Goal: Transaction & Acquisition: Purchase product/service

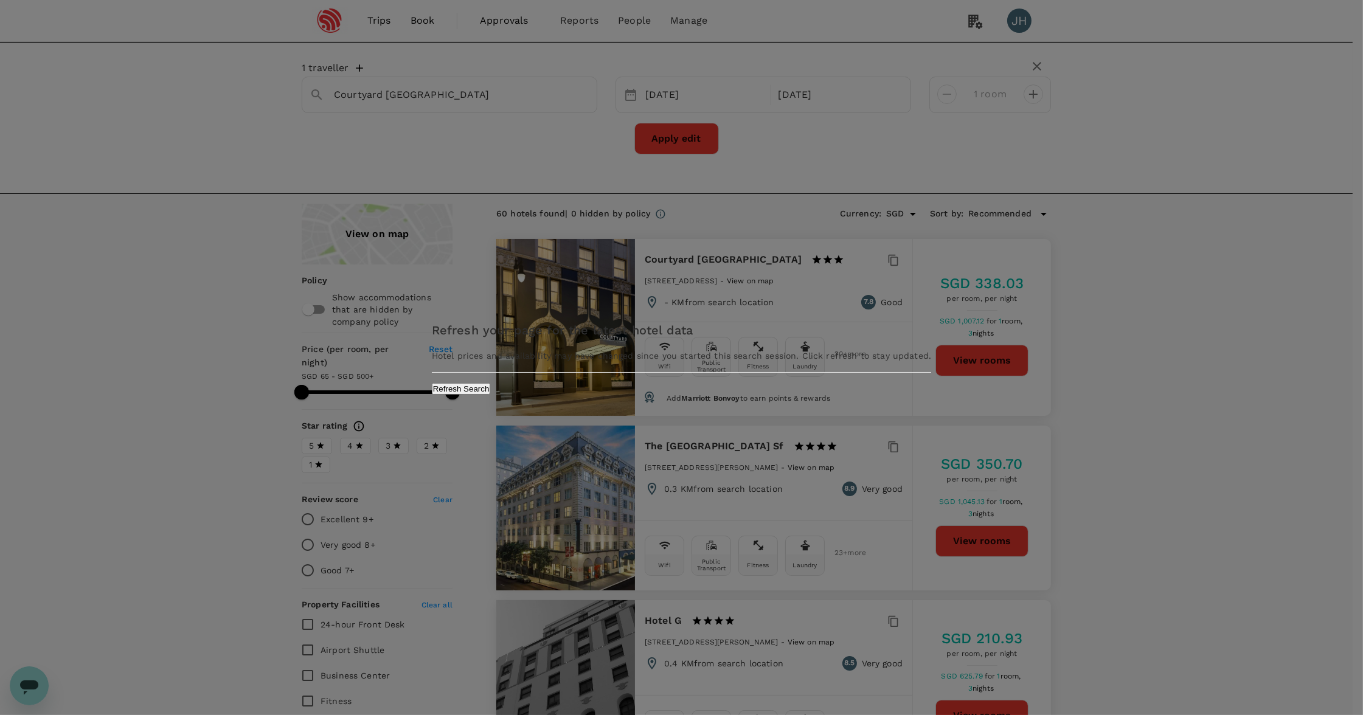
type input "499.94"
click at [496, 395] on button "Refresh Search" at bounding box center [466, 389] width 59 height 12
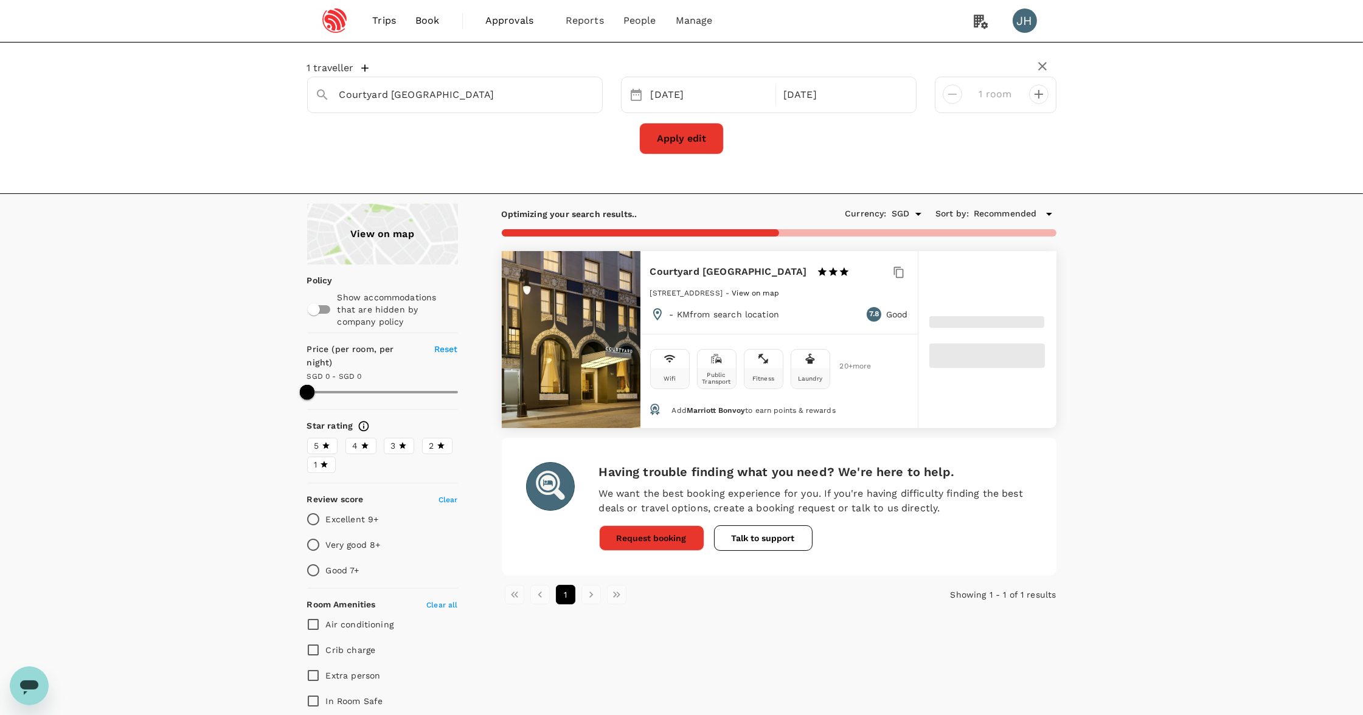
click at [445, 29] on link "Book" at bounding box center [428, 20] width 44 height 41
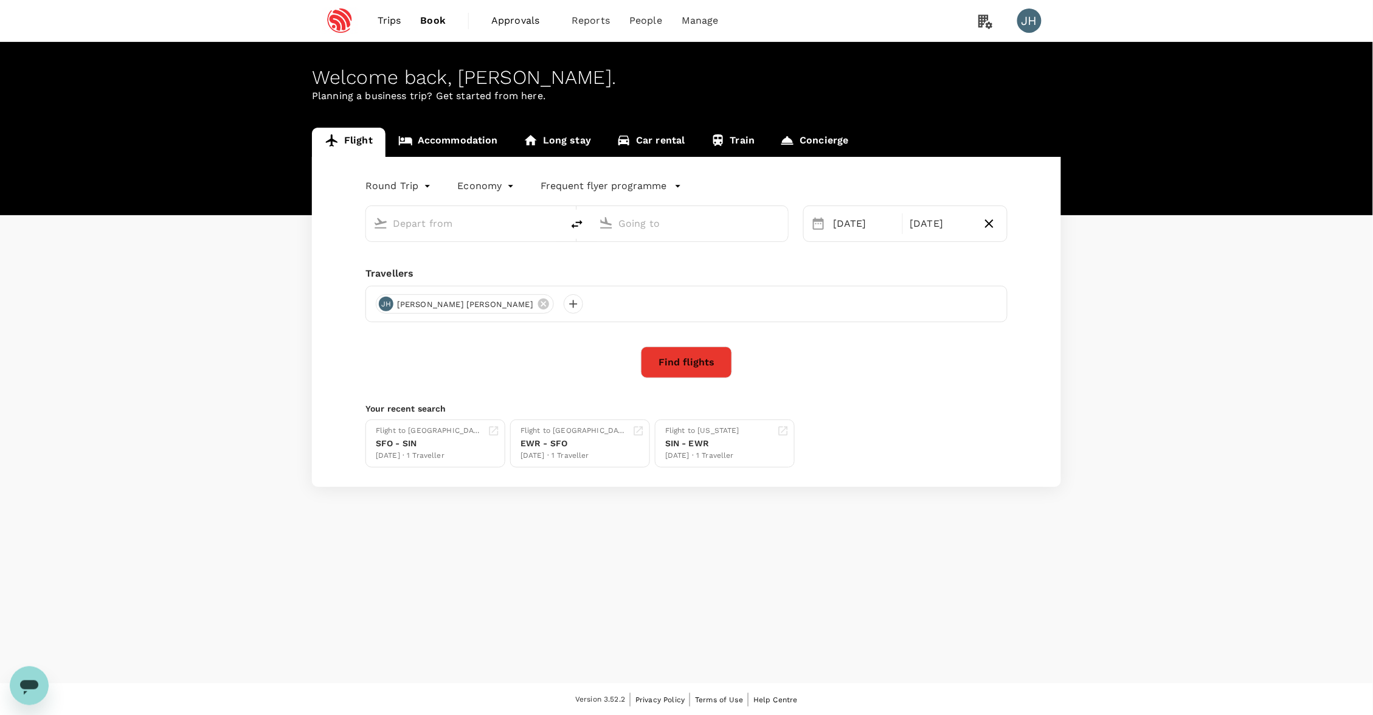
click at [421, 23] on span "Book" at bounding box center [434, 20] width 26 height 15
type input "Singapore Changi (SIN)"
type input "Pune (PNQ)"
type input "Singapore Changi (SIN)"
type input "Pune (PNQ)"
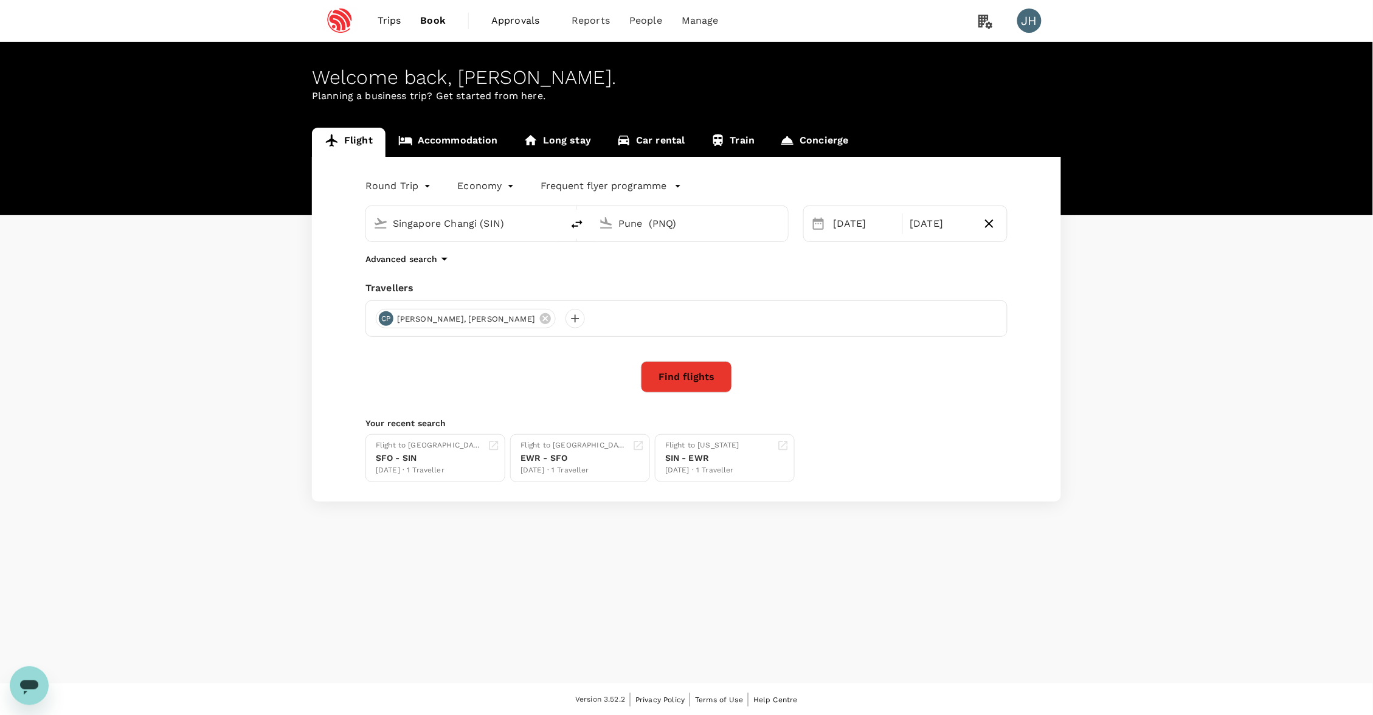
click at [635, 213] on div "Pune (PNQ)" at bounding box center [697, 221] width 167 height 24
click at [432, 258] on p "Advanced search" at bounding box center [402, 259] width 72 height 12
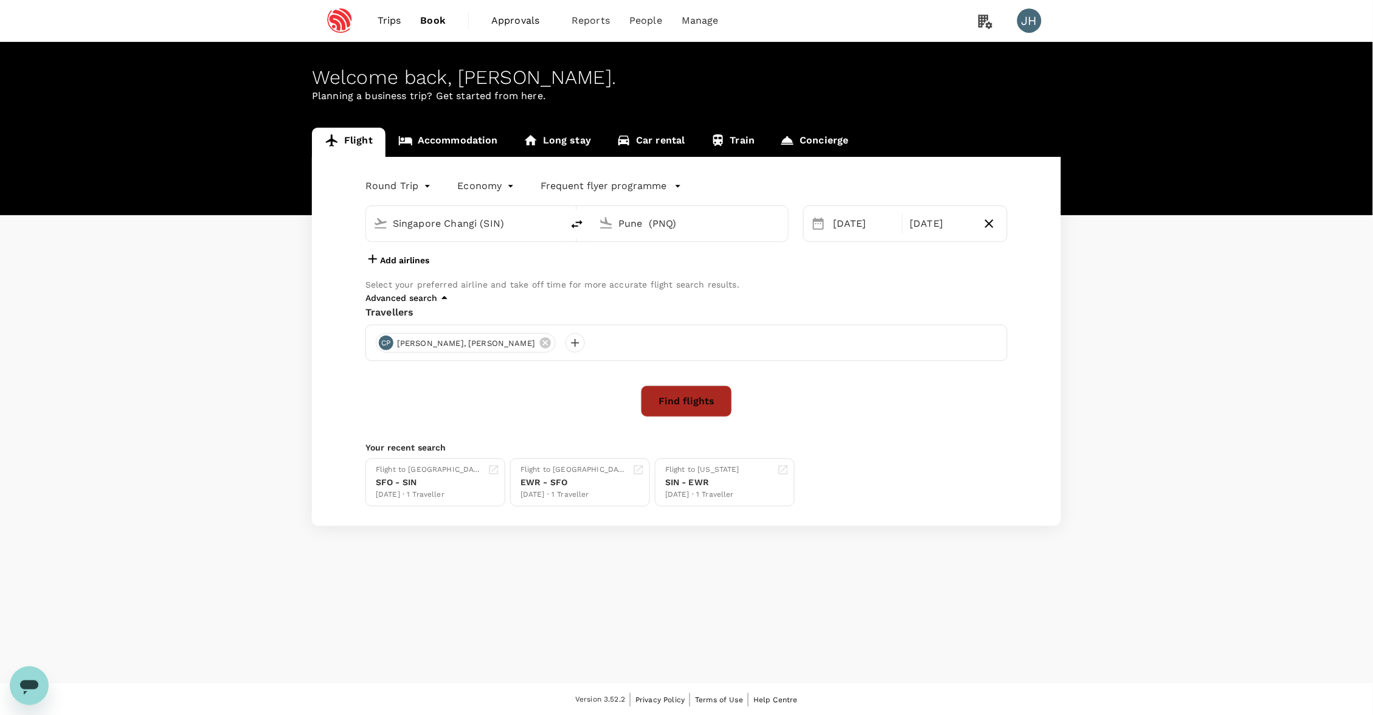
click at [686, 417] on button "Find flights" at bounding box center [686, 402] width 91 height 32
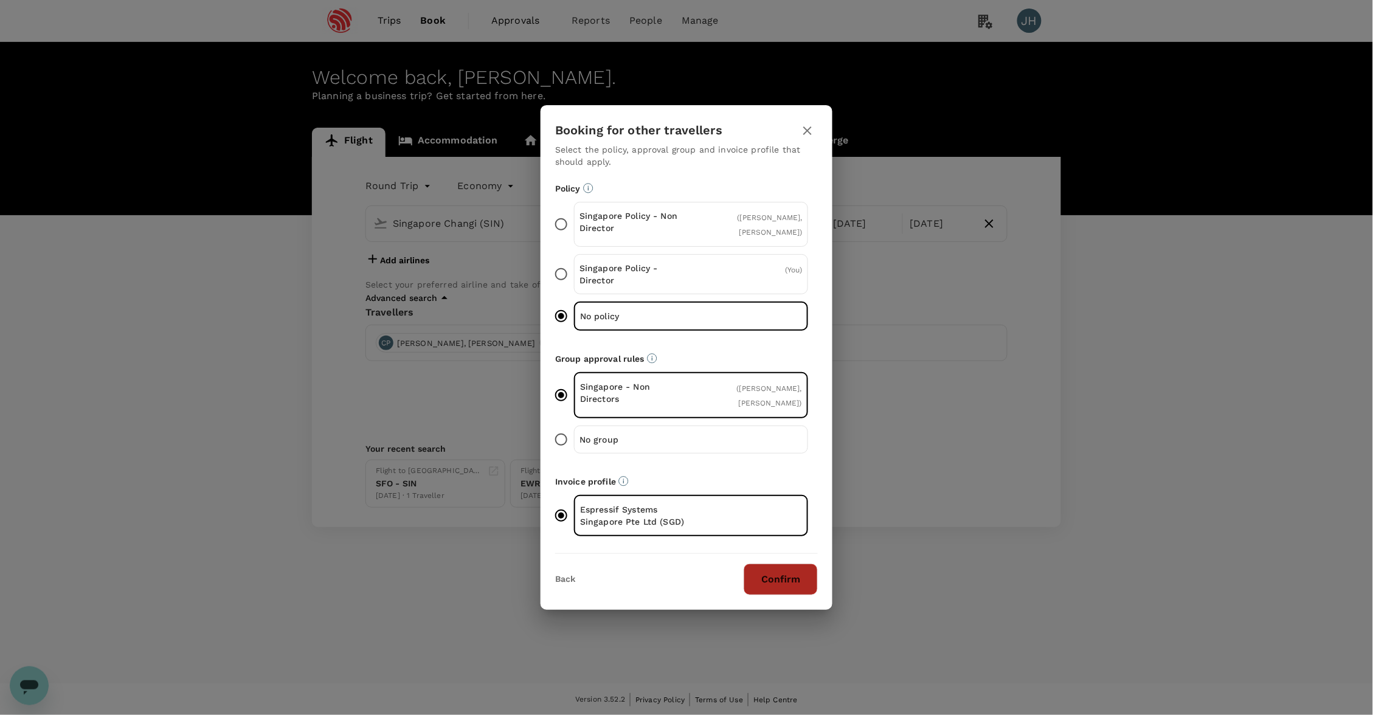
click at [779, 577] on button "Confirm" at bounding box center [781, 580] width 74 height 32
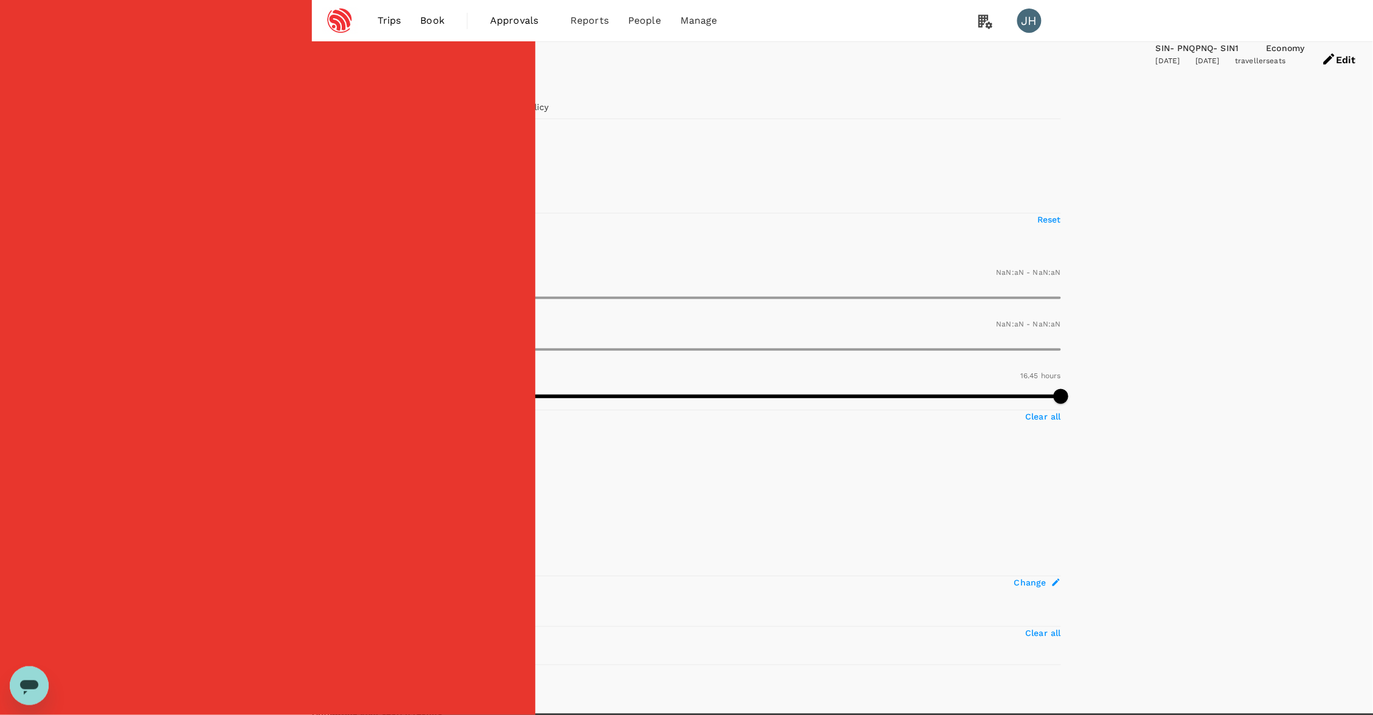
type input "SGD"
type input "1440"
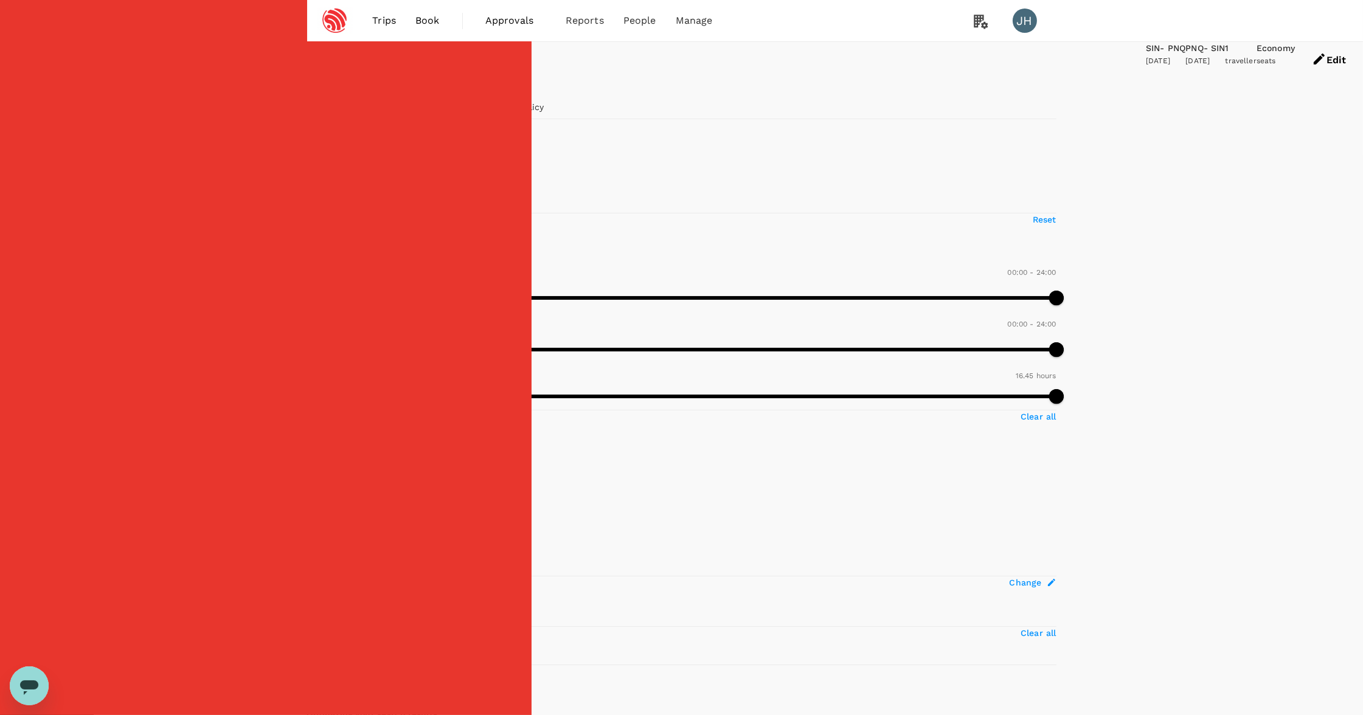
click at [341, 205] on span "2+ stops" at bounding box center [343, 200] width 34 height 10
click at [326, 213] on input "2+ stops" at bounding box center [313, 200] width 26 height 26
checkbox input "false"
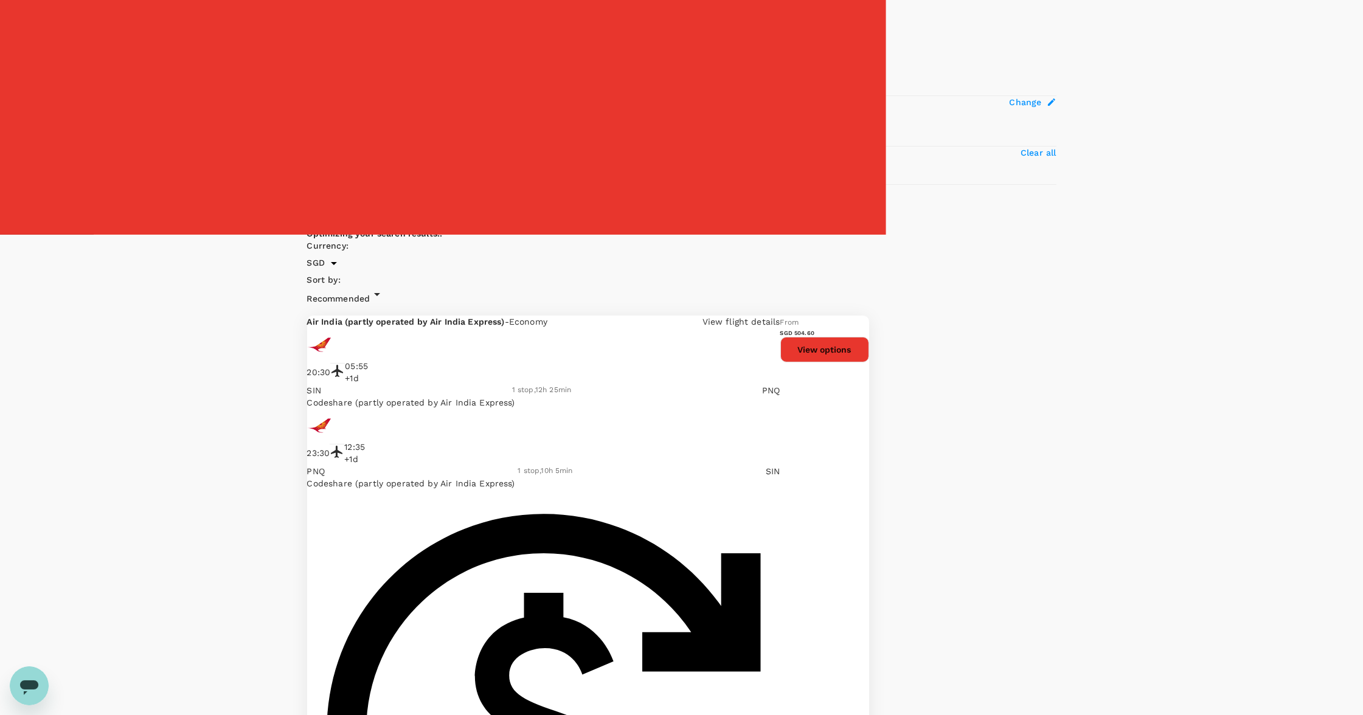
type input "1850"
checkbox input "false"
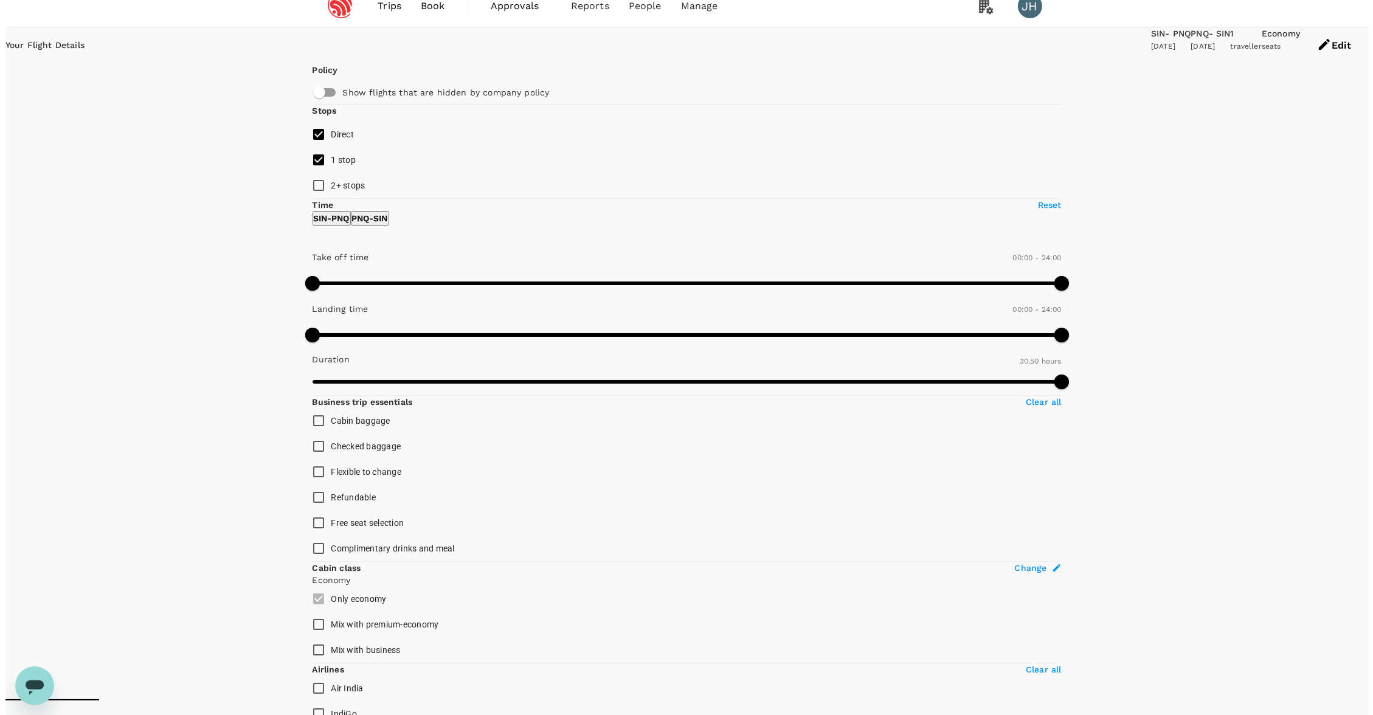
scroll to position [30, 0]
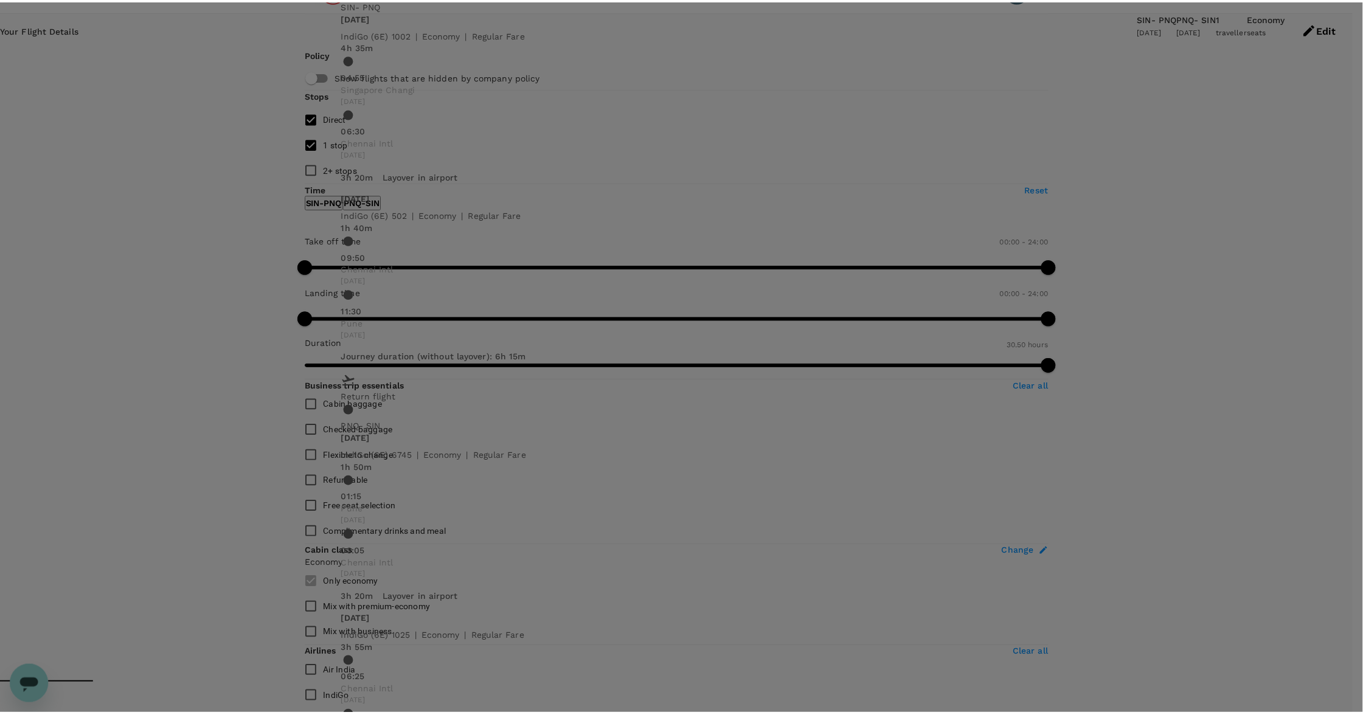
scroll to position [119, 0]
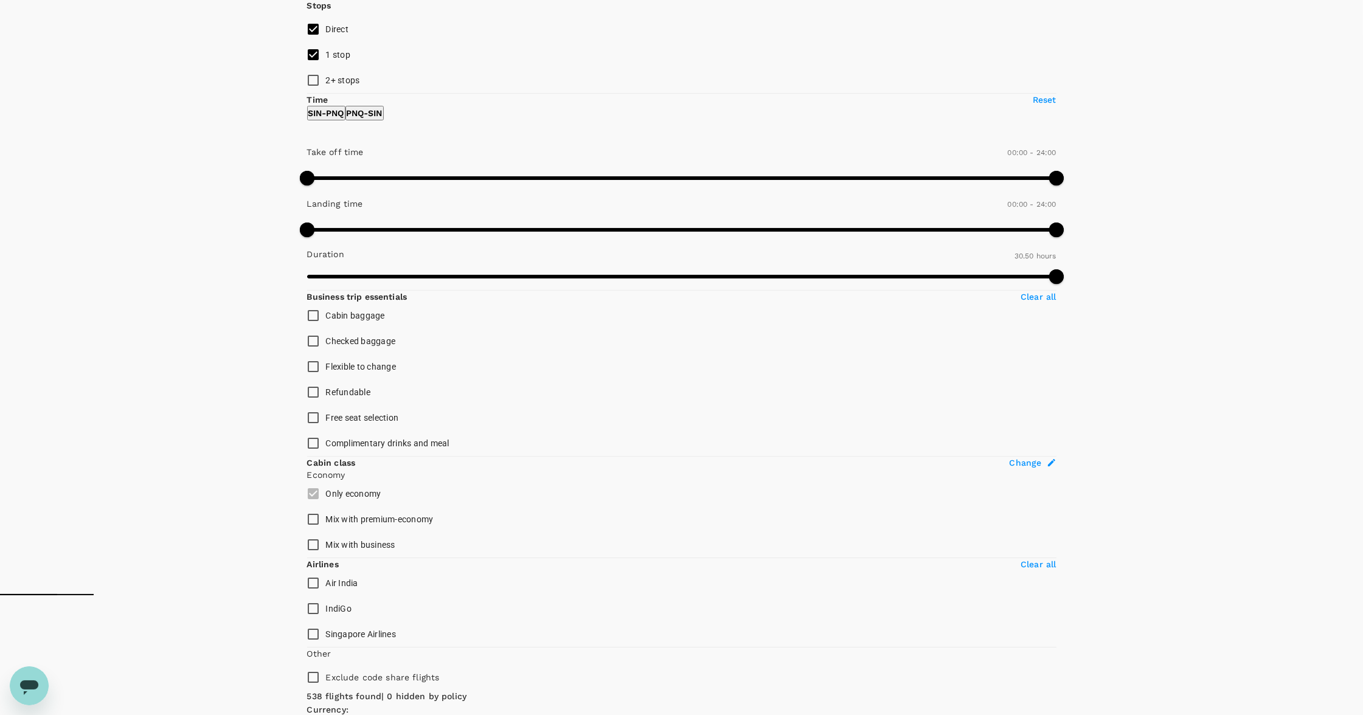
scroll to position [120, 0]
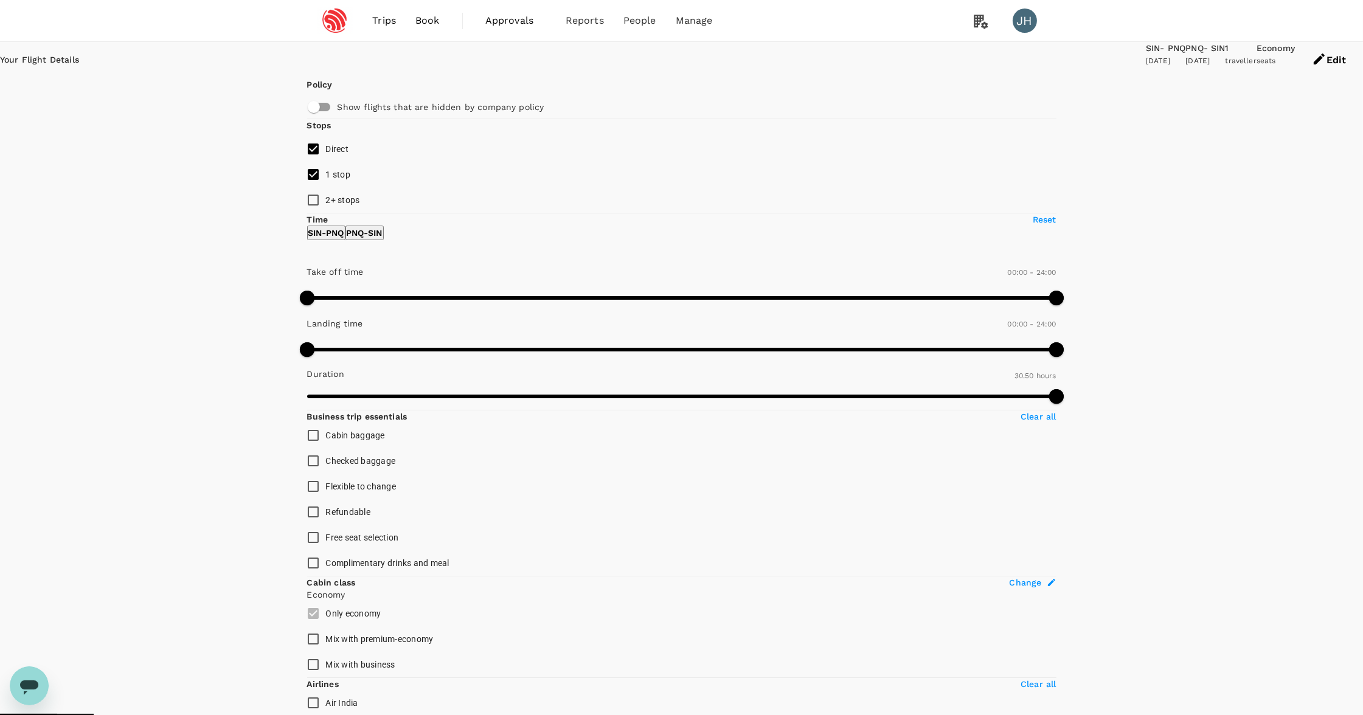
scroll to position [0, 0]
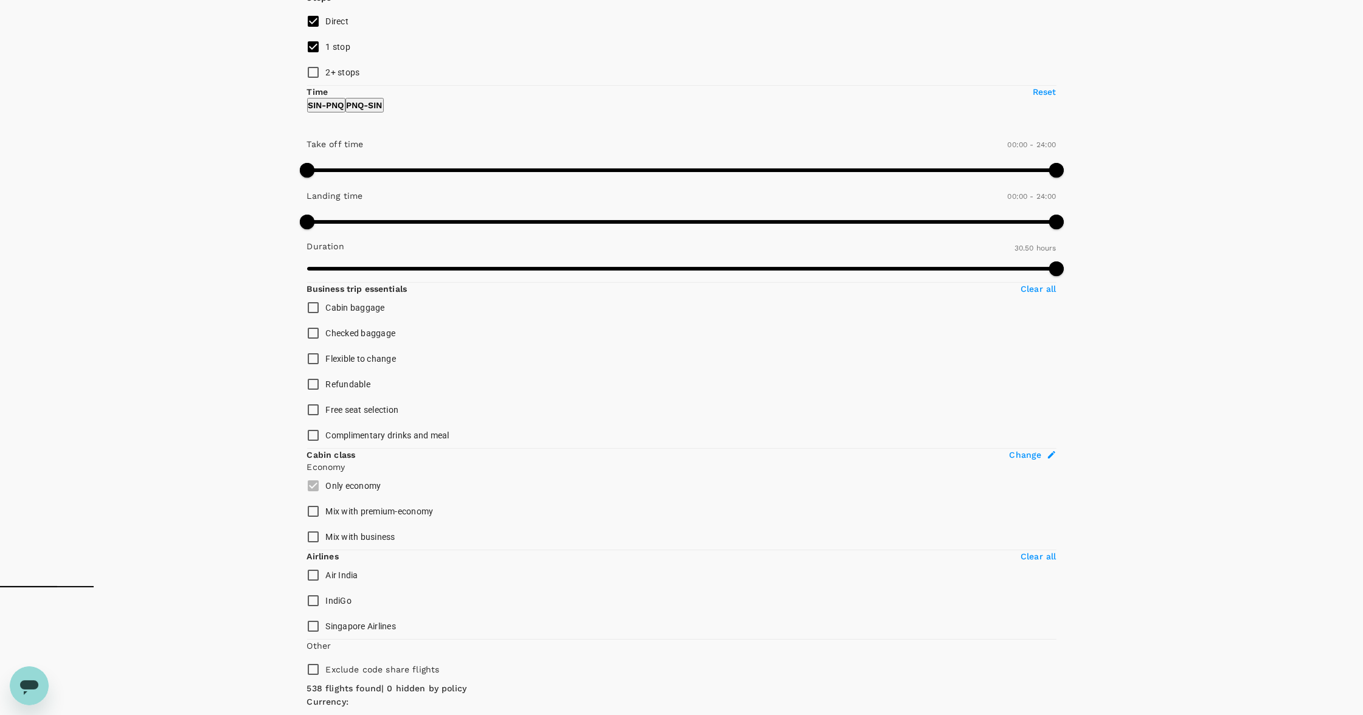
scroll to position [118, 0]
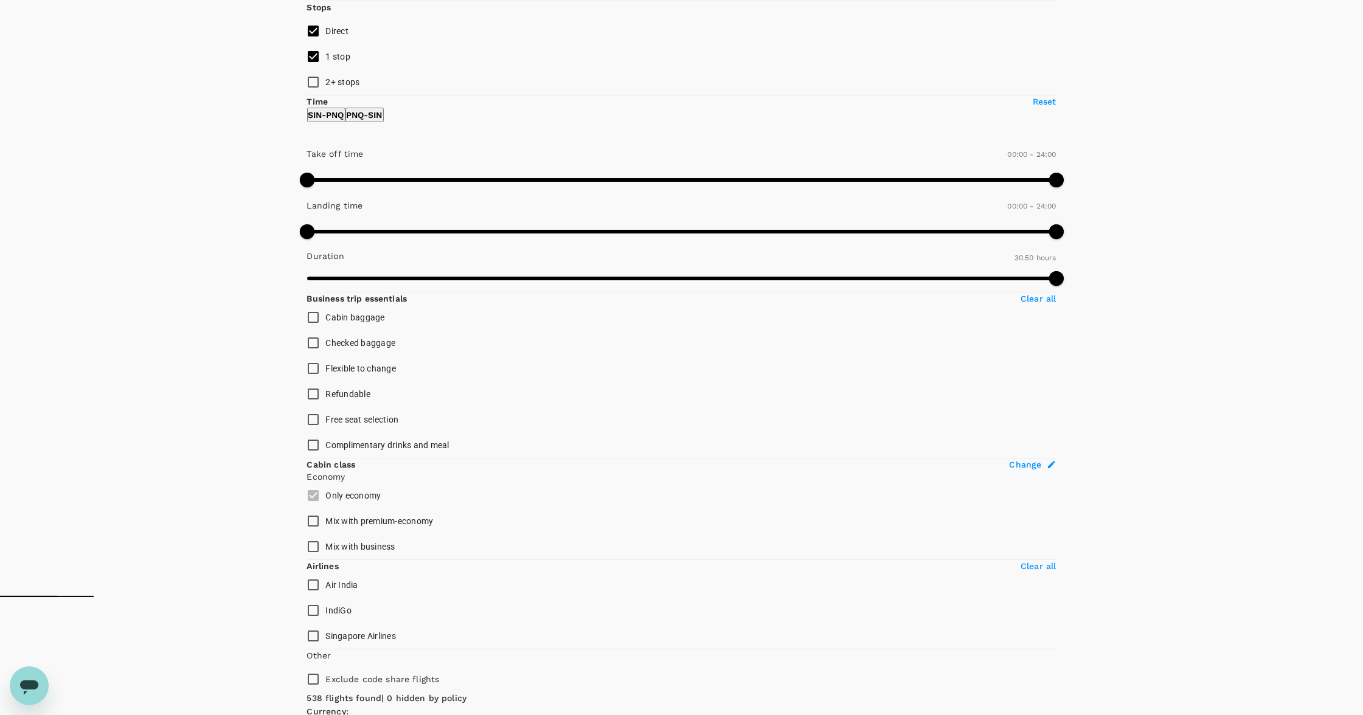
click at [1060, 216] on link "here" at bounding box center [1069, 221] width 19 height 10
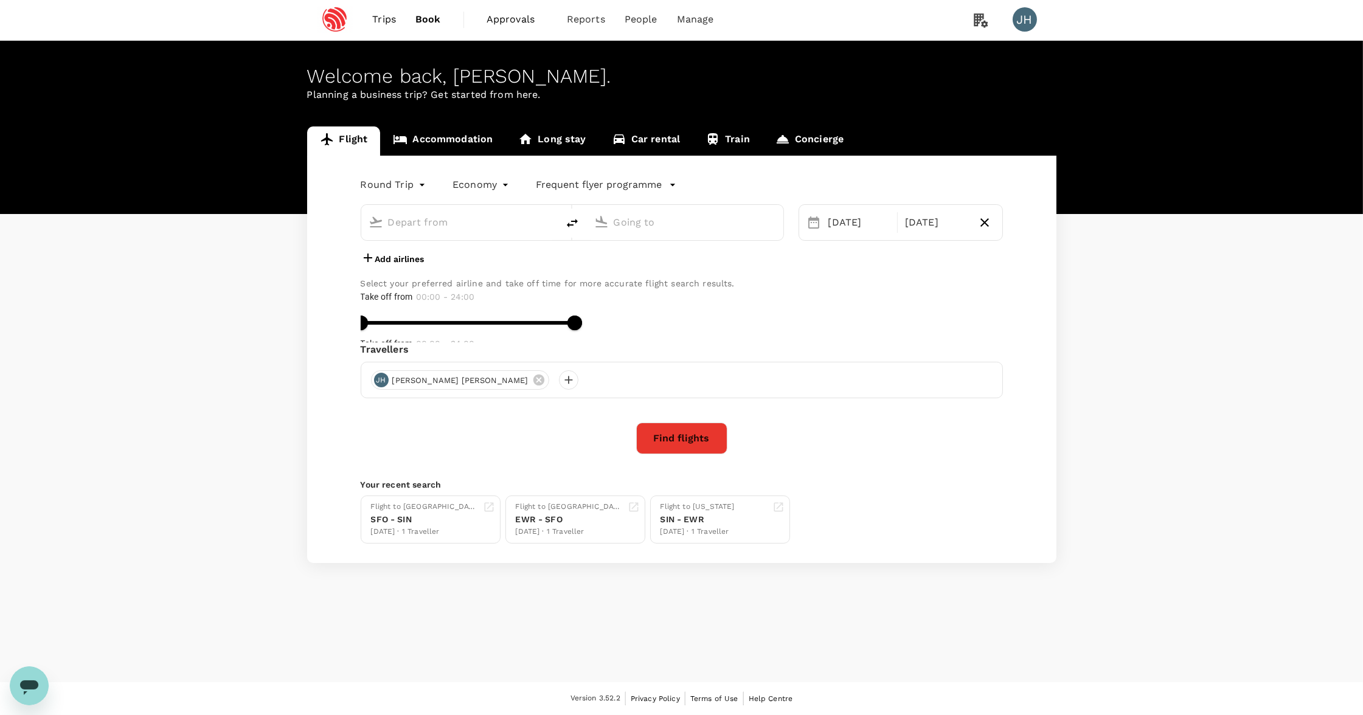
type input "Singapore Changi (SIN)"
type input "Pune (PNQ)"
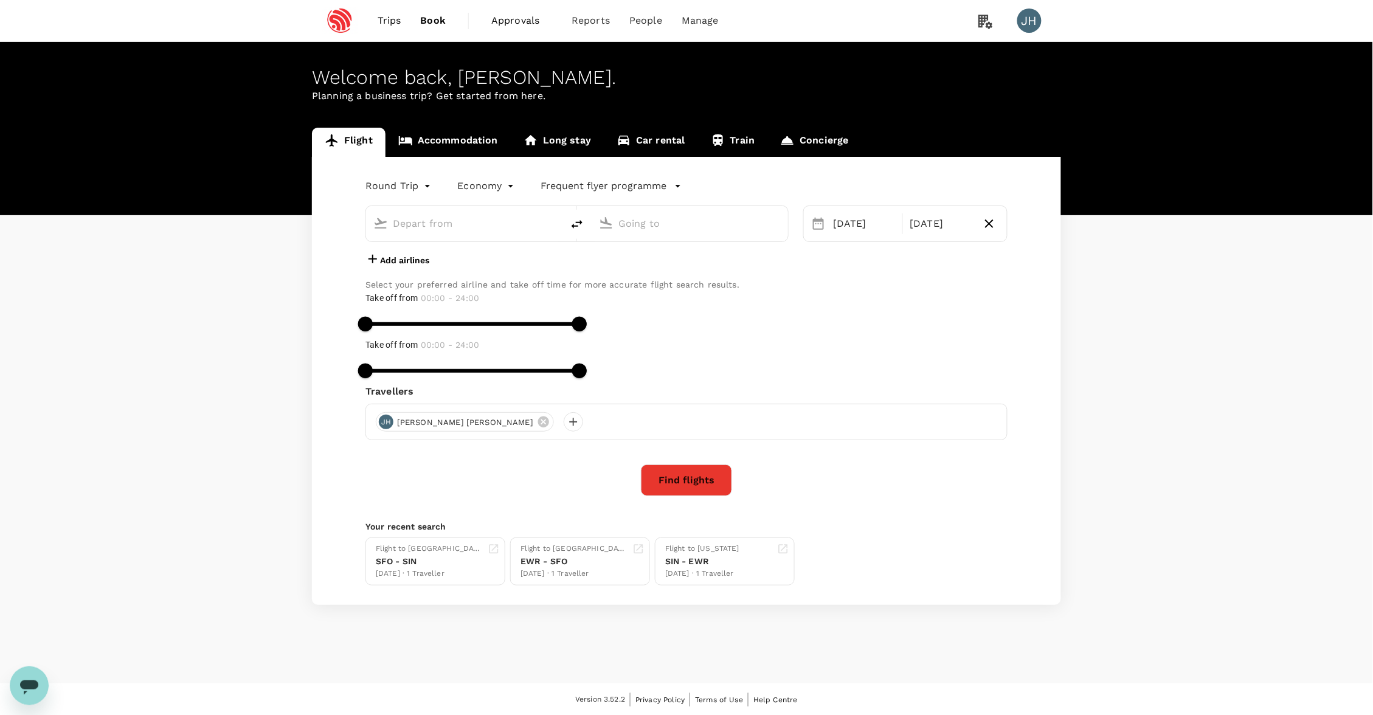
type input "Singapore Changi (SIN)"
type input "Pune (PNQ)"
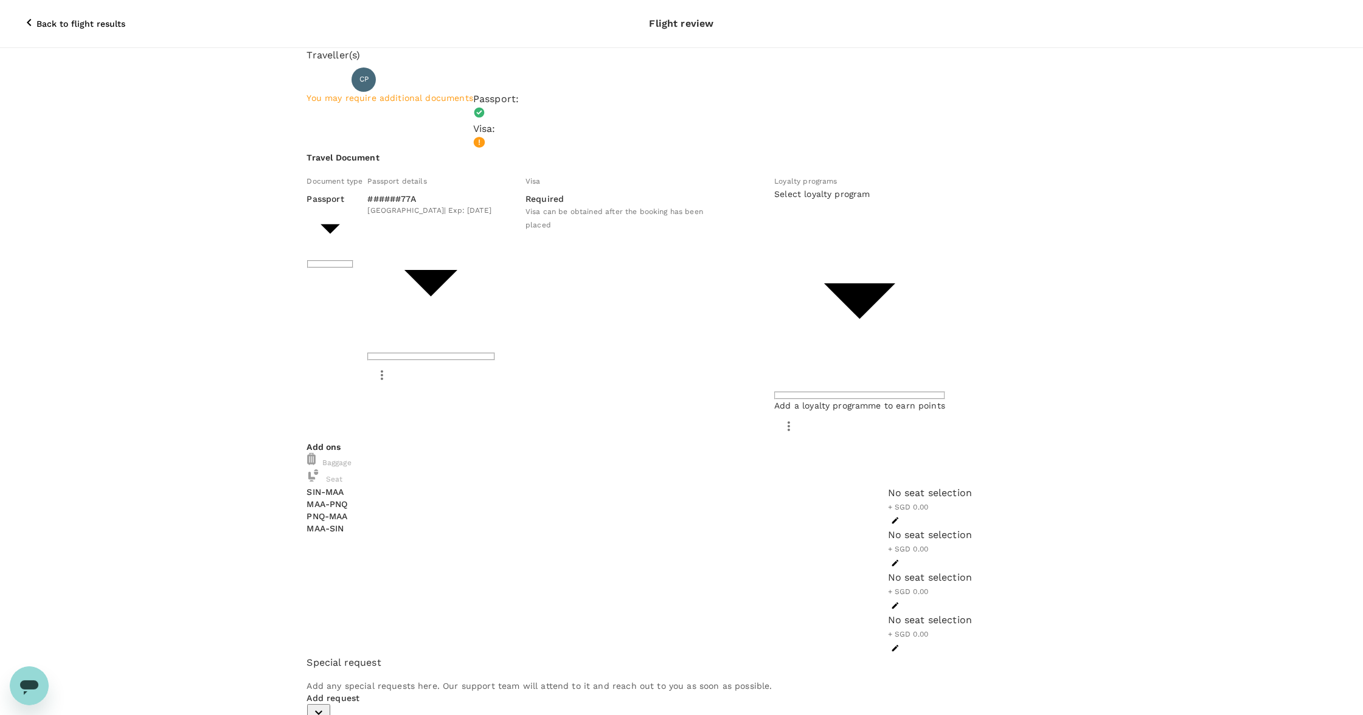
click at [888, 486] on div "No seat selection + SGD 0.00" at bounding box center [930, 507] width 85 height 43
click at [891, 516] on icon "button" at bounding box center [895, 520] width 9 height 9
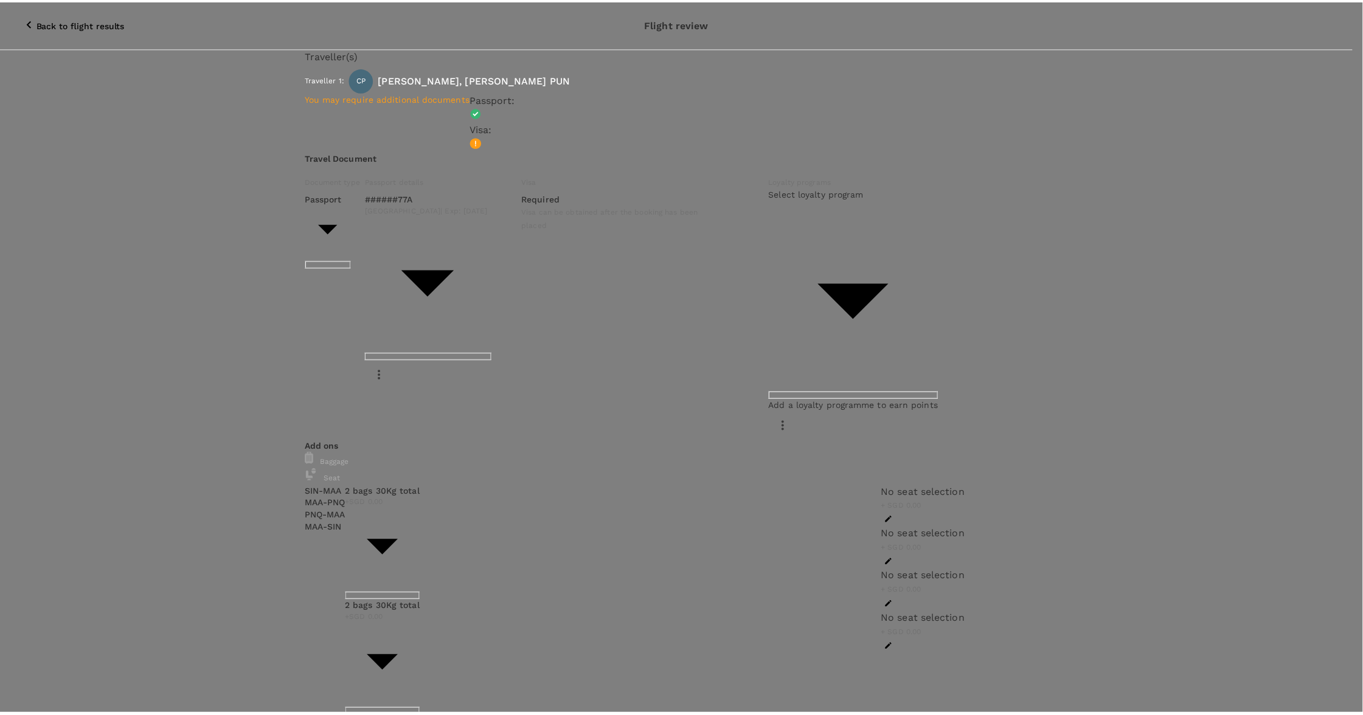
scroll to position [876, 0]
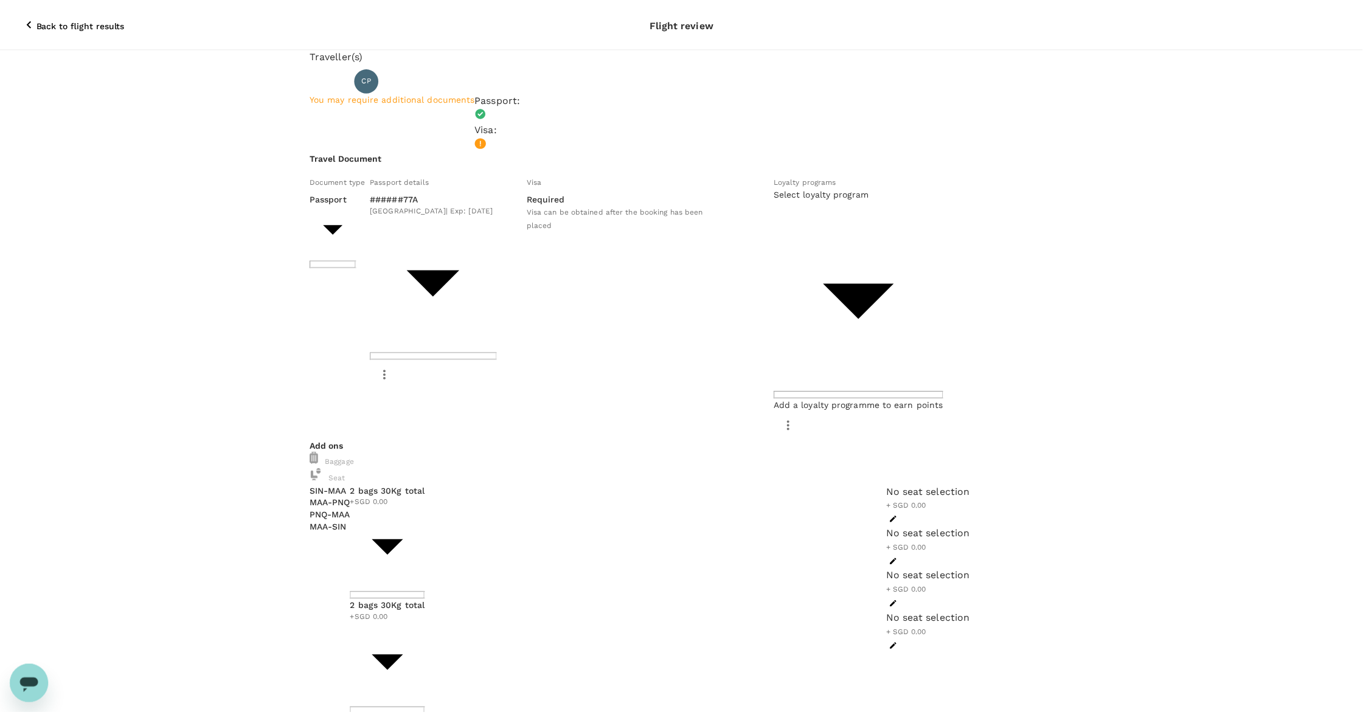
scroll to position [0, 0]
click at [423, 614] on span "+SGD 0.00" at bounding box center [385, 620] width 75 height 12
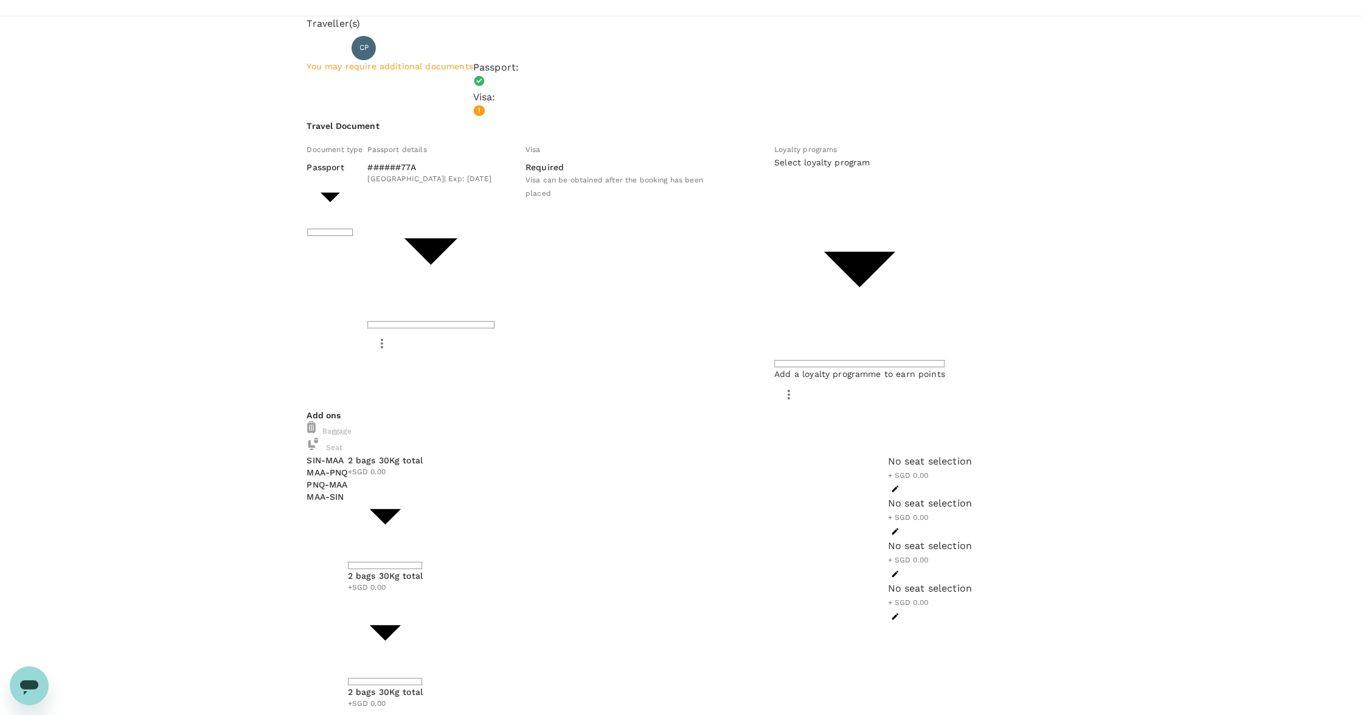
scroll to position [31, 0]
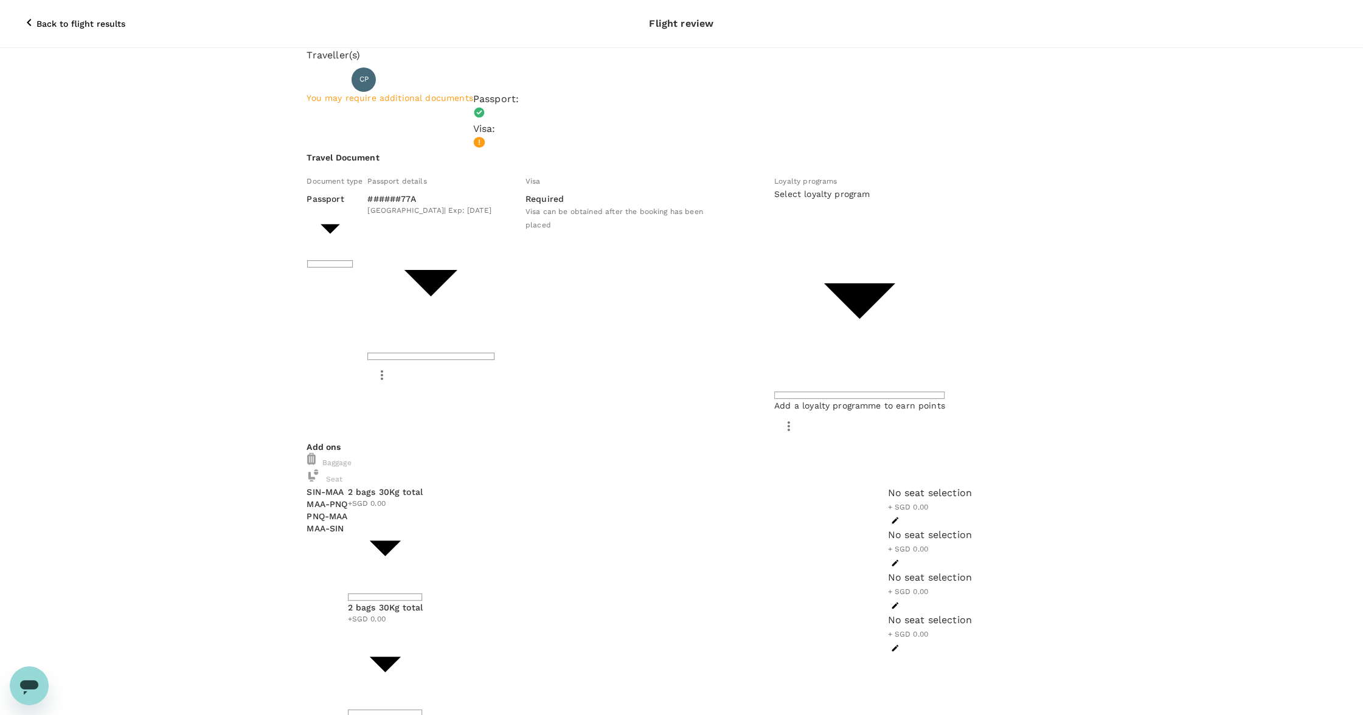
scroll to position [0, 0]
click at [22, 15] on icon "button" at bounding box center [29, 22] width 15 height 15
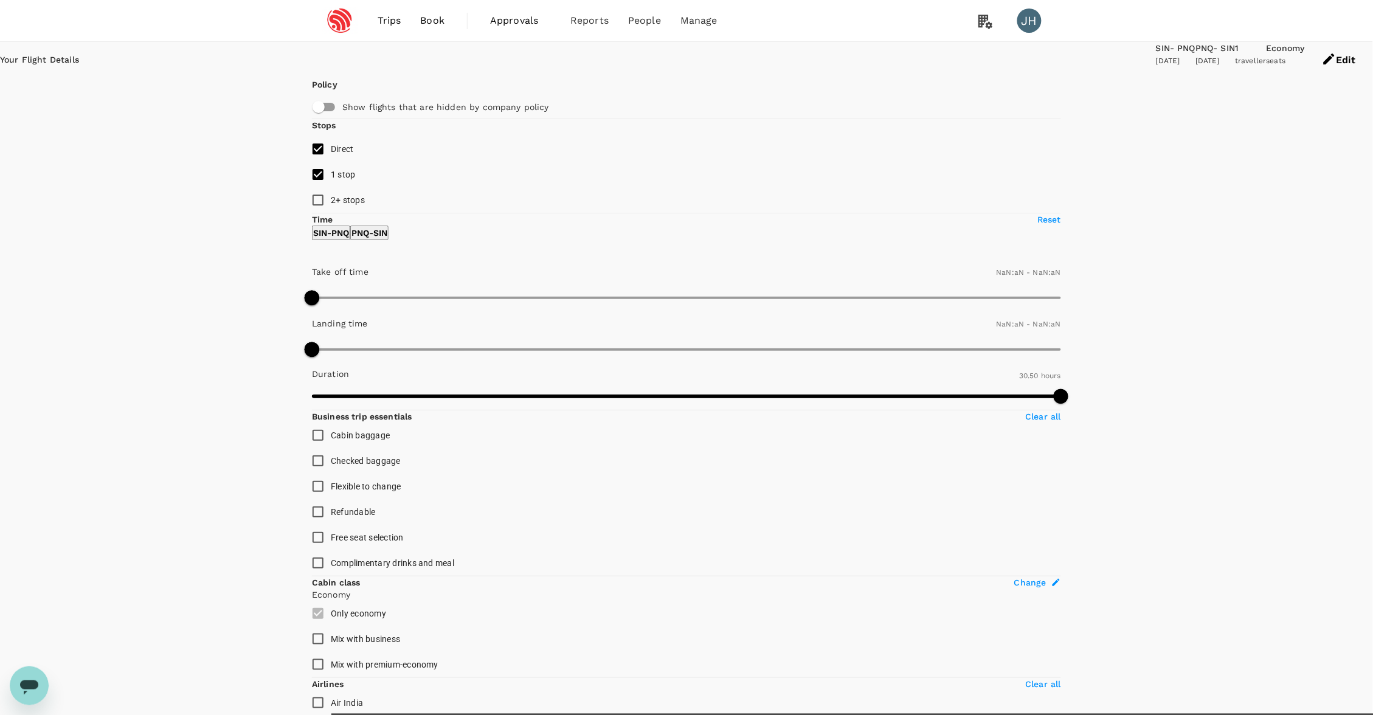
type input "SGD"
type input "1440"
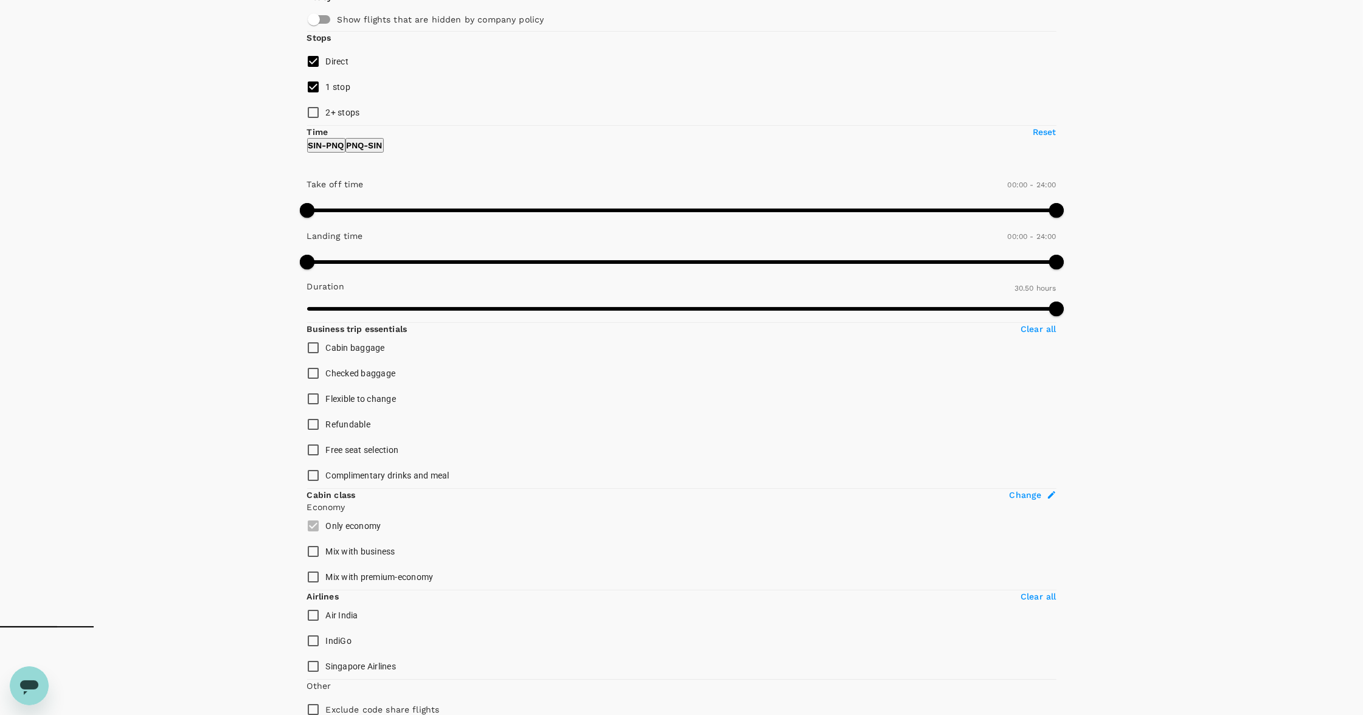
scroll to position [74, 0]
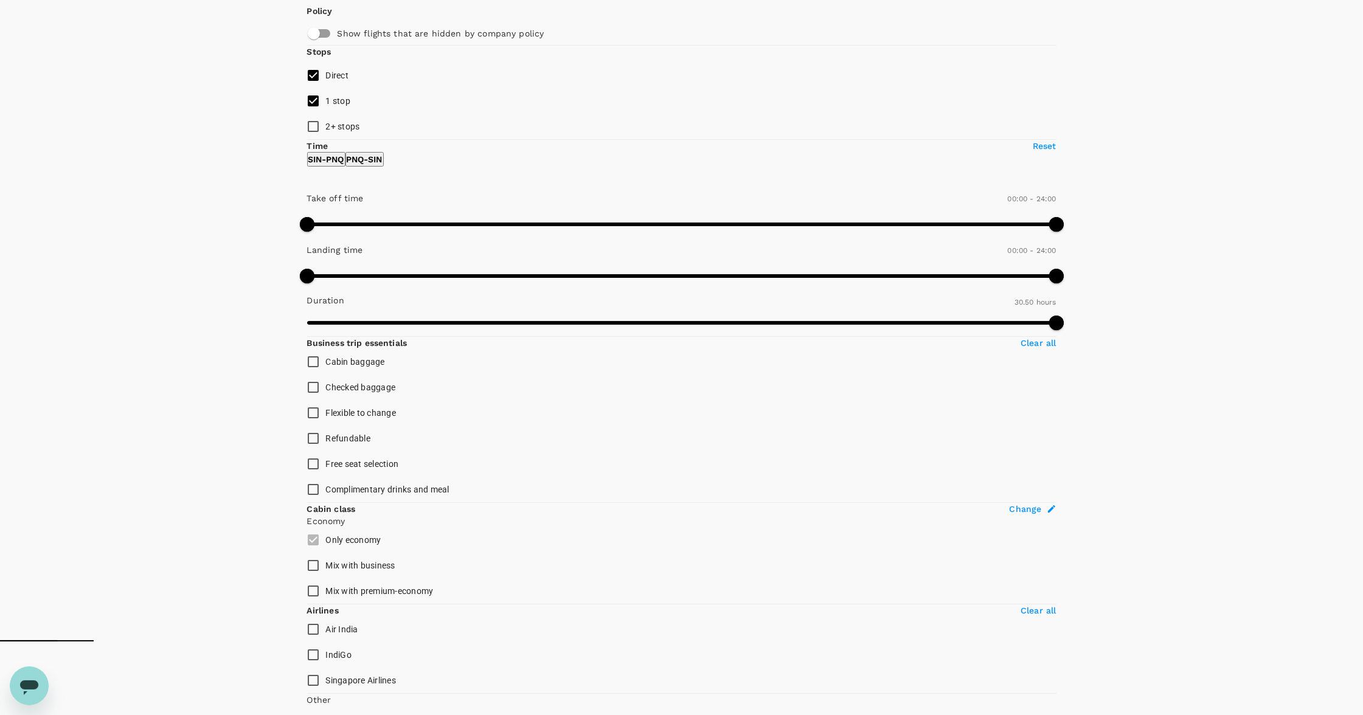
click at [32, 681] on icon "Open messaging window" at bounding box center [29, 687] width 18 height 15
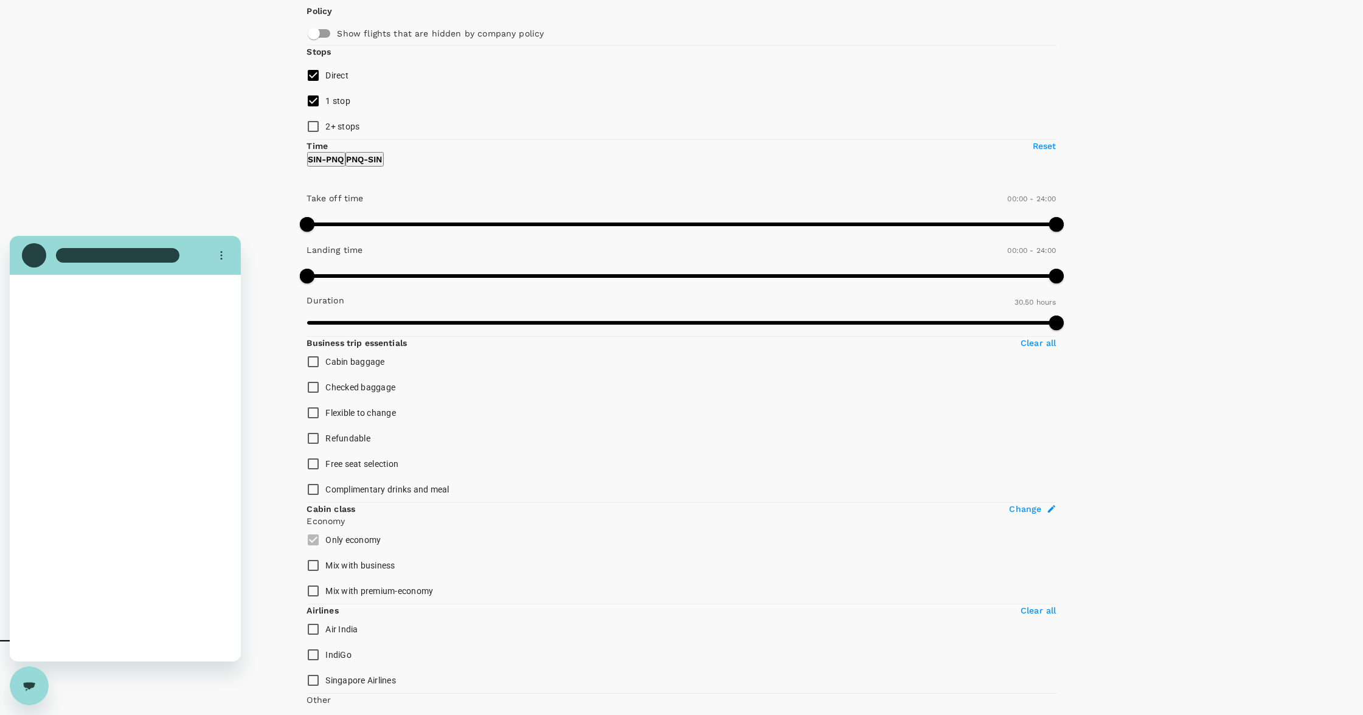
scroll to position [0, 0]
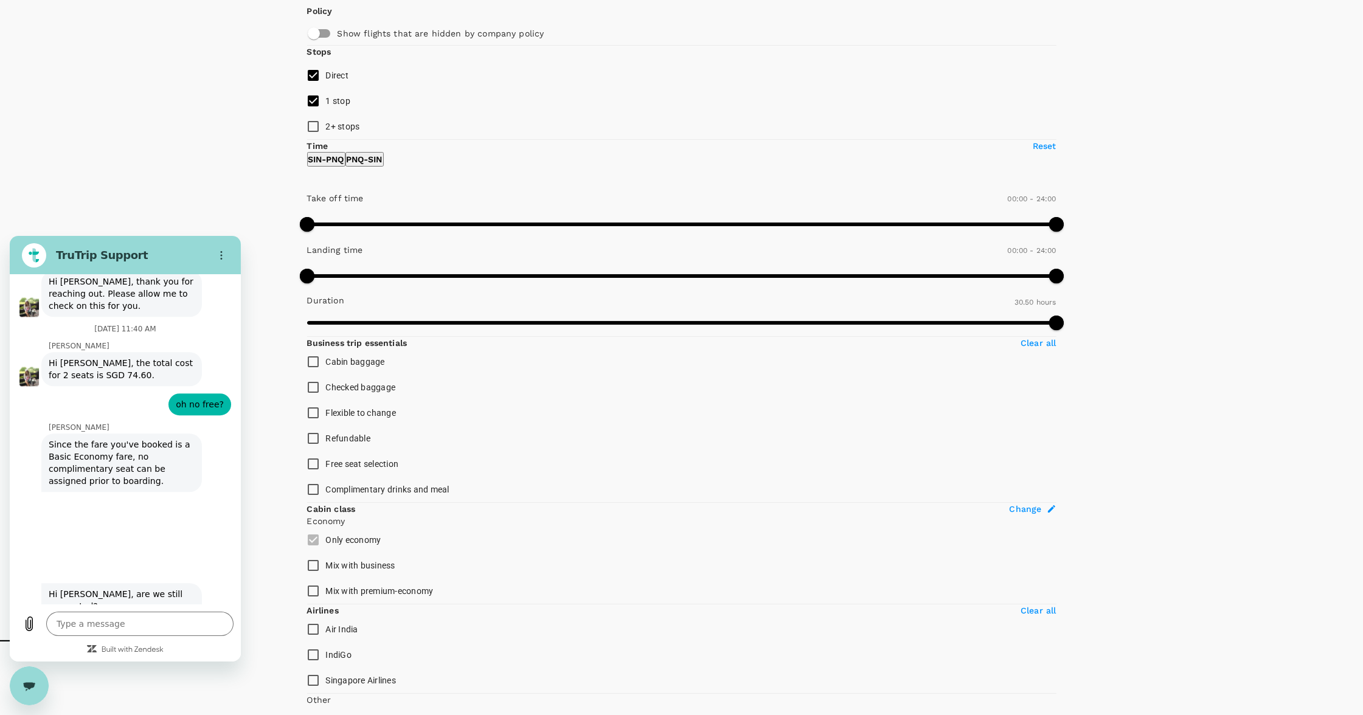
type textarea "x"
click at [153, 626] on textarea at bounding box center [139, 623] width 187 height 24
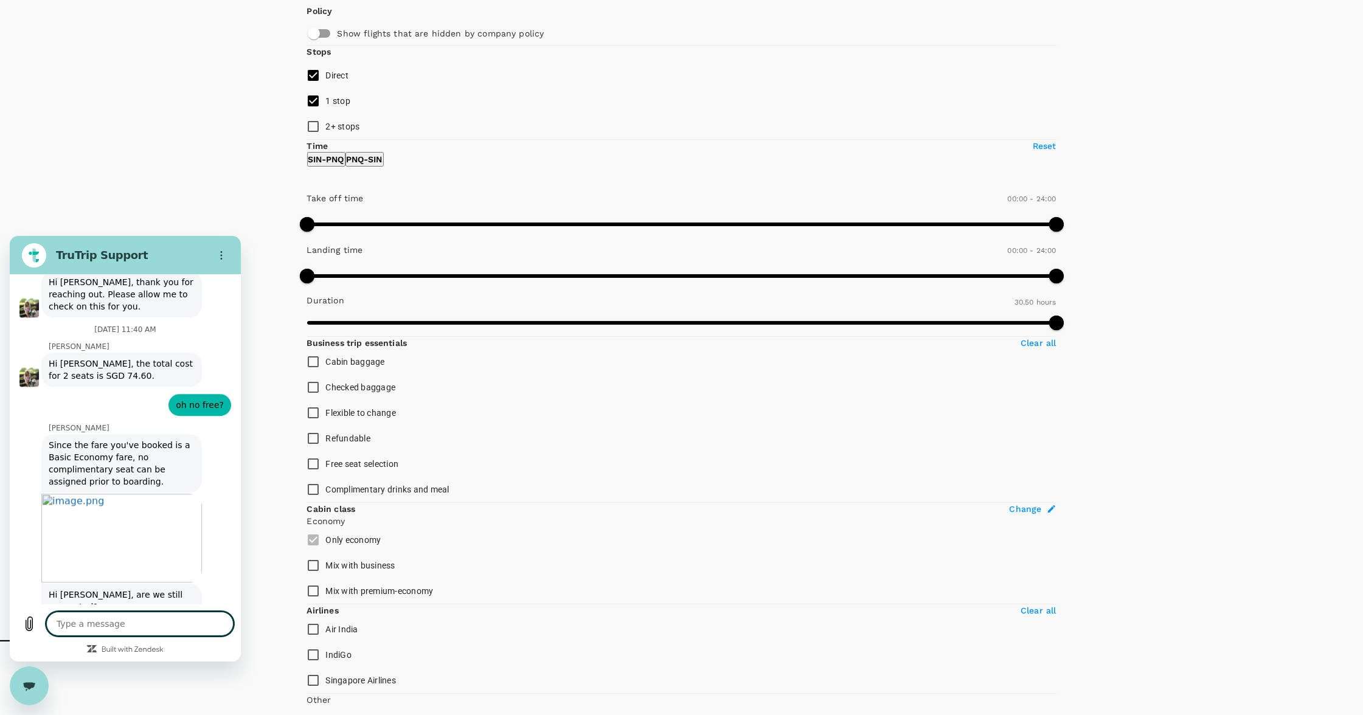
paste textarea "The following rates were taken on 01 Oct 2025, 10:36 (UTC+8) and are subject to…"
type textarea "The following rates were taken on 01 Oct 2025, 10:36 (UTC+8) and are subject to…"
type textarea "x"
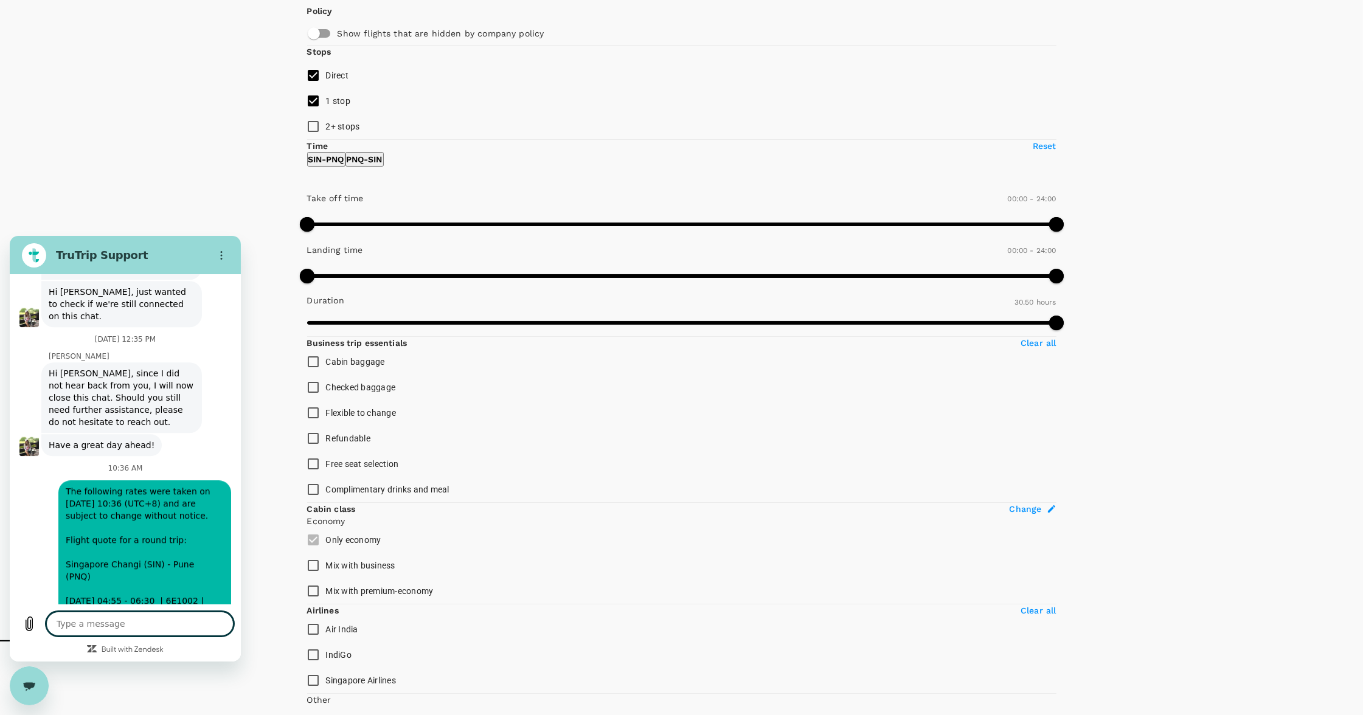
scroll to position [6088, 0]
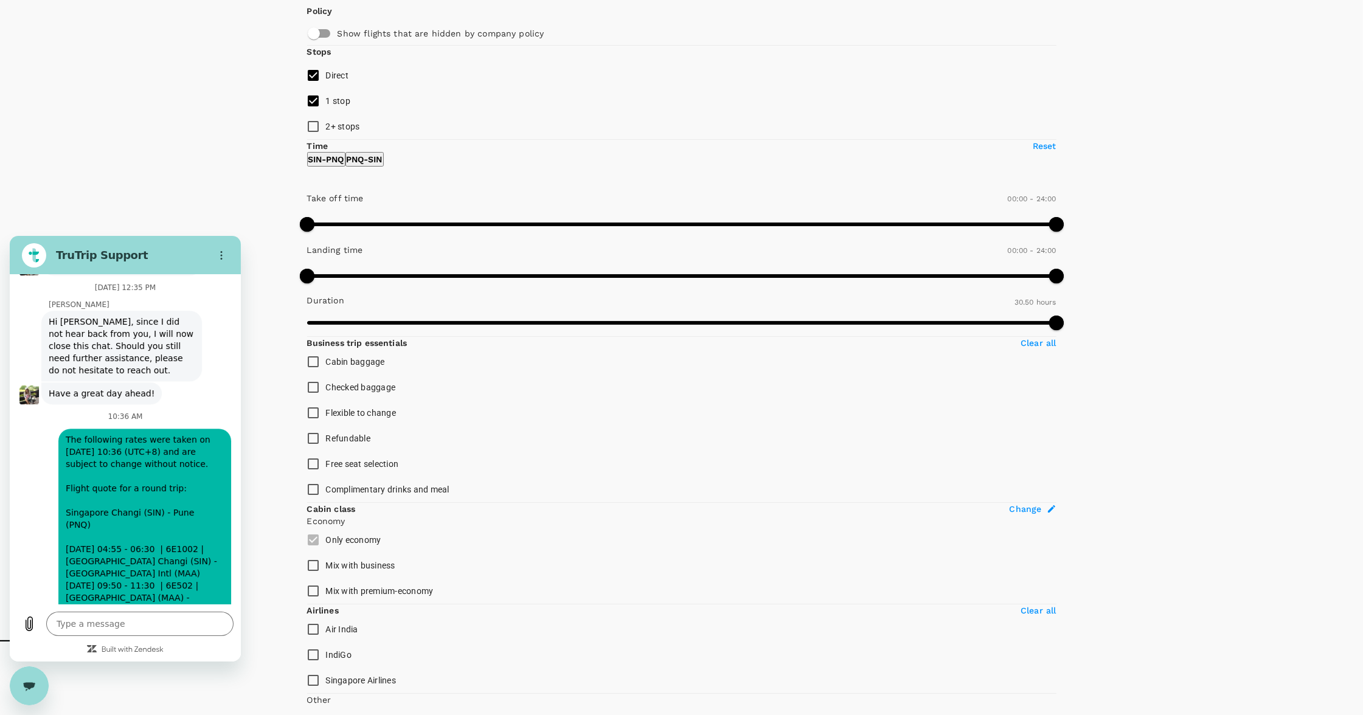
type textarea "x"
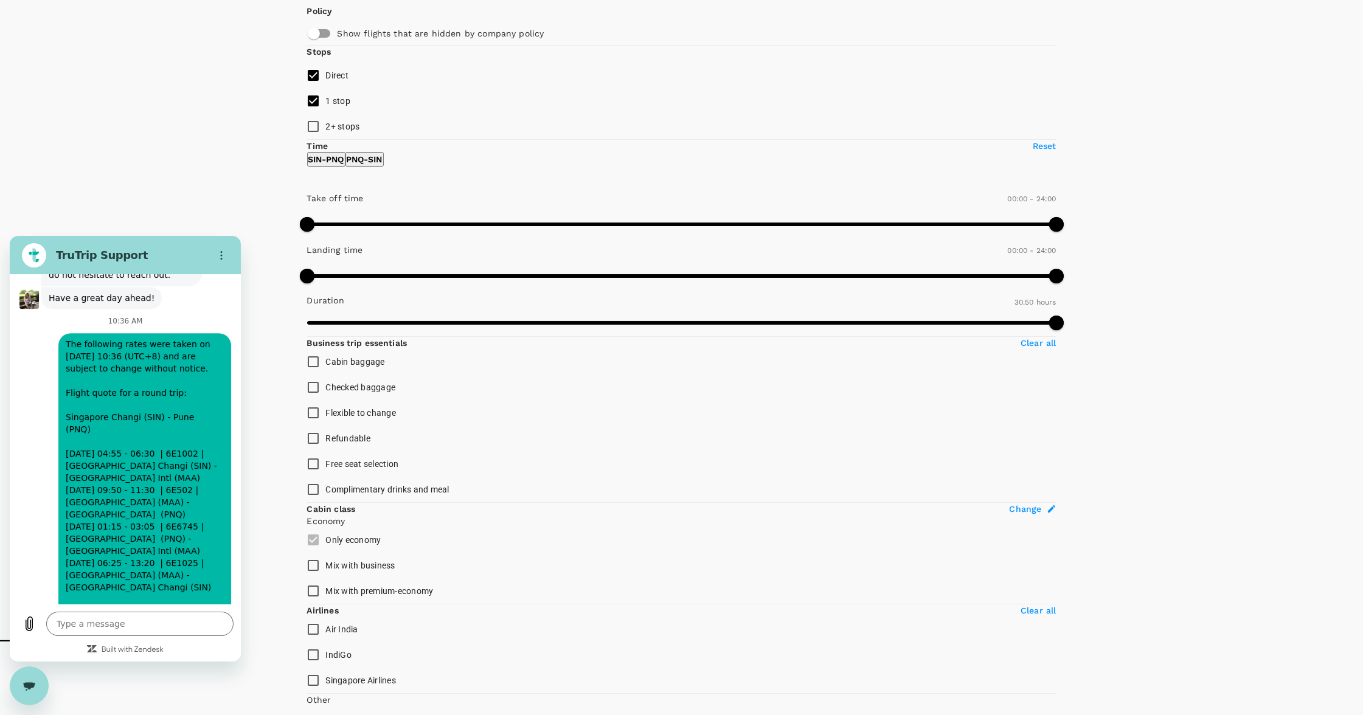
scroll to position [6235, 0]
type input "jungyi"
type textarea "x"
type input "[EMAIL_ADDRESS][DOMAIN_NAME]"
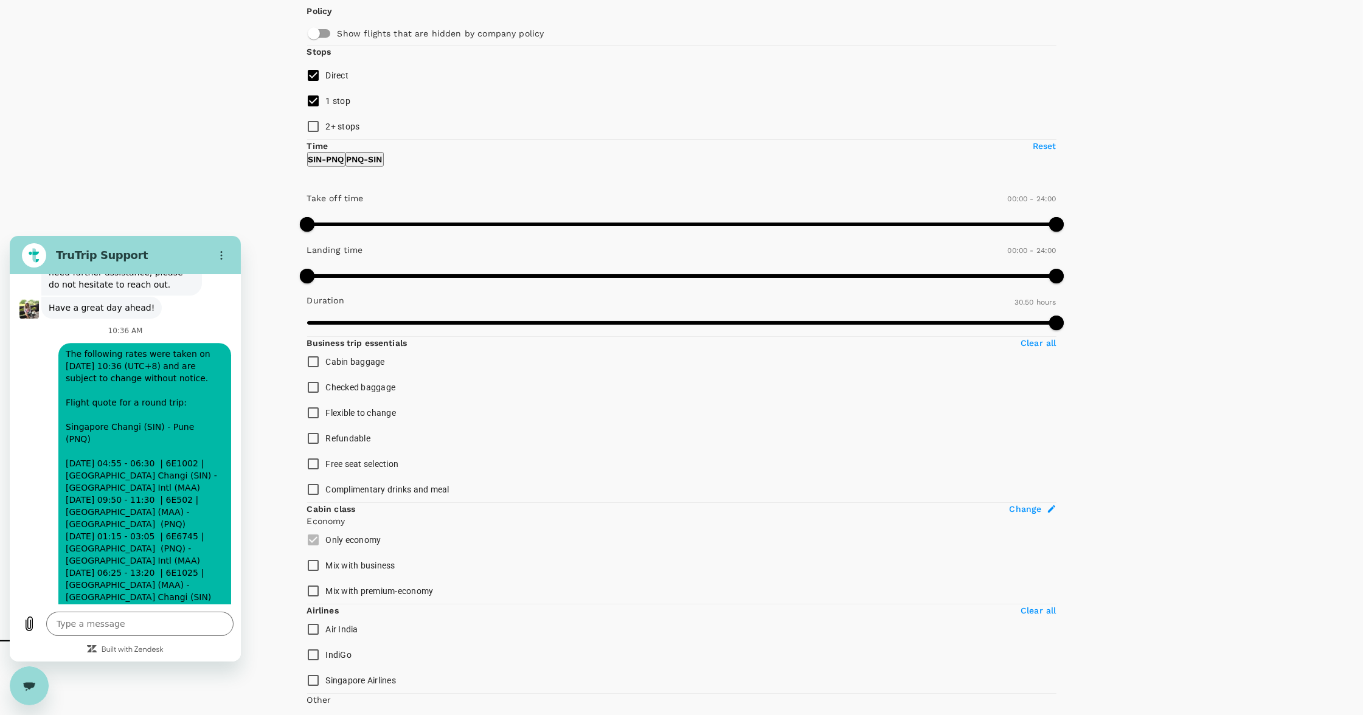
scroll to position [6254, 0]
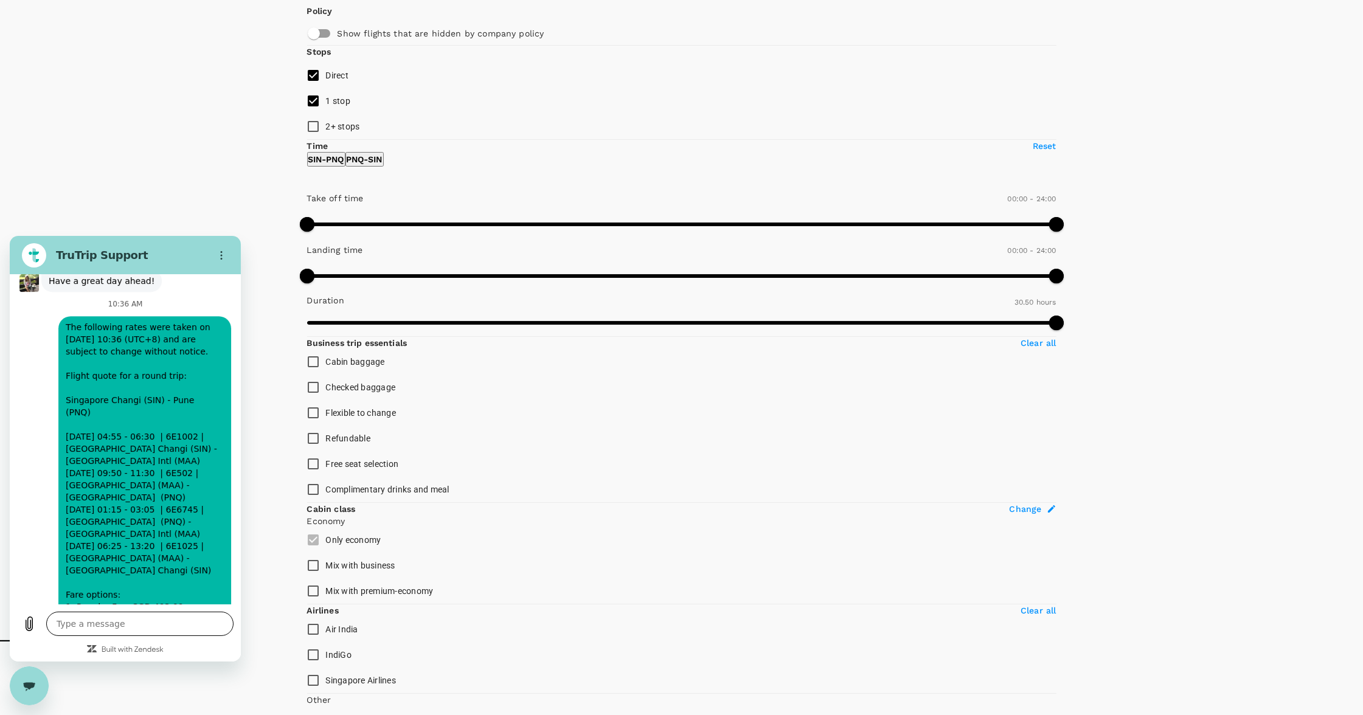
click at [94, 635] on textarea at bounding box center [139, 623] width 187 height 24
click at [94, 626] on textarea at bounding box center [139, 623] width 187 height 24
type textarea "x"
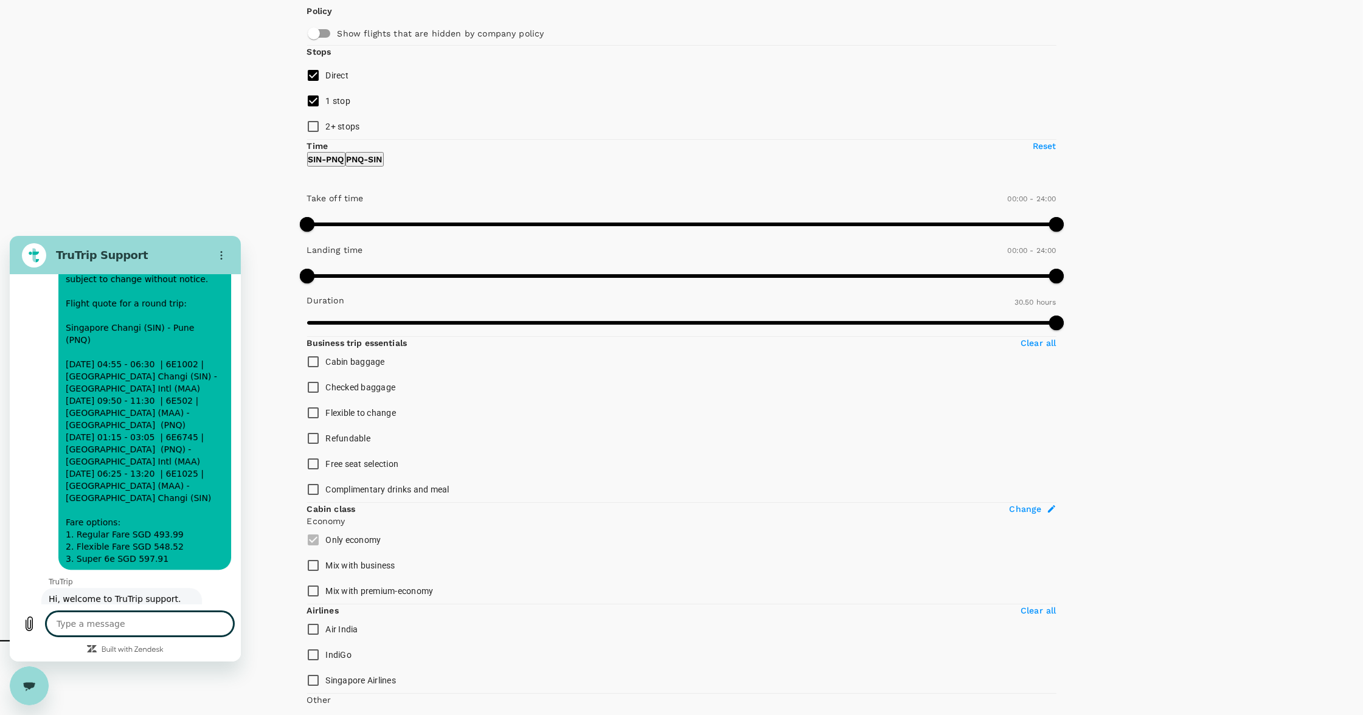
type textarea "m"
type textarea "x"
type textarea "ma"
type textarea "x"
type textarea "may"
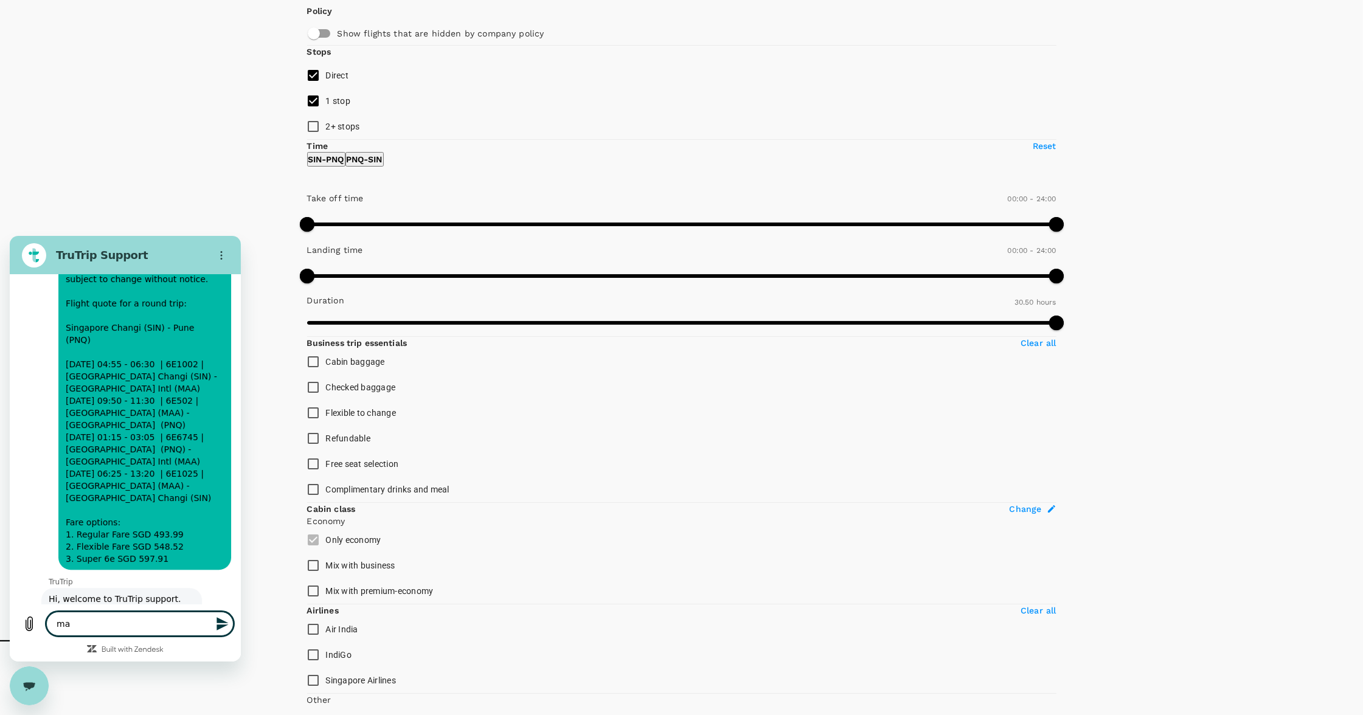
type textarea "x"
type textarea "may"
type textarea "x"
type textarea "may i"
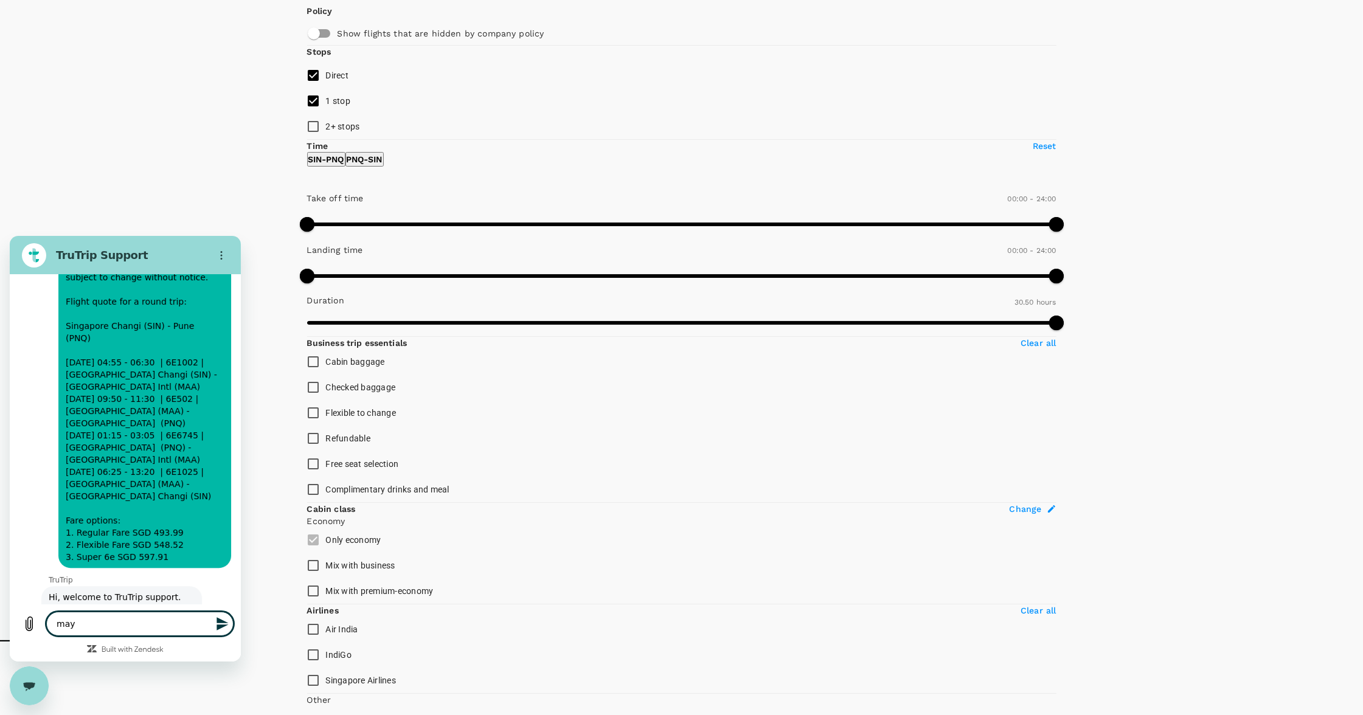
type textarea "x"
type textarea "may I"
type textarea "x"
type textarea "may I k"
type textarea "x"
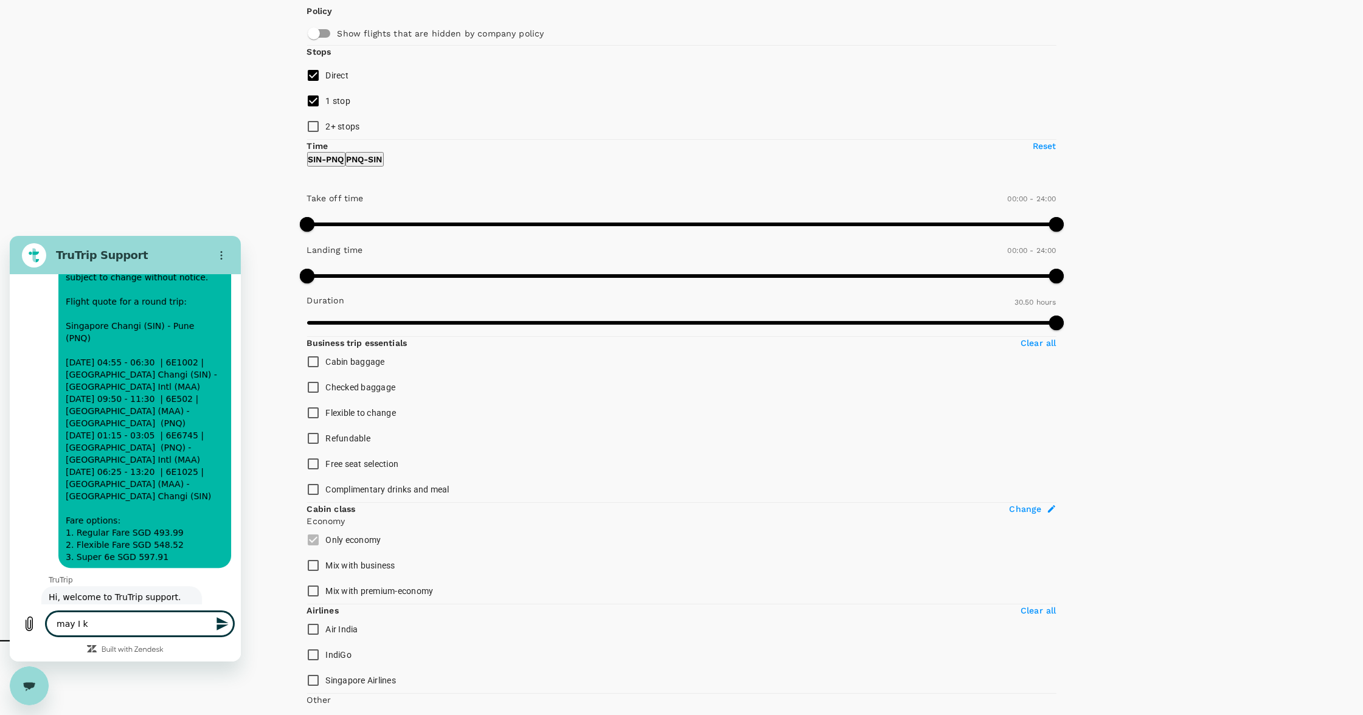
type textarea "may I kn"
type textarea "x"
type textarea "may I kno"
type textarea "x"
type textarea "may I know"
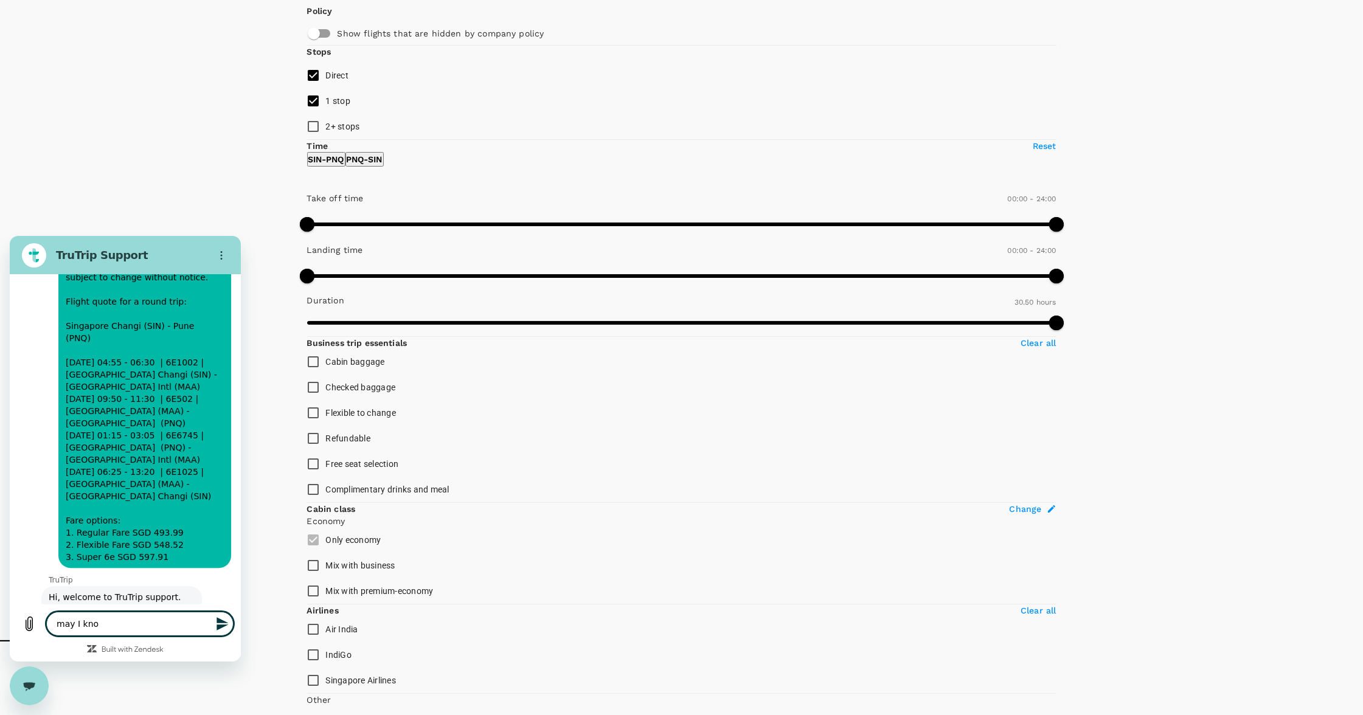
type textarea "x"
type textarea "may I know"
type textarea "x"
type textarea "may I know w"
type textarea "x"
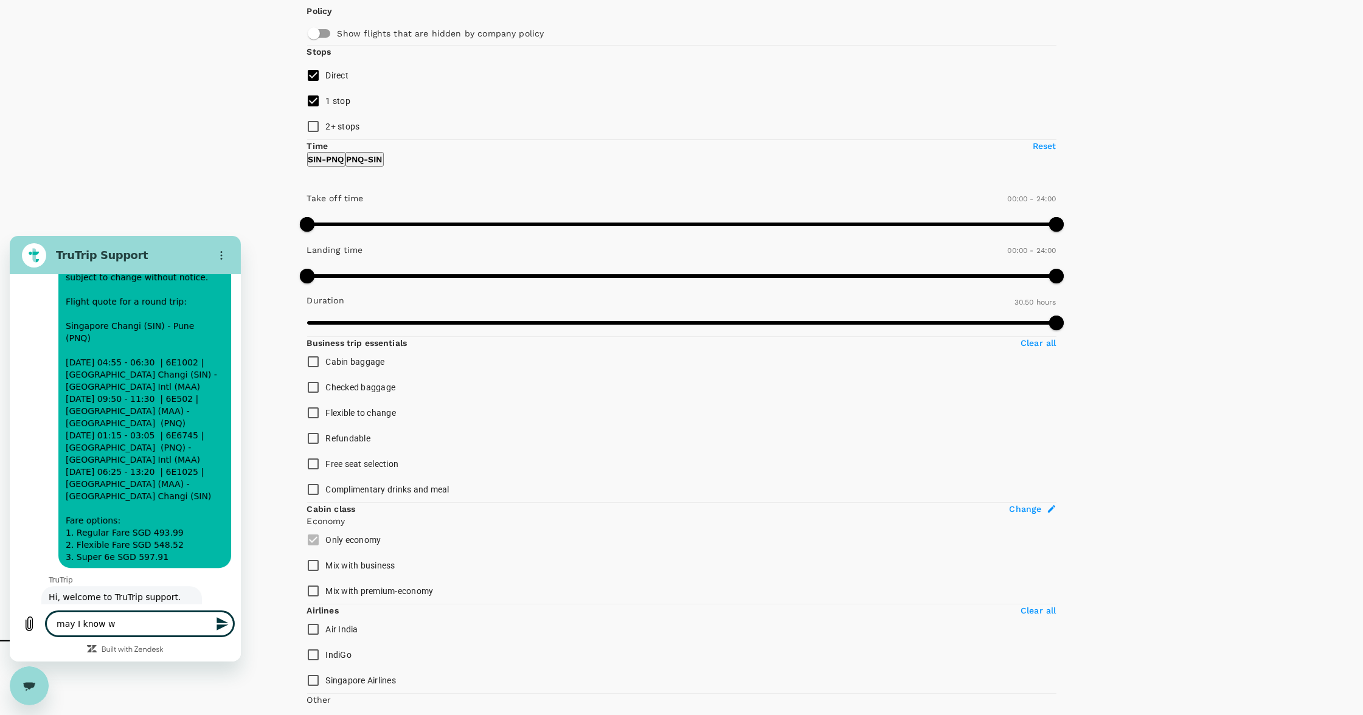
type textarea "may I know wh"
type textarea "x"
type textarea "may I know wha"
type textarea "x"
type textarea "may I know what"
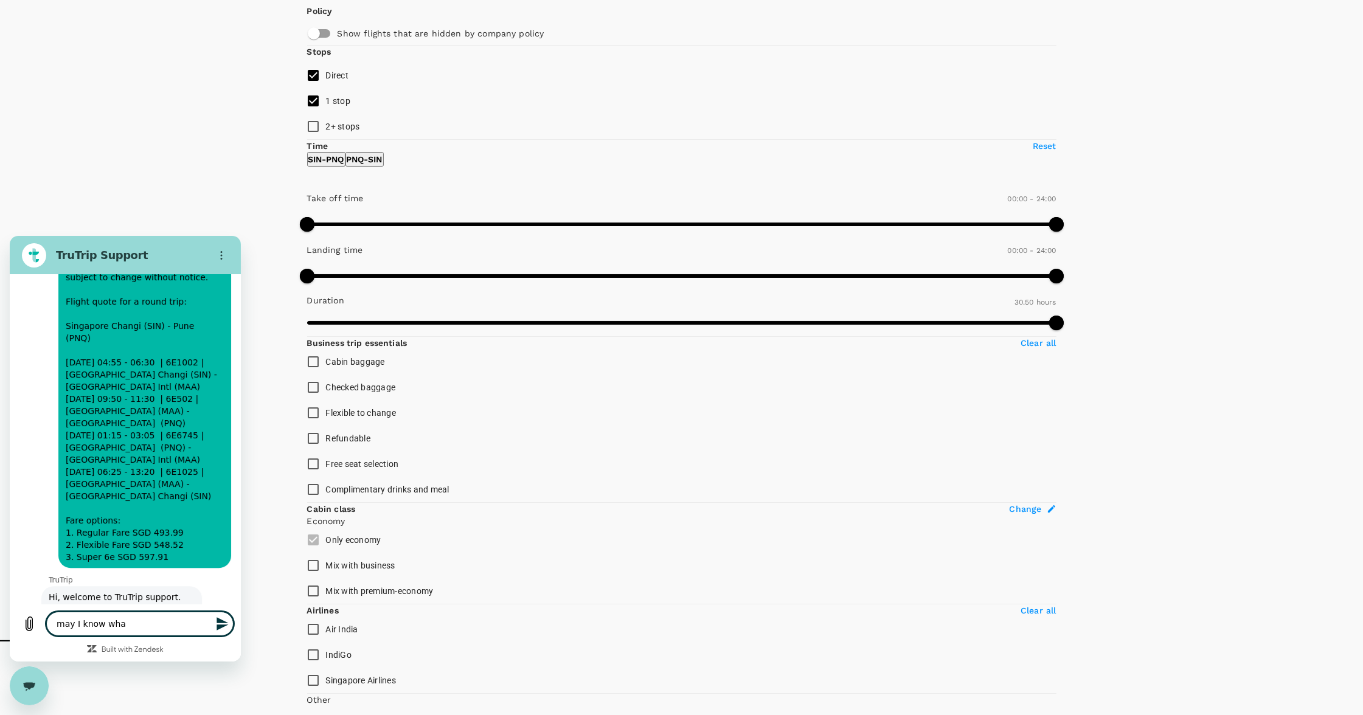
type textarea "x"
type textarea "may I know whats"
type textarea "x"
type textarea "may I know whats"
type textarea "x"
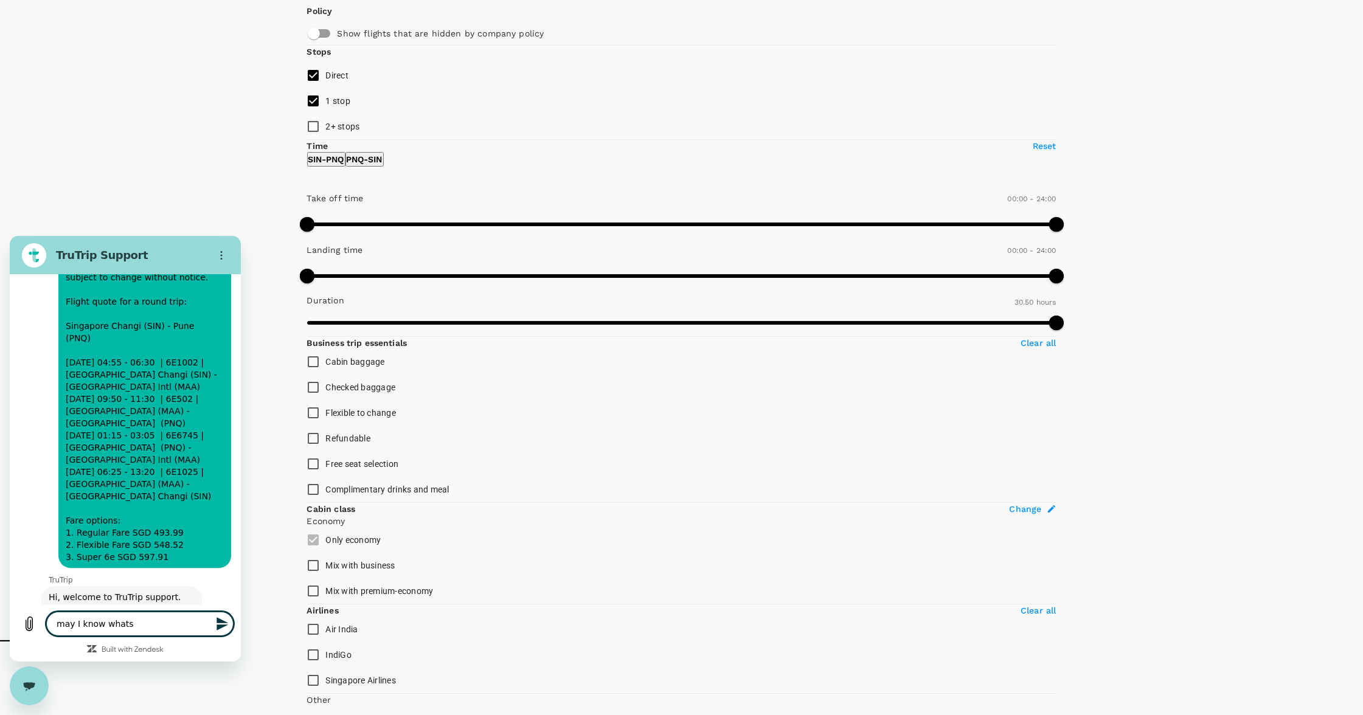
type textarea "may I know whats i"
type textarea "x"
type textarea "may I know whats in"
type textarea "x"
type textarea "may I know whats inc"
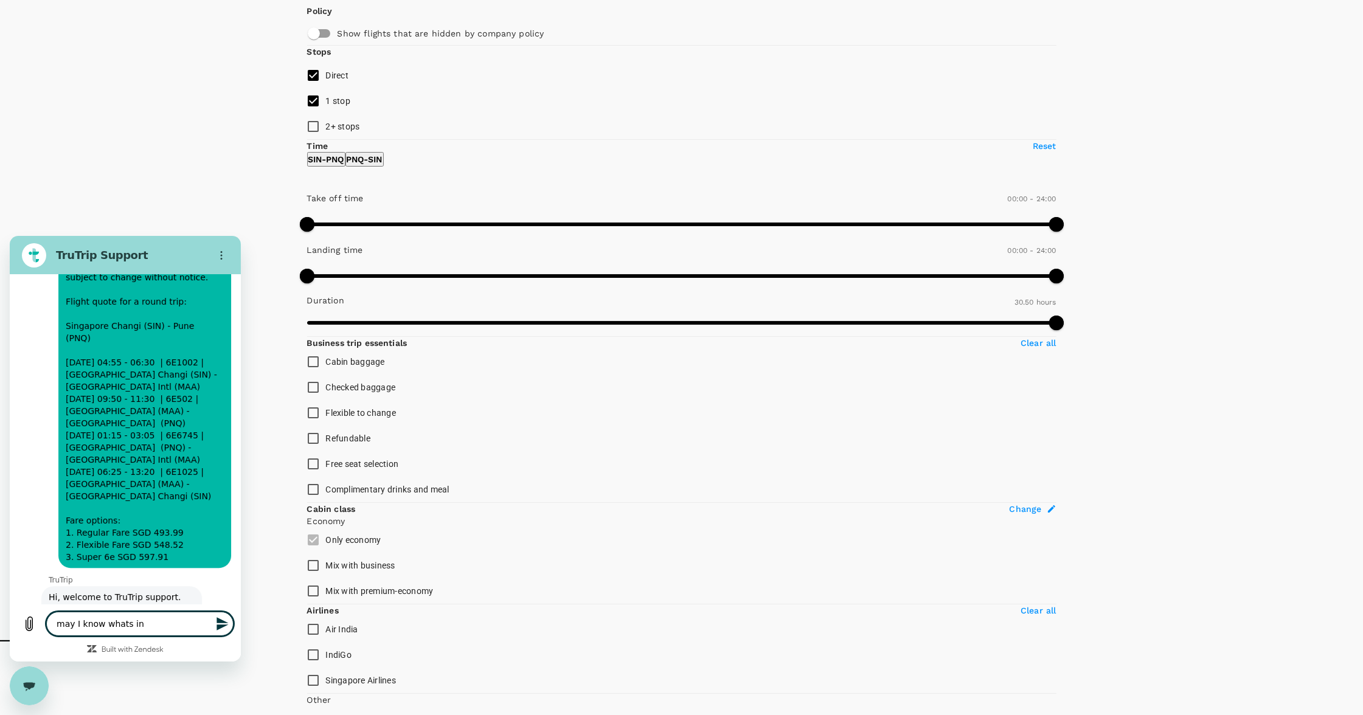
type textarea "x"
type textarea "may I know whats incl"
type textarea "x"
type textarea "may I know whats inclu"
type textarea "x"
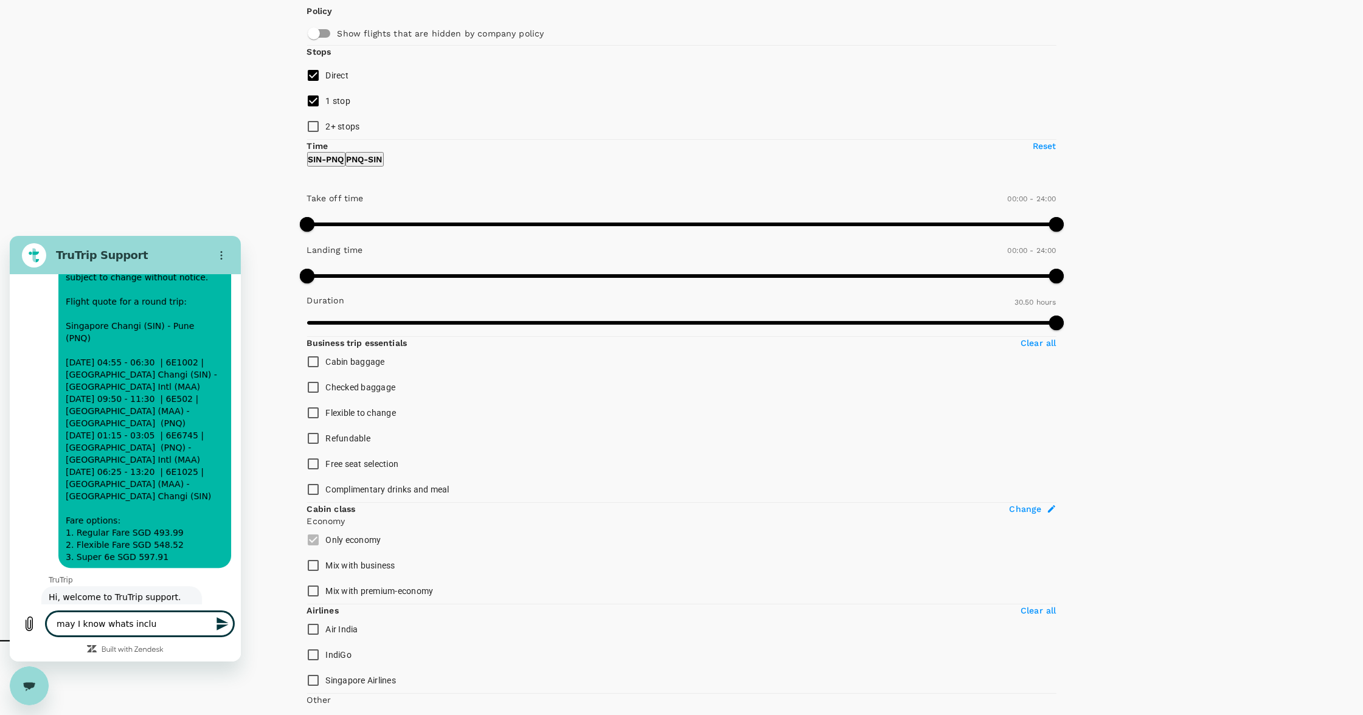
type textarea "may I know whats includ"
type textarea "x"
type textarea "may I know whats include"
type textarea "x"
type textarea "may I know whats included"
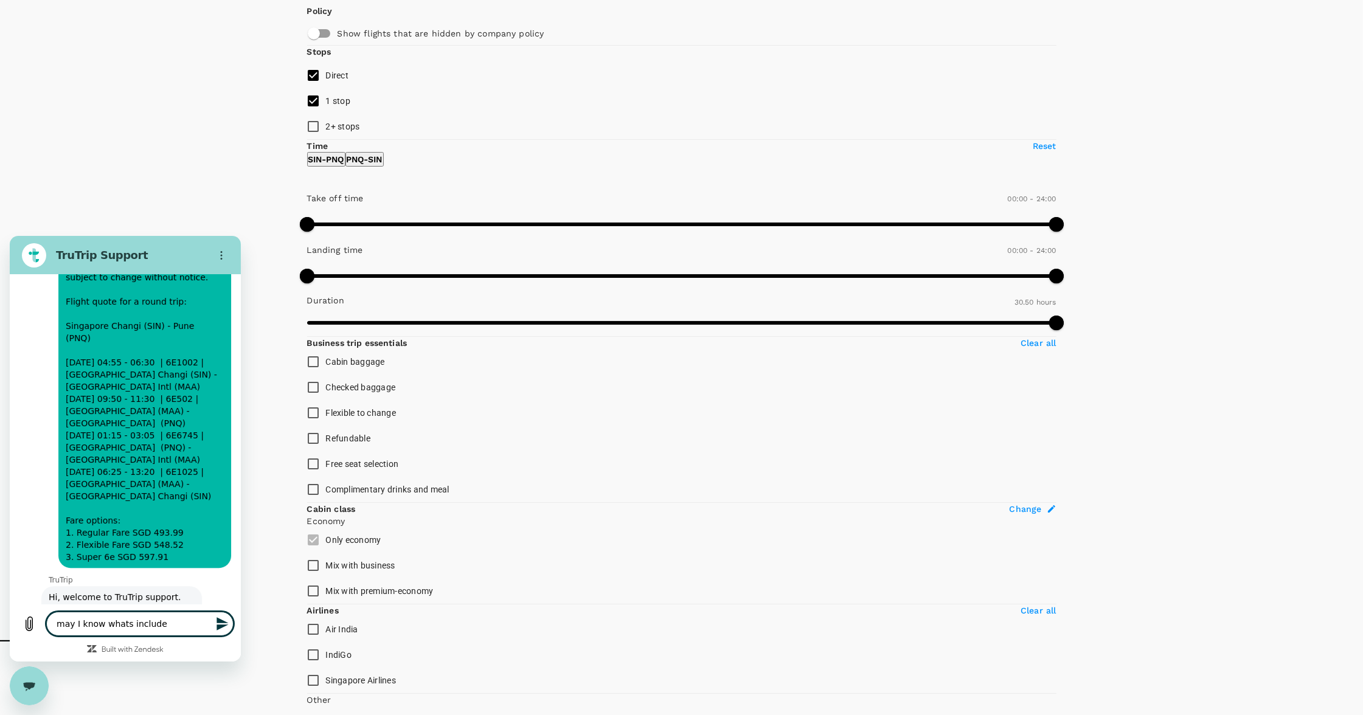
type textarea "x"
type textarea "may I know whats included"
type textarea "x"
type textarea "may I know whats included i"
type textarea "x"
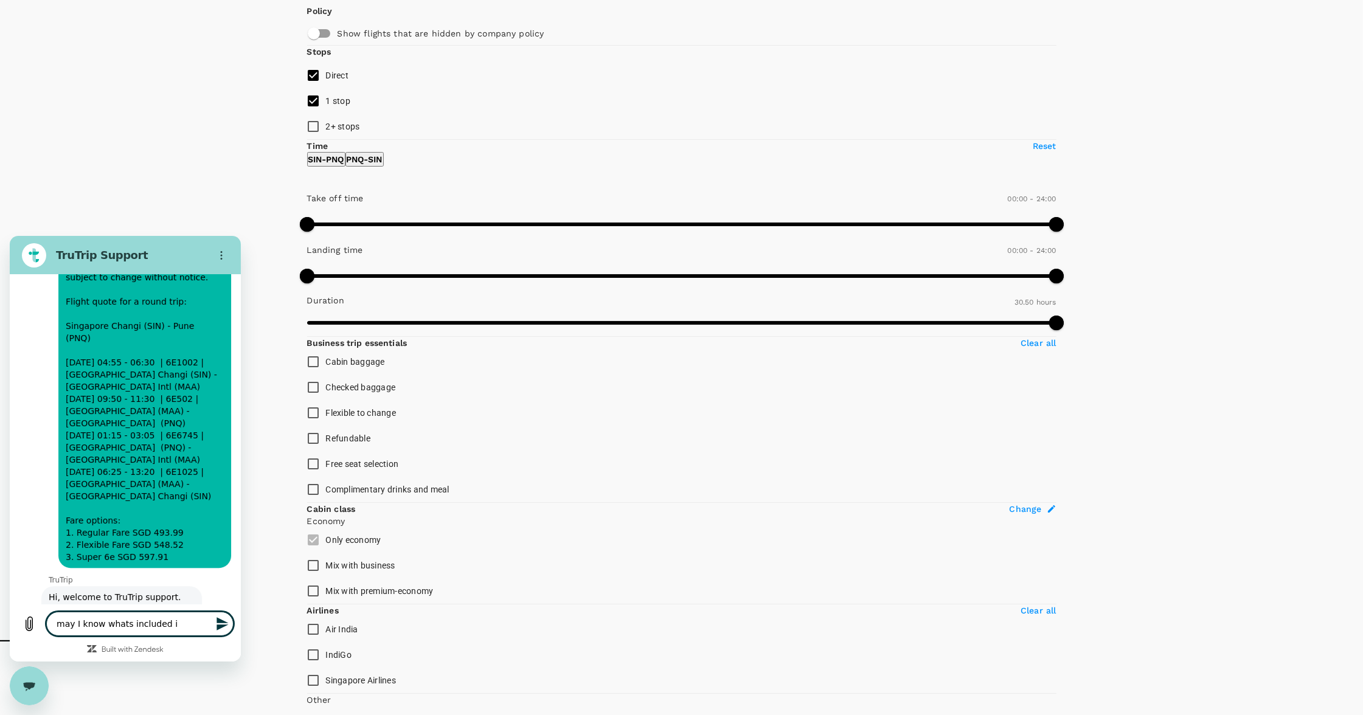
type textarea "may I know whats included in"
type textarea "x"
type textarea "may I know whats included in"
type textarea "x"
type textarea "may I know whats included in f"
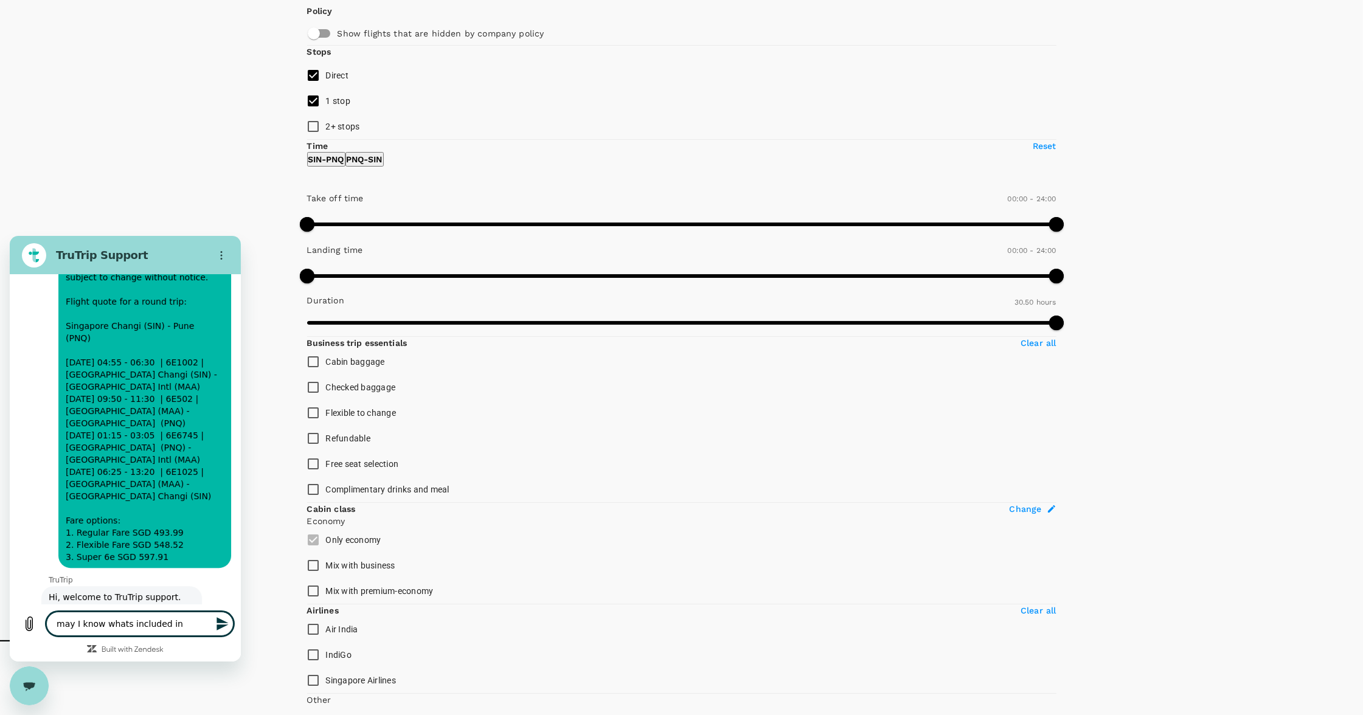
type textarea "x"
type textarea "may I know whats included in fl"
type textarea "x"
type textarea "may I know whats included in fle"
type textarea "x"
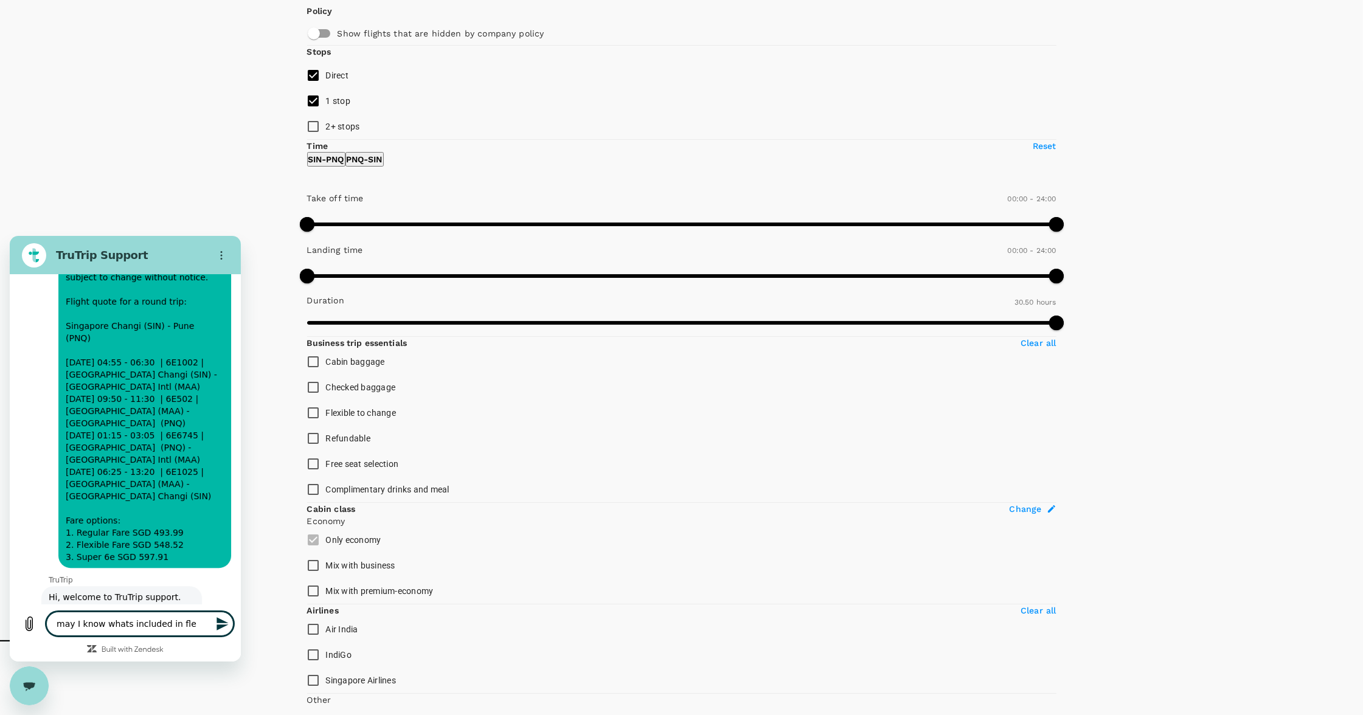
type textarea "may I know whats included in flex"
type textarea "x"
type textarea "may I know whats included in flexi"
type textarea "x"
type textarea "may I know whats included in flexib"
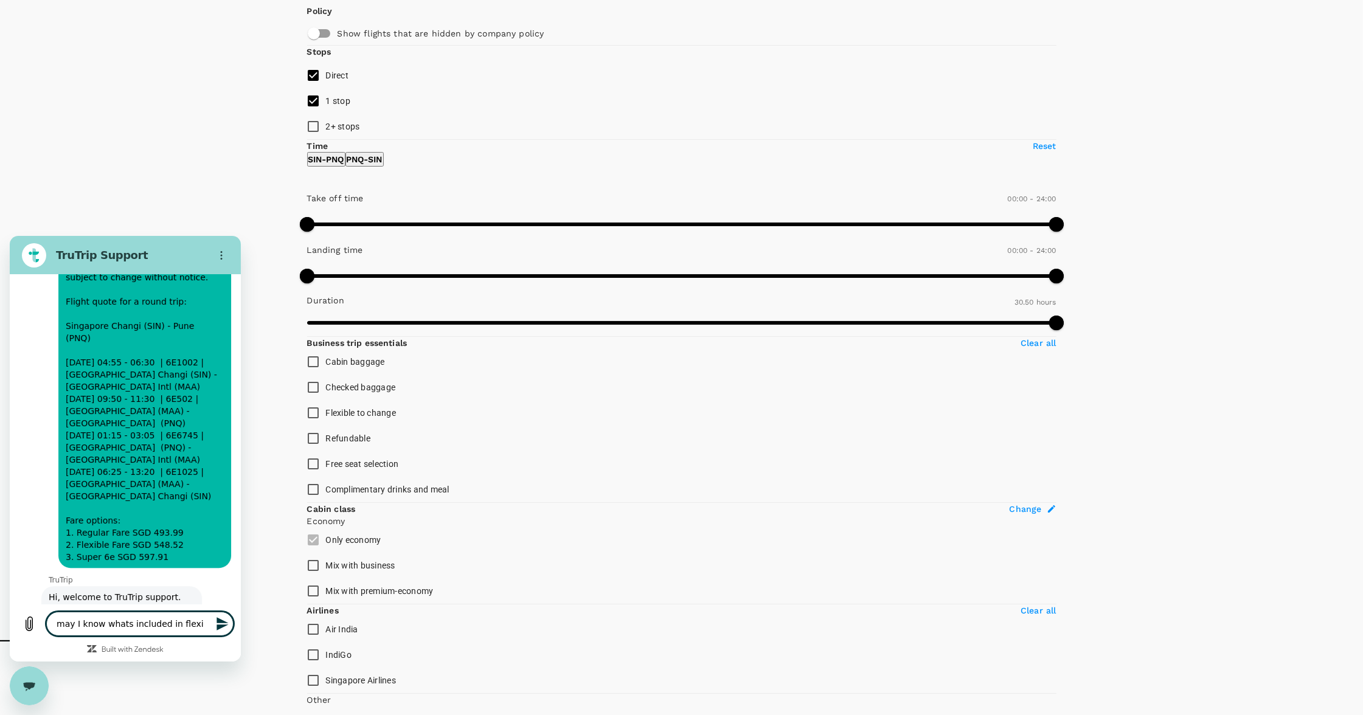
type textarea "x"
type textarea "may I know whats included in flexibl"
type textarea "x"
type textarea "may I know whats included in flexible"
type textarea "x"
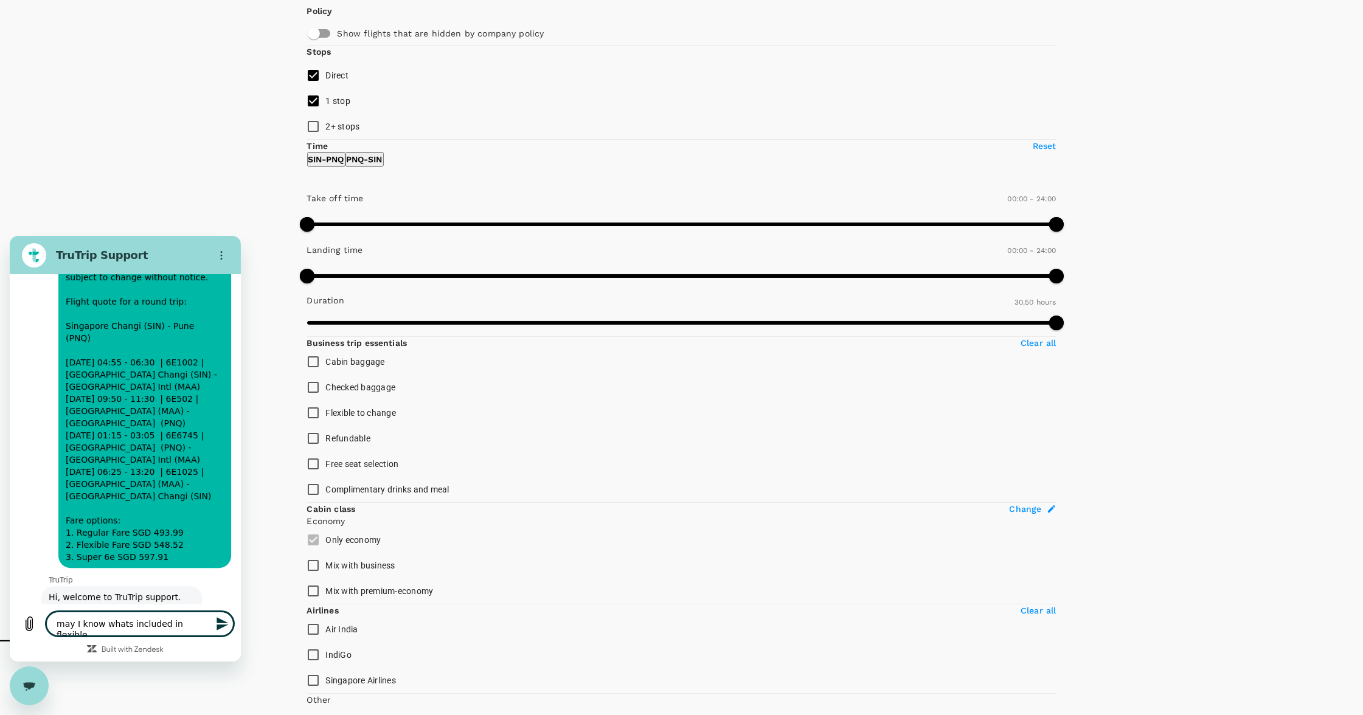
type textarea "may I know whats included in flexible"
type textarea "x"
type textarea "may I know whats included in flexible f"
type textarea "x"
type textarea "may I know whats included in flexible fa"
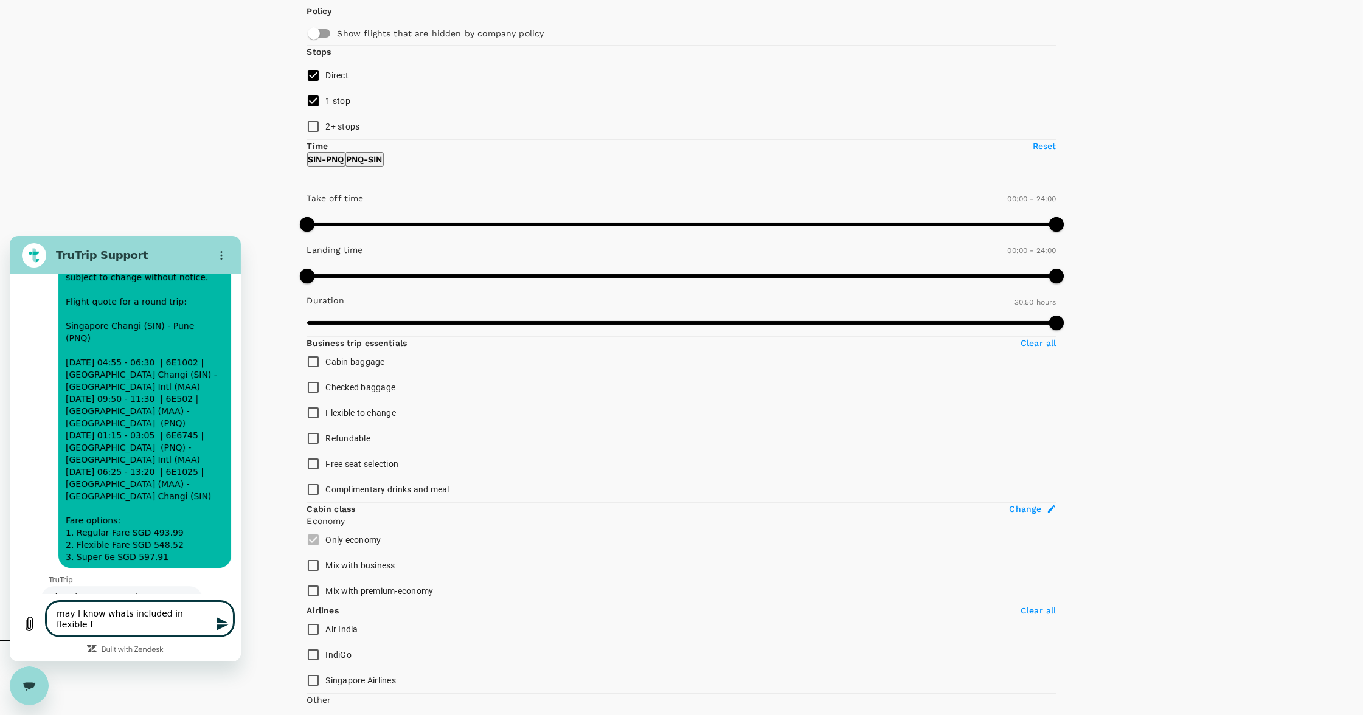
type textarea "x"
type textarea "may I know whats included in flexible far"
type textarea "x"
type textarea "may I know whats included in flexible fare"
type textarea "x"
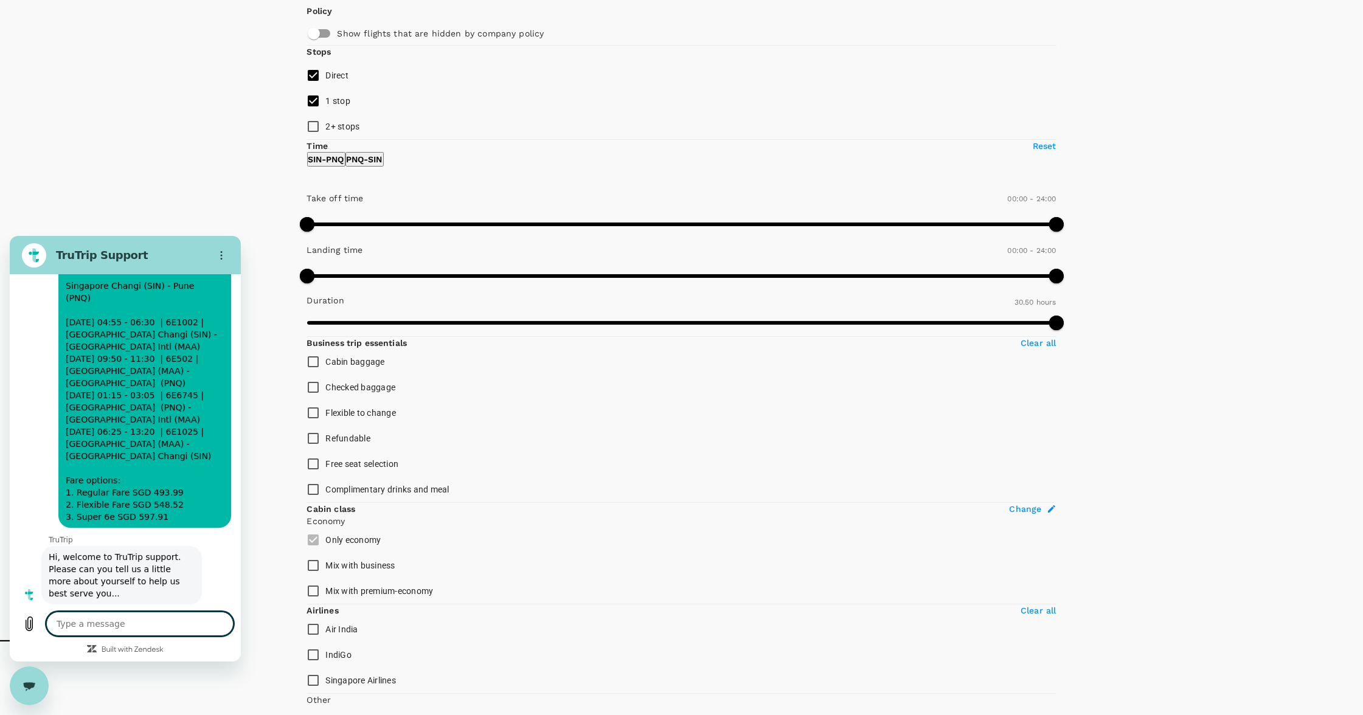
type textarea "x"
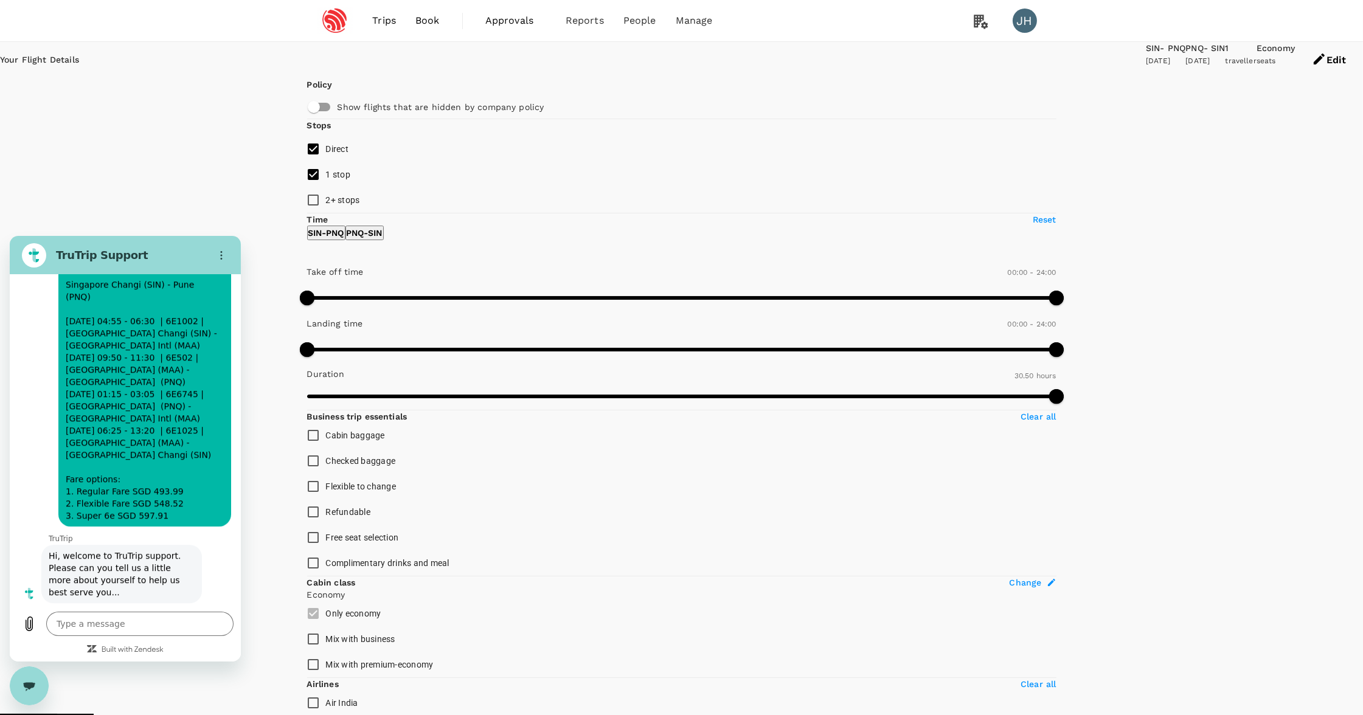
click at [421, 23] on span "Book" at bounding box center [427, 20] width 24 height 15
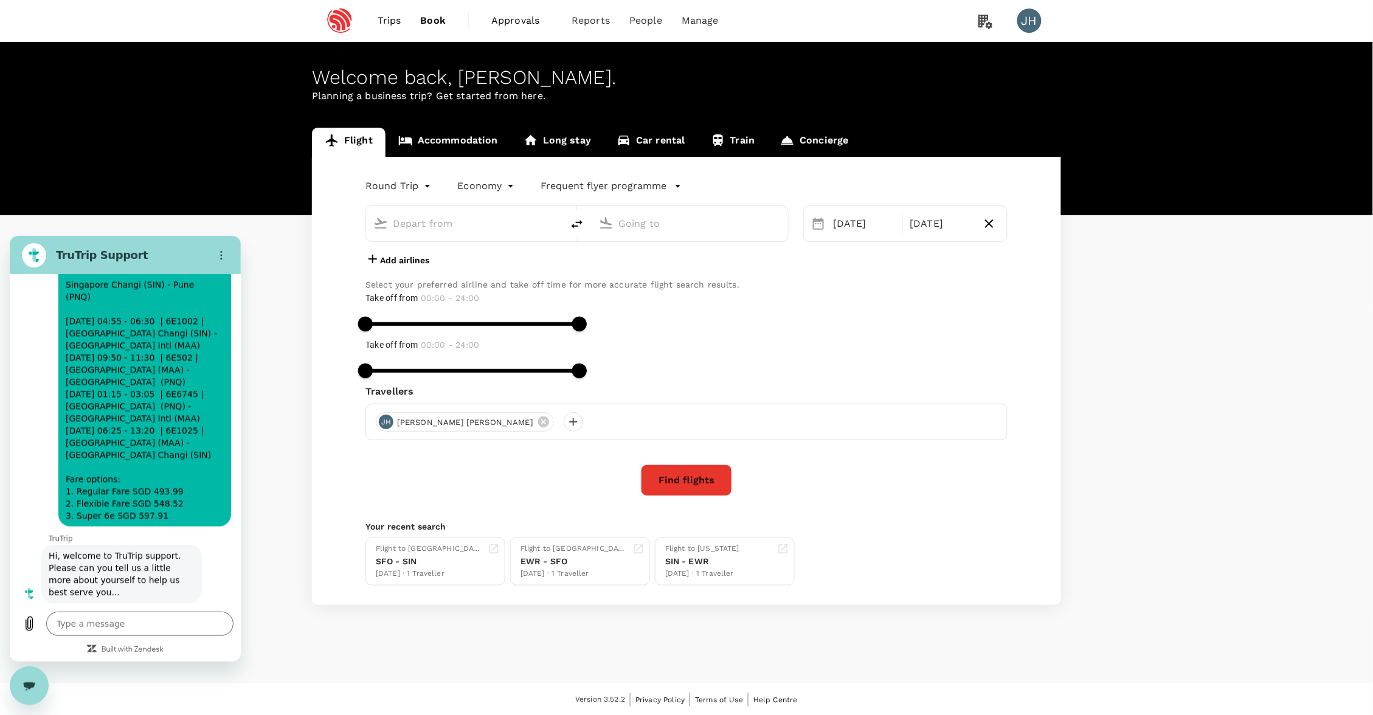
type input "Singapore Changi (SIN)"
type input "Pune (PNQ)"
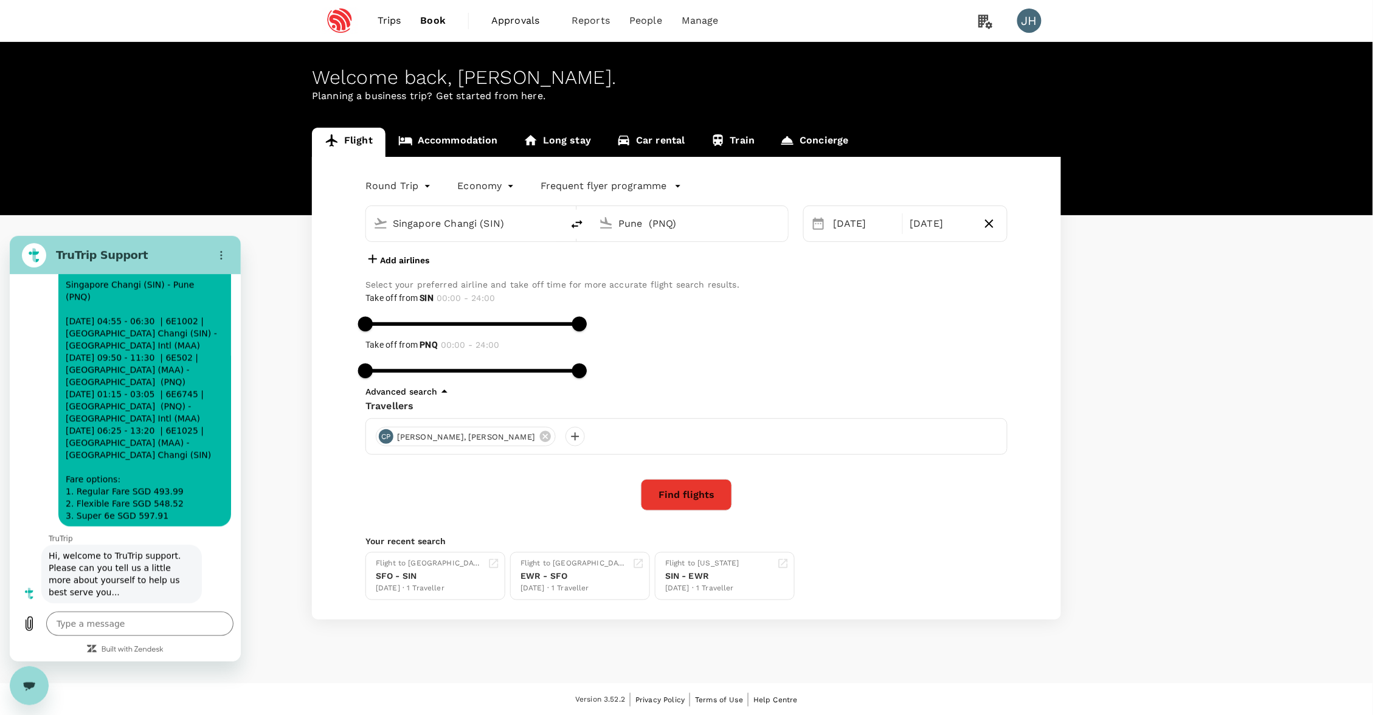
click at [465, 137] on link "Accommodation" at bounding box center [448, 142] width 125 height 29
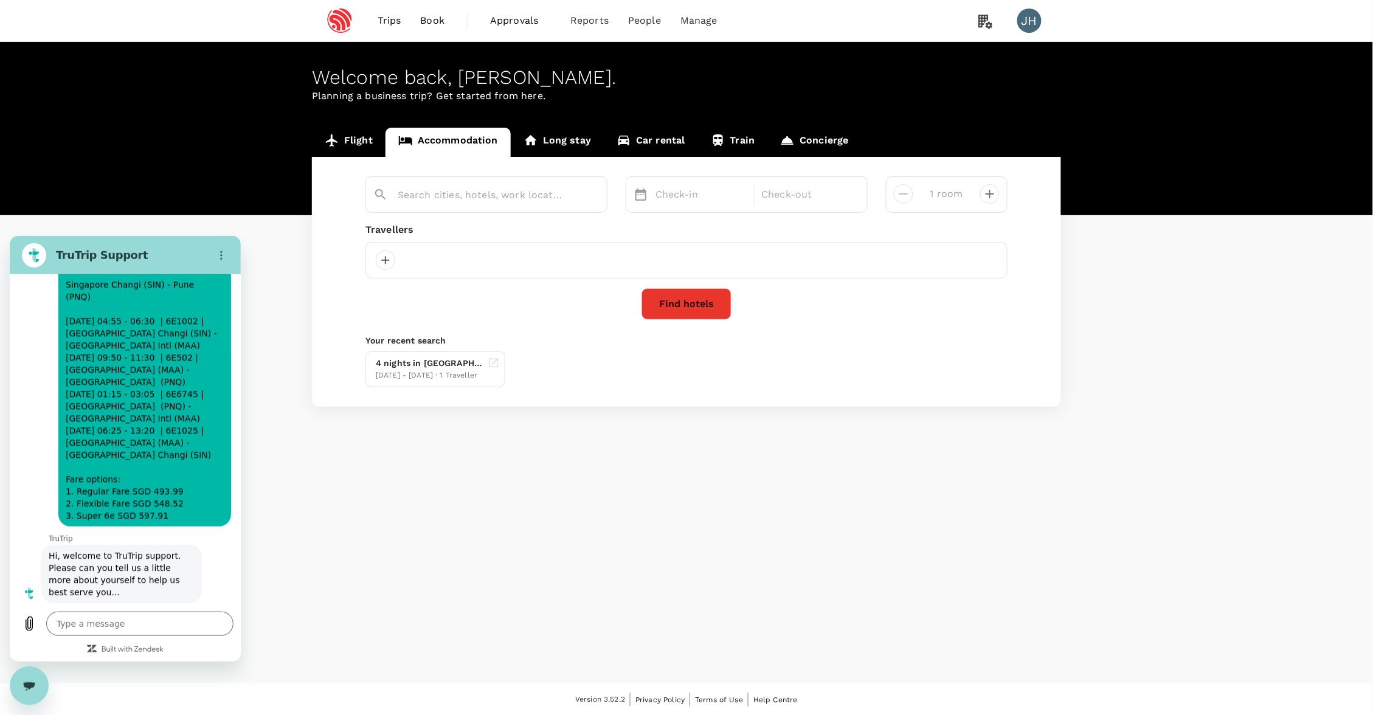
type input "Courtyard San Francisco Union Square"
click at [516, 195] on input "Courtyard San Francisco Union Square" at bounding box center [482, 195] width 168 height 19
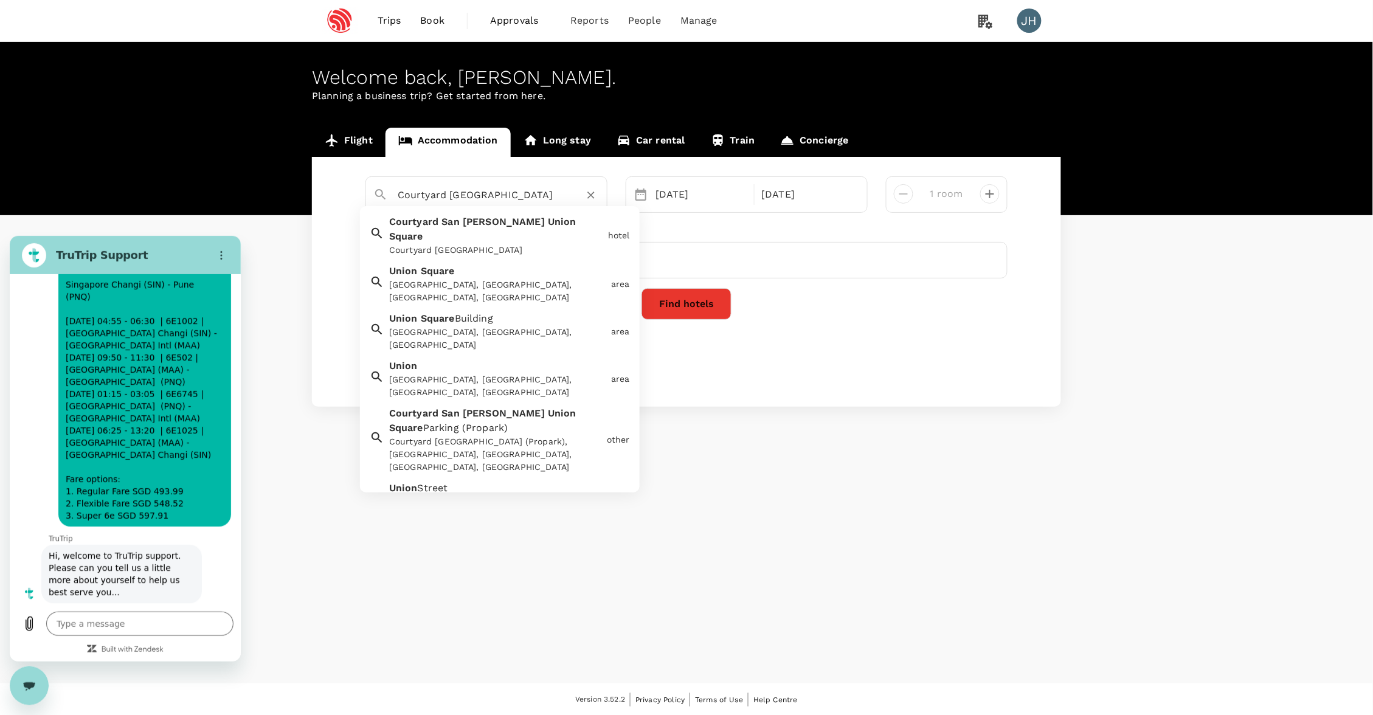
type textarea "x"
paste input "Yotel San Francisco"
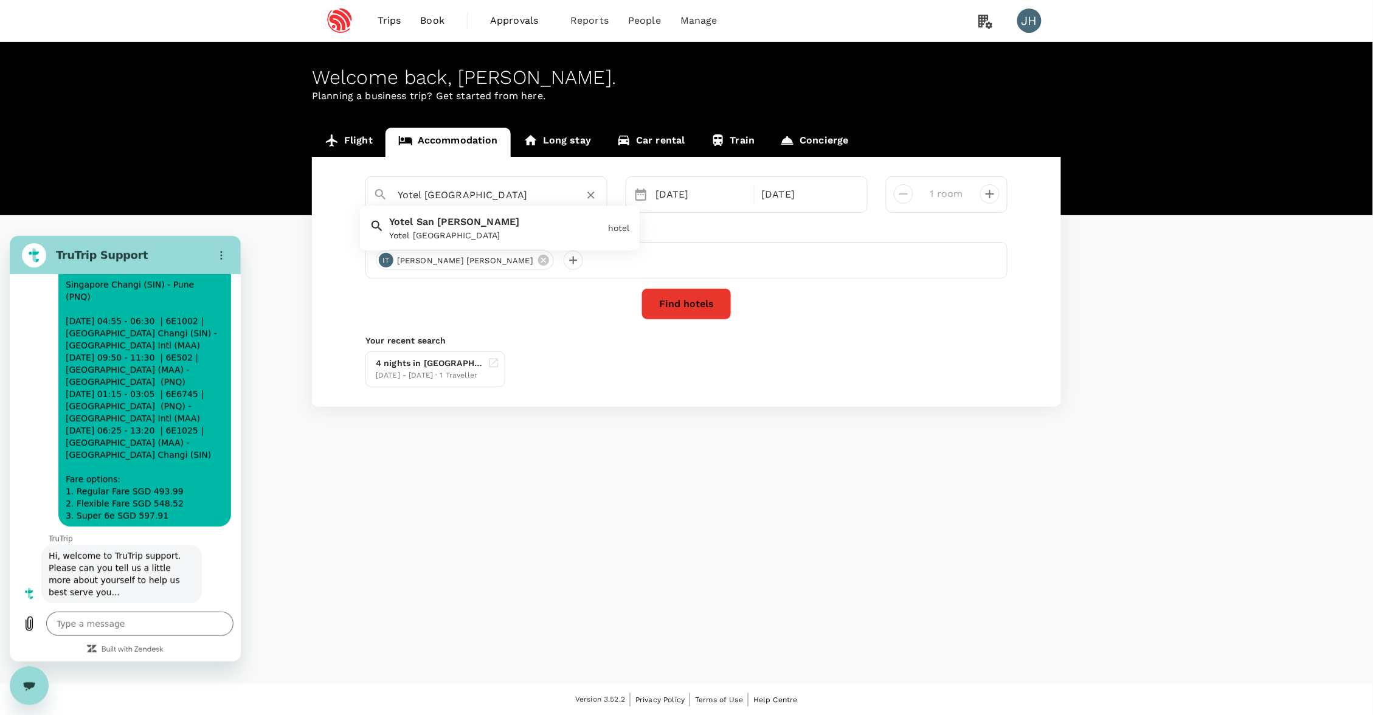
click at [517, 223] on div "Yotel San Francisco Yotel San Francisco" at bounding box center [493, 226] width 219 height 32
type input "Yotel San Francisco"
click at [704, 200] on div "09 Oct" at bounding box center [701, 194] width 101 height 24
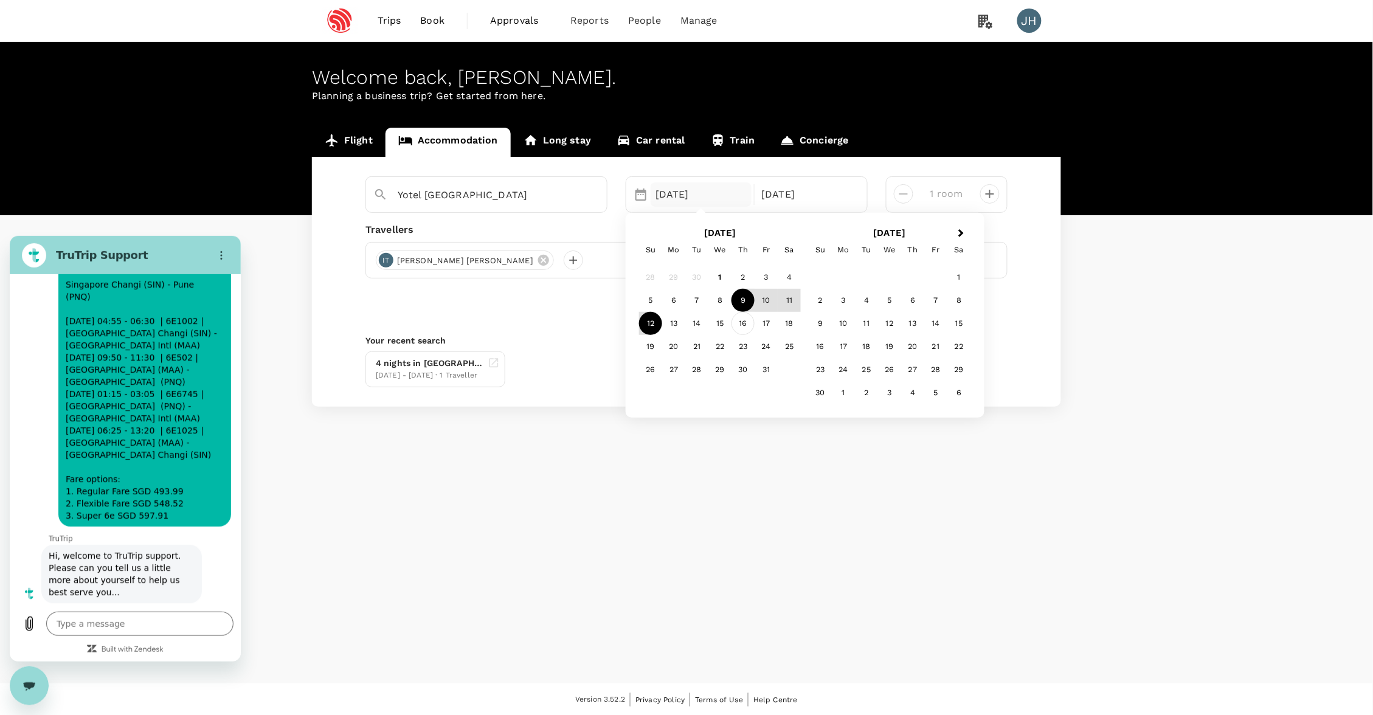
type textarea "x"
click at [589, 316] on div "Find hotels" at bounding box center [687, 304] width 642 height 32
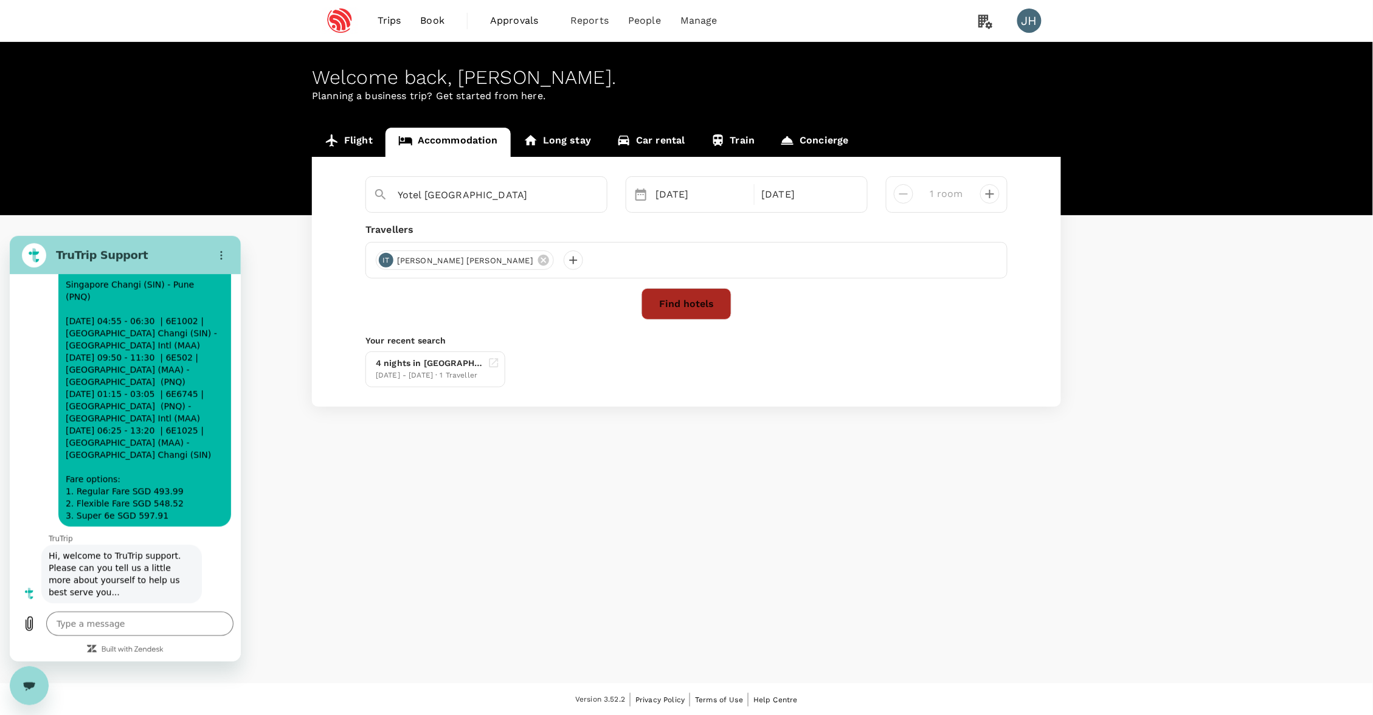
click at [675, 307] on button "Find hotels" at bounding box center [687, 304] width 90 height 32
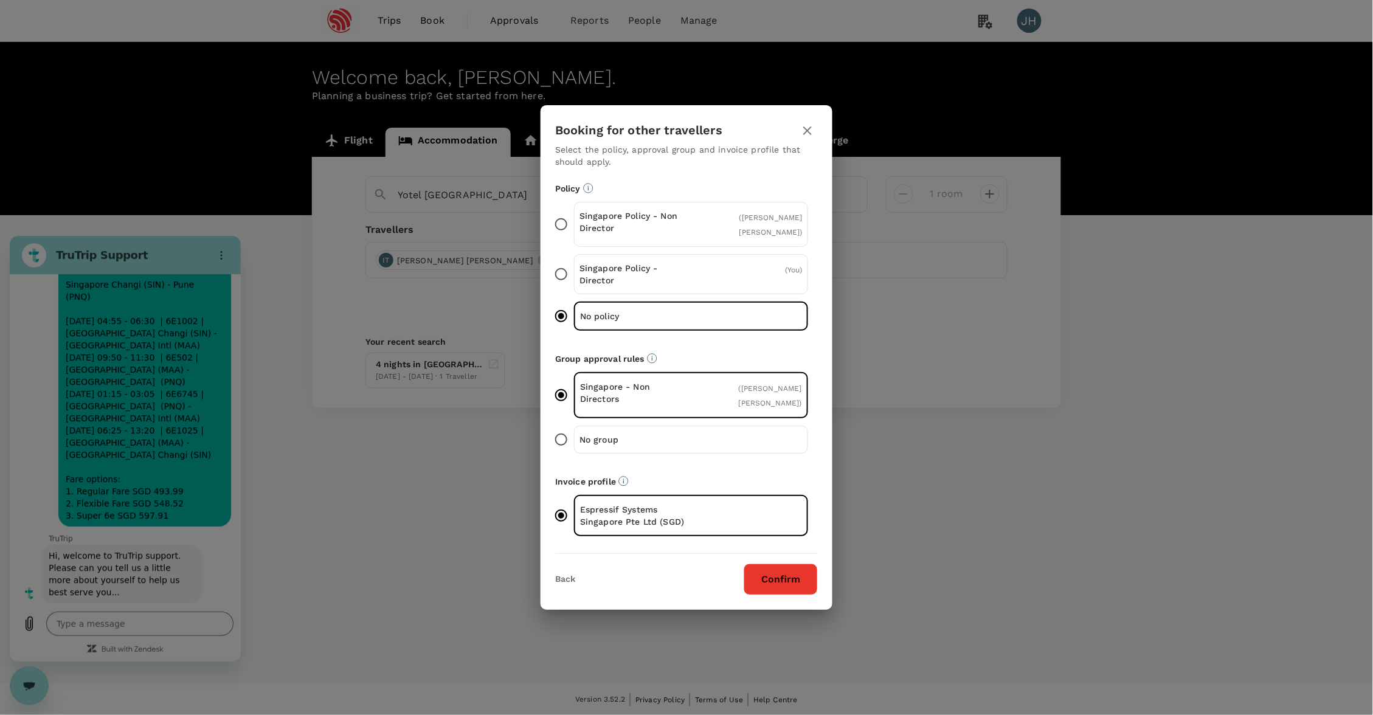
click at [796, 577] on button "Confirm" at bounding box center [781, 580] width 74 height 32
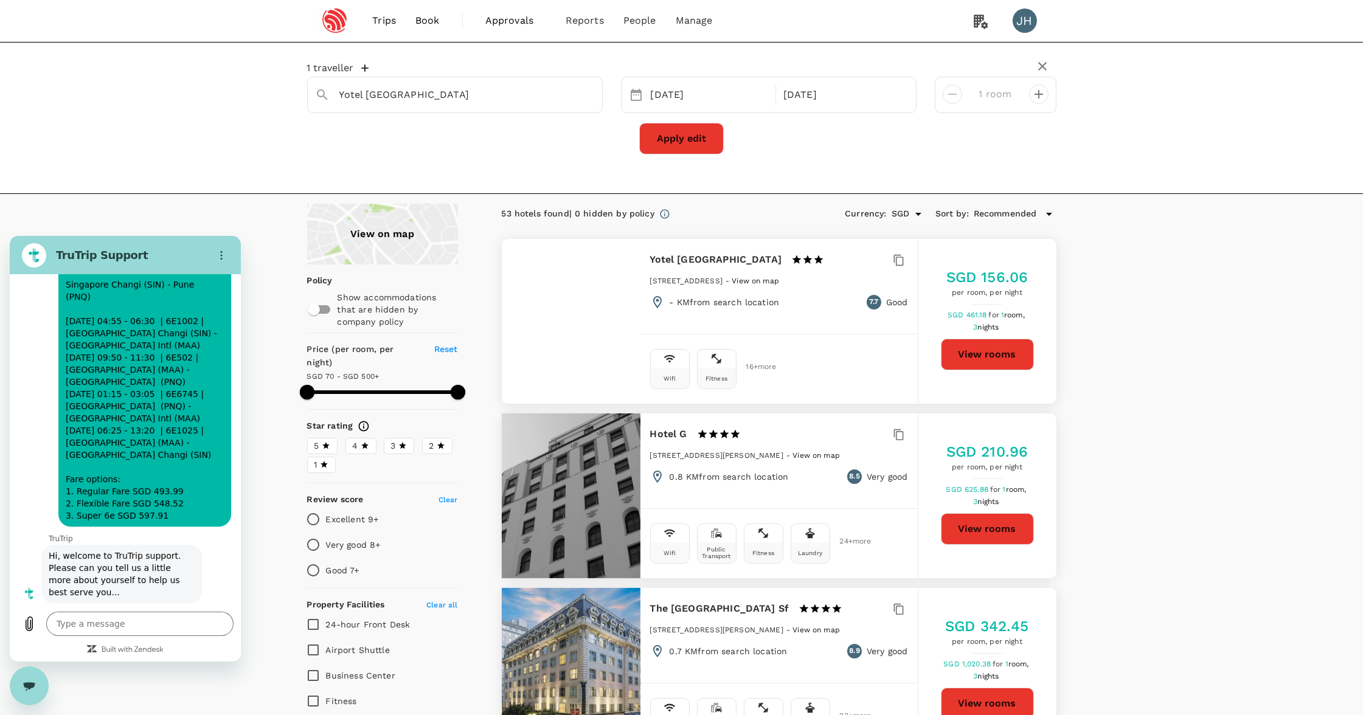
type input "499.28"
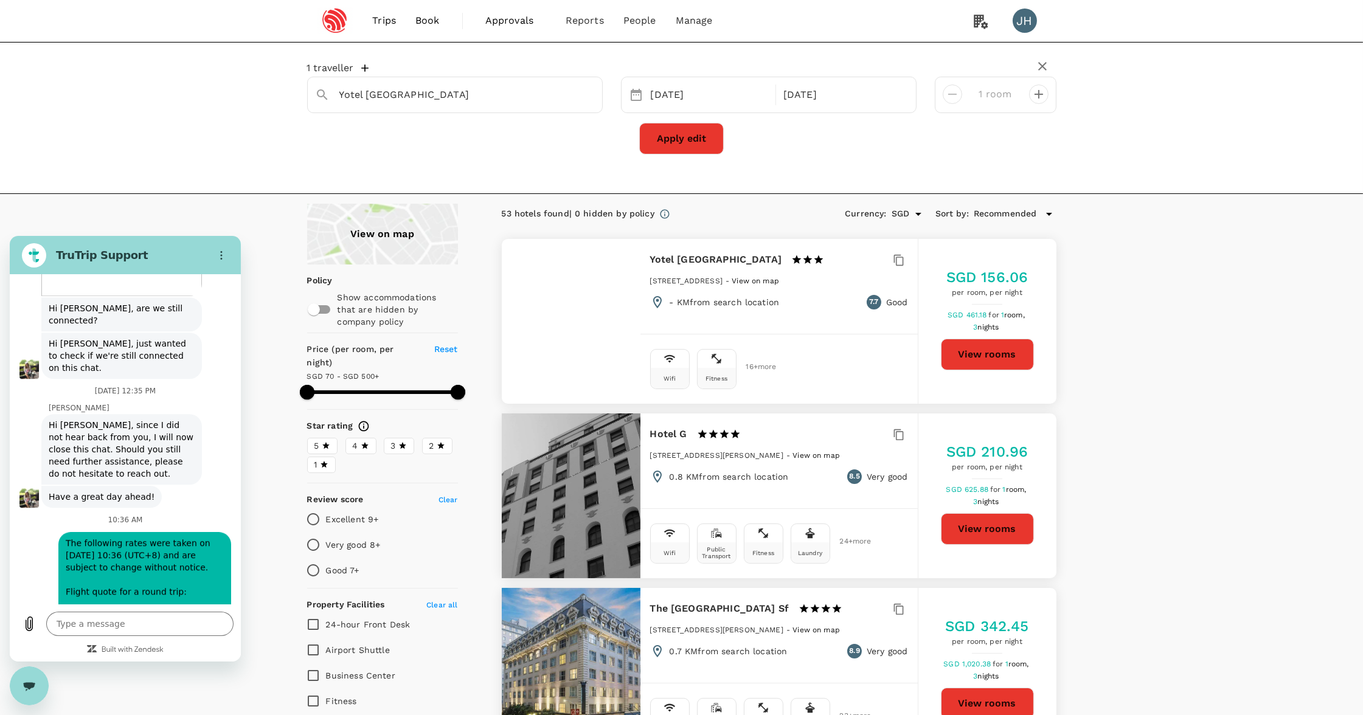
scroll to position [6023, 0]
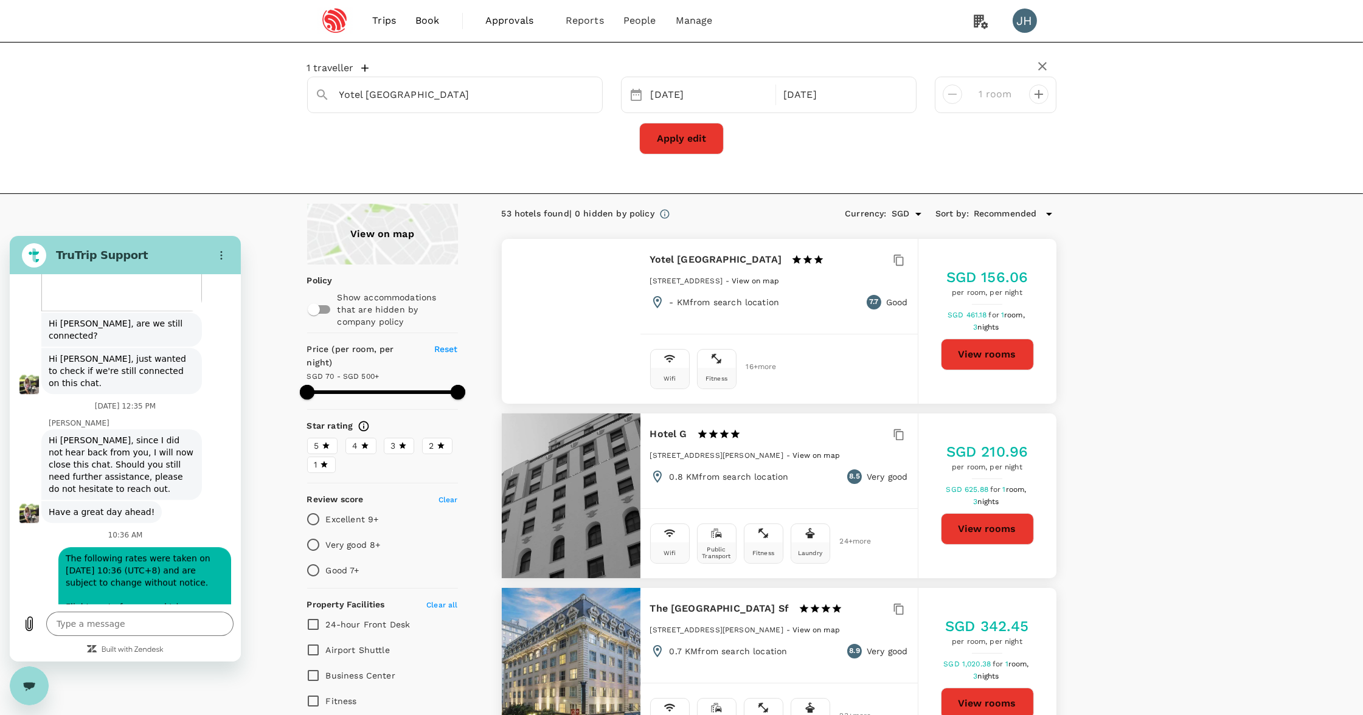
drag, startPoint x: 167, startPoint y: 527, endPoint x: 64, endPoint y: 347, distance: 207.1
click at [64, 547] on span "The following rates were taken on 01 Oct 2025, 10:36 (UTC+8) and are subject to…" at bounding box center [145, 710] width 168 height 326
copy span "The following rates were taken on 01 Oct 2025, 10:36 (UTC+8) and are subject to…"
click at [182, 605] on div "Type a message x" at bounding box center [125, 632] width 231 height 57
click at [182, 619] on textarea at bounding box center [139, 623] width 187 height 24
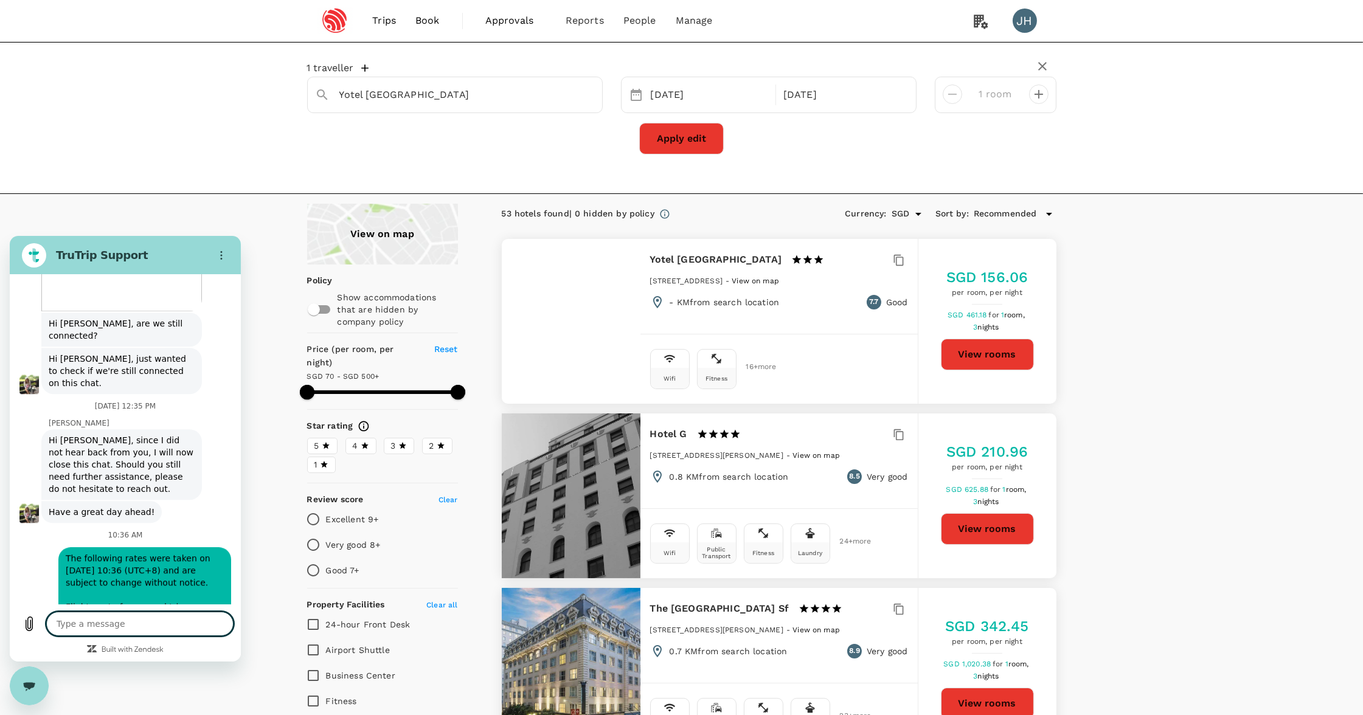
paste textarea "The following rates were taken on 01 Oct 2025, 10:36 (UTC+8) and are subject to…"
type textarea "The following rates were taken on 01 Oct 2025, 10:36 (UTC+8) and are subject to…"
type textarea "x"
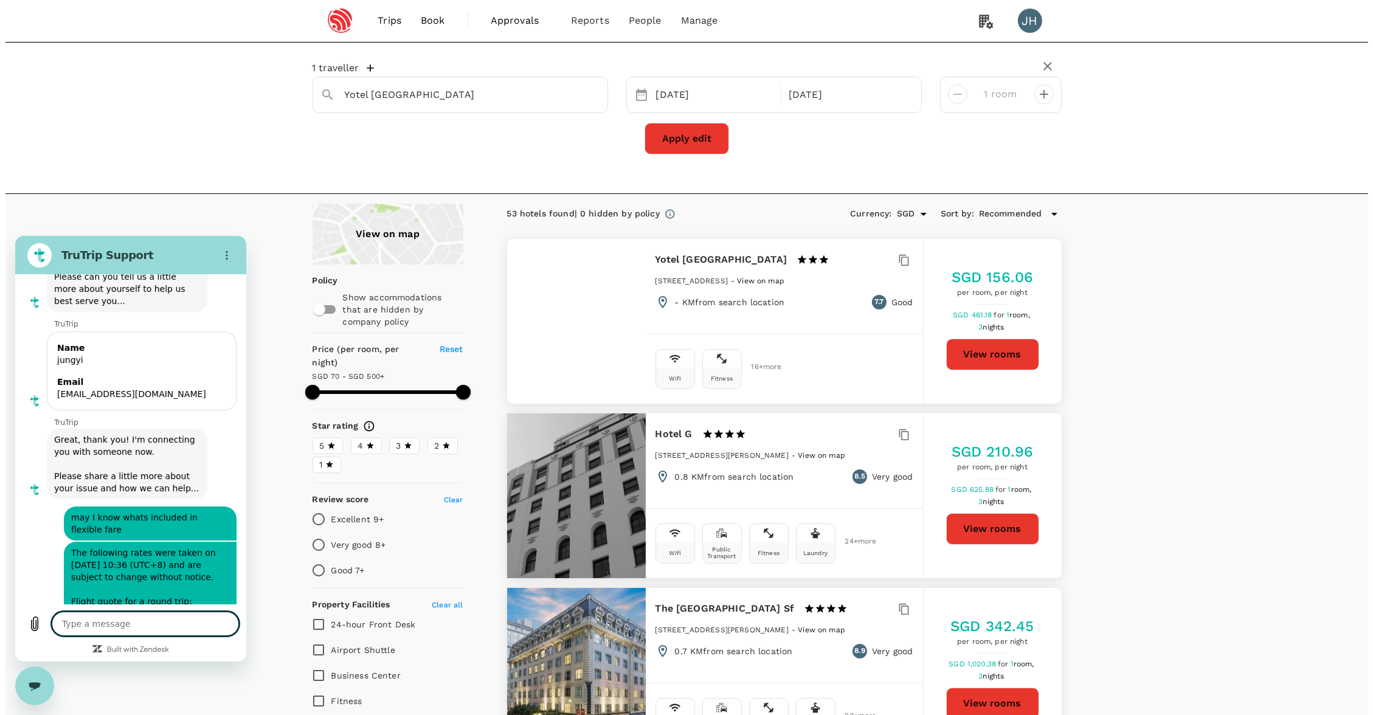
scroll to position [6660, 0]
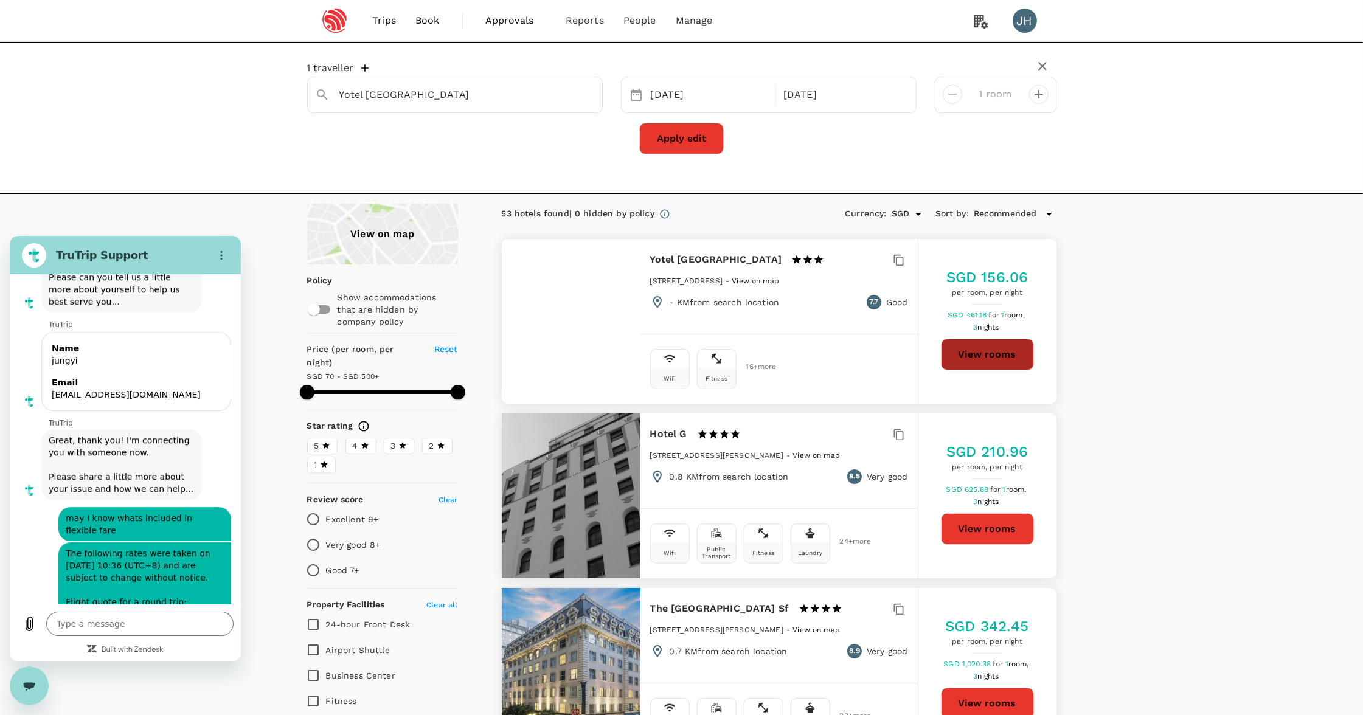
click at [974, 345] on button "View rooms" at bounding box center [987, 355] width 93 height 32
type input "499.28"
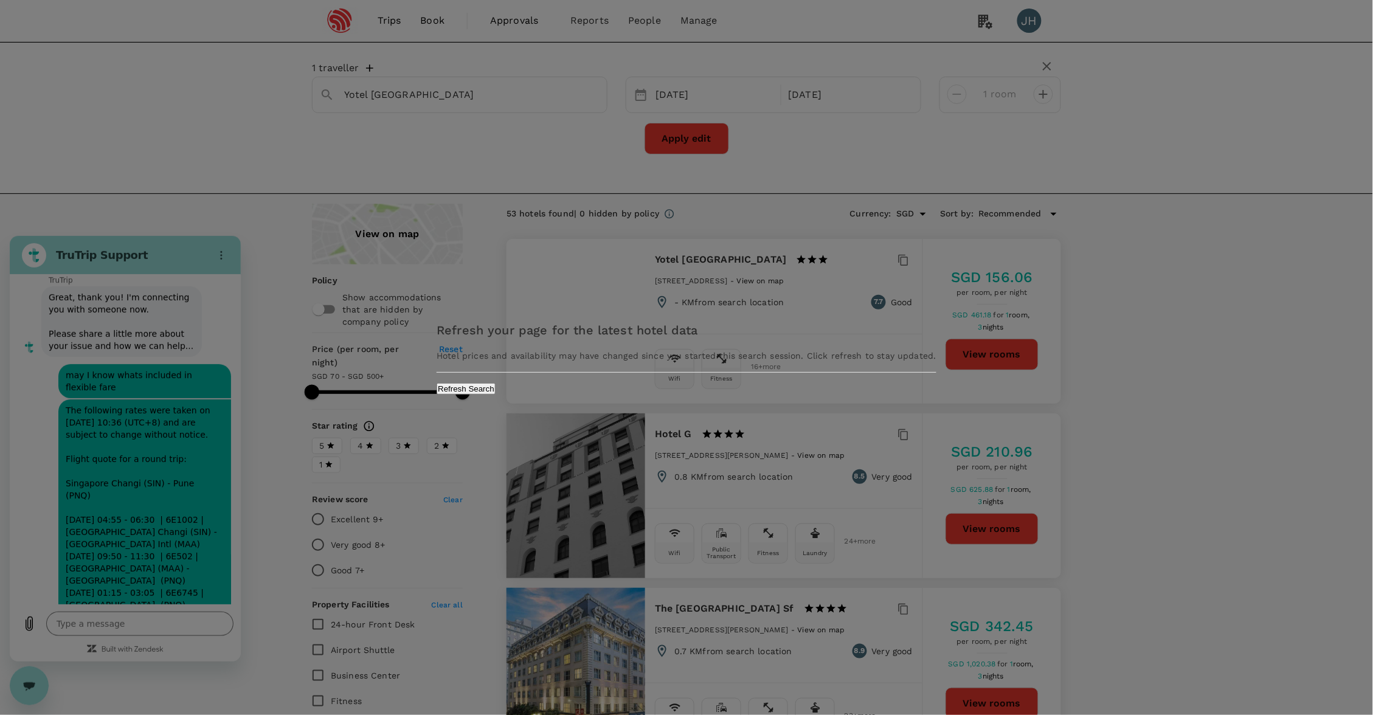
scroll to position [6805, 0]
type textarea "x"
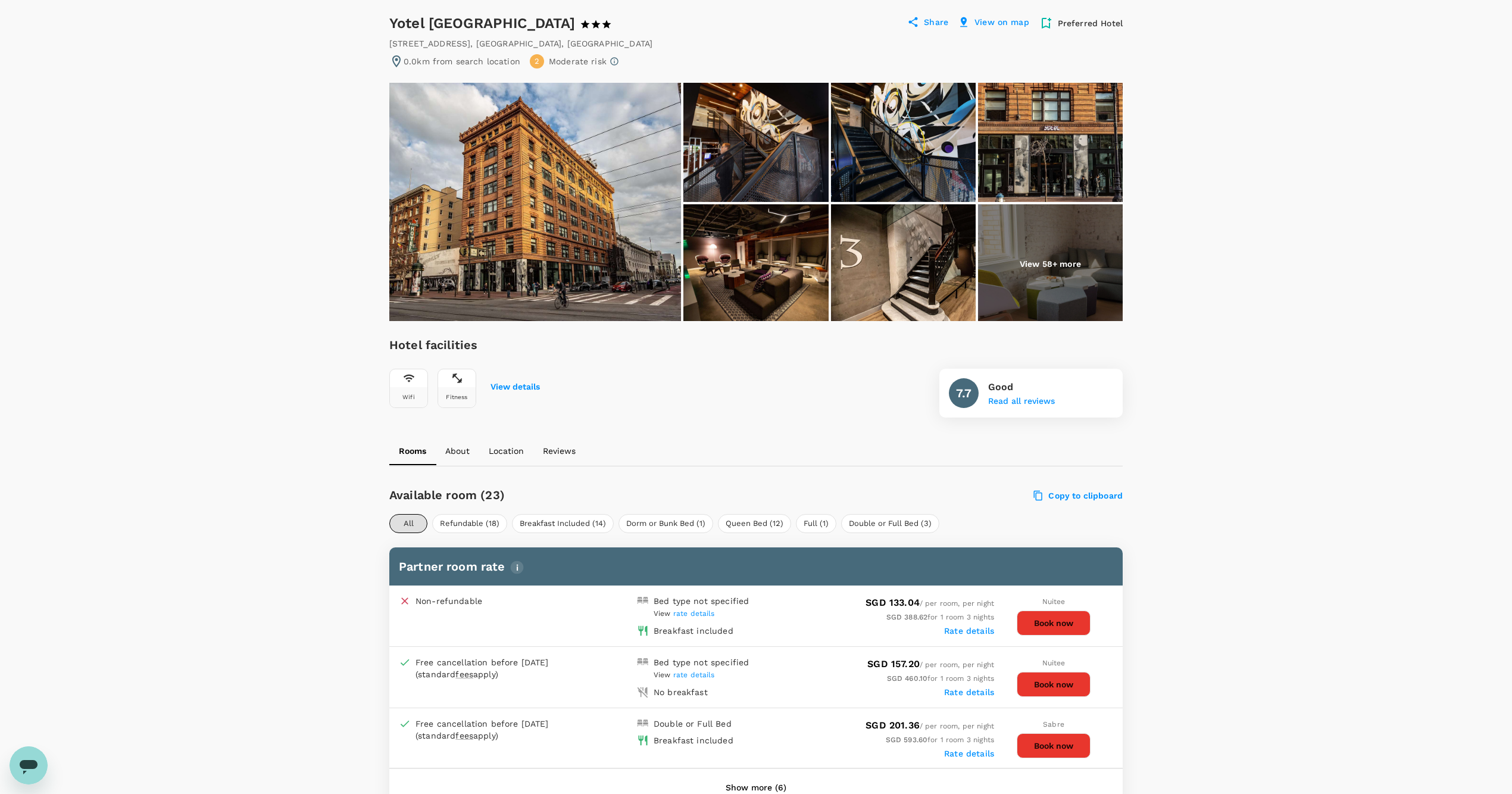
scroll to position [101, 0]
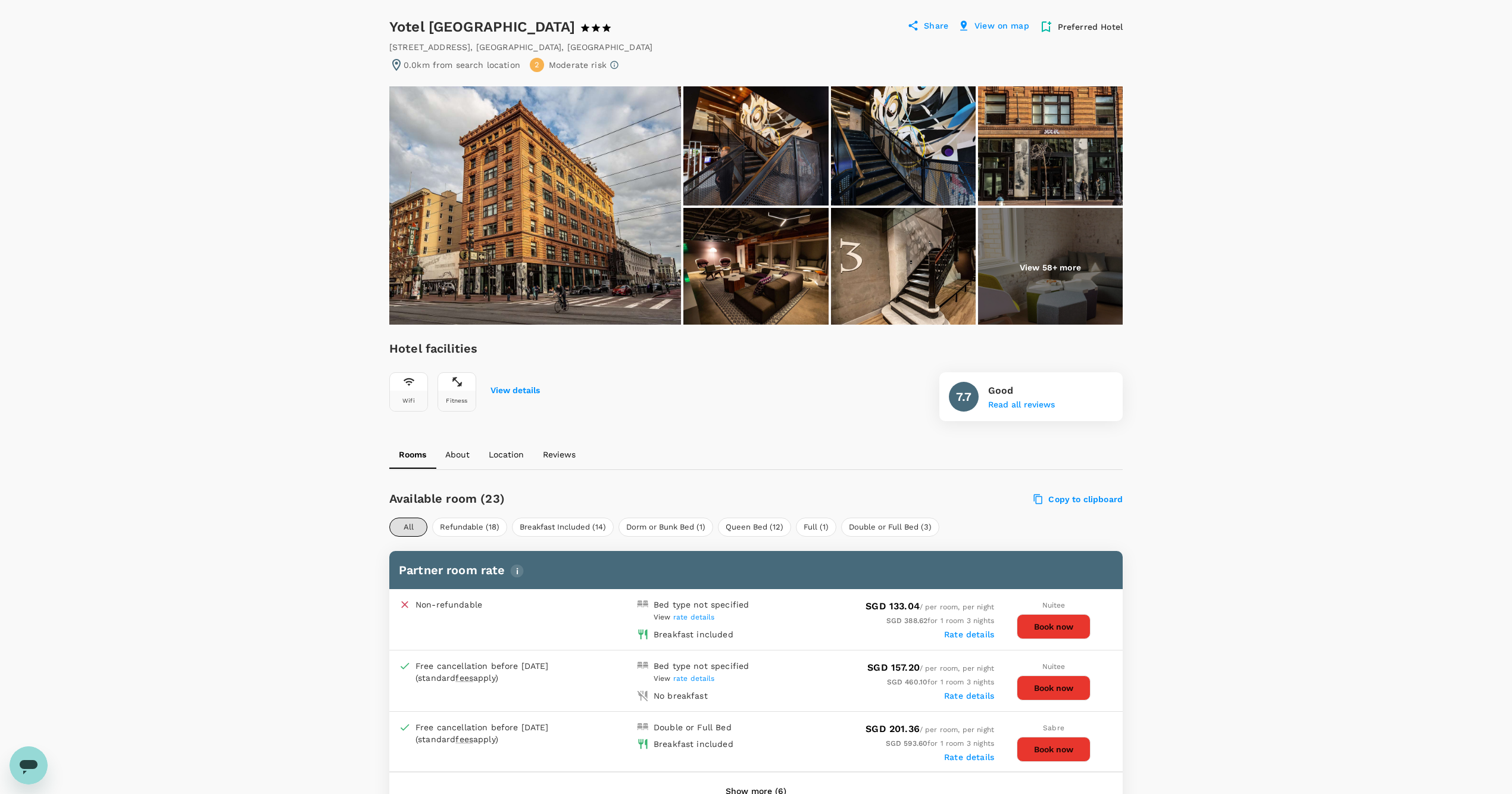
click at [1051, 624] on button "Book now" at bounding box center [1053, 627] width 73 height 25
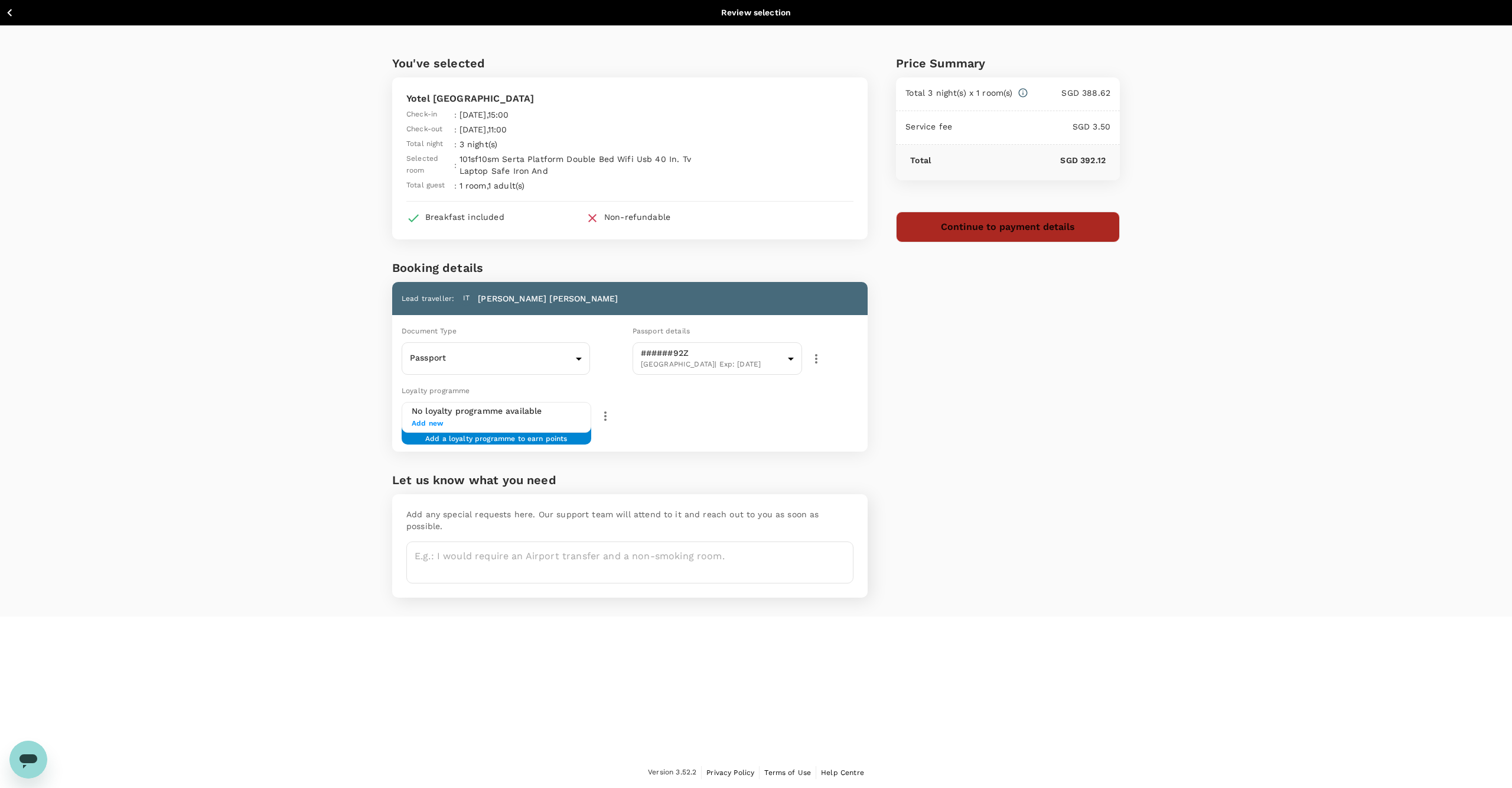
click at [1009, 236] on button "Continue to payment details" at bounding box center [1008, 227] width 224 height 31
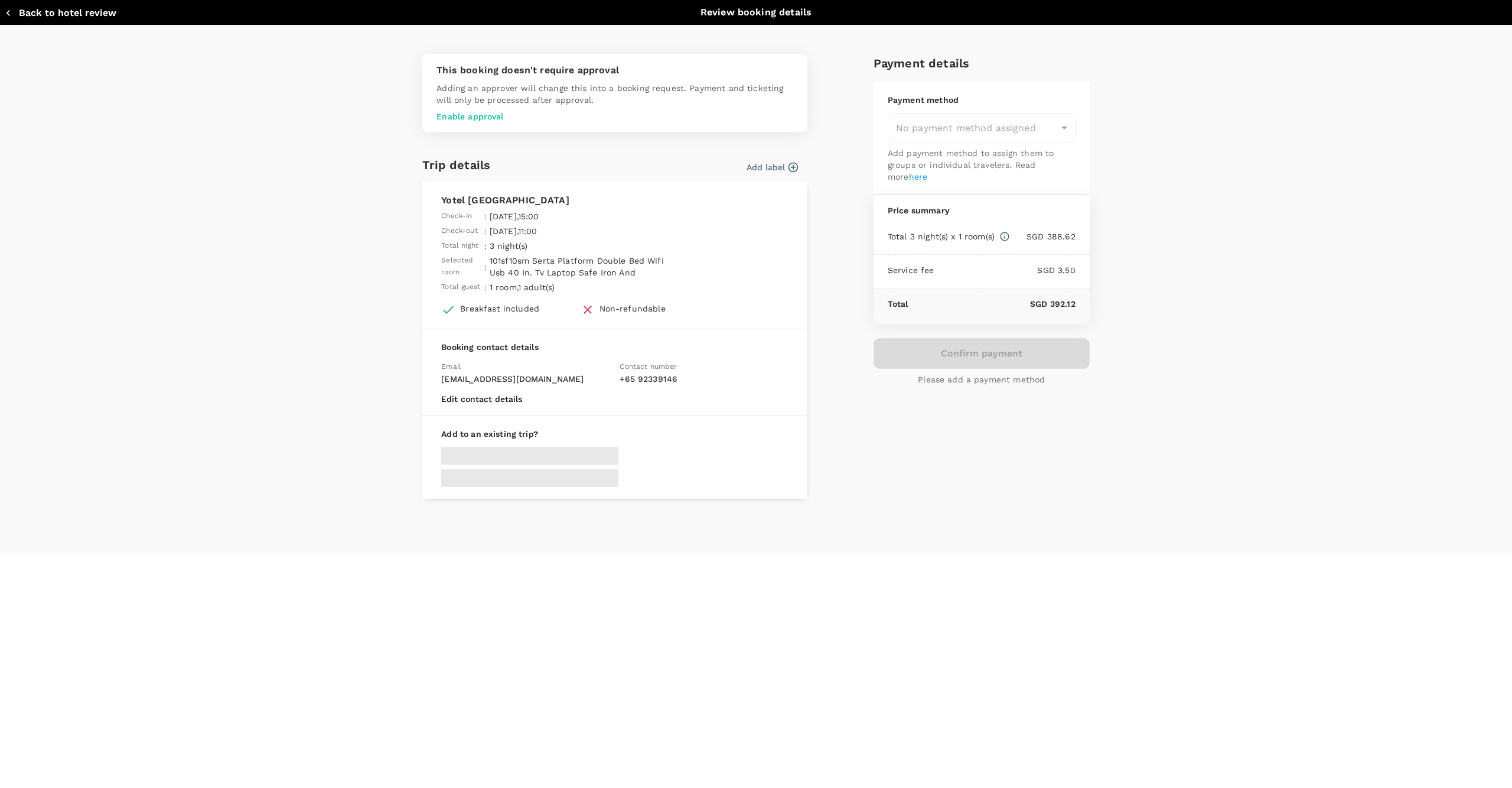
type input "9c4236b1-475f-422d-9c09-8433c73e6af8"
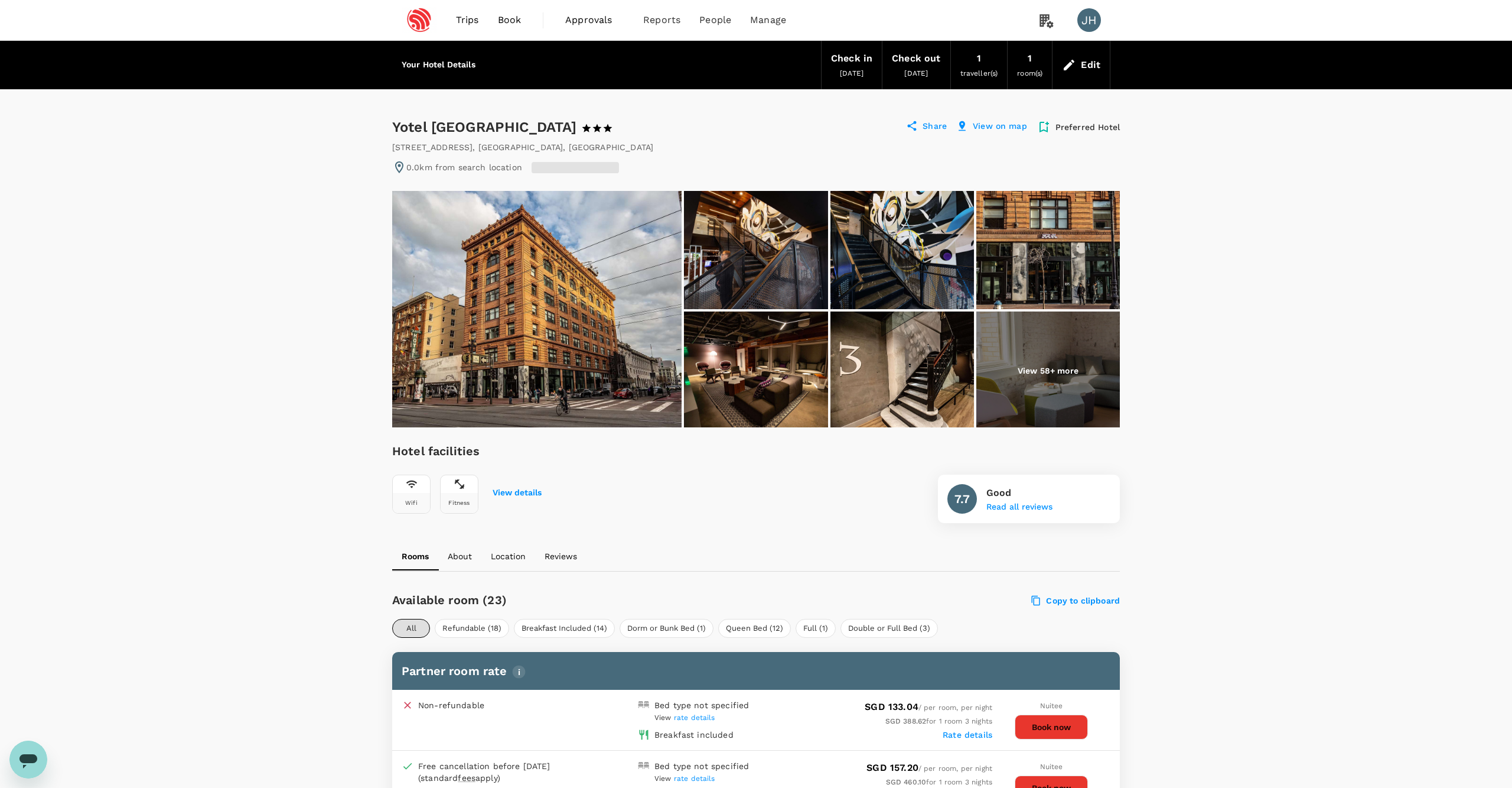
scroll to position [100, 0]
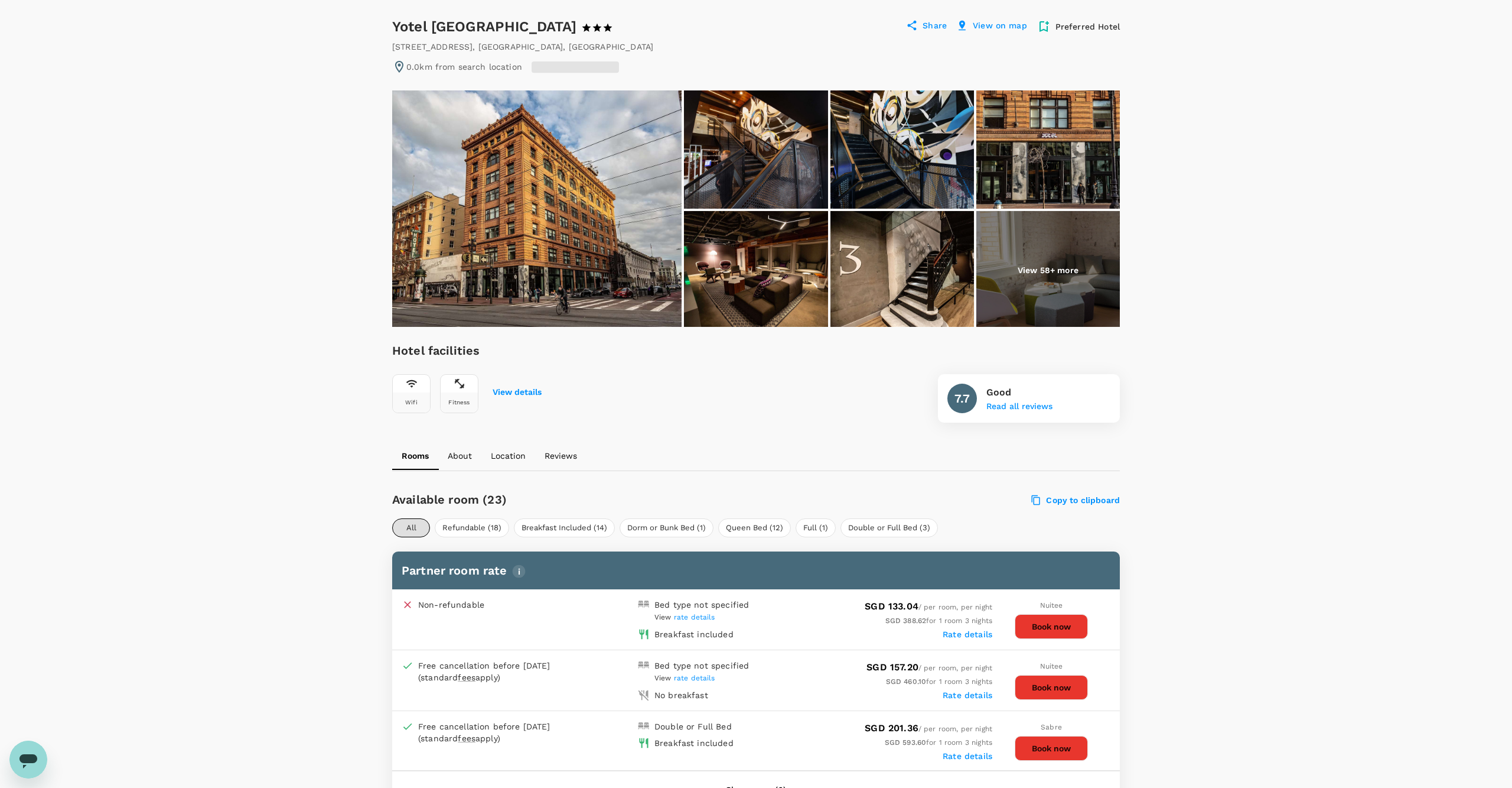
click at [39, 755] on icon "Open messaging window" at bounding box center [28, 760] width 21 height 21
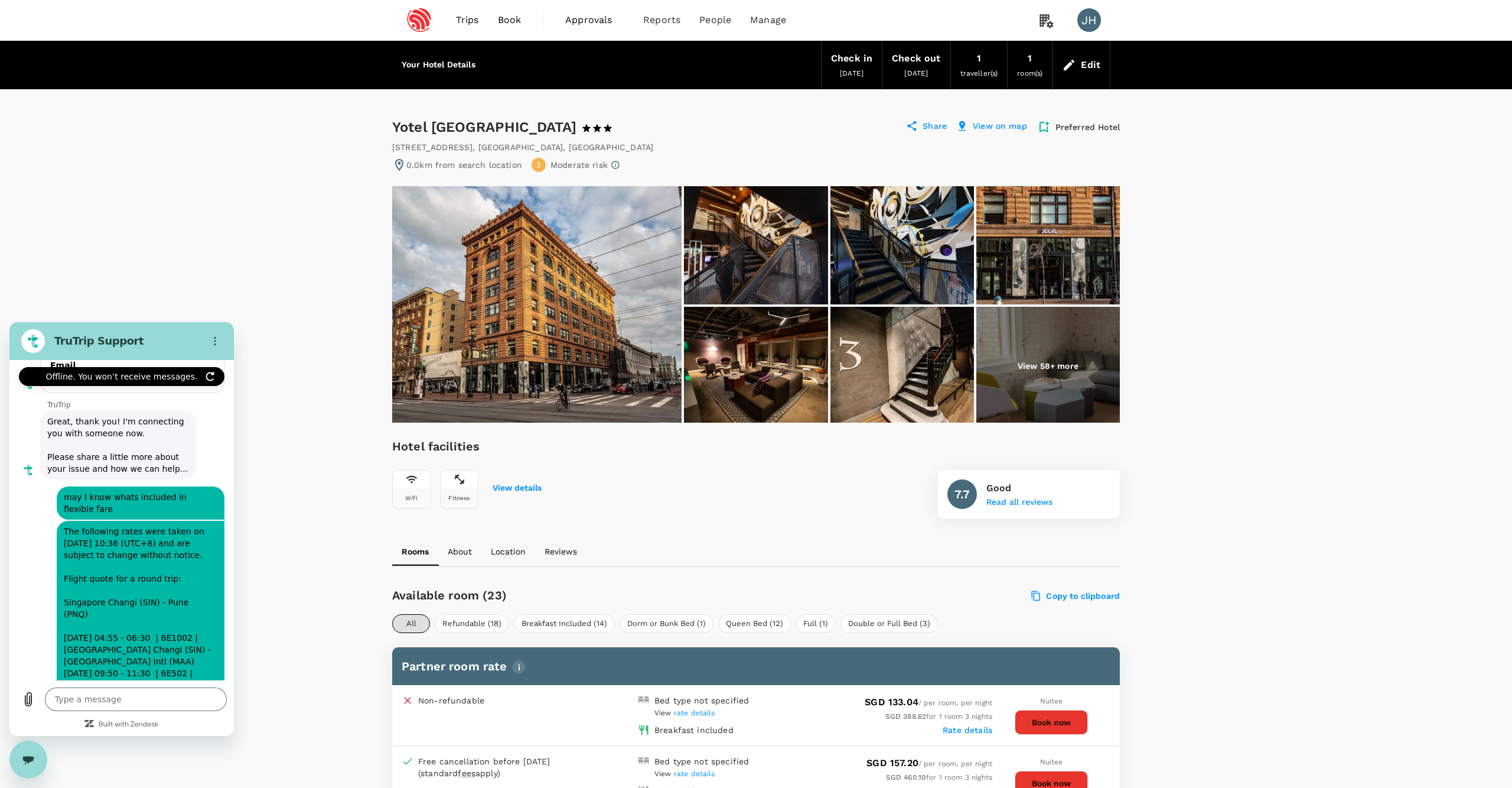
scroll to position [6186, 0]
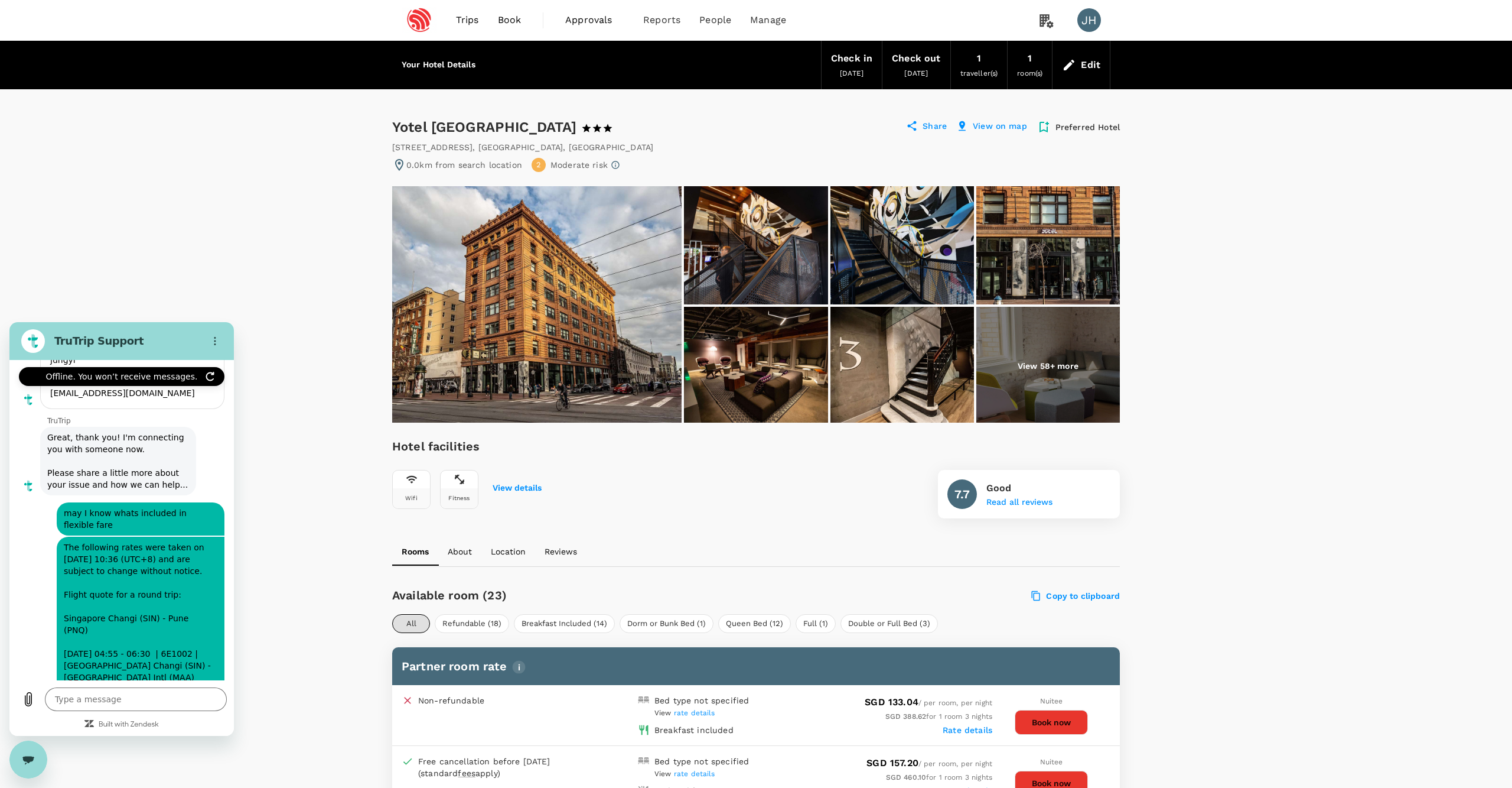
click at [208, 373] on icon "Refresh connection" at bounding box center [210, 376] width 7 height 9
type textarea "x"
click at [516, 22] on span "Book" at bounding box center [510, 19] width 23 height 15
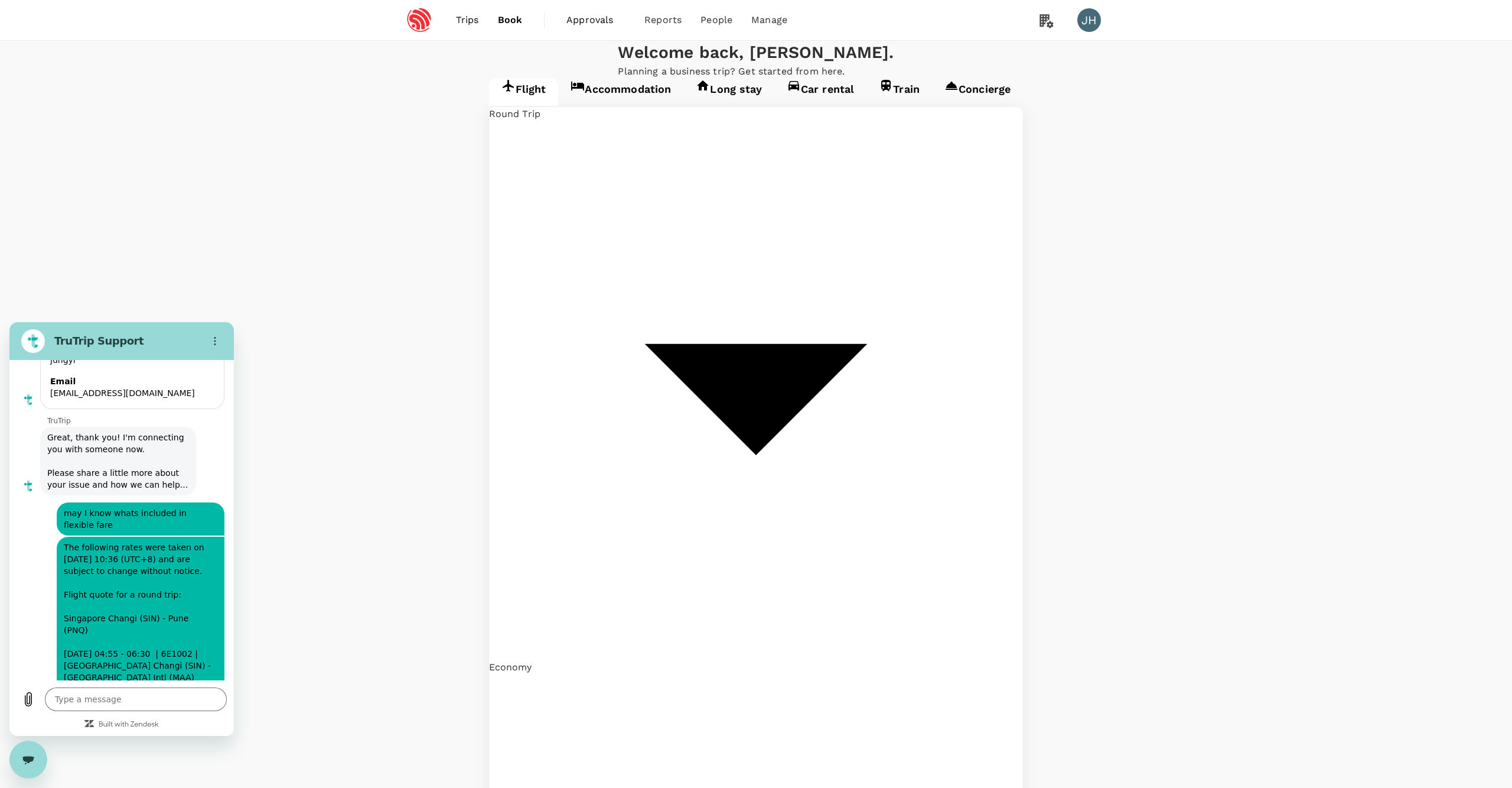
type input "Singapore Changi (SIN)"
type input "Pune (PNQ)"
type input "Singapore Changi (SIN)"
type input "Pune (PNQ)"
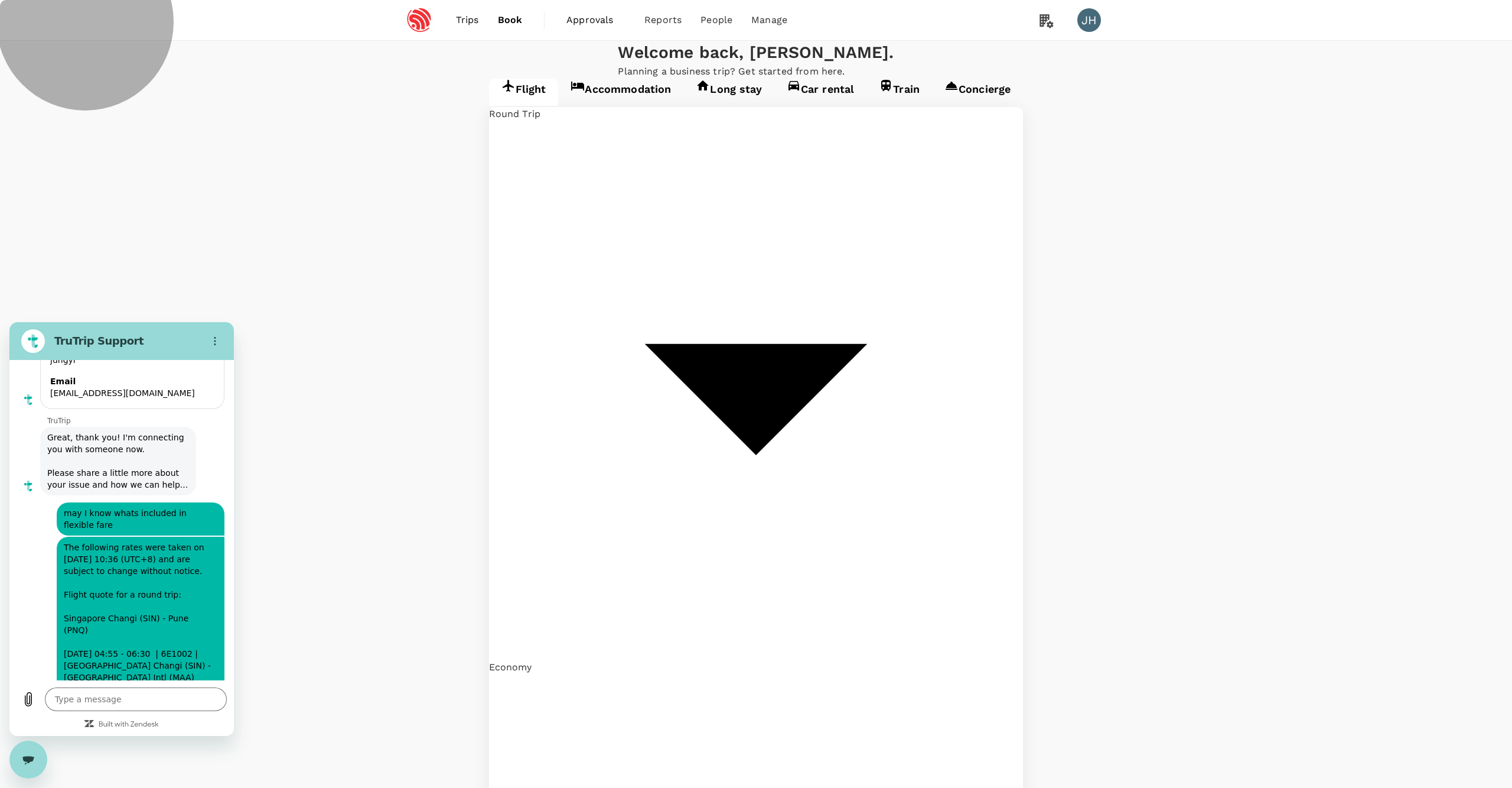
click at [558, 106] on link "Accommodation" at bounding box center [621, 92] width 125 height 27
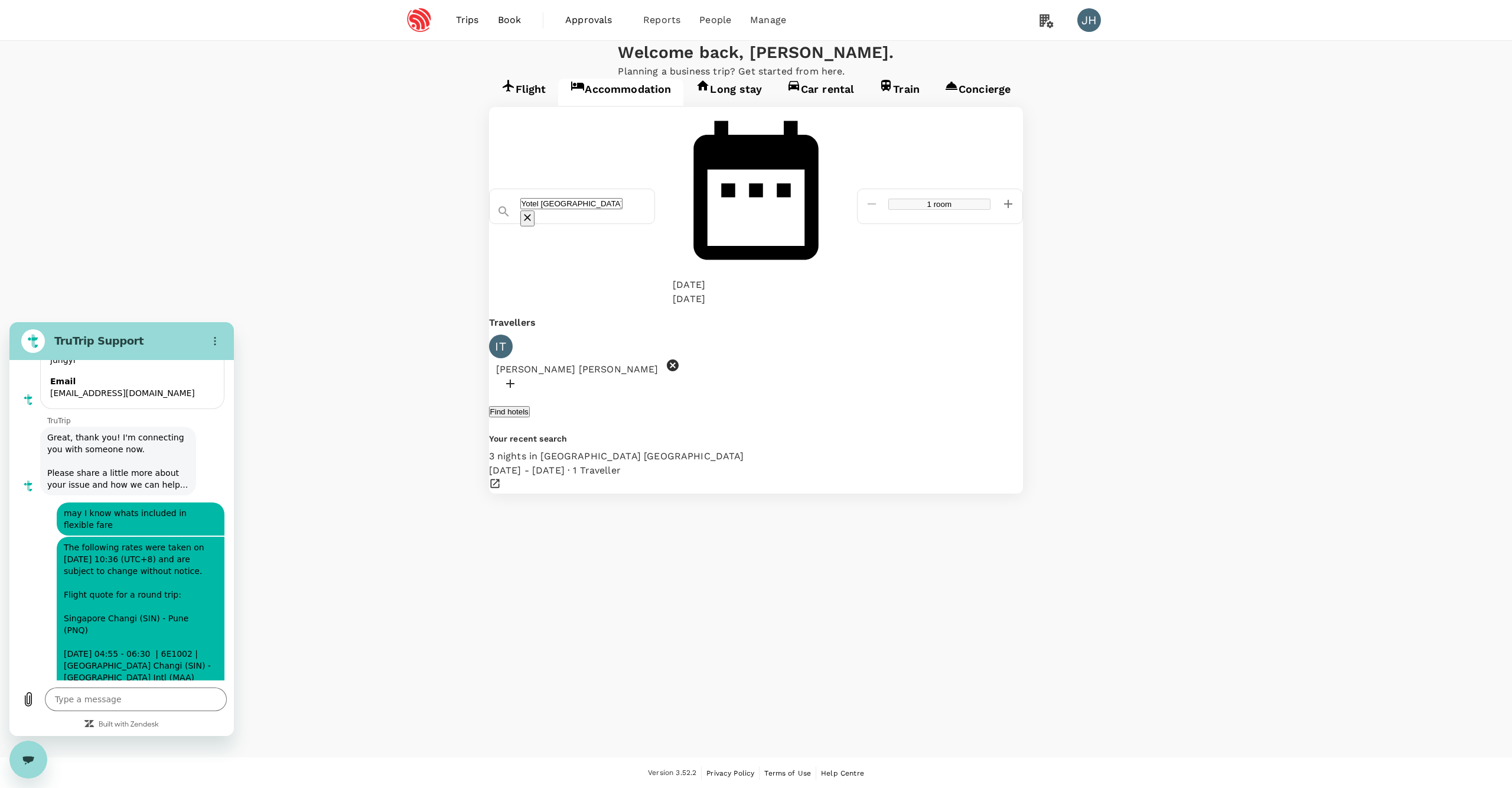
type textarea "x"
click at [533, 212] on icon "Clear" at bounding box center [527, 218] width 12 height 12
paste input "[GEOGRAPHIC_DATA] [GEOGRAPHIC_DATA][PERSON_NAME]"
type input "[GEOGRAPHIC_DATA] [GEOGRAPHIC_DATA][PERSON_NAME]"
click at [627, 237] on div "Hampton Inn And Suites Newark Harrison Riverwalk Hampton Inn And Suites Newark …" at bounding box center [622, 265] width 272 height 56
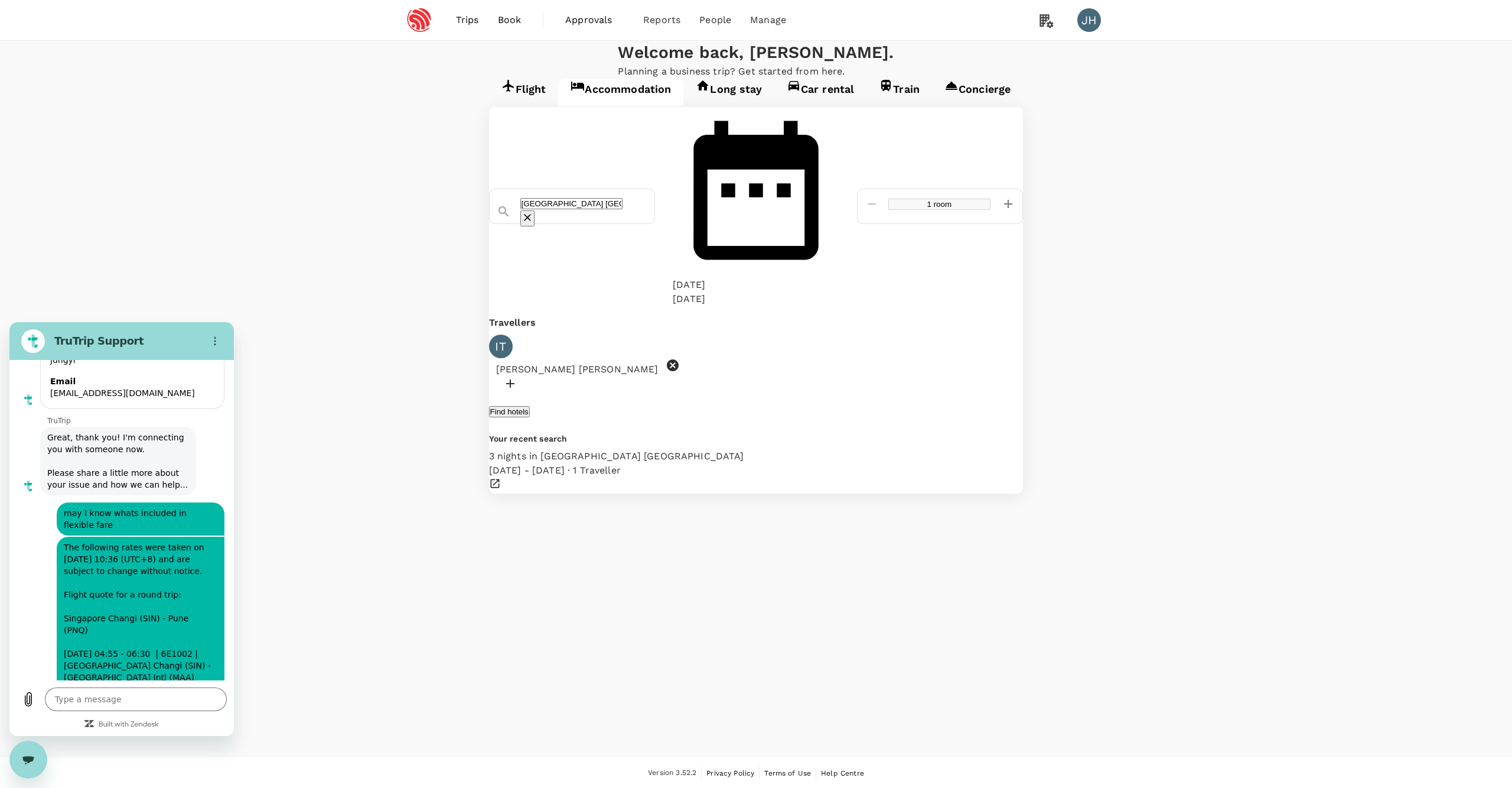
type textarea "x"
type input "[GEOGRAPHIC_DATA] [GEOGRAPHIC_DATA][PERSON_NAME]"
click at [705, 278] on div "[DATE]" at bounding box center [689, 285] width 32 height 15
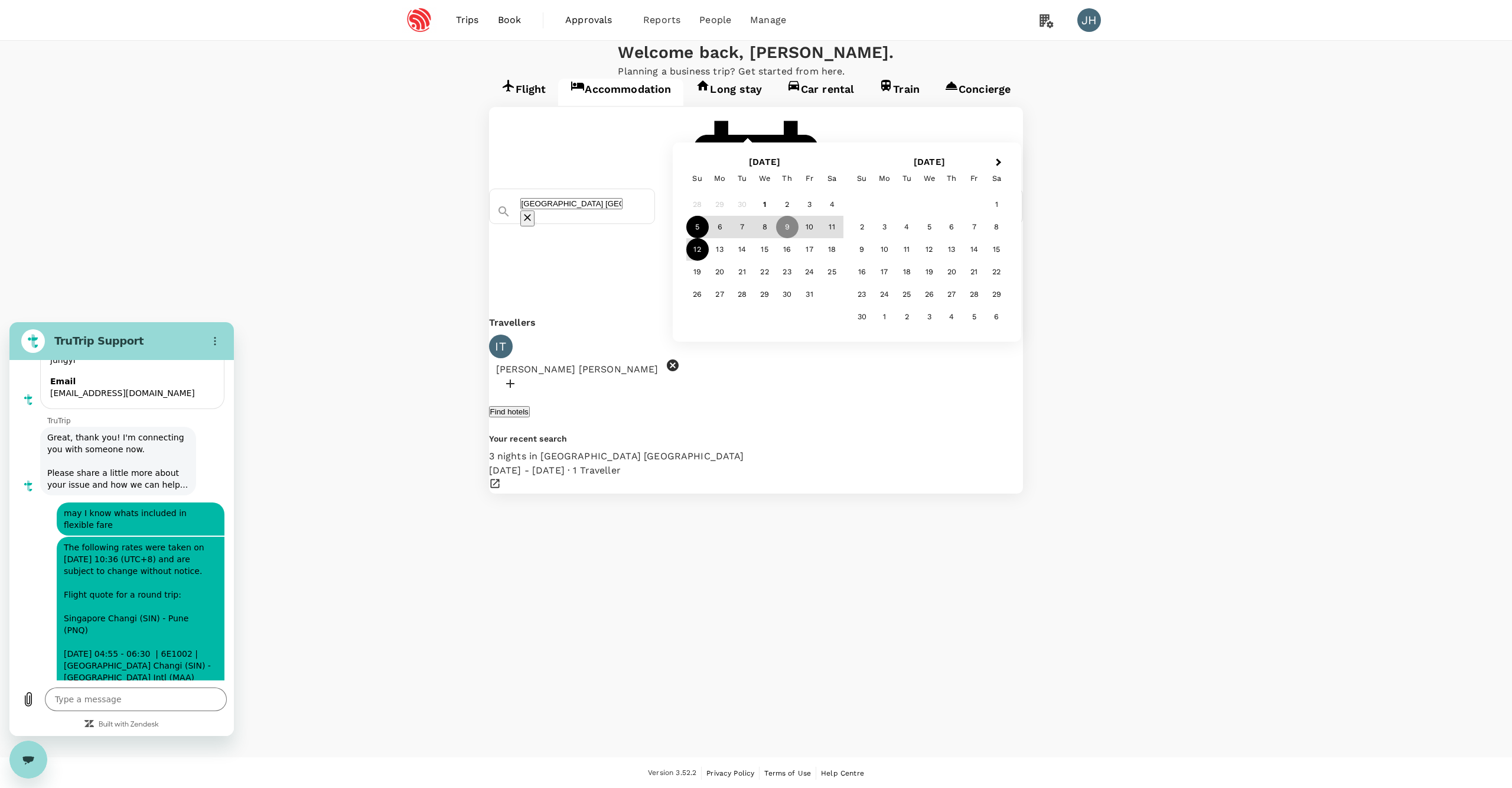
click at [709, 238] on div "5" at bounding box center [697, 226] width 22 height 22
click at [798, 238] on div "9" at bounding box center [787, 226] width 22 height 22
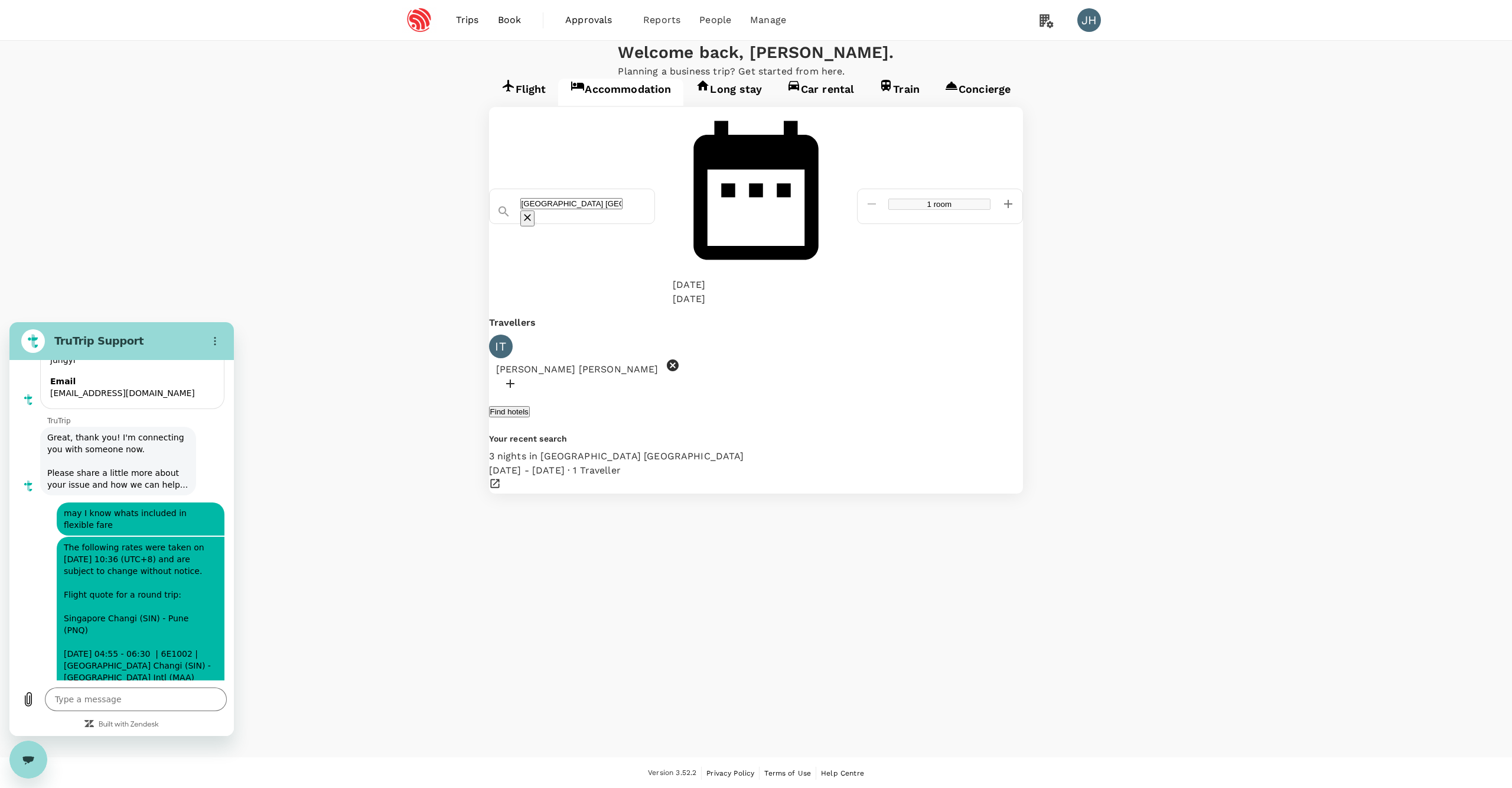
click at [530, 406] on button "Find hotels" at bounding box center [510, 412] width 41 height 12
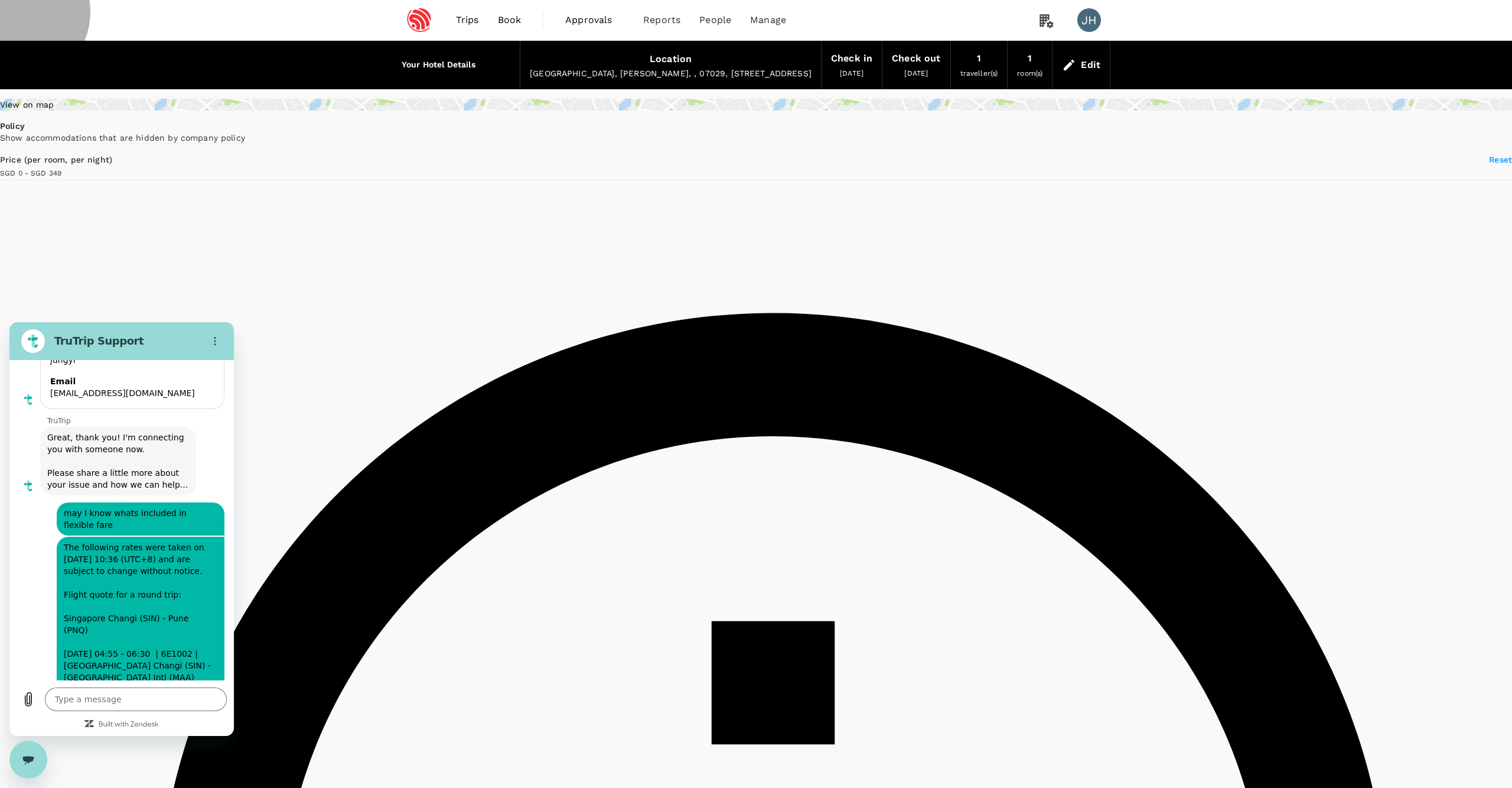
type input "348"
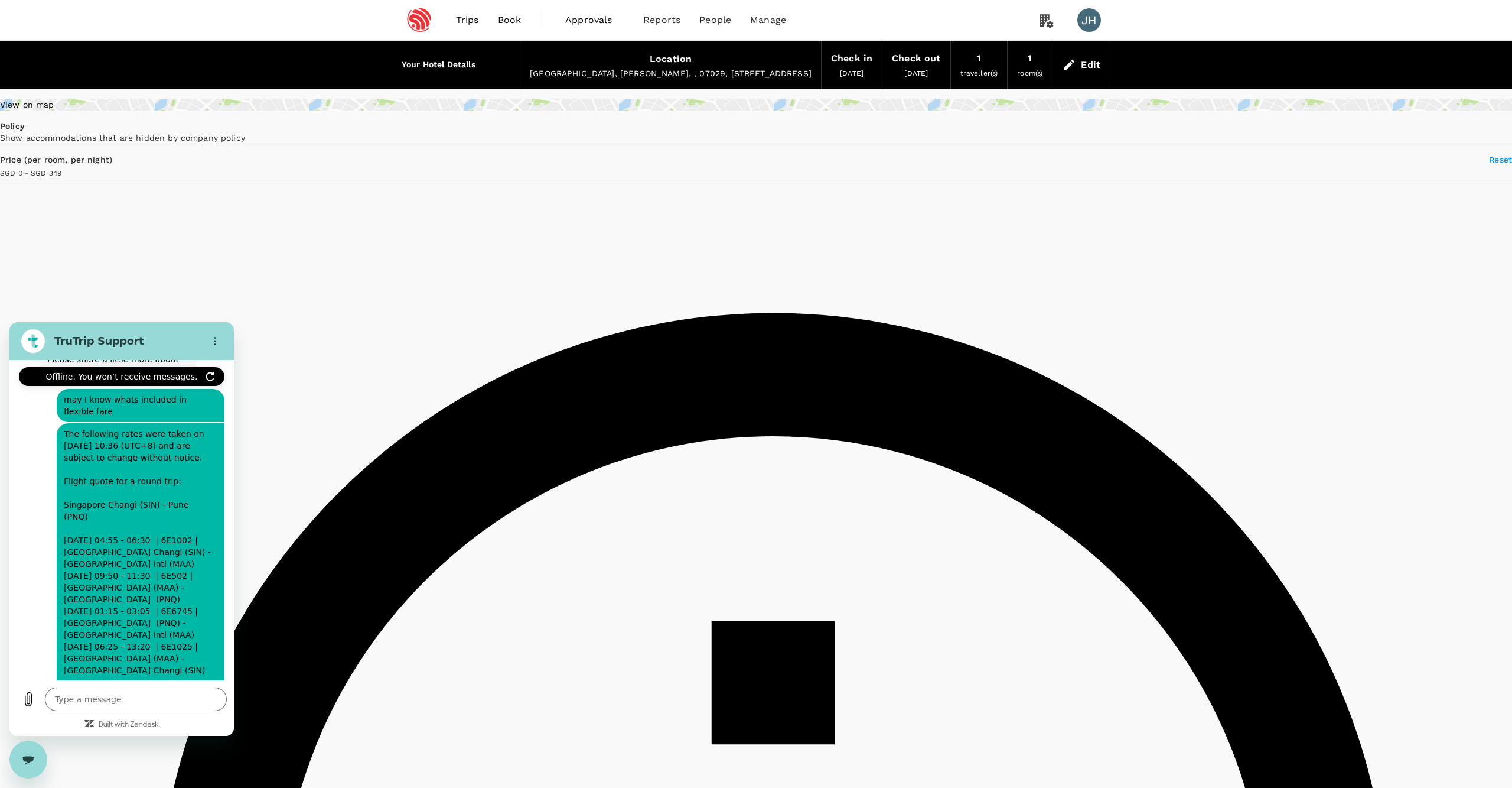
type textarea "x"
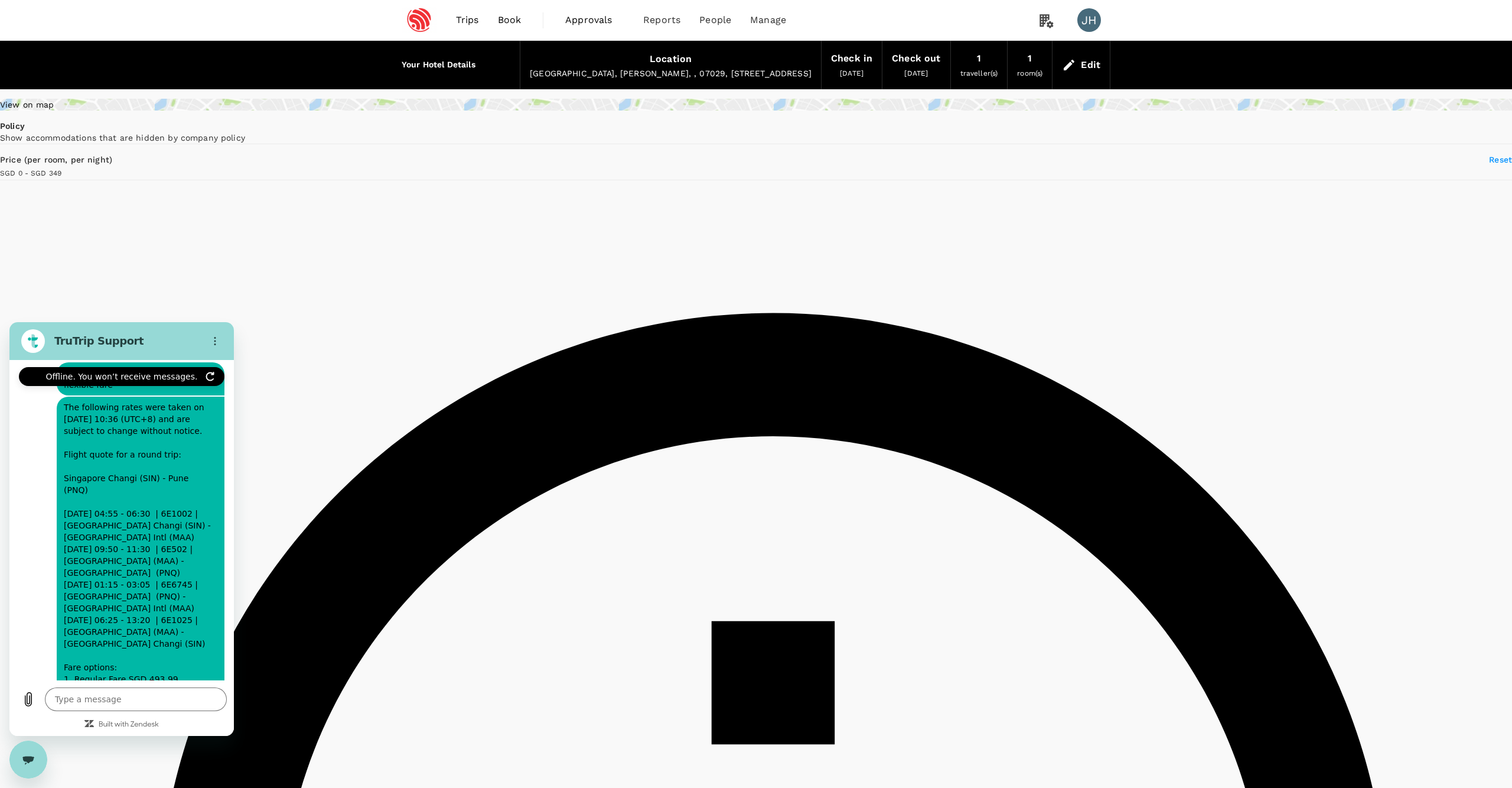
scroll to position [6326, 0]
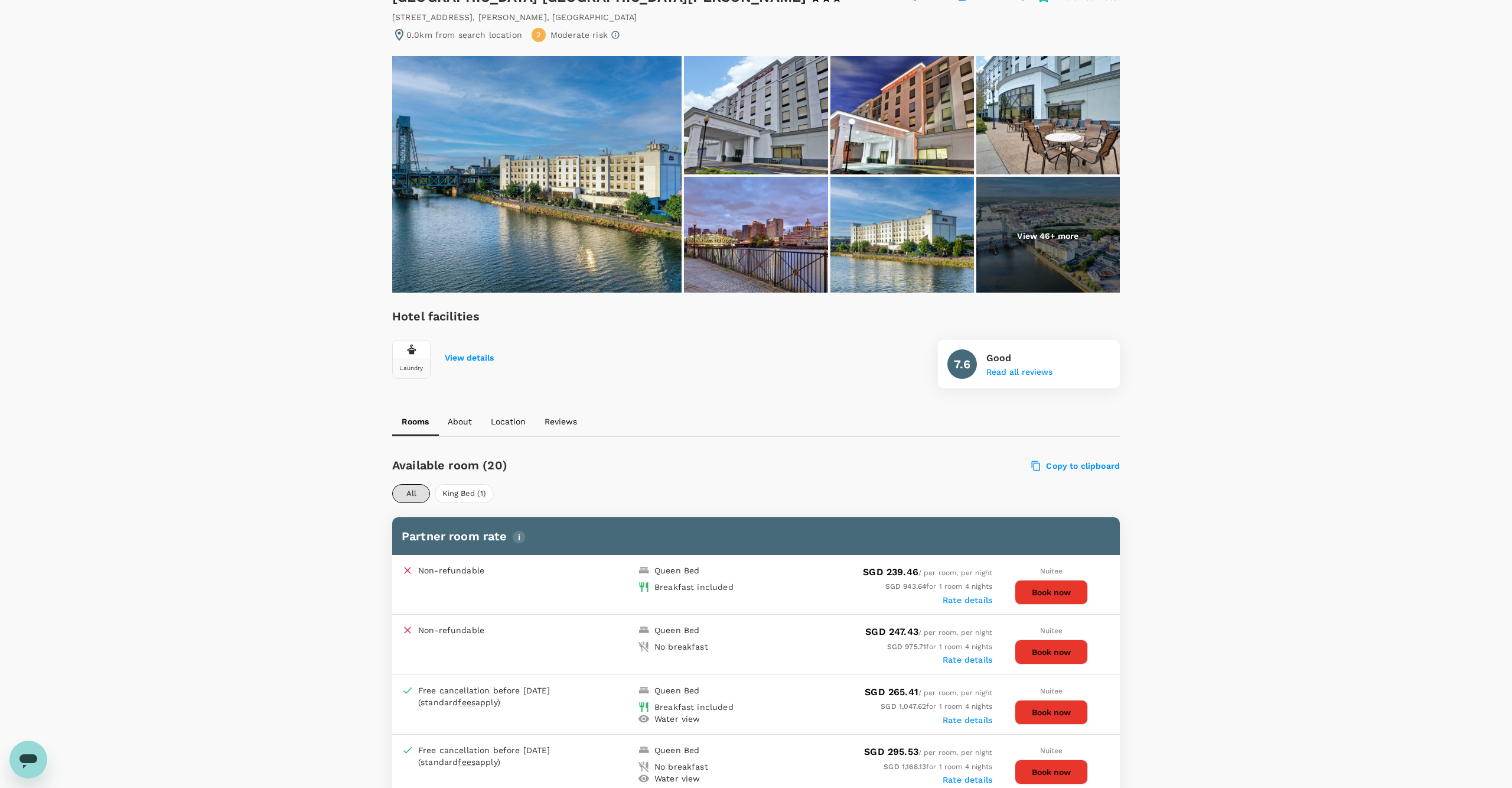
scroll to position [22, 0]
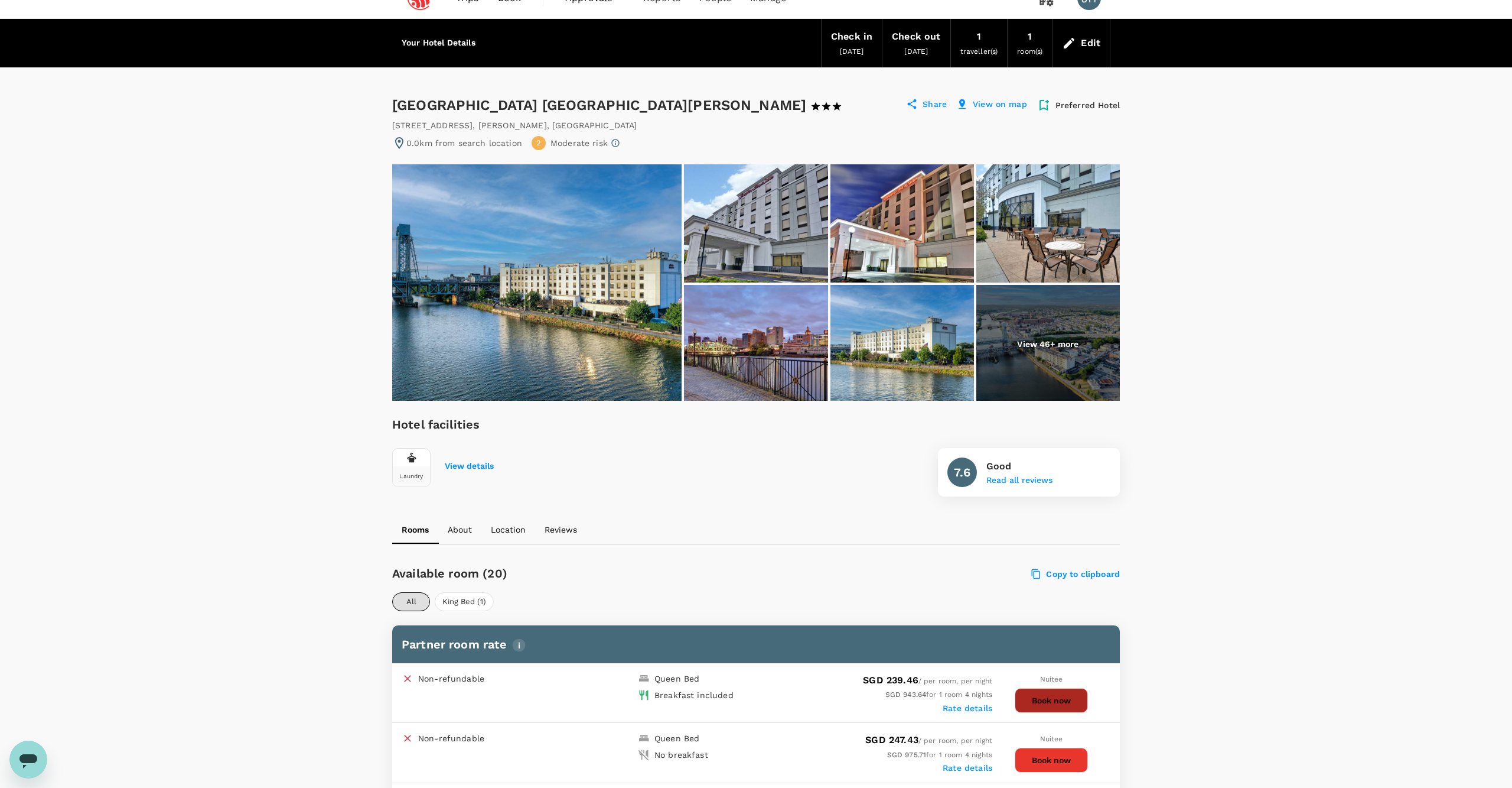
click at [1047, 699] on button "Book now" at bounding box center [1051, 701] width 73 height 25
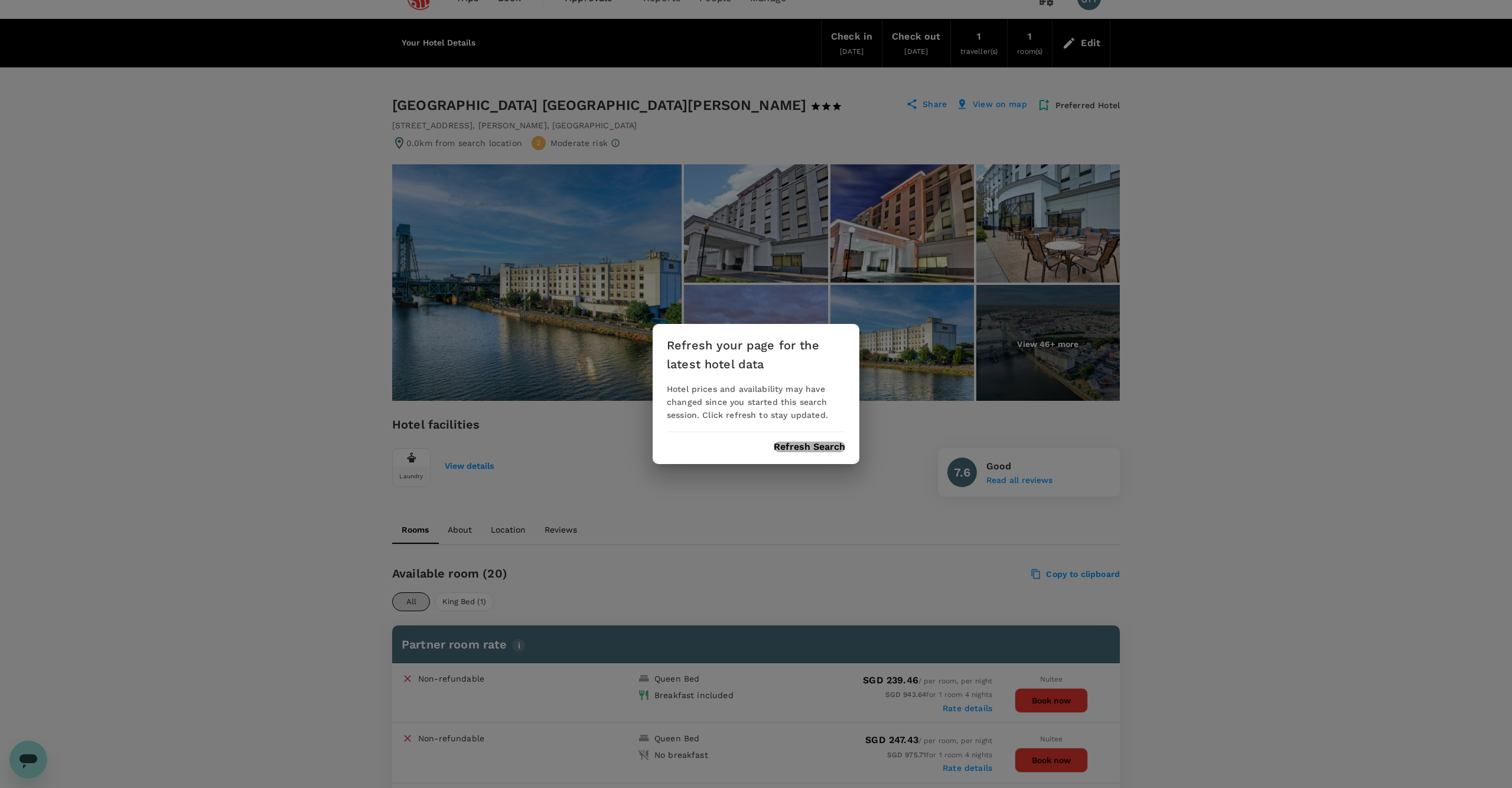
click at [817, 443] on button "Refresh Search" at bounding box center [810, 446] width 72 height 11
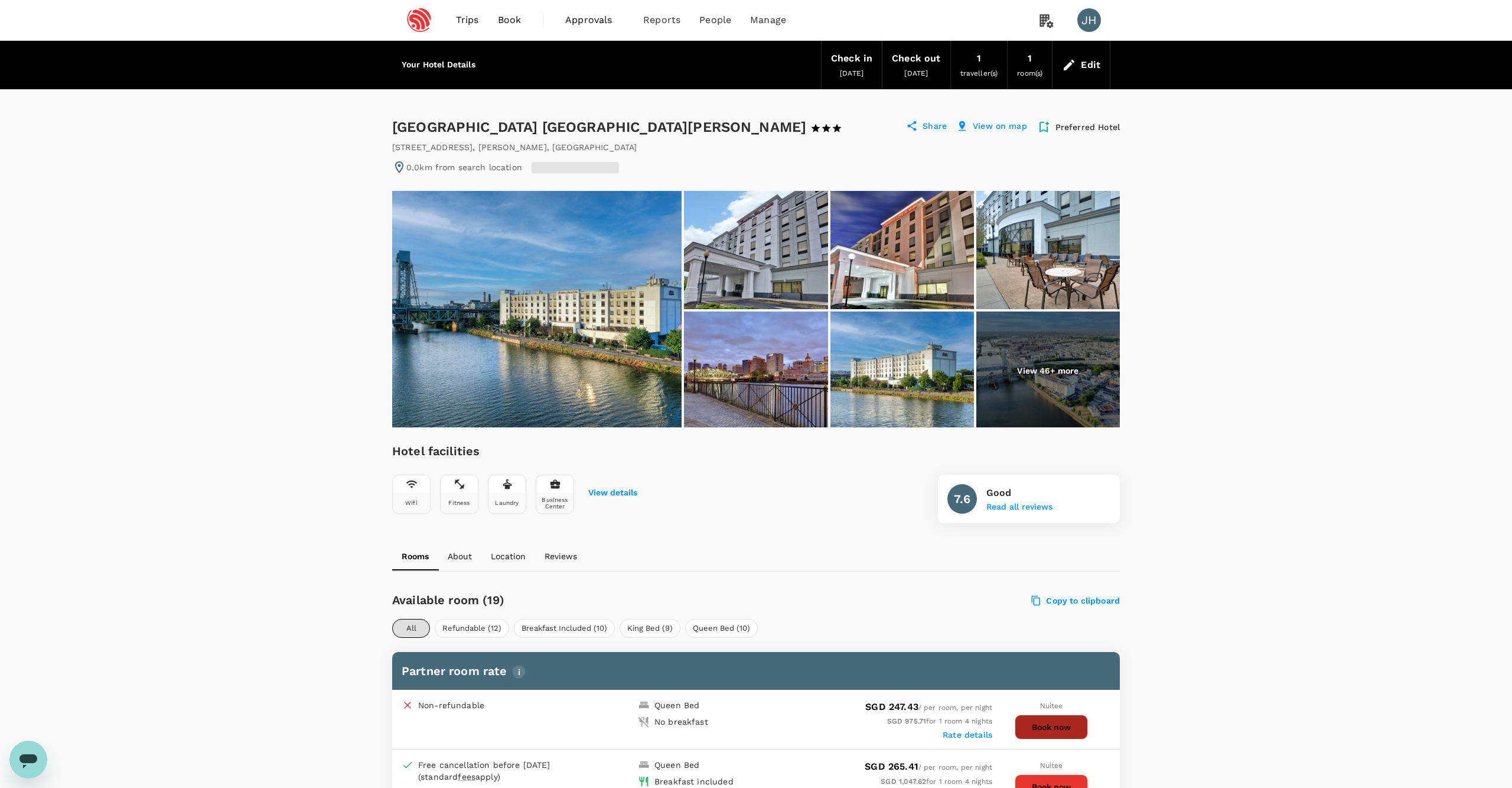
click at [1046, 722] on button "Book now" at bounding box center [1051, 727] width 73 height 25
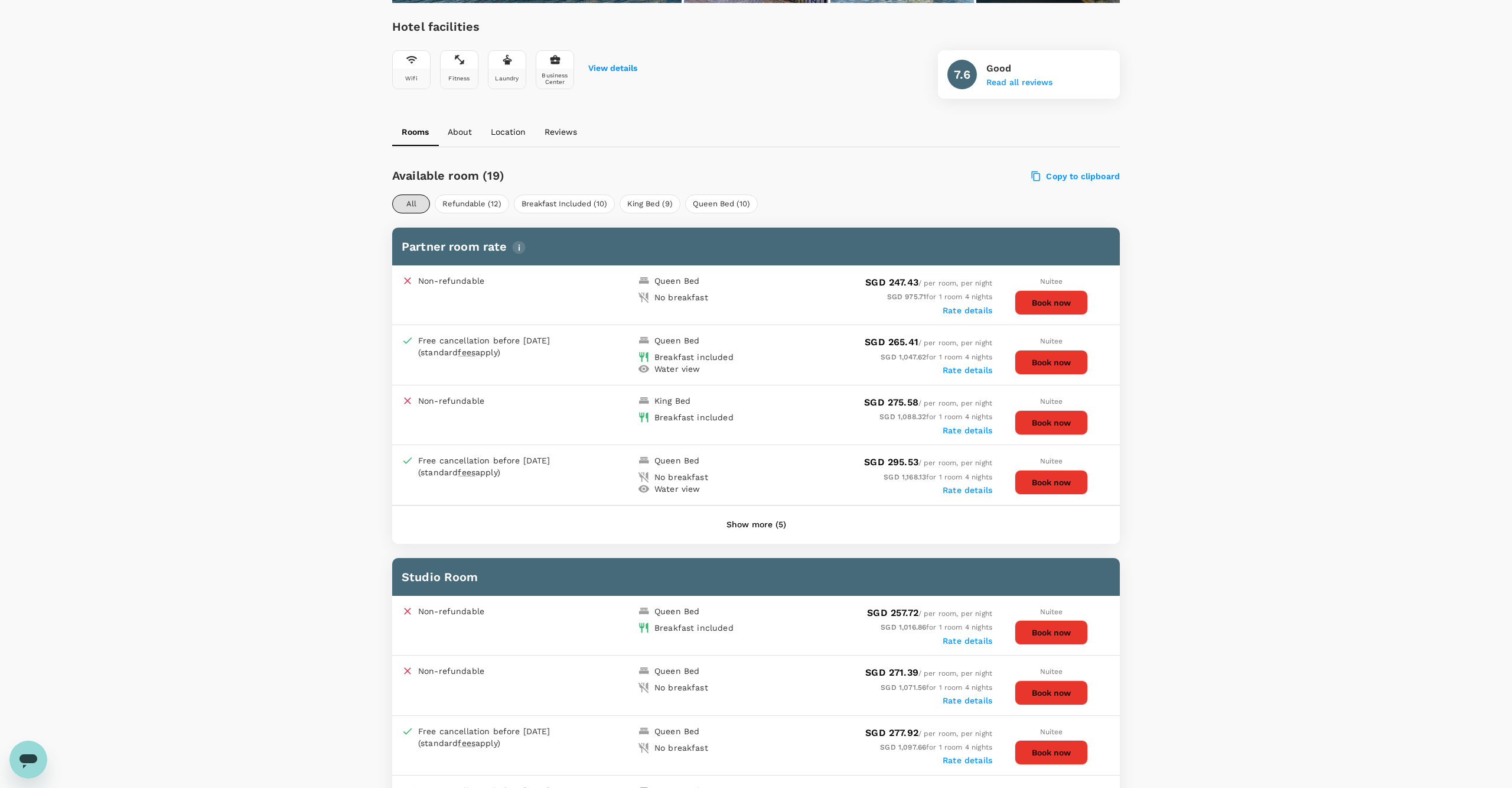
scroll to position [517, 0]
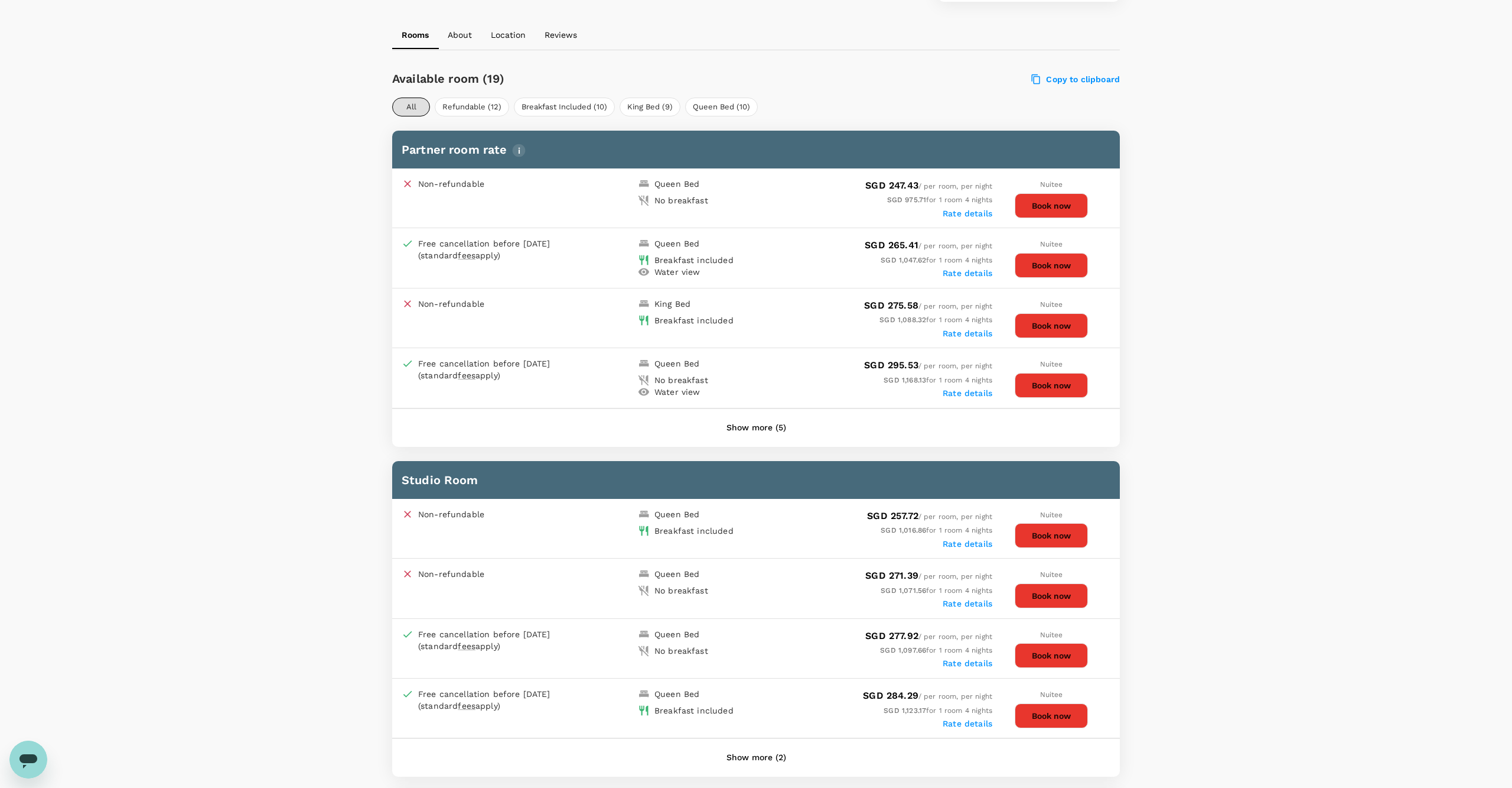
drag, startPoint x: 446, startPoint y: 247, endPoint x: 547, endPoint y: 252, distance: 101.1
click at [547, 252] on div "Free cancellation before 04 Oct 2025 (standard fees apply)" at bounding box center [498, 250] width 159 height 23
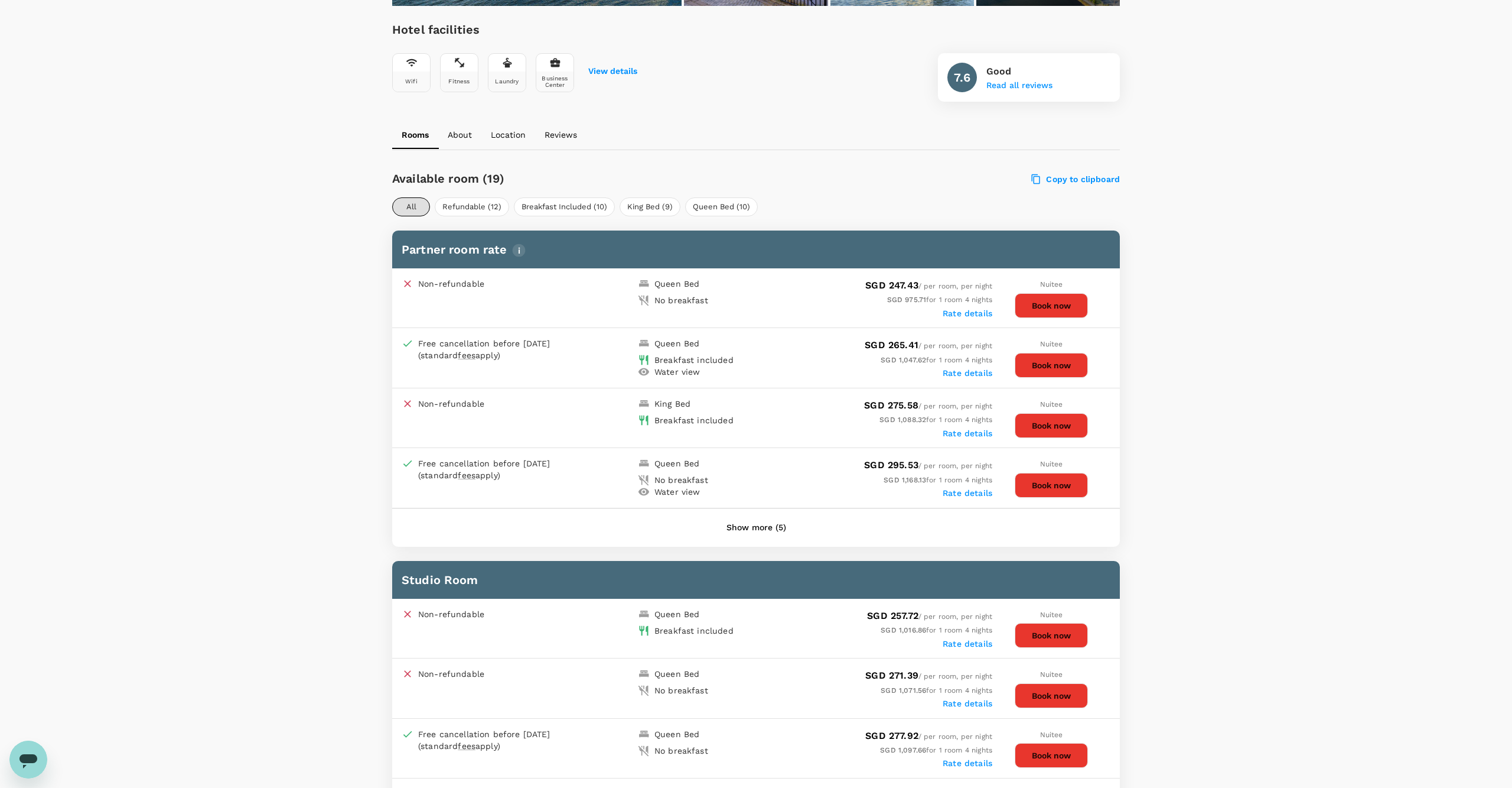
scroll to position [422, 0]
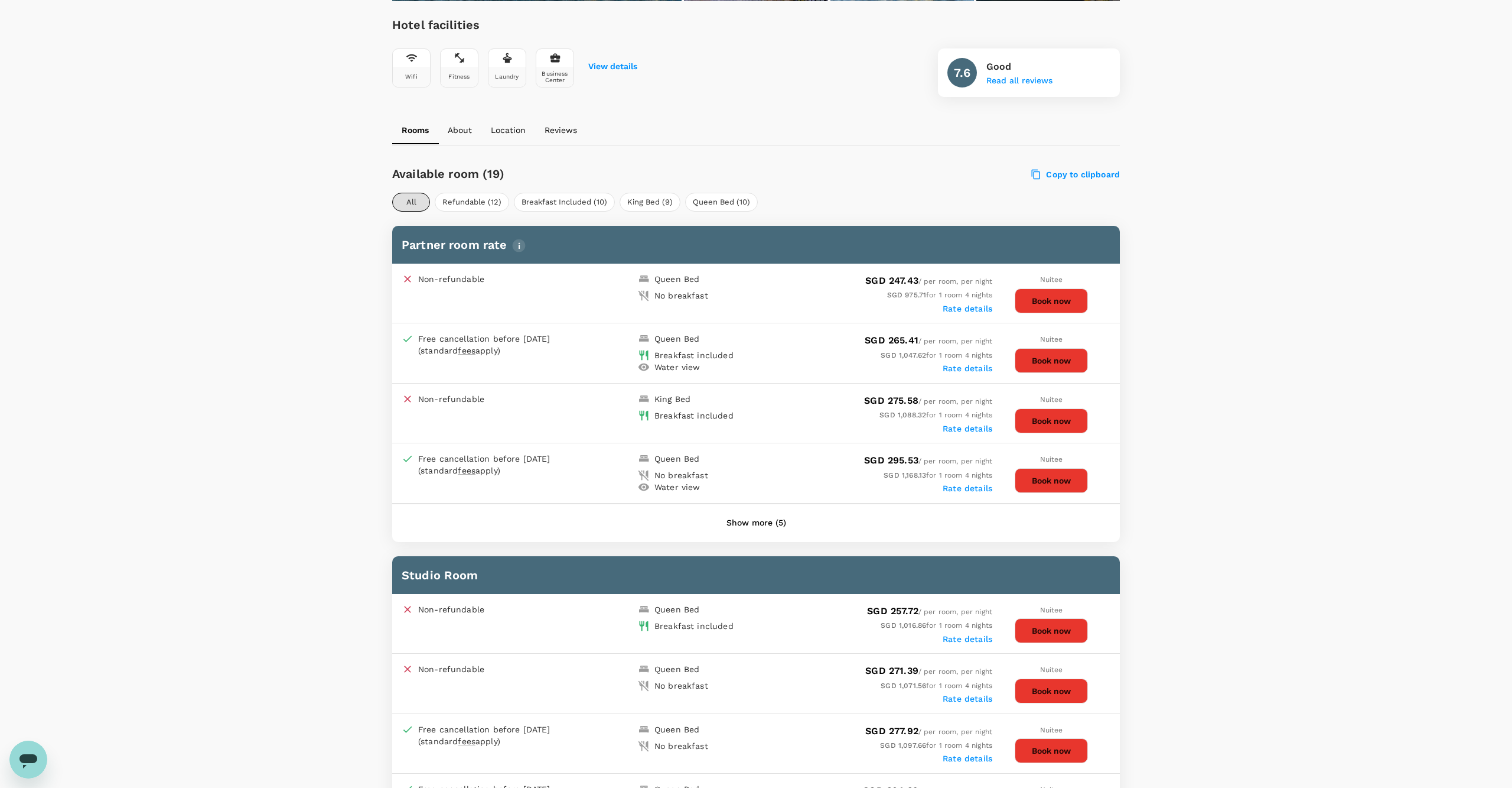
click at [676, 373] on div "Water view" at bounding box center [677, 367] width 46 height 12
click at [648, 373] on icon at bounding box center [644, 367] width 12 height 12
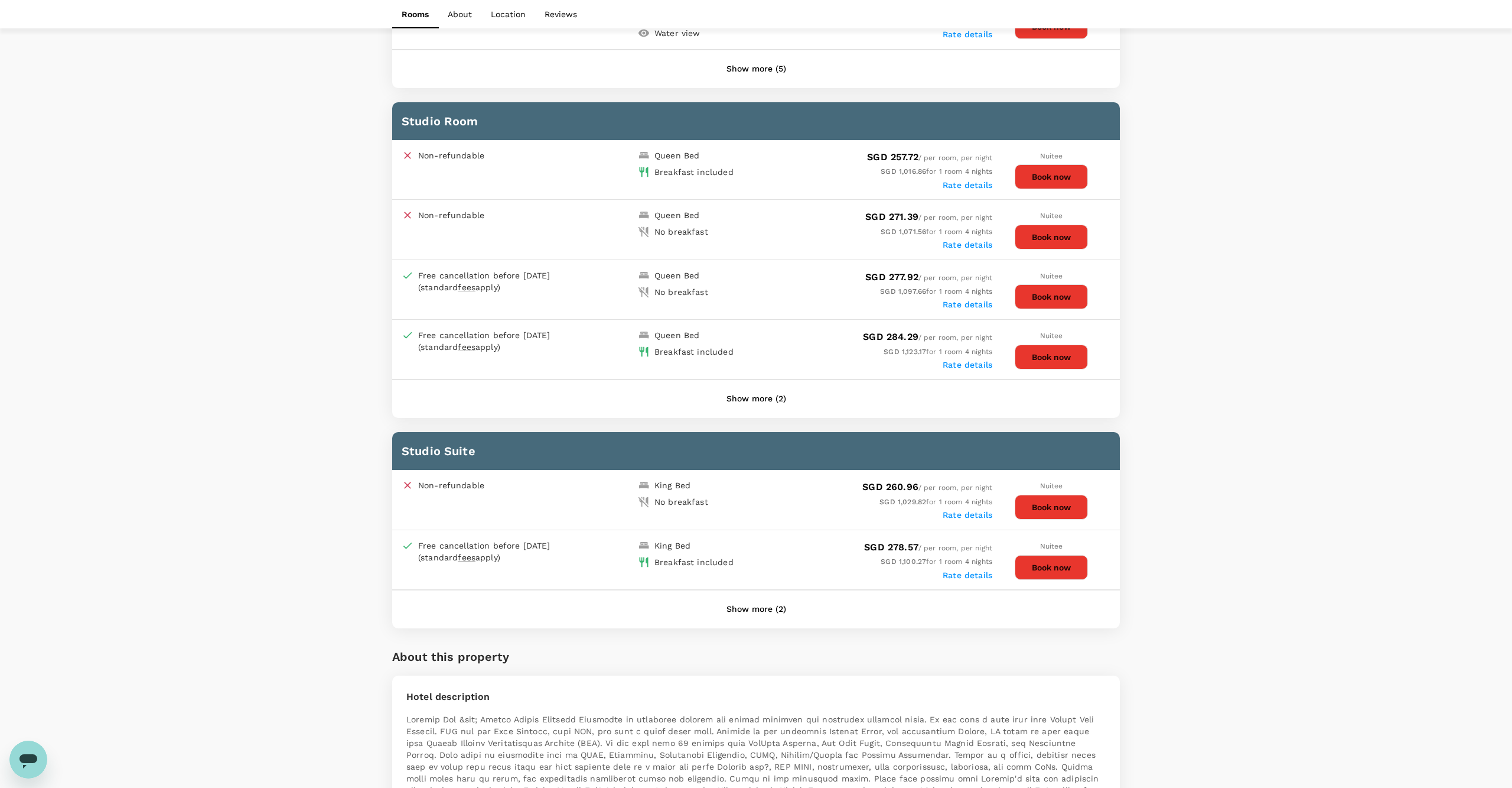
scroll to position [928, 0]
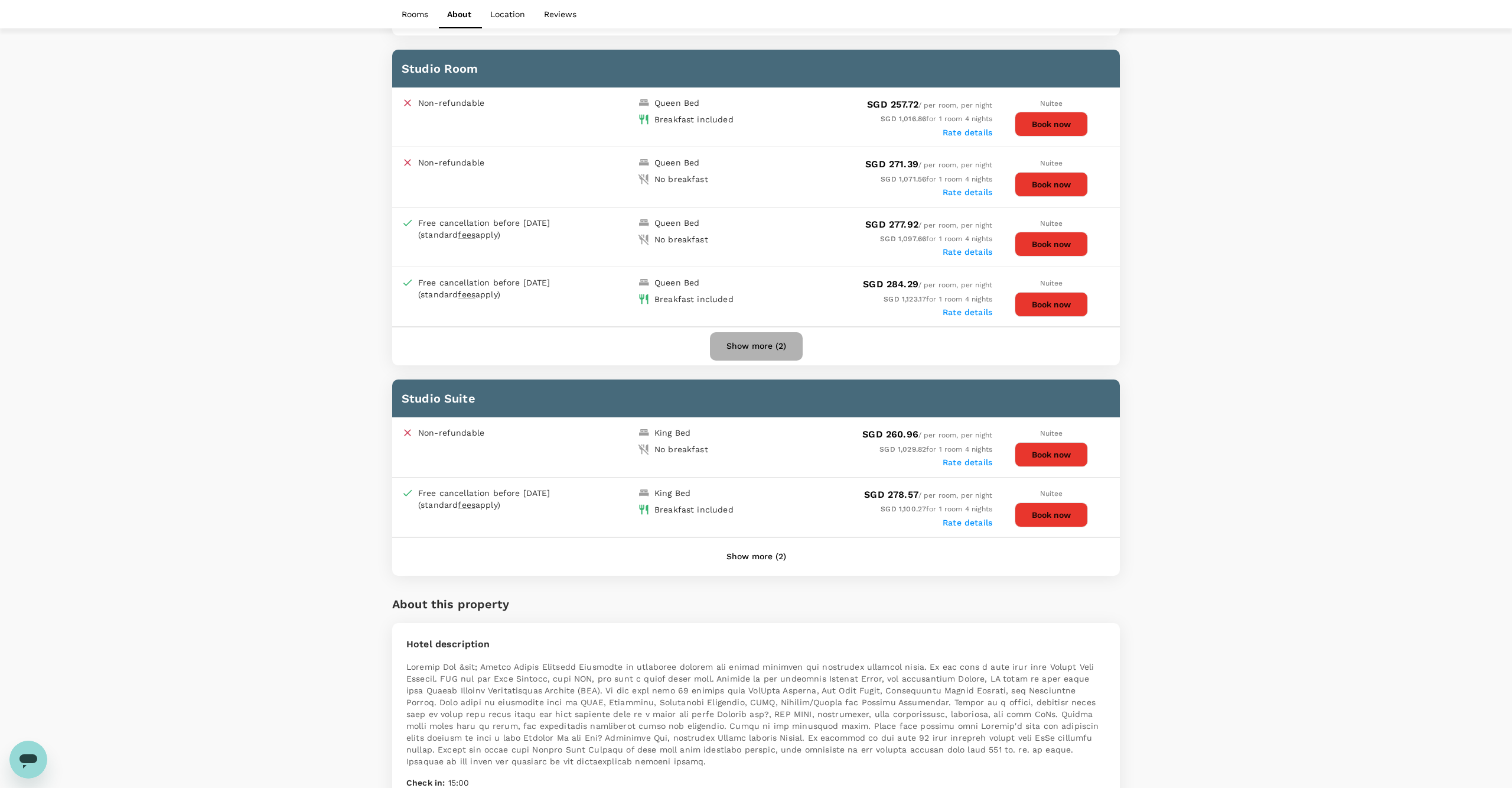
click at [777, 360] on button "Show more (2)" at bounding box center [756, 346] width 92 height 28
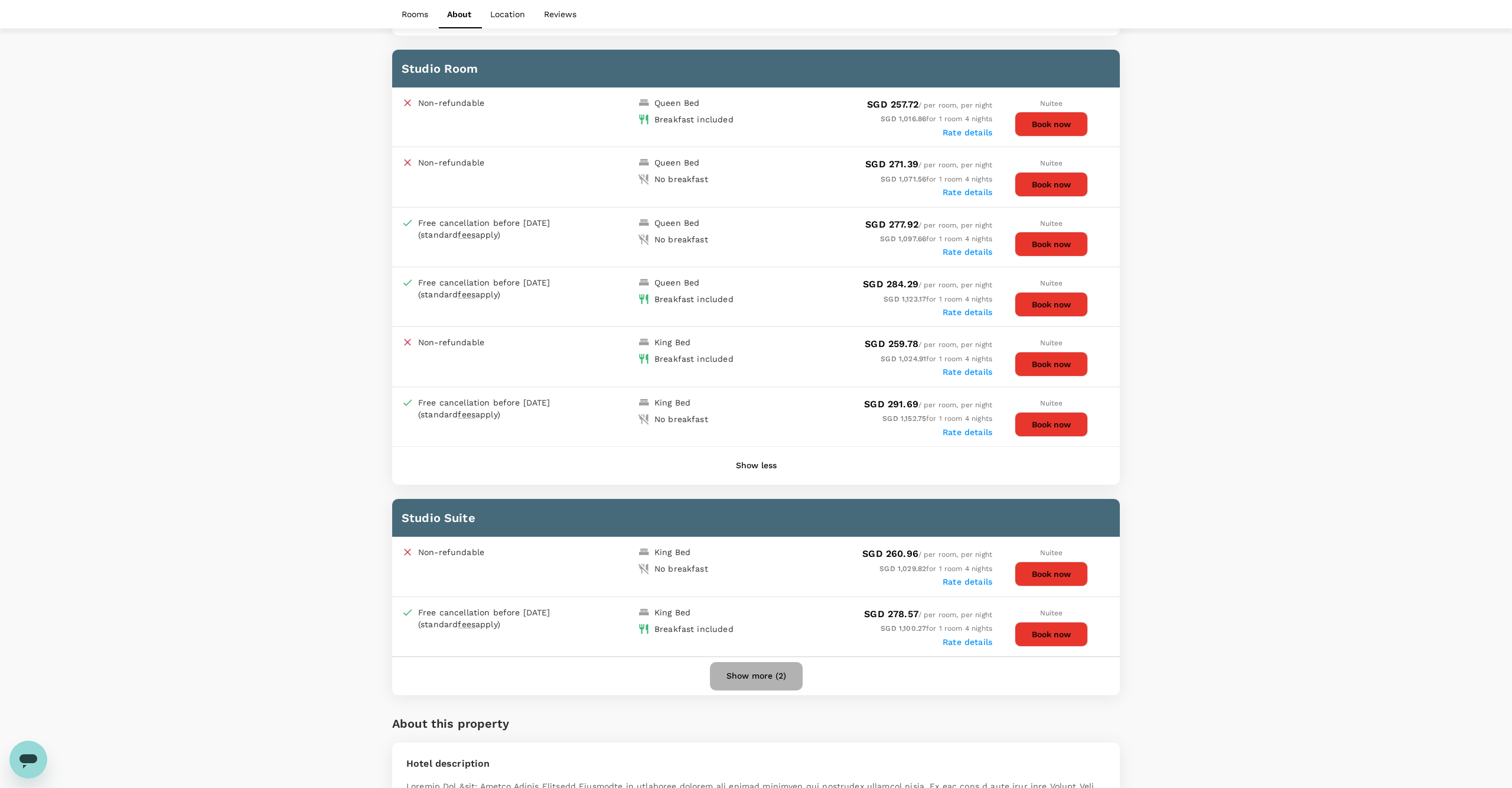
click at [740, 690] on button "Show more (2)" at bounding box center [756, 675] width 92 height 28
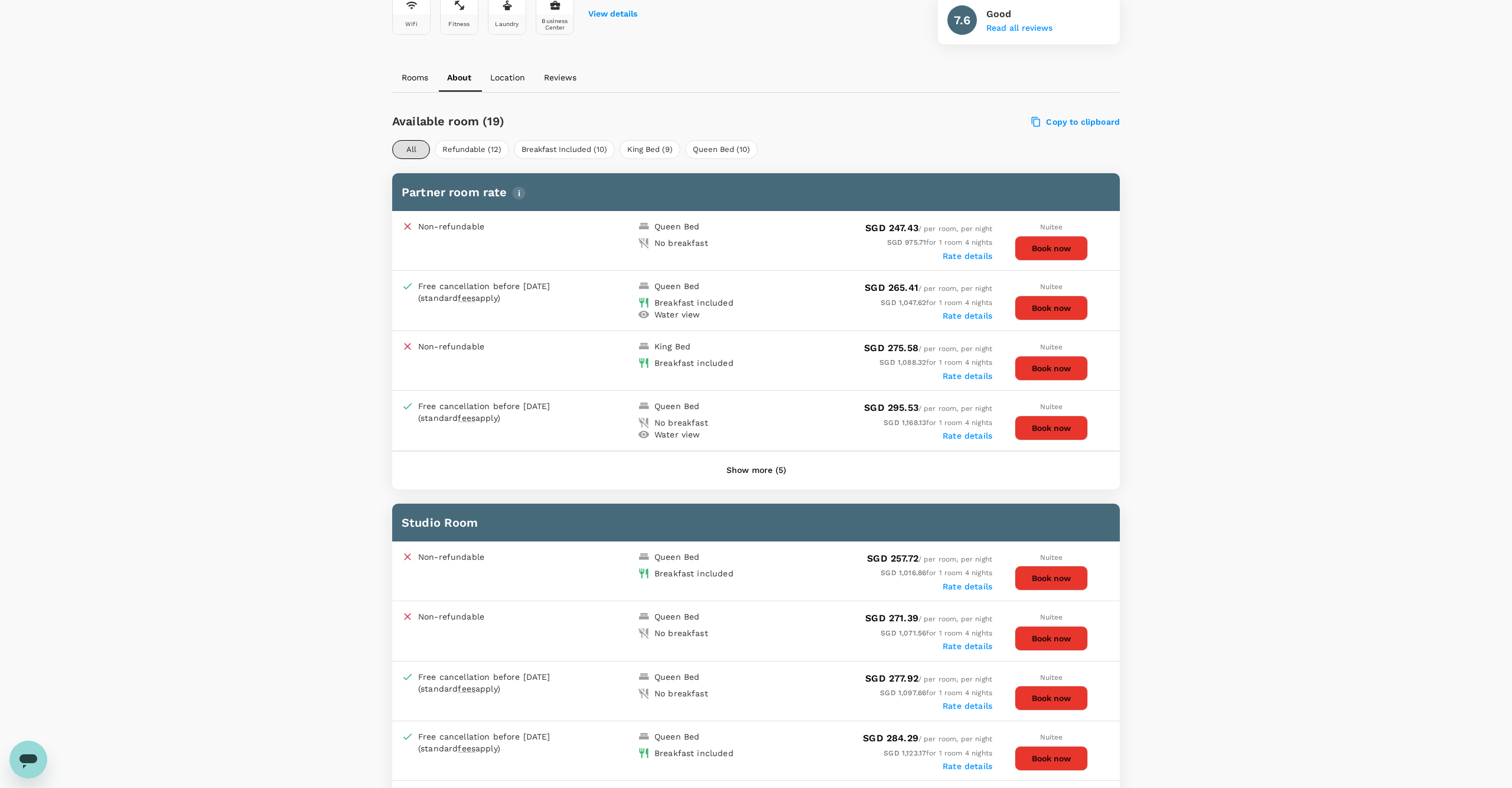
scroll to position [441, 0]
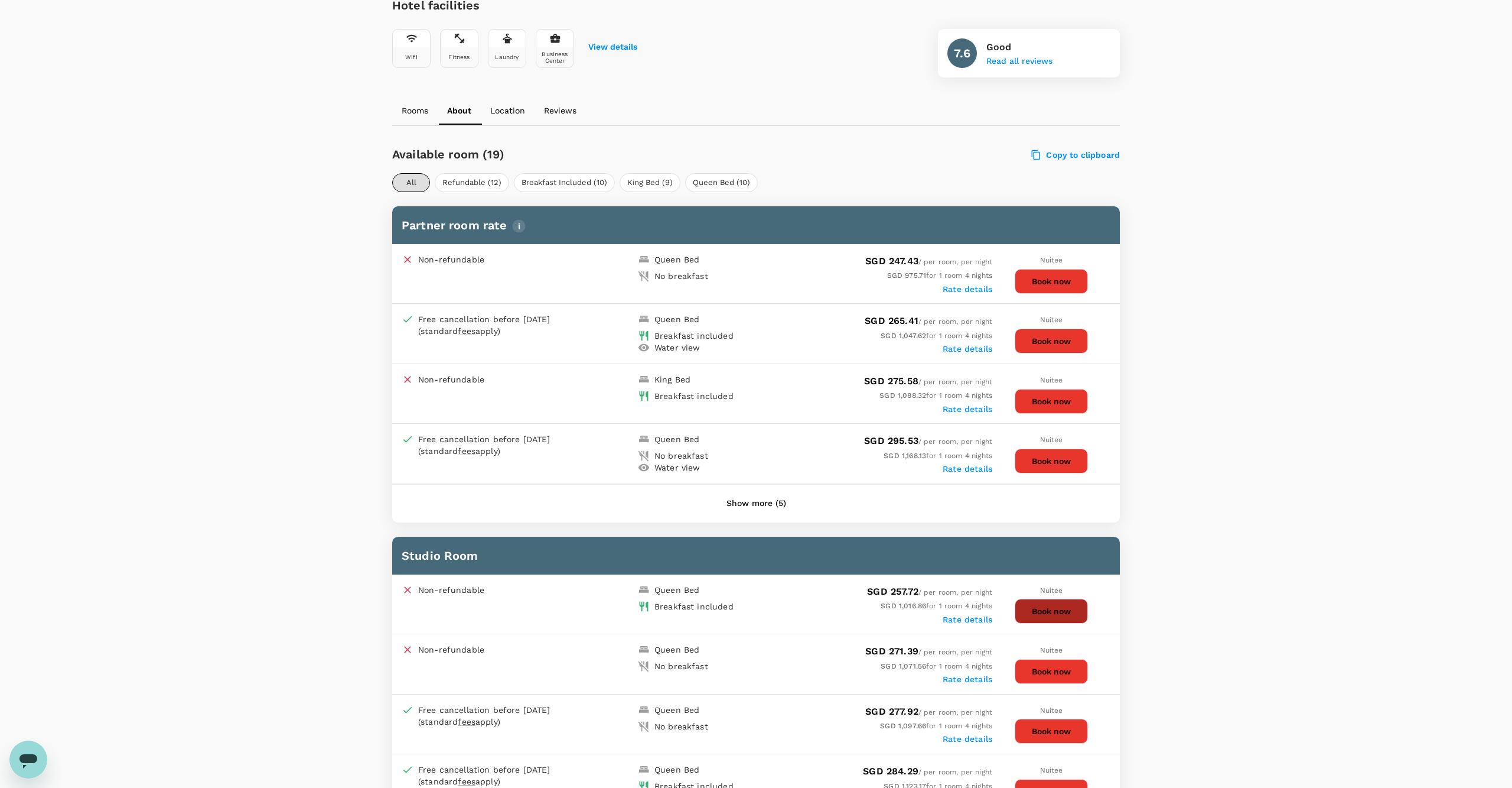
click at [1032, 624] on button "Book now" at bounding box center [1051, 611] width 73 height 25
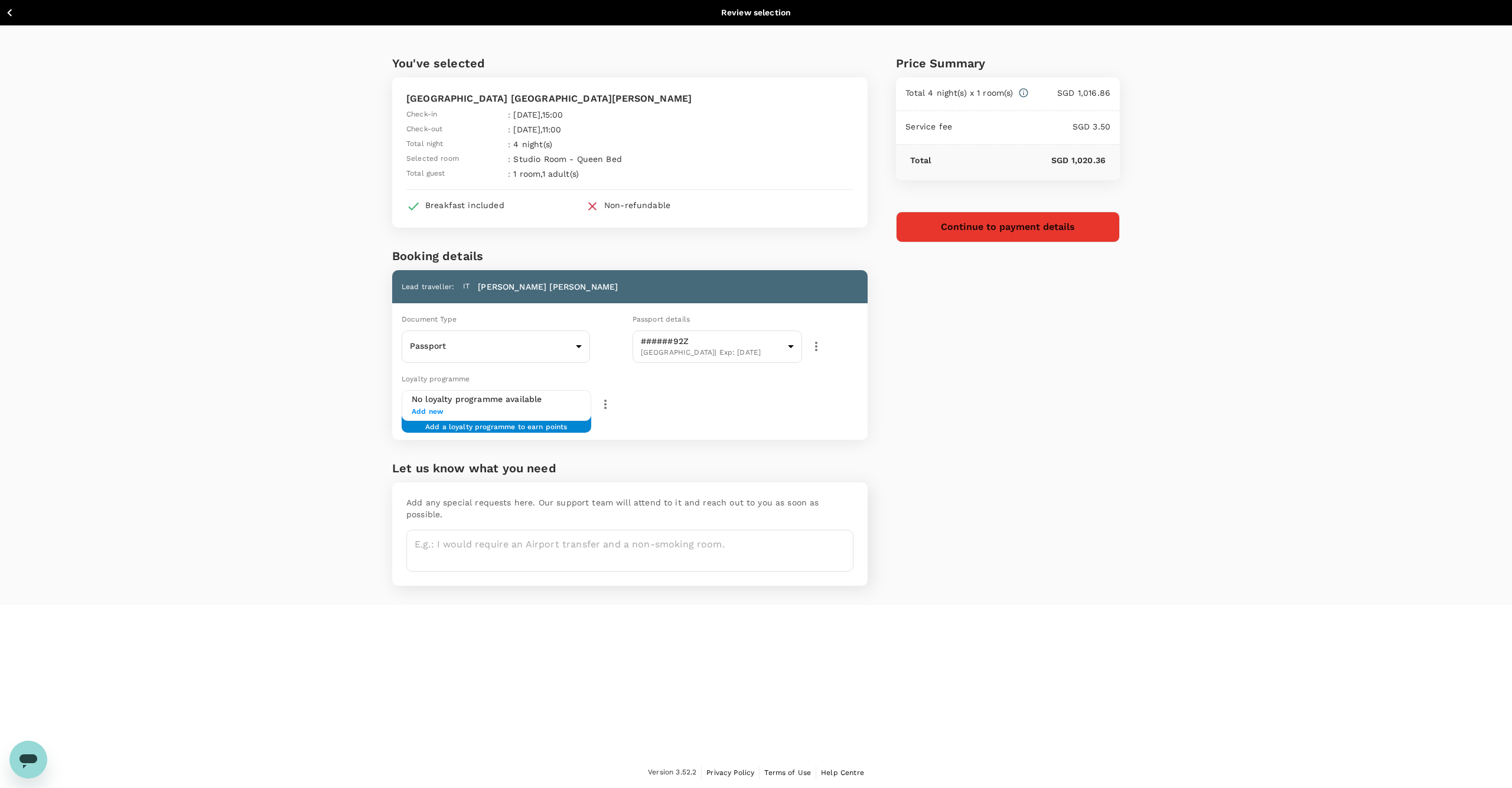
click at [959, 228] on button "Continue to payment details" at bounding box center [1008, 227] width 224 height 31
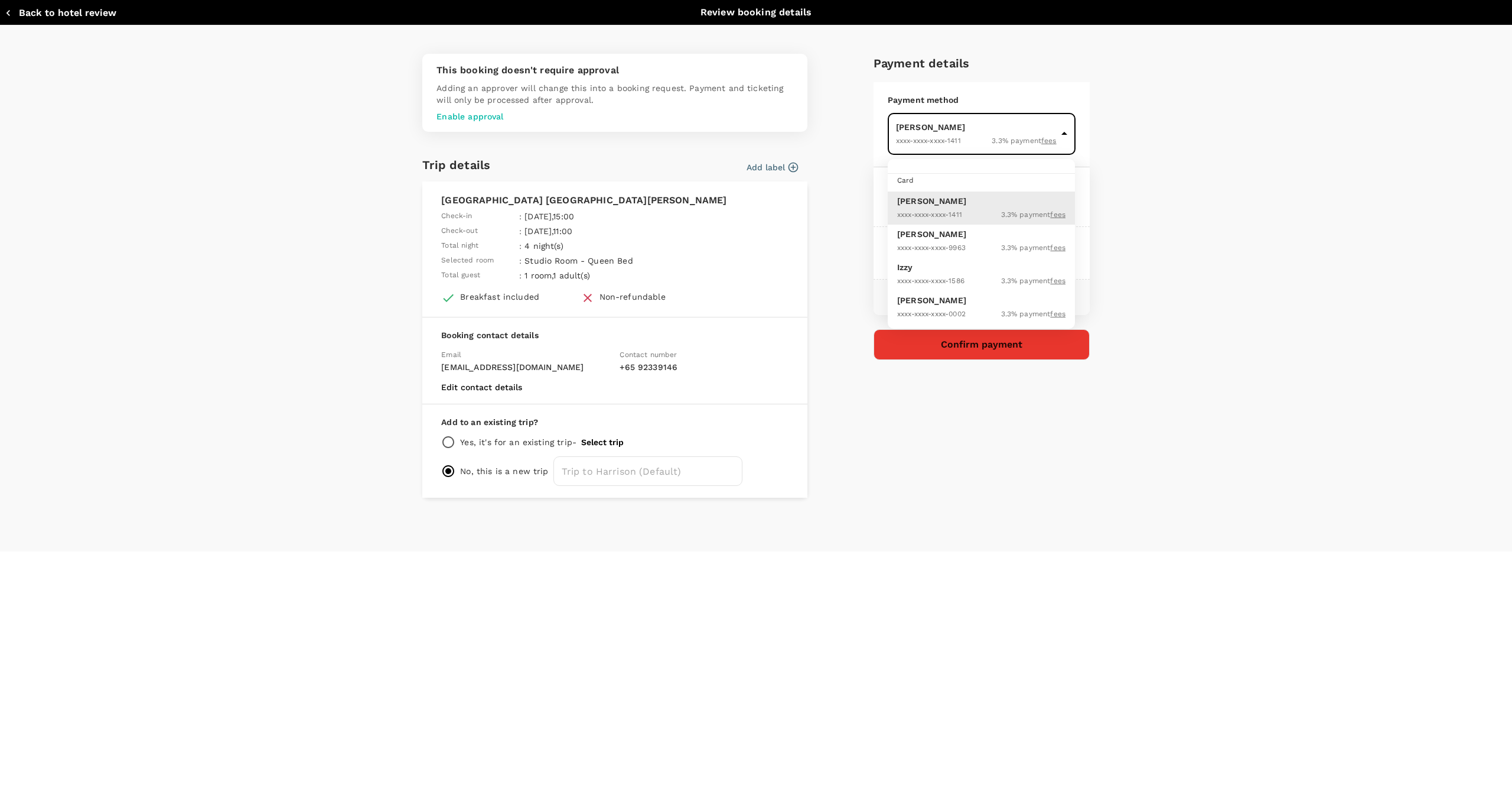
click at [1024, 142] on body "Back to hotel details Review selection You've selected Hampton Inn And Suites N…" at bounding box center [756, 394] width 1512 height 788
click at [995, 230] on p "Hsu Jung Yi" at bounding box center [981, 234] width 168 height 12
type input "9f4891e8-11ad-4e7d-833e-76b6ea7dab31"
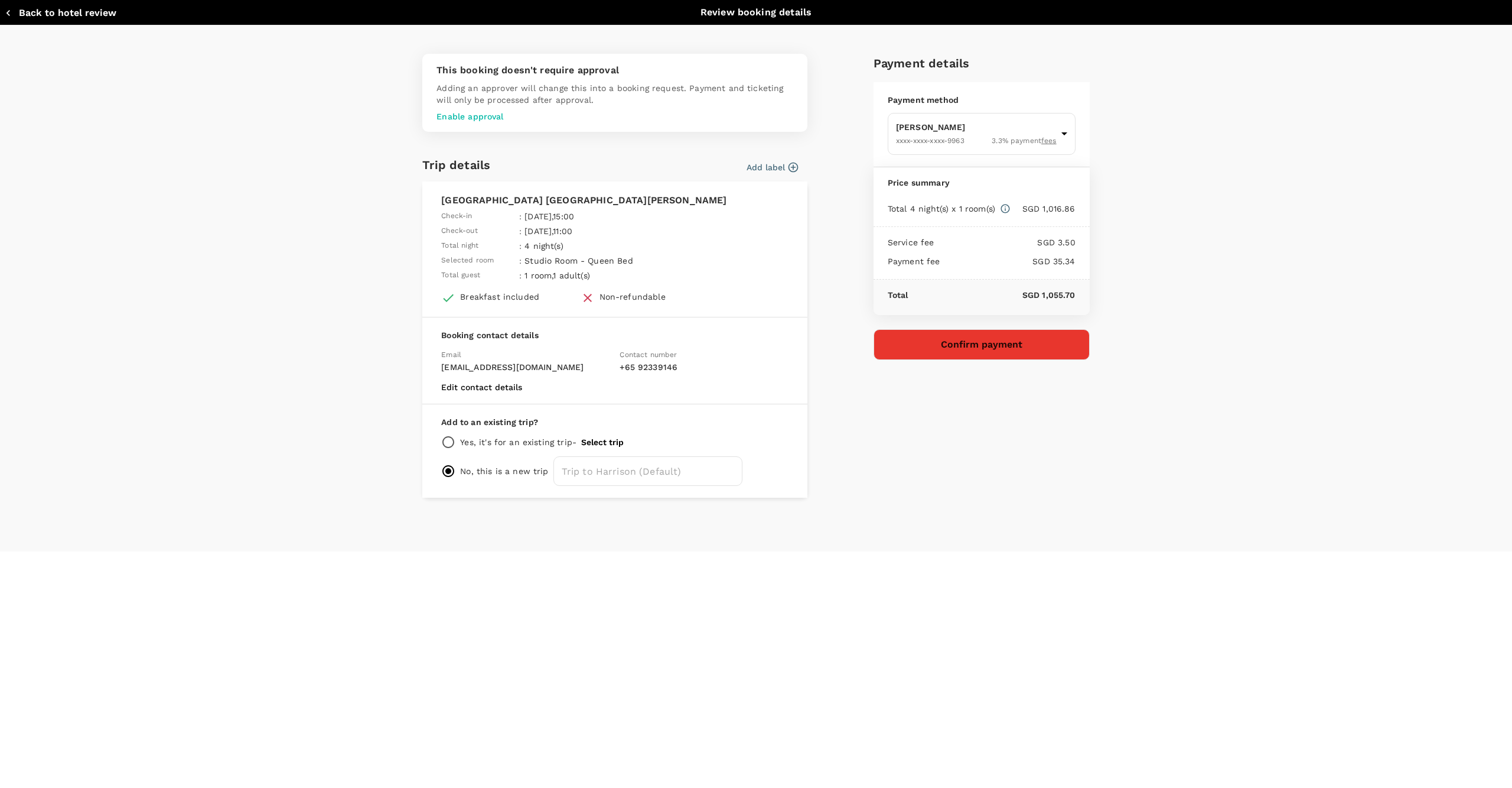
click at [529, 447] on p "Yes, it's for an existing trip -" at bounding box center [519, 442] width 117 height 12
click at [450, 449] on input "radio" at bounding box center [448, 442] width 15 height 15
radio input "true"
radio input "false"
click at [601, 447] on button "Select trip" at bounding box center [602, 442] width 43 height 10
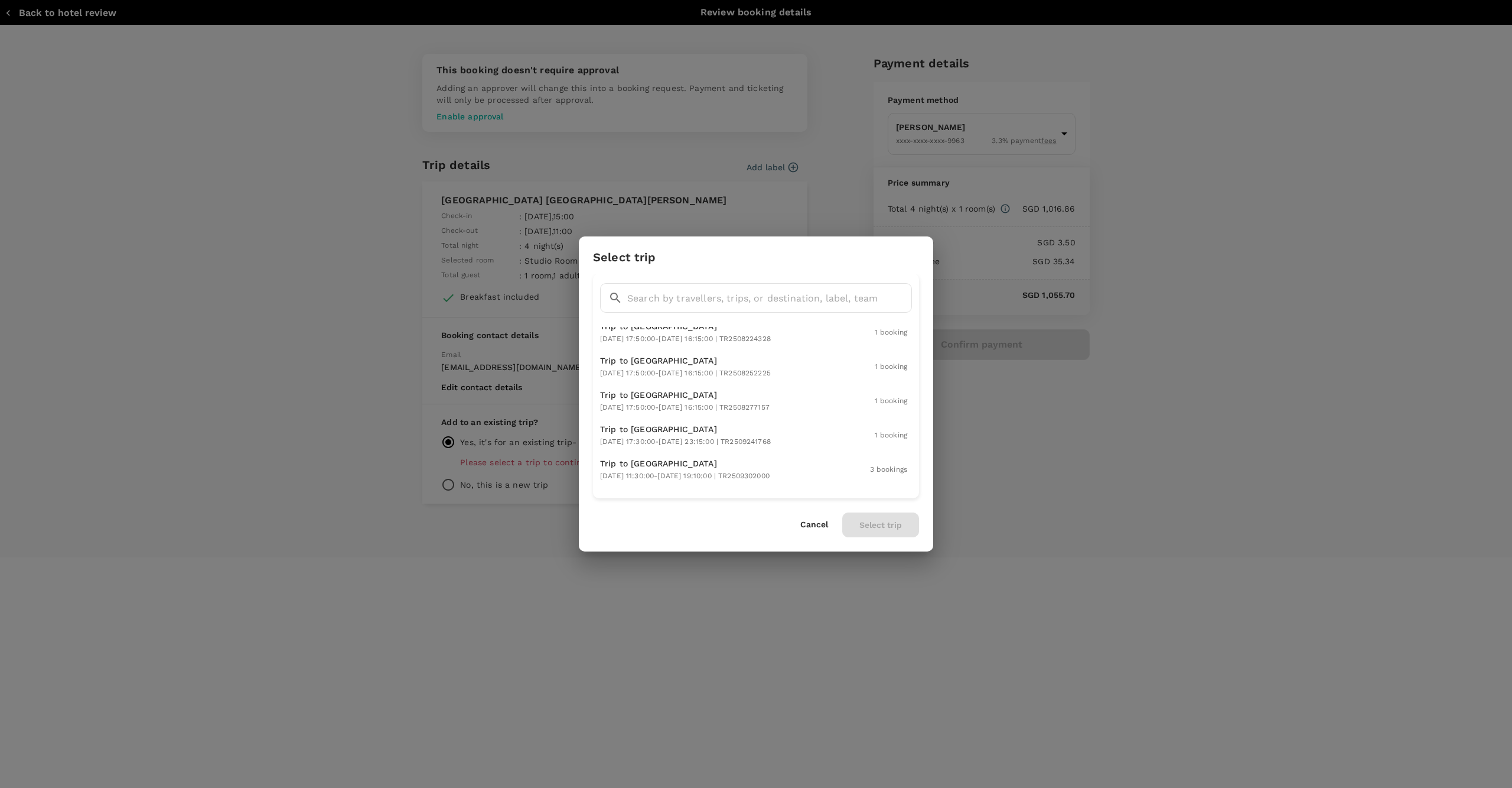
scroll to position [754, 0]
click at [817, 531] on div "Cancel Select trip" at bounding box center [859, 525] width 118 height 25
click at [813, 524] on button "Cancel" at bounding box center [814, 525] width 28 height 10
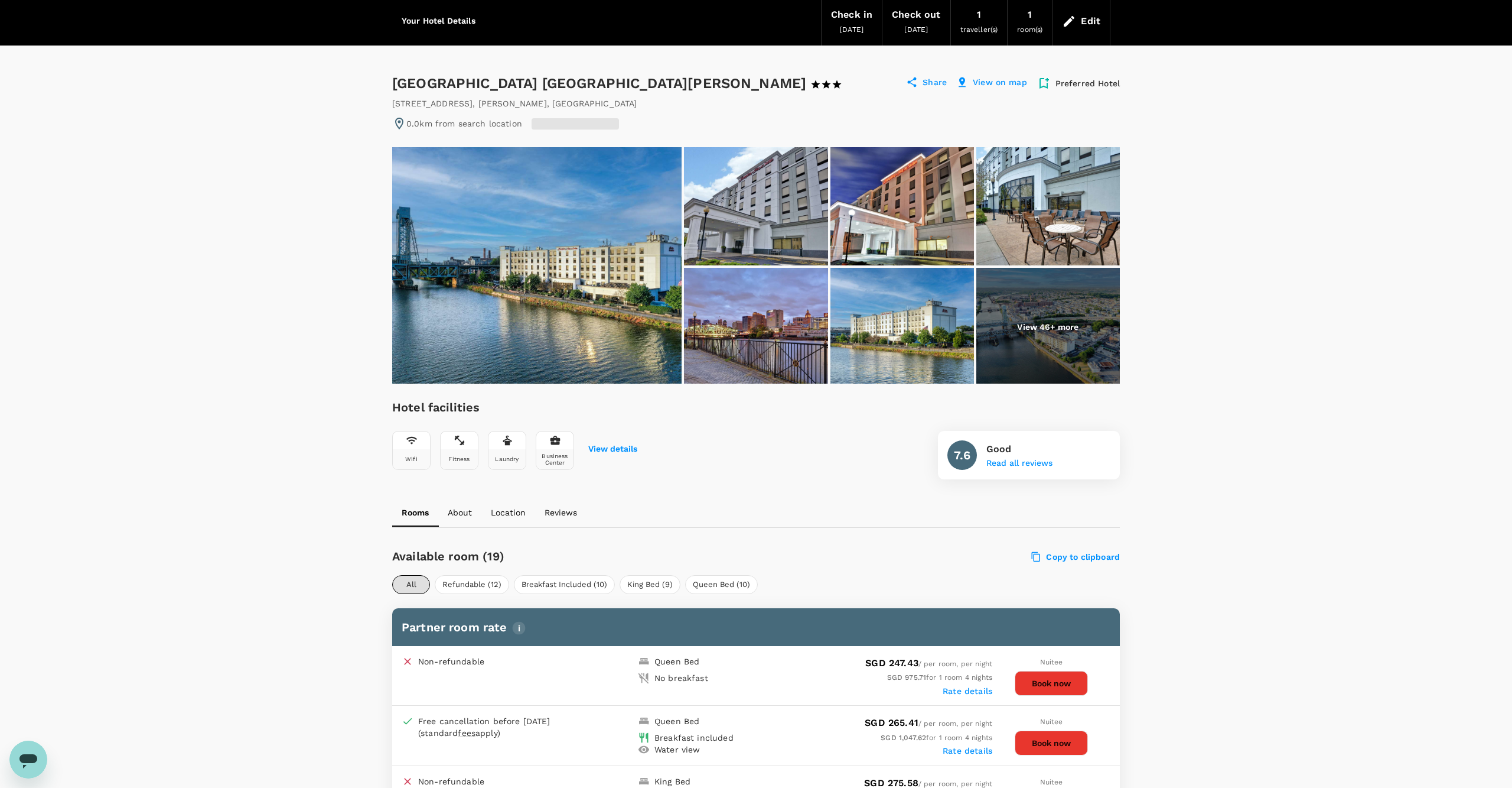
scroll to position [43, 0]
click at [1086, 20] on div "Edit" at bounding box center [1091, 21] width 19 height 17
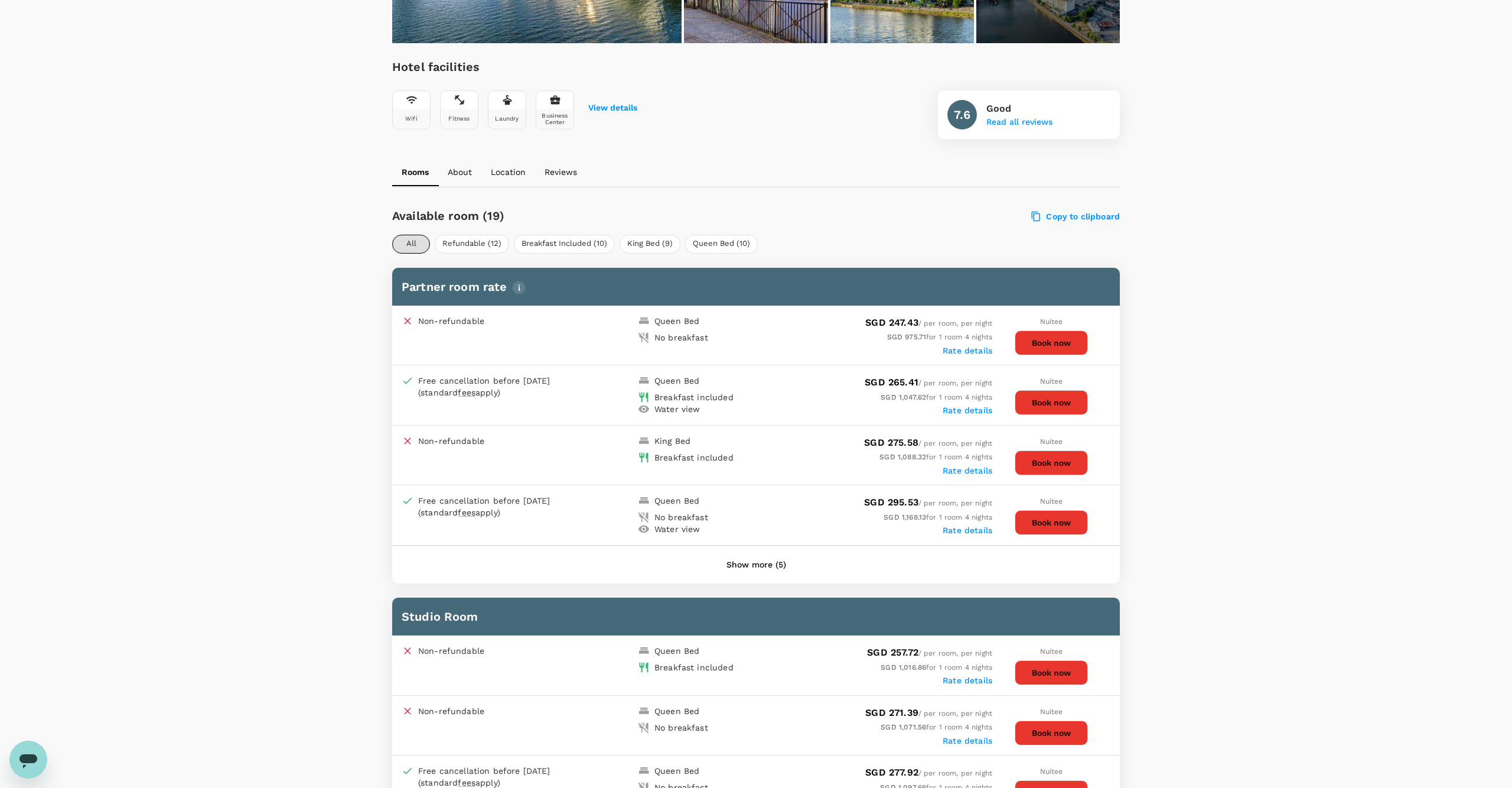
scroll to position [535, 0]
click at [1041, 674] on div "Nuitee Book now" at bounding box center [1052, 664] width 118 height 40
click at [1041, 678] on button "Book now" at bounding box center [1051, 672] width 73 height 25
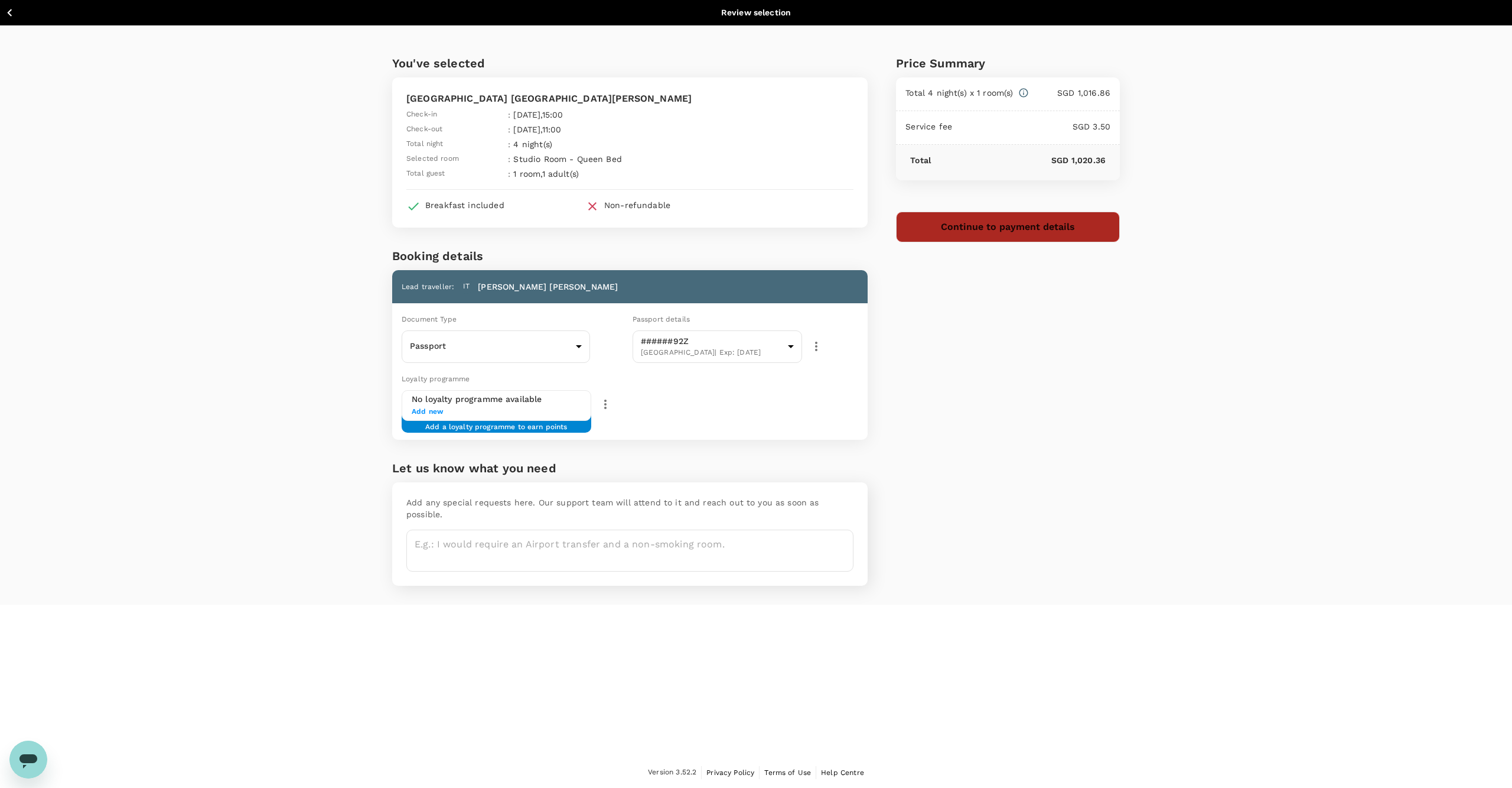
click at [956, 236] on button "Continue to payment details" at bounding box center [1008, 227] width 224 height 31
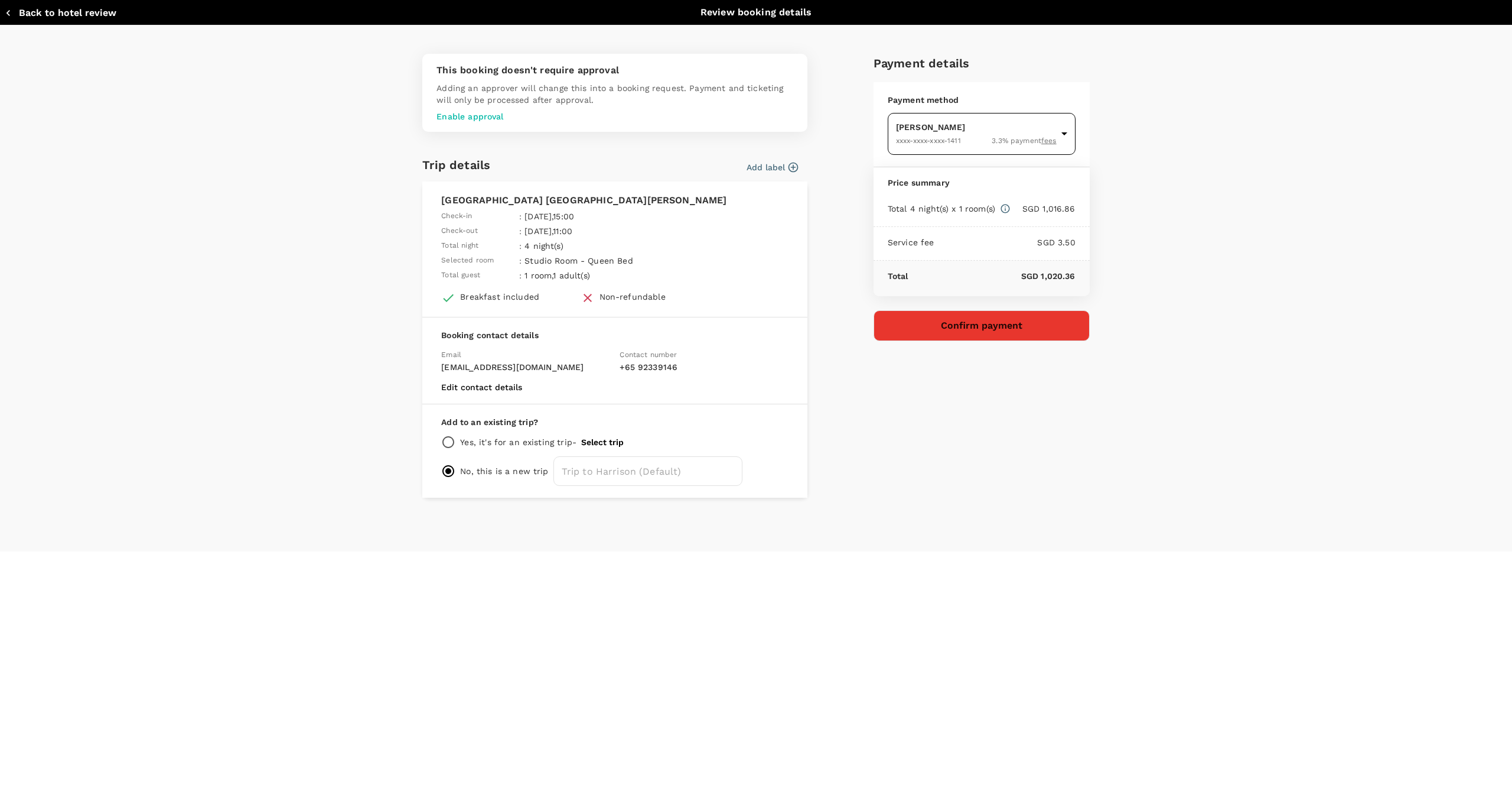
click at [1016, 150] on body "Back to hotel details Review selection You've selected Hampton Inn And Suites N…" at bounding box center [756, 394] width 1512 height 788
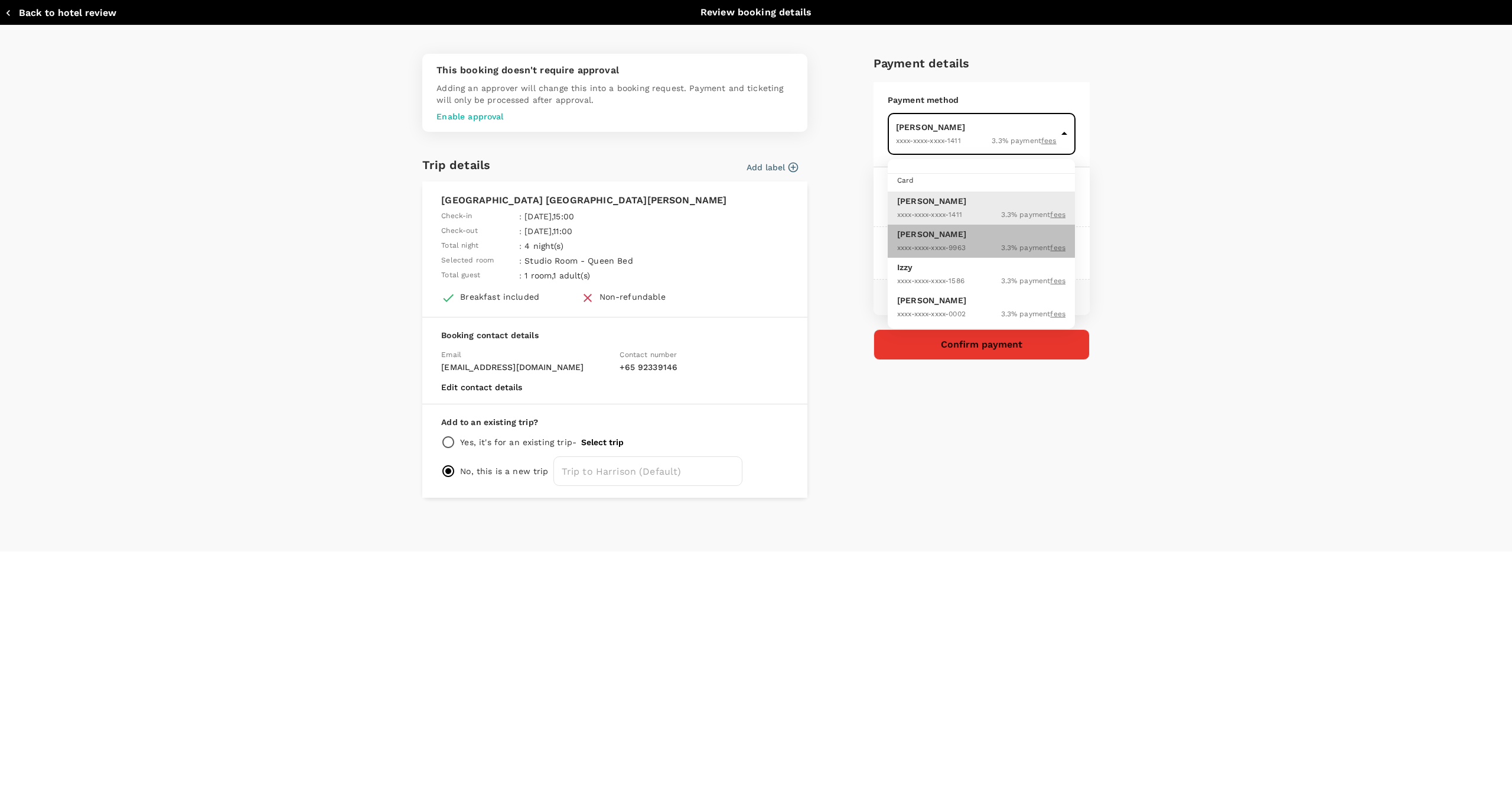
click at [991, 238] on p "Hsu Jung Yi" at bounding box center [981, 234] width 168 height 12
type input "9f4891e8-11ad-4e7d-833e-76b6ea7dab31"
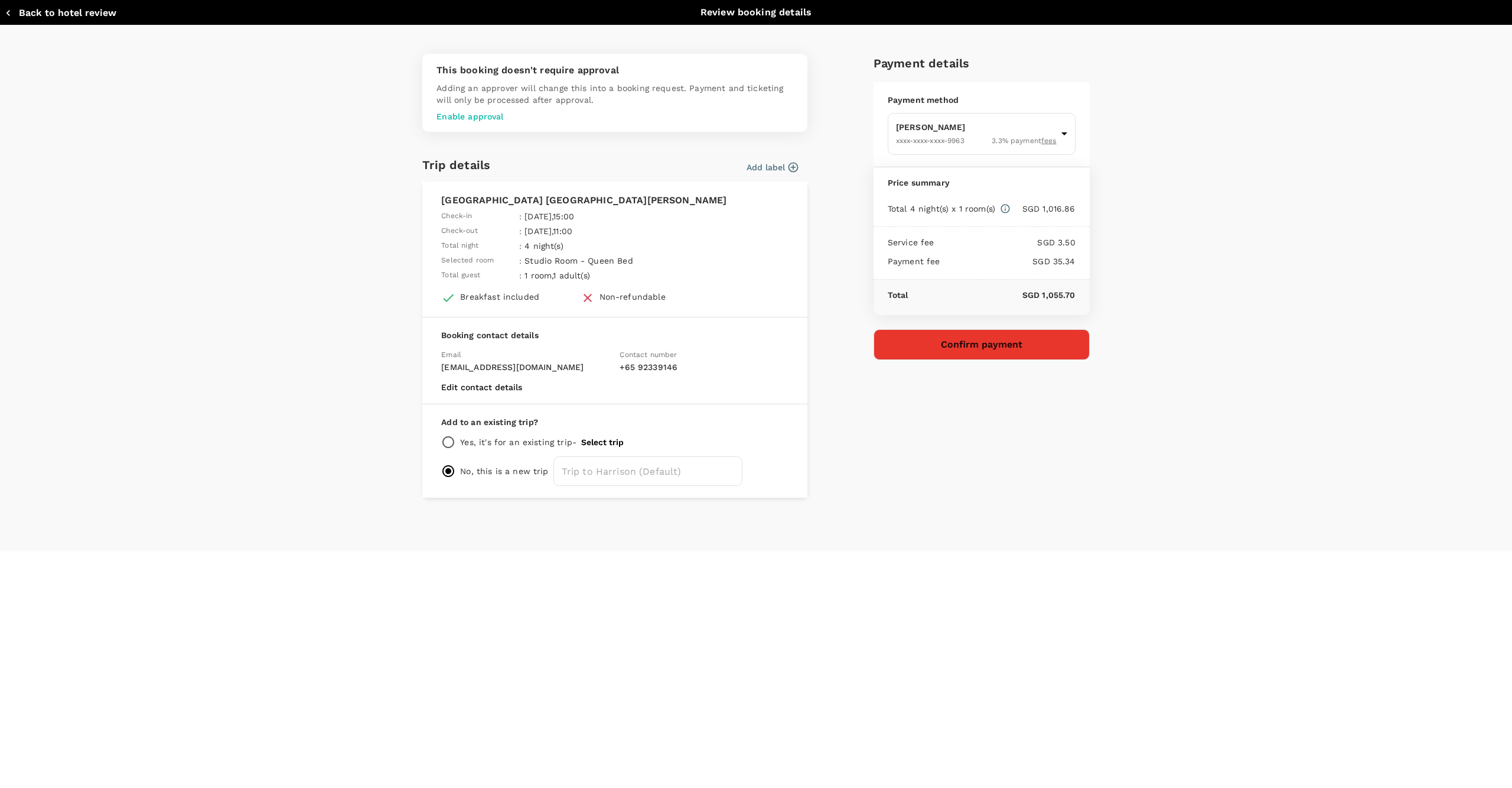
click at [598, 447] on button "Select trip" at bounding box center [602, 442] width 43 height 10
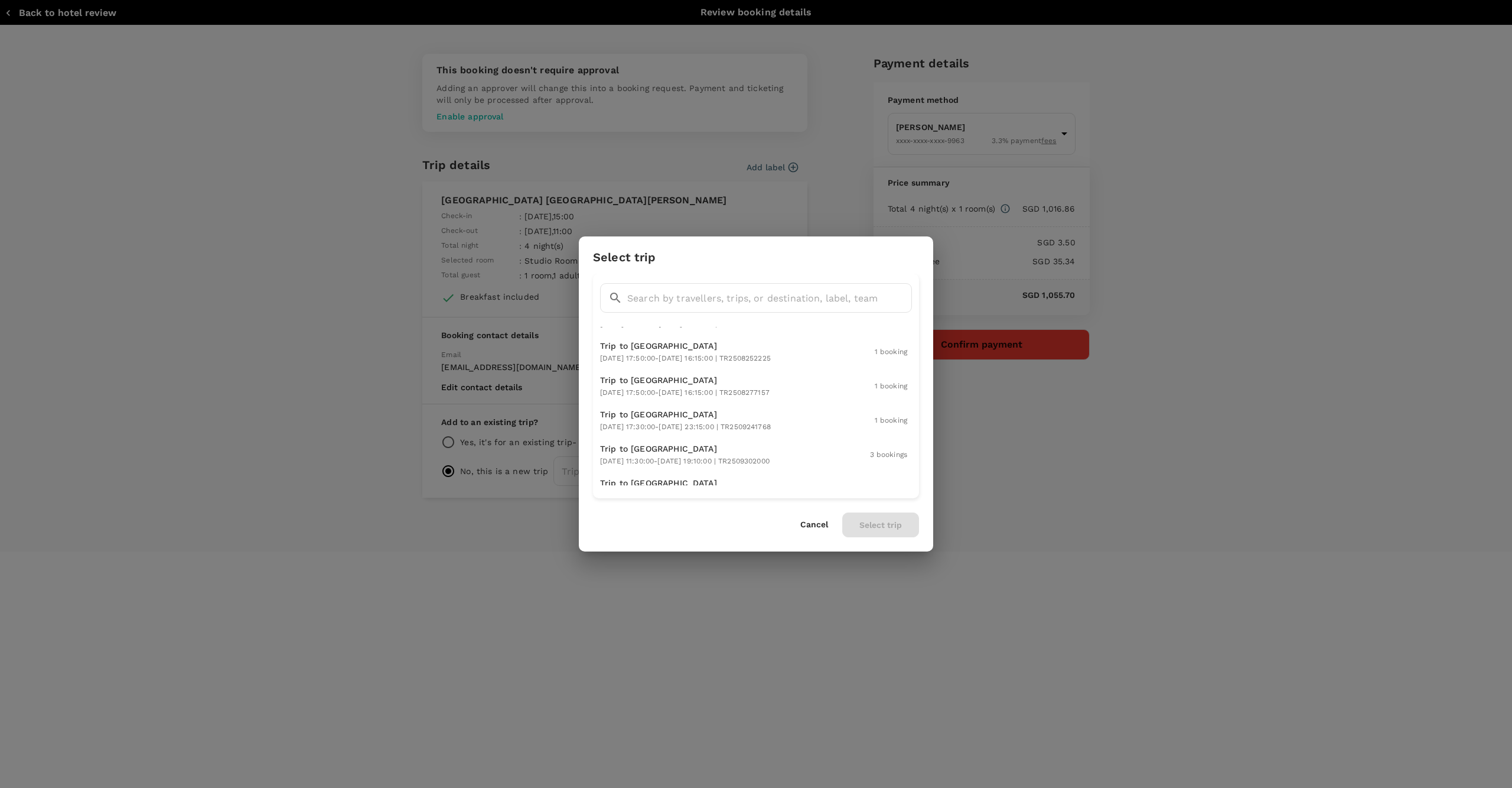
scroll to position [769, 0]
click at [688, 299] on input "text" at bounding box center [769, 297] width 285 height 29
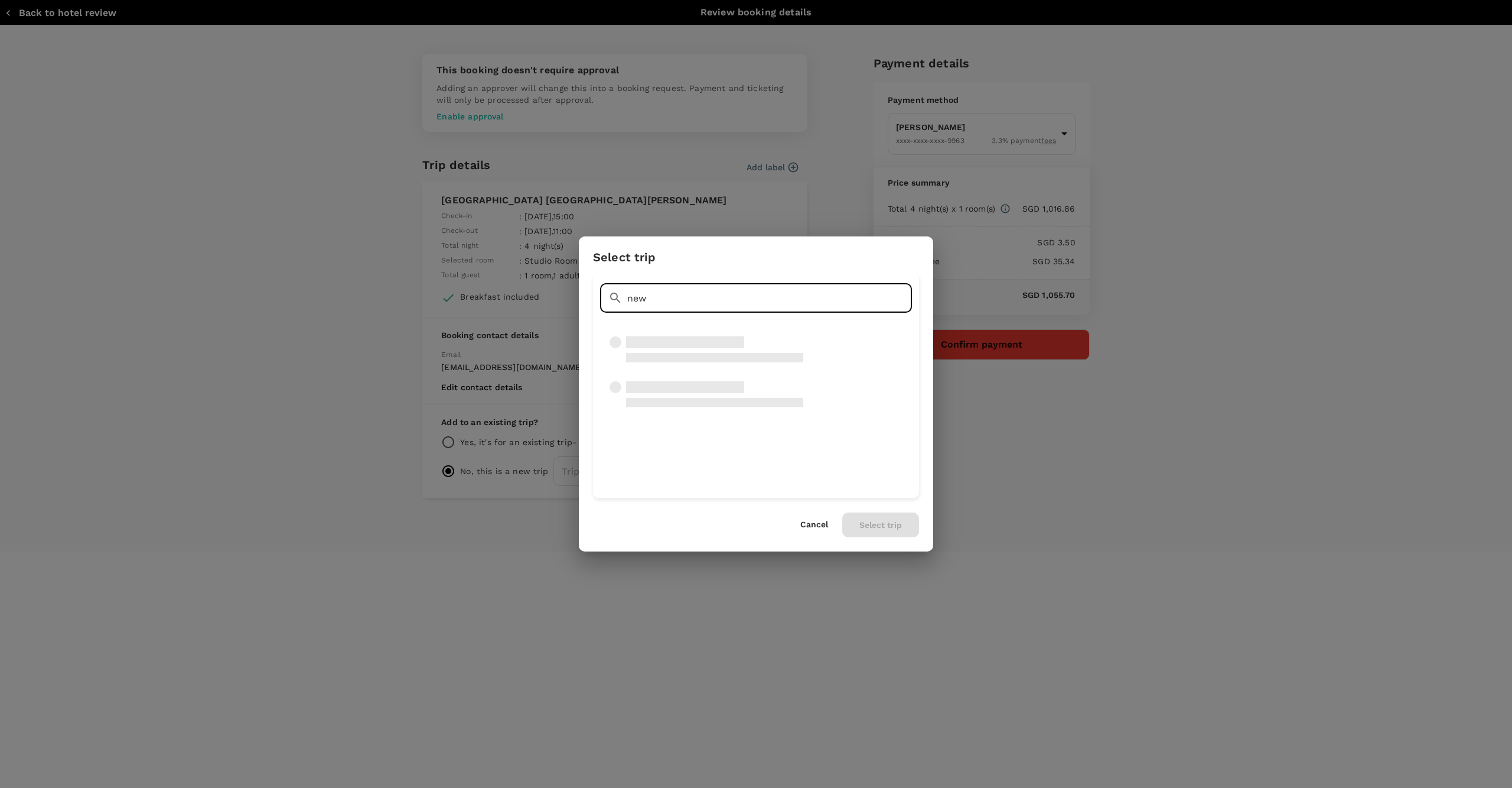
scroll to position [0, 0]
type input "n"
type input "Ivan"
click at [706, 375] on span "2025-10-12 11:30:00 - 2025-10-13 19:10:00 | TR2509302000" at bounding box center [685, 379] width 170 height 9
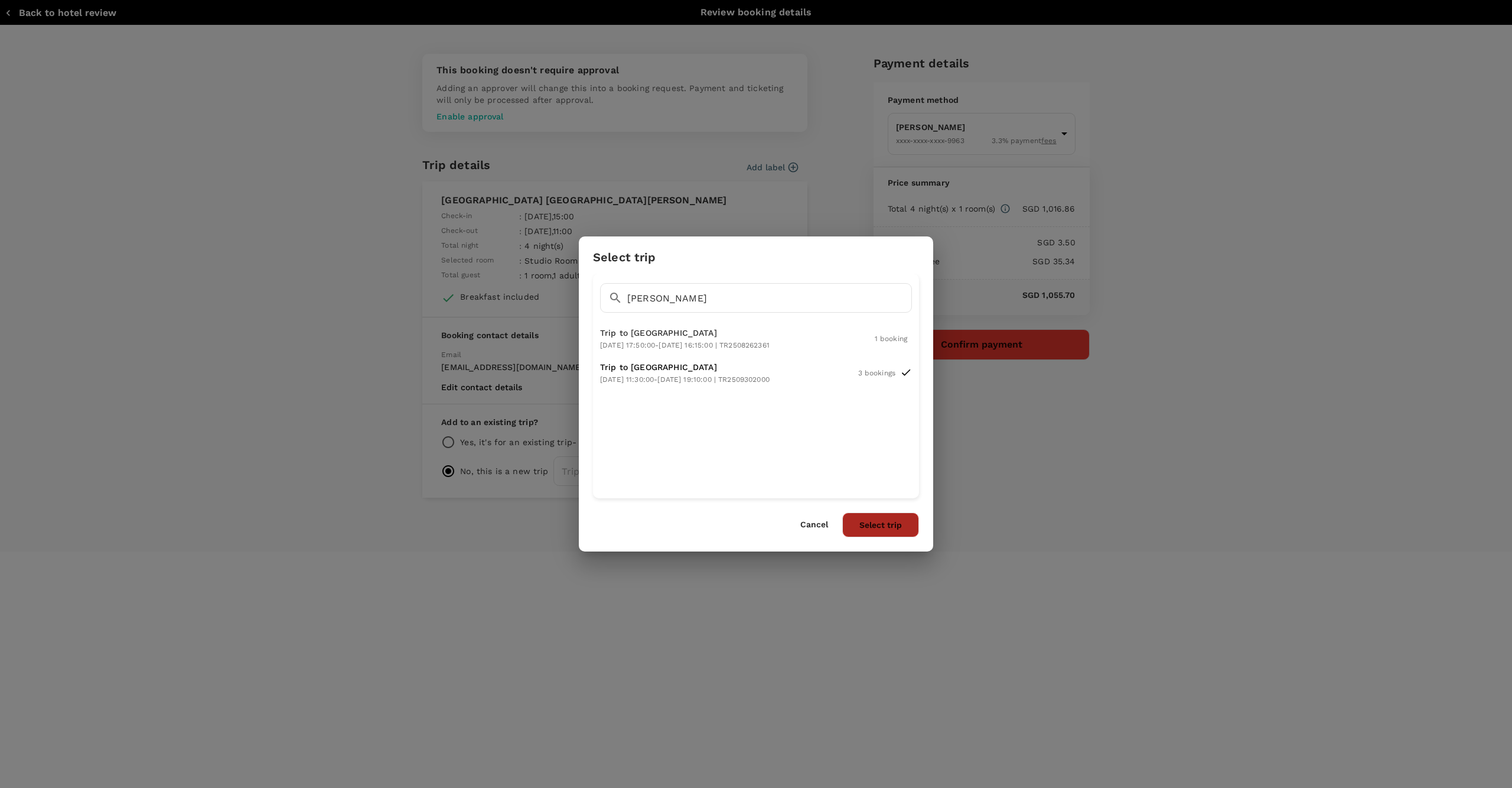
click at [869, 526] on button "Select trip" at bounding box center [880, 525] width 77 height 25
radio input "true"
radio input "false"
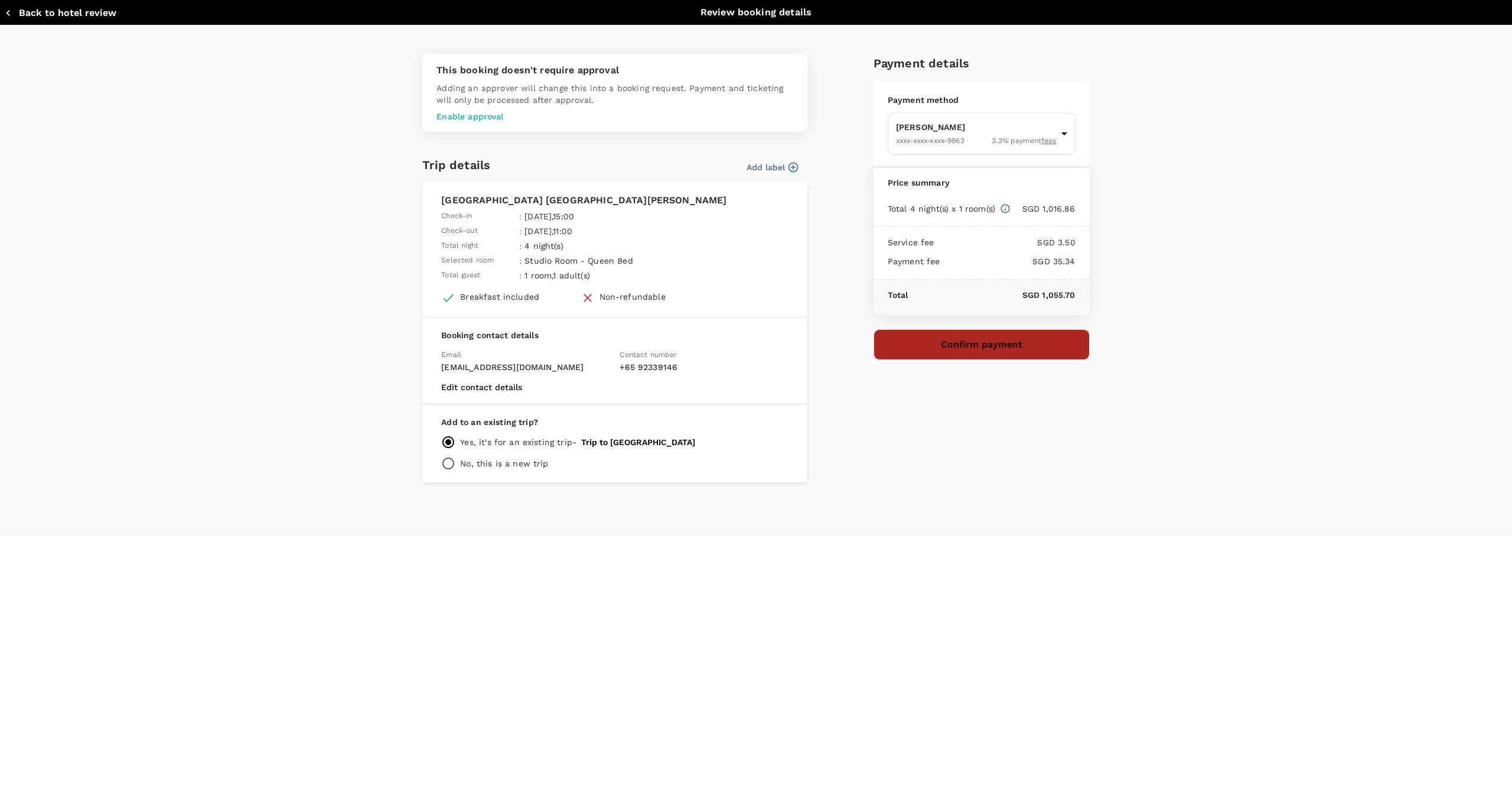
click at [943, 348] on button "Confirm payment" at bounding box center [982, 345] width 217 height 31
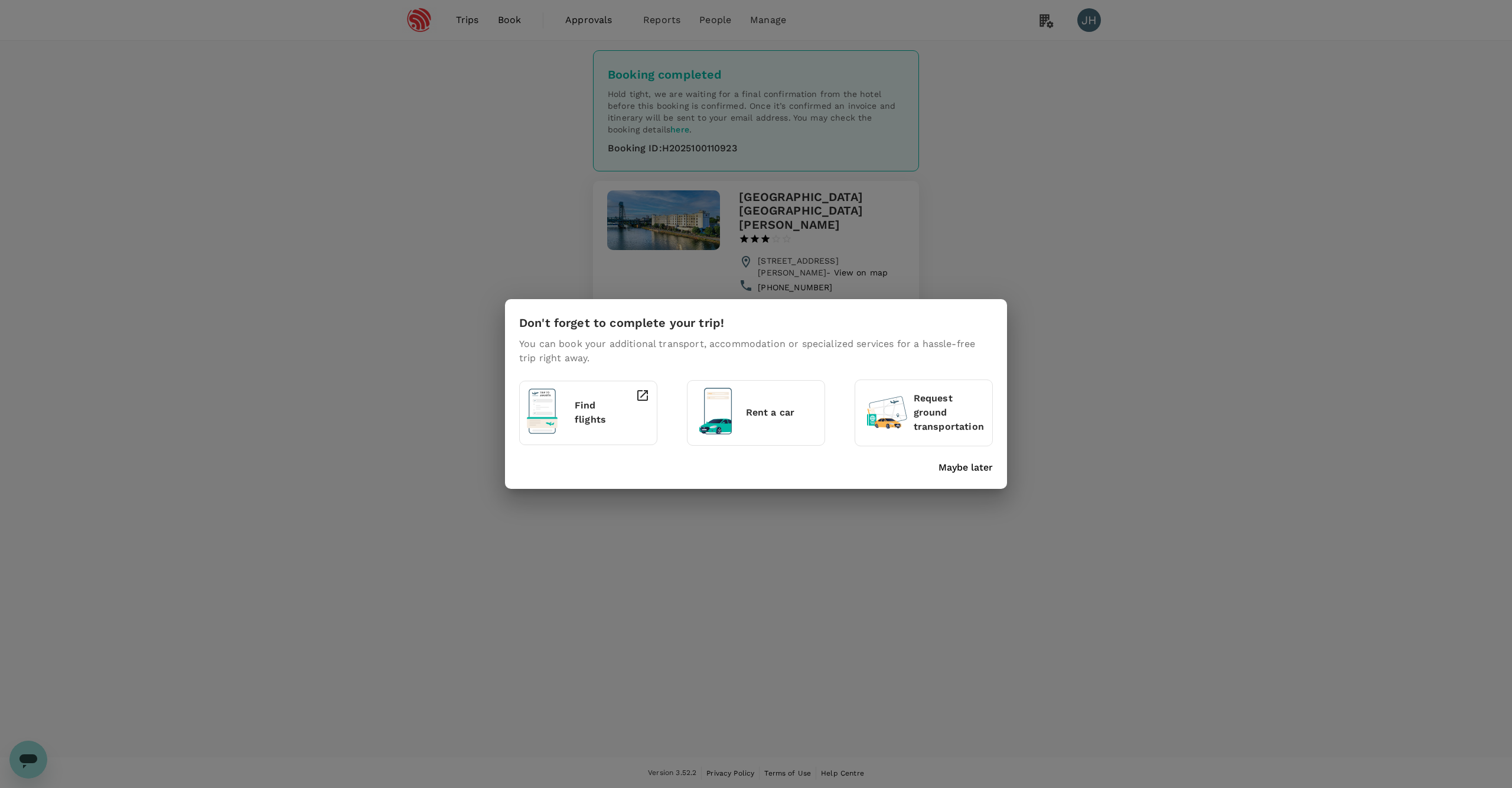
click at [984, 464] on p "Maybe later" at bounding box center [965, 467] width 54 height 15
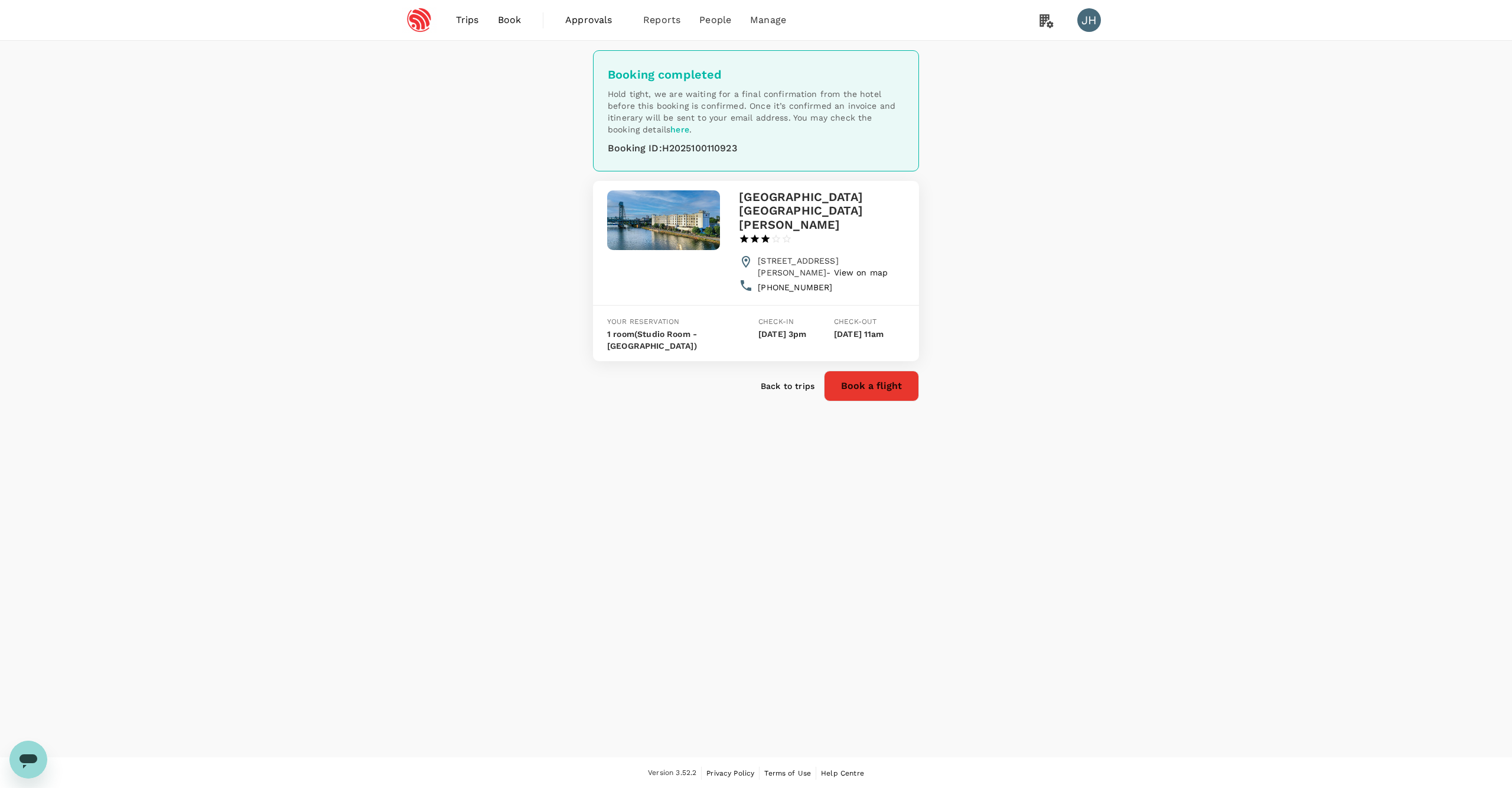
click at [519, 15] on span "Book" at bounding box center [510, 19] width 23 height 15
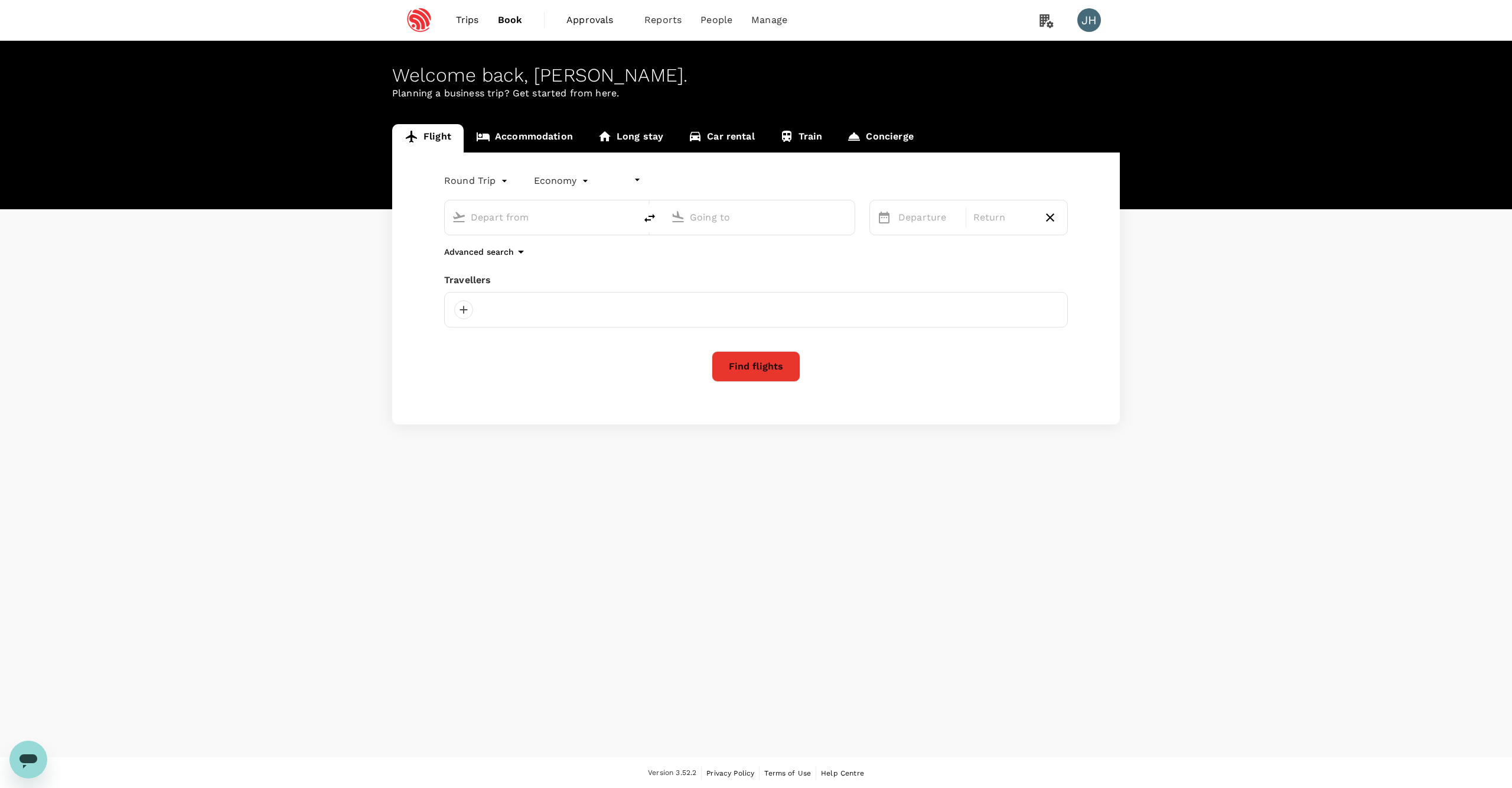
type input "undefined, undefined (any)"
type input "Singapore Changi (SIN)"
type input "Pune (PNQ)"
type input "Singapore Changi (SIN)"
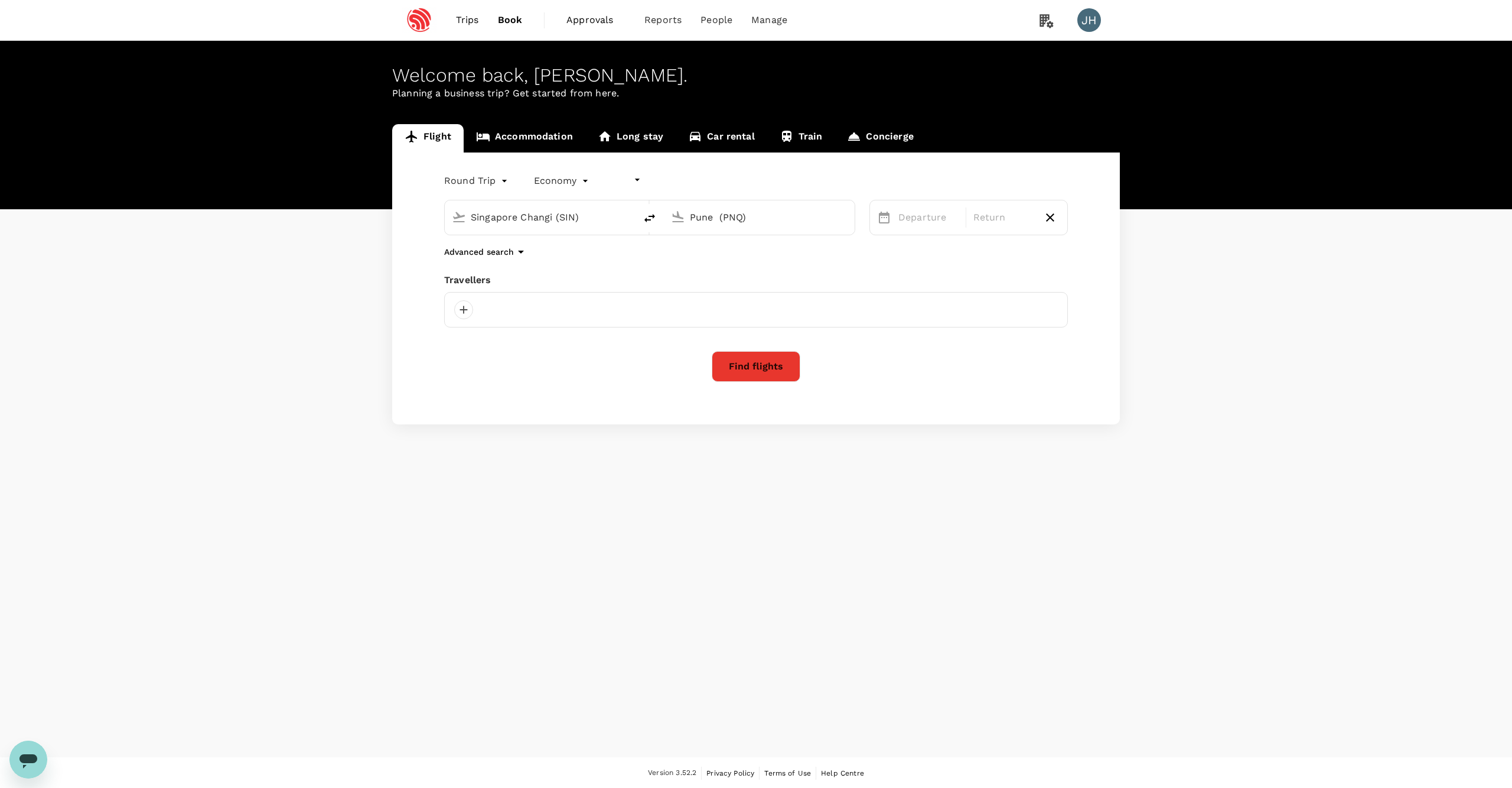
type input "Pune (PNQ)"
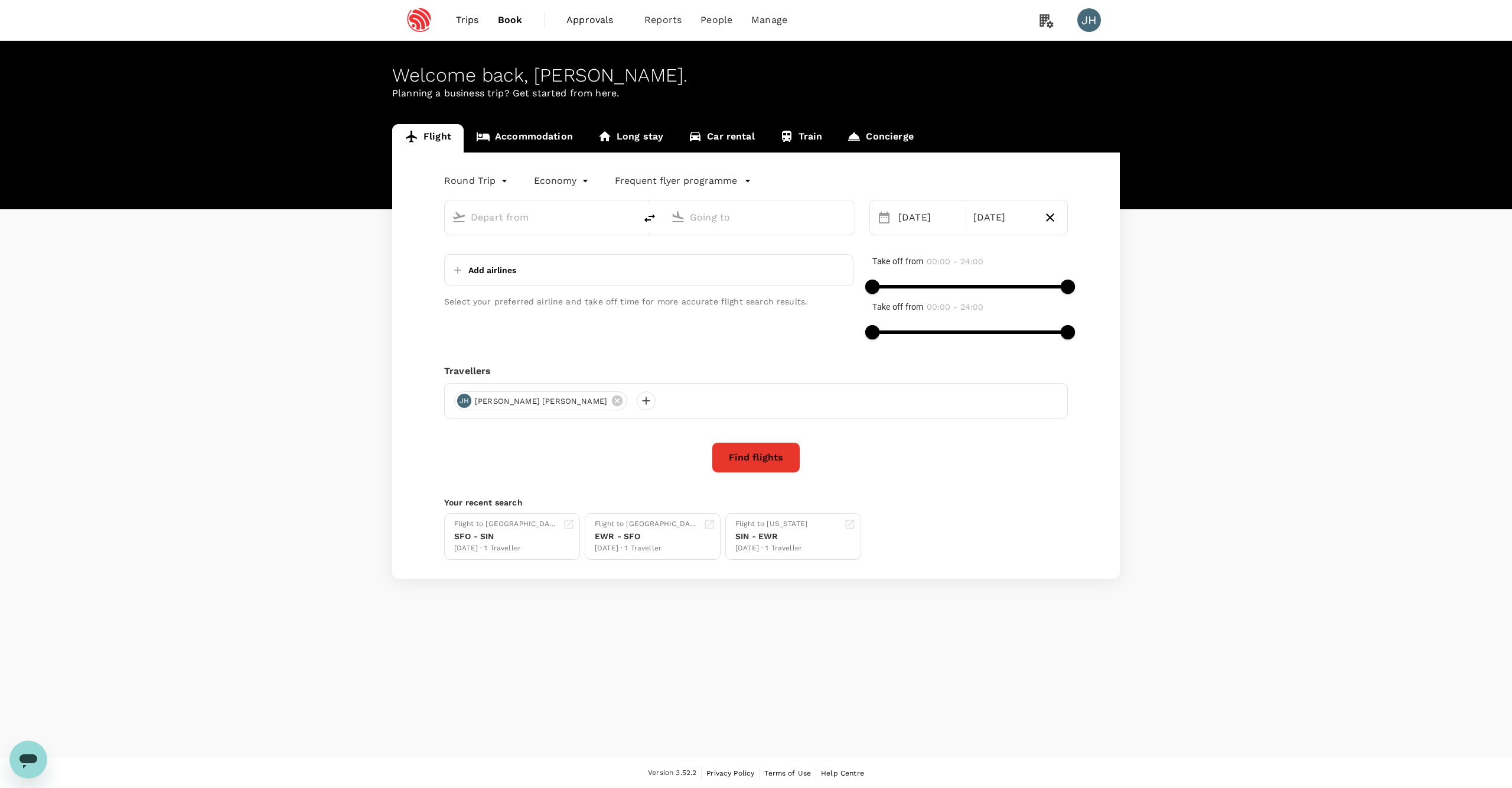
type input "Singapore Changi (SIN)"
type input "Pune (PNQ)"
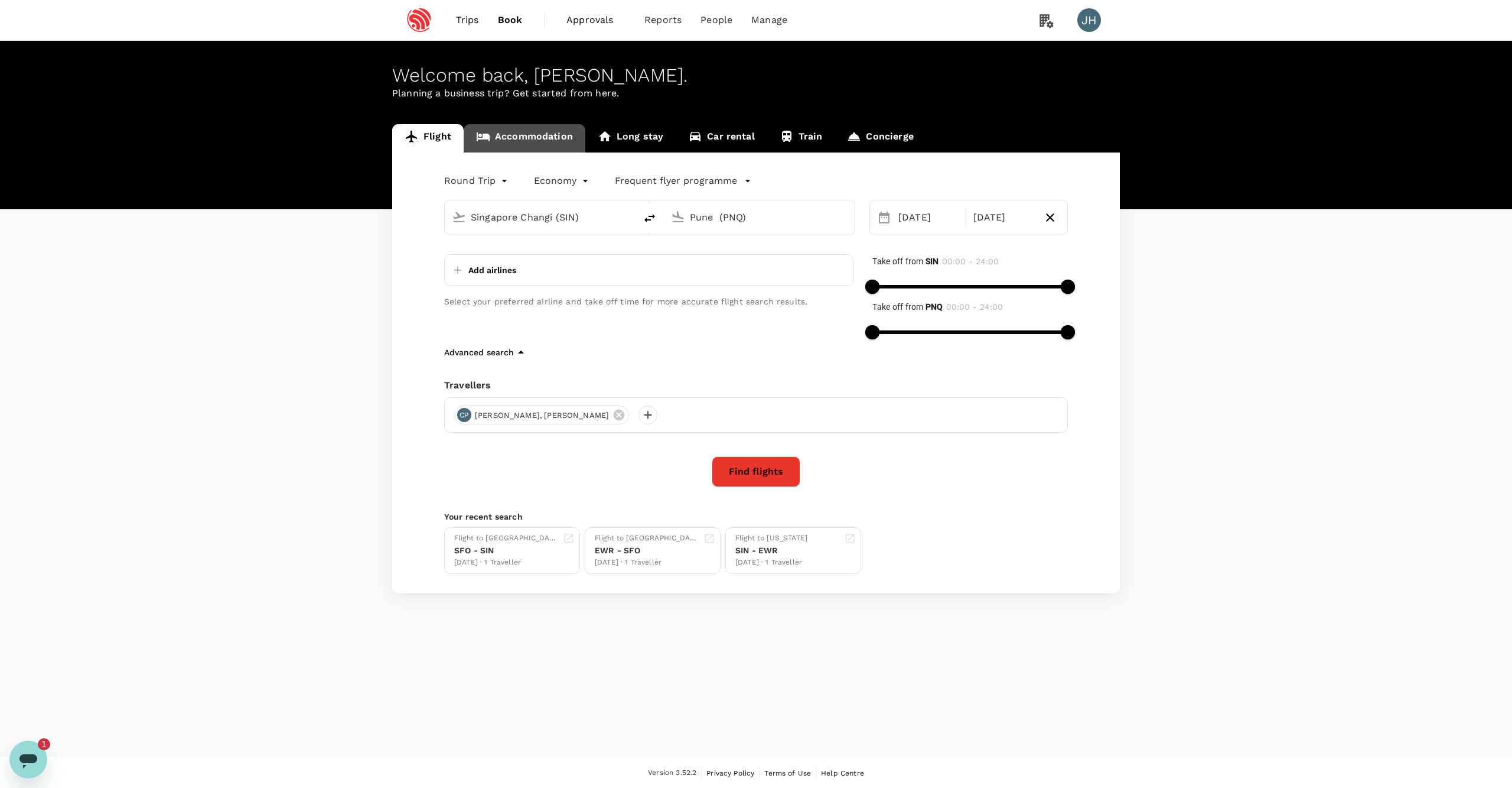
click at [560, 143] on link "Accommodation" at bounding box center [523, 138] width 121 height 28
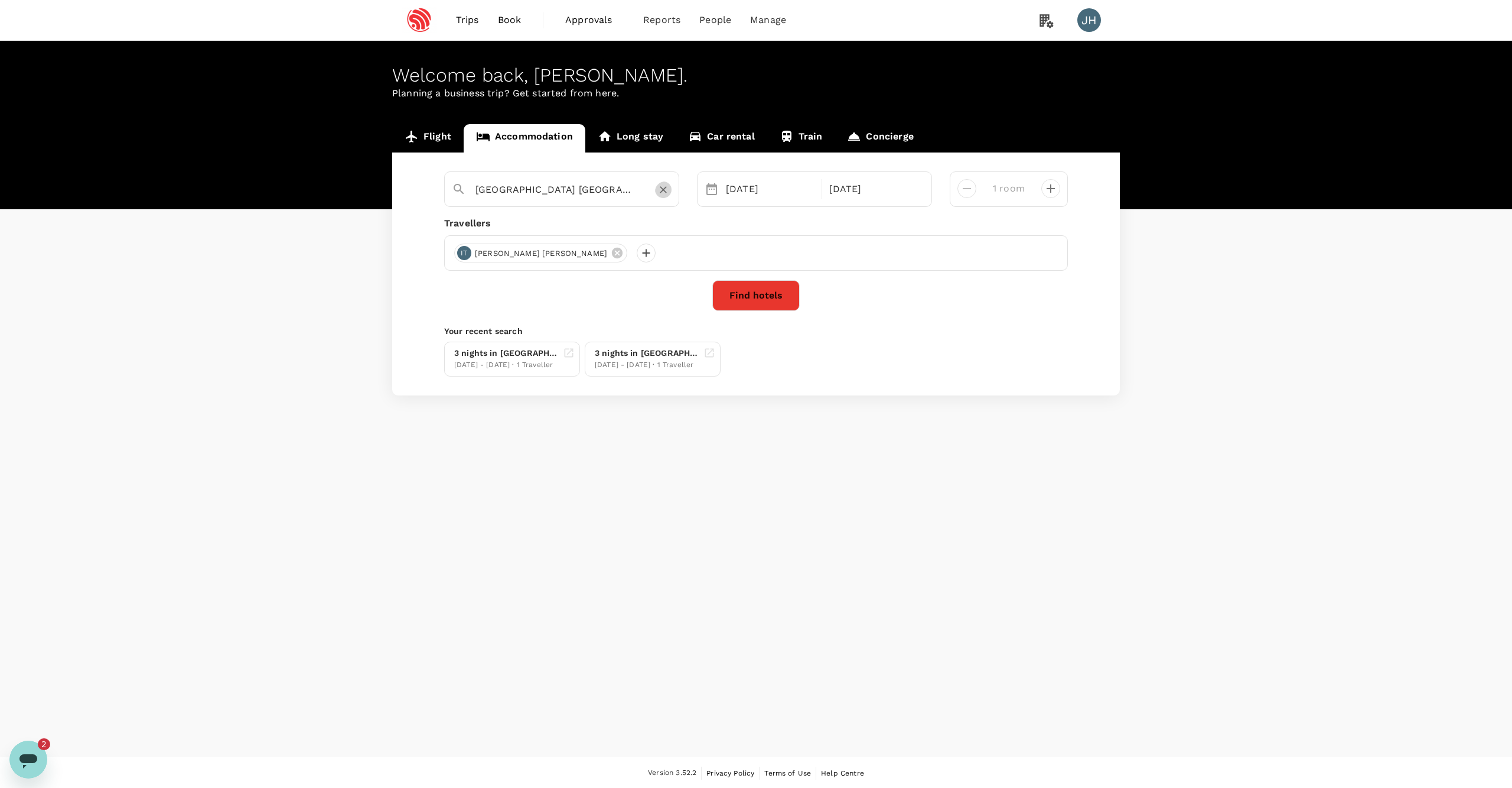
click at [664, 195] on icon "Clear" at bounding box center [663, 189] width 12 height 12
click at [568, 198] on input "text" at bounding box center [557, 189] width 163 height 18
paste input "Yotel [GEOGRAPHIC_DATA]"
click at [587, 218] on div "Yotel San Francisco Yotel [GEOGRAPHIC_DATA]" at bounding box center [570, 221] width 213 height 31
type input "Yotel [GEOGRAPHIC_DATA]"
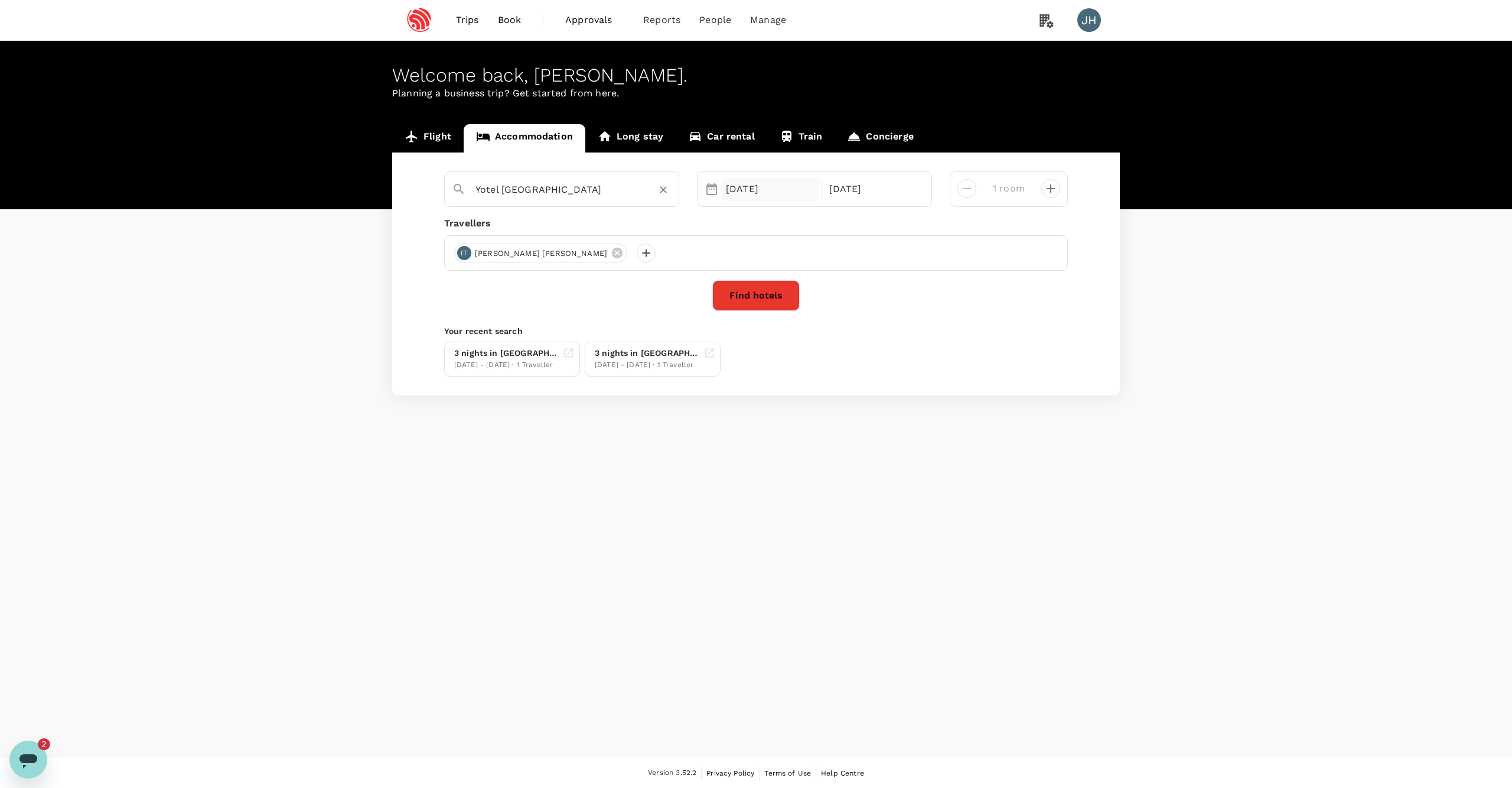
click at [791, 189] on div "[DATE]" at bounding box center [770, 188] width 98 height 23
click at [812, 293] on div "9" at bounding box center [811, 291] width 22 height 22
click at [707, 322] on div "[DATE] Su Mo Tu We Th Fr Sa 28 29 30 1 2 3 4 5 6 7 8 9 10 11 12 13 14 15 16 17 …" at bounding box center [789, 307] width 165 height 181
click at [714, 322] on div "12" at bounding box center [721, 314] width 22 height 22
click at [757, 317] on div "Yotel [GEOGRAPHIC_DATA] Selected date: [DATE] [DATE] Selected date: [DATE] [DAT…" at bounding box center [756, 274] width 727 height 243
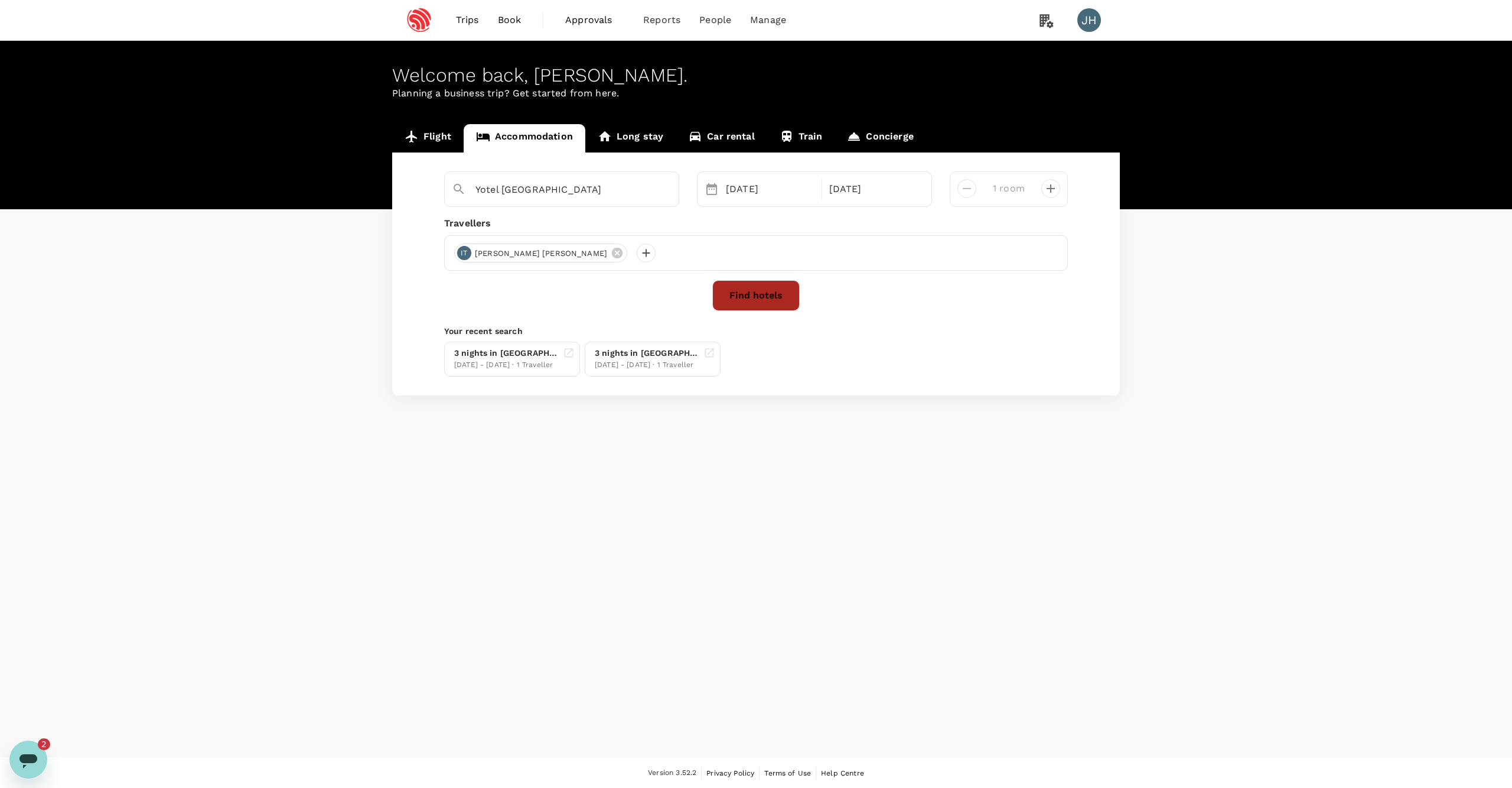
click at [757, 306] on button "Find hotels" at bounding box center [756, 295] width 87 height 31
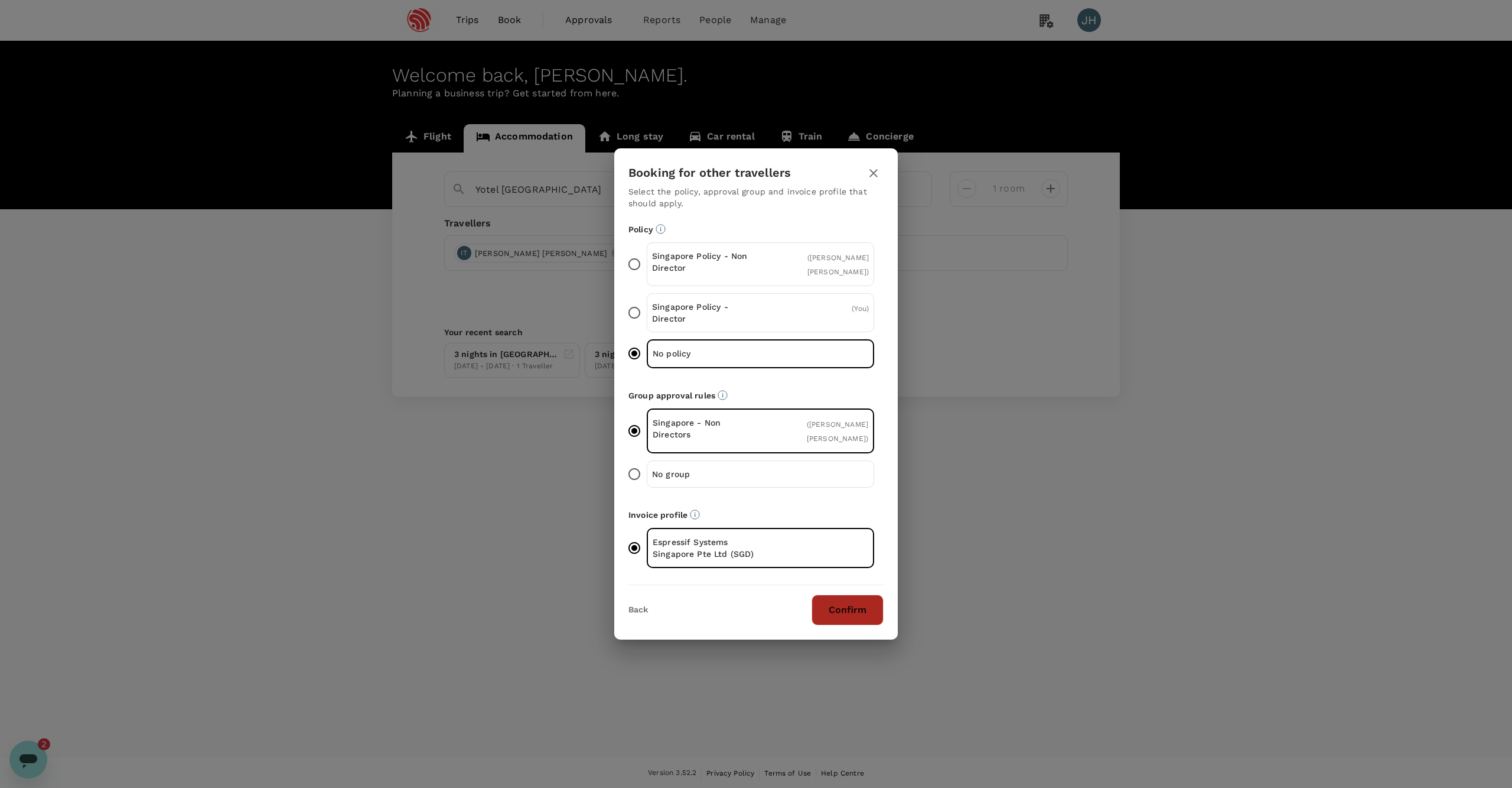
click at [846, 605] on button "Confirm" at bounding box center [848, 610] width 72 height 31
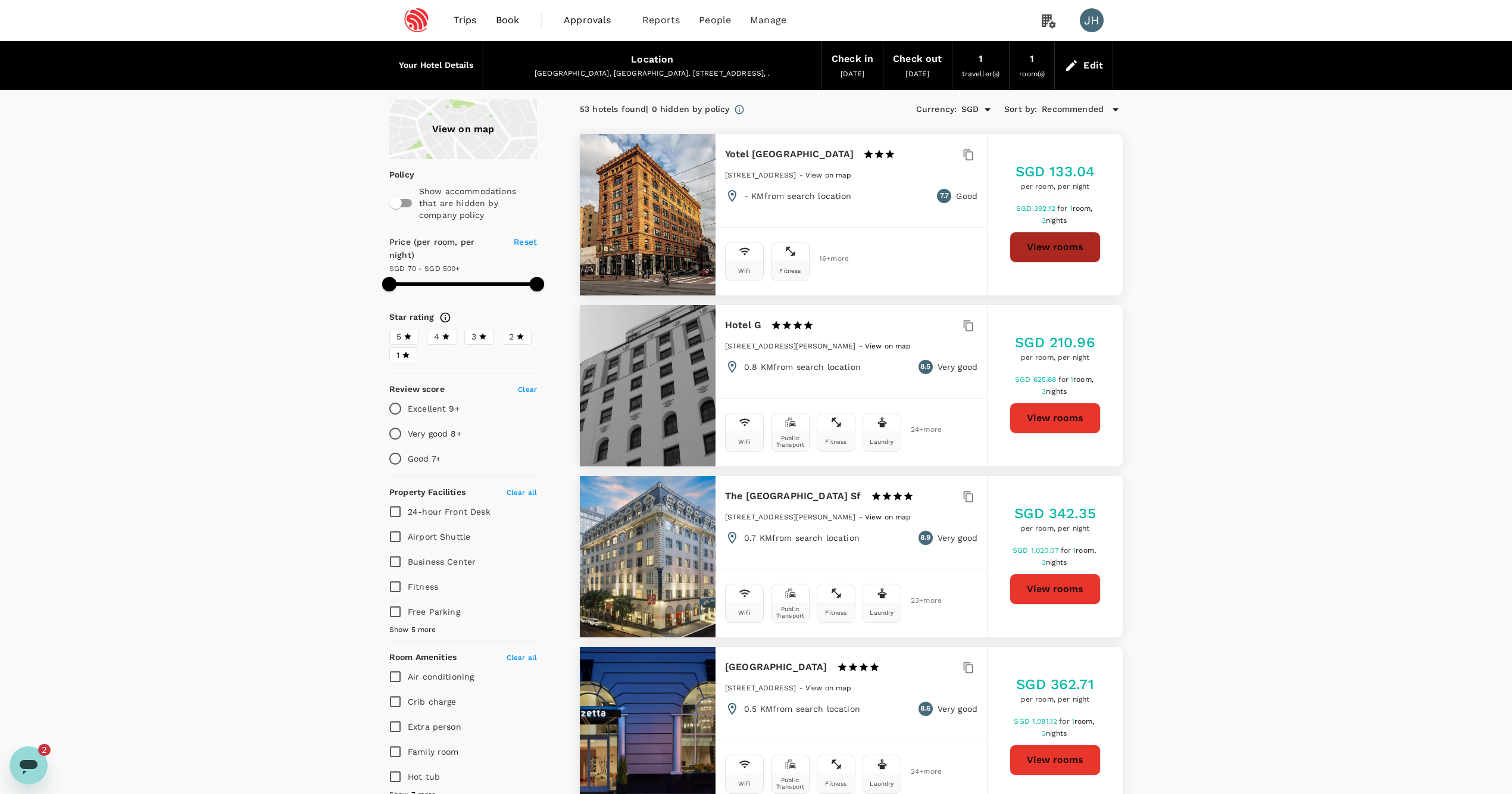
click at [1032, 244] on button "View rooms" at bounding box center [1055, 248] width 91 height 31
type input "499.26"
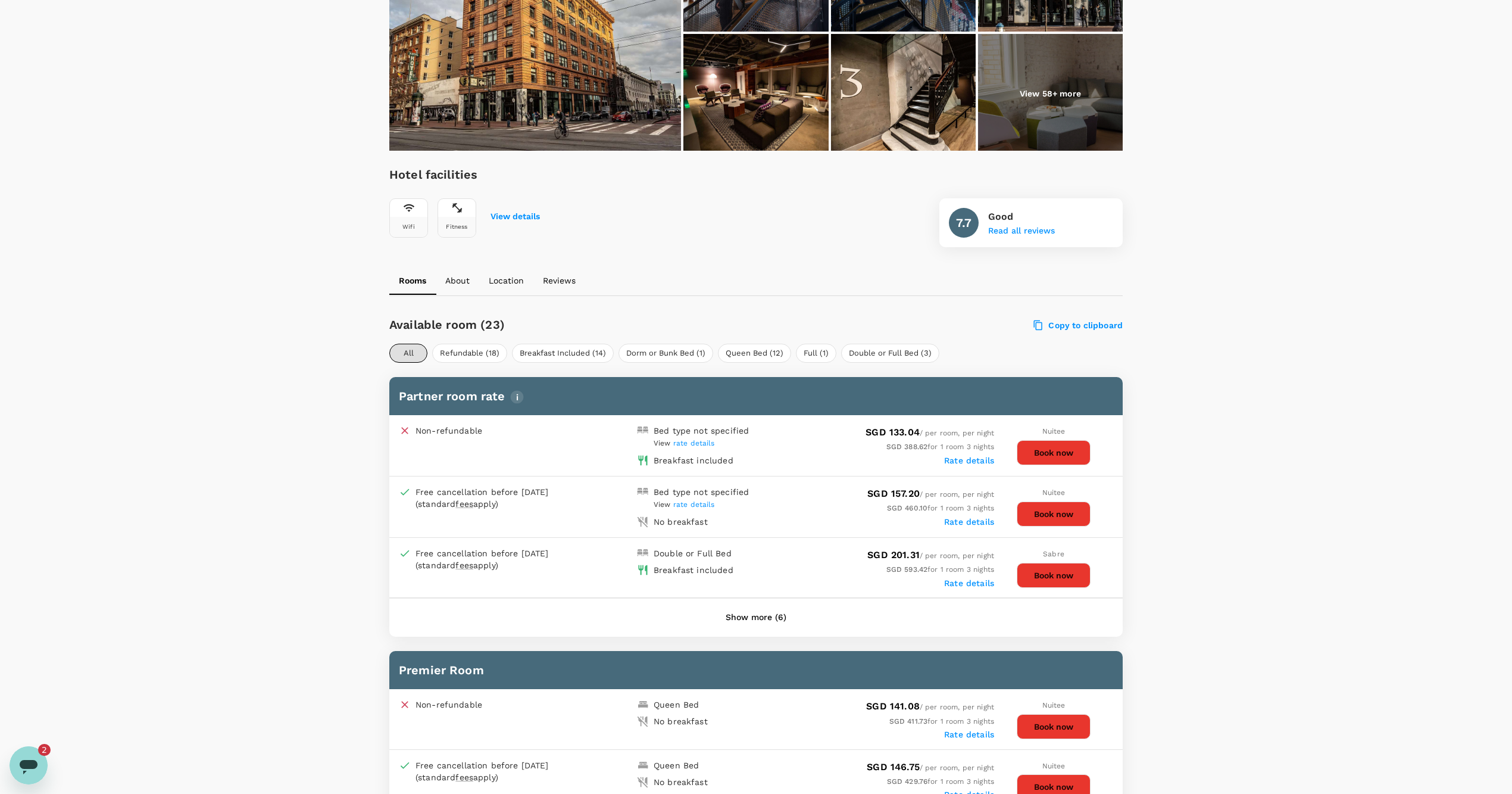
scroll to position [282, 0]
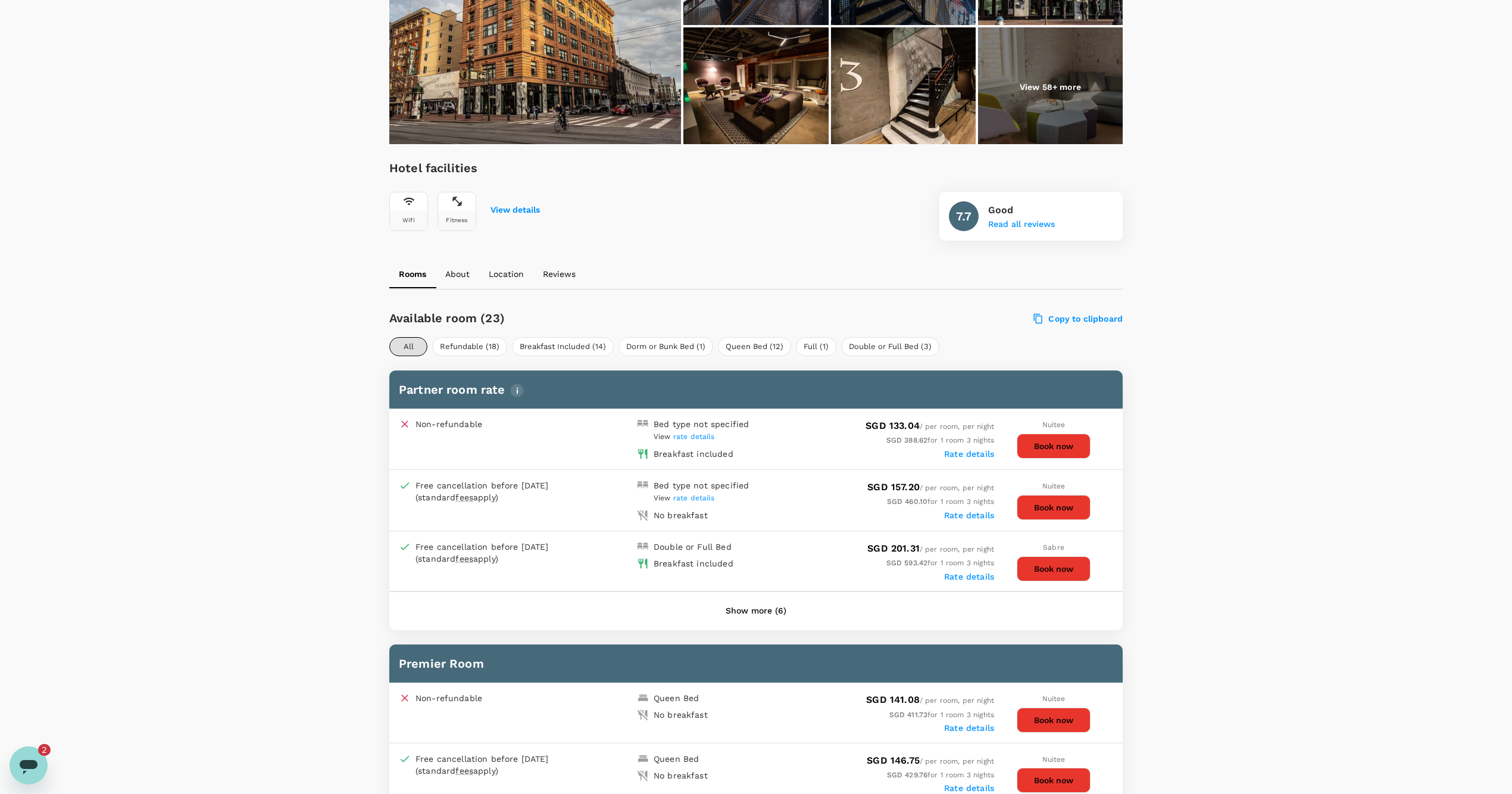
click at [1029, 446] on button "Book now" at bounding box center [1053, 446] width 73 height 25
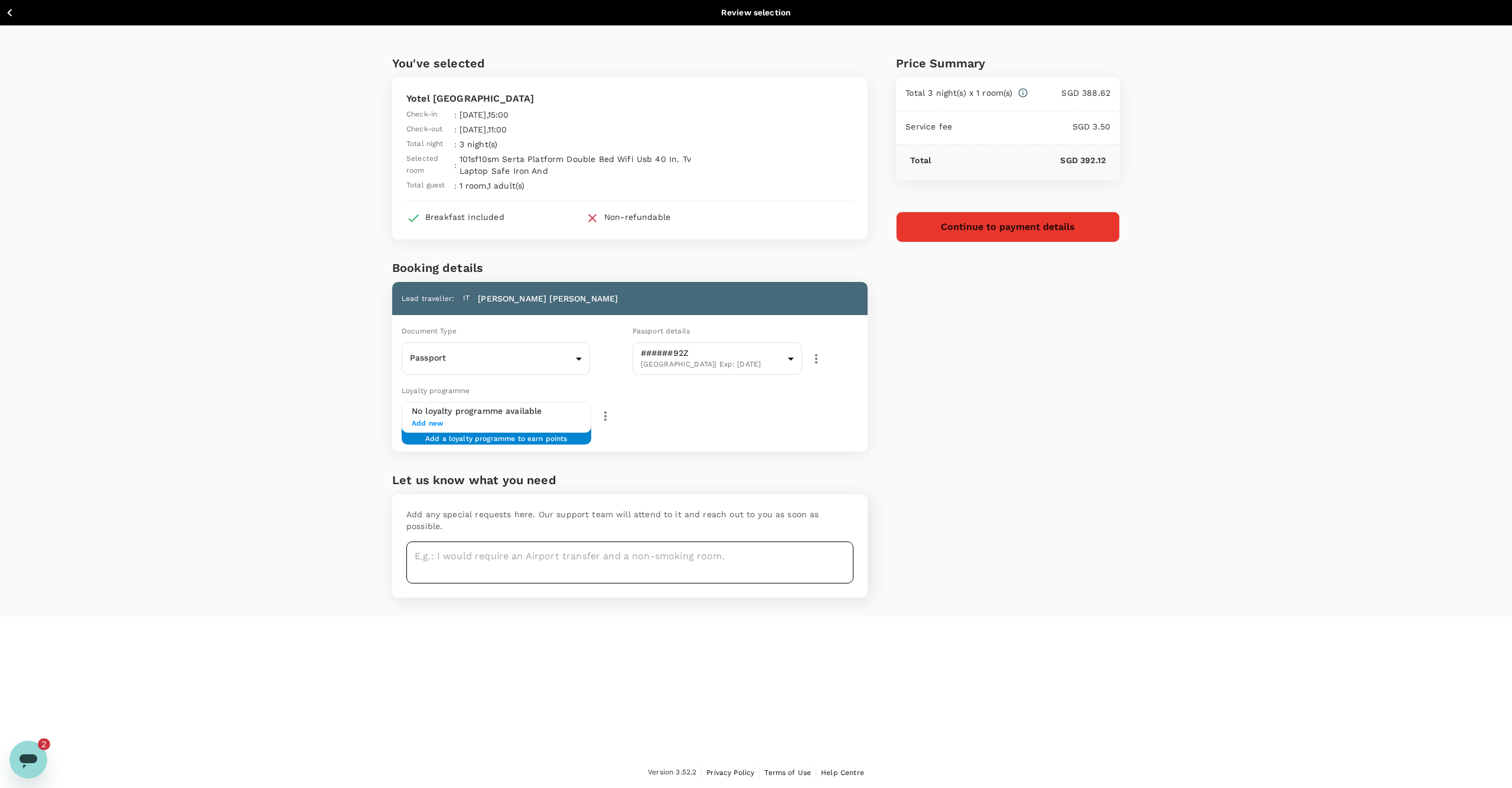
click at [593, 563] on textarea at bounding box center [629, 562] width 447 height 42
type textarea "No smoking room"
click at [1012, 233] on button "Continue to payment details" at bounding box center [1008, 227] width 224 height 31
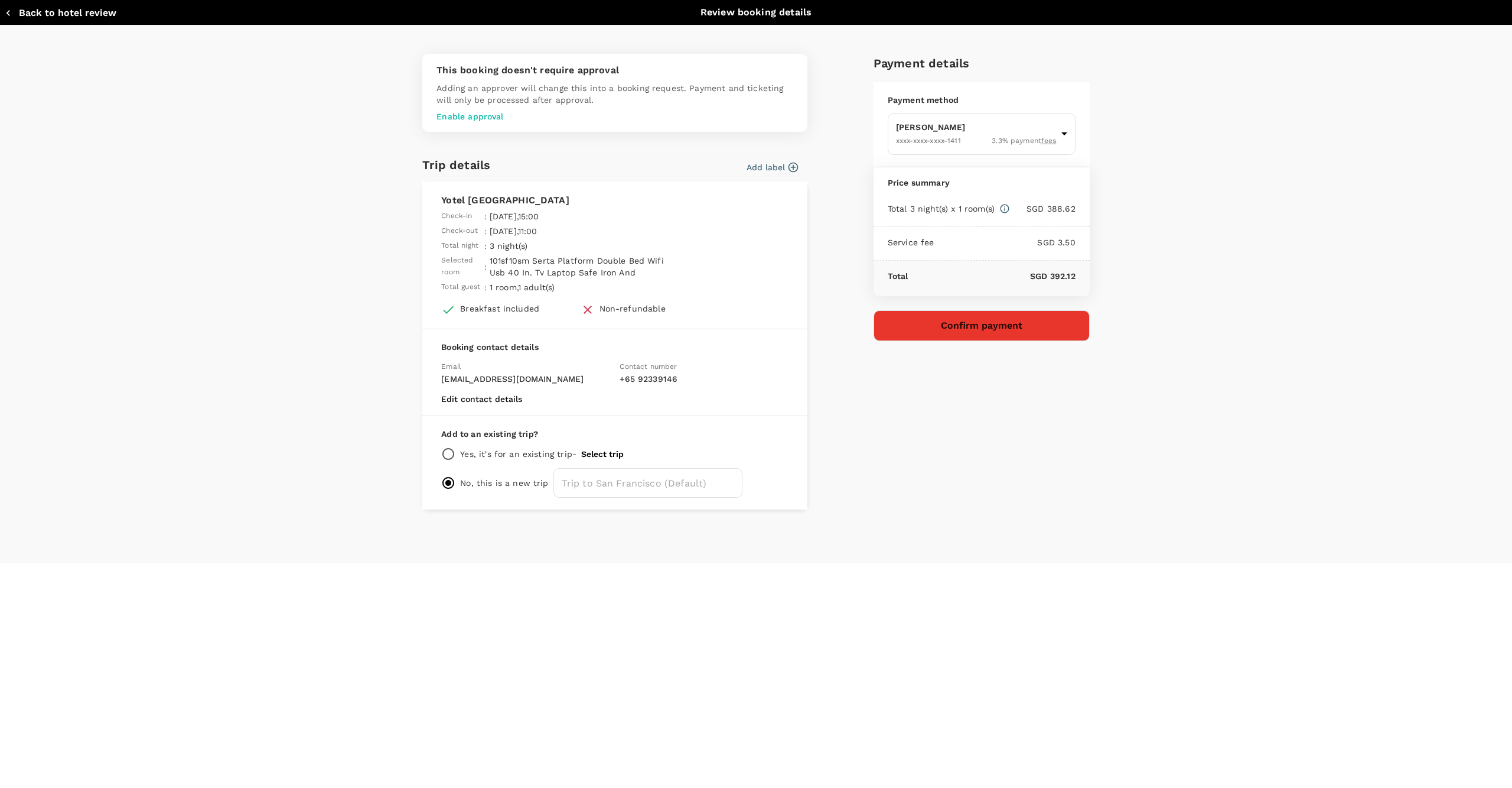
type input "9c4236b1-475f-422d-9c09-8433c73e6af8"
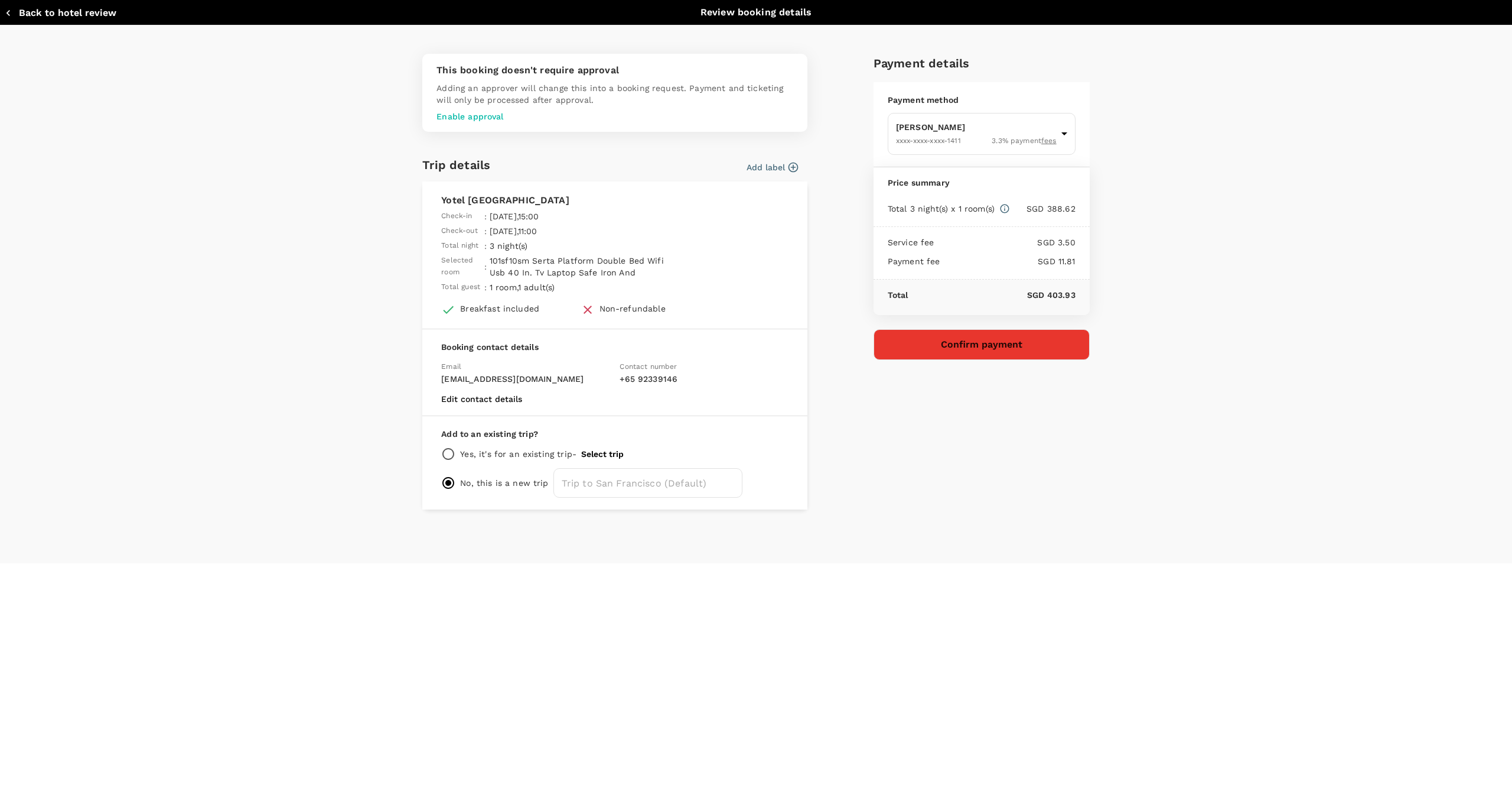
click at [551, 461] on div "Yes, it's for an existing trip - Select trip" at bounding box center [615, 454] width 348 height 15
click at [554, 460] on p "Yes, it's for an existing trip -" at bounding box center [519, 454] width 117 height 12
click at [445, 461] on input "radio" at bounding box center [448, 454] width 15 height 15
radio input "true"
radio input "false"
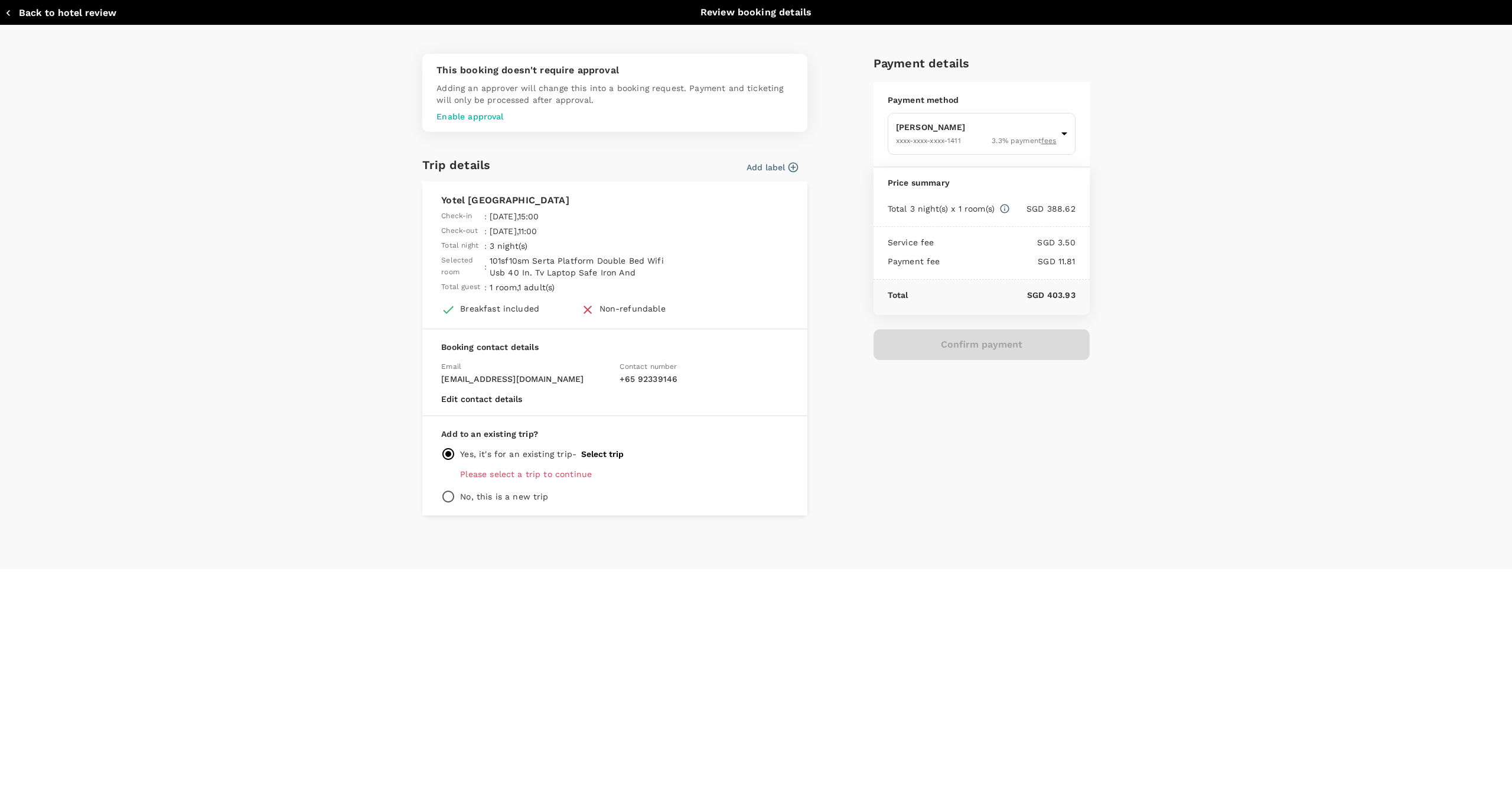
click at [612, 459] on button "Select trip" at bounding box center [602, 454] width 43 height 10
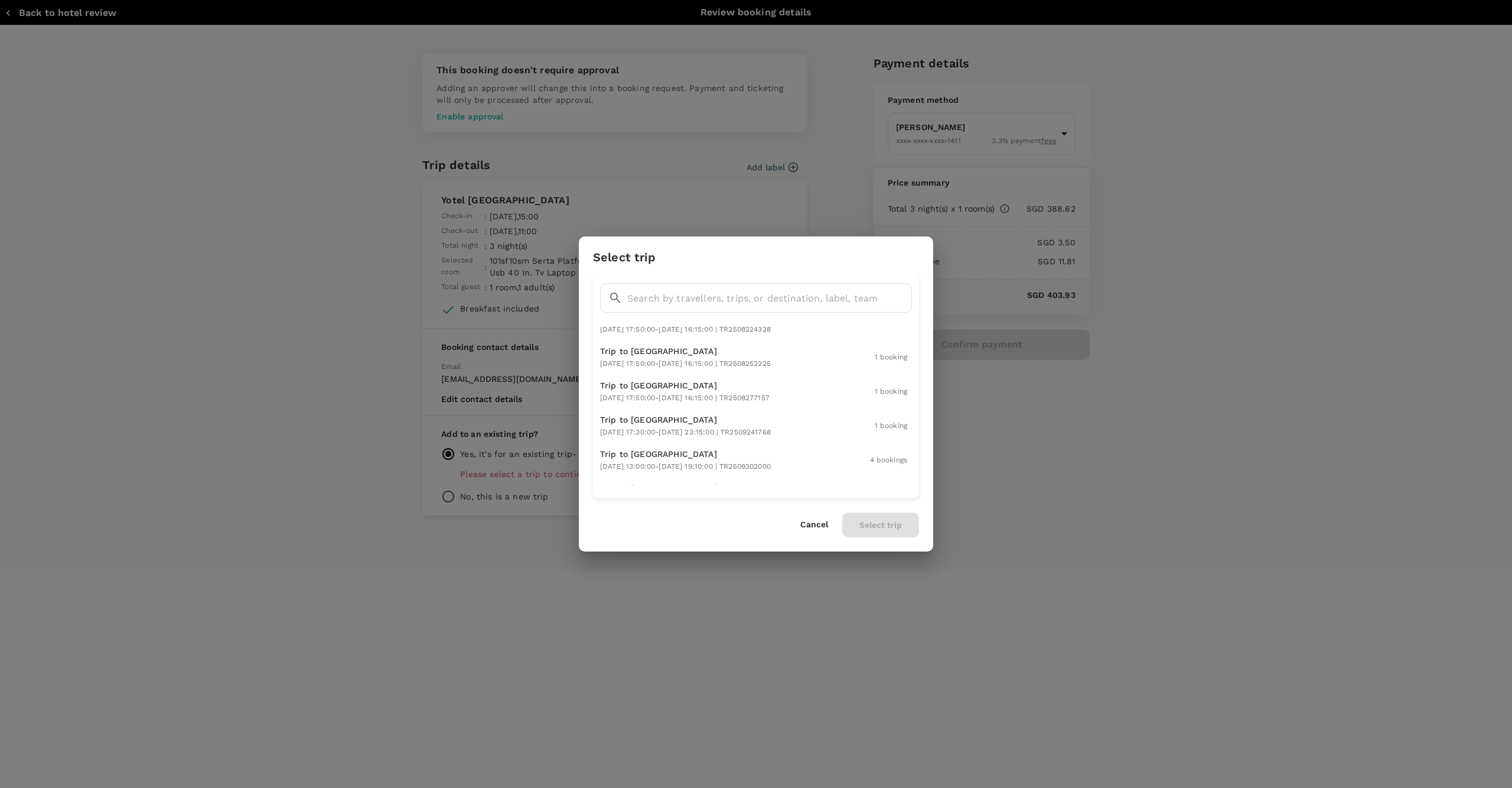
scroll to position [769, 0]
click at [657, 449] on p "Trip to [GEOGRAPHIC_DATA]" at bounding box center [686, 455] width 171 height 12
click at [863, 517] on button "Select trip" at bounding box center [880, 525] width 77 height 25
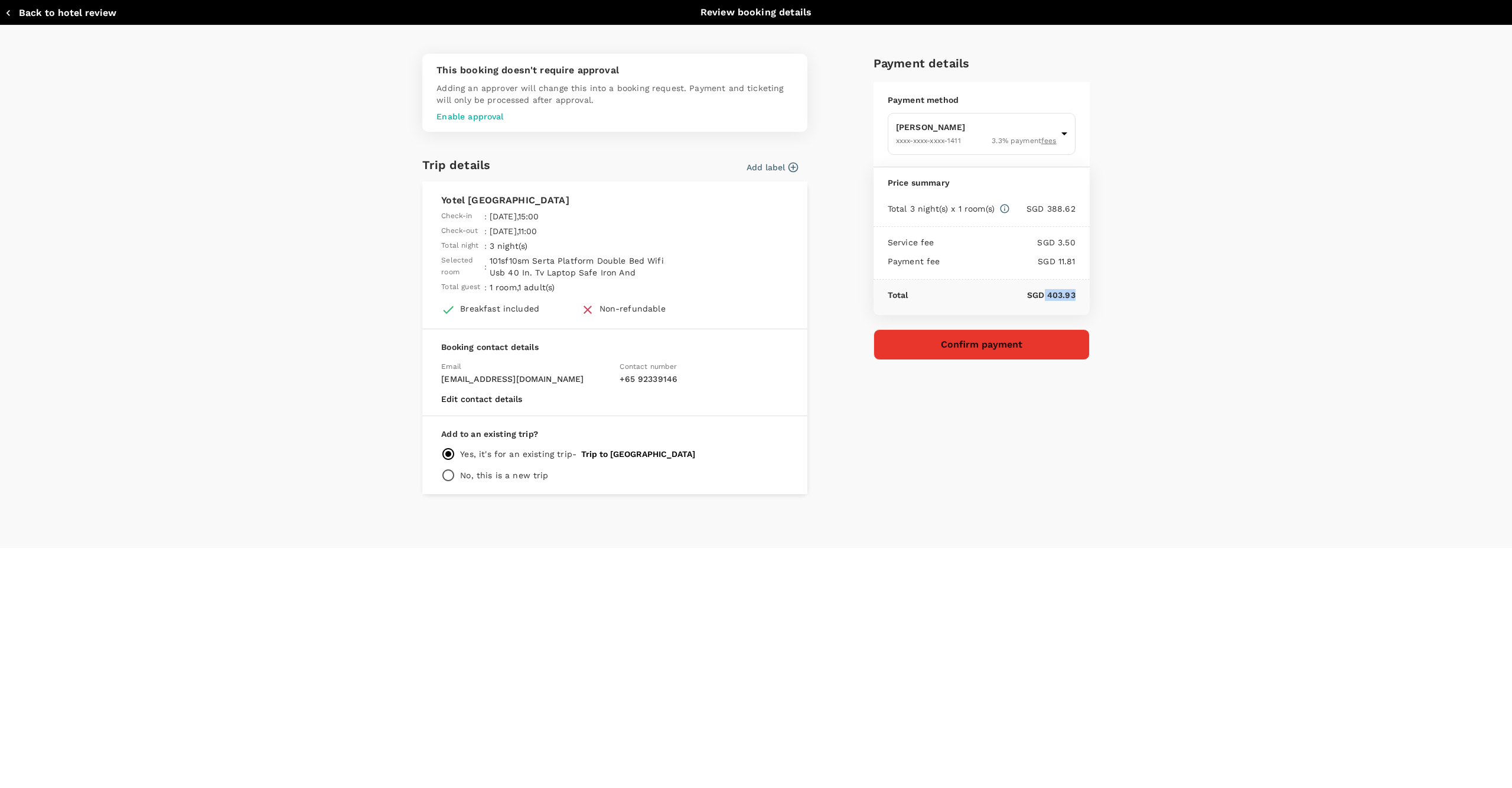
drag, startPoint x: 1045, startPoint y: 293, endPoint x: 1087, endPoint y: 296, distance: 42.1
click at [1087, 296] on div "Total SGD 403.93" at bounding box center [982, 297] width 217 height 35
copy p "403.93"
click at [1056, 344] on button "Confirm payment" at bounding box center [982, 345] width 217 height 31
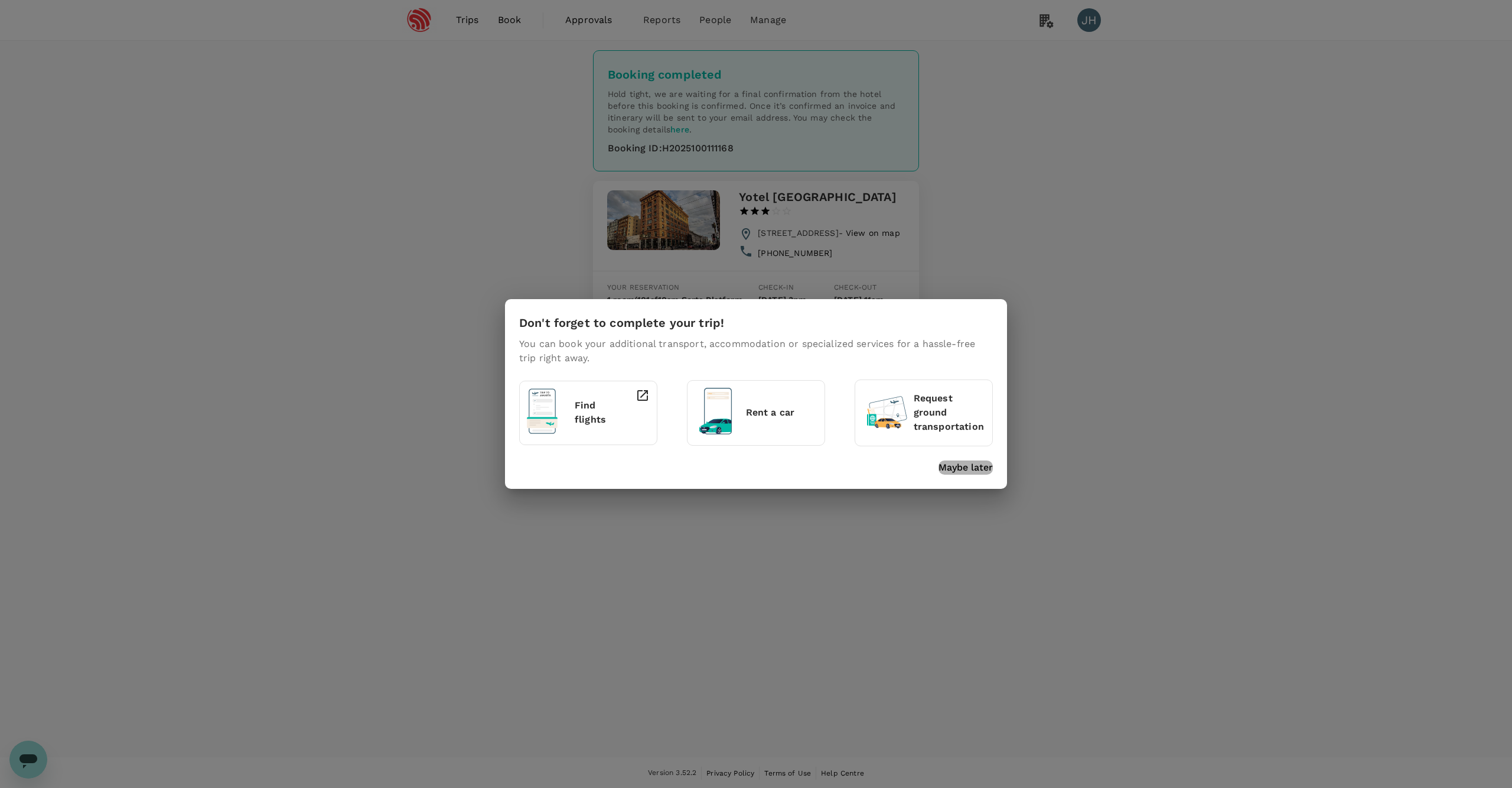
click at [948, 466] on p "Maybe later" at bounding box center [965, 467] width 54 height 15
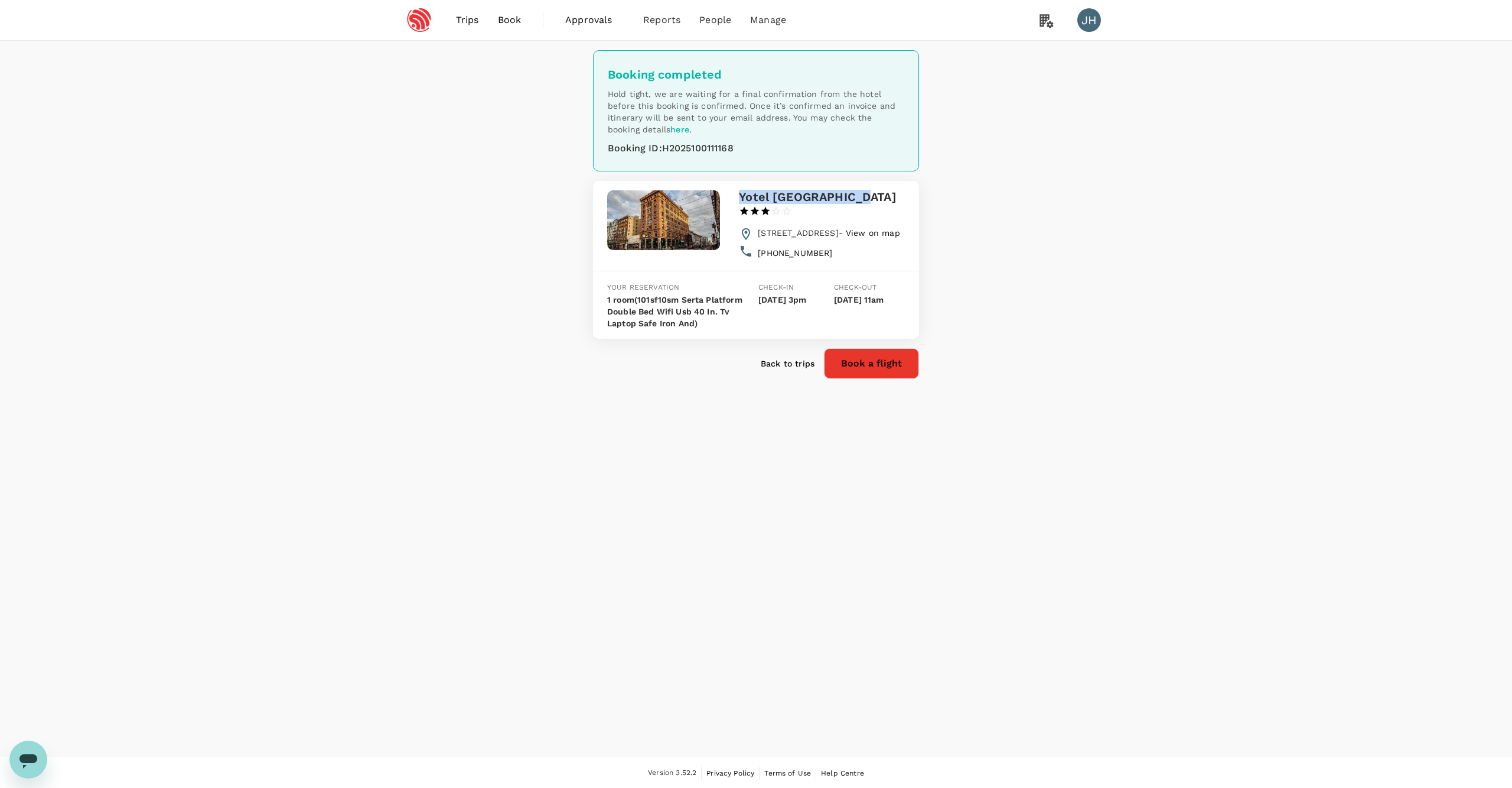
drag, startPoint x: 740, startPoint y: 194, endPoint x: 856, endPoint y: 202, distance: 116.3
click at [856, 202] on div "Yotel San Francisco 1 Star 2 Stars 3 Stars 4 Stars 5 Stars" at bounding box center [820, 204] width 171 height 27
copy h3 "Yotel [GEOGRAPHIC_DATA]"
drag, startPoint x: 762, startPoint y: 238, endPoint x: 794, endPoint y: 258, distance: 37.7
click at [794, 238] on span "[STREET_ADDRESS] - View on map" at bounding box center [828, 233] width 142 height 10
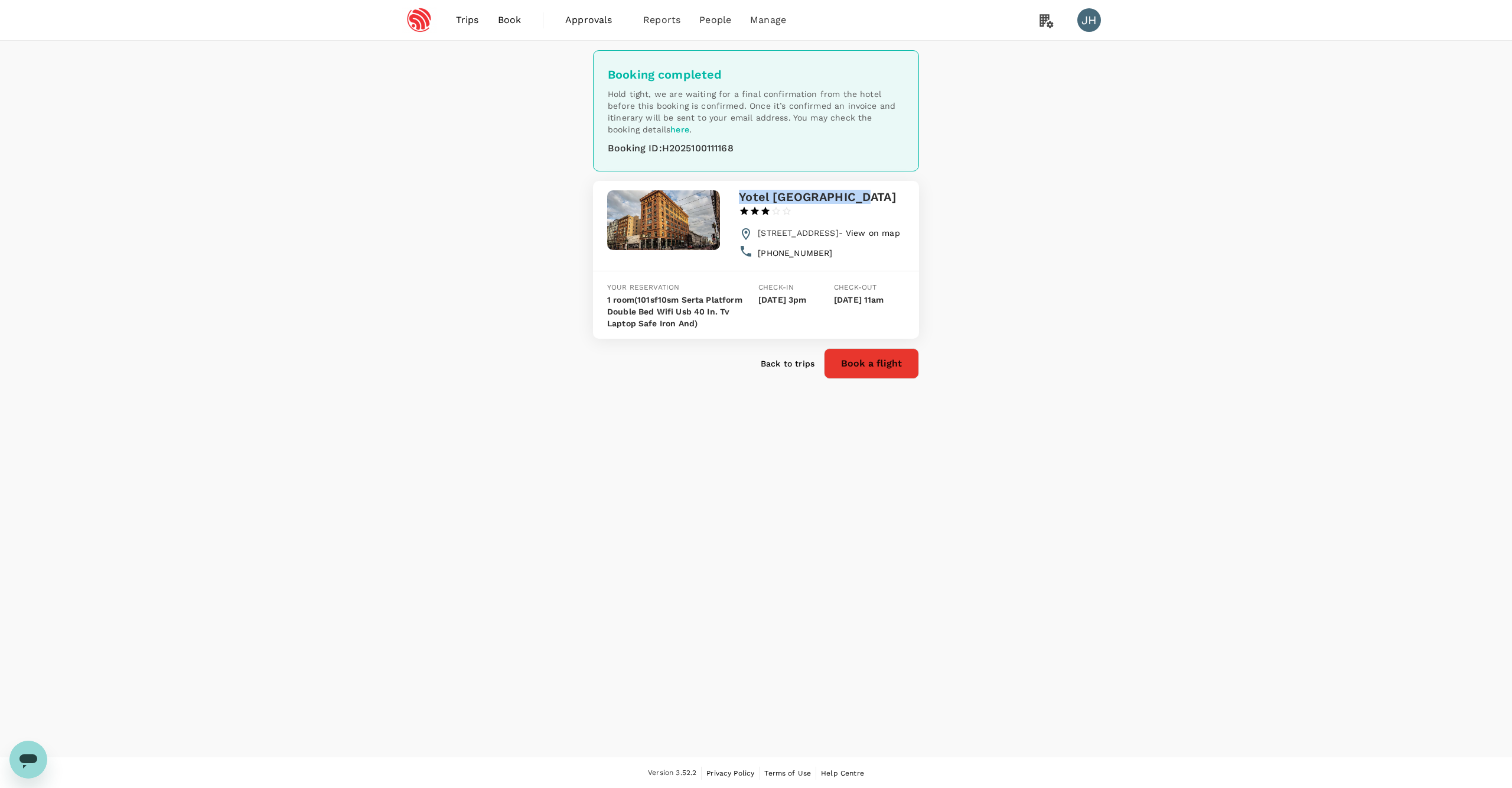
copy span "[STREET_ADDRESS]"
click at [475, 17] on span "Trips" at bounding box center [468, 19] width 23 height 15
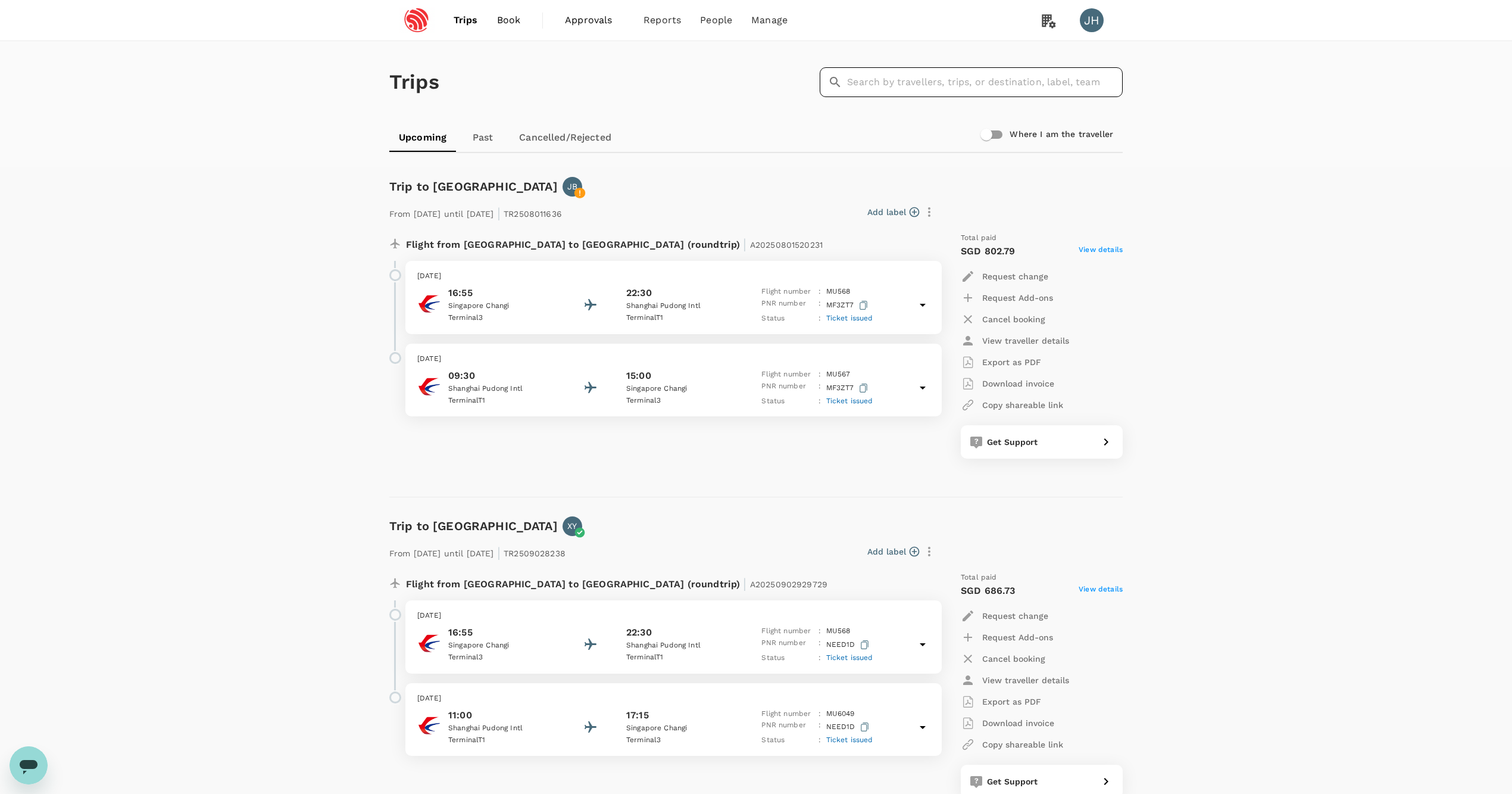
click at [917, 93] on input "text" at bounding box center [985, 82] width 276 height 29
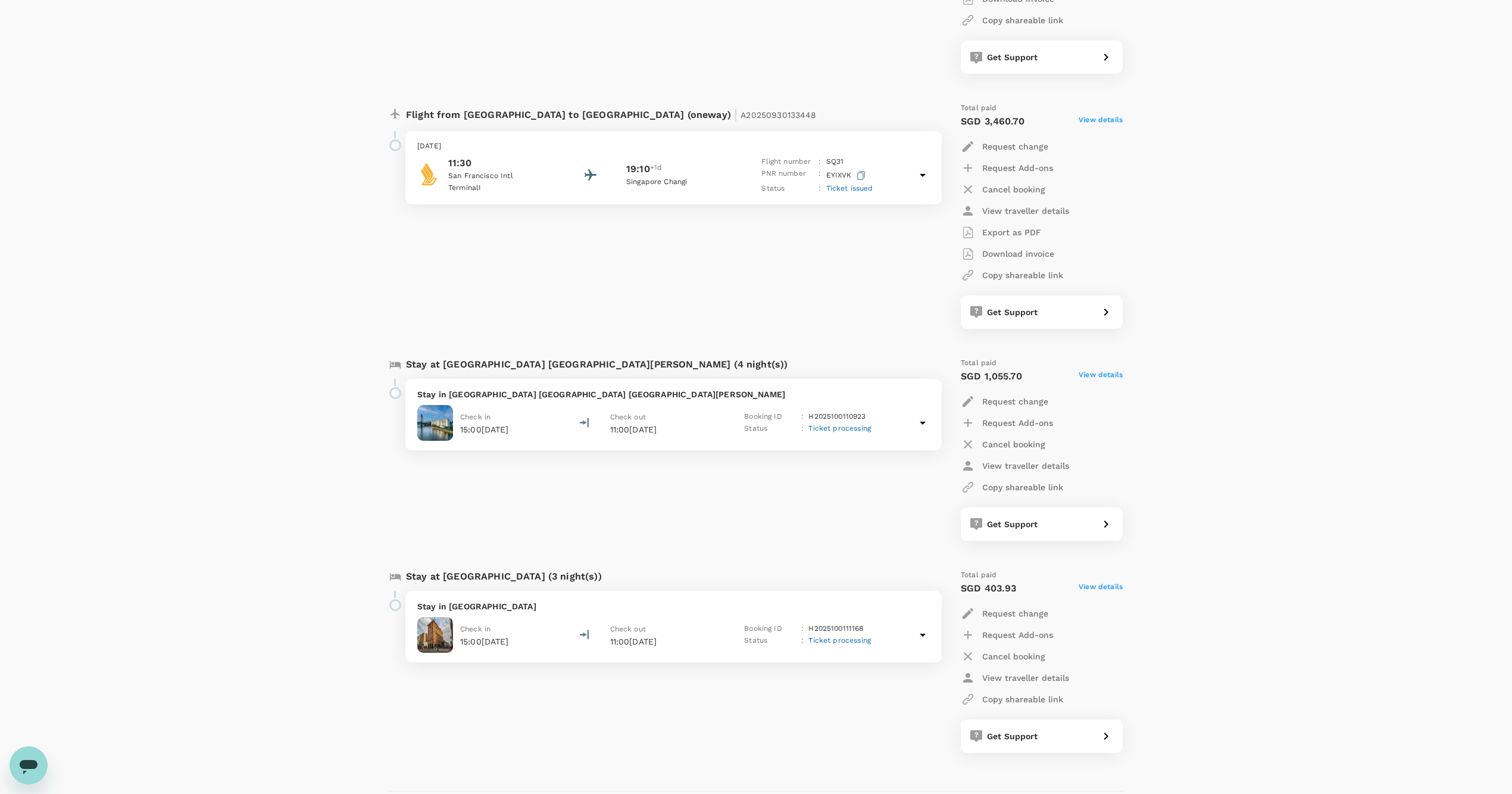
scroll to position [638, 0]
type input "[PERSON_NAME]"
click at [920, 442] on div "Check in 15:00[DATE] Check out 11:00[DATE] Booking ID : H2025100110923 Status :…" at bounding box center [673, 424] width 513 height 35
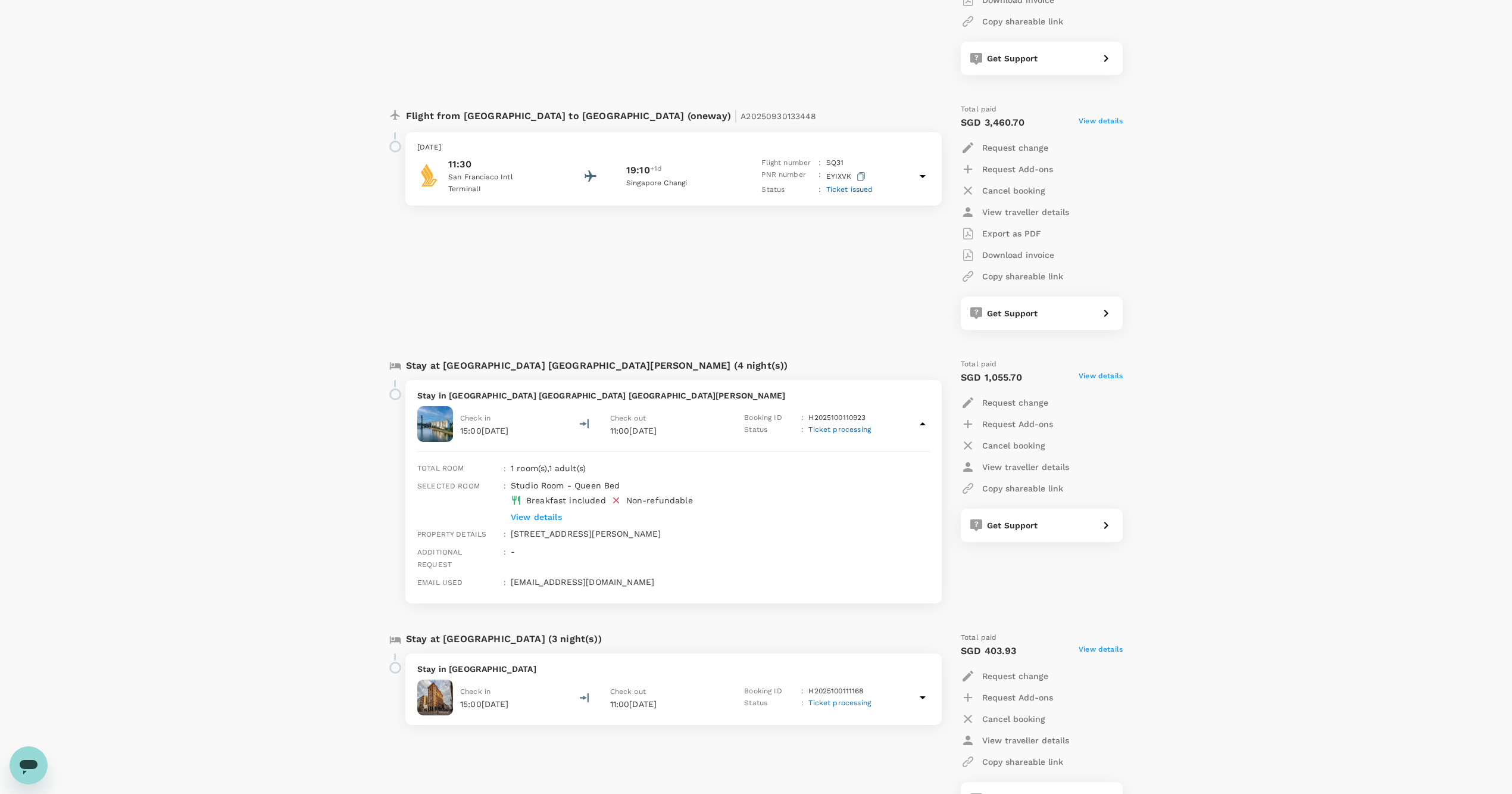
click at [917, 709] on div "Check in 15:00[DATE] Check out 11:00[DATE] Booking ID : H2025100111168 Status :…" at bounding box center [673, 697] width 513 height 35
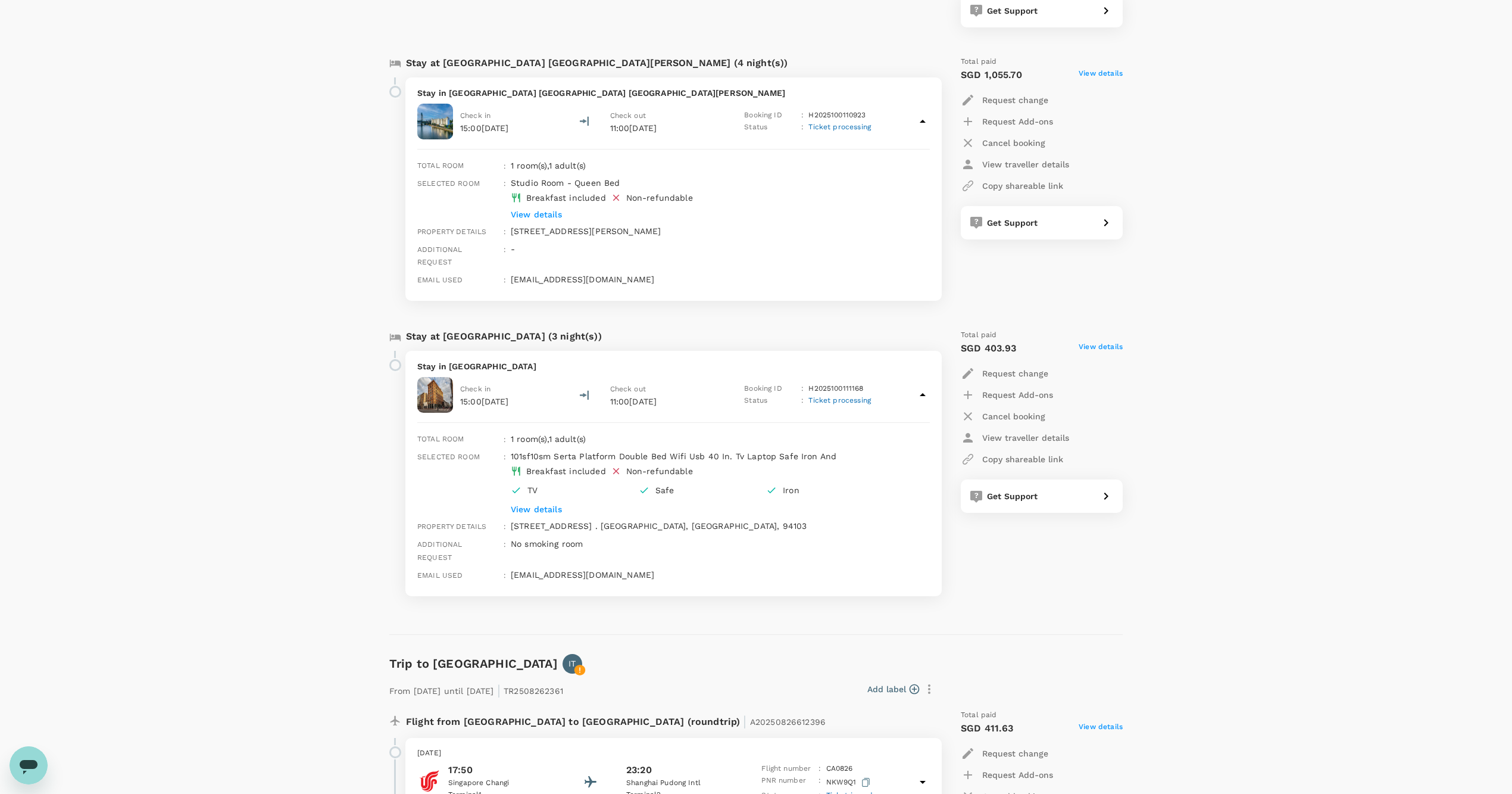
scroll to position [922, 0]
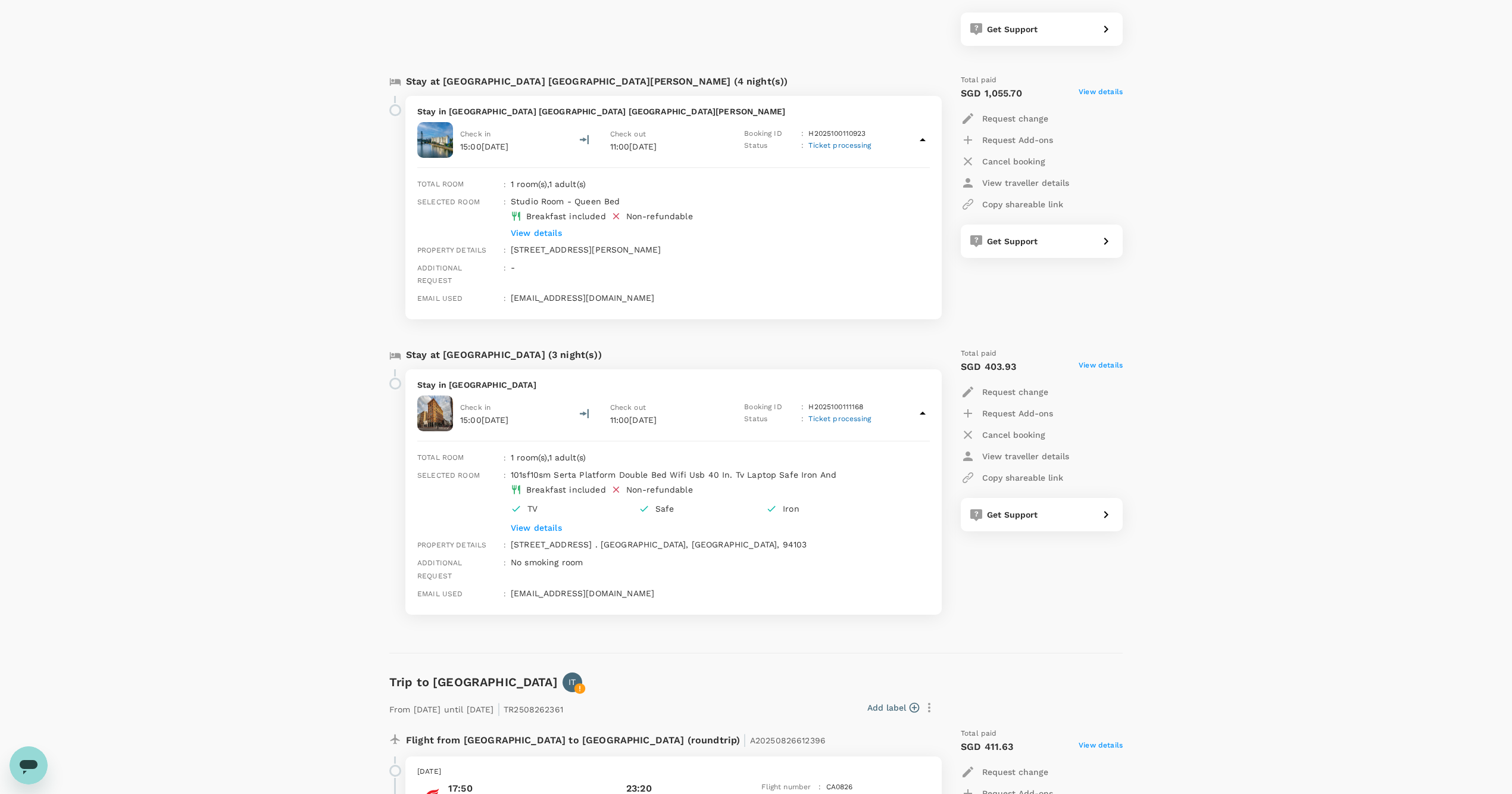
click at [535, 239] on p "View details" at bounding box center [703, 233] width 384 height 12
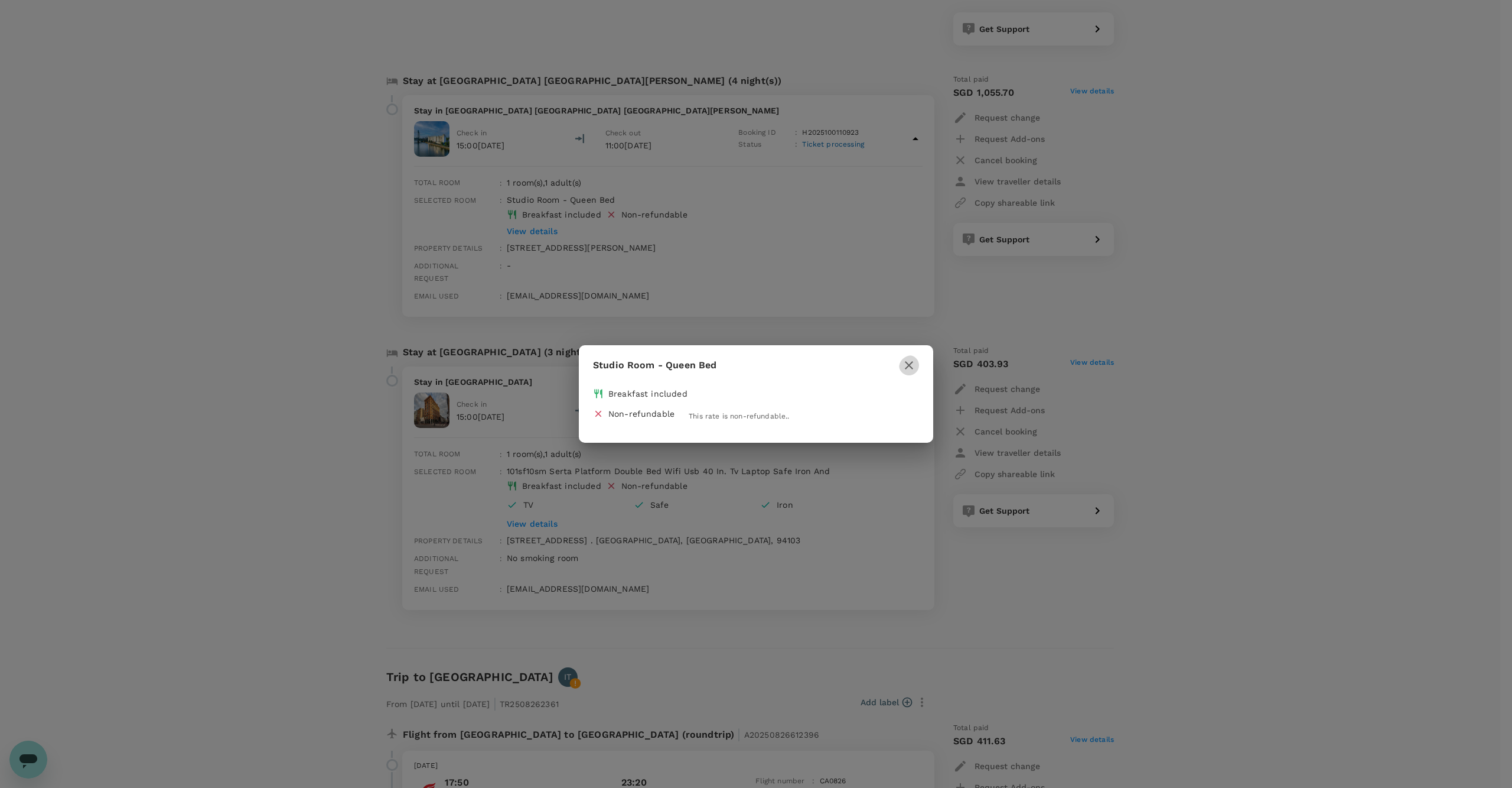
click at [902, 365] on icon "button" at bounding box center [909, 365] width 15 height 15
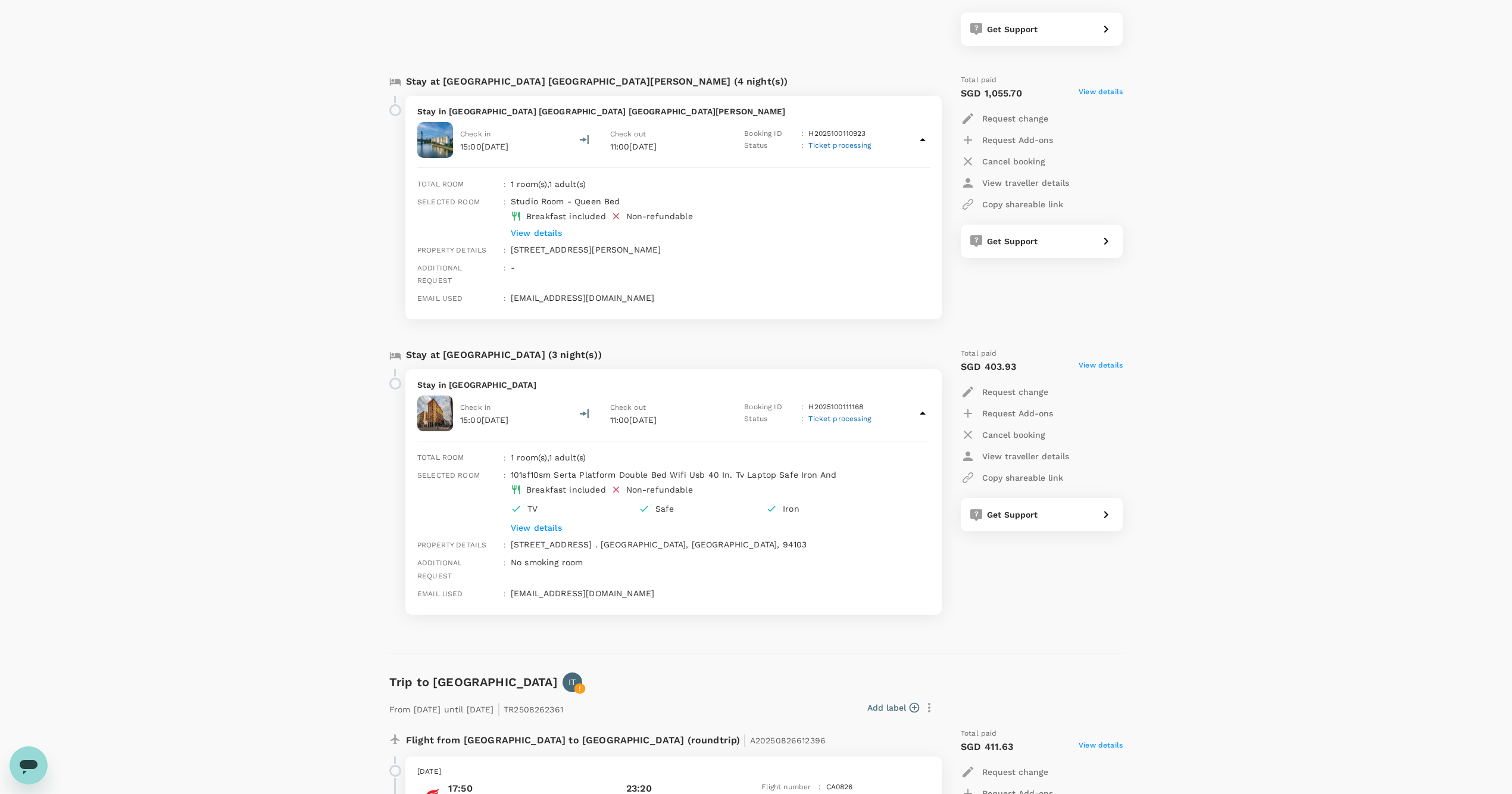
click at [510, 117] on p "Stay in [GEOGRAPHIC_DATA] [GEOGRAPHIC_DATA] [GEOGRAPHIC_DATA][PERSON_NAME]" at bounding box center [673, 112] width 513 height 12
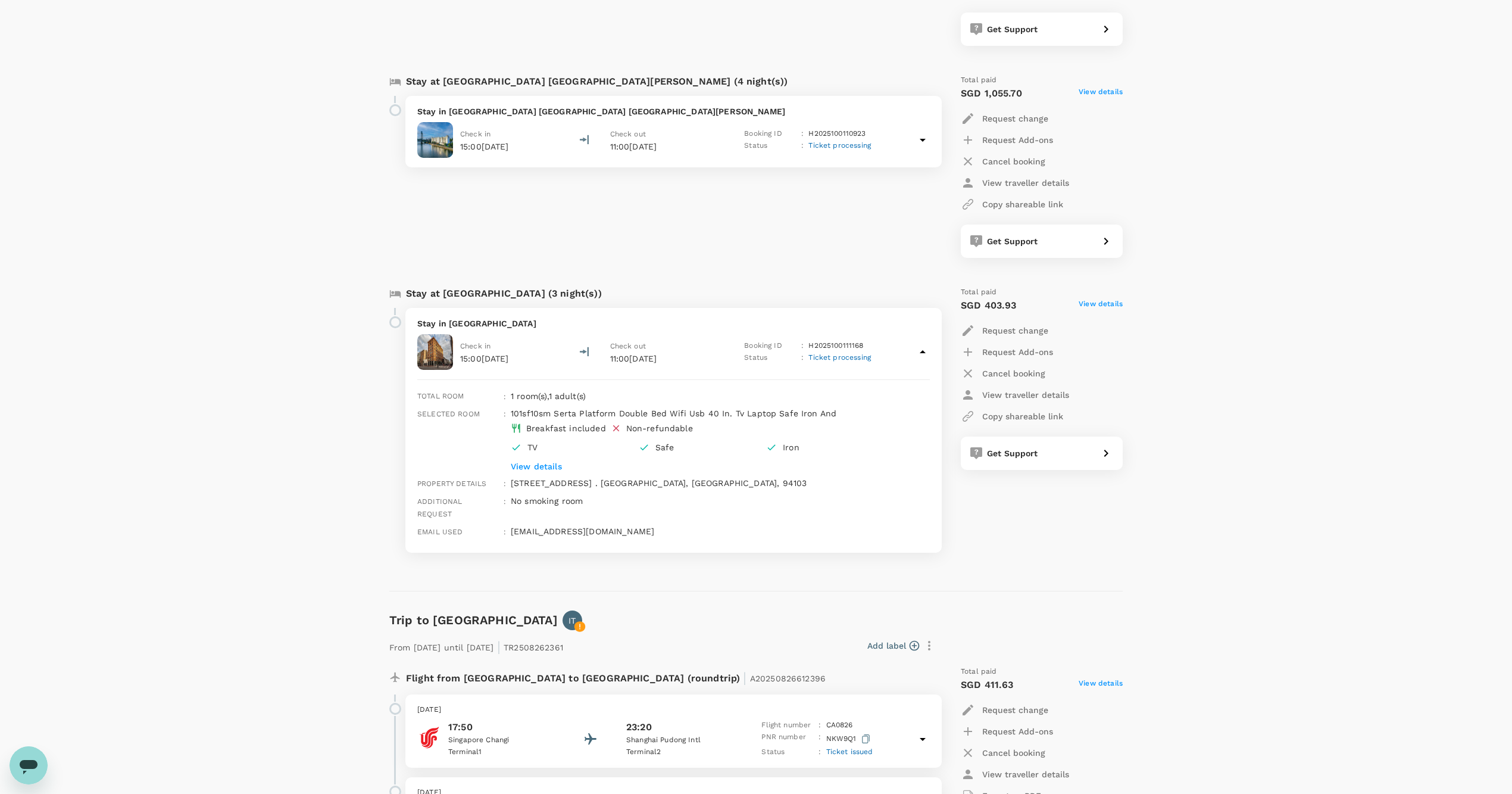
click at [510, 117] on p "Stay in [GEOGRAPHIC_DATA] [GEOGRAPHIC_DATA] [GEOGRAPHIC_DATA][PERSON_NAME]" at bounding box center [673, 112] width 513 height 12
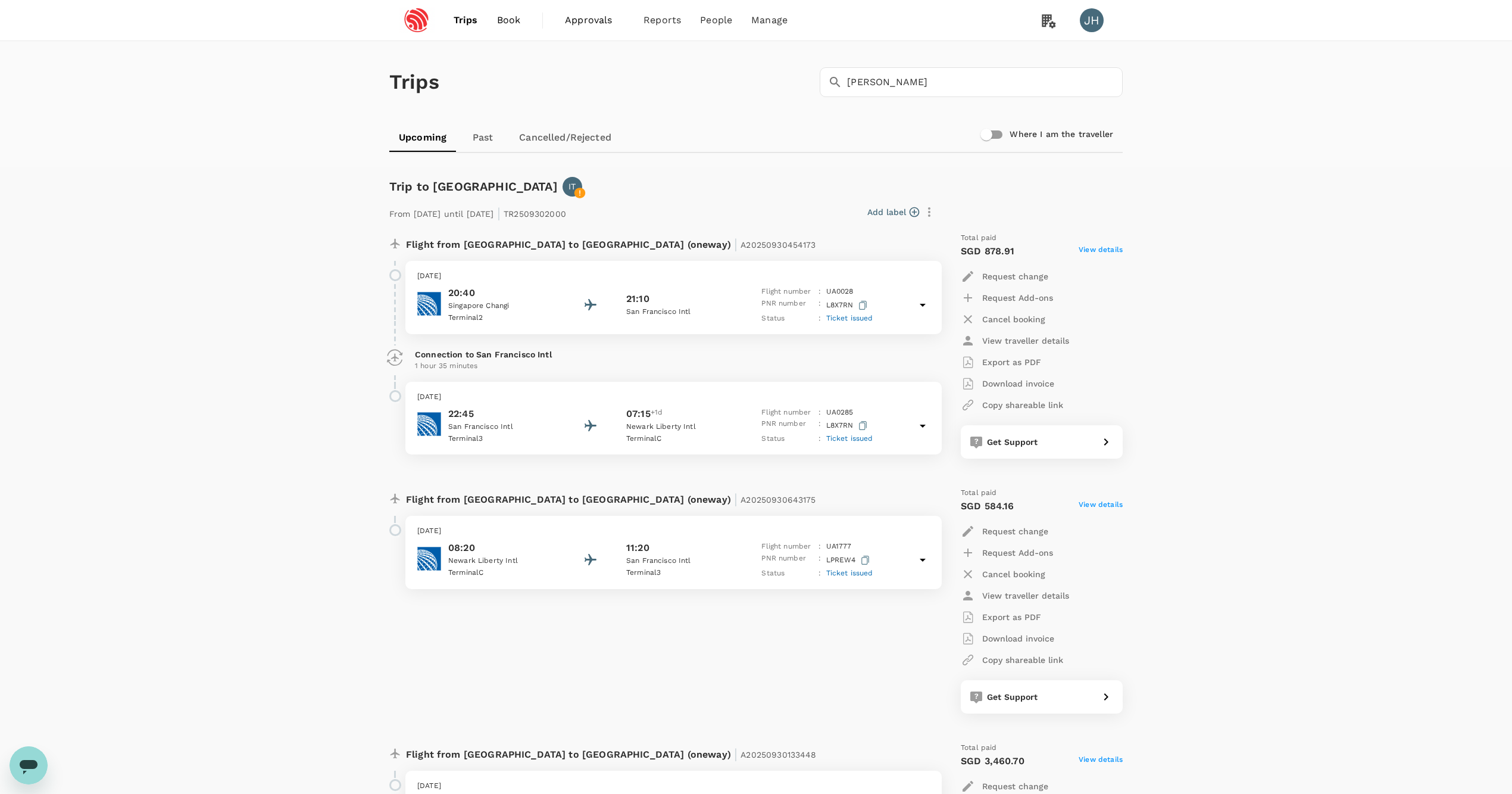
scroll to position [0, 0]
click at [514, 26] on span "Book" at bounding box center [509, 20] width 23 height 15
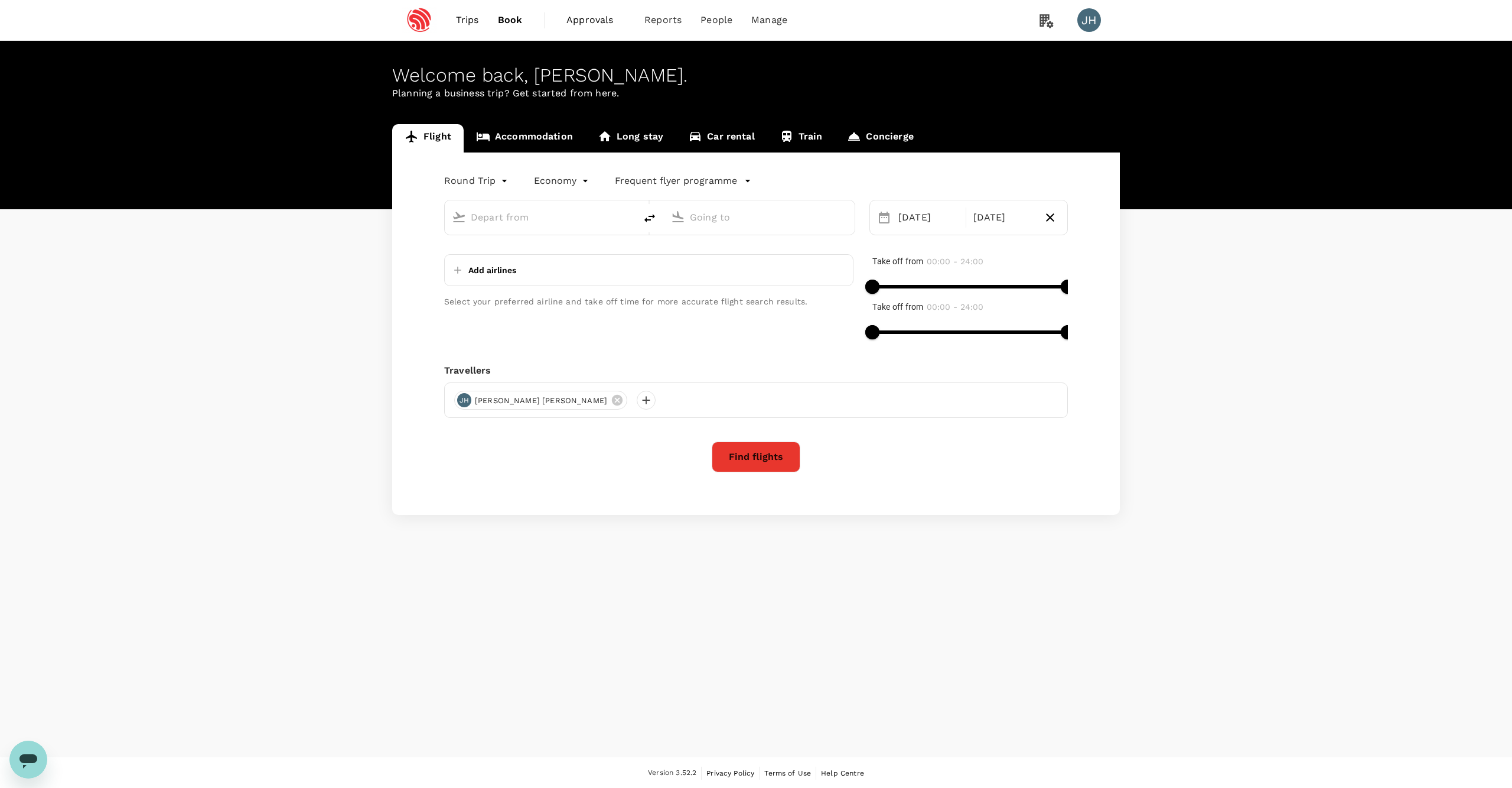
type input "Singapore Changi (SIN)"
type input "Pune (PNQ)"
type input "Singapore Changi (SIN)"
type input "Pune (PNQ)"
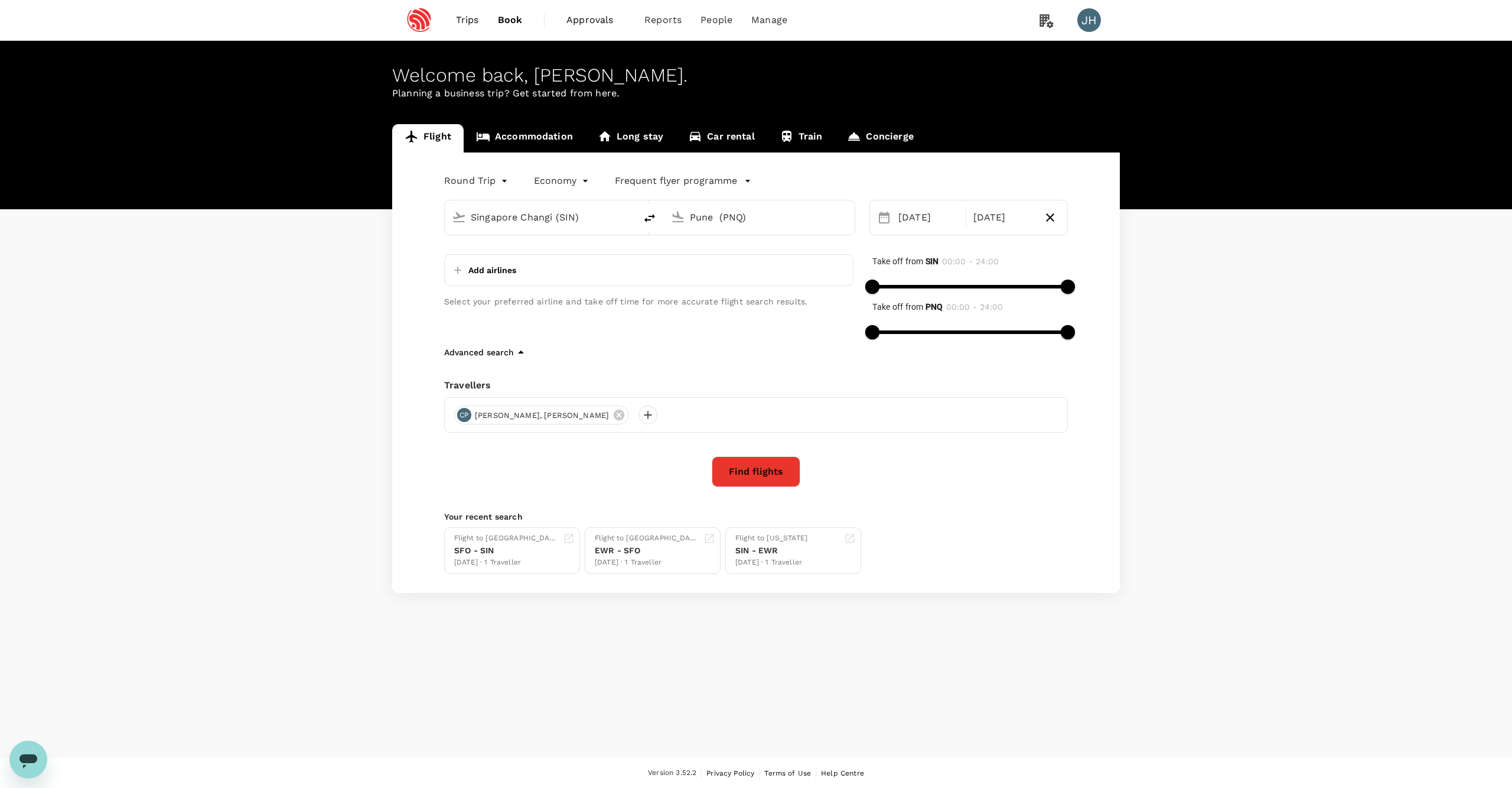
click at [556, 149] on link "Accommodation" at bounding box center [523, 138] width 121 height 28
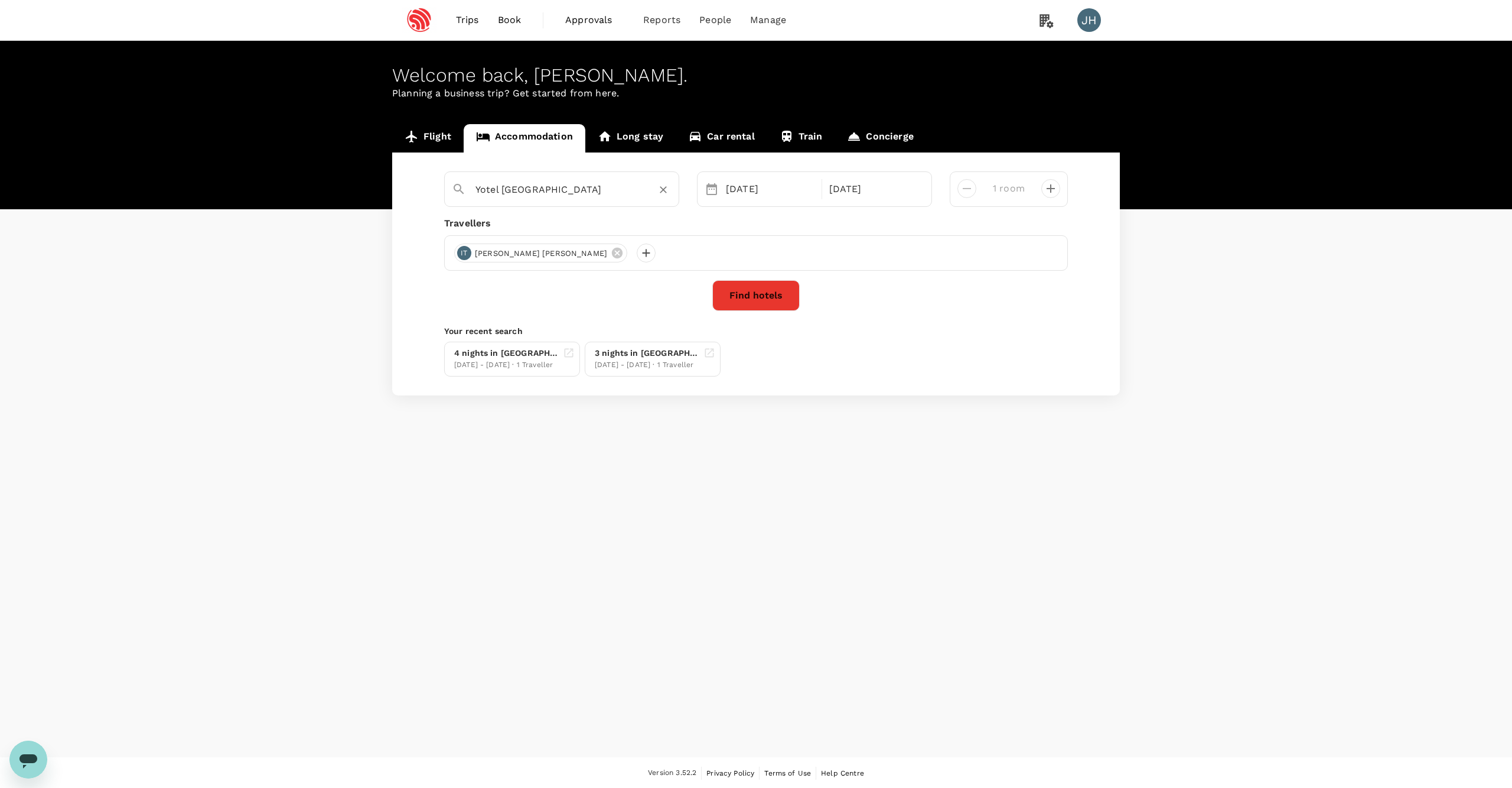
click at [562, 200] on div "Yotel [GEOGRAPHIC_DATA]" at bounding box center [557, 186] width 229 height 31
click at [665, 195] on icon "Clear" at bounding box center [663, 189] width 12 height 12
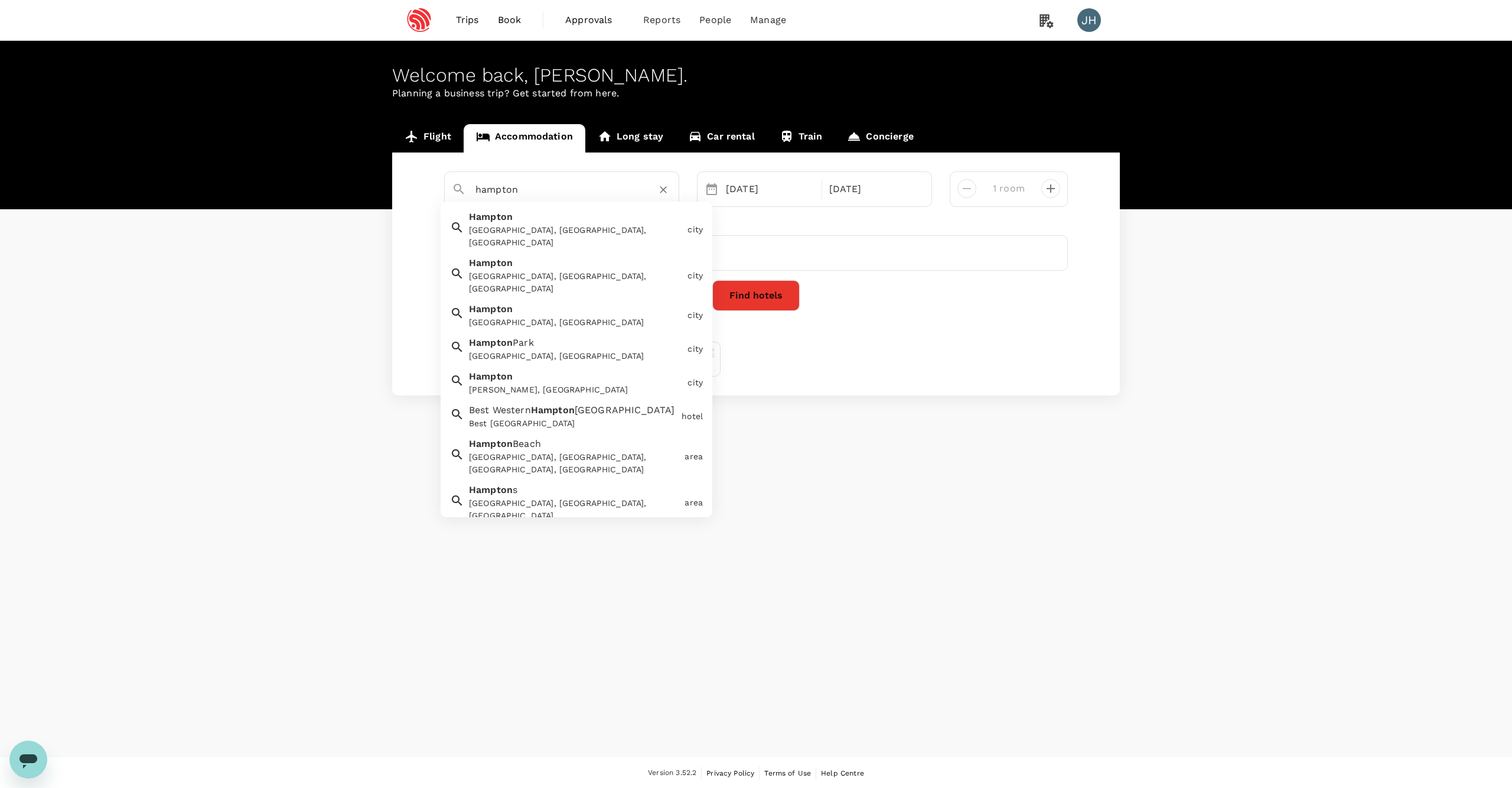
drag, startPoint x: 539, startPoint y: 192, endPoint x: 372, endPoint y: 189, distance: 167.0
click at [372, 189] on div "Flight Accommodation Long stay Car rental Train Concierge [GEOGRAPHIC_DATA], [G…" at bounding box center [756, 259] width 1512 height 271
paste input "[GEOGRAPHIC_DATA] [GEOGRAPHIC_DATA][PERSON_NAME]"
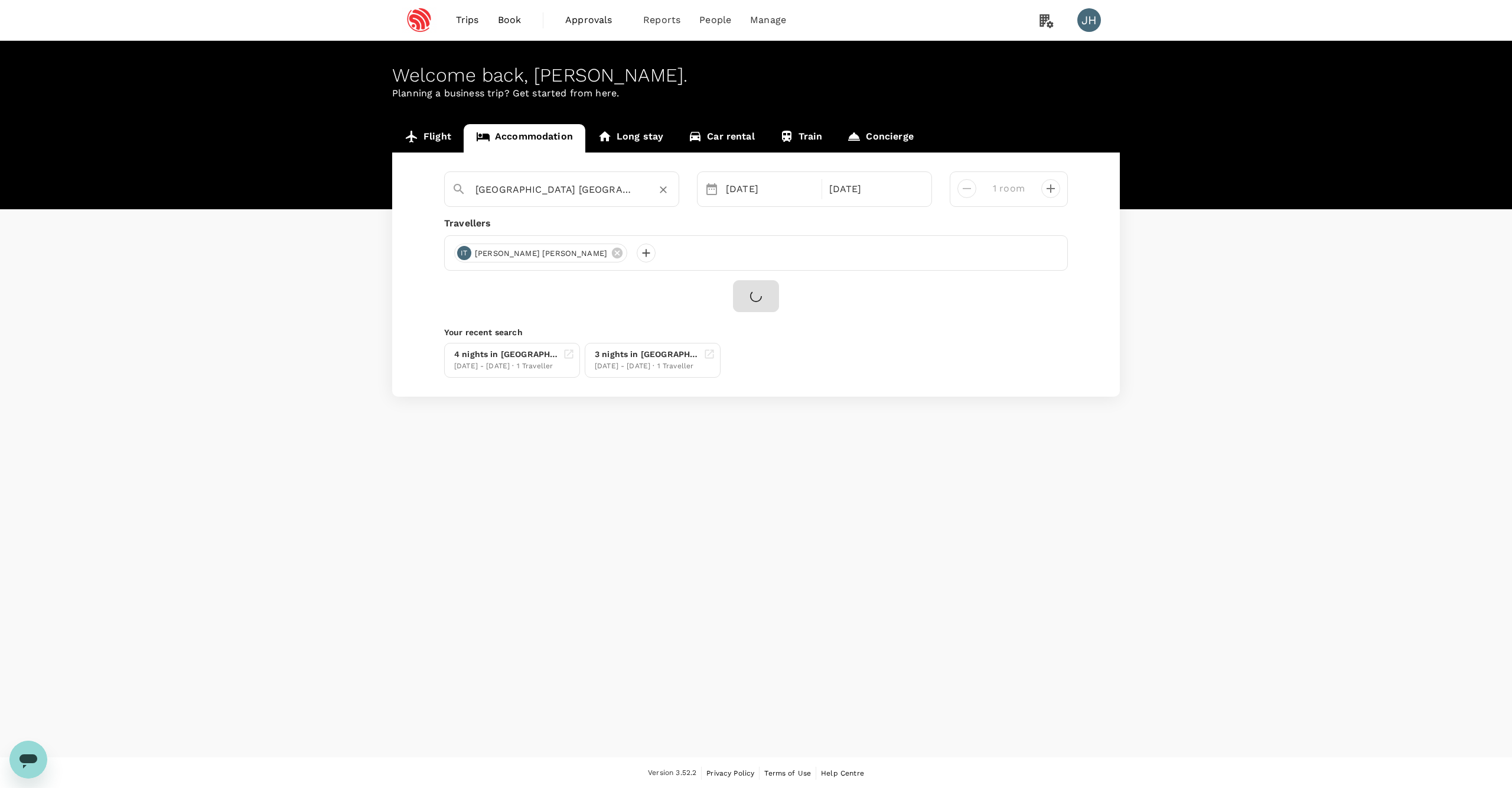
type input "Hampton"
click at [766, 198] on div "09 Oct" at bounding box center [770, 188] width 98 height 23
click at [726, 291] on div "5" at bounding box center [721, 291] width 22 height 22
click at [814, 293] on div "9" at bounding box center [811, 291] width 22 height 22
click at [782, 302] on button "Find hotels" at bounding box center [756, 295] width 87 height 31
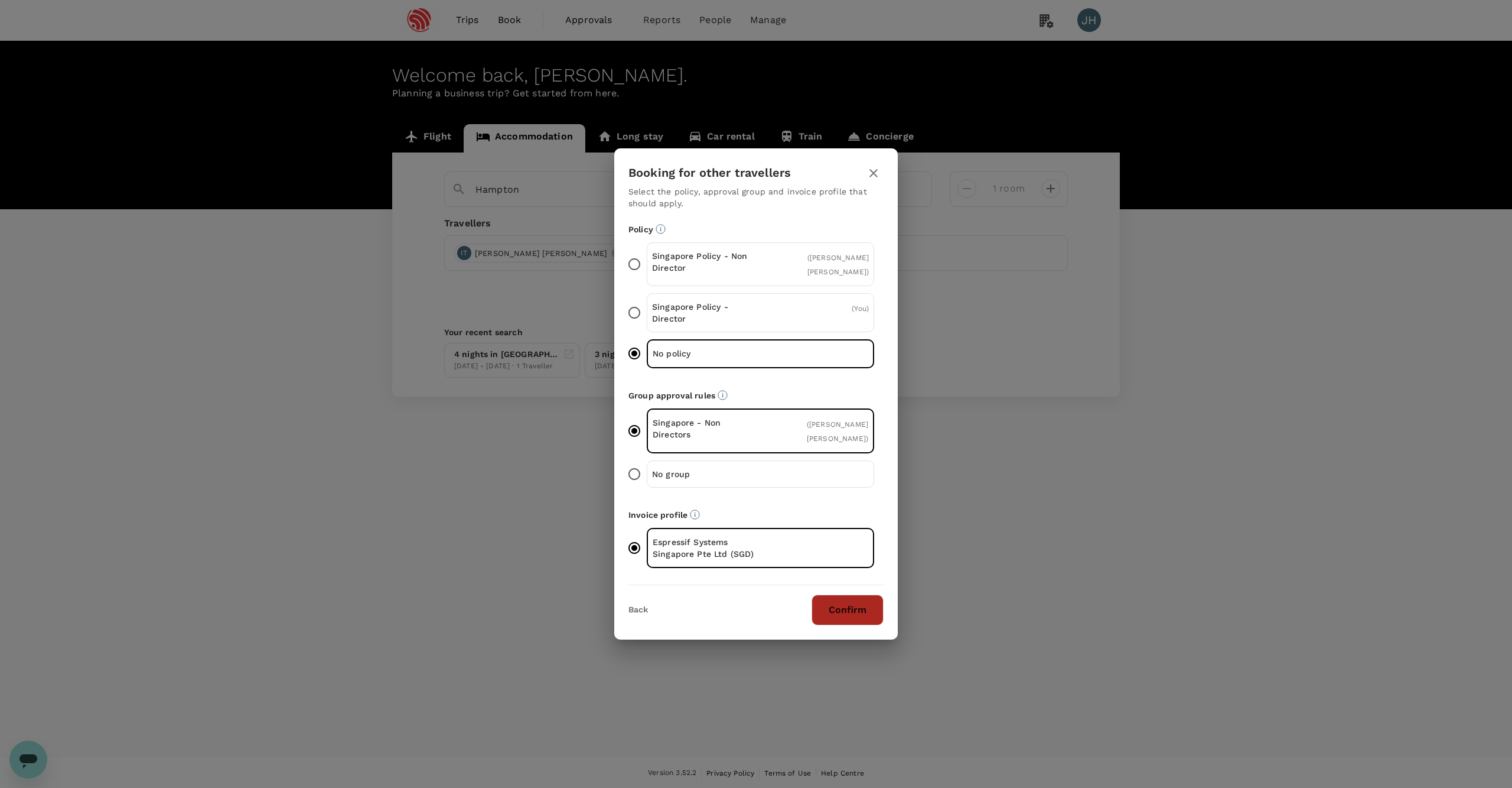
click at [834, 625] on button "Confirm" at bounding box center [848, 610] width 72 height 31
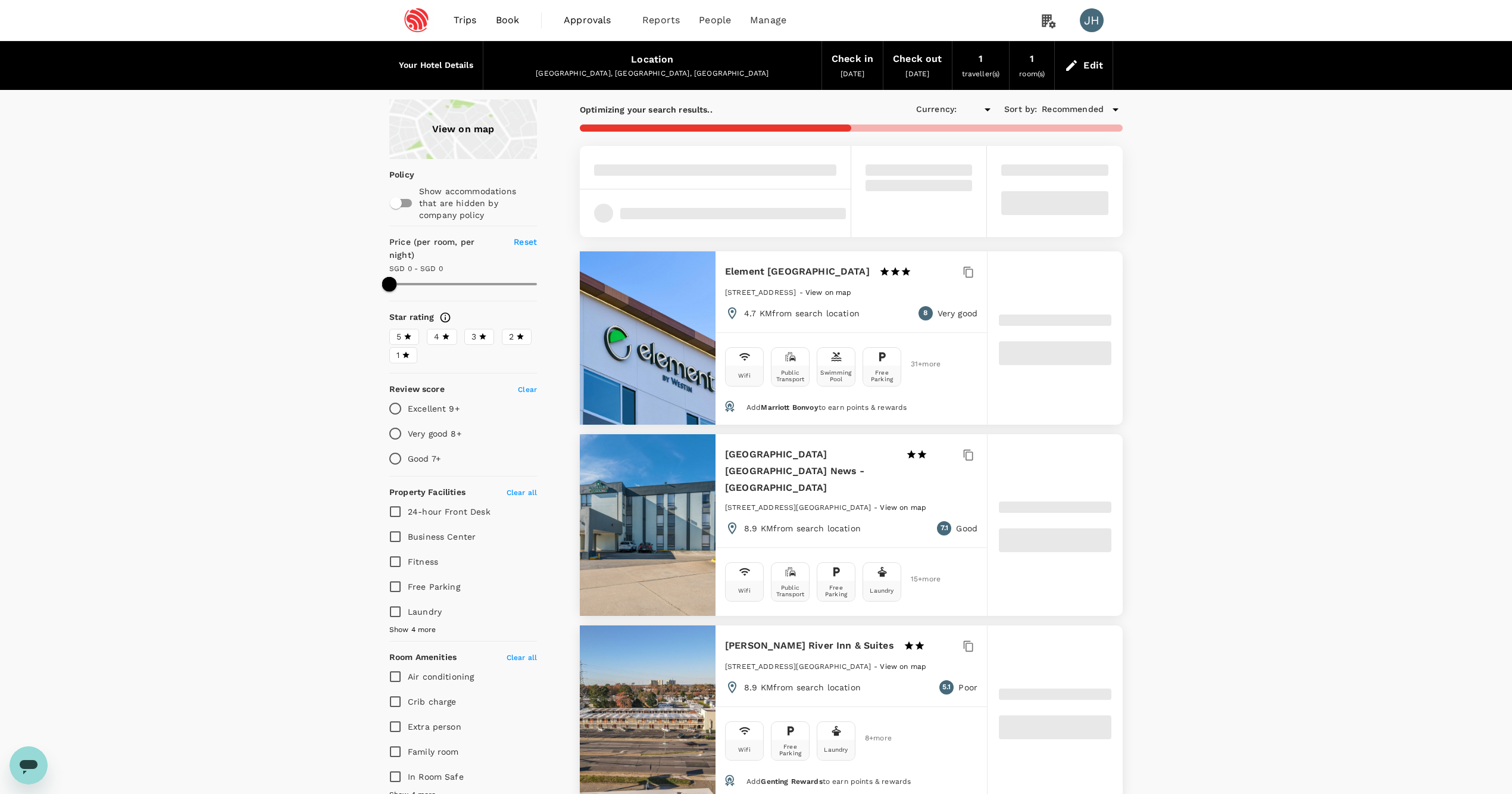
type input "194"
type input "SGD"
type input "194"
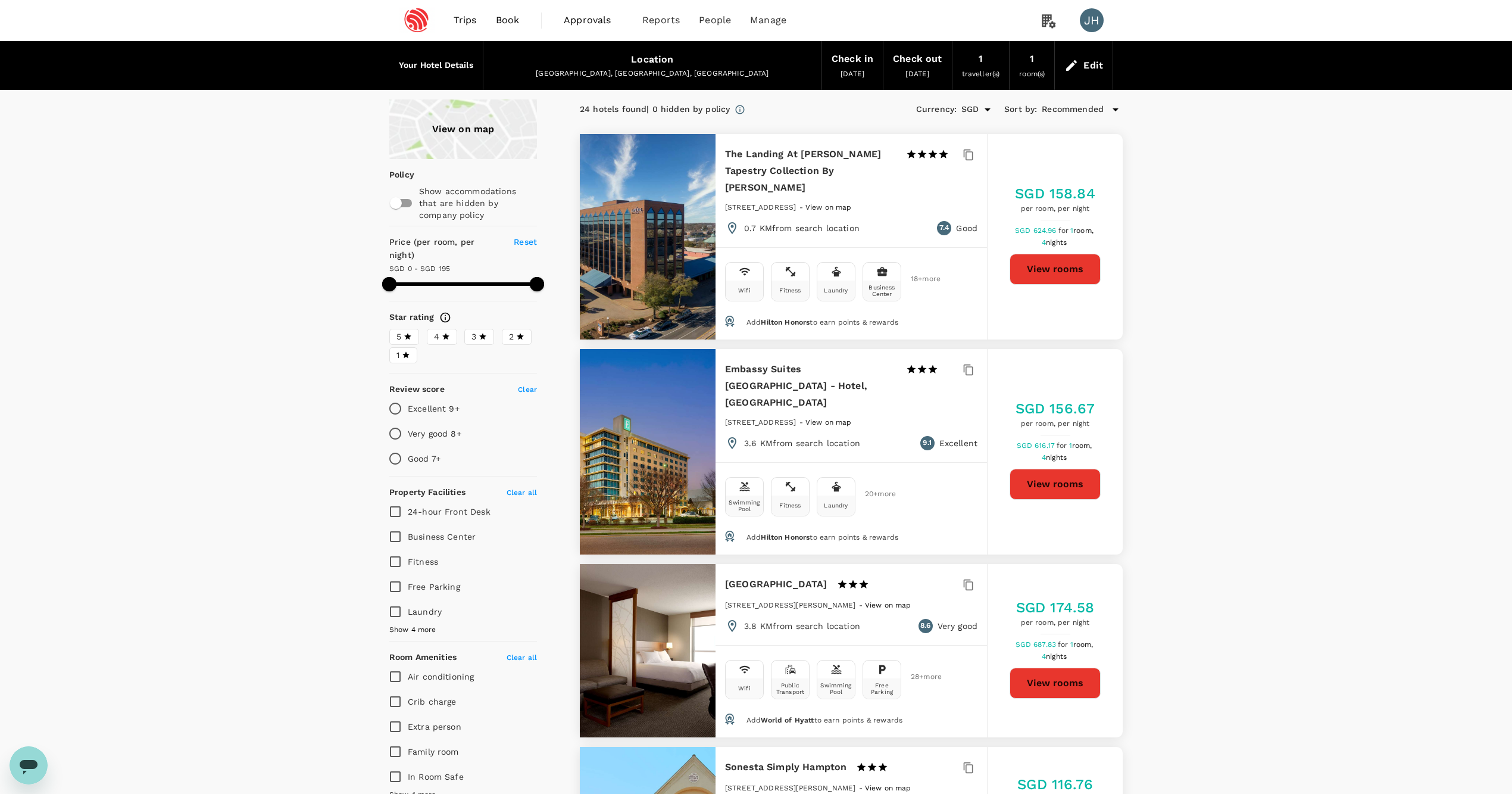
click at [521, 25] on link "Book" at bounding box center [508, 20] width 43 height 40
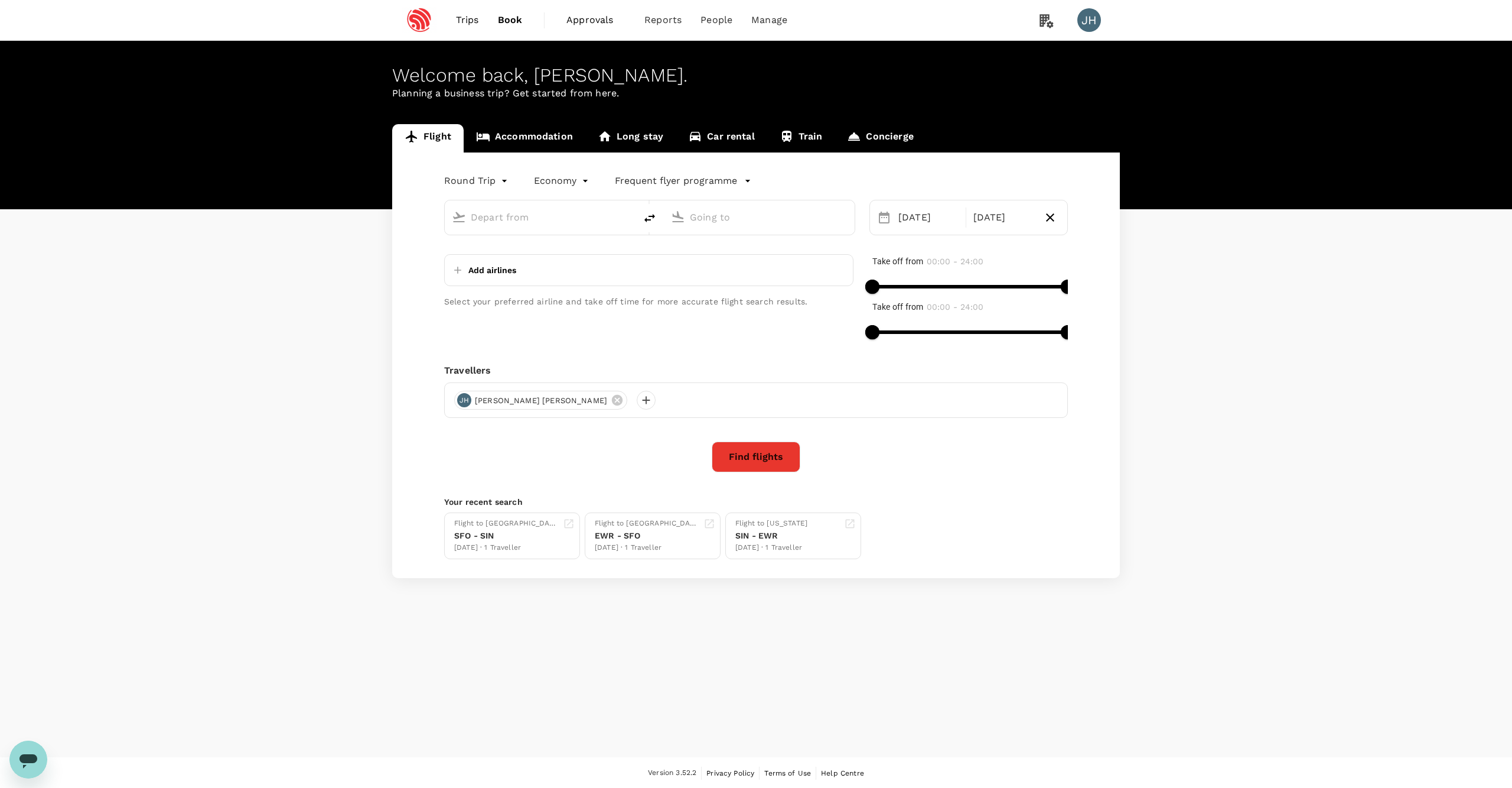
type input "Singapore Changi (SIN)"
type input "Pune (PNQ)"
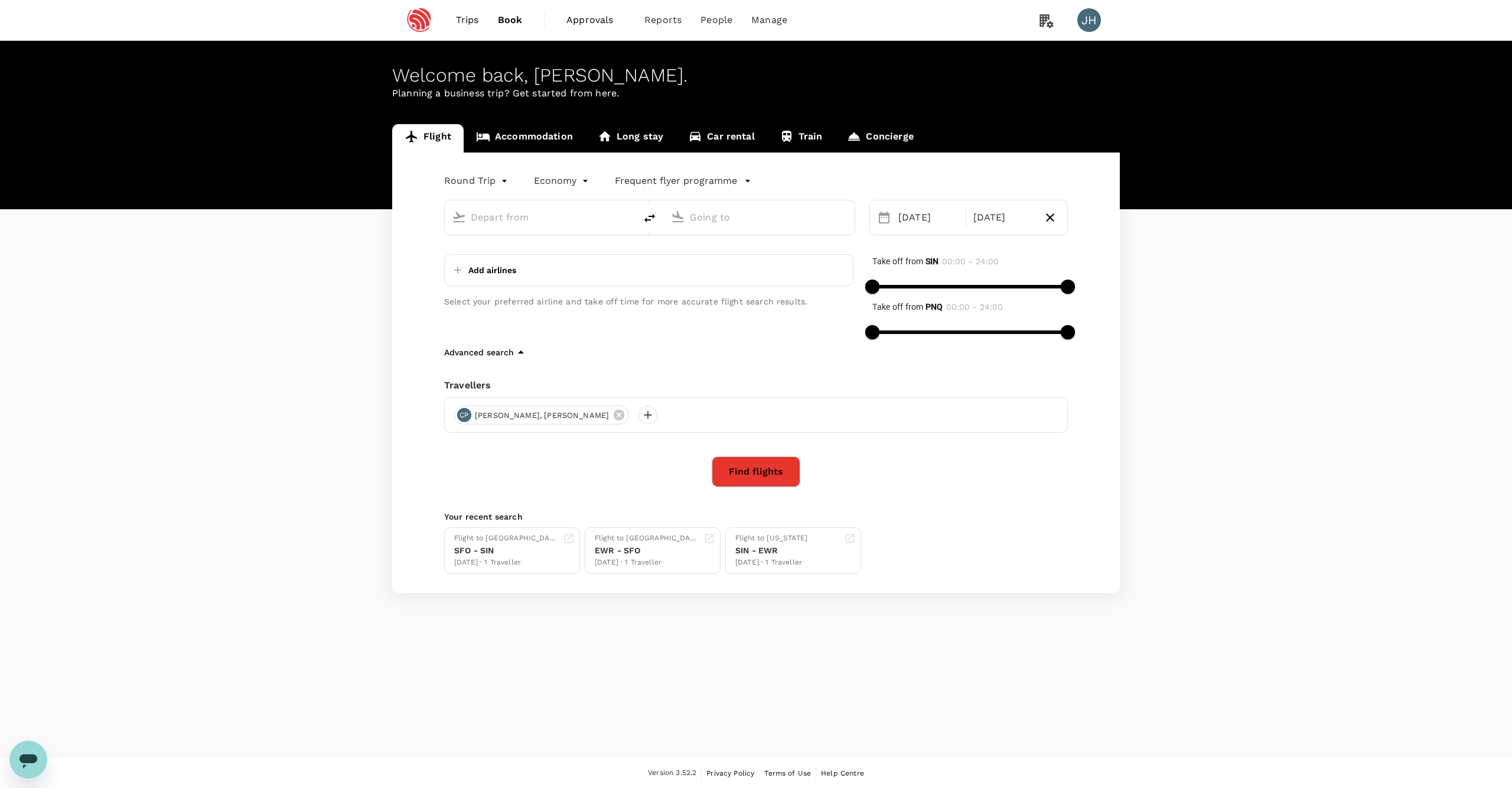
type input "Singapore Changi (SIN)"
type input "Pune (PNQ)"
click at [478, 20] on span "Trips" at bounding box center [468, 19] width 23 height 15
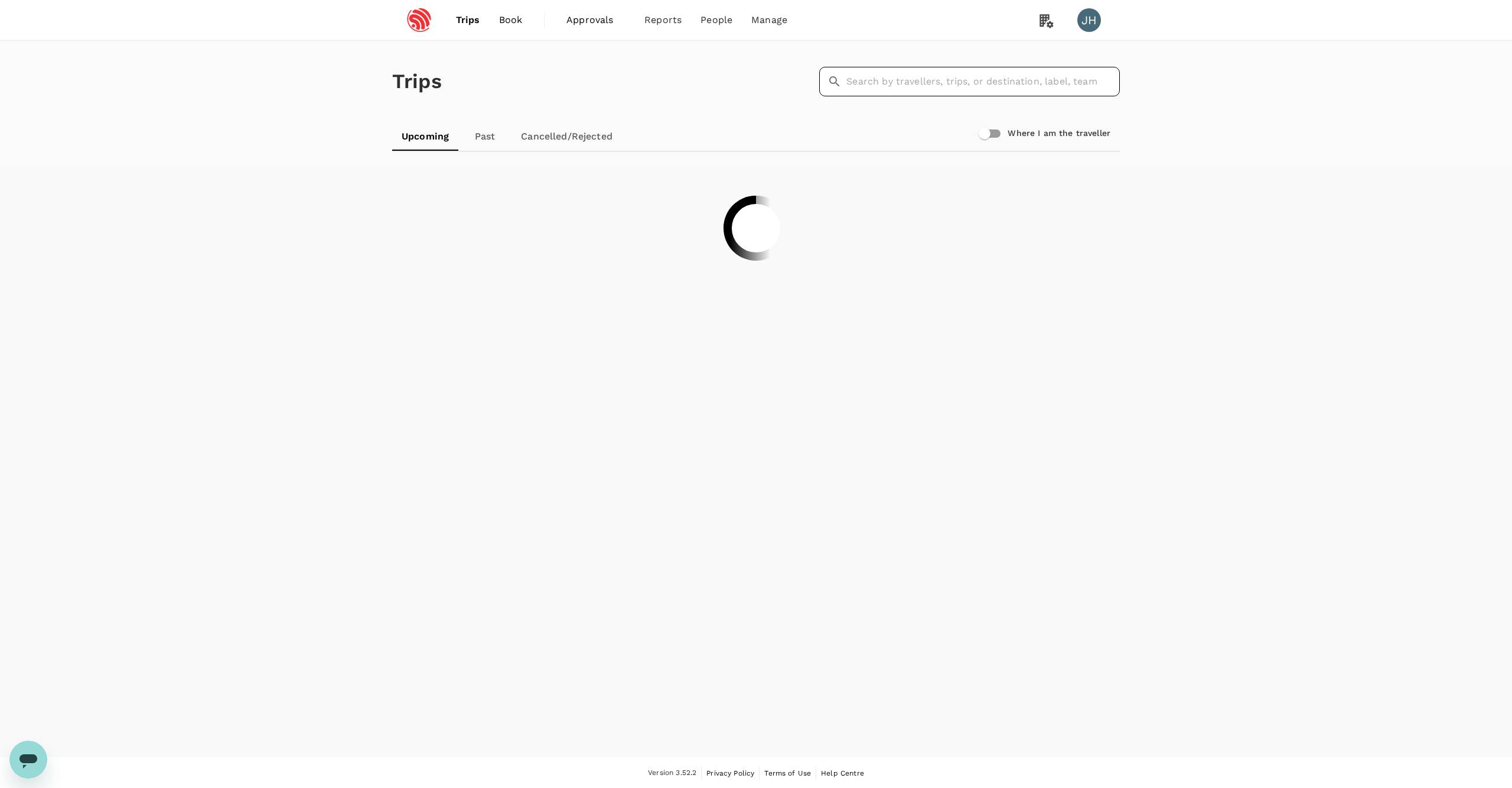
click at [856, 86] on input "text" at bounding box center [984, 82] width 274 height 29
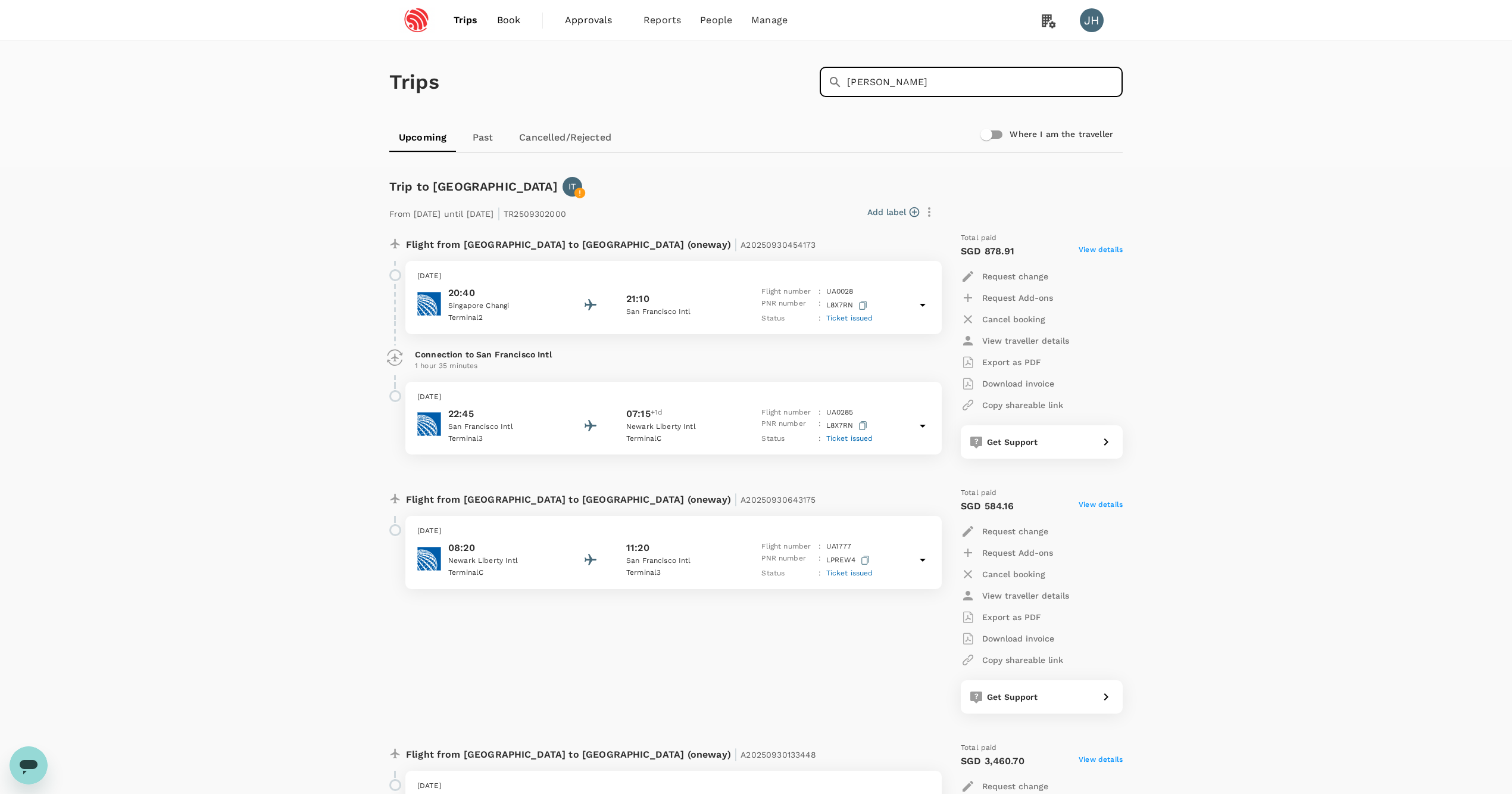
type input "Ivan"
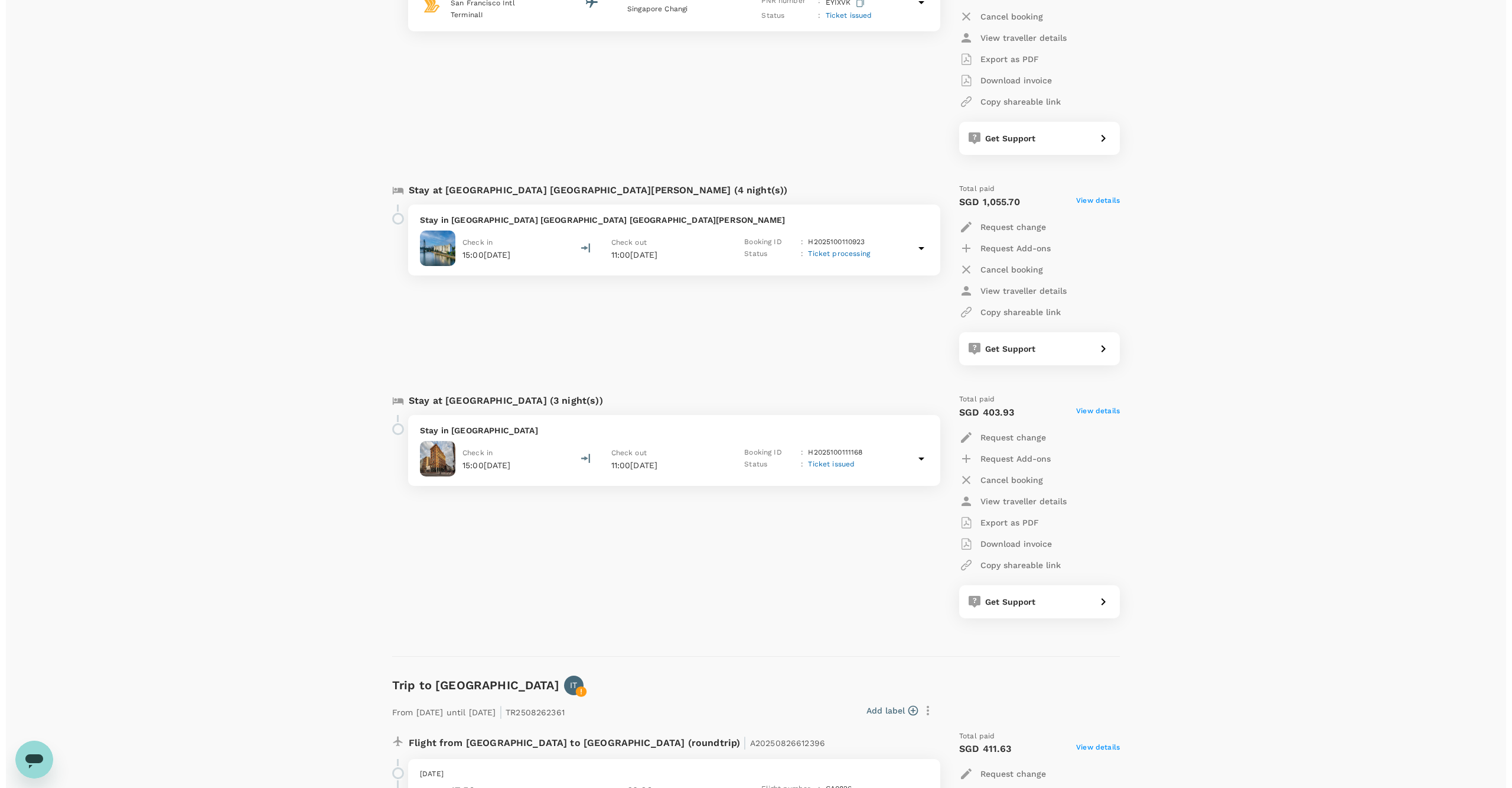
scroll to position [806, 0]
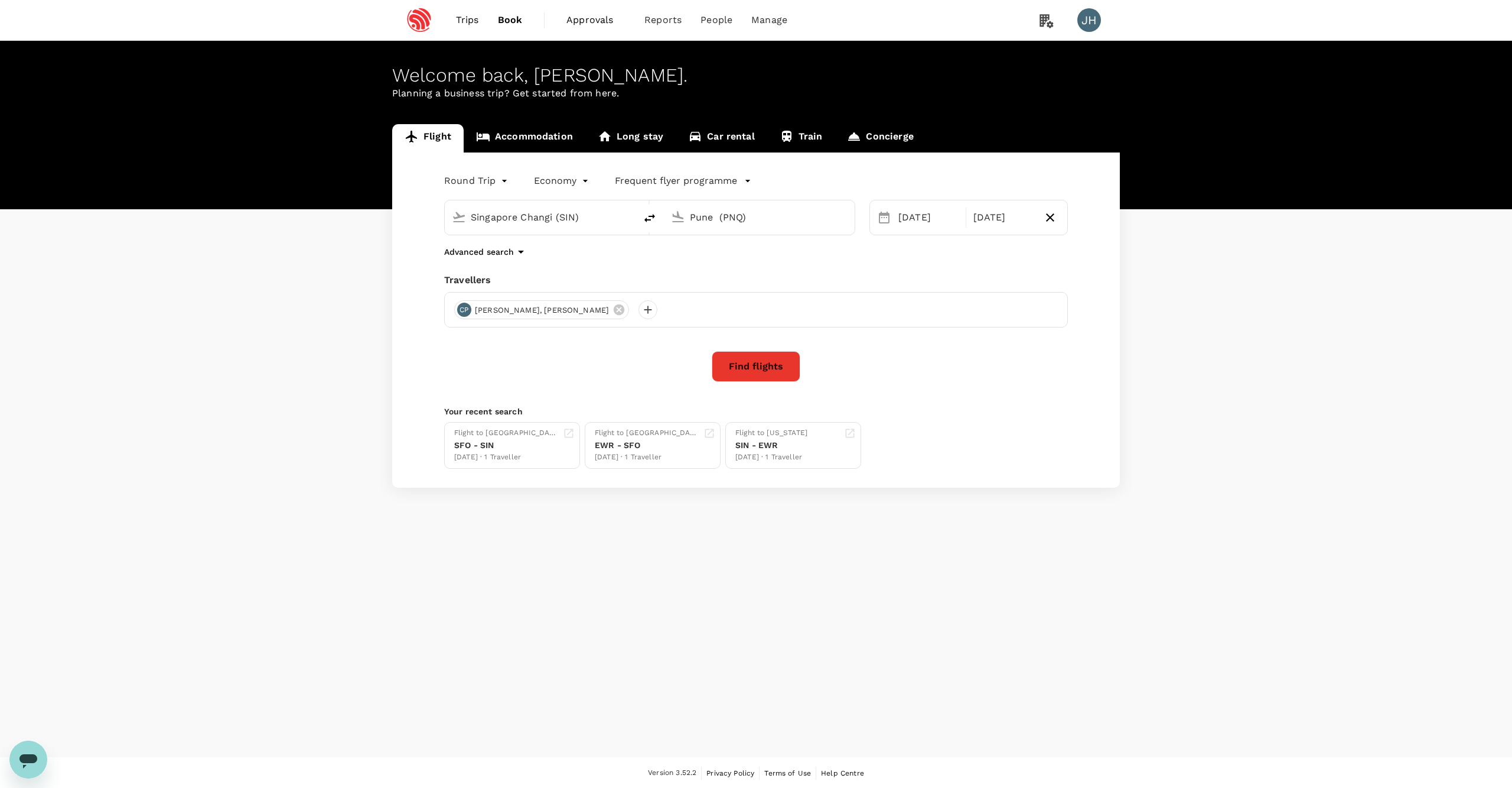
click at [33, 764] on icon "Open messaging window" at bounding box center [28, 760] width 21 height 21
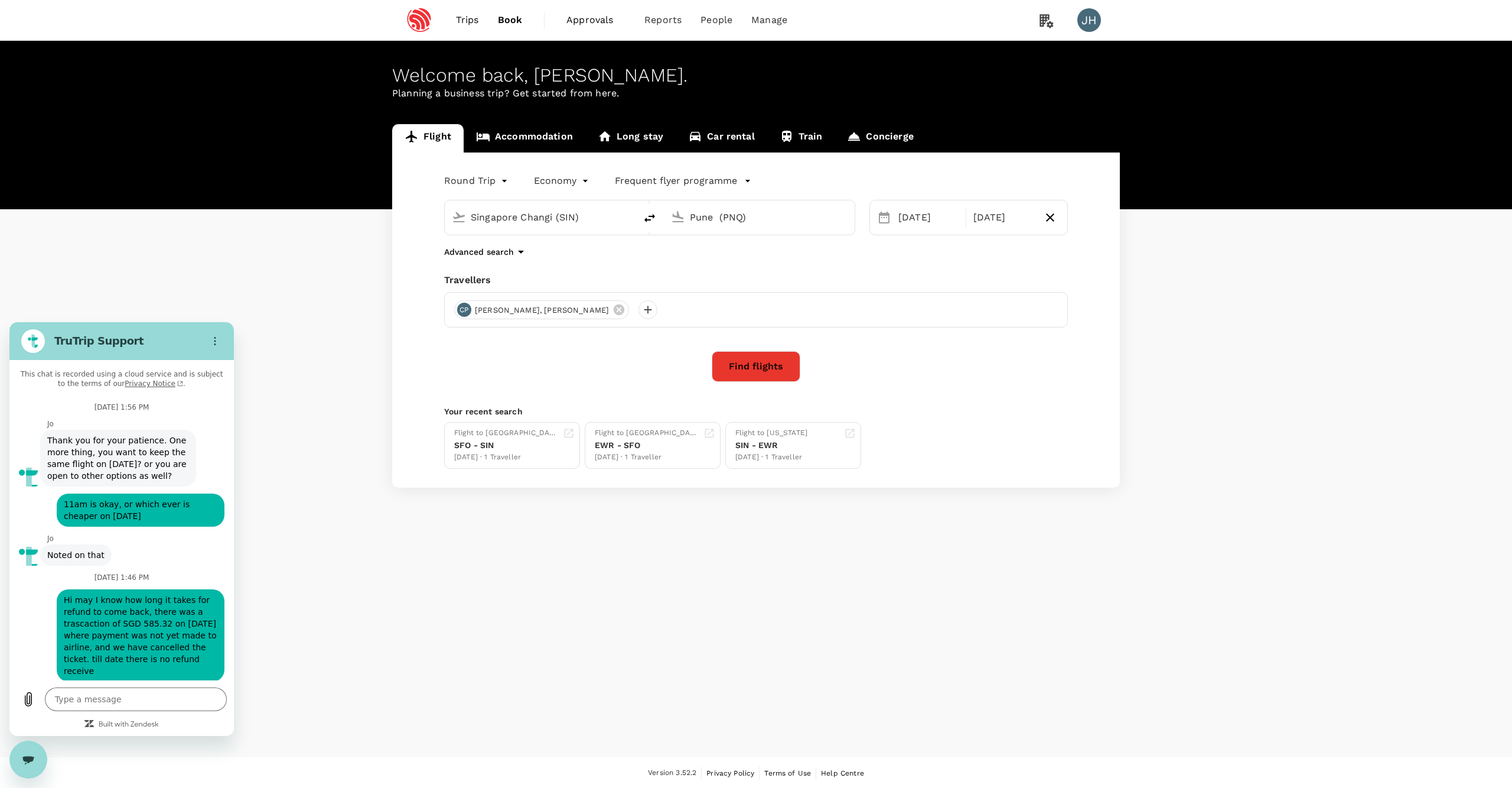
type textarea "x"
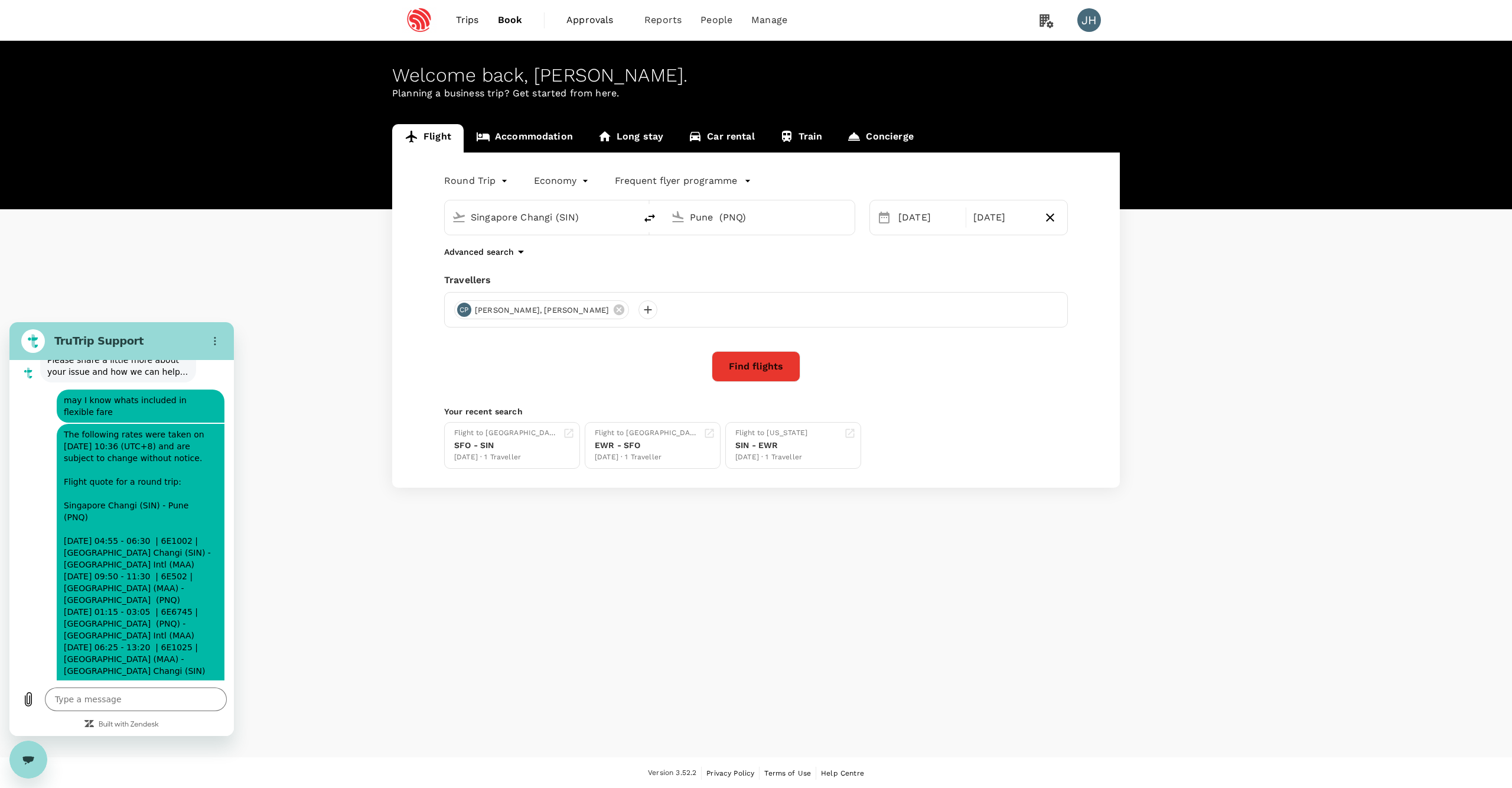
drag, startPoint x: 78, startPoint y: 594, endPoint x: 156, endPoint y: 633, distance: 87.2
click at [156, 633] on div "This chat is recorded using a cloud service and is subject to the terms of our …" at bounding box center [121, 520] width 224 height 321
click at [121, 701] on textarea at bounding box center [135, 699] width 182 height 23
type textarea "o"
type textarea "x"
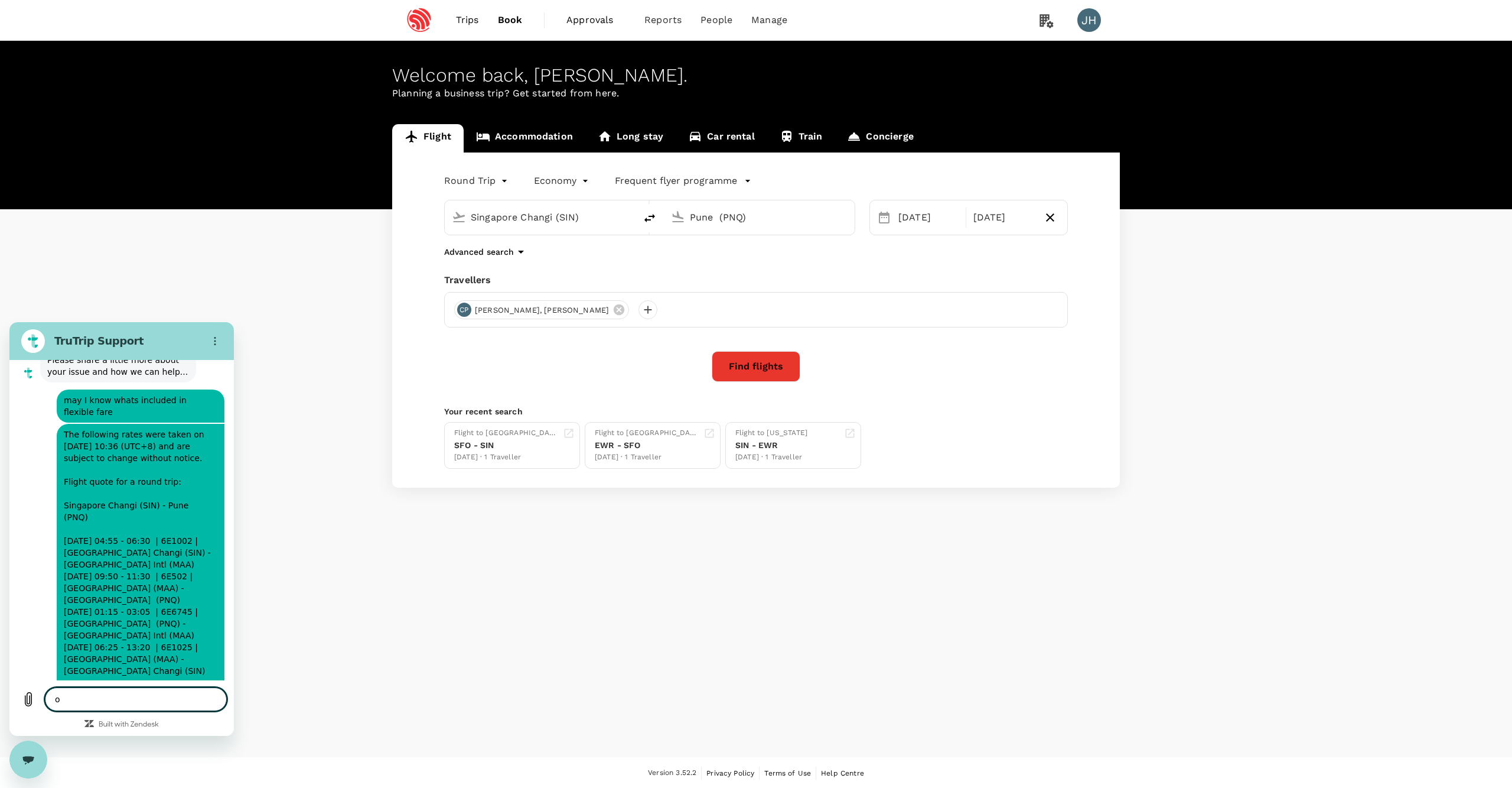
type textarea "ok"
type textarea "x"
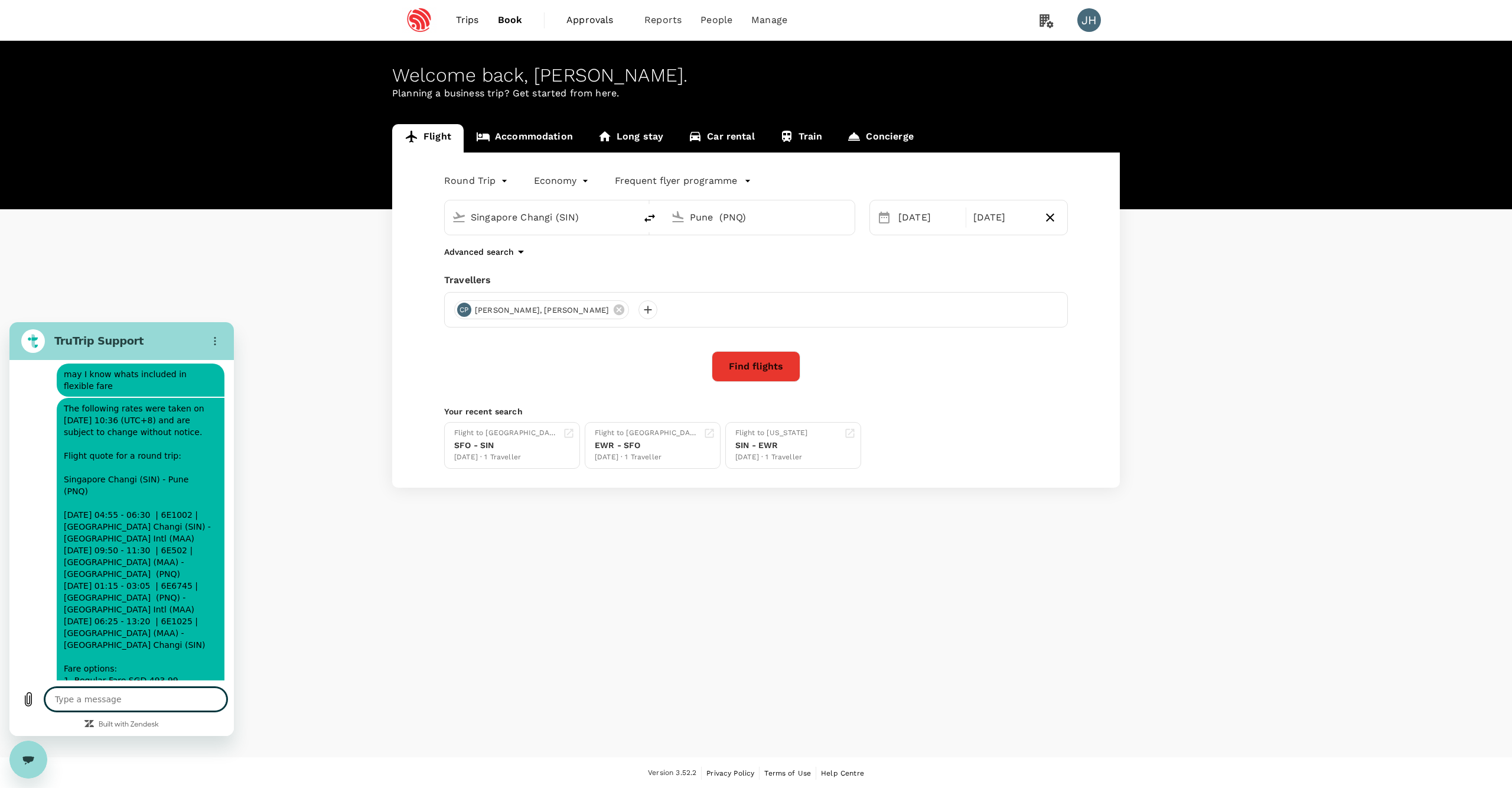
scroll to position [6126, 0]
click at [465, 23] on span "Trips" at bounding box center [468, 19] width 23 height 15
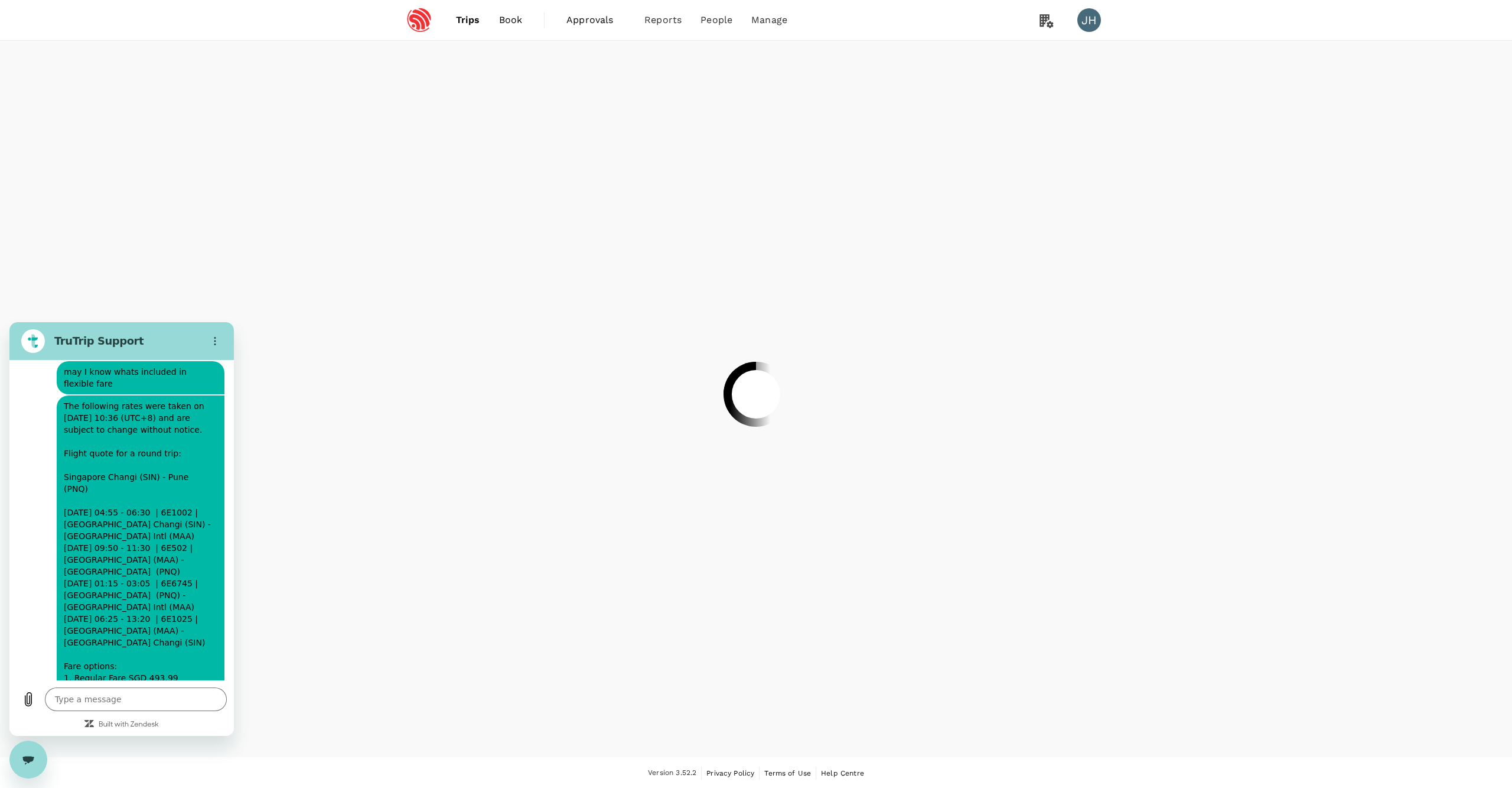
type textarea "x"
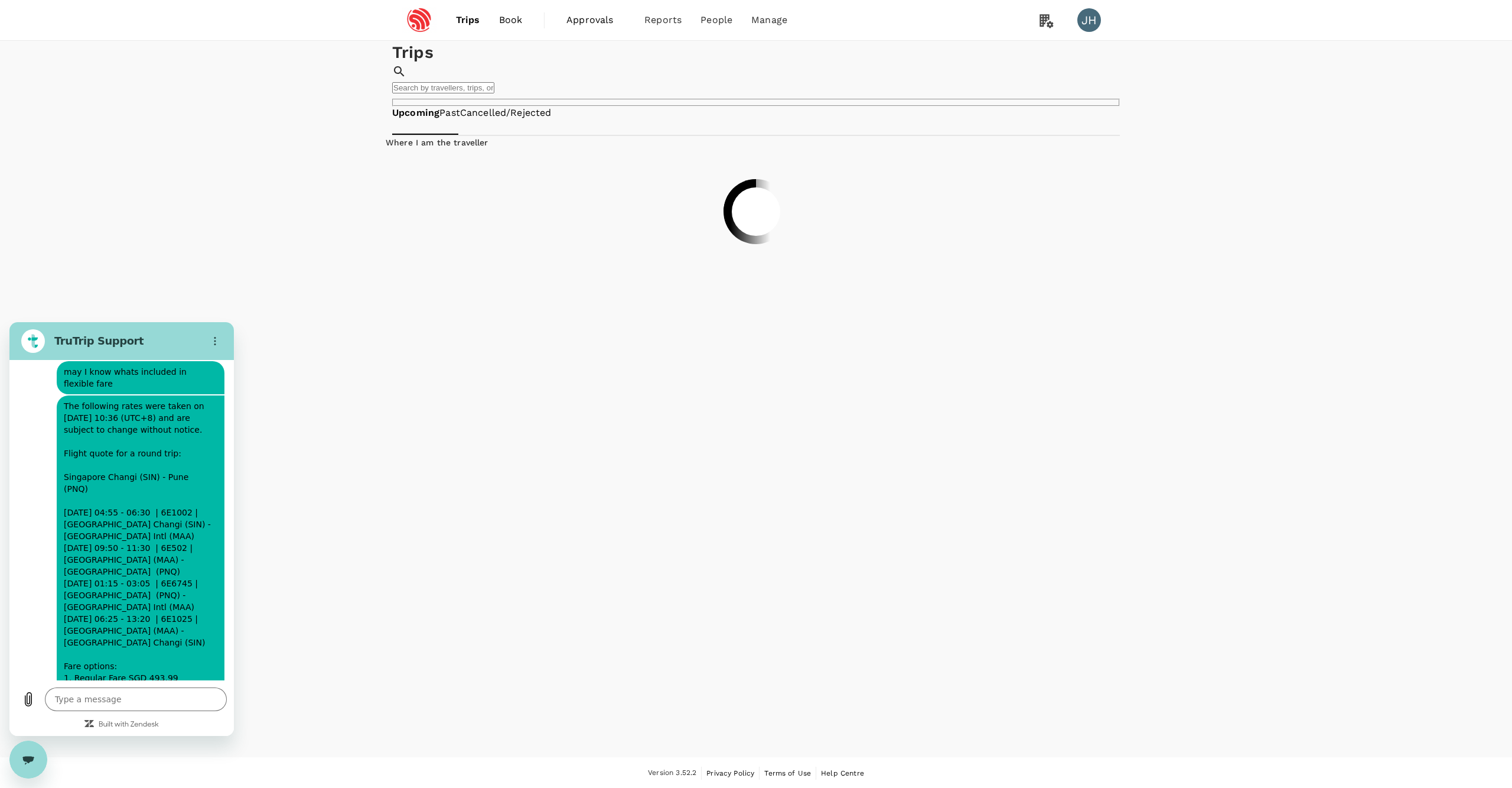
click at [504, 31] on link "Book" at bounding box center [511, 19] width 43 height 40
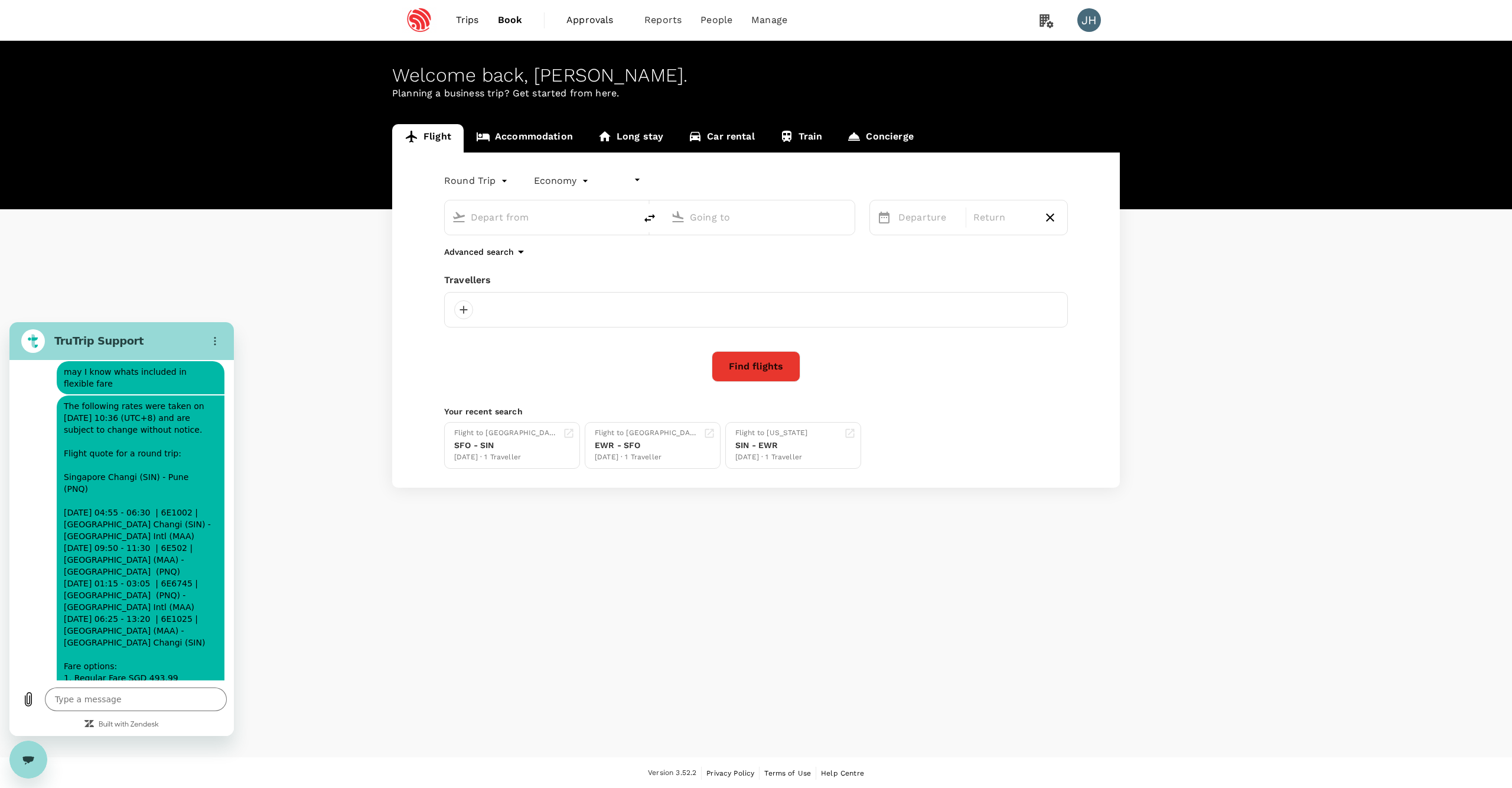
type input "undefined, undefined (any)"
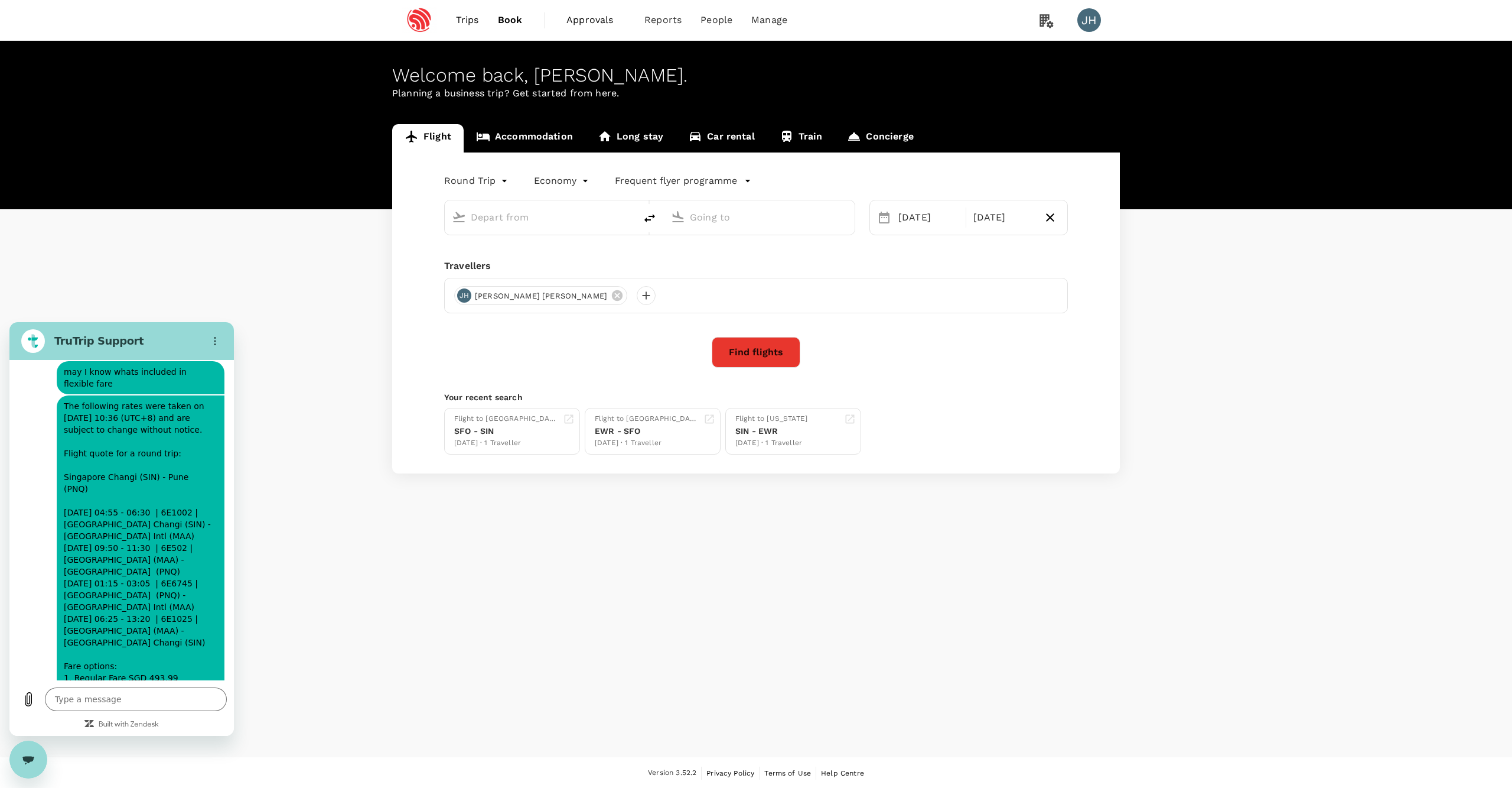
type input "Singapore Changi (SIN)"
type input "Pune (PNQ)"
type input "Singapore Changi (SIN)"
type input "Pune (PNQ)"
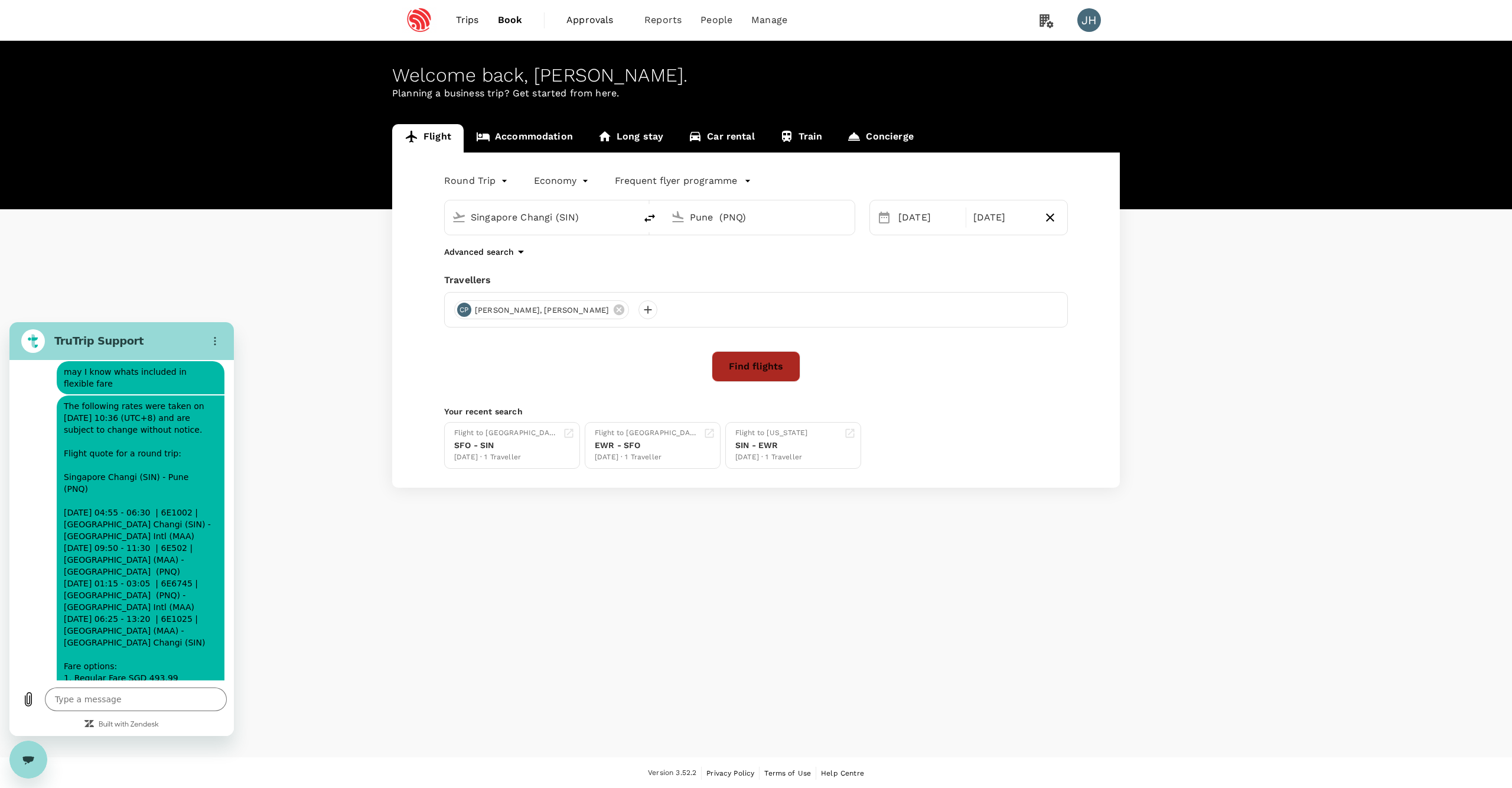
click at [764, 382] on button "Find flights" at bounding box center [756, 366] width 88 height 31
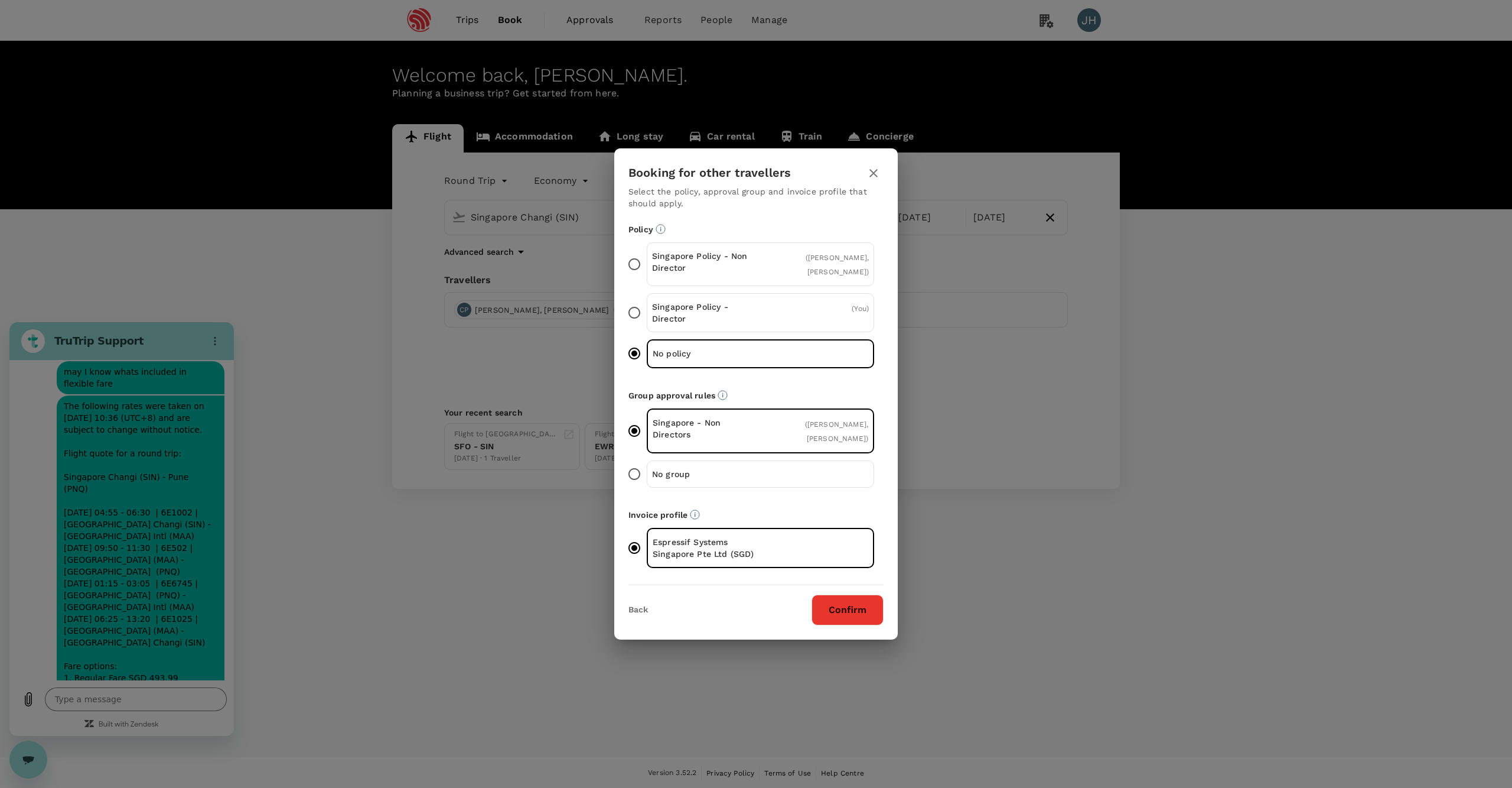
click at [837, 624] on button "Confirm" at bounding box center [848, 610] width 72 height 31
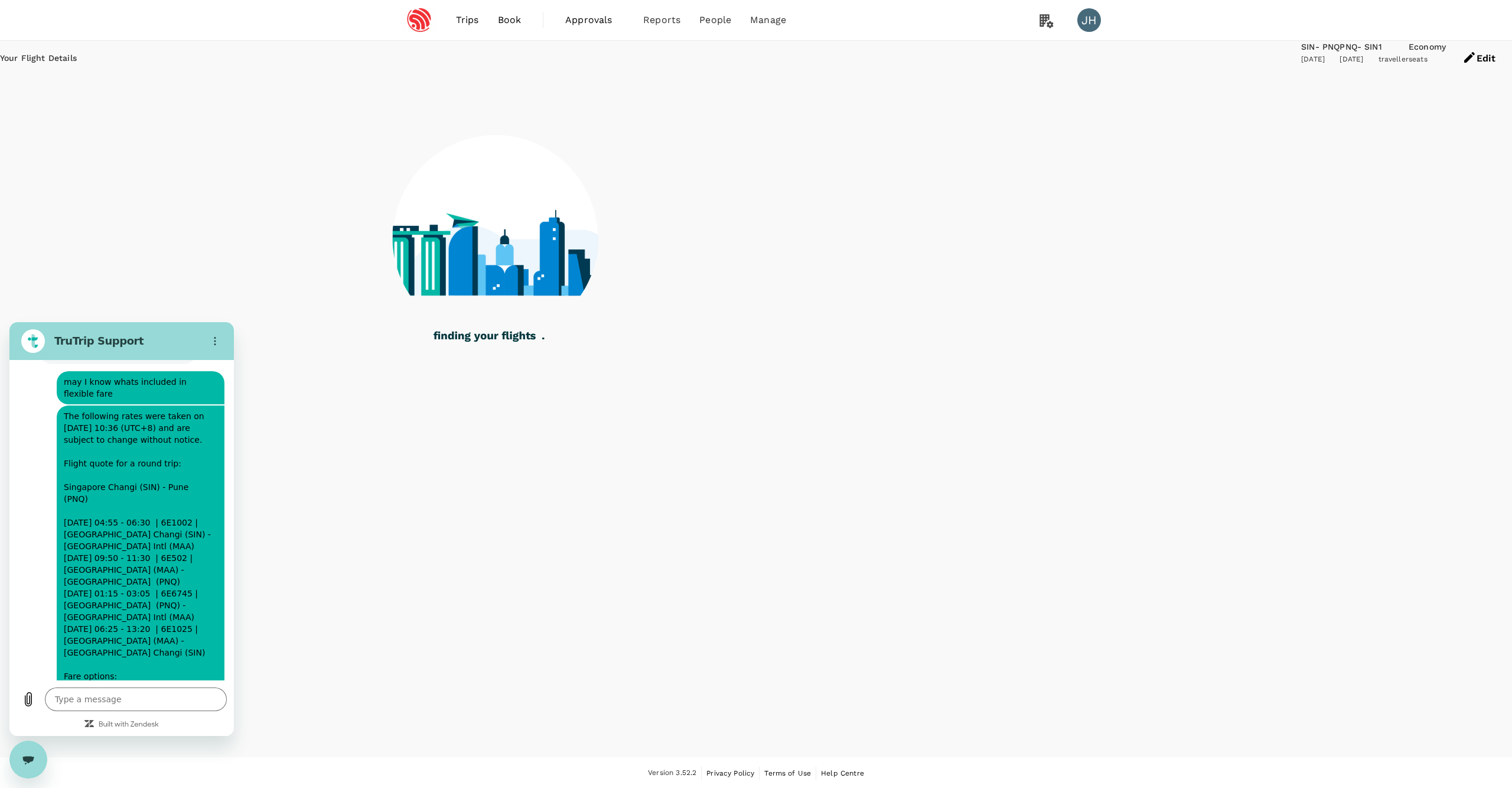
scroll to position [6126, 0]
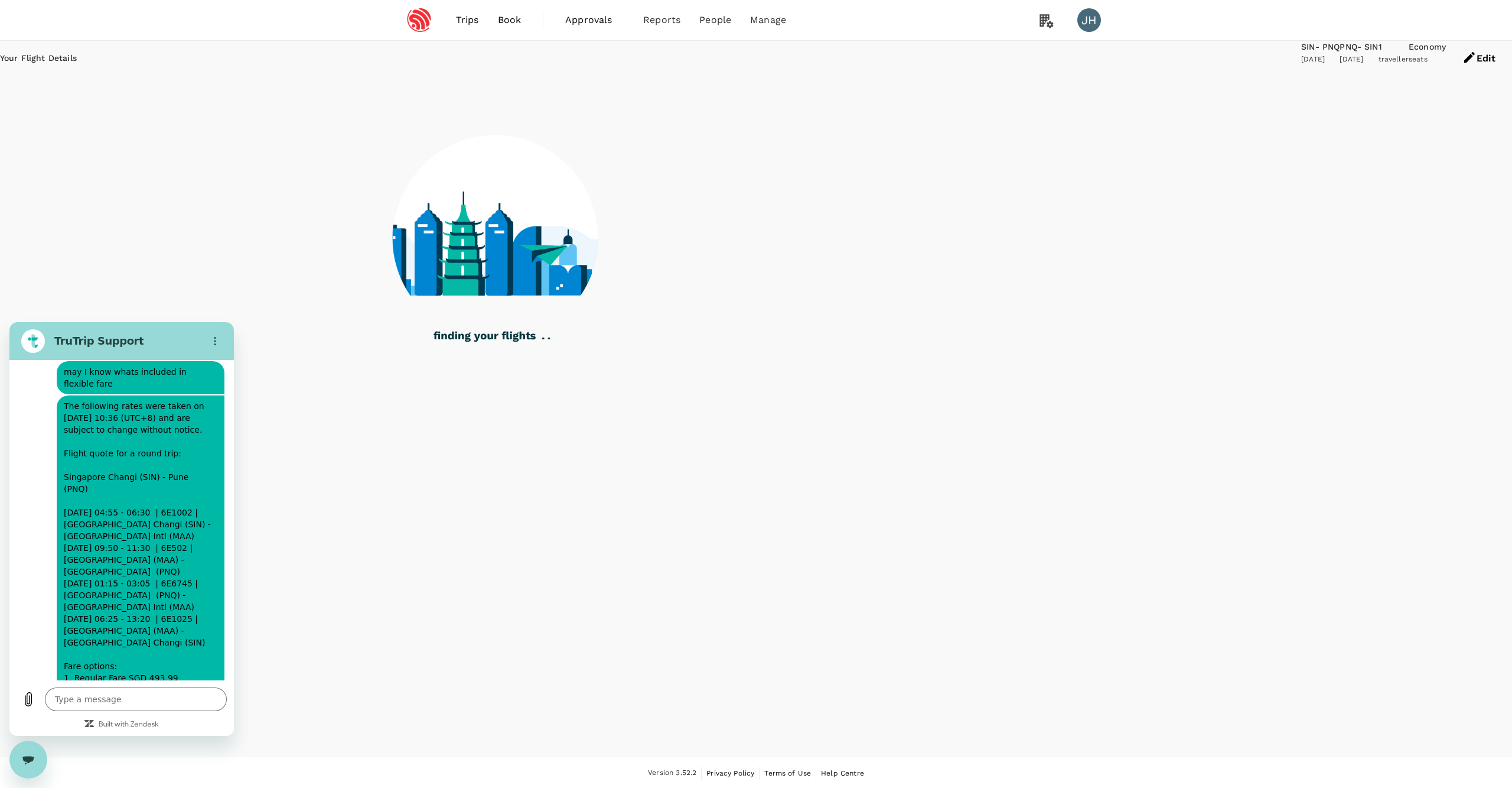
type textarea "x"
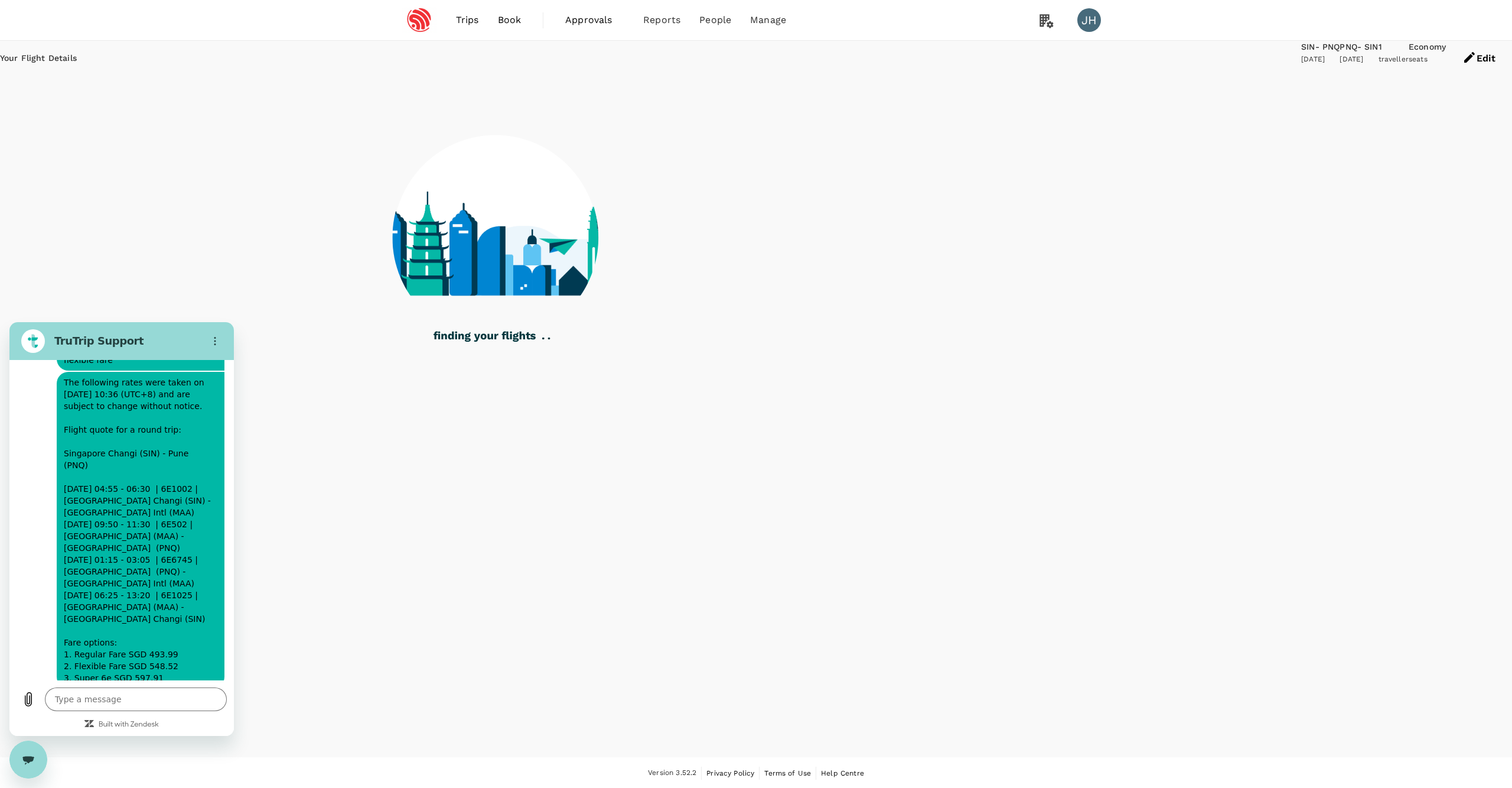
scroll to position [6150, 0]
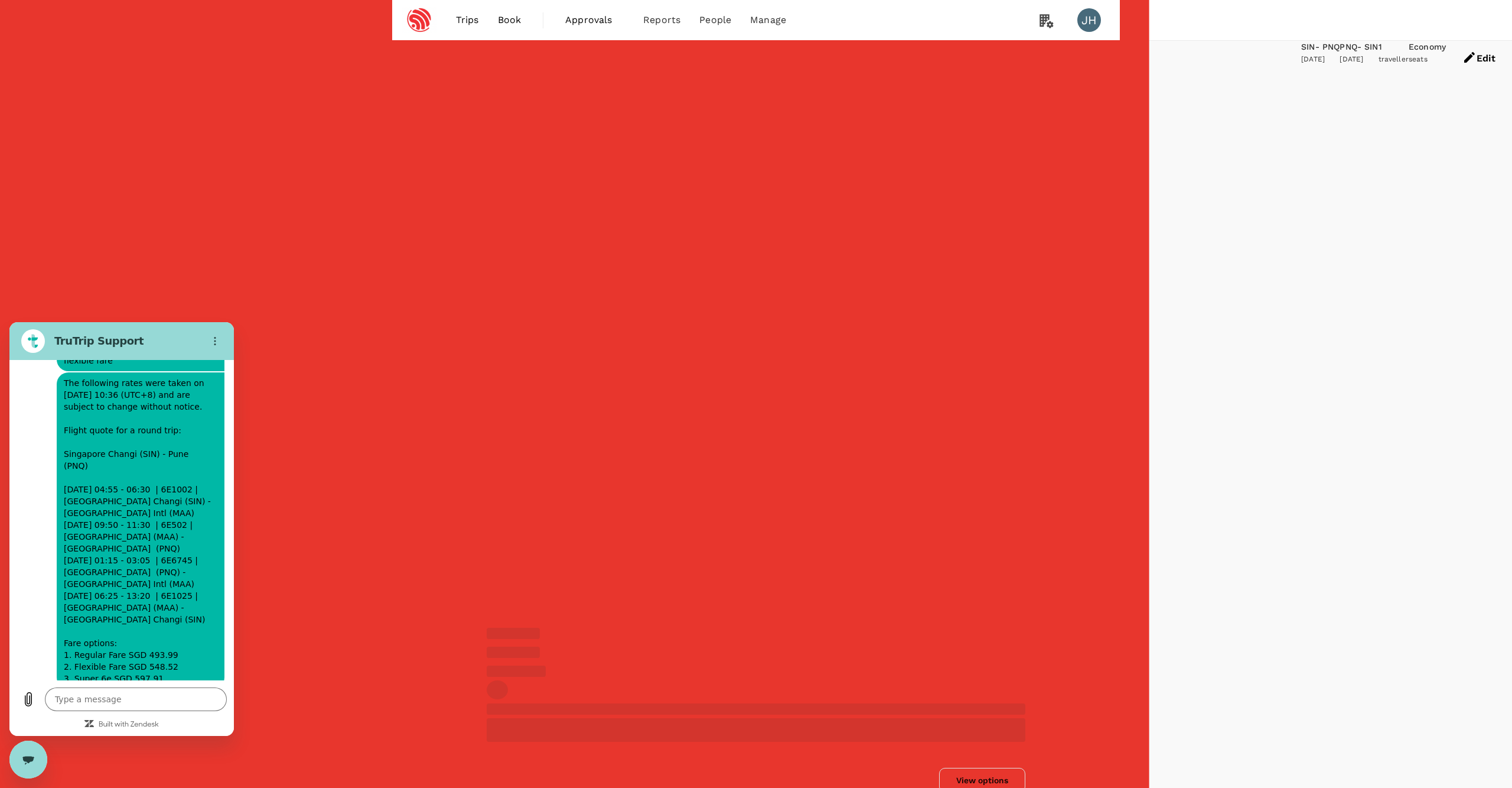
type input "SGD"
type input "1440"
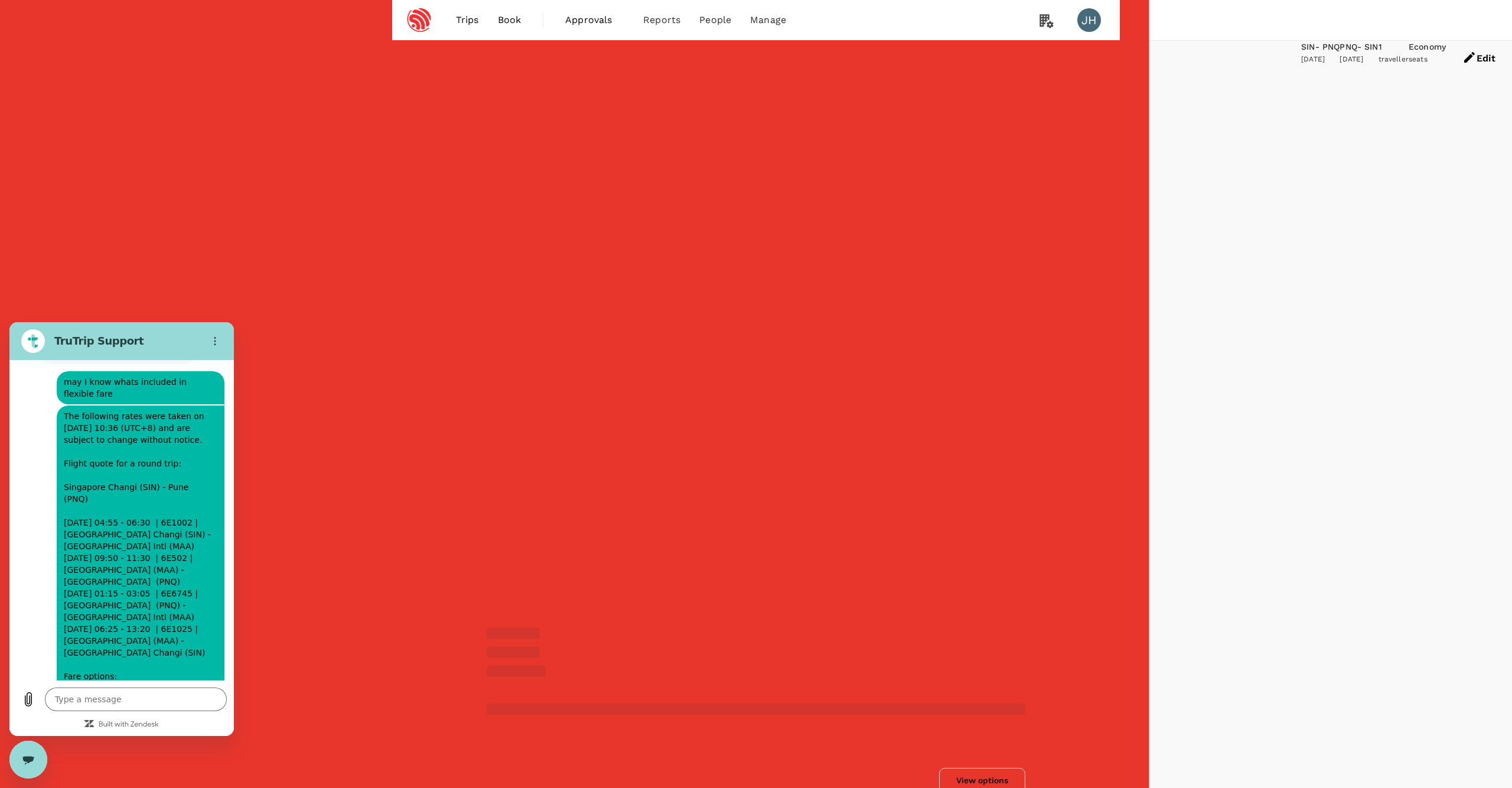
type textarea "x"
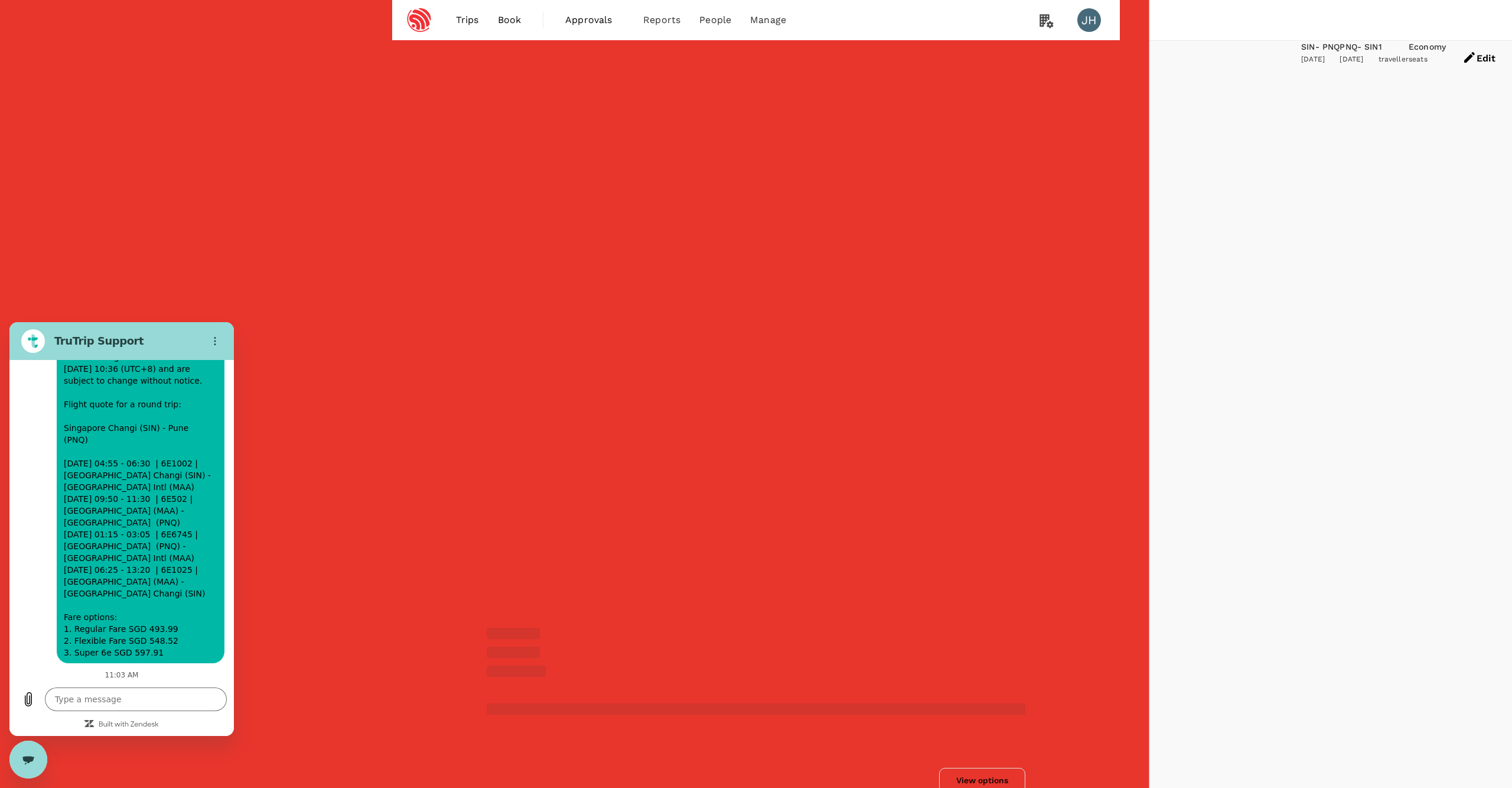
scroll to position [6178, 0]
click at [398, 246] on input "2+ stops" at bounding box center [756, 394] width 1512 height 788
checkbox input "false"
type textarea "x"
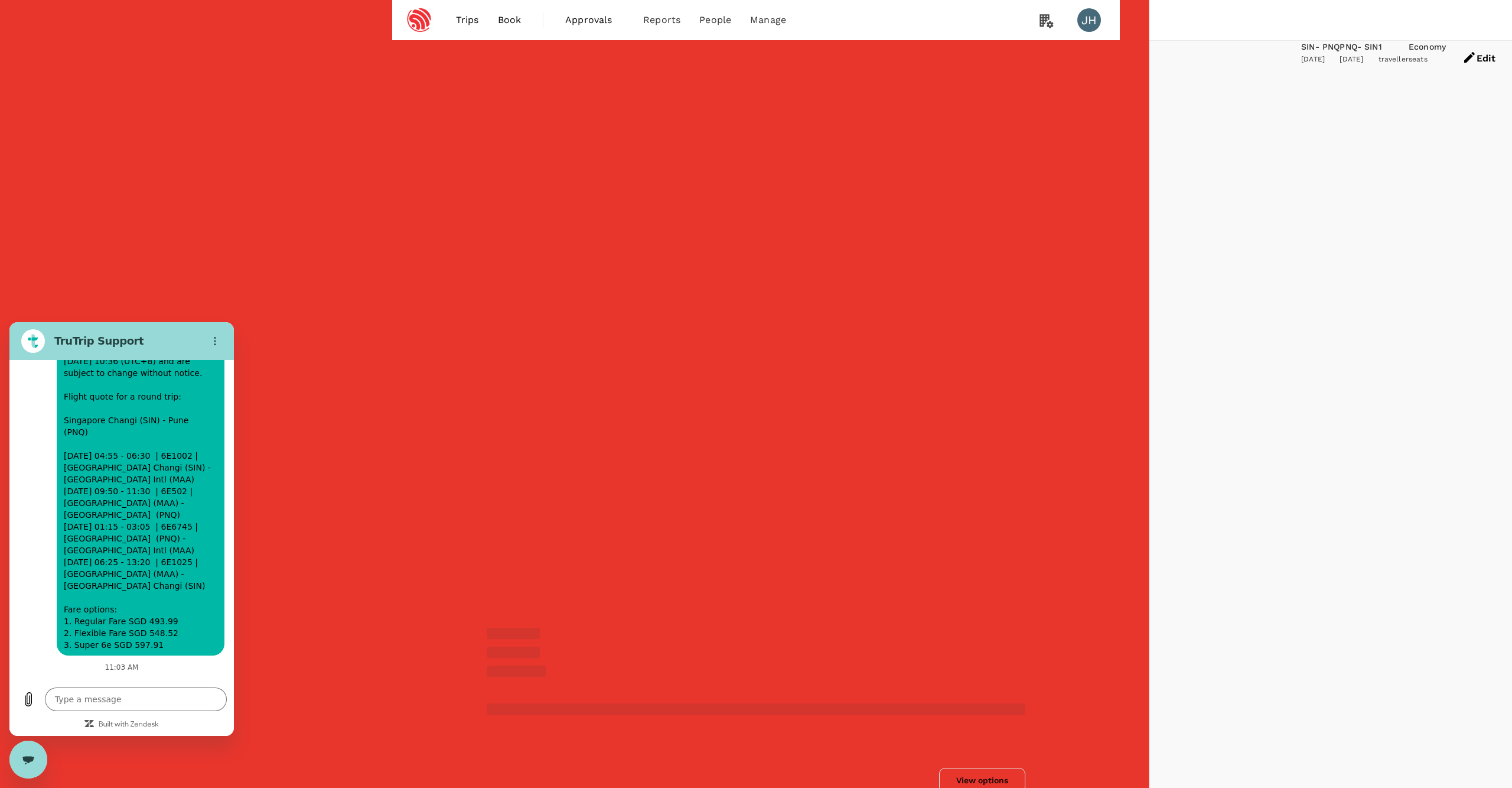
click at [396, 218] on input "1 stop" at bounding box center [756, 394] width 1512 height 788
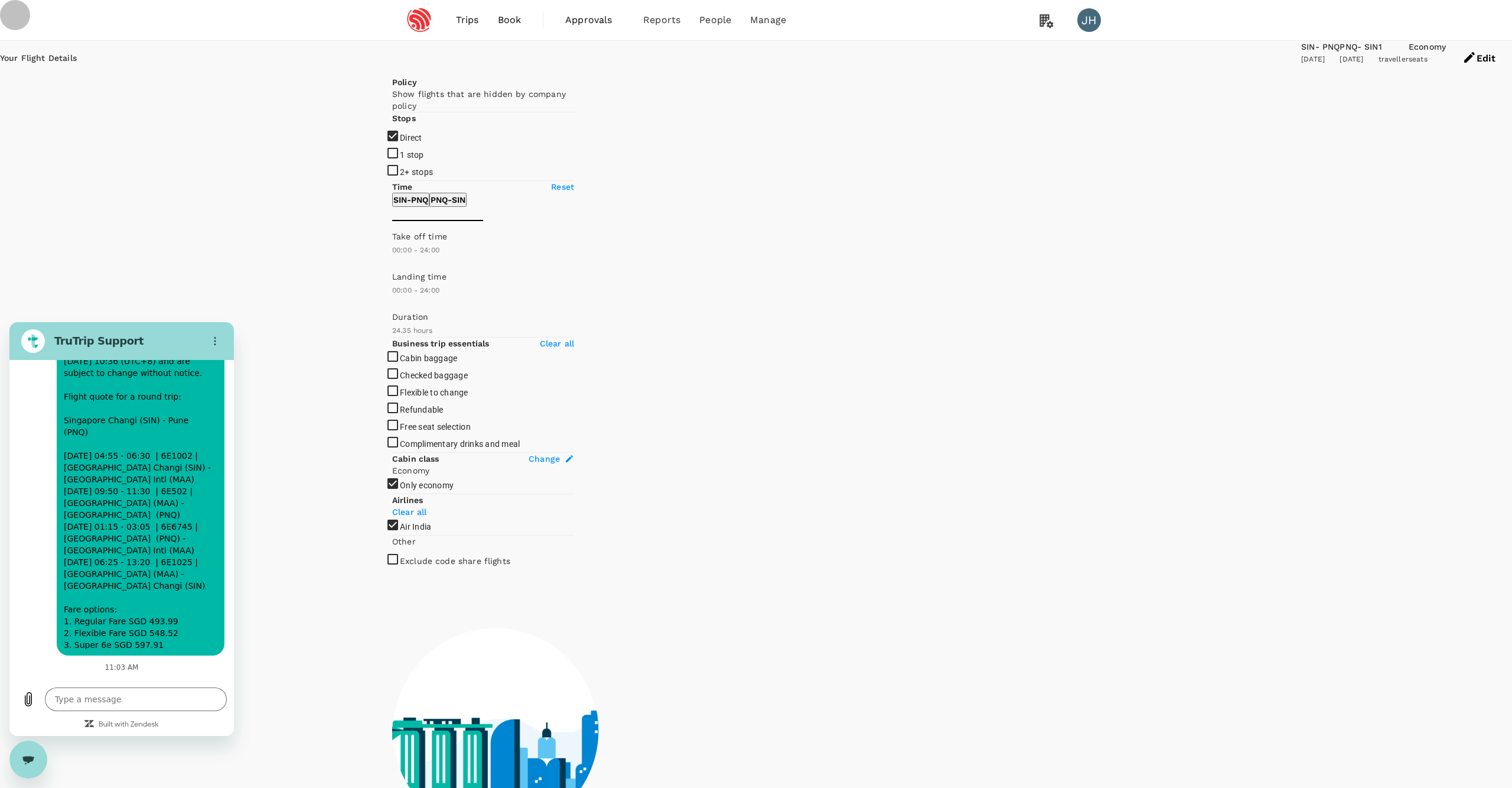
click at [397, 220] on input "1 stop" at bounding box center [756, 394] width 1512 height 788
checkbox input "true"
type input "1850"
checkbox input "false"
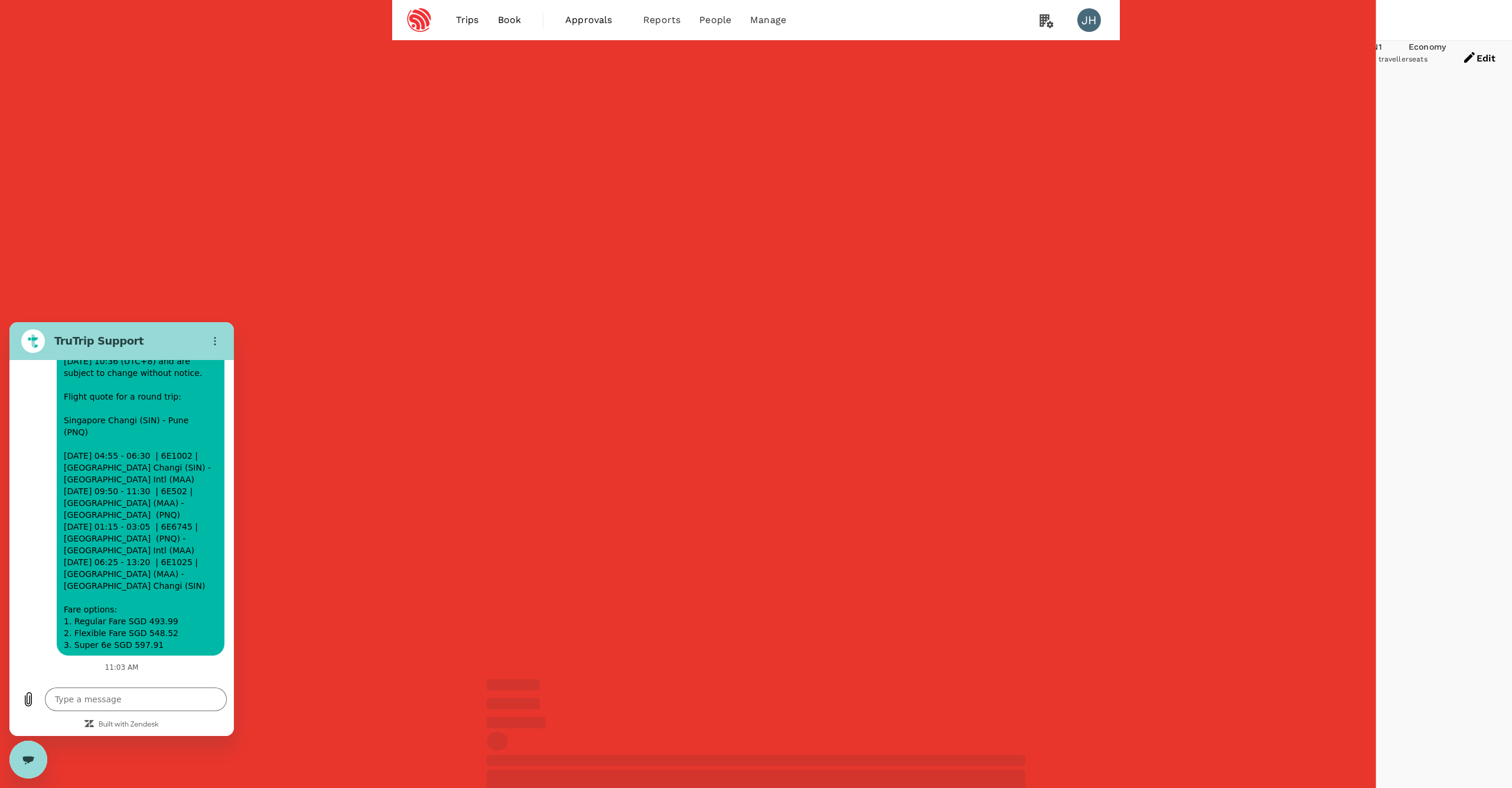
type input "SGD"
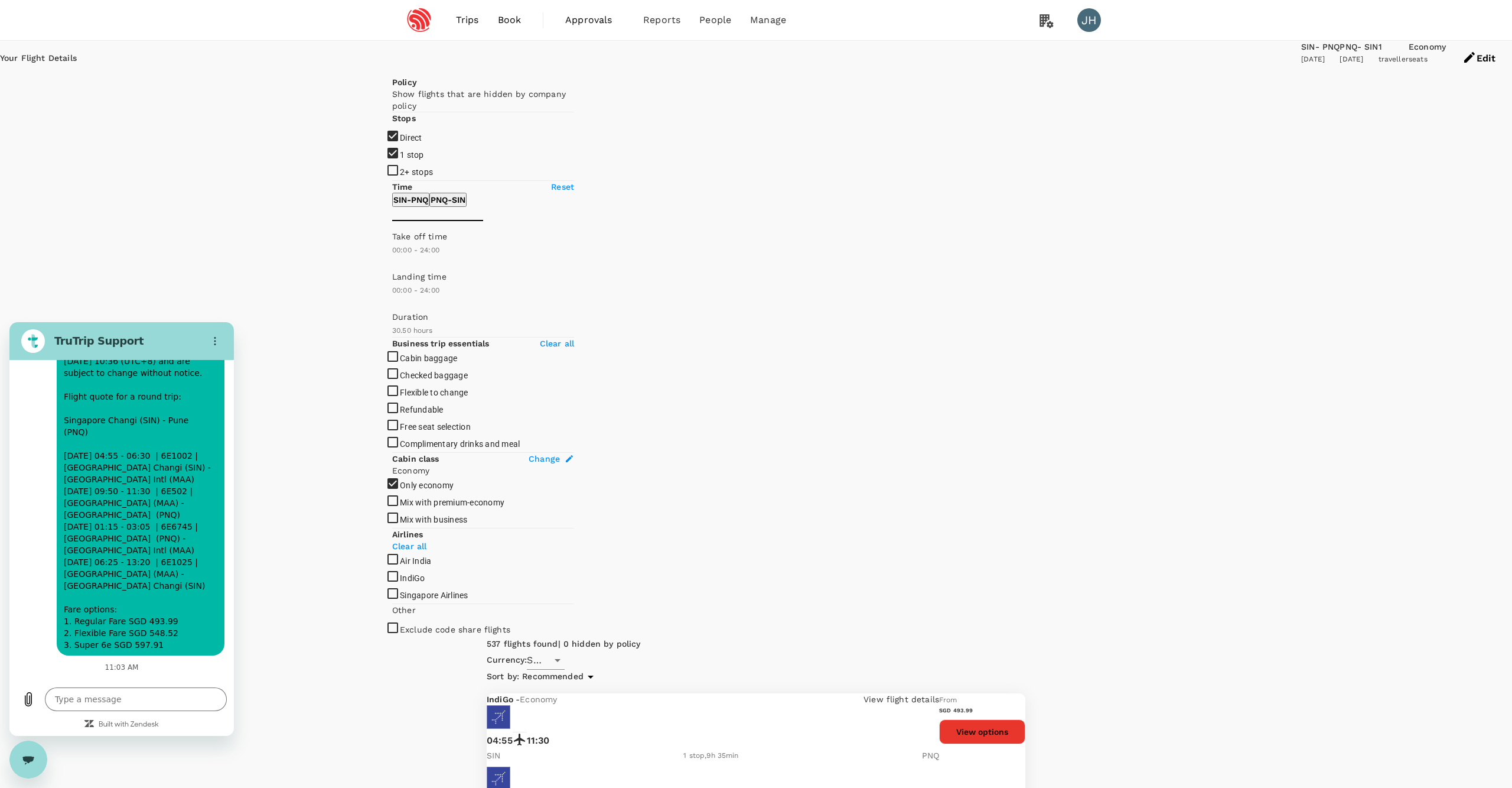
type textarea "x"
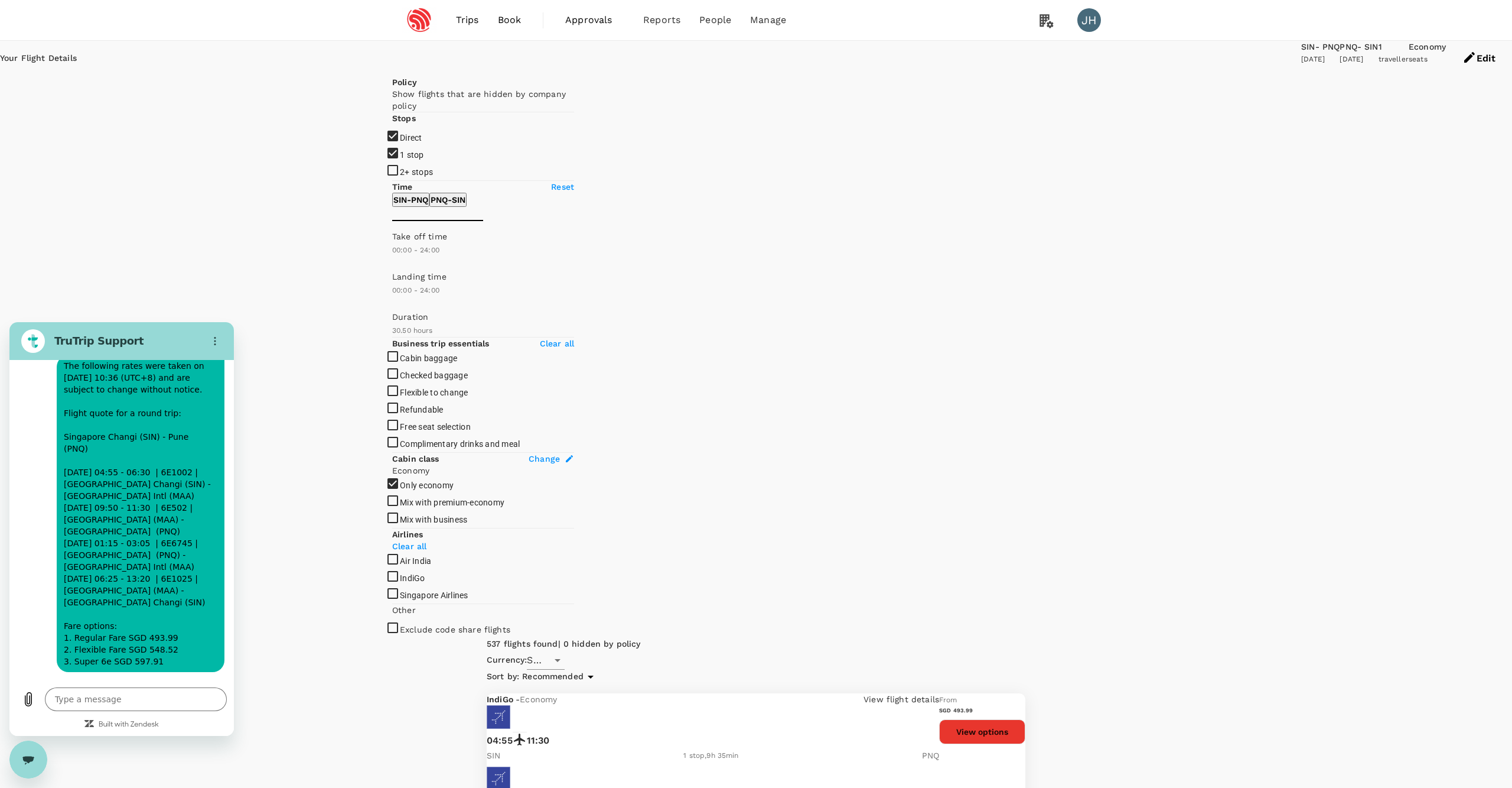
scroll to position [6178, 0]
click at [1007, 719] on button "View options" at bounding box center [982, 732] width 86 height 25
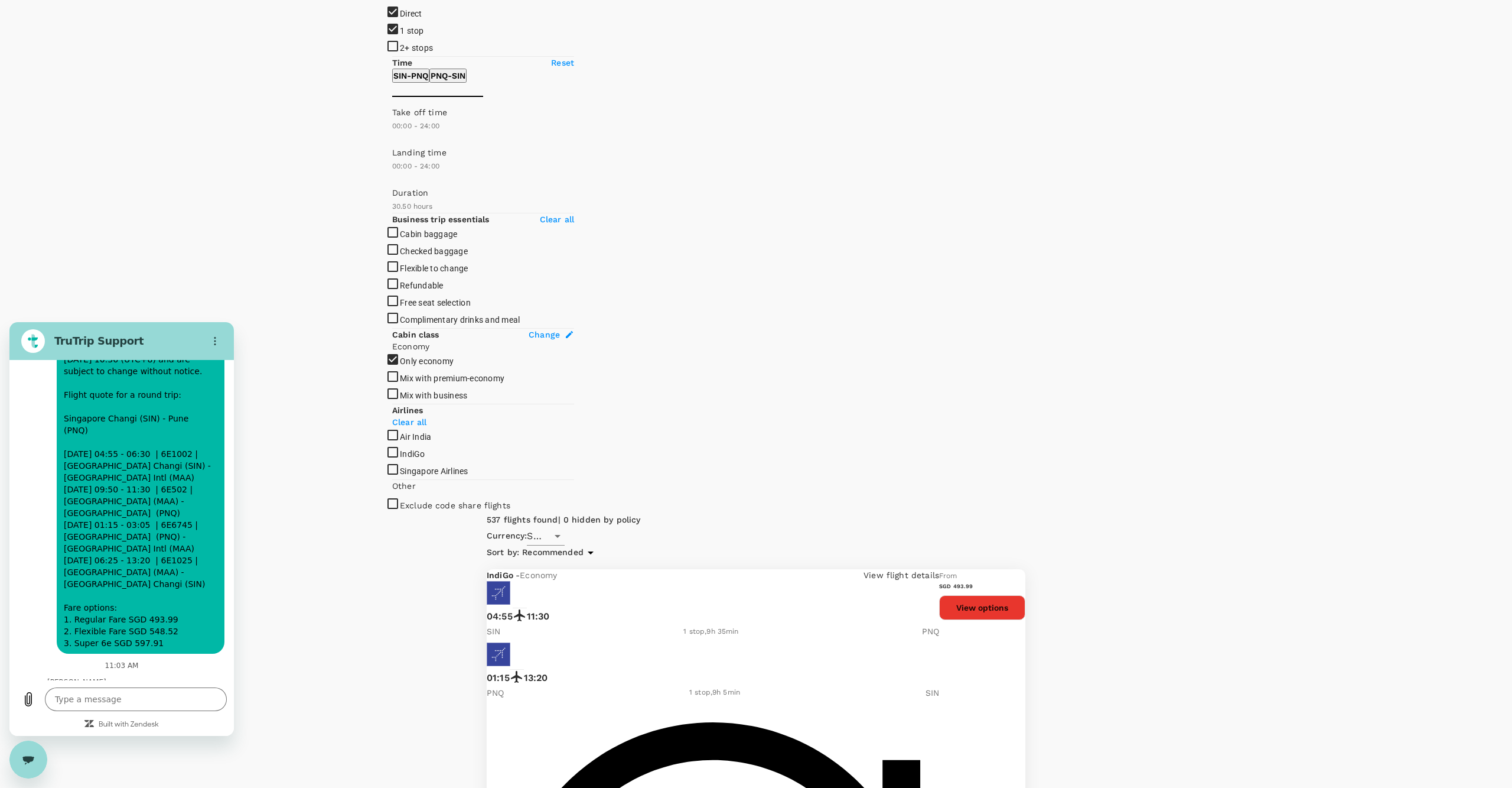
scroll to position [6183, 0]
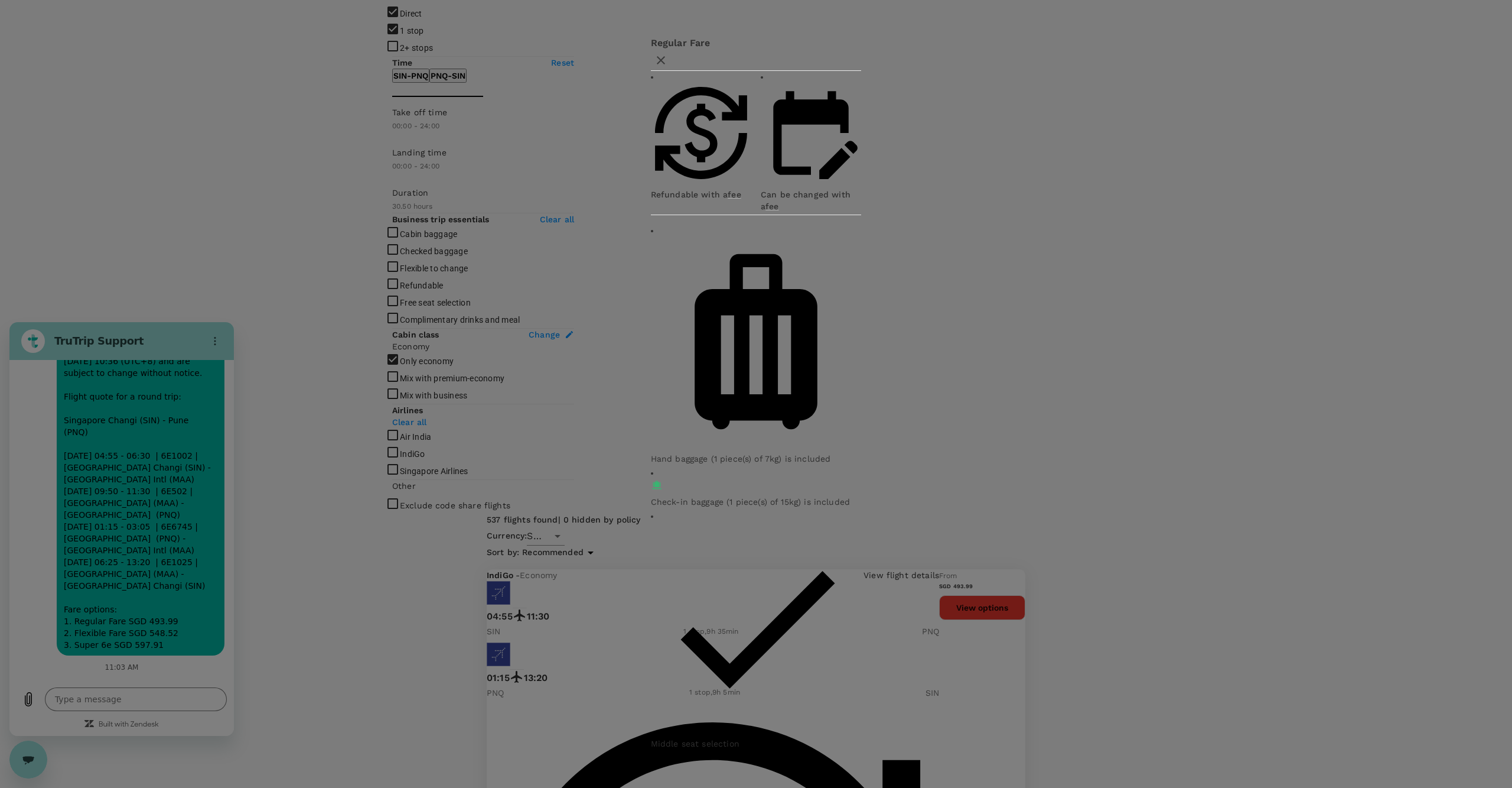
click at [668, 67] on icon "button" at bounding box center [660, 60] width 15 height 15
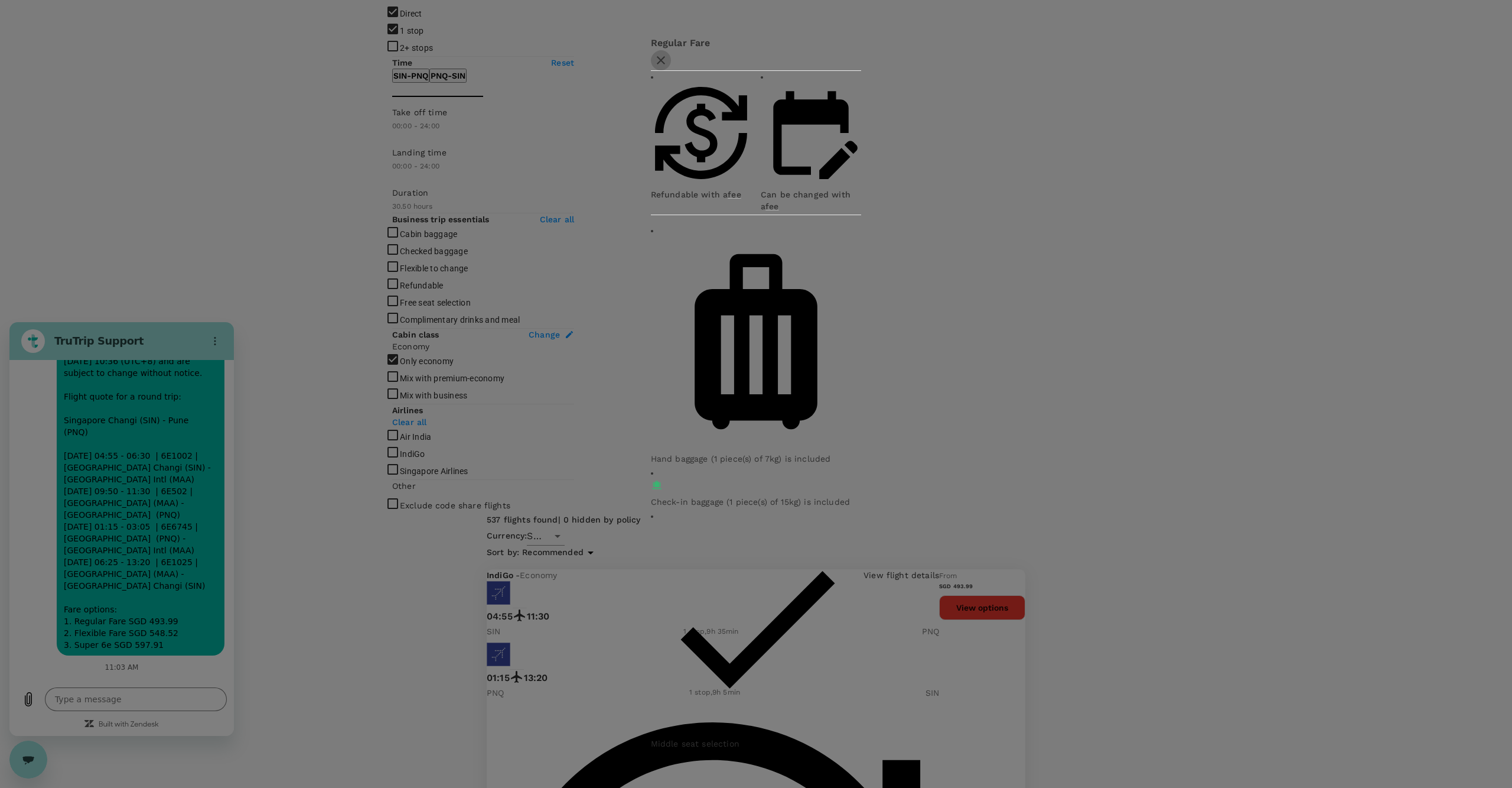
click at [668, 67] on icon "button" at bounding box center [660, 60] width 15 height 15
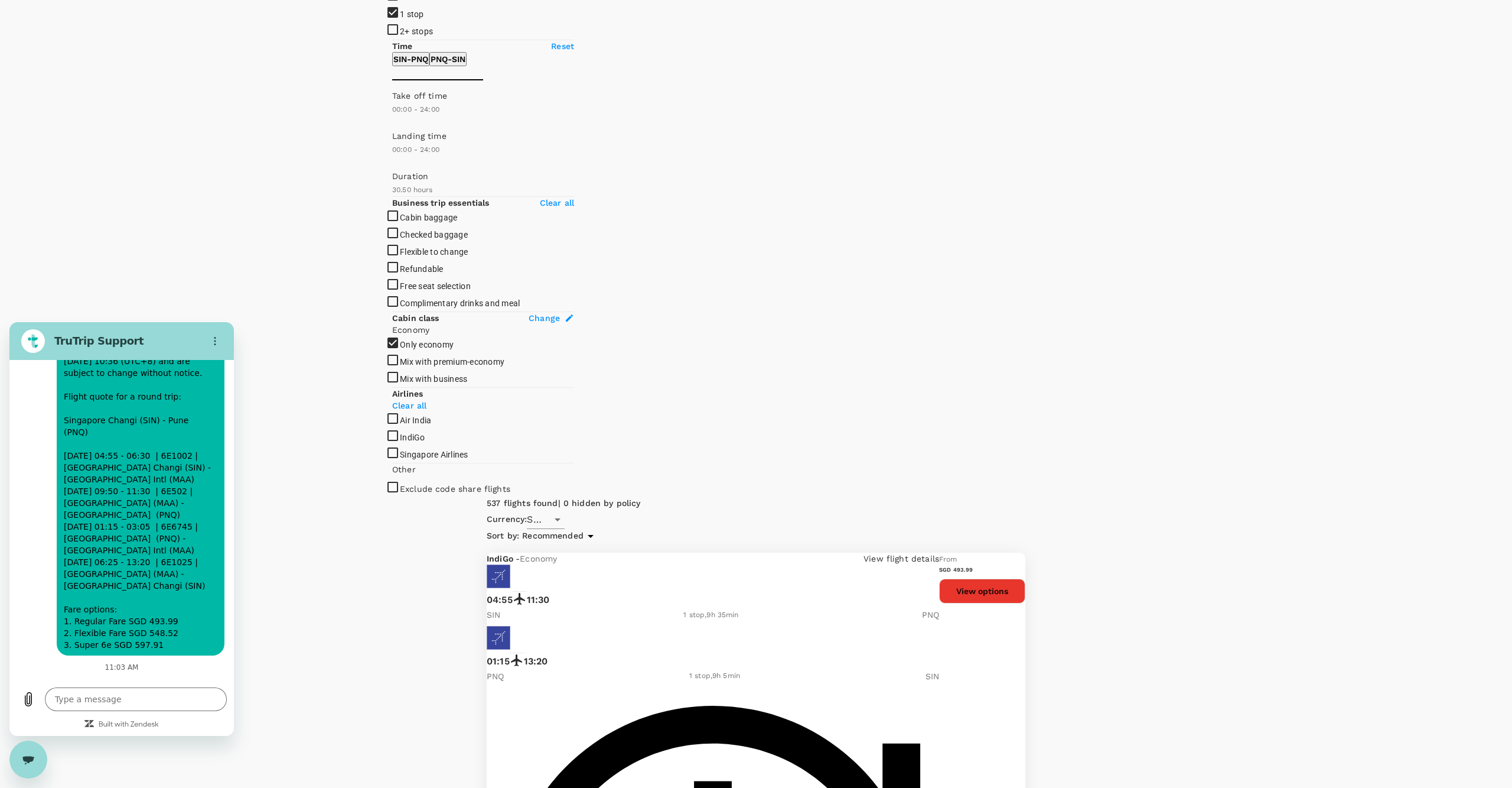
scroll to position [148, 0]
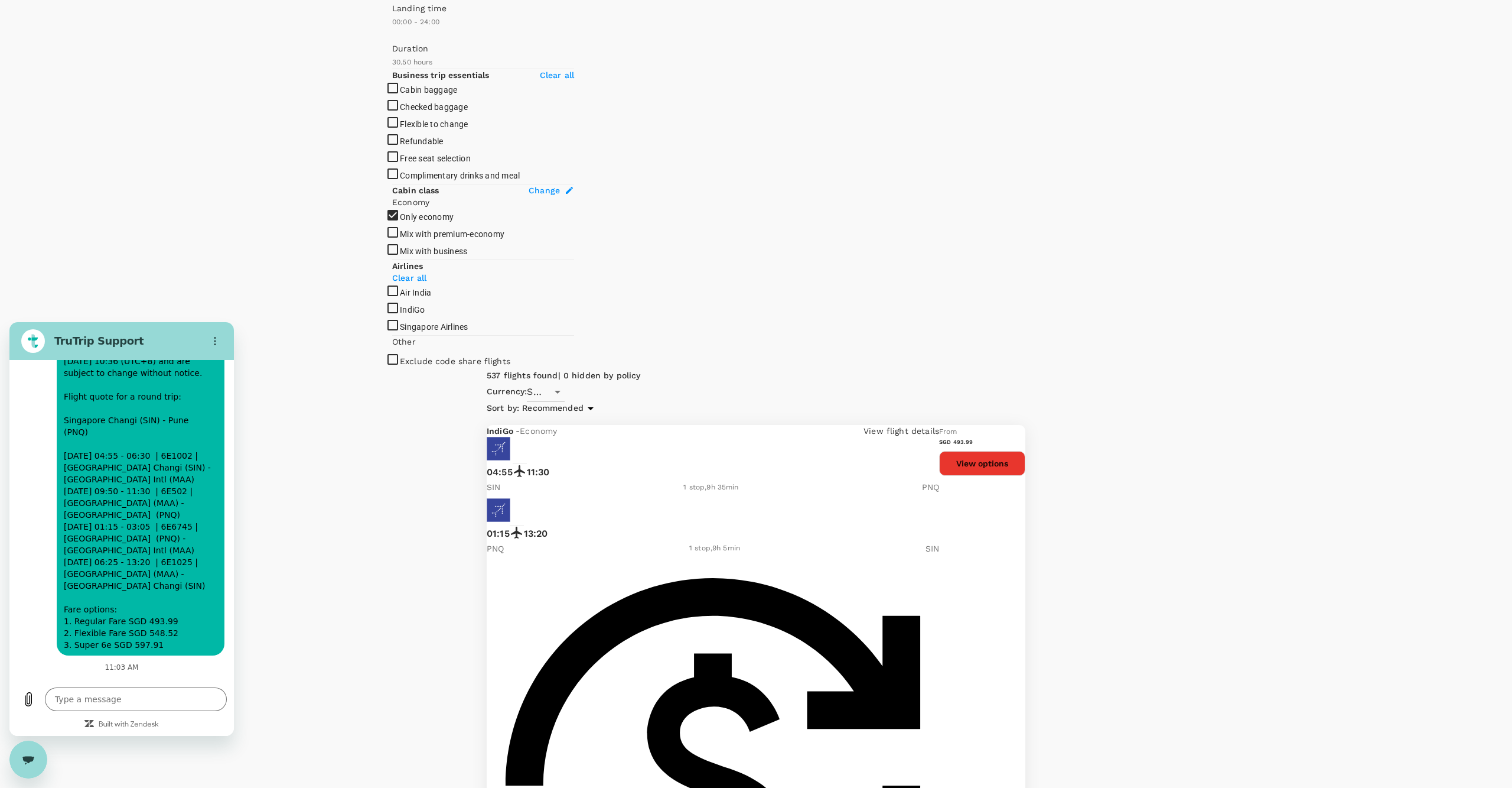
scroll to position [277, 0]
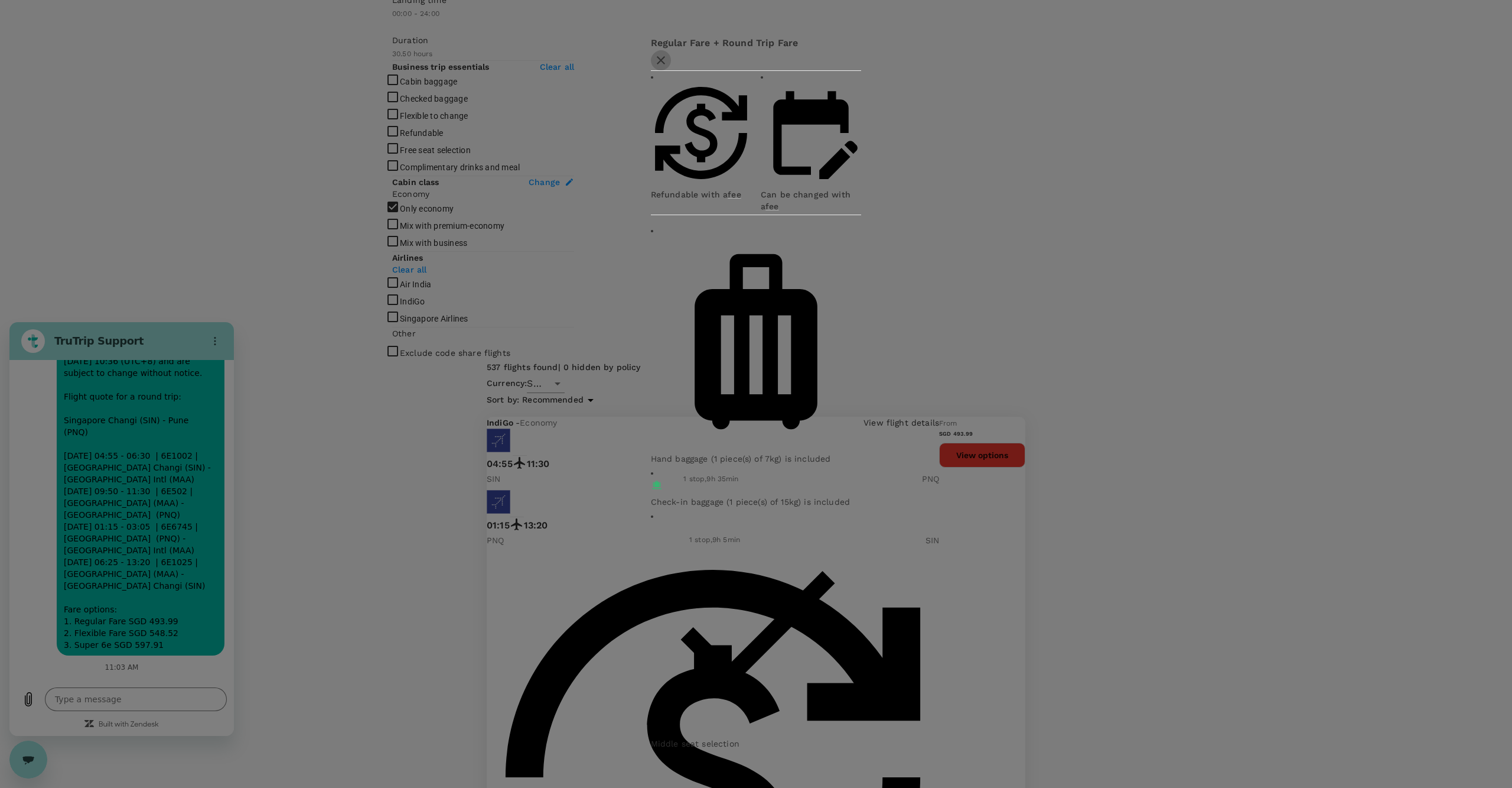
click at [668, 67] on icon "button" at bounding box center [660, 60] width 15 height 15
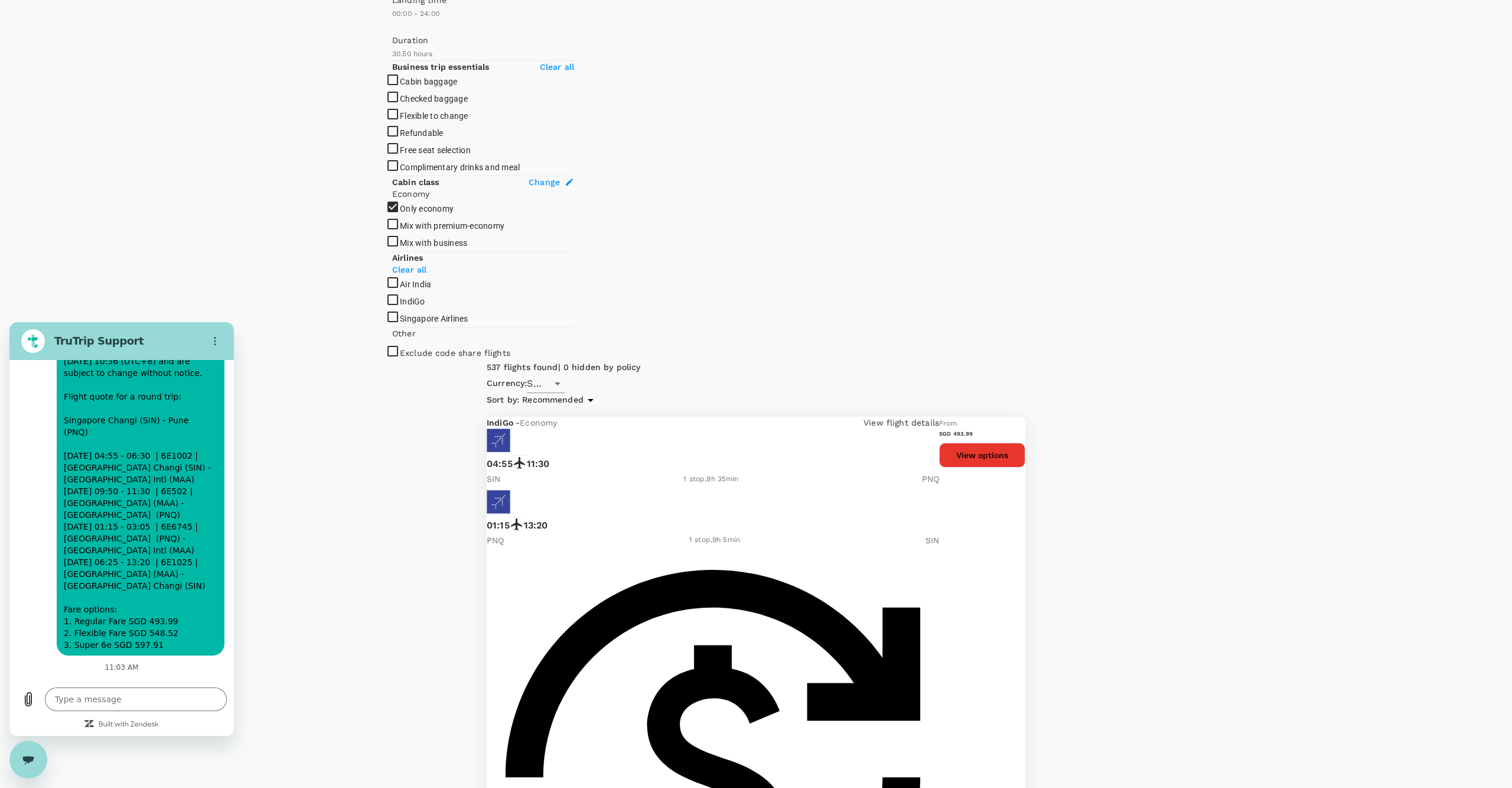
scroll to position [251, 0]
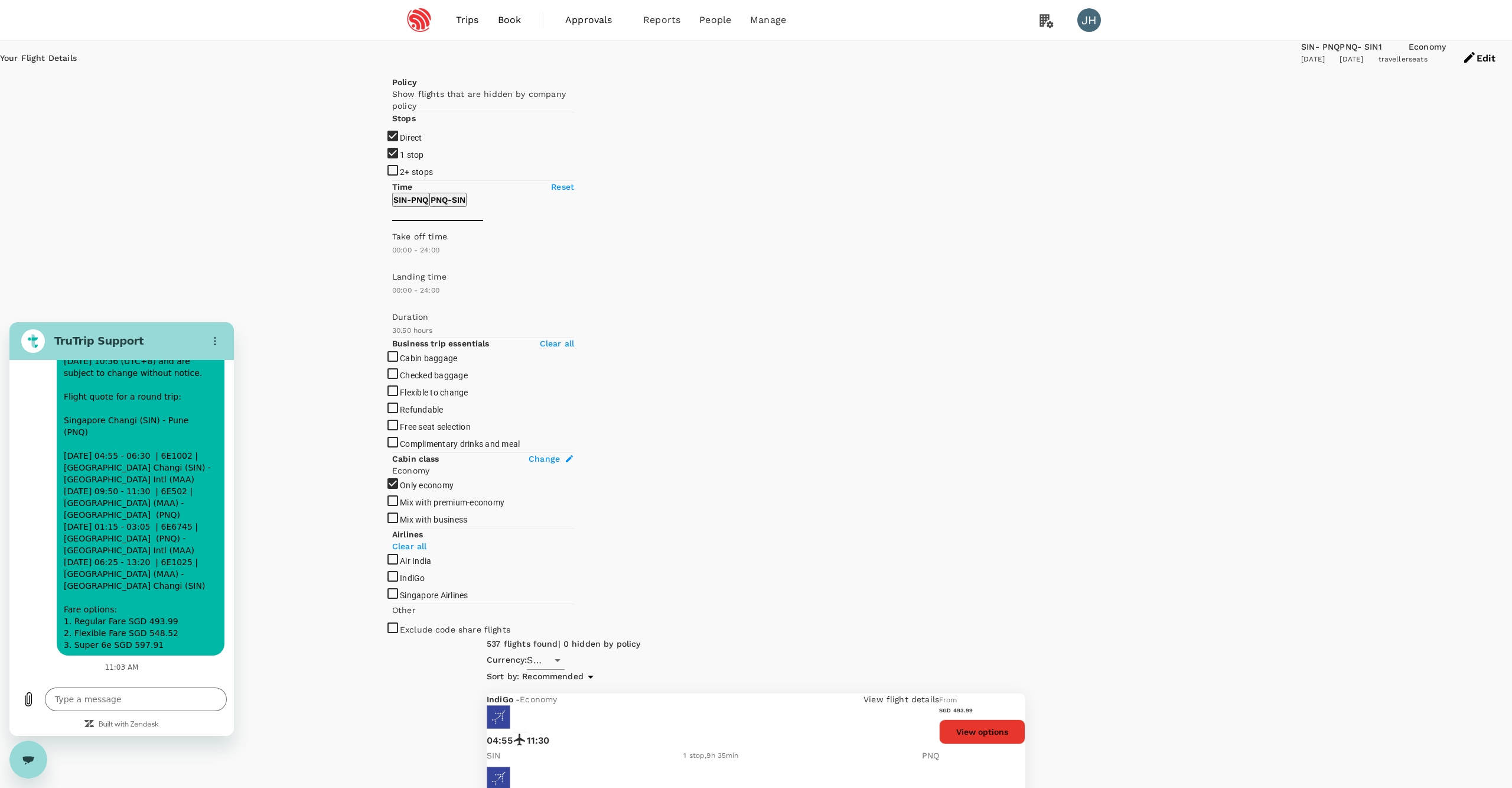
scroll to position [0, 0]
click at [738, 750] on div "1 stop , 9h 35min" at bounding box center [711, 756] width 55 height 12
click at [1024, 719] on button "View options" at bounding box center [982, 732] width 86 height 25
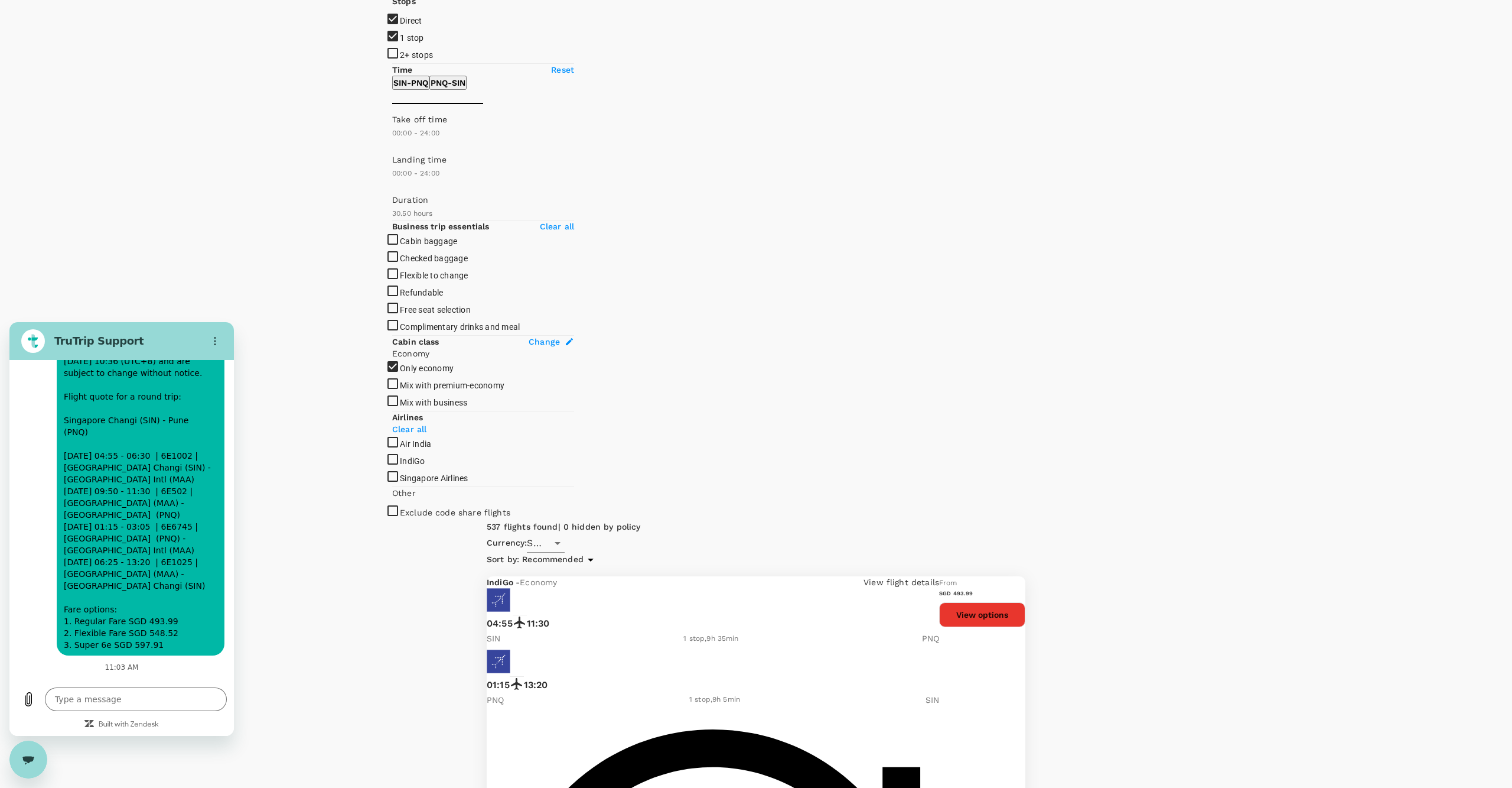
scroll to position [124, 0]
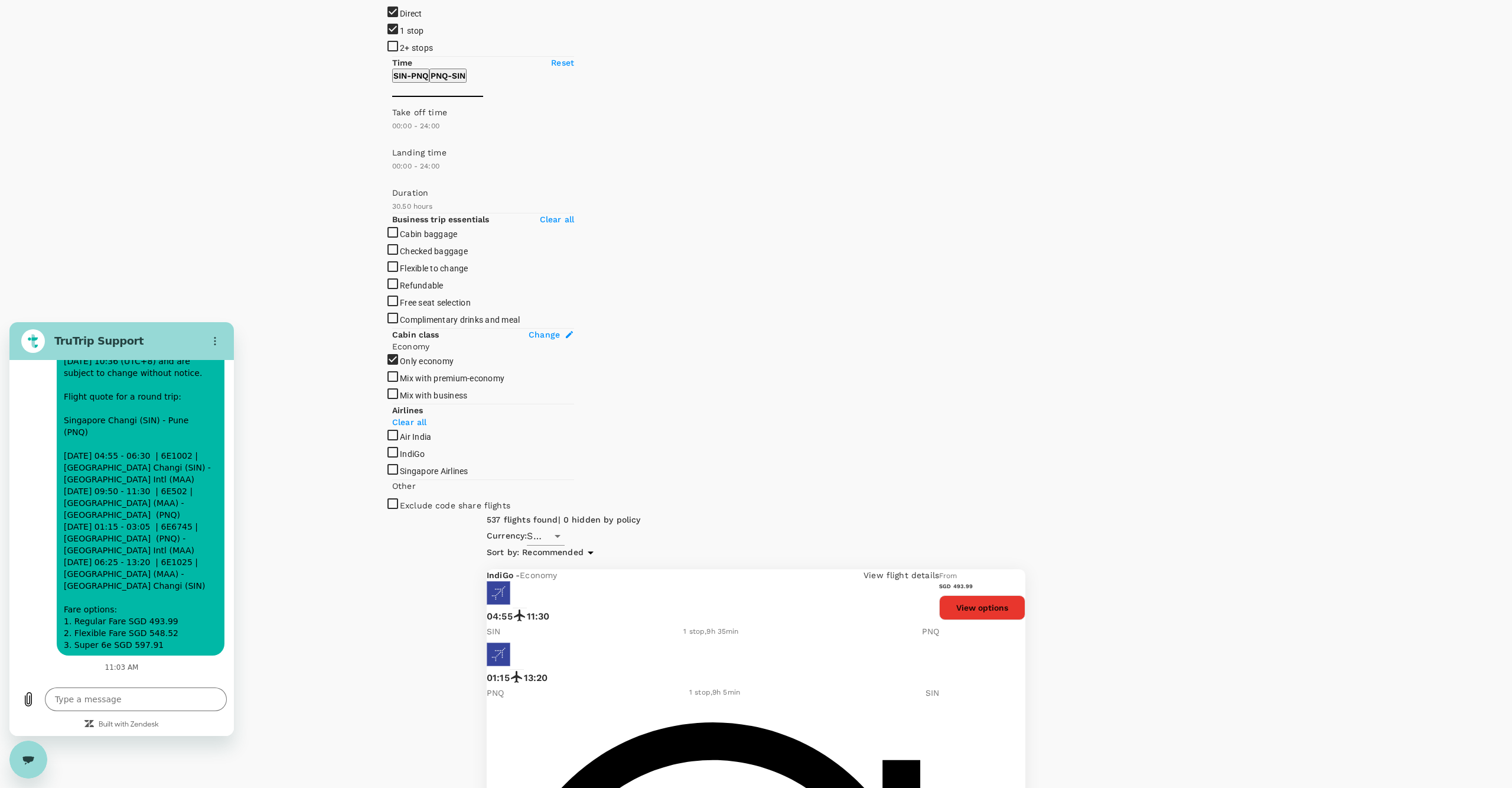
drag, startPoint x: 785, startPoint y: 237, endPoint x: 733, endPoint y: 240, distance: 52.1
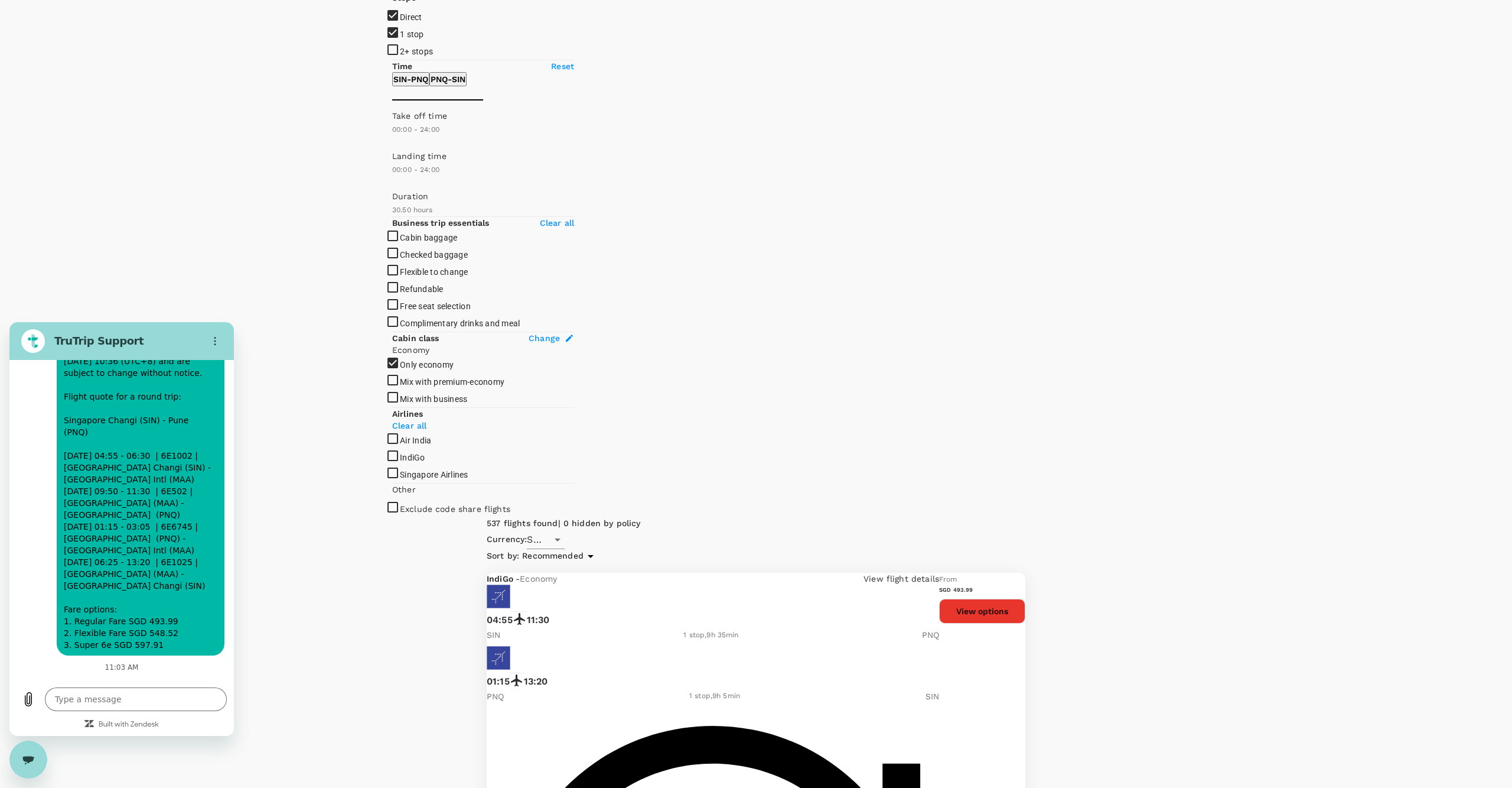
scroll to position [119, 0]
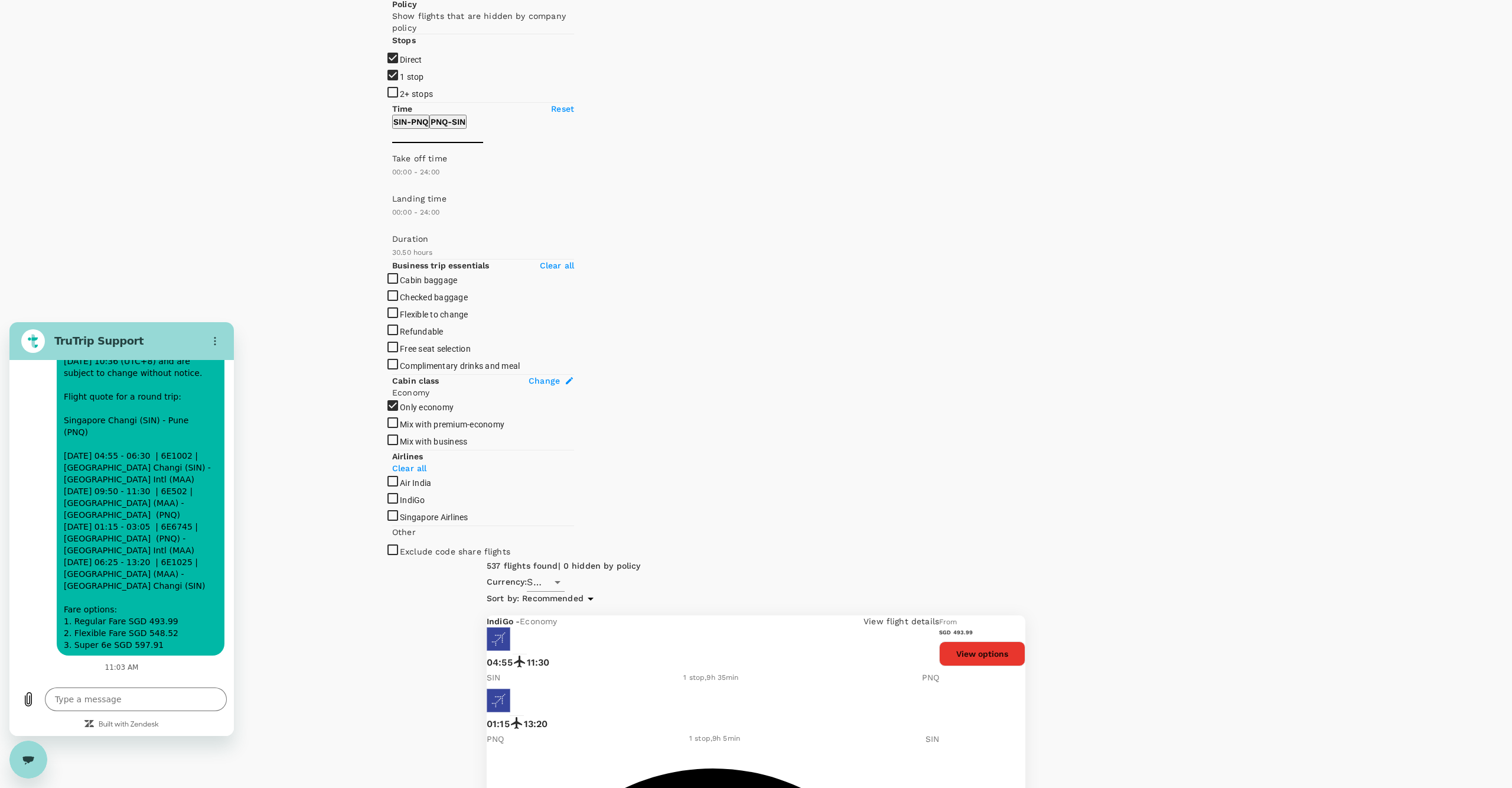
scroll to position [59, 0]
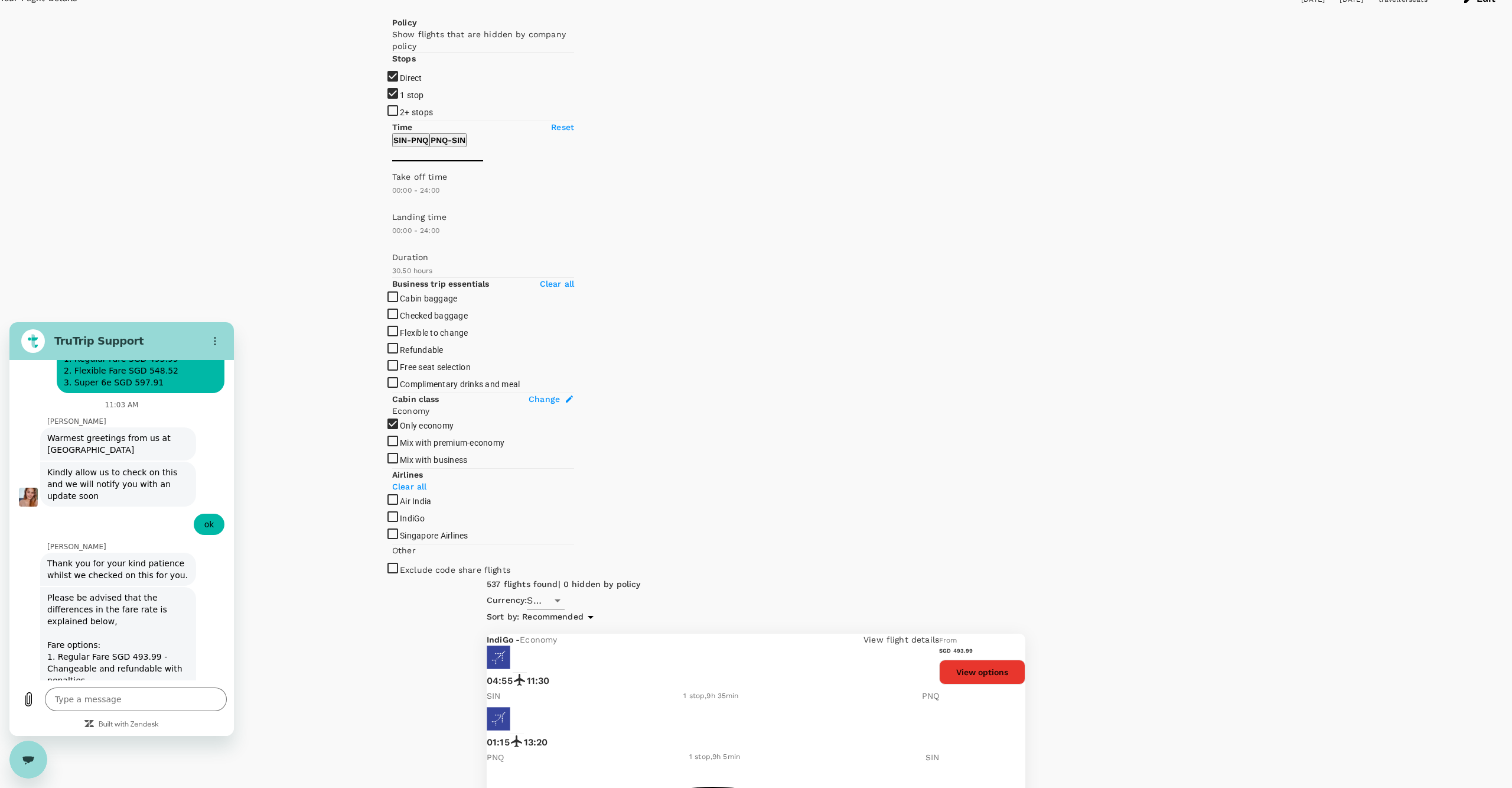
type textarea "x"
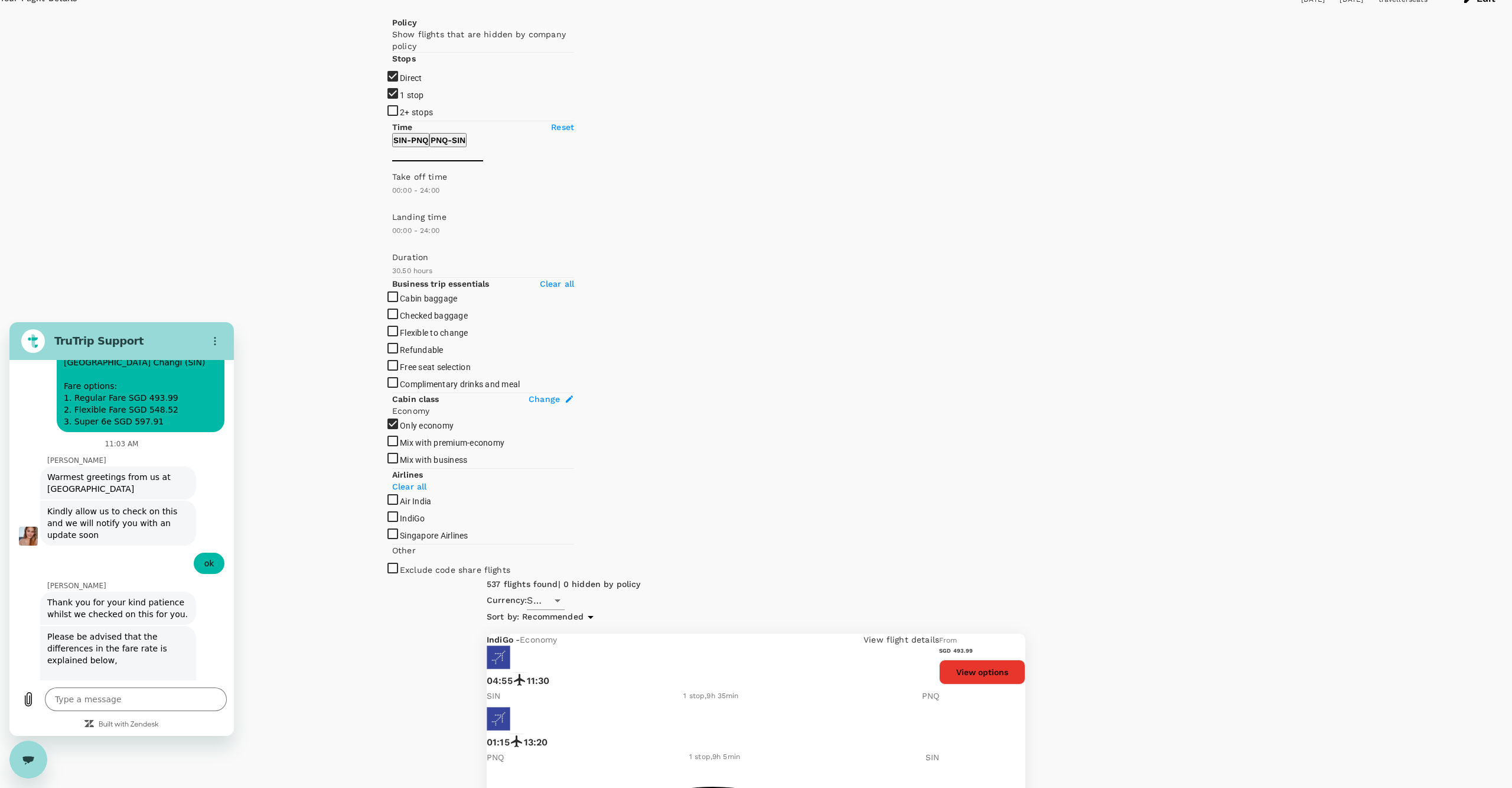
scroll to position [6393, 0]
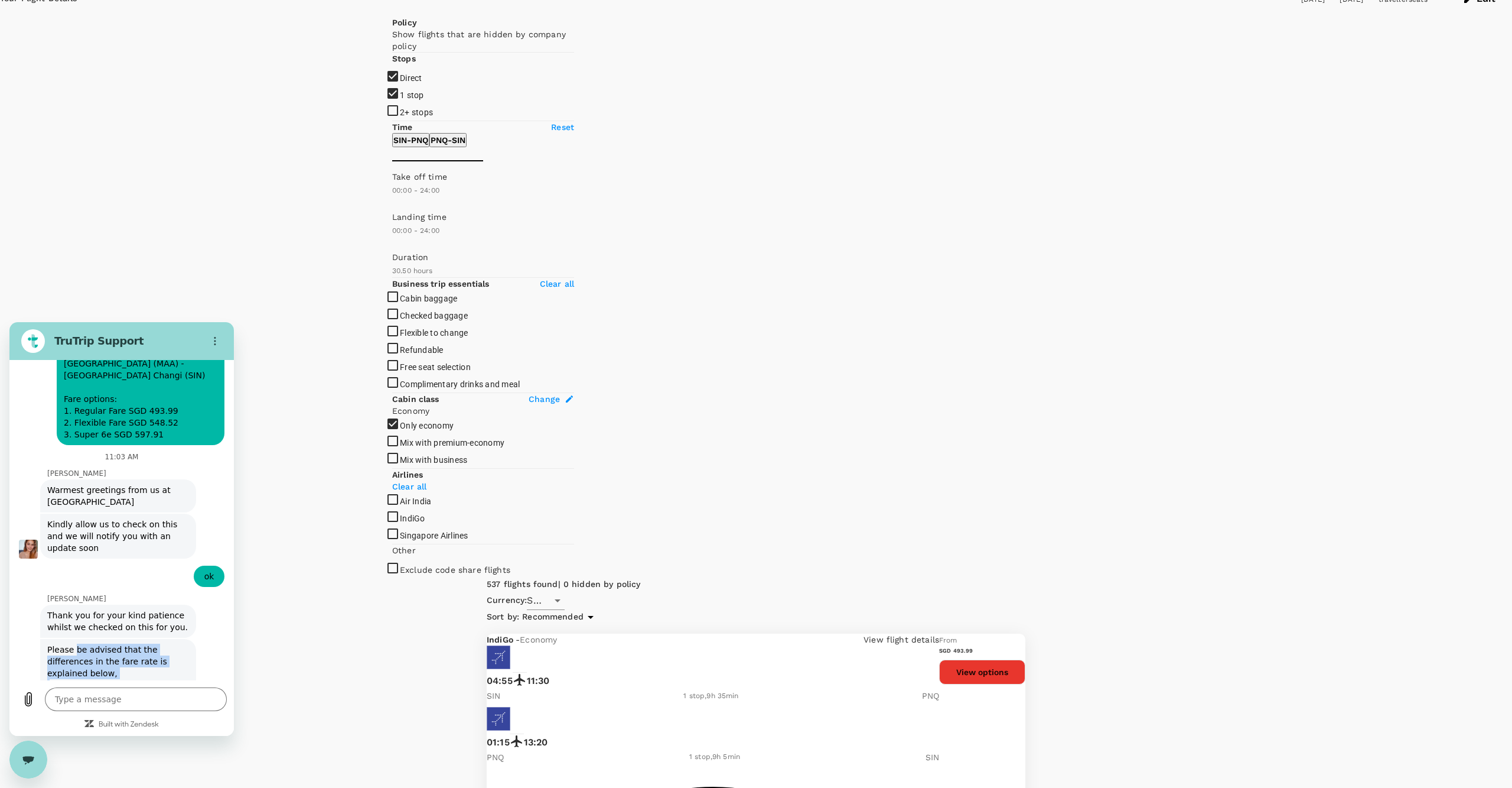
drag, startPoint x: 77, startPoint y: 457, endPoint x: 161, endPoint y: 498, distance: 93.5
click at [161, 638] on div "Please be advised that the differences in the fare rate is explained below, Far…" at bounding box center [118, 749] width 151 height 223
drag, startPoint x: 67, startPoint y: 533, endPoint x: 166, endPoint y: 542, distance: 99.4
click at [167, 638] on div "Please be advised that the differences in the fare rate is explained below, Far…" at bounding box center [118, 749] width 151 height 223
drag, startPoint x: 65, startPoint y: 564, endPoint x: 166, endPoint y: 580, distance: 102.3
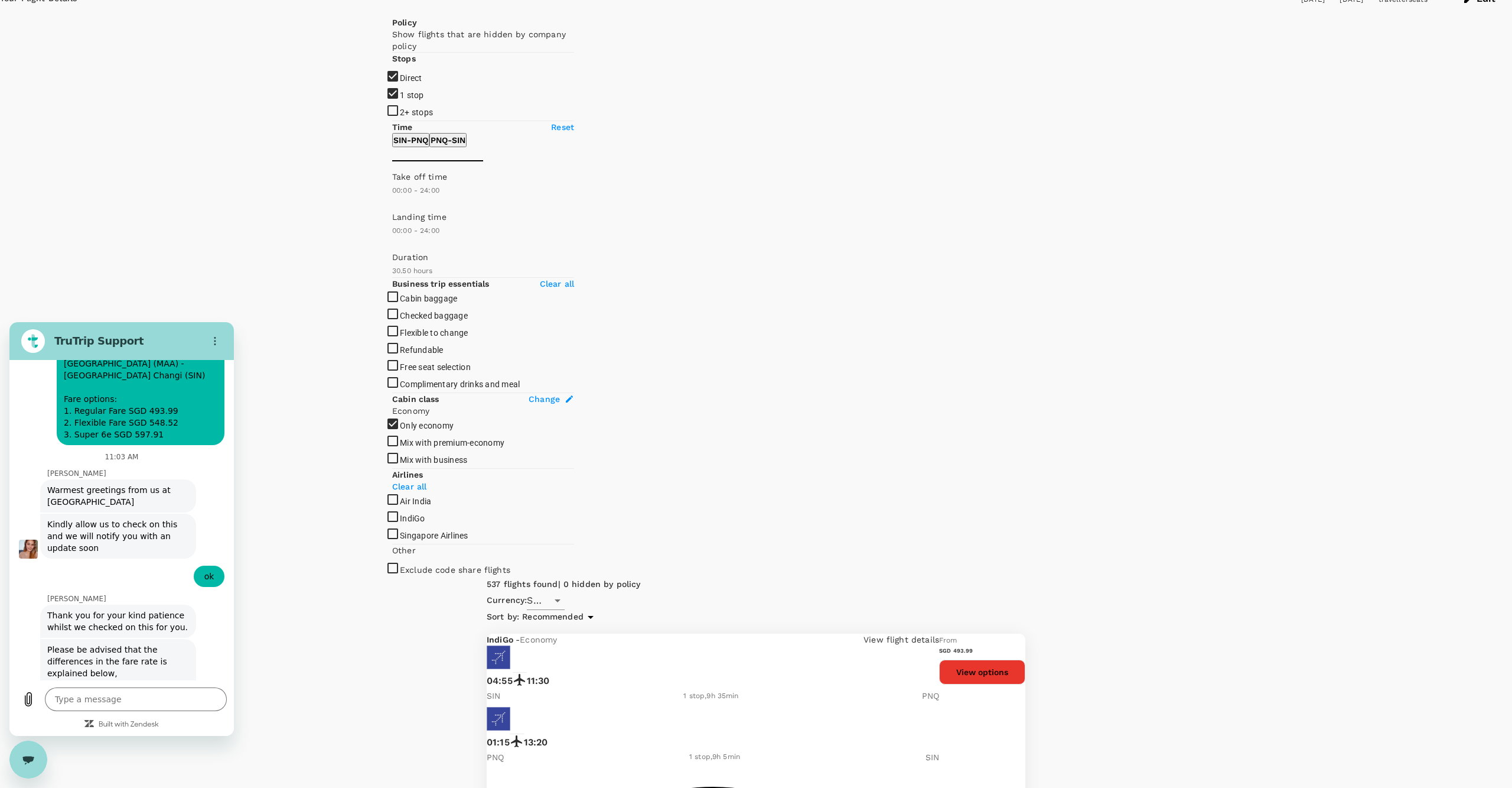
click at [166, 638] on div "Please be advised that the differences in the fare rate is explained below, Far…" at bounding box center [118, 749] width 151 height 223
drag, startPoint x: 56, startPoint y: 556, endPoint x: 183, endPoint y: 576, distance: 128.6
click at [183, 638] on div "Please be advised that the differences in the fare rate is explained below, Far…" at bounding box center [118, 749] width 151 height 223
drag, startPoint x: 50, startPoint y: 592, endPoint x: 150, endPoint y: 603, distance: 100.6
click at [151, 638] on div "Please be advised that the differences in the fare rate is explained below, Far…" at bounding box center [118, 749] width 151 height 223
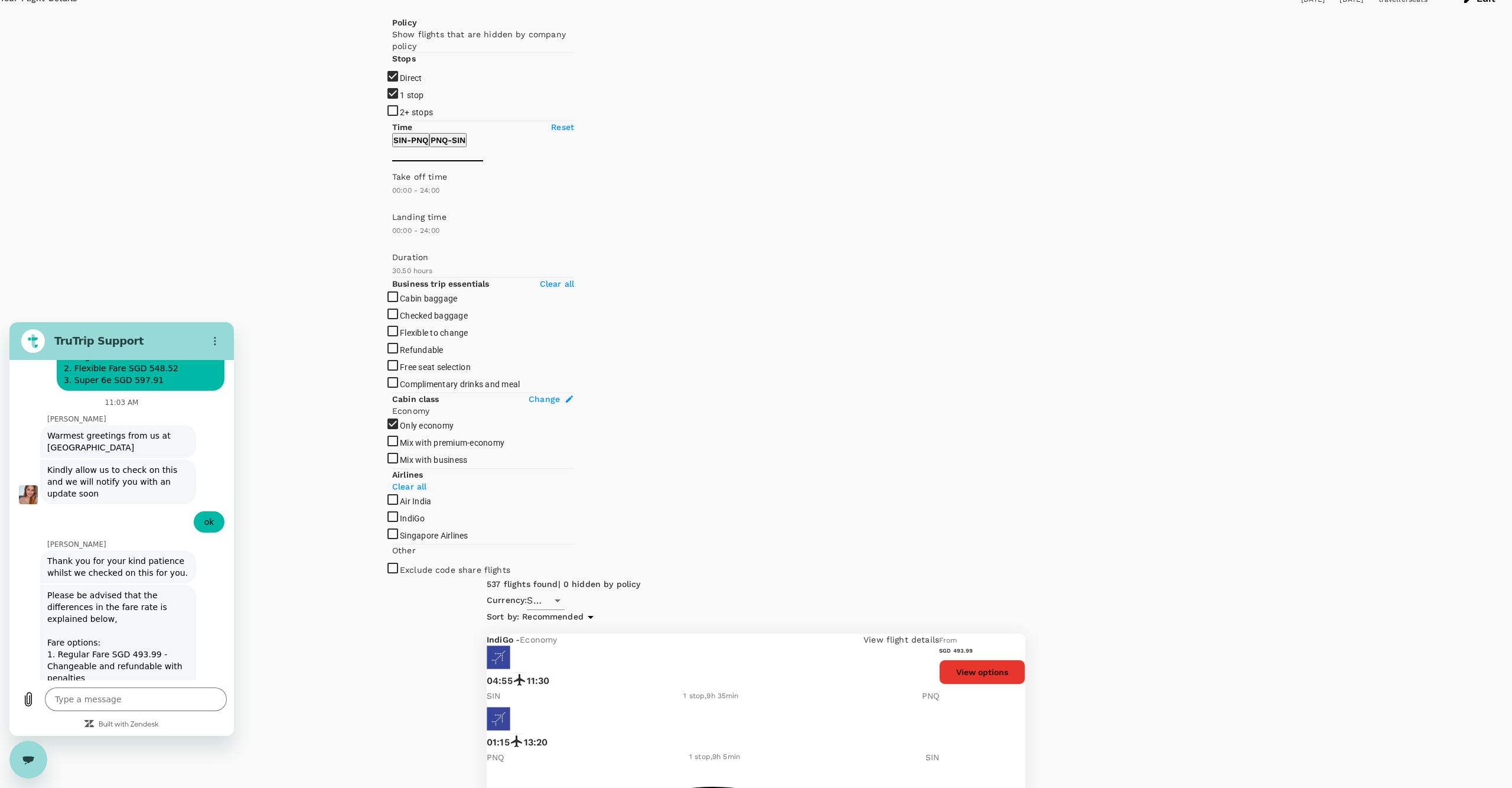
scroll to position [6447, 0]
click at [117, 697] on textarea at bounding box center [135, 699] width 182 height 23
type textarea "o"
type textarea "x"
type textarea "ok"
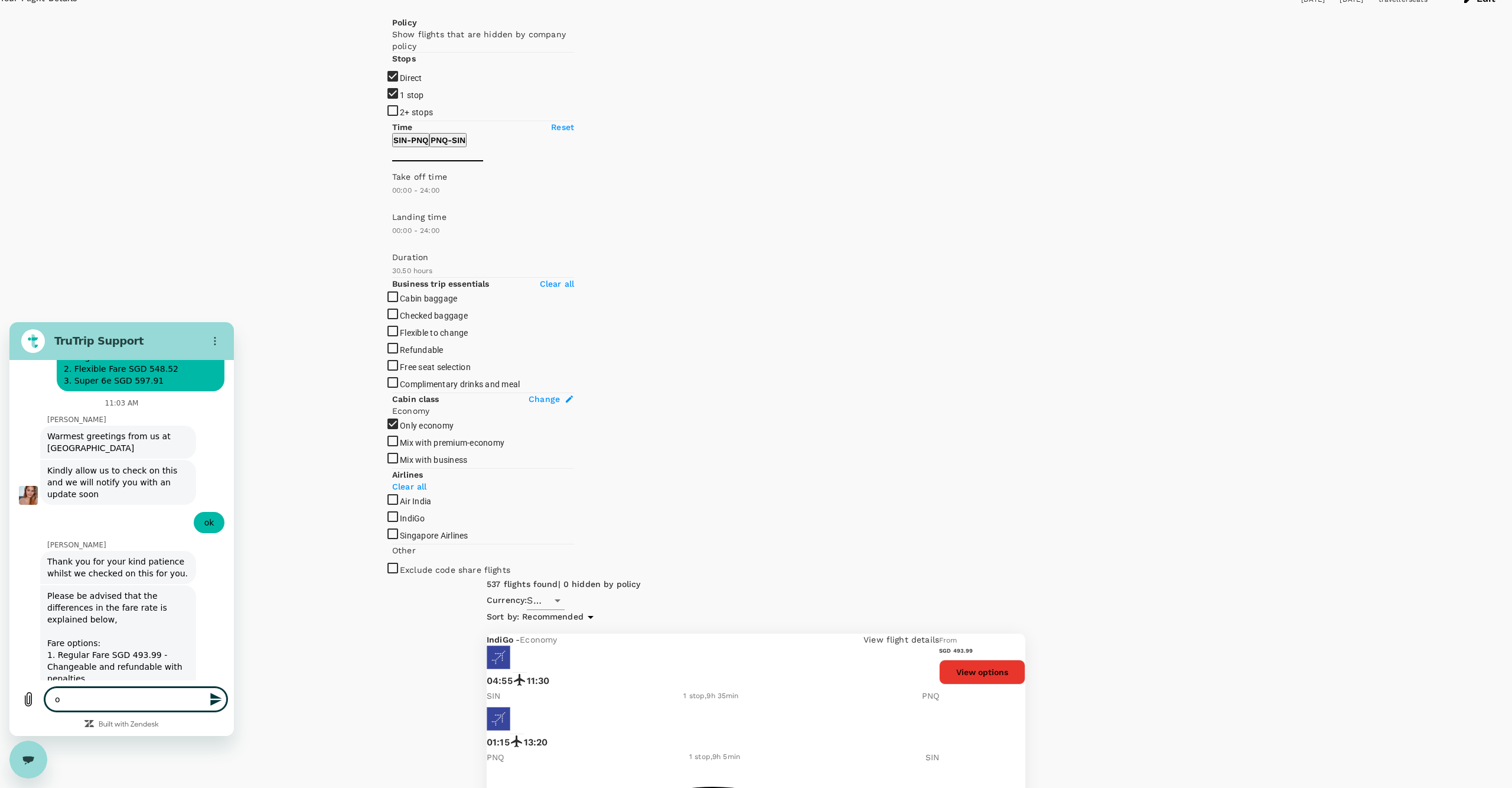
type textarea "x"
type textarea "ok"
type textarea "x"
type textarea "ok t"
type textarea "x"
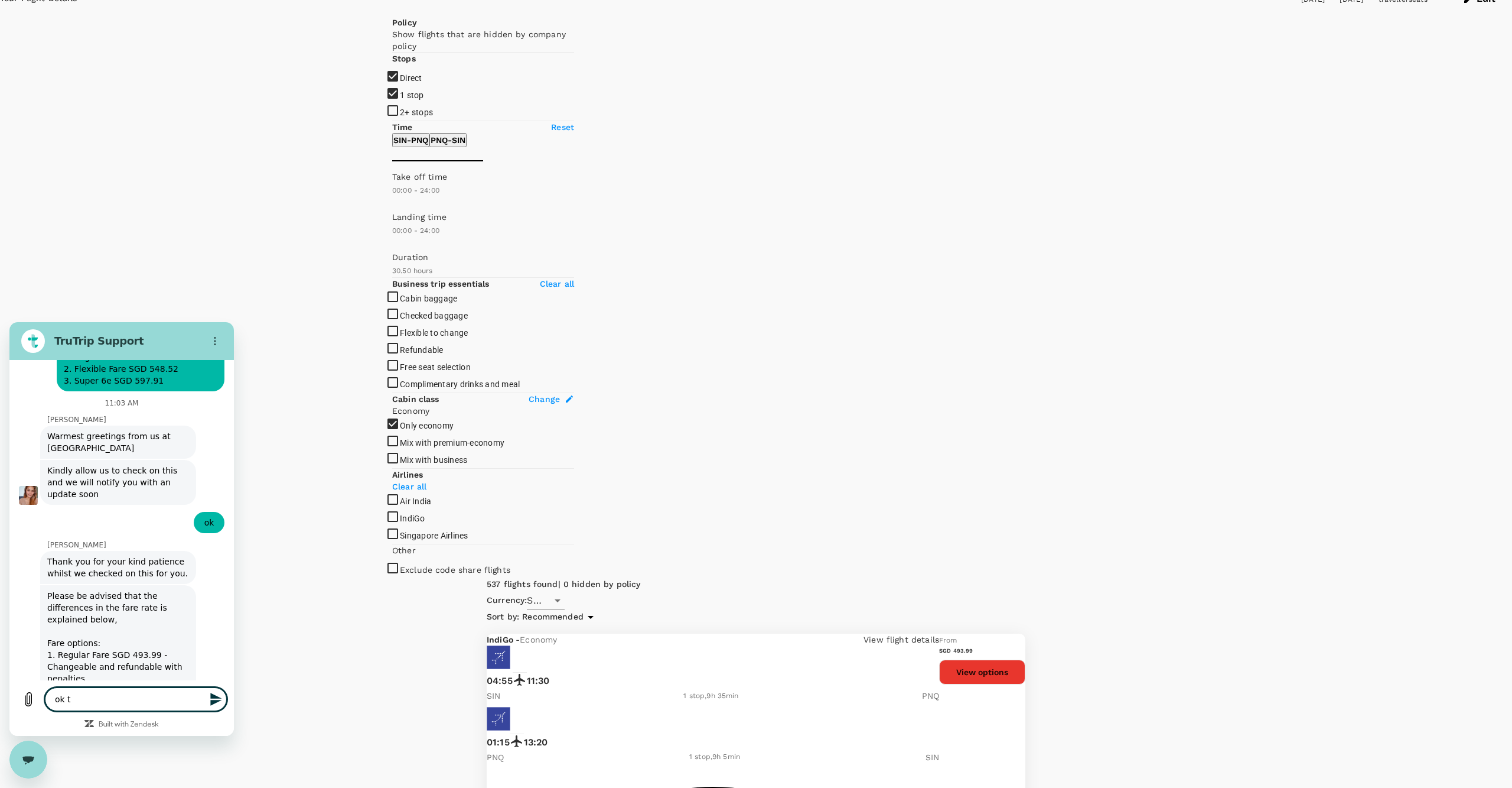
type textarea "ok th"
type textarea "x"
type textarea "ok tha"
type textarea "x"
type textarea "ok than"
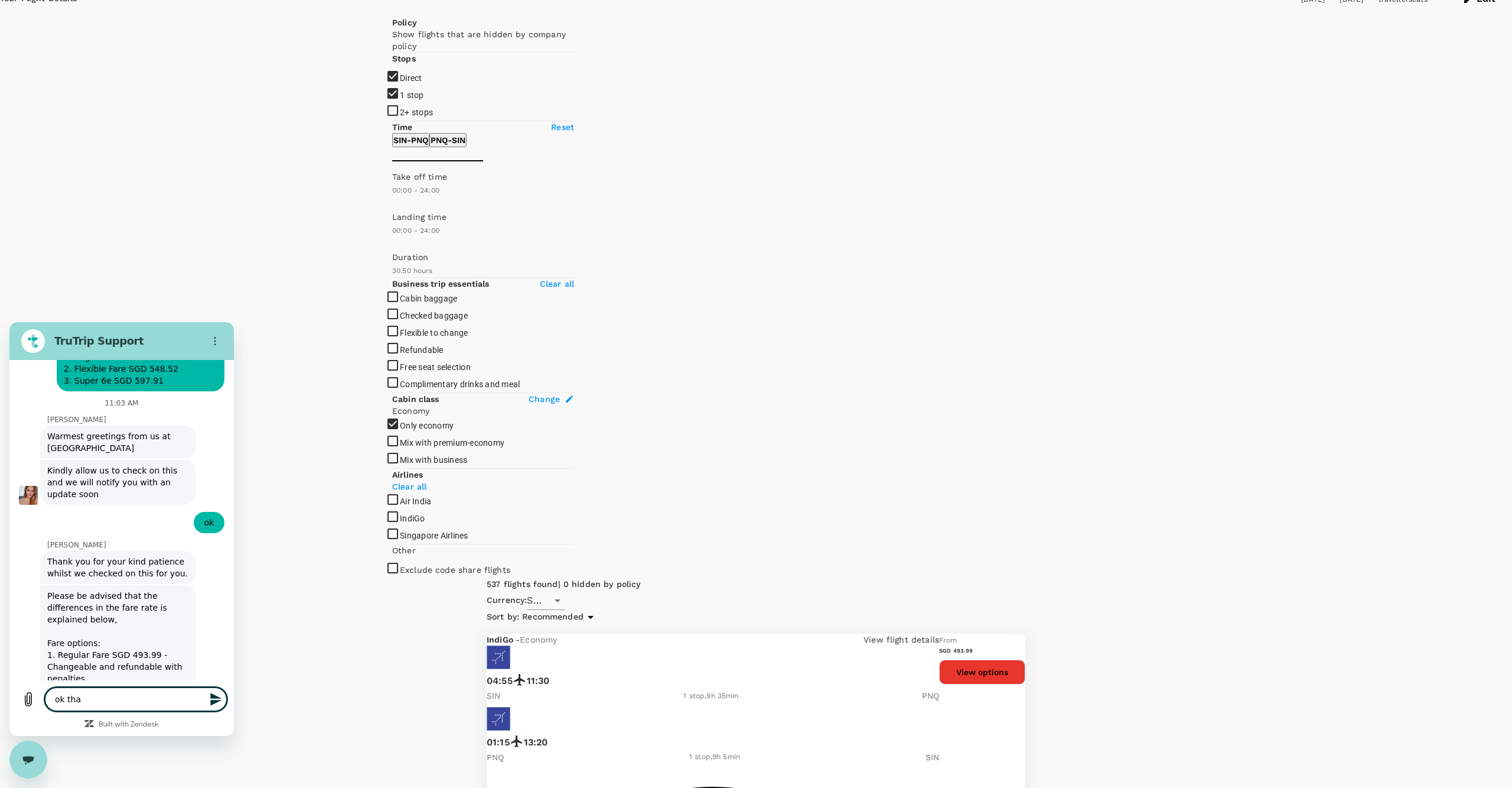
type textarea "x"
type textarea "ok thank"
type textarea "x"
type textarea "ok thanks"
type textarea "x"
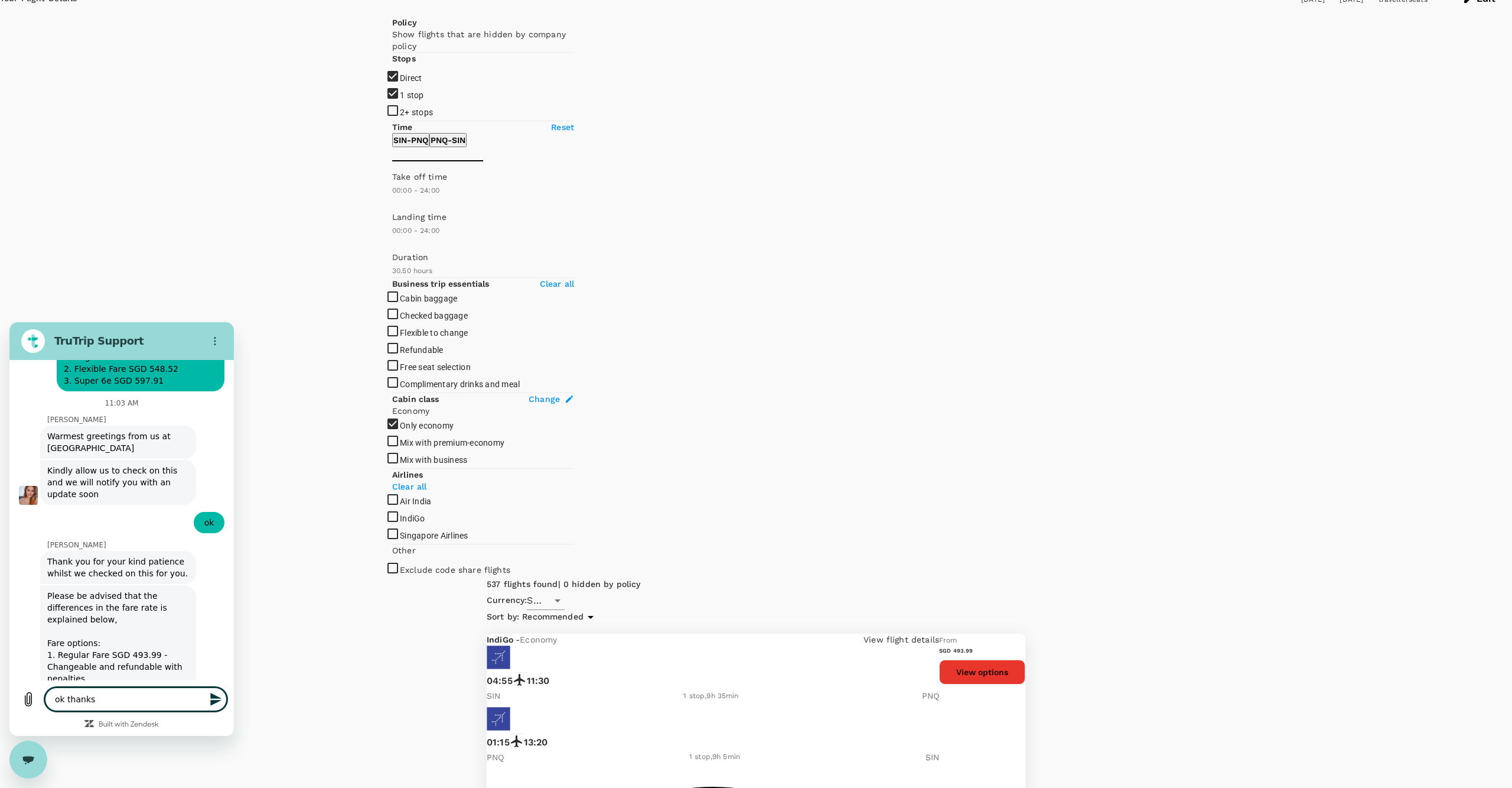
type textarea "ok thanks"
type textarea "x"
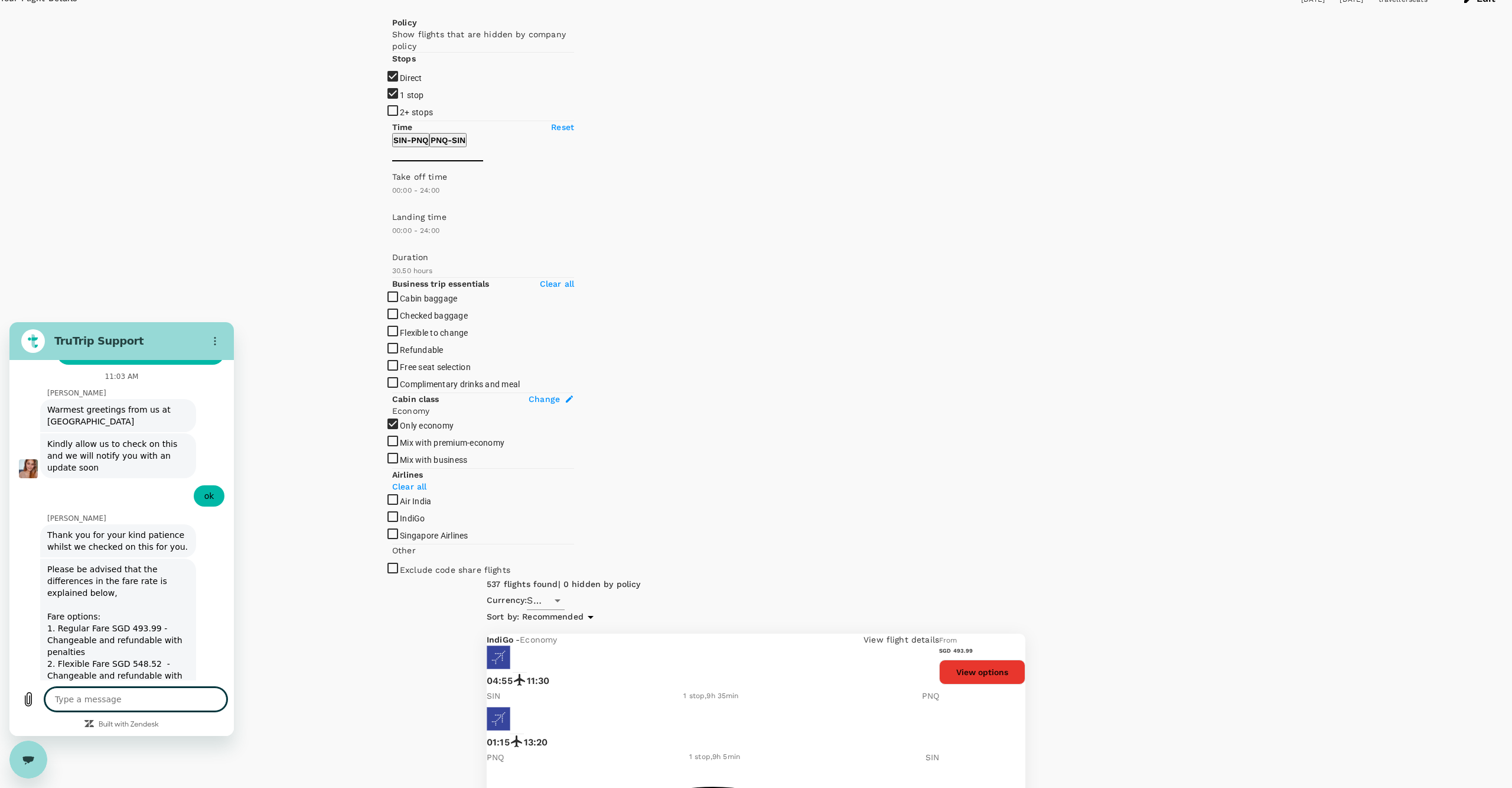
type textarea "x"
type textarea "t"
type textarea "x"
type textarea "th"
type textarea "x"
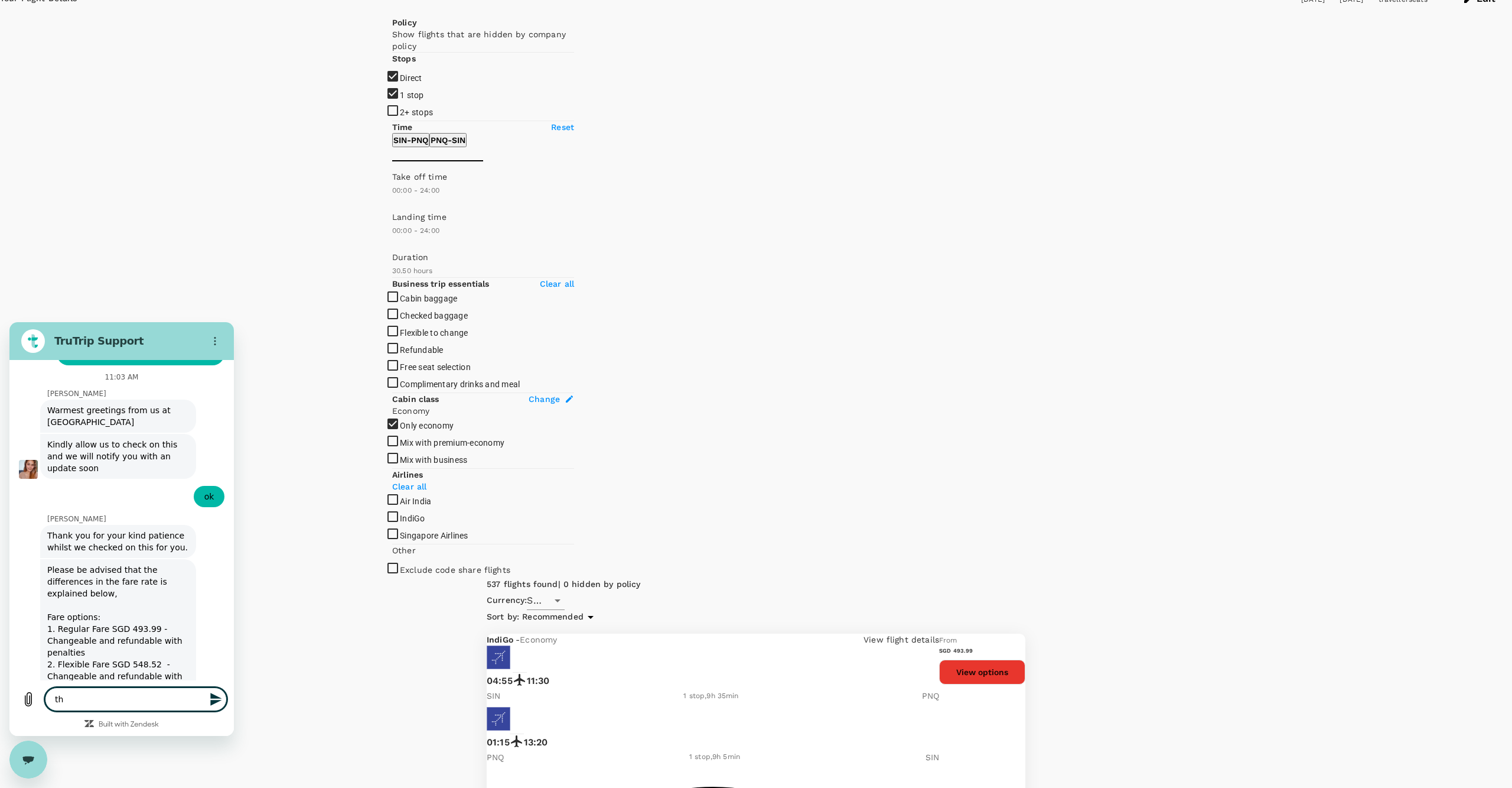
type textarea "the"
type textarea "x"
type textarea "the"
type textarea "x"
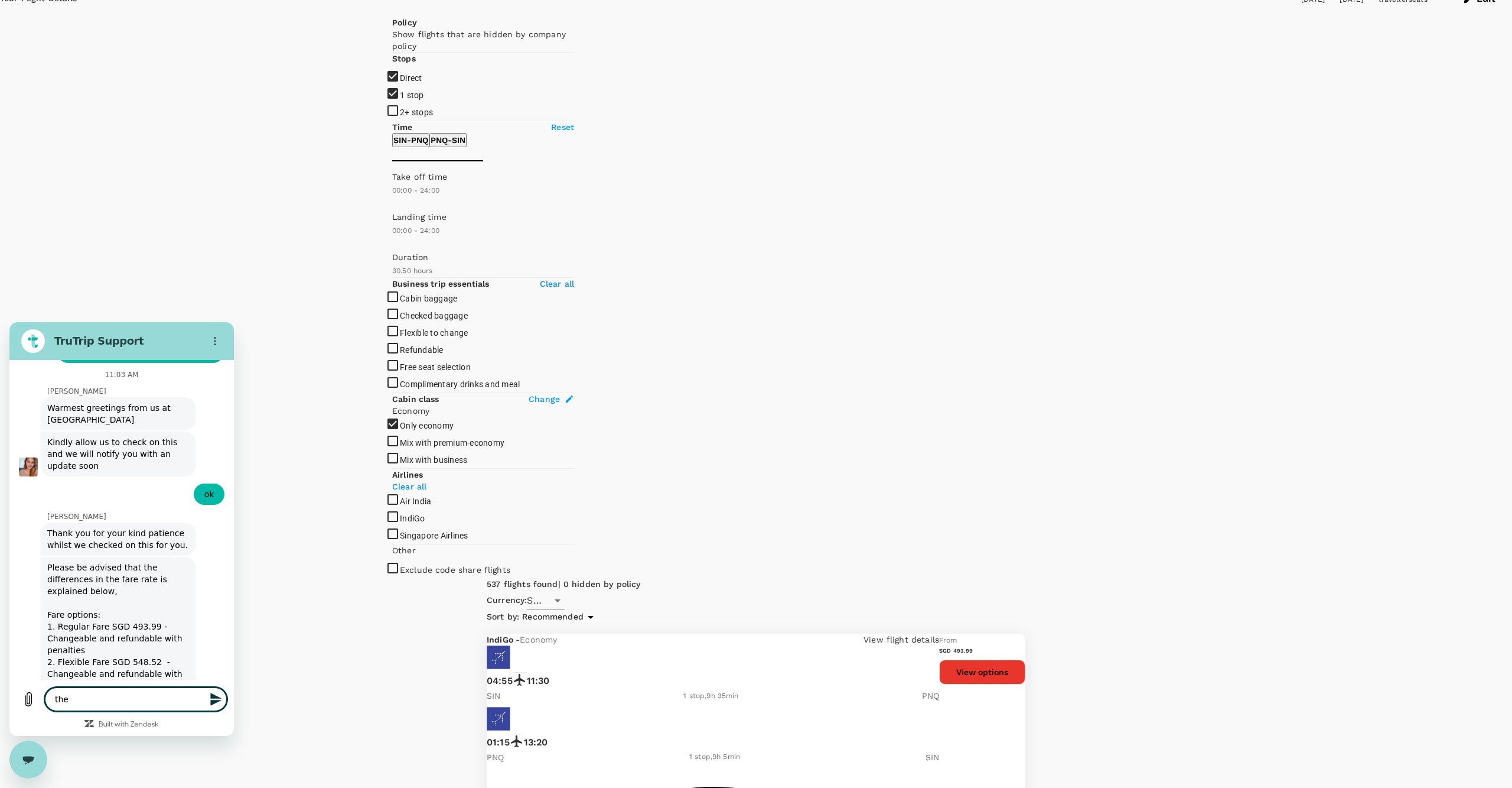
type textarea "the m"
type textarea "x"
type textarea "the me"
type textarea "x"
type textarea "the mea"
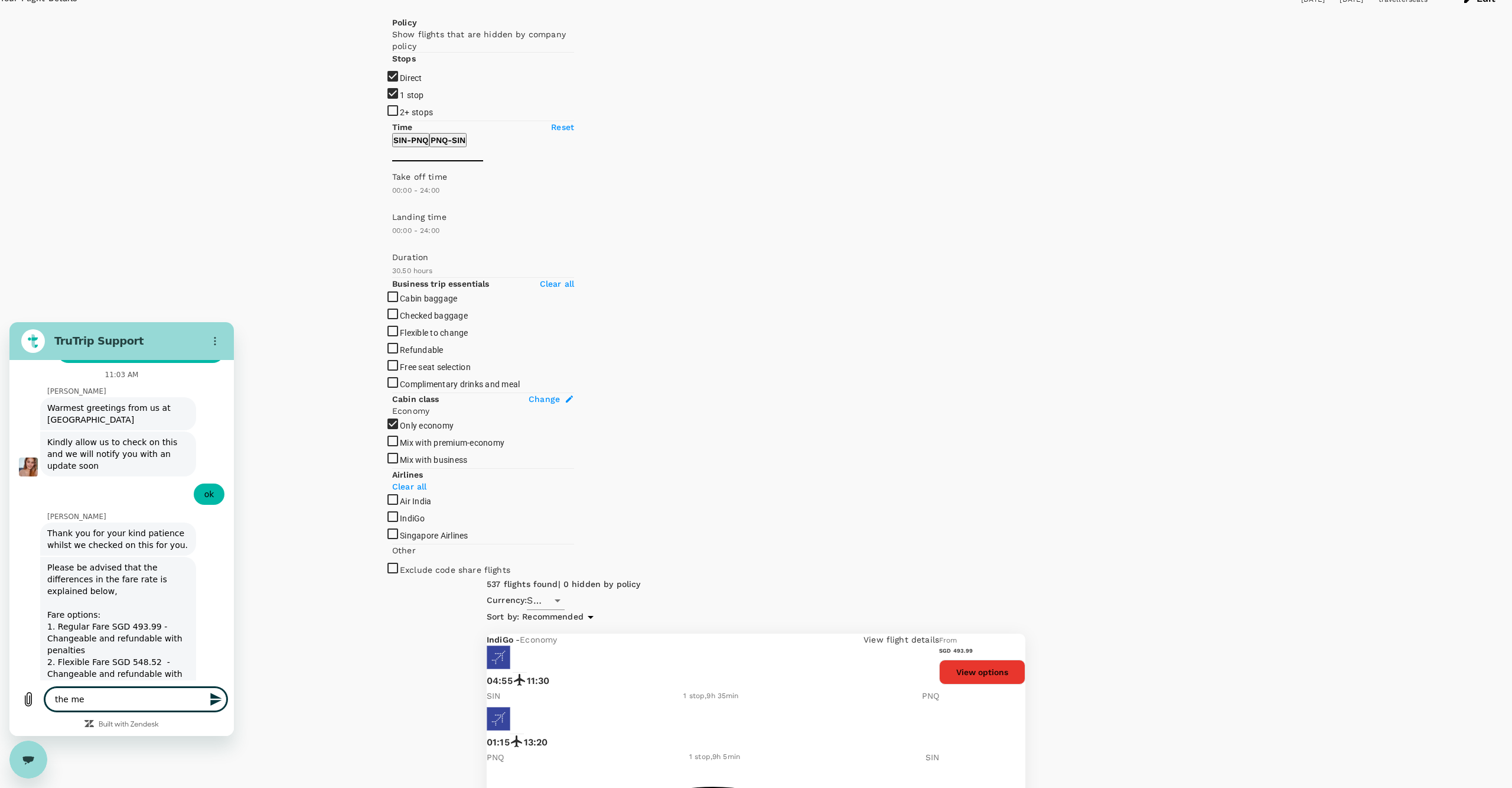
type textarea "x"
type textarea "the meal"
type textarea "x"
type textarea "the meals"
type textarea "x"
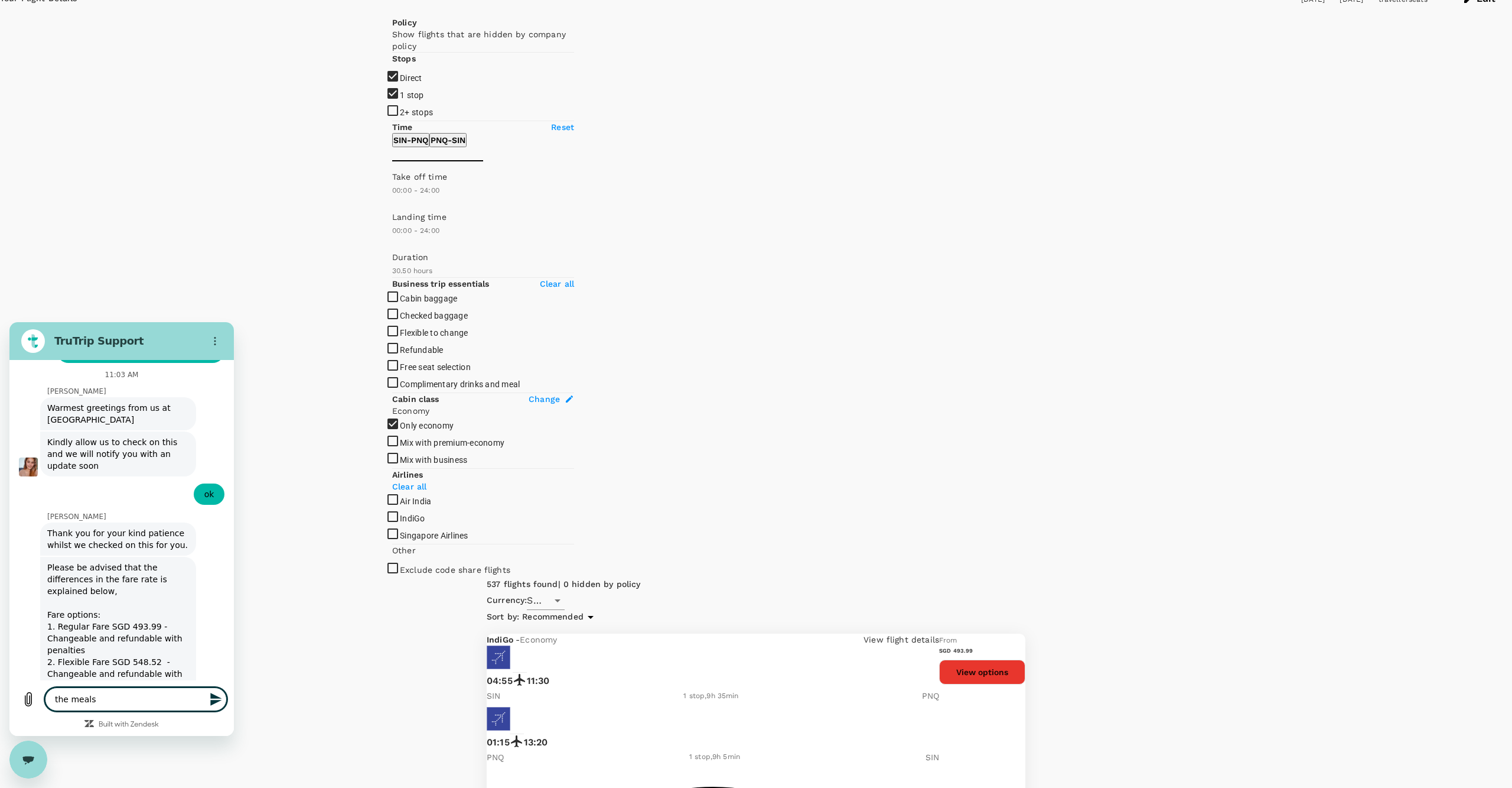
type textarea "the meals"
type textarea "x"
type textarea "the meals n"
type textarea "x"
type textarea "the meals no"
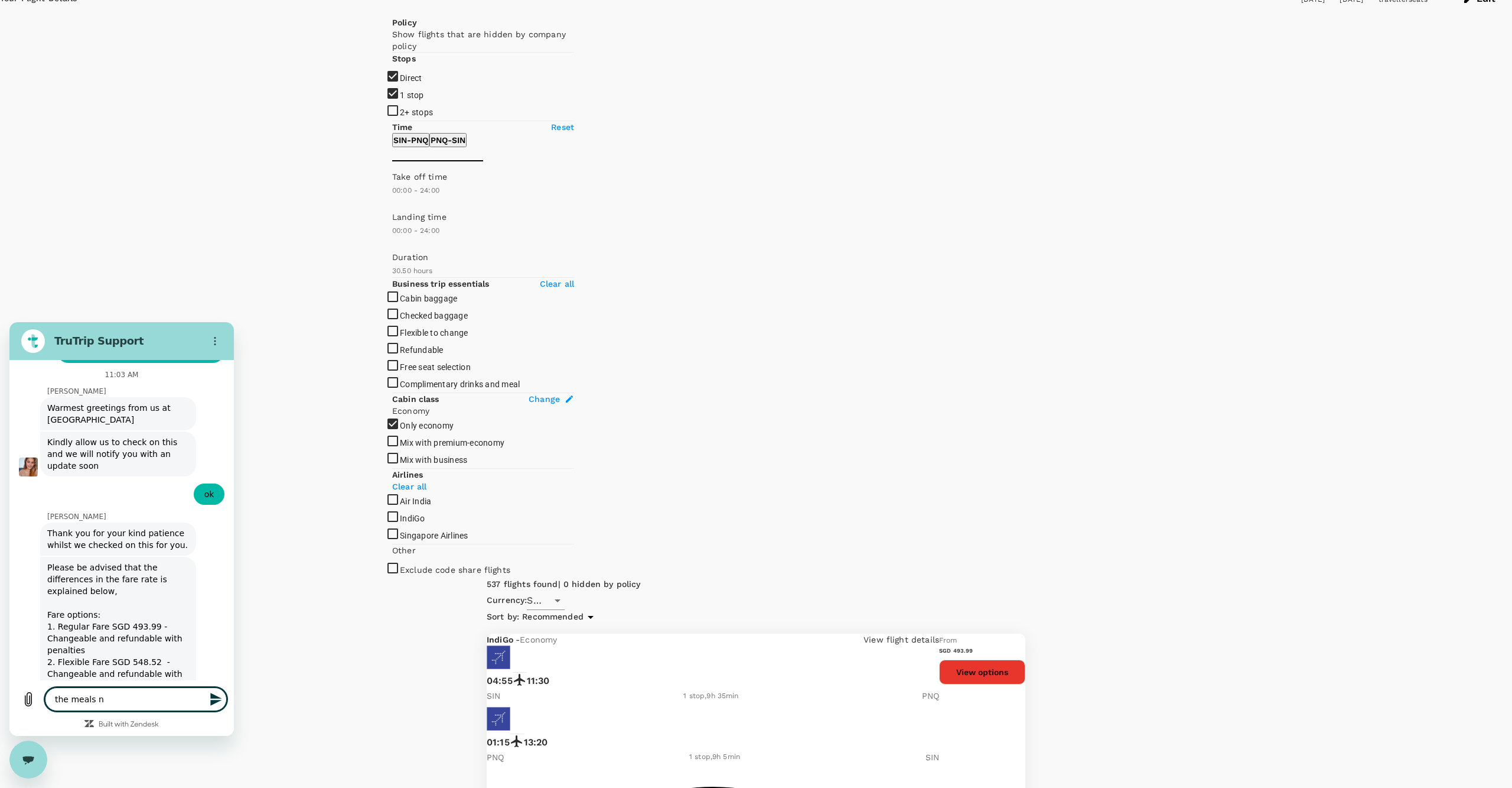
type textarea "x"
type textarea "the meals not"
type textarea "x"
type textarea "the meals not"
type textarea "x"
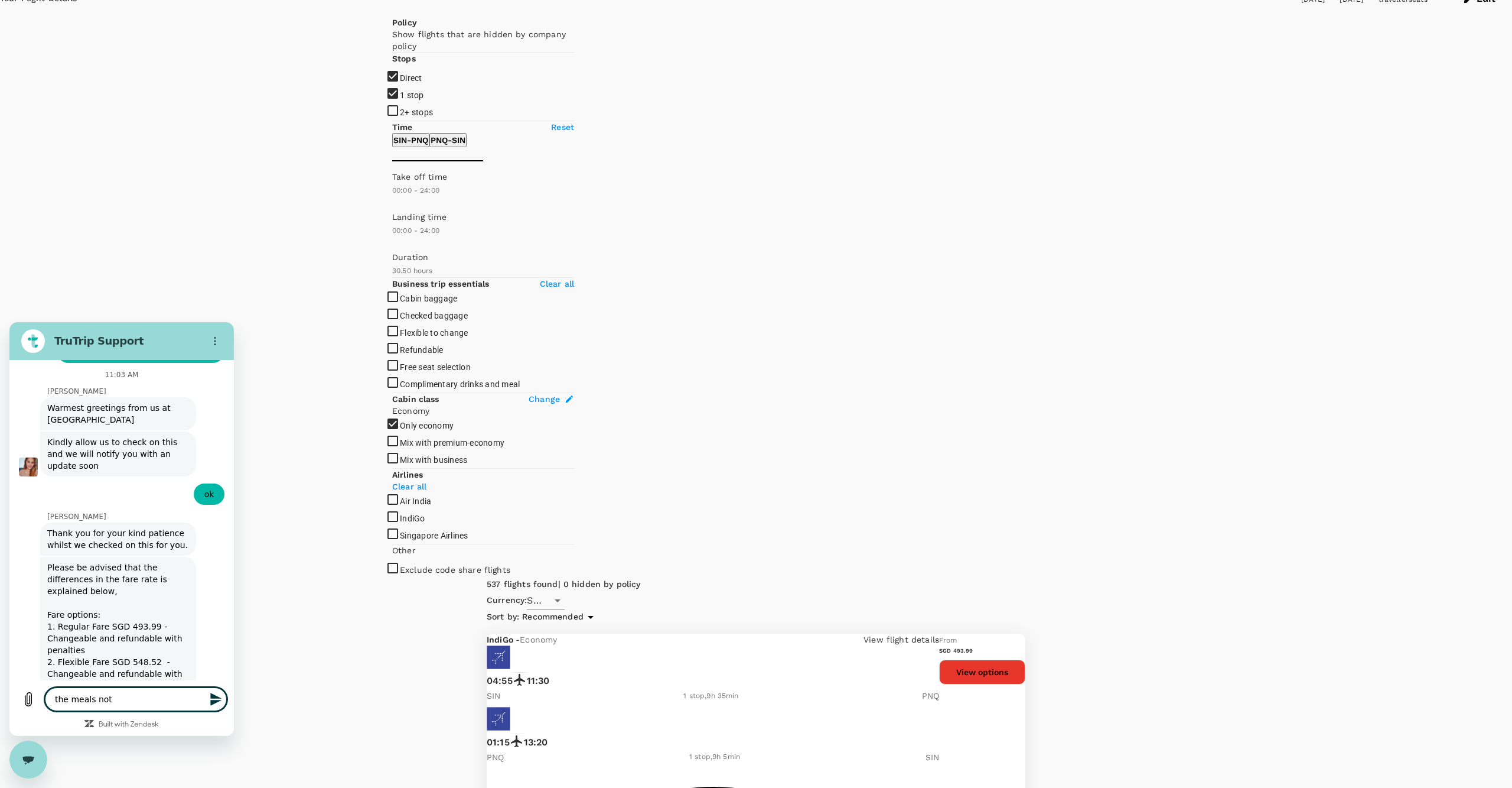
type textarea "the meals not s"
type textarea "x"
type textarea "the meals not sh"
type textarea "x"
type textarea "the meals not sho"
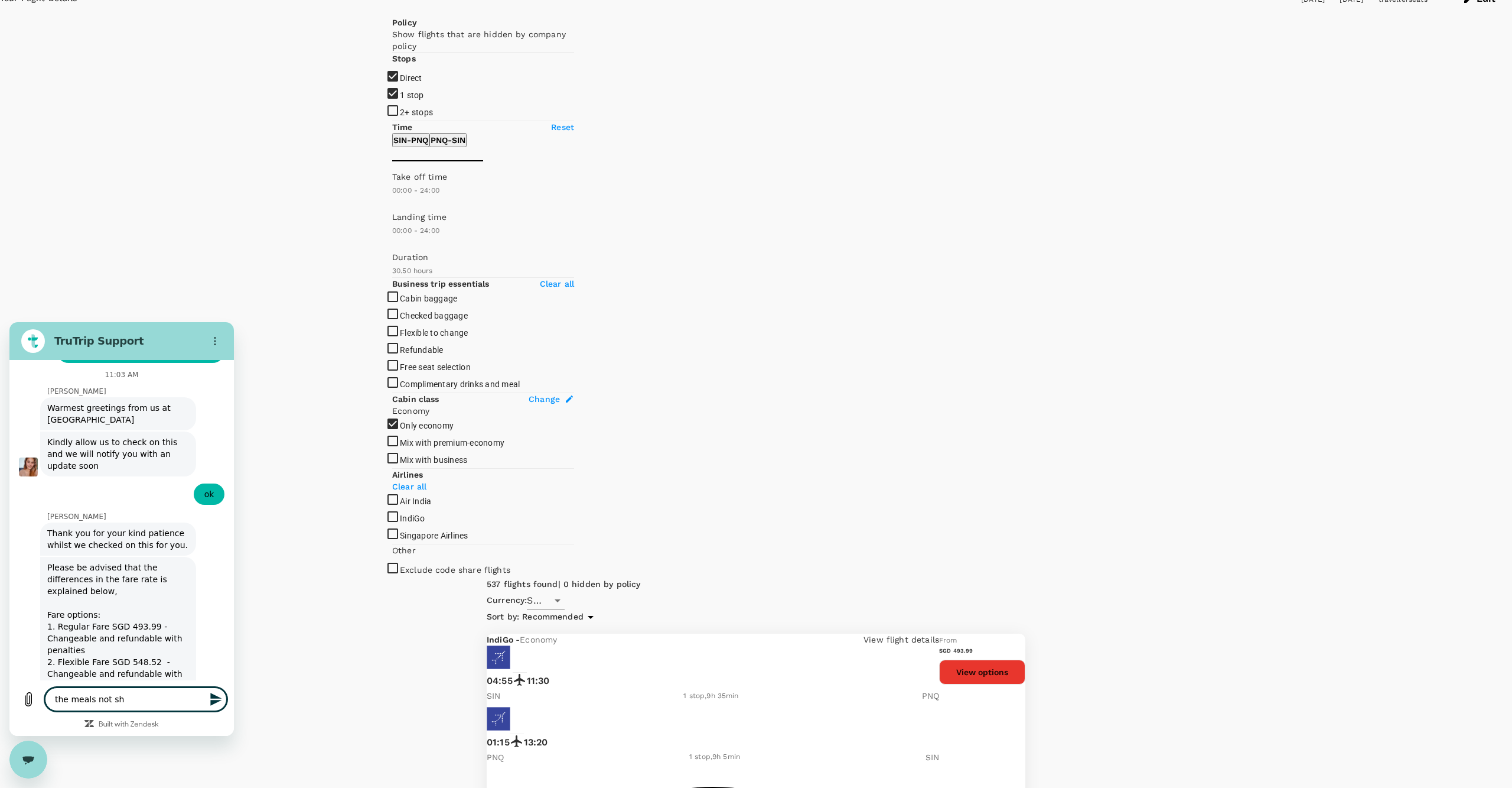
type textarea "x"
type textarea "the meals not show"
type textarea "x"
type textarea "the meals not showi"
type textarea "x"
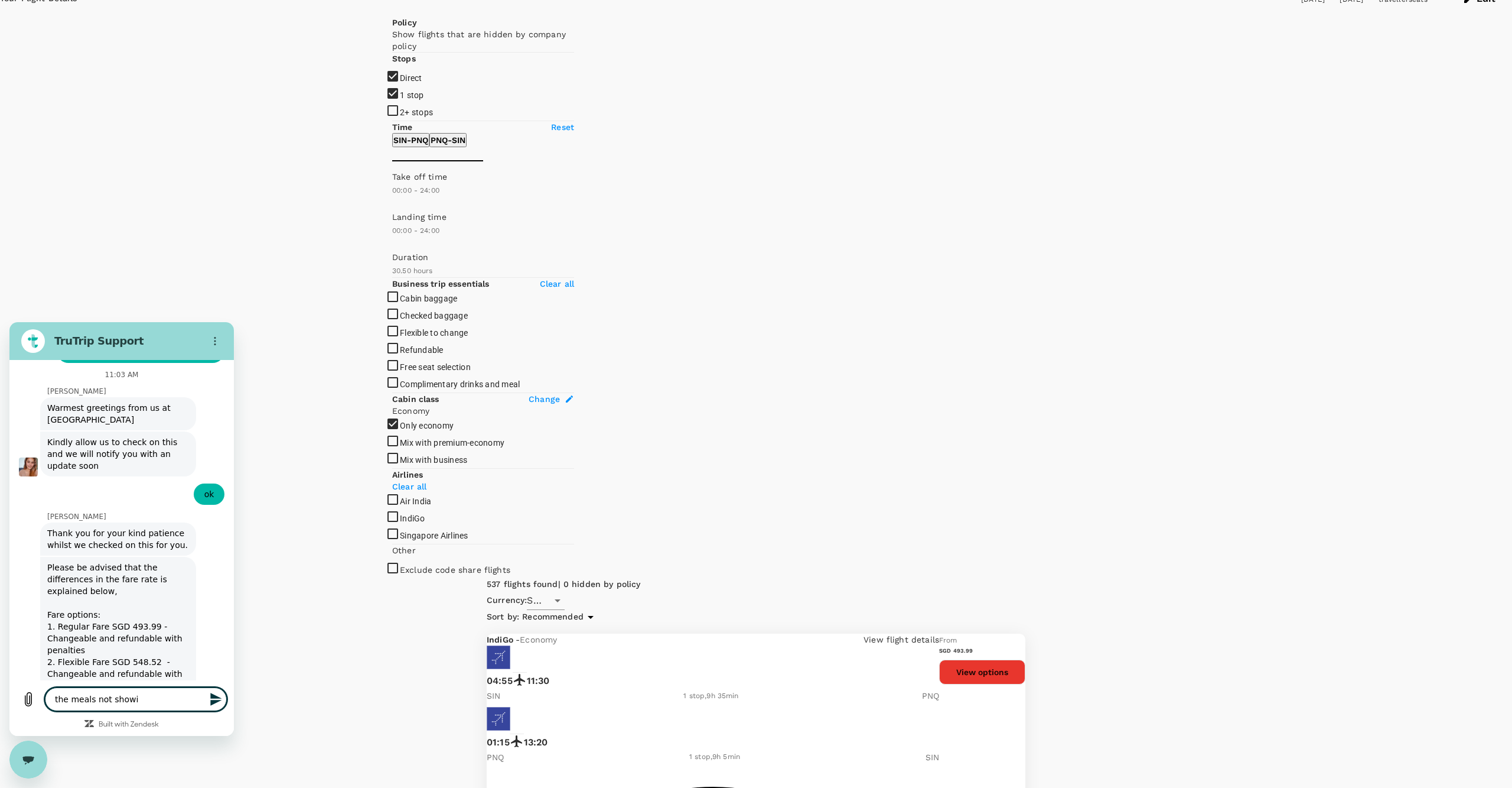
type textarea "the meals not showin"
type textarea "x"
type textarea "the meals not showing"
type textarea "x"
type textarea "the meals not showing"
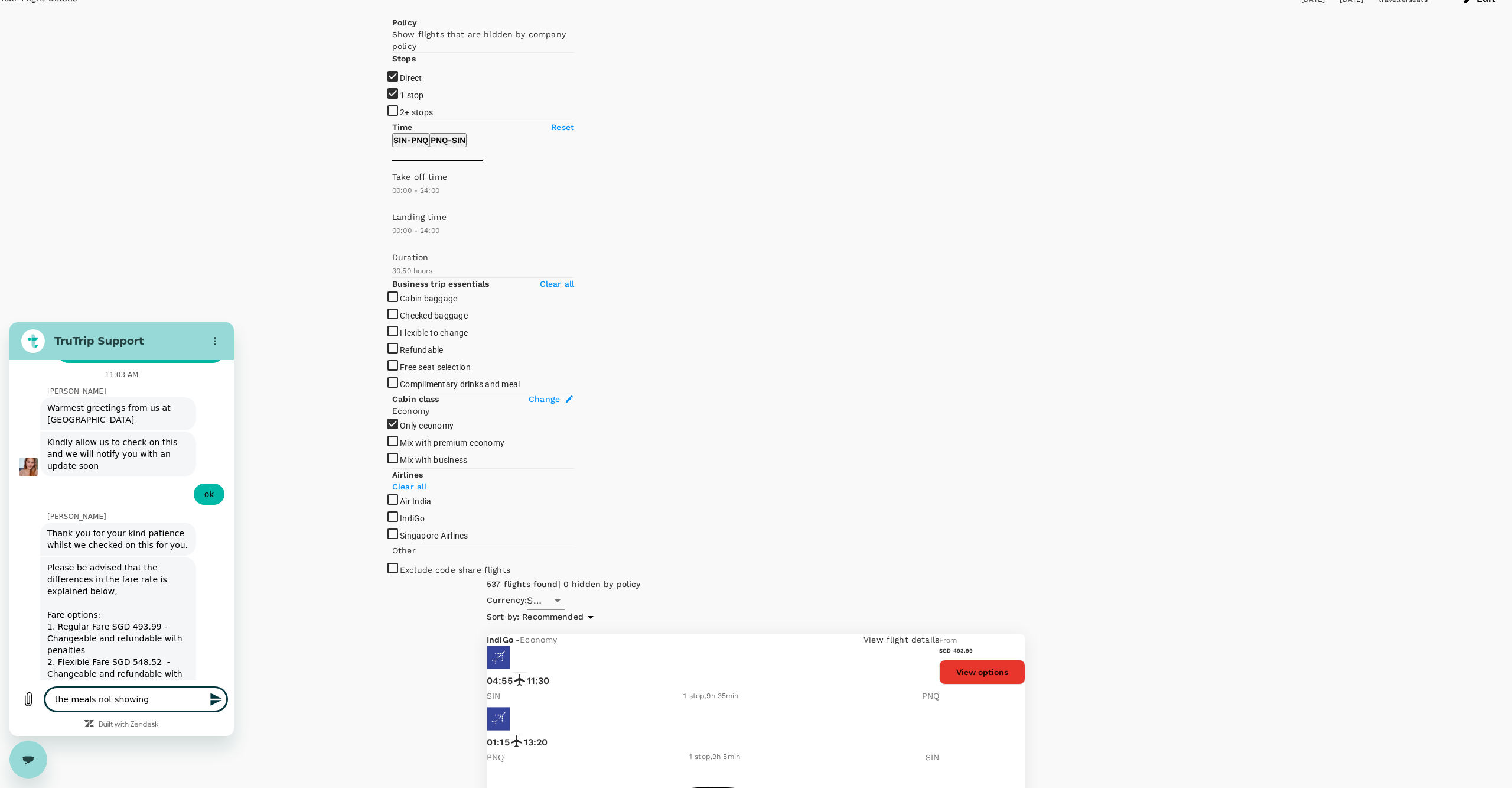
type textarea "x"
type textarea "the meals not showing a"
type textarea "x"
type textarea "the meals not showing at"
type textarea "x"
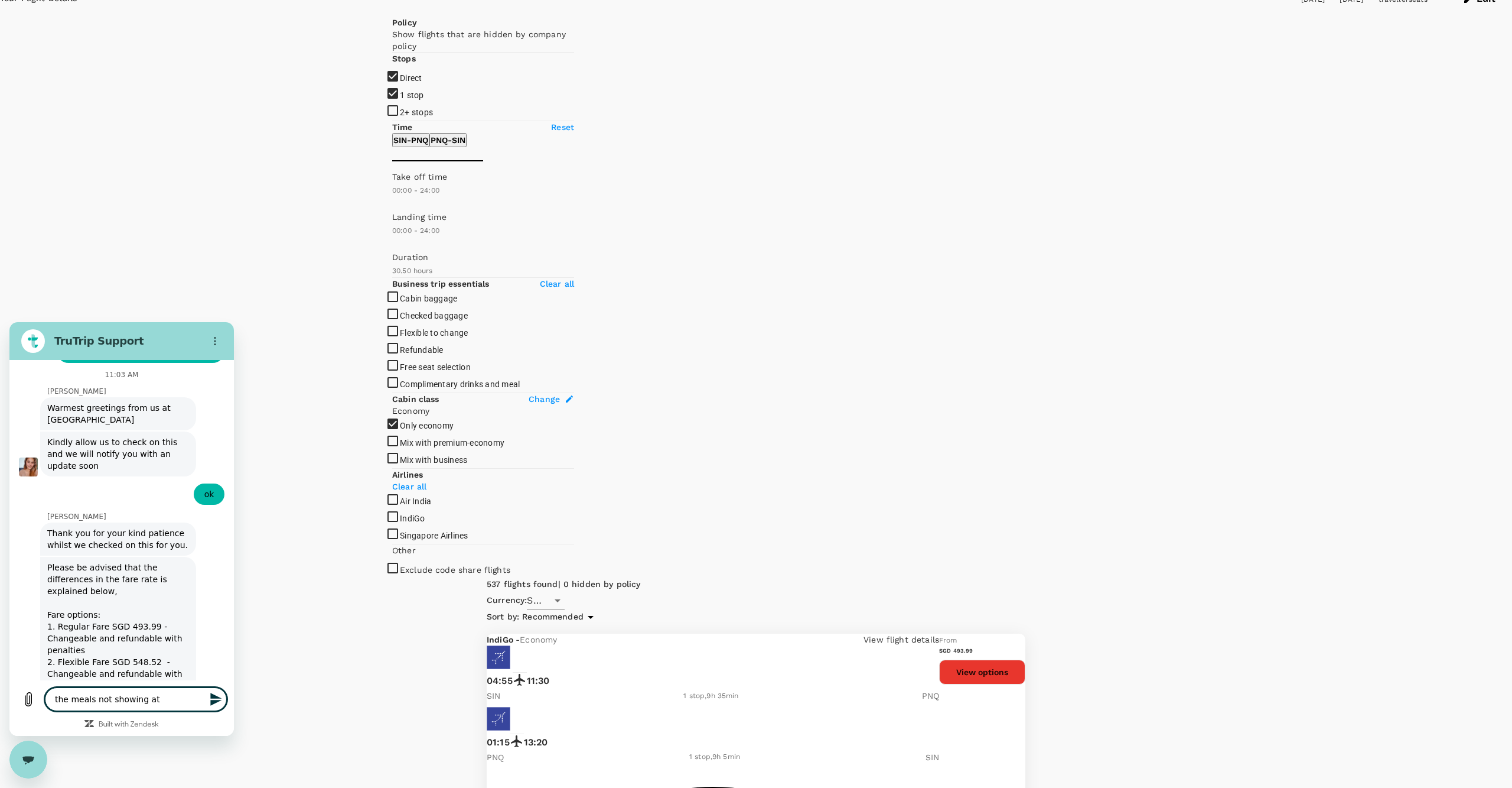
type textarea "the meals not showing at"
type textarea "x"
type textarea "the meals not showing at t"
type textarea "x"
type textarea "the meals not showing at th"
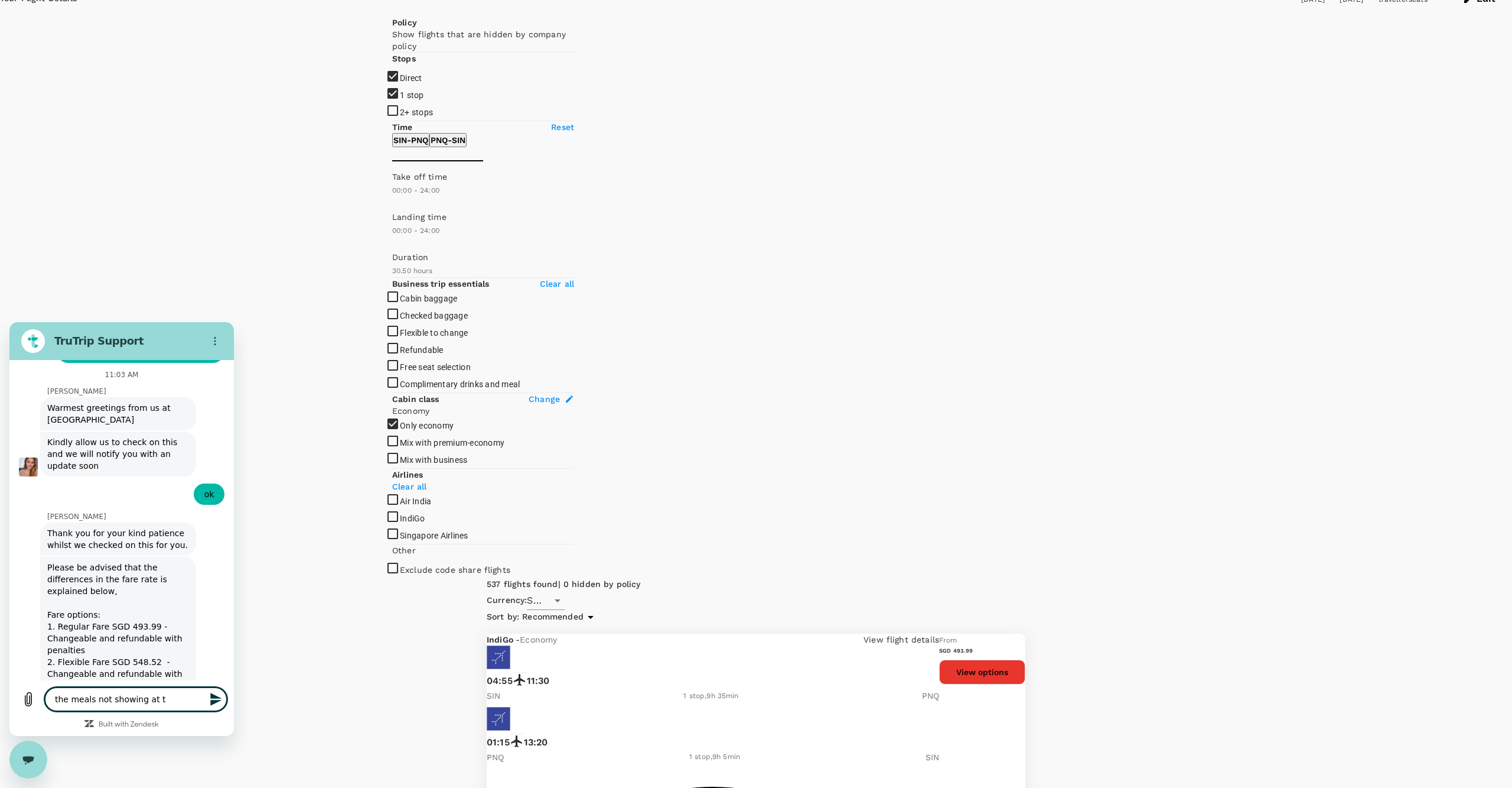
type textarea "x"
type textarea "the meals not showing at the"
type textarea "x"
type textarea "the meals not showing at the"
type textarea "x"
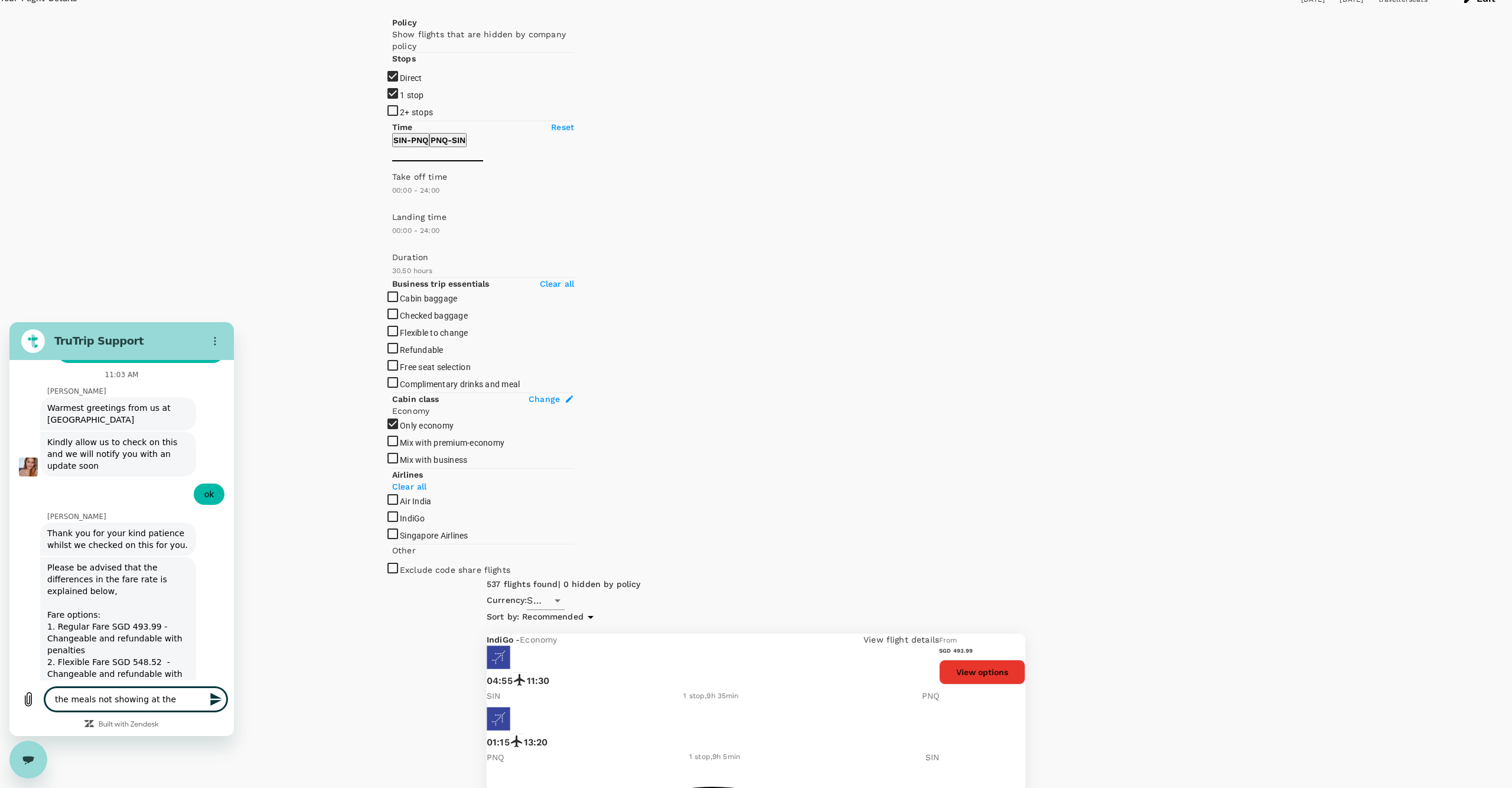
type textarea "the meals not showing at the t"
type textarea "x"
type textarea "the meals not showing at the ta"
type textarea "x"
type textarea "the meals not showing at the tab"
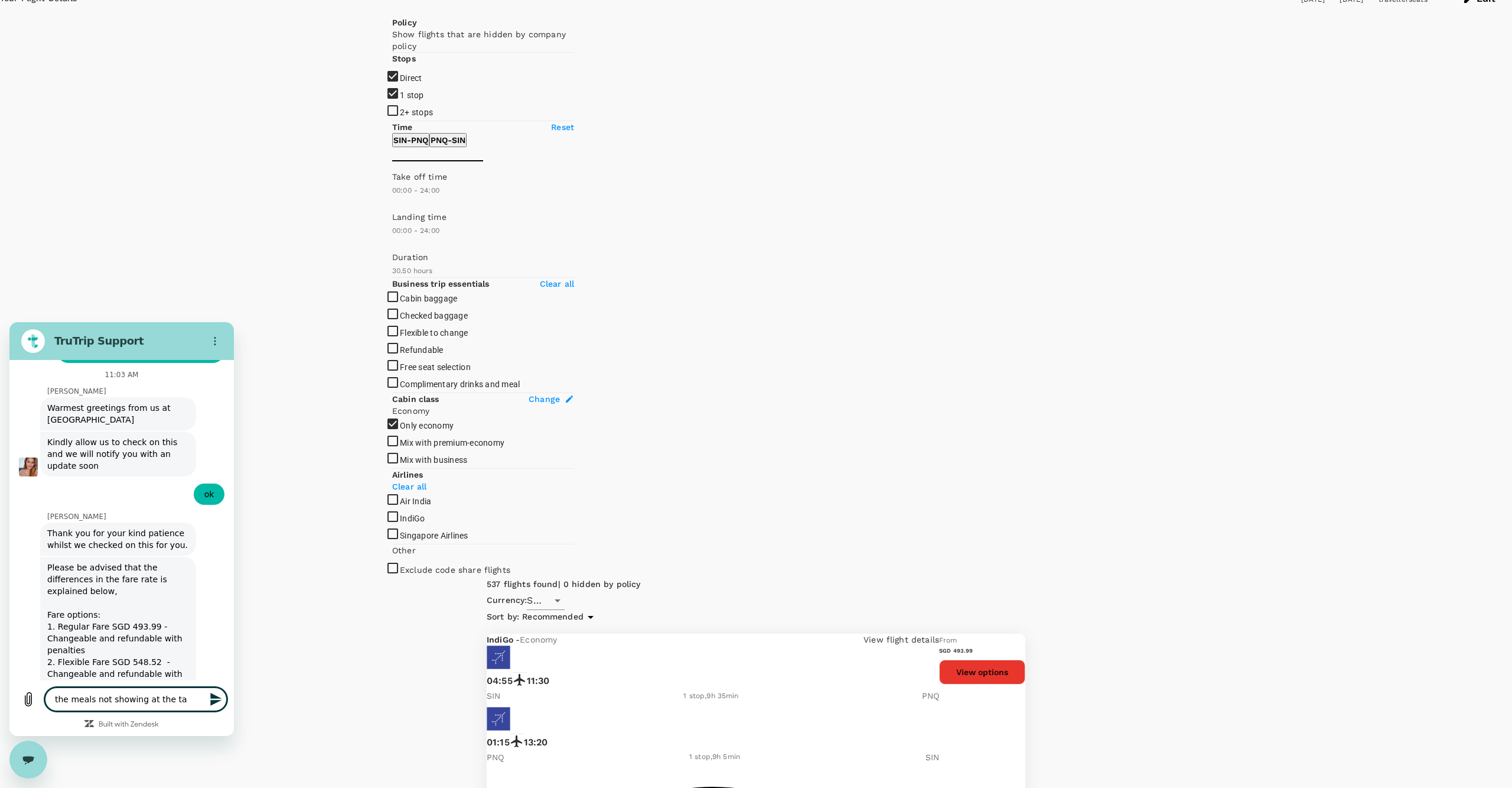
type textarea "x"
type textarea "the meals not showing at the tabl"
type textarea "x"
type textarea "the meals not showing at the table"
type textarea "x"
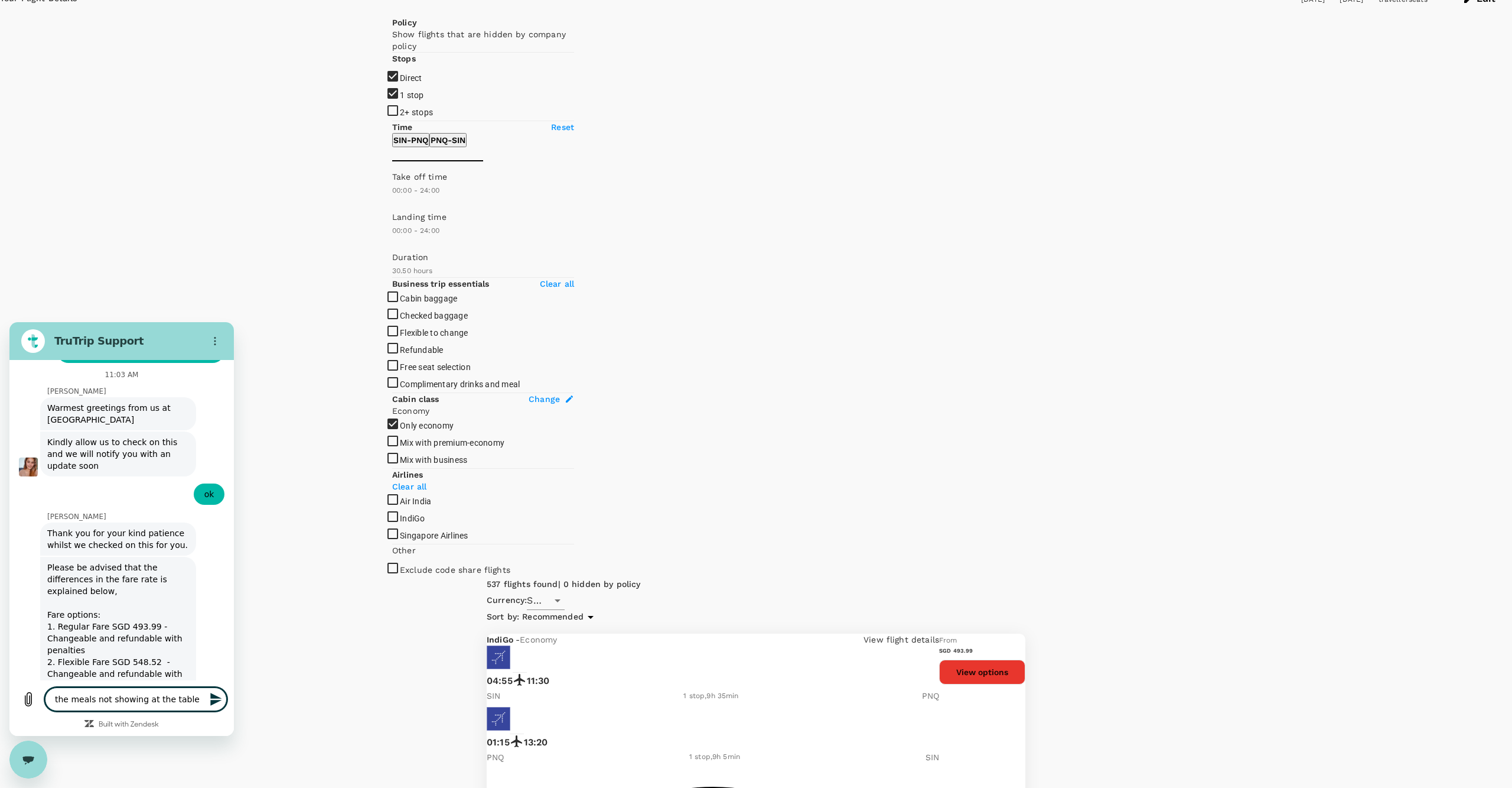
type textarea "the meals not showing at the table"
type textarea "x"
type textarea "the meals not showing at the table"
type textarea "x"
type textarea "the meals not showing at the tabl"
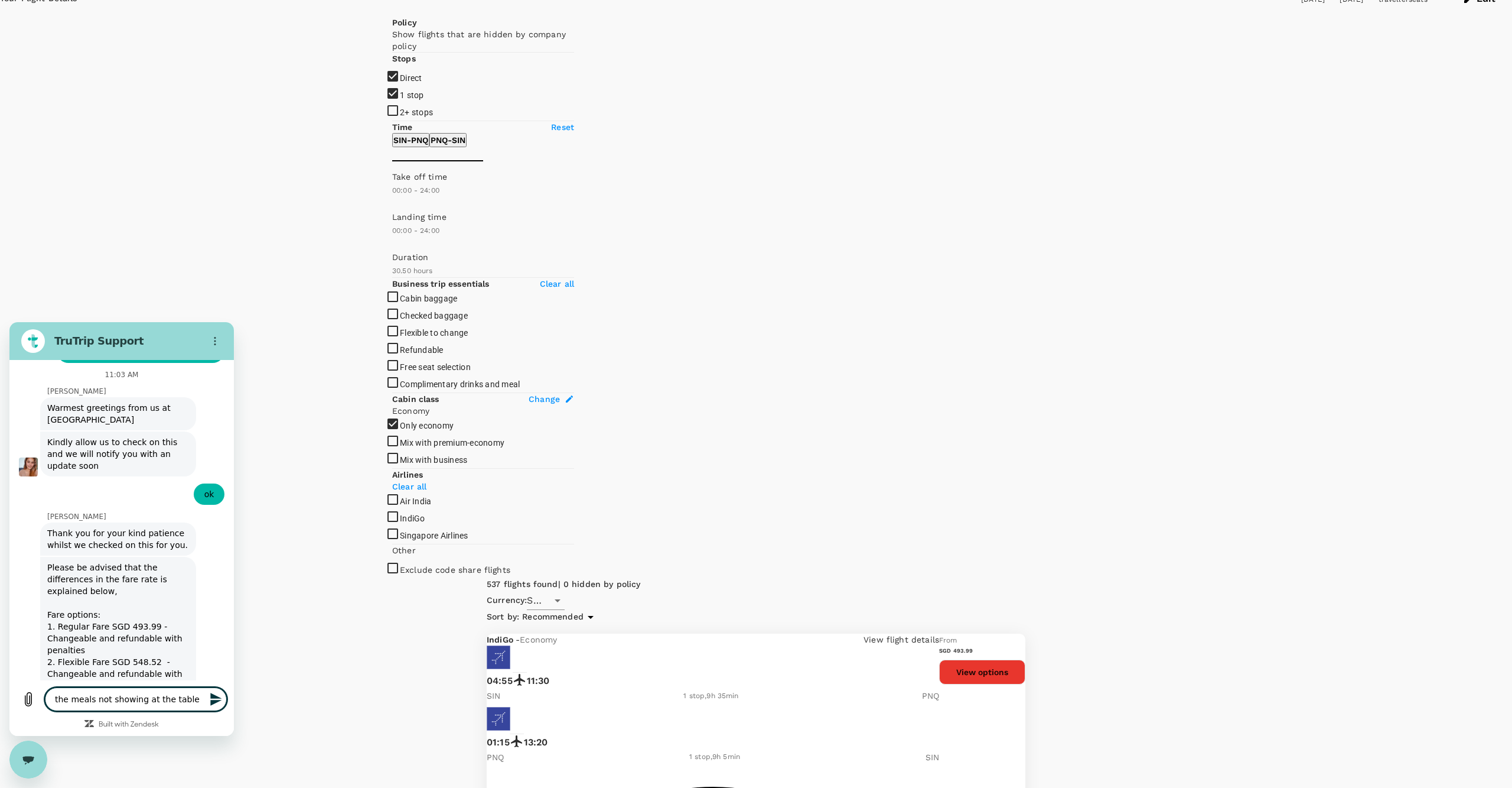
type textarea "x"
type textarea "the meals not showing at the tab"
type textarea "x"
type textarea "the meals not showing at the ta"
type textarea "x"
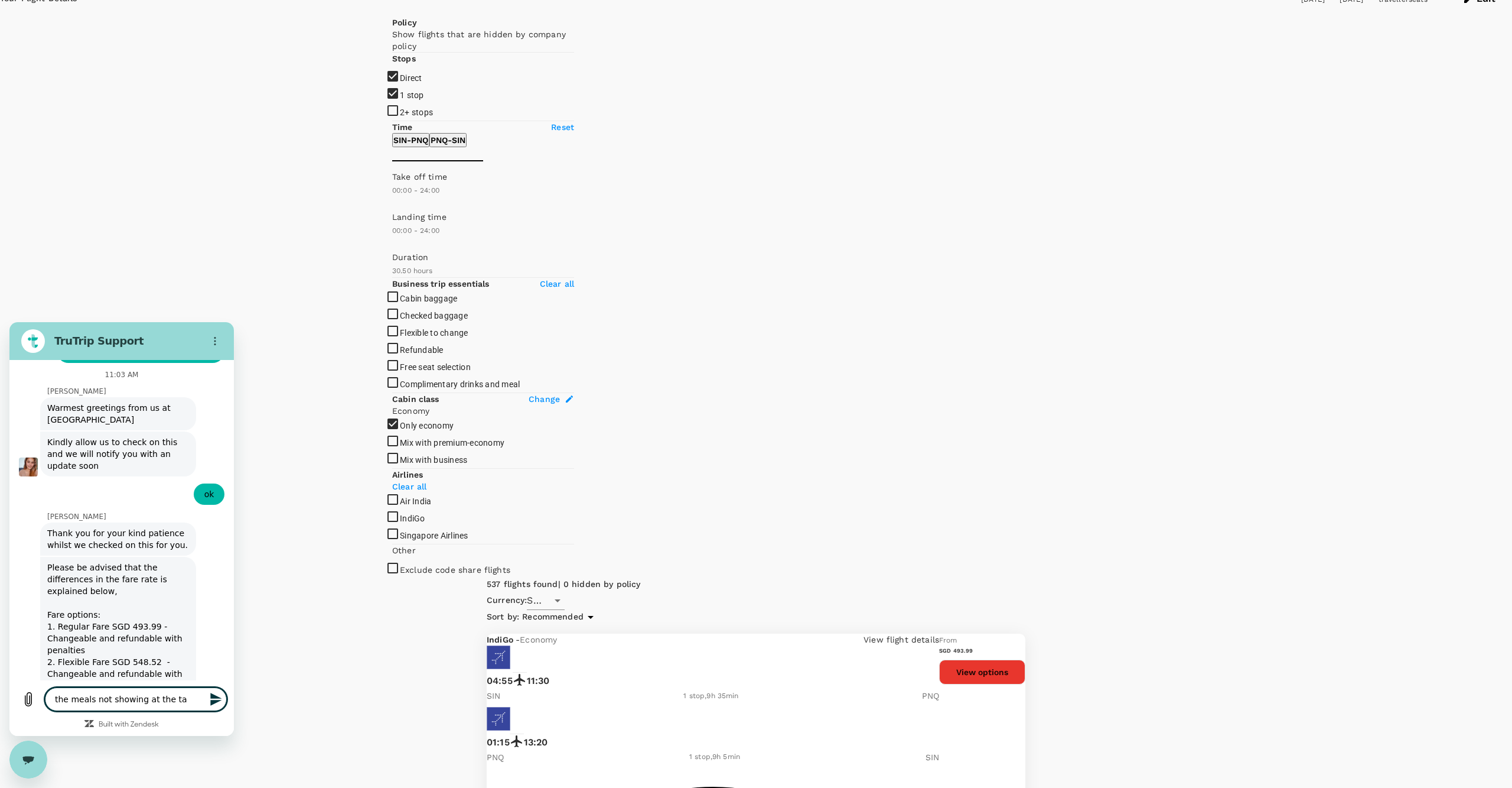
type textarea "the meals not showing at the t"
type textarea "x"
type textarea "the meals not showing at the"
type textarea "x"
type textarea "the meals not showing at the"
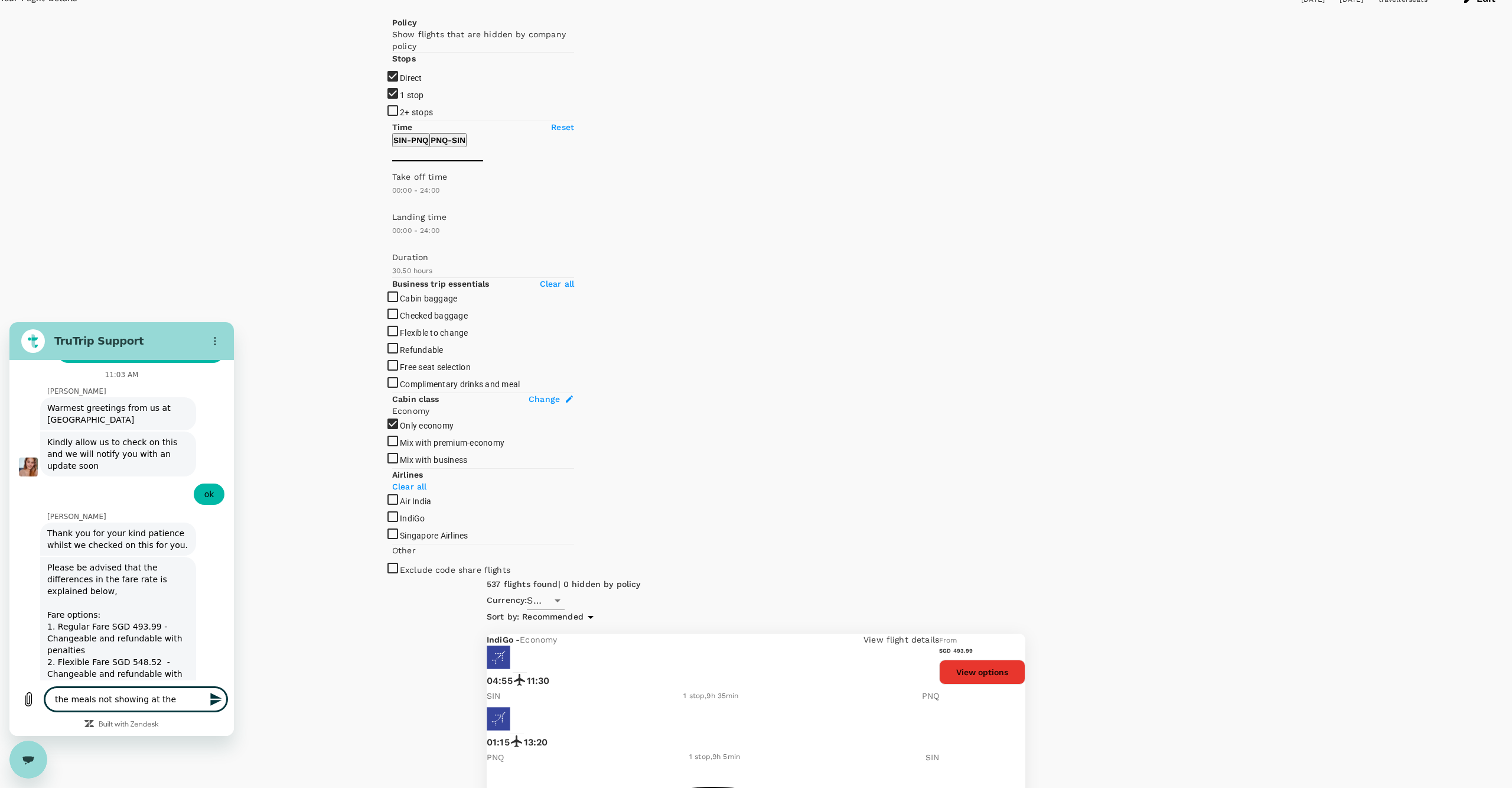
type textarea "x"
type textarea "the meals not showing at th"
type textarea "x"
type textarea "the meals not showing at t"
type textarea "x"
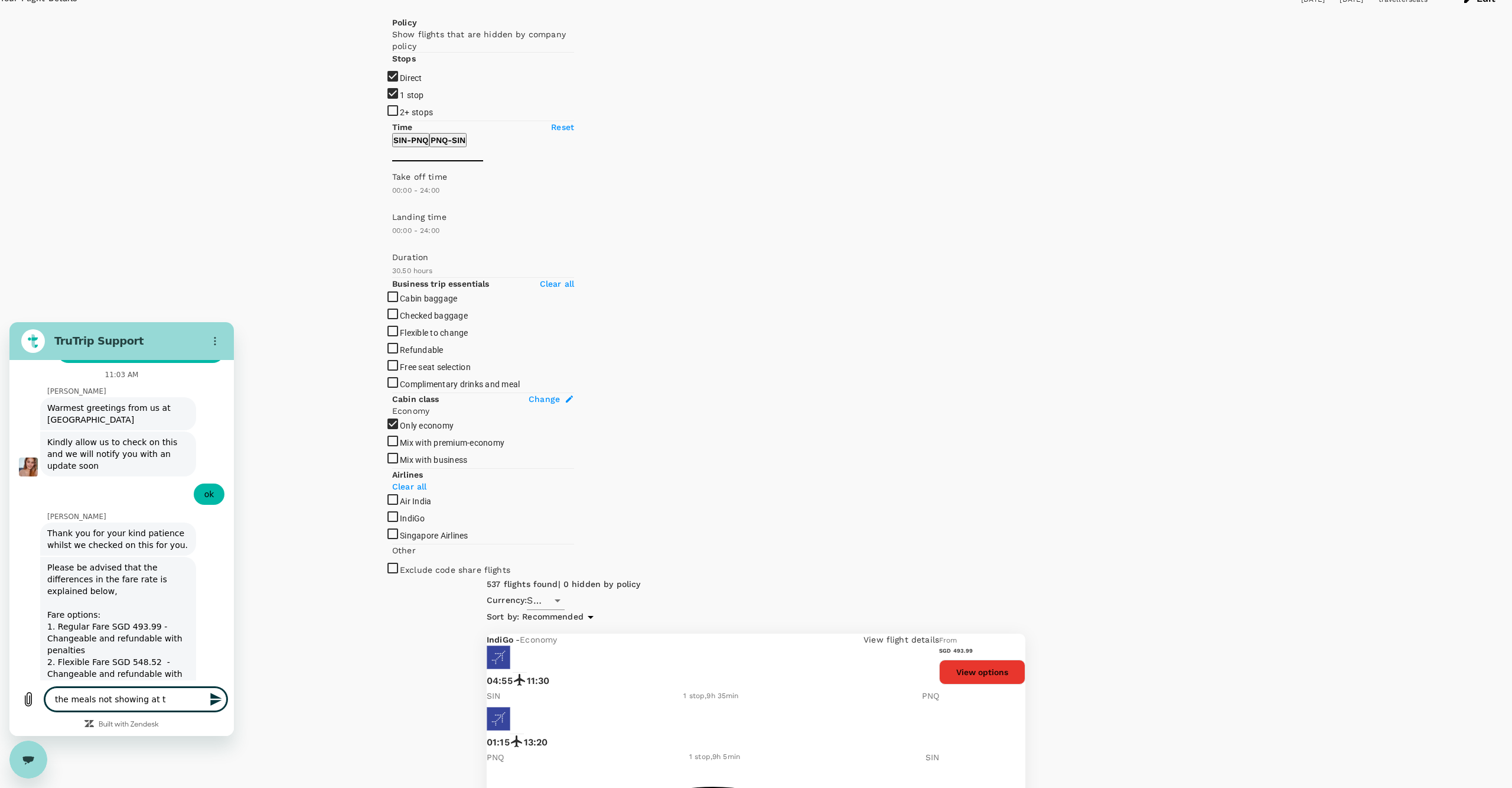
type textarea "the meals not showing at"
type textarea "x"
type textarea "the meals not showing at"
type textarea "x"
type textarea "the meals not showing a"
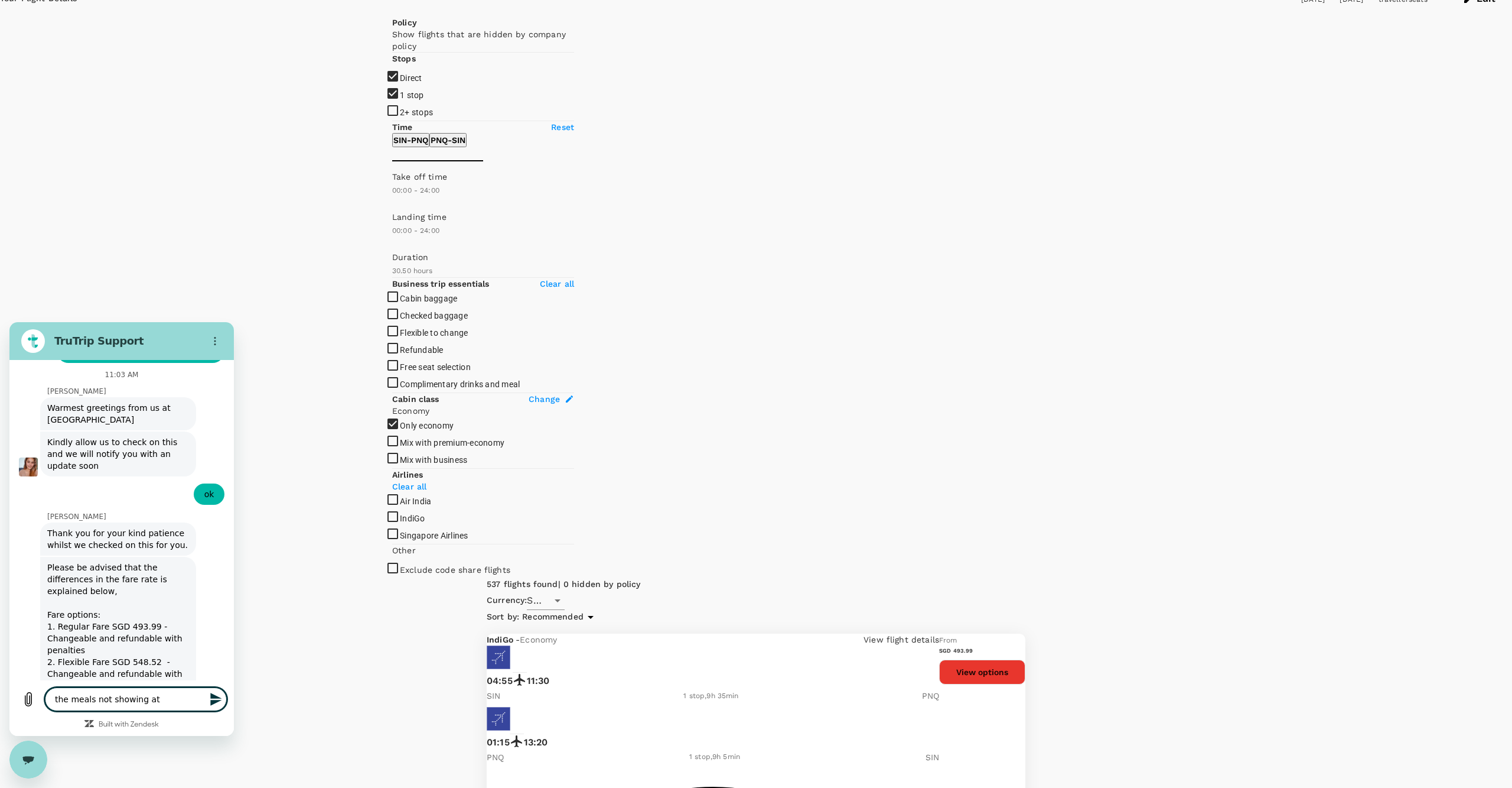
type textarea "x"
type textarea "the meals not showing"
type textarea "x"
type textarea "the meals not showing"
type textarea "x"
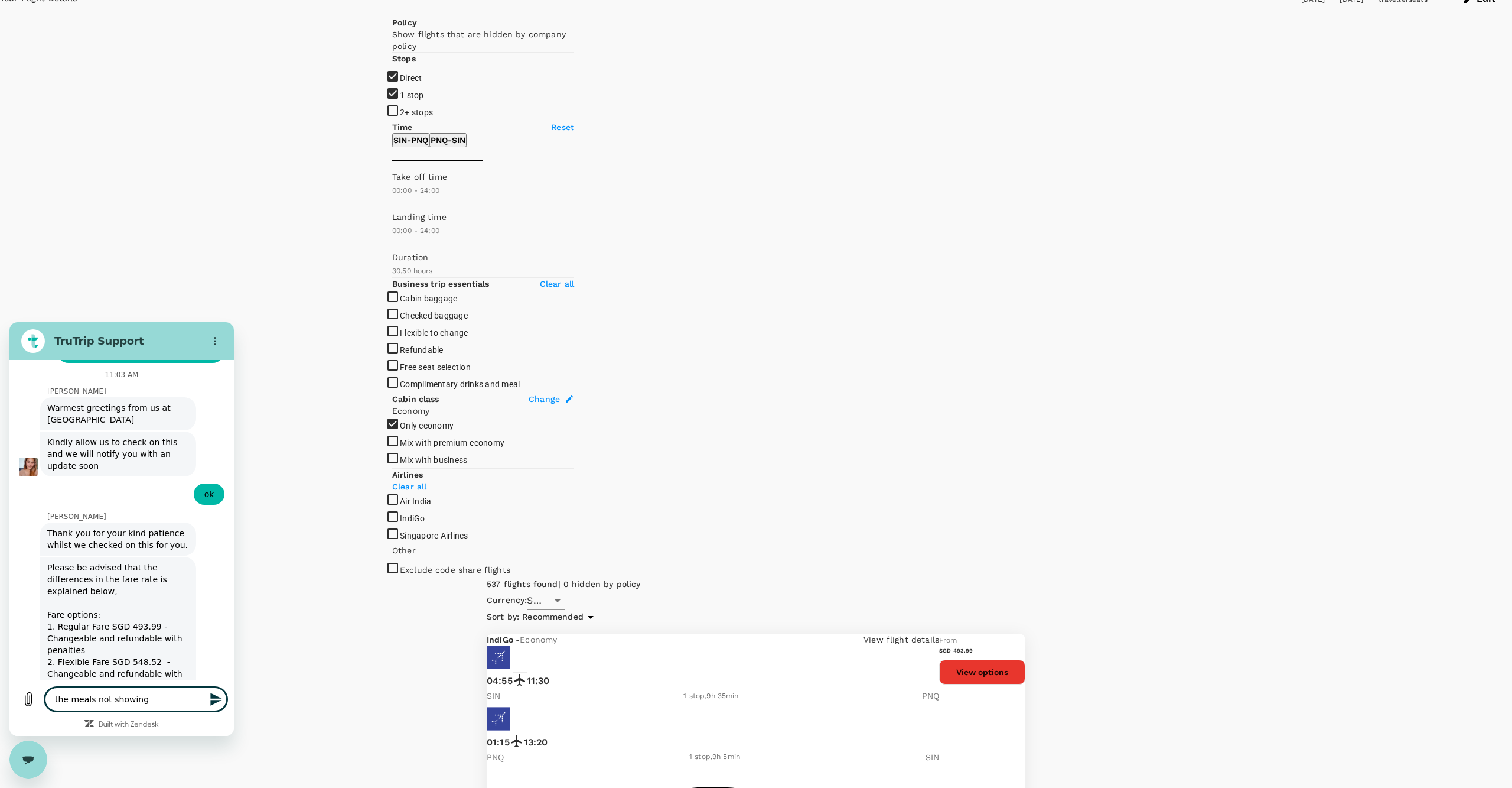
type textarea "the meals not showin"
type textarea "x"
type textarea "the meals not showi"
type textarea "x"
type textarea "the meals not show"
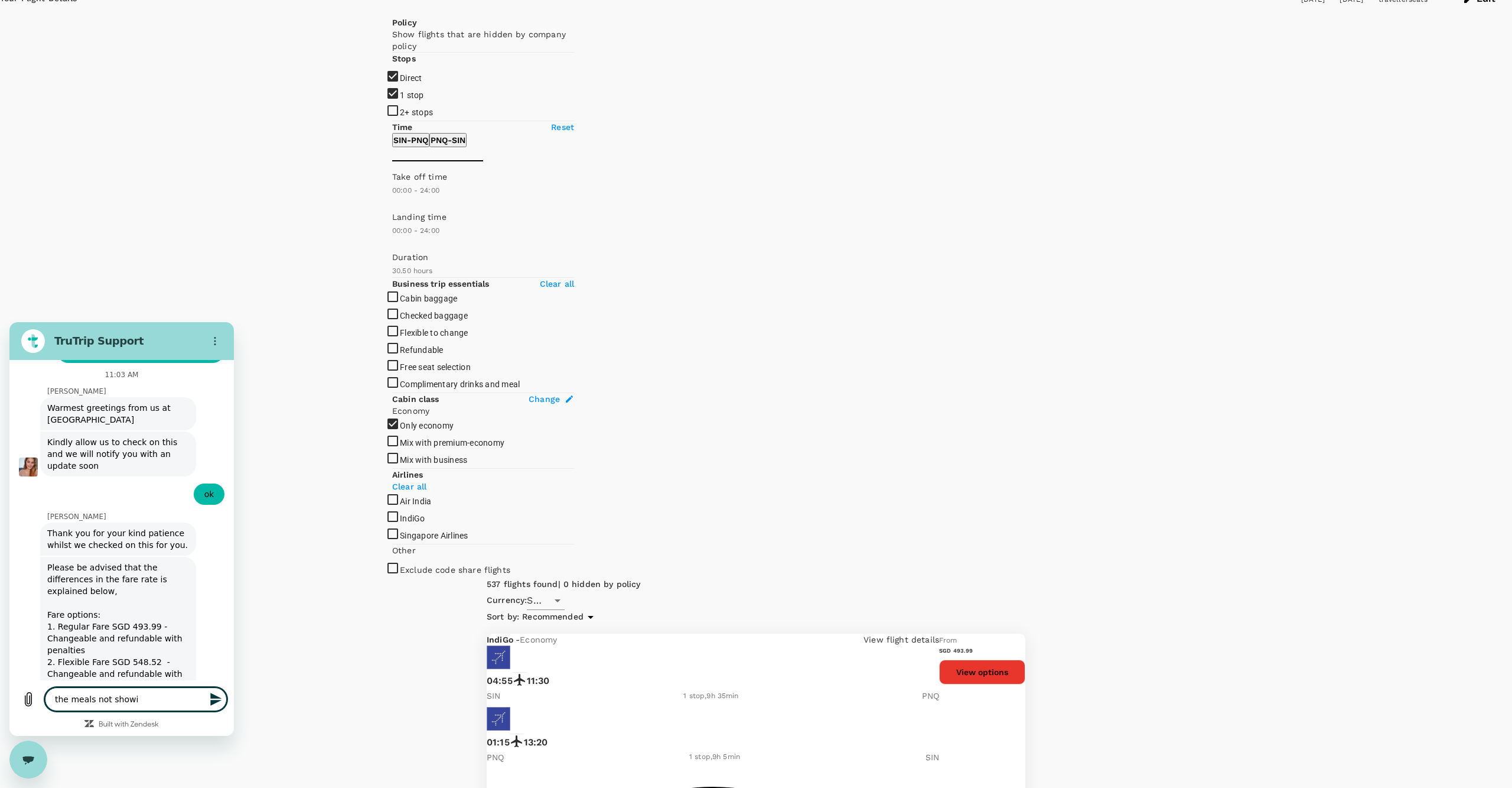
type textarea "x"
type textarea "the meals not sho"
type textarea "x"
type textarea "the meals not sh"
type textarea "x"
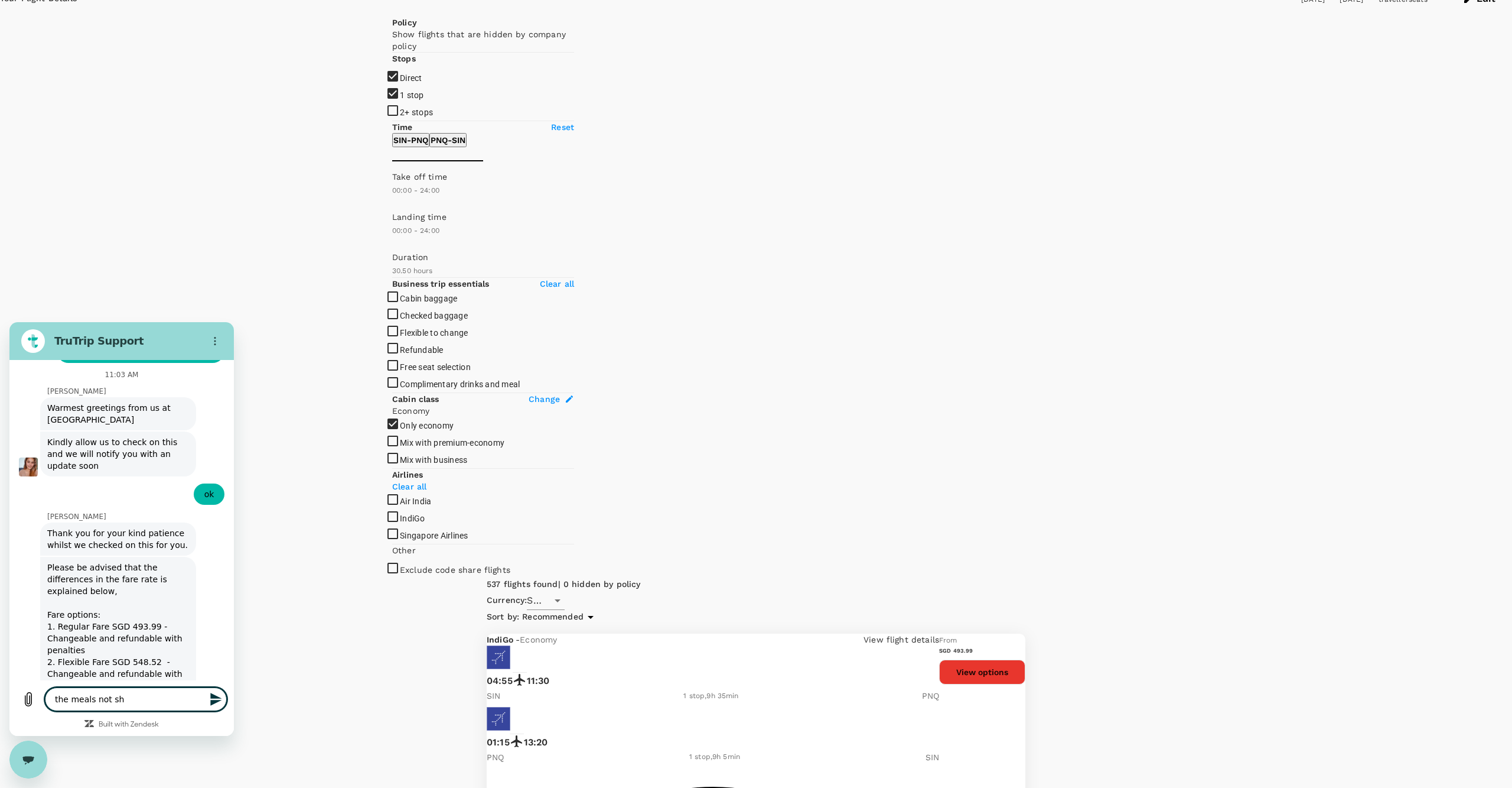
type textarea "the meals not s"
type textarea "x"
type textarea "the meals not"
type textarea "x"
type textarea "the meals not"
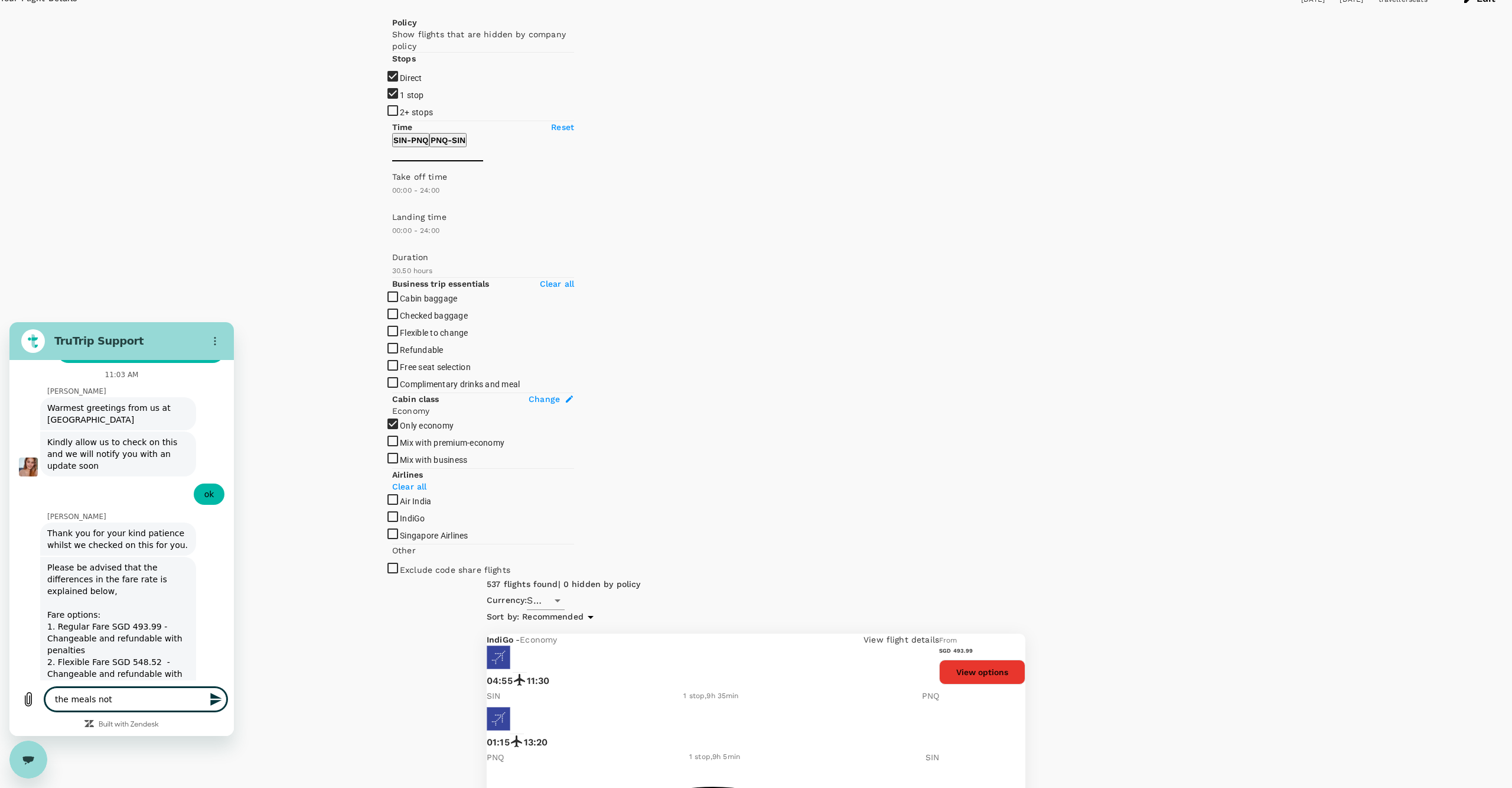
type textarea "x"
type textarea "the meals no"
type textarea "x"
type textarea "the meals n"
type textarea "x"
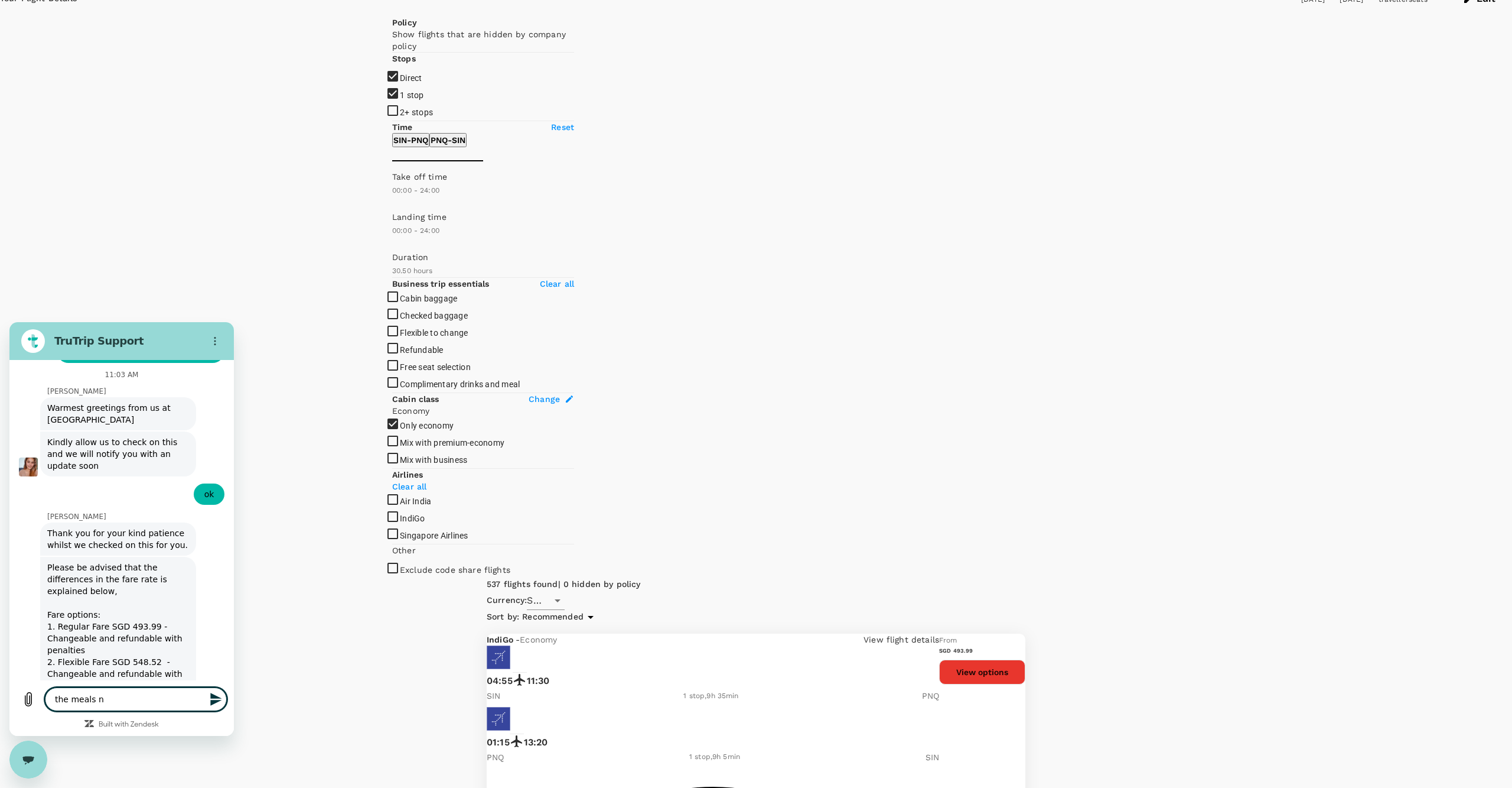
type textarea "the meals"
type textarea "x"
type textarea "the meals"
type textarea "x"
type textarea "the meal"
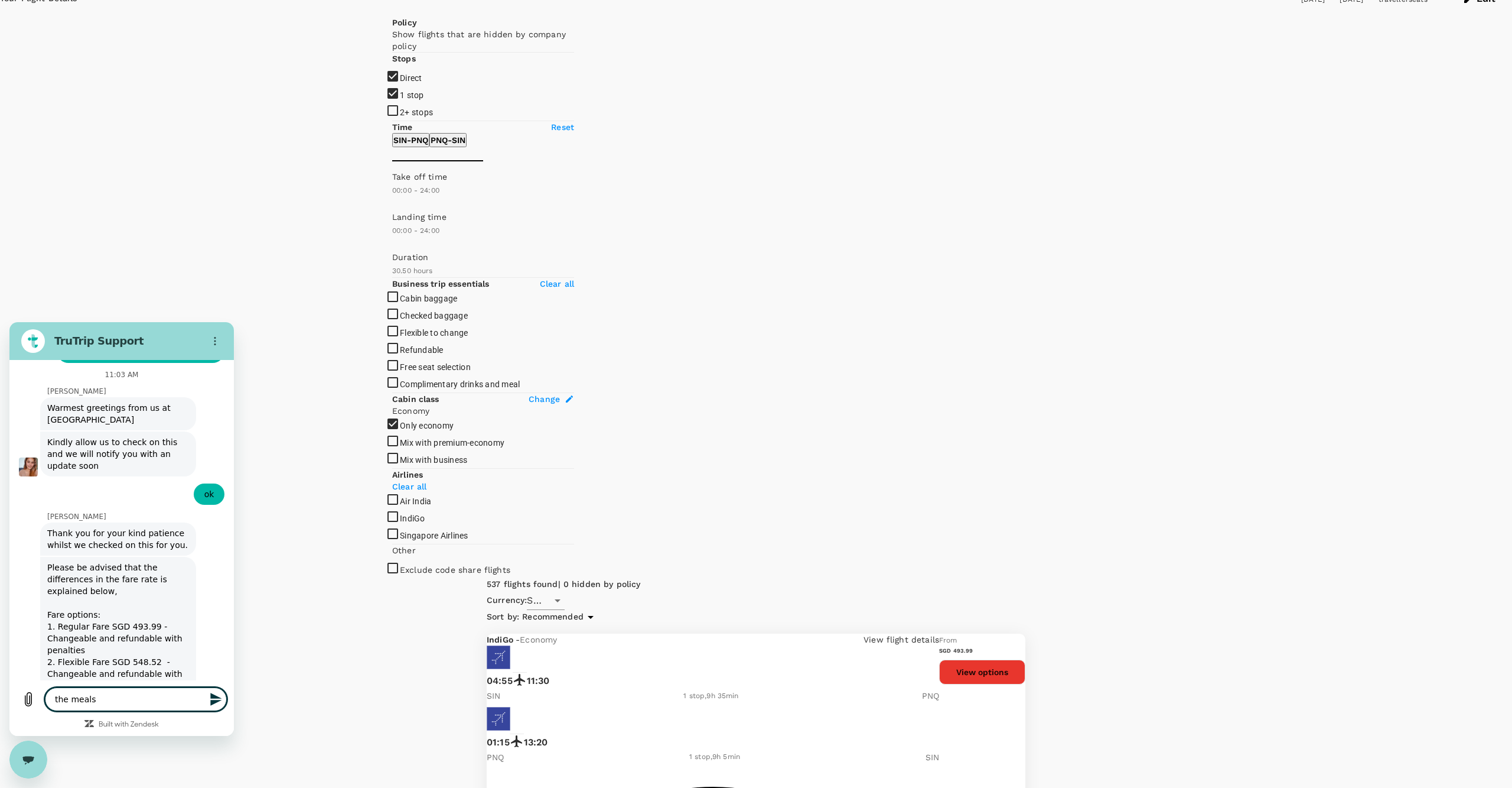
type textarea "x"
type textarea "the mea"
type textarea "x"
type textarea "the me"
type textarea "x"
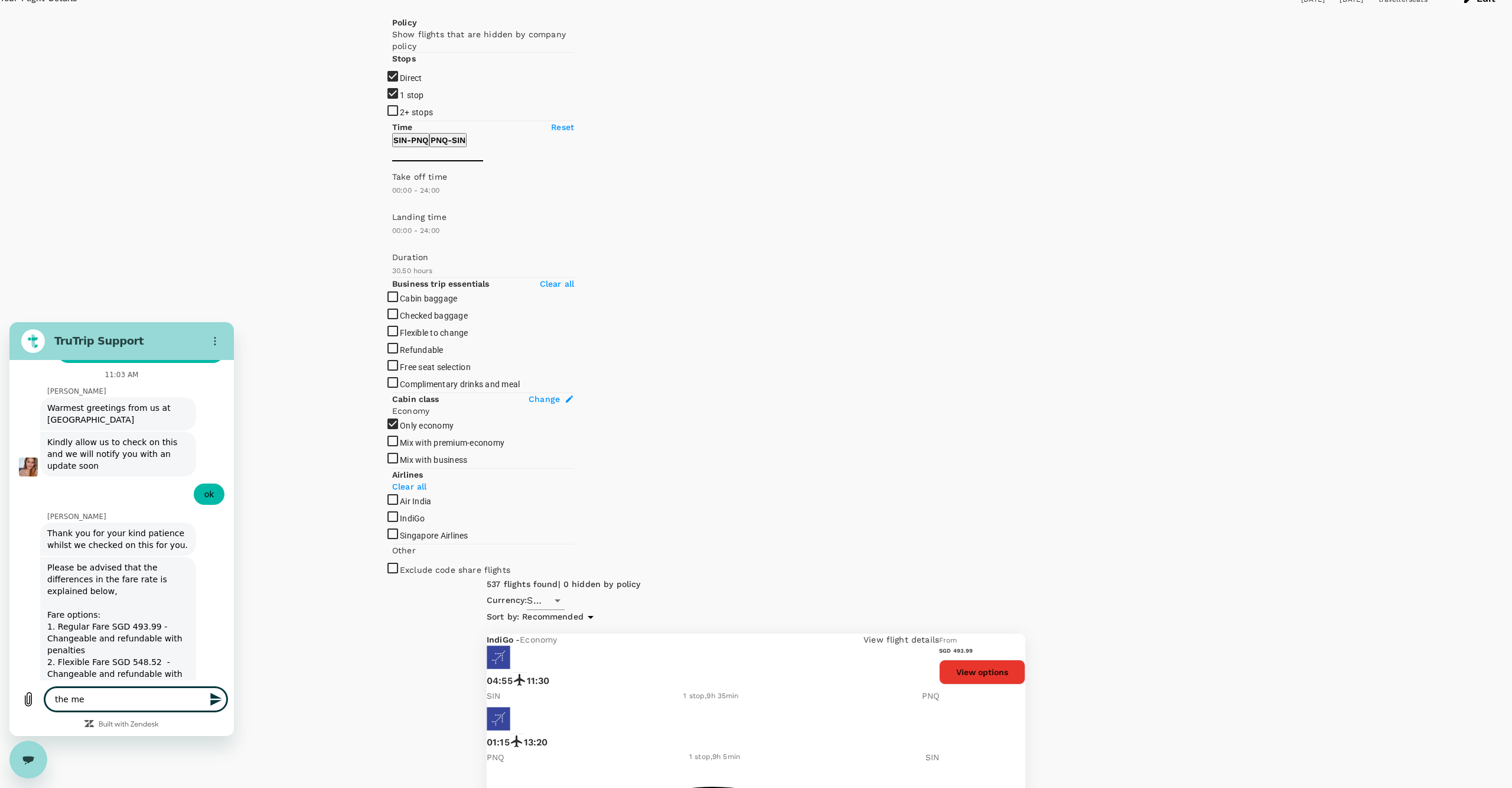
type textarea "the m"
type textarea "x"
type textarea "the"
type textarea "x"
type textarea "the"
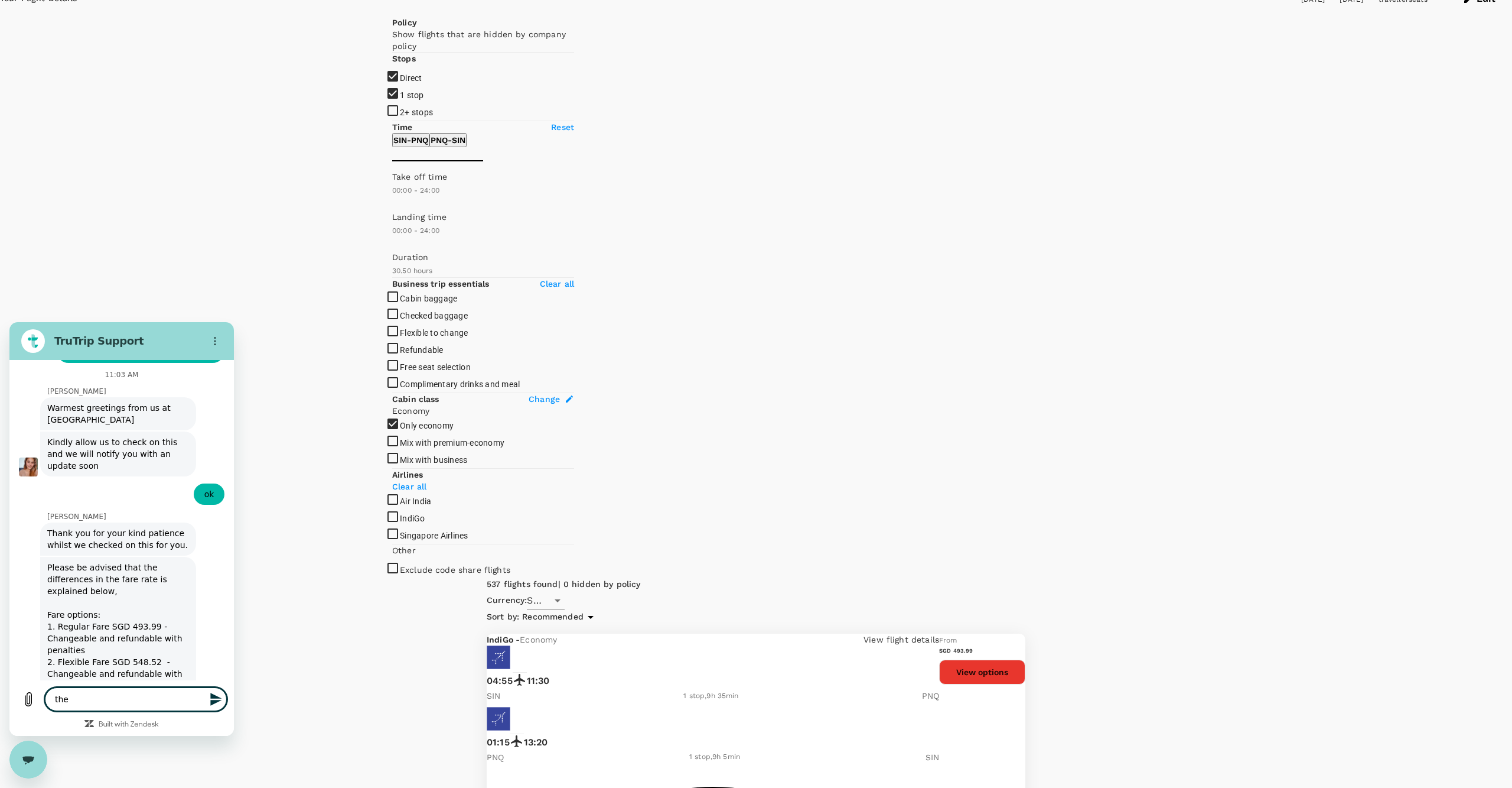
type textarea "x"
type textarea "th"
type textarea "x"
type textarea "t"
type textarea "x"
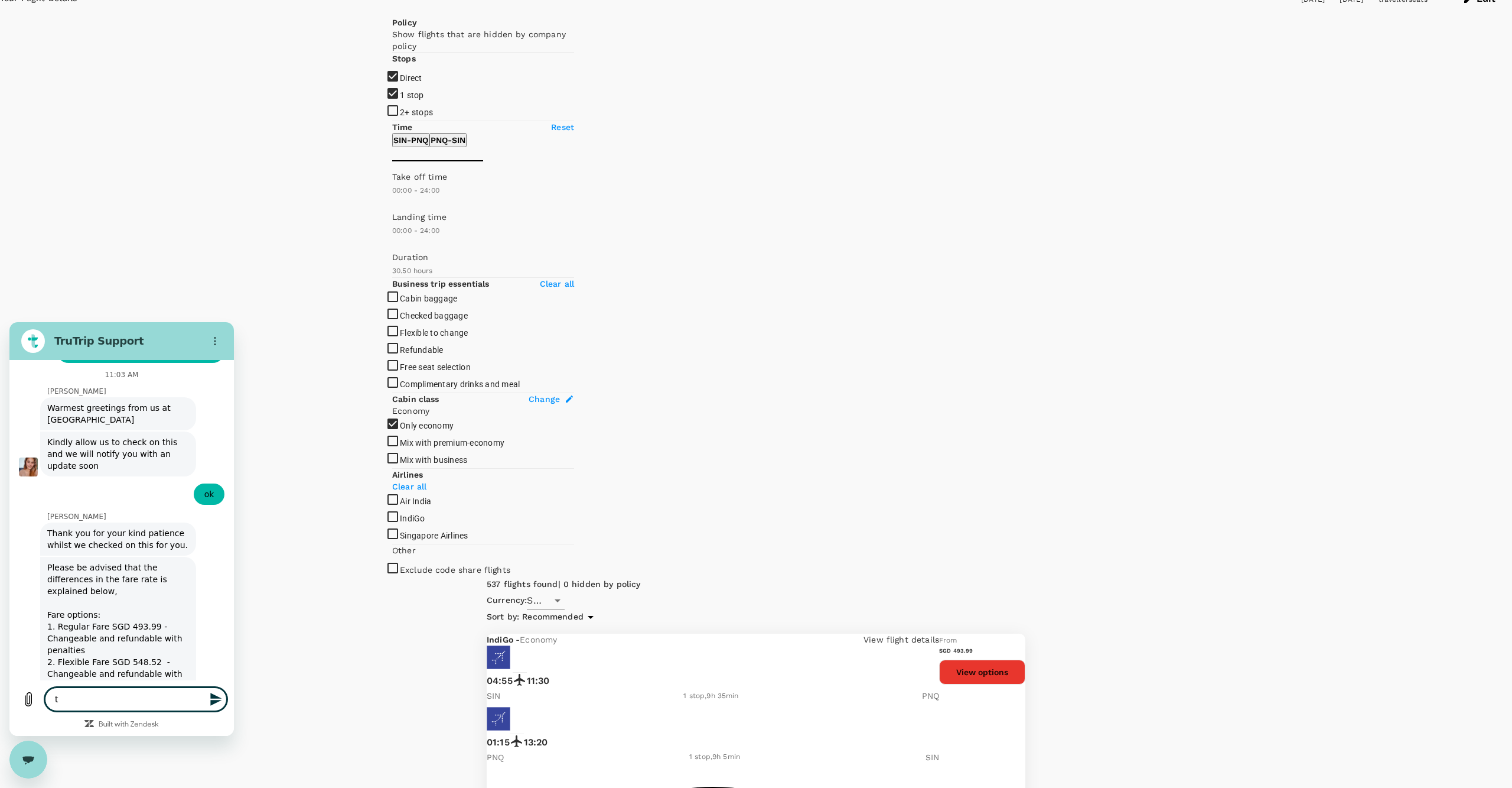
type textarea "x"
type textarea "b"
type textarea "x"
type textarea "bu"
type textarea "x"
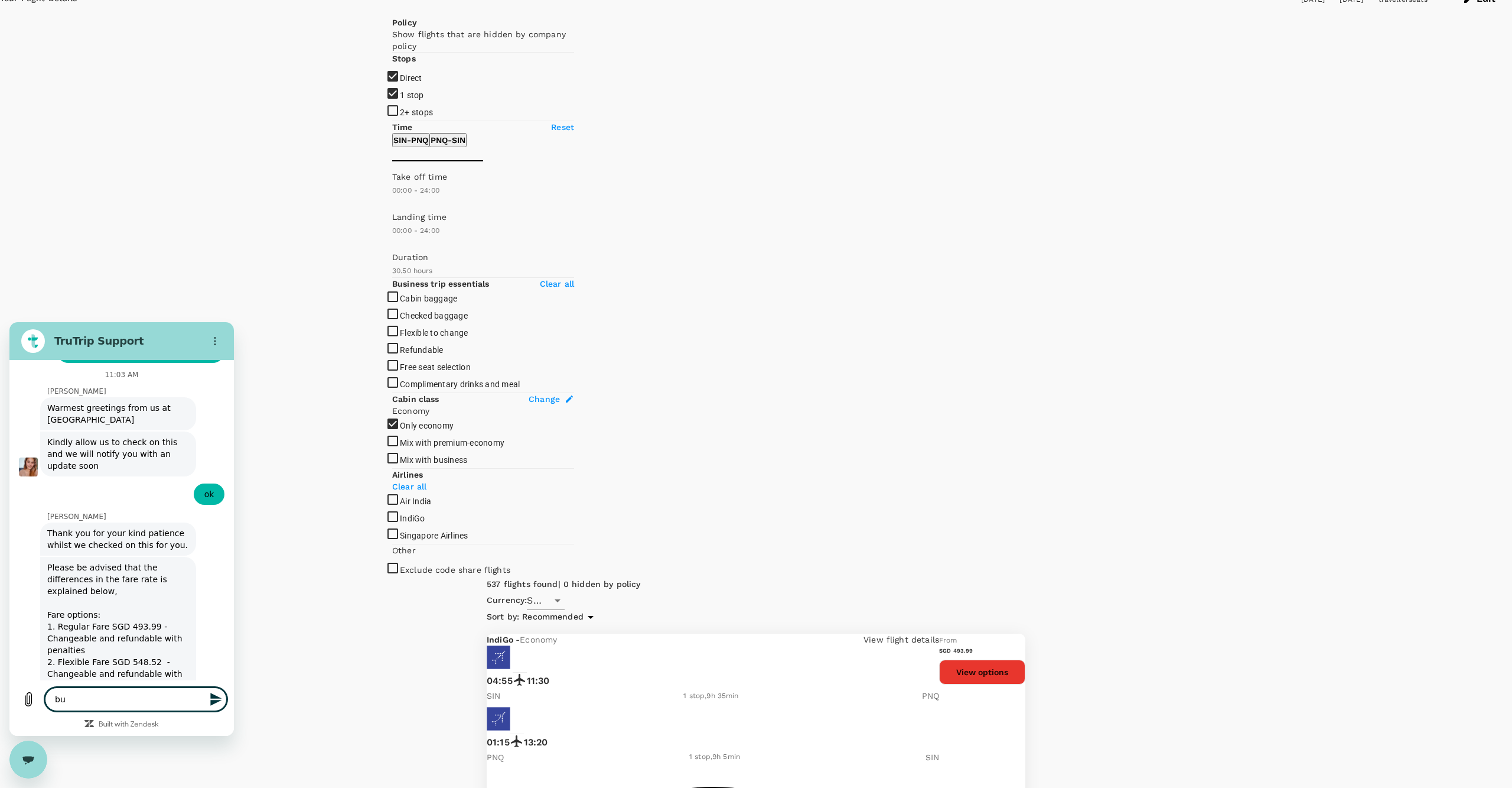
type textarea "but"
type textarea "x"
type textarea "but"
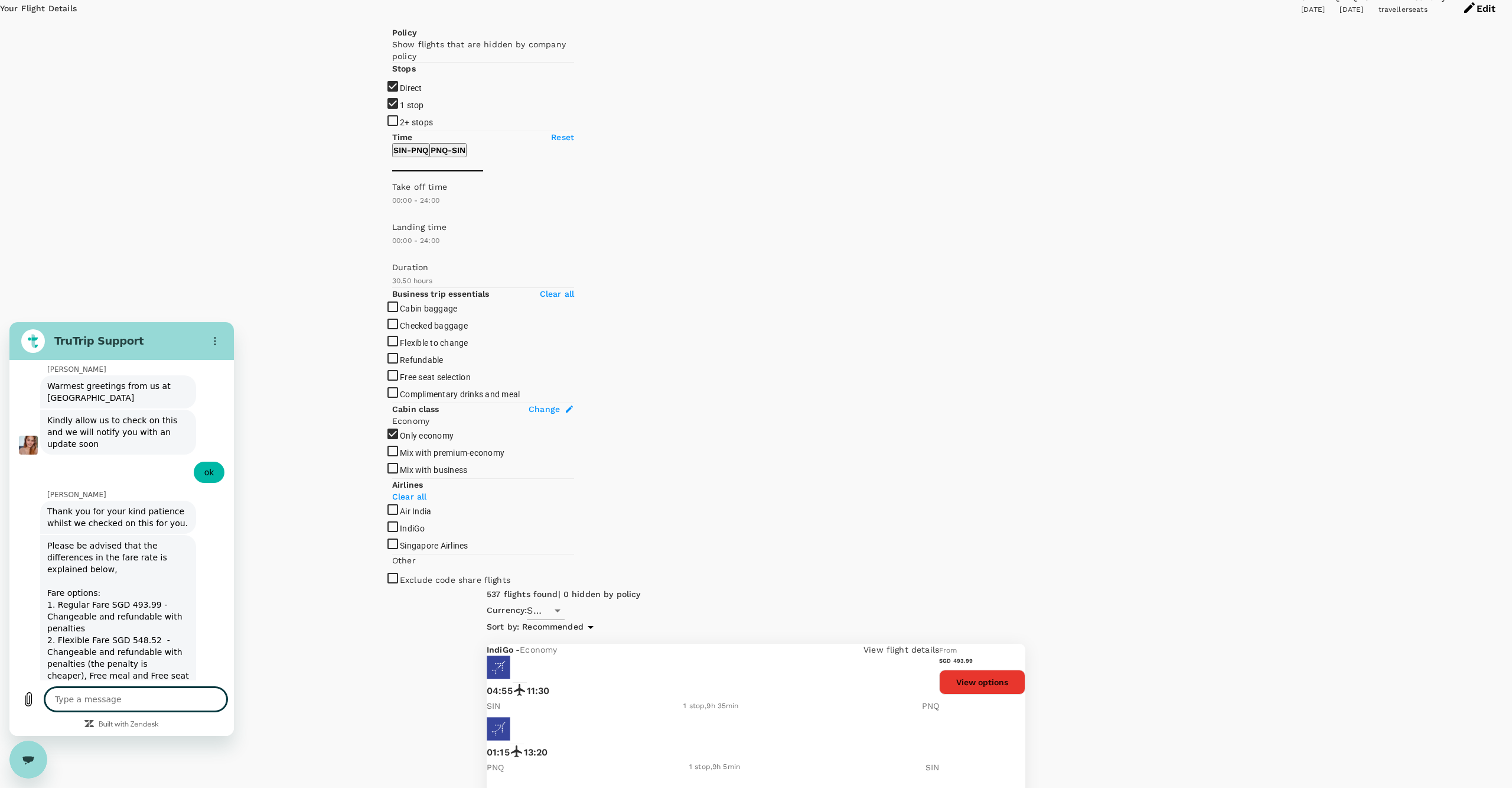
scroll to position [39, 0]
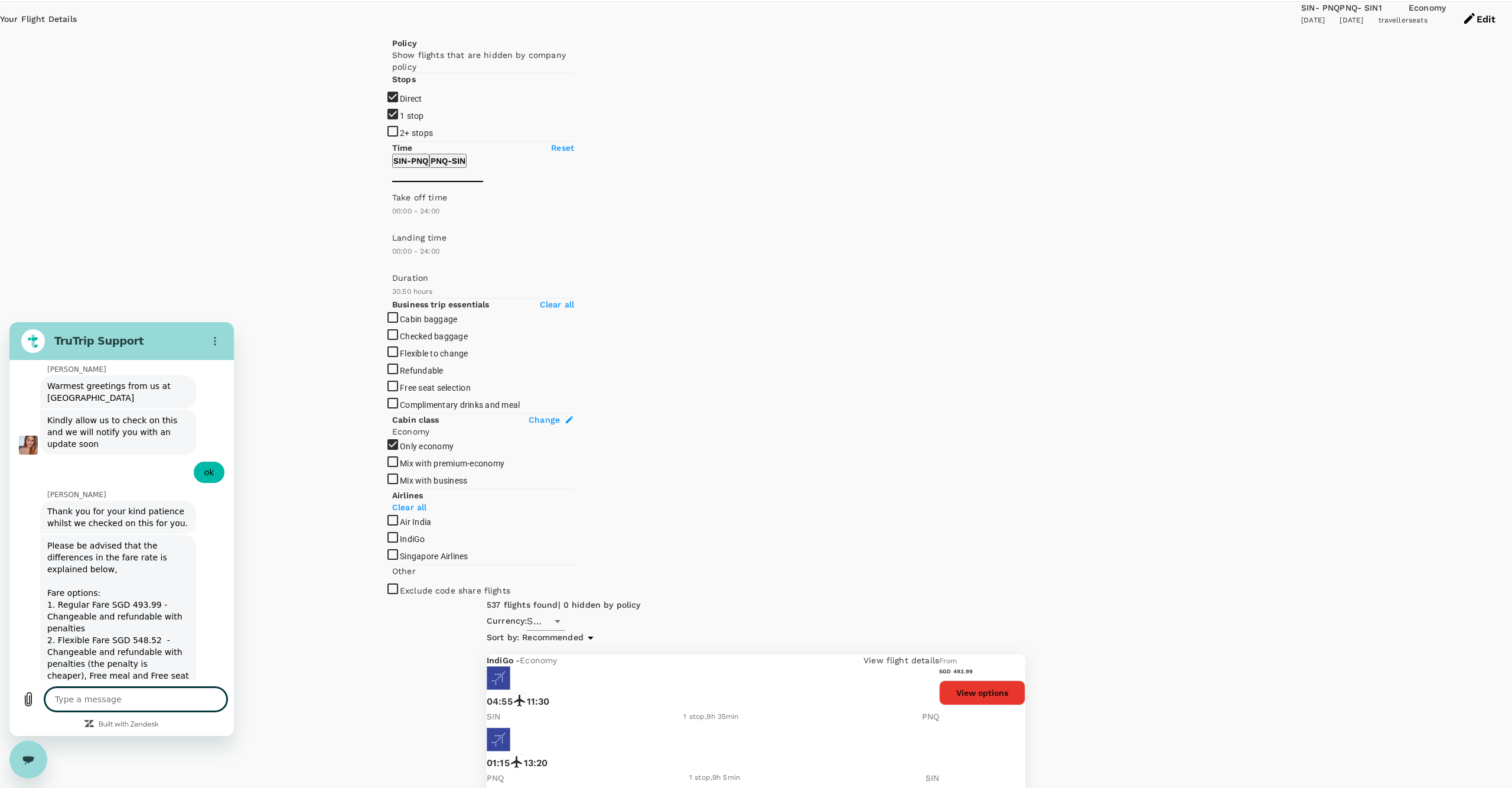
click at [140, 697] on textarea at bounding box center [135, 699] width 182 height 23
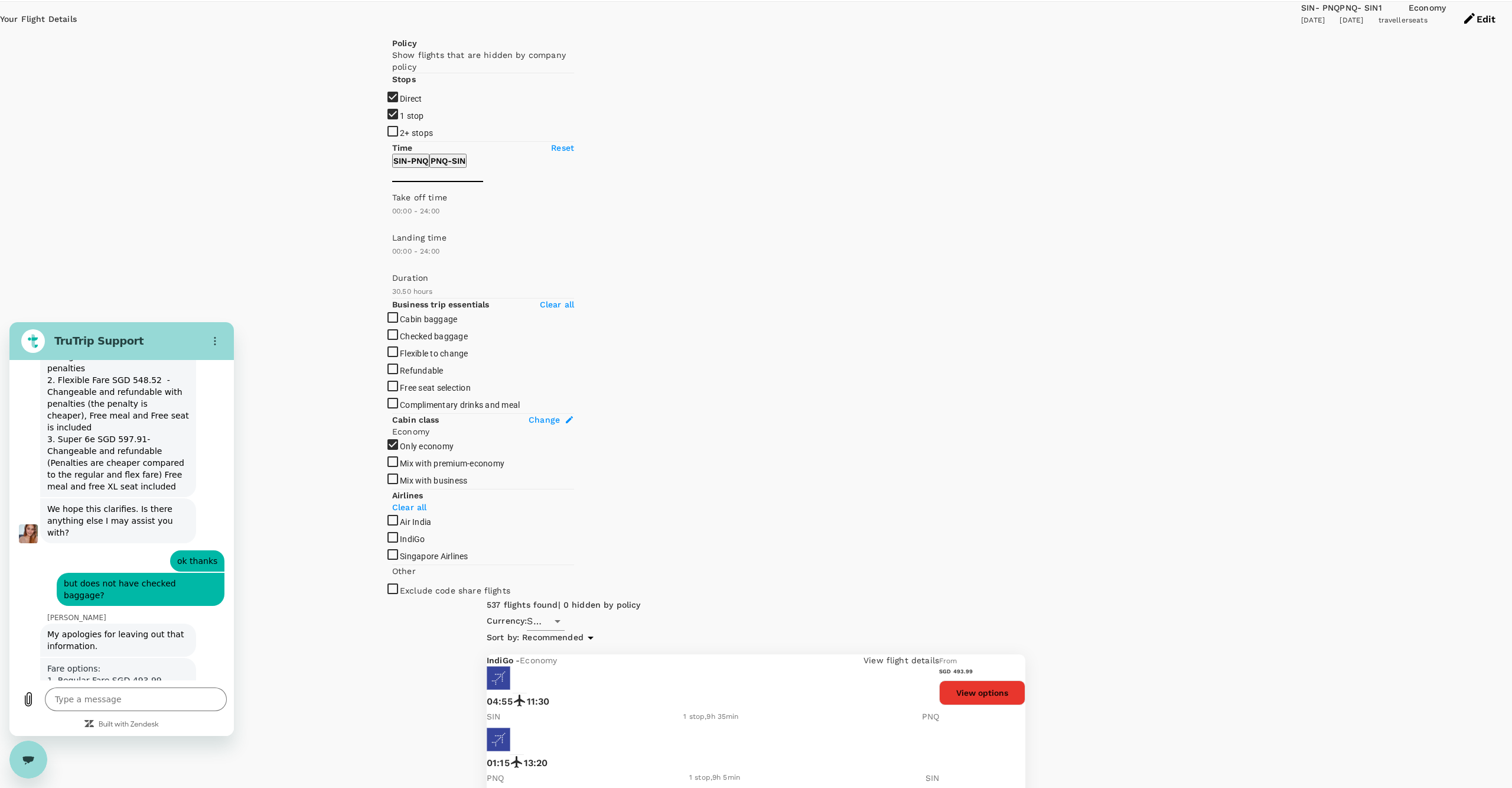
scroll to position [6760, 0]
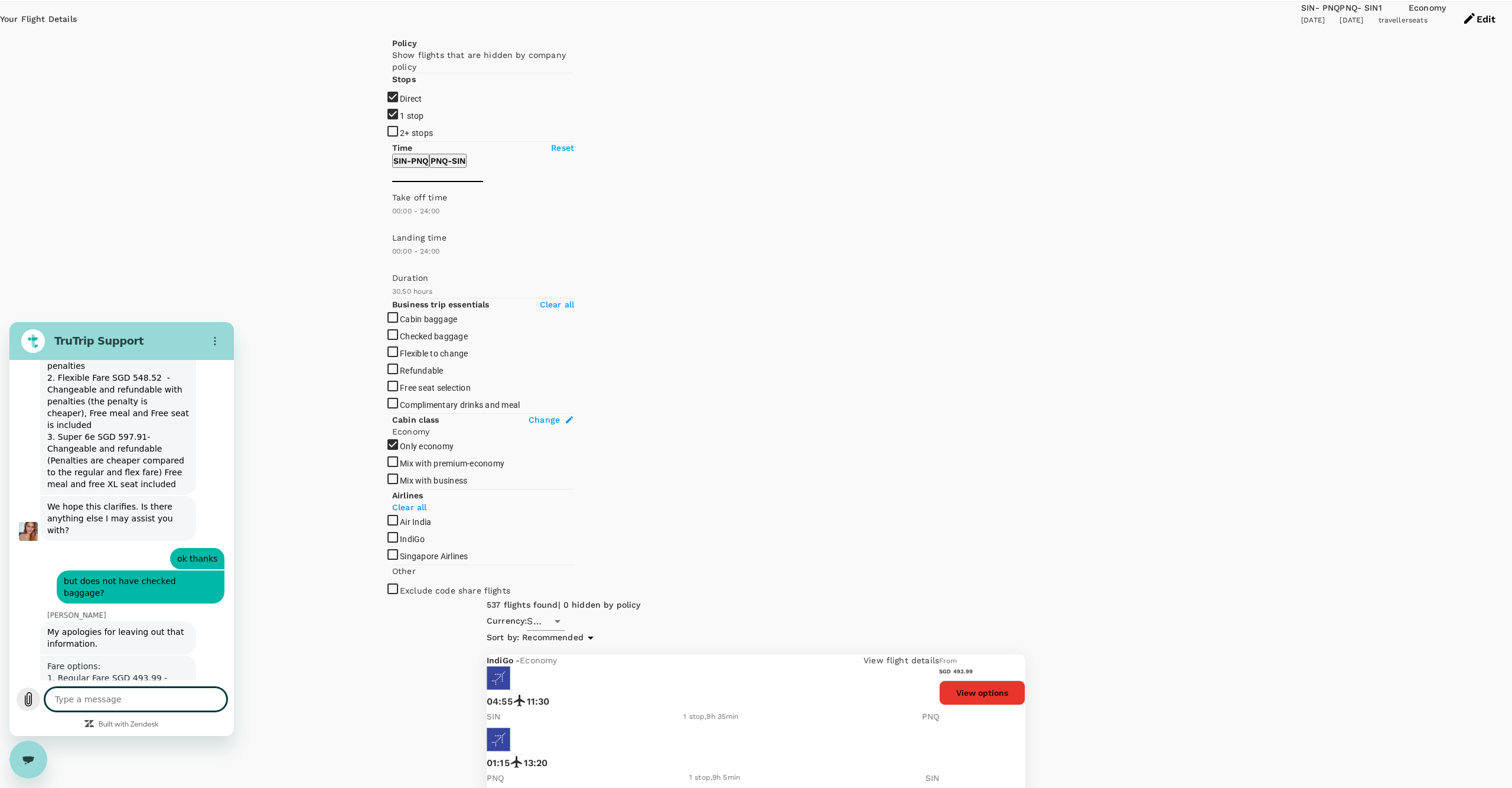
click at [31, 702] on icon "Upload file" at bounding box center [28, 699] width 15 height 15
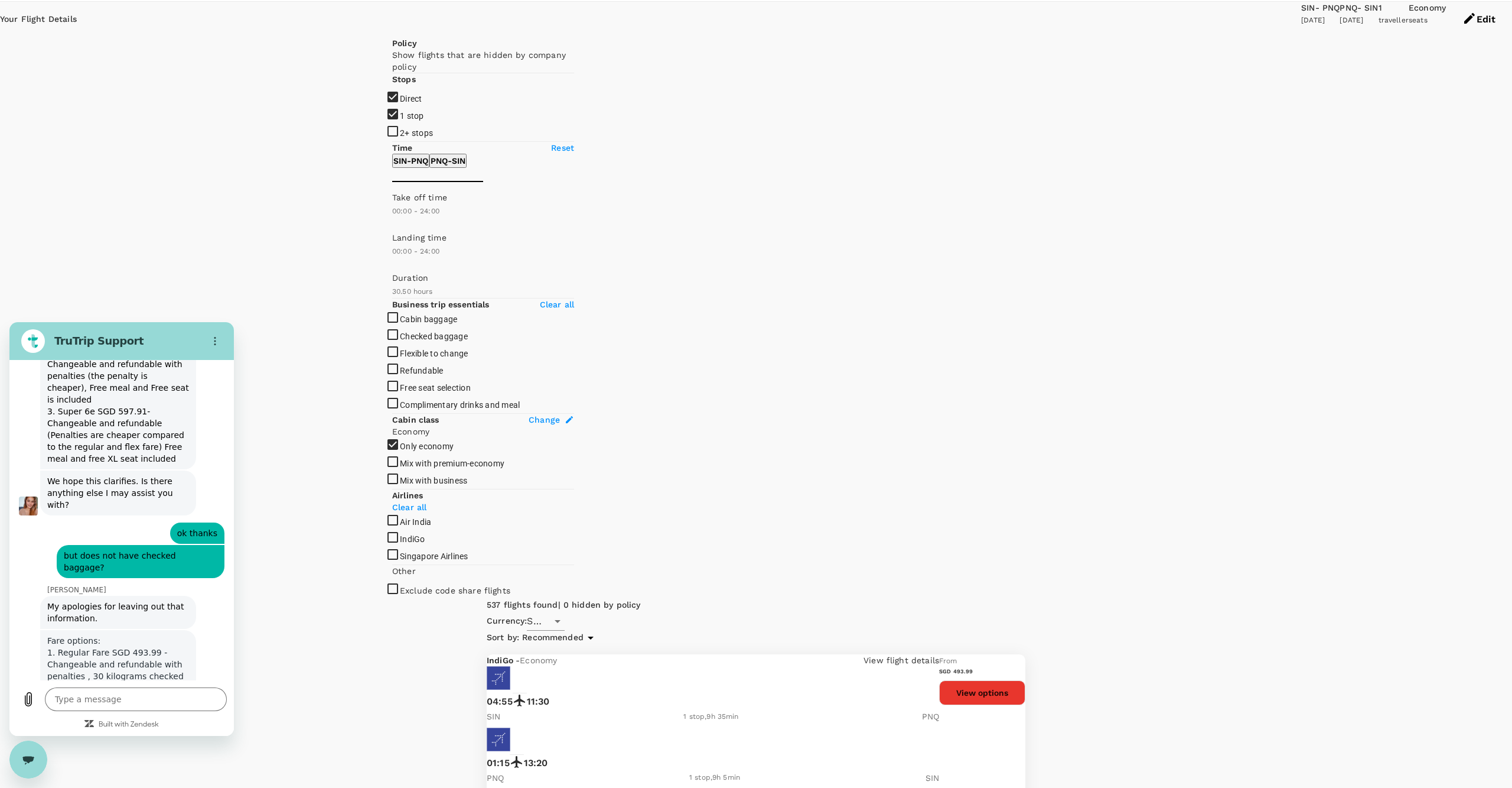
scroll to position [6793, 0]
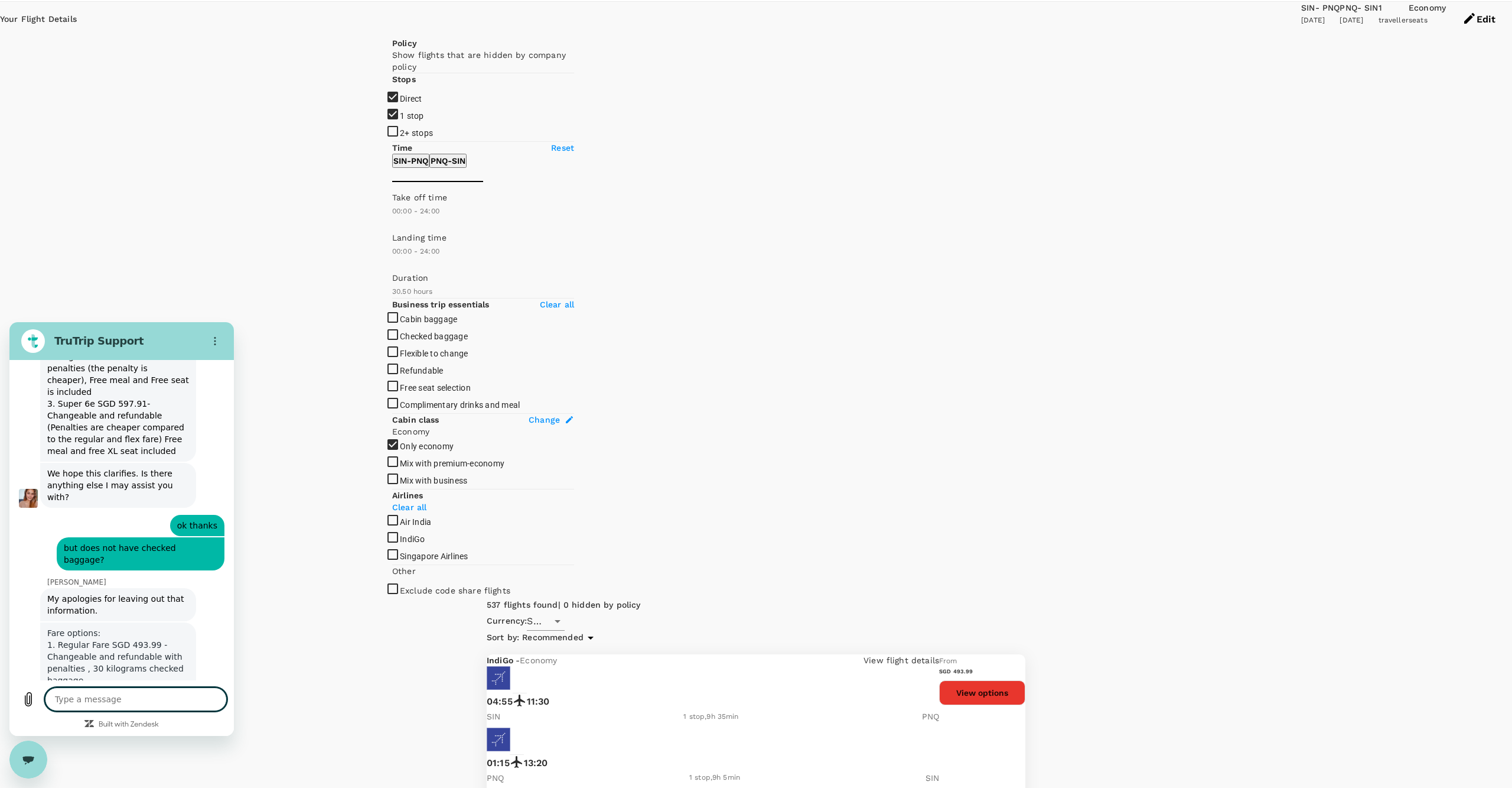
click at [104, 702] on textarea at bounding box center [135, 699] width 182 height 23
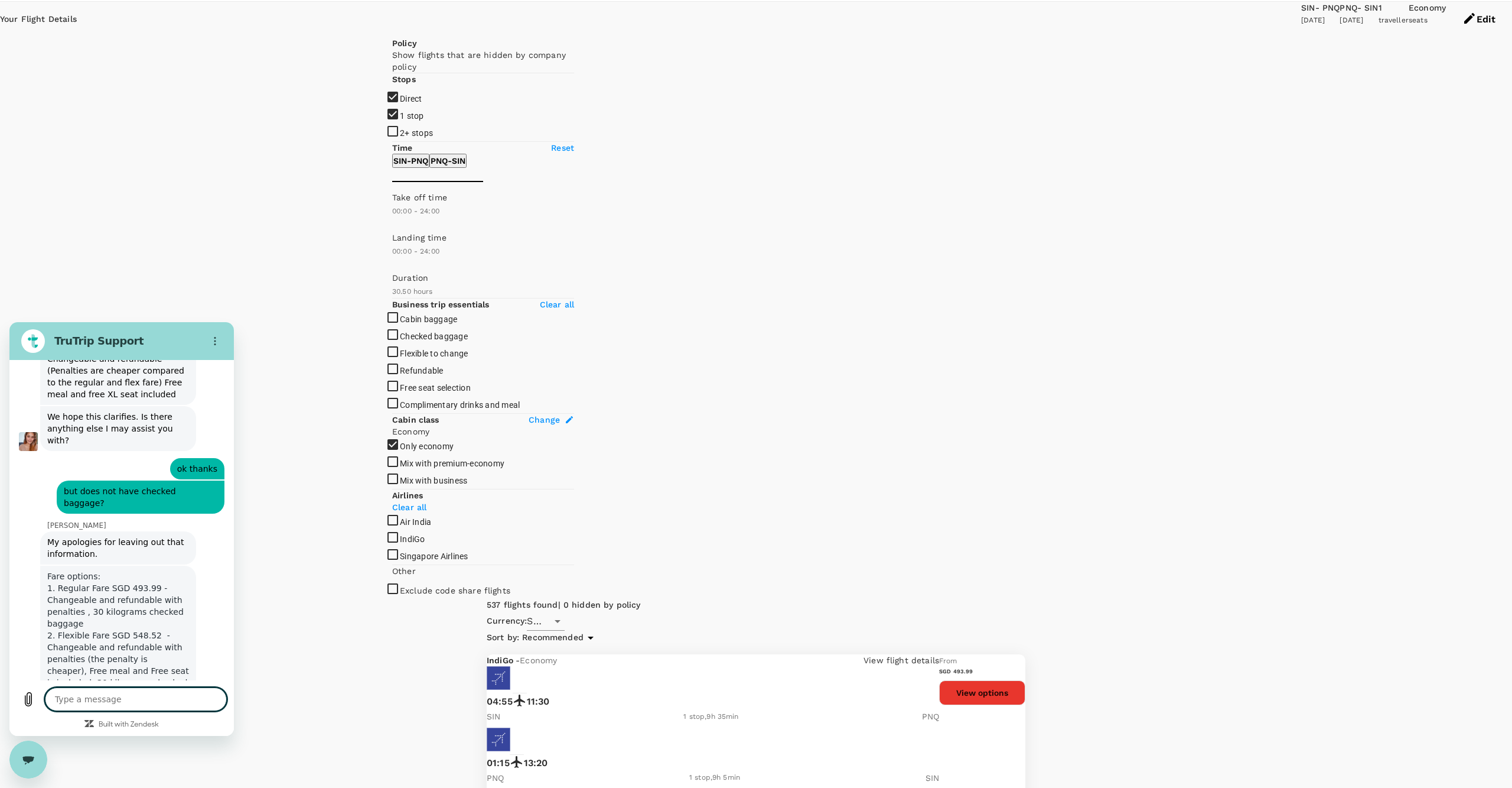
scroll to position [6852, 0]
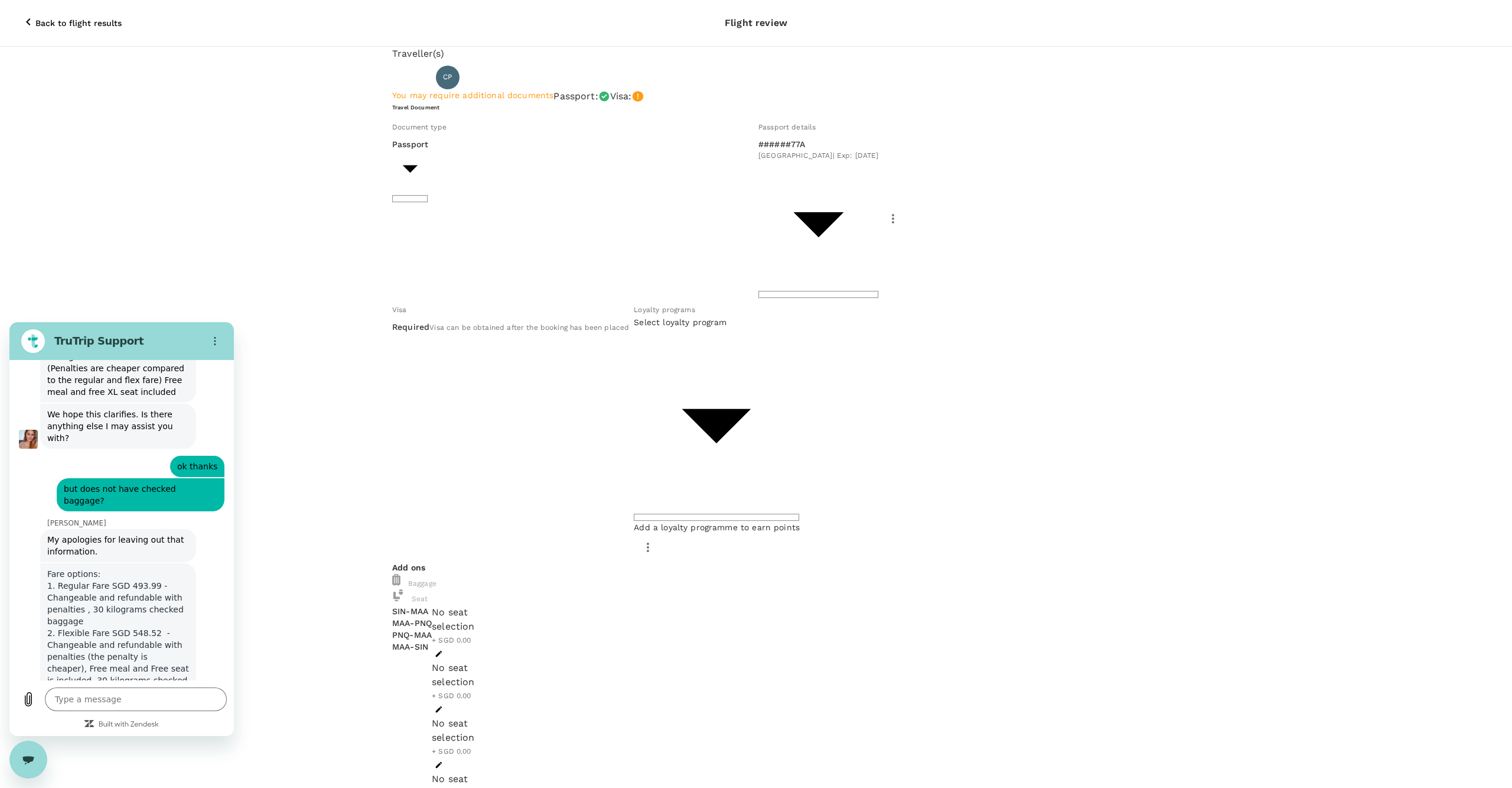
click at [21, 16] on icon "button" at bounding box center [28, 21] width 15 height 15
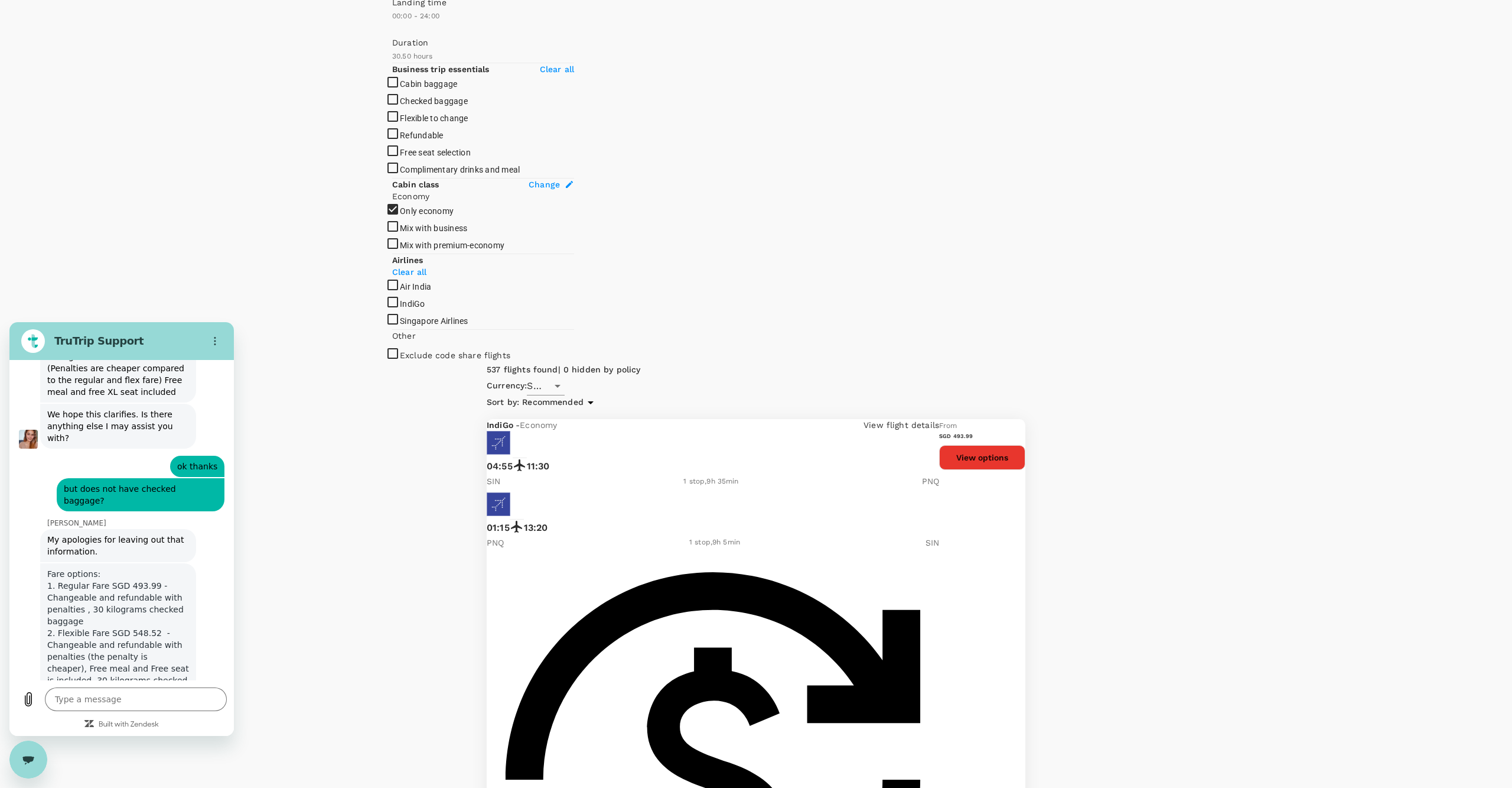
scroll to position [277, 0]
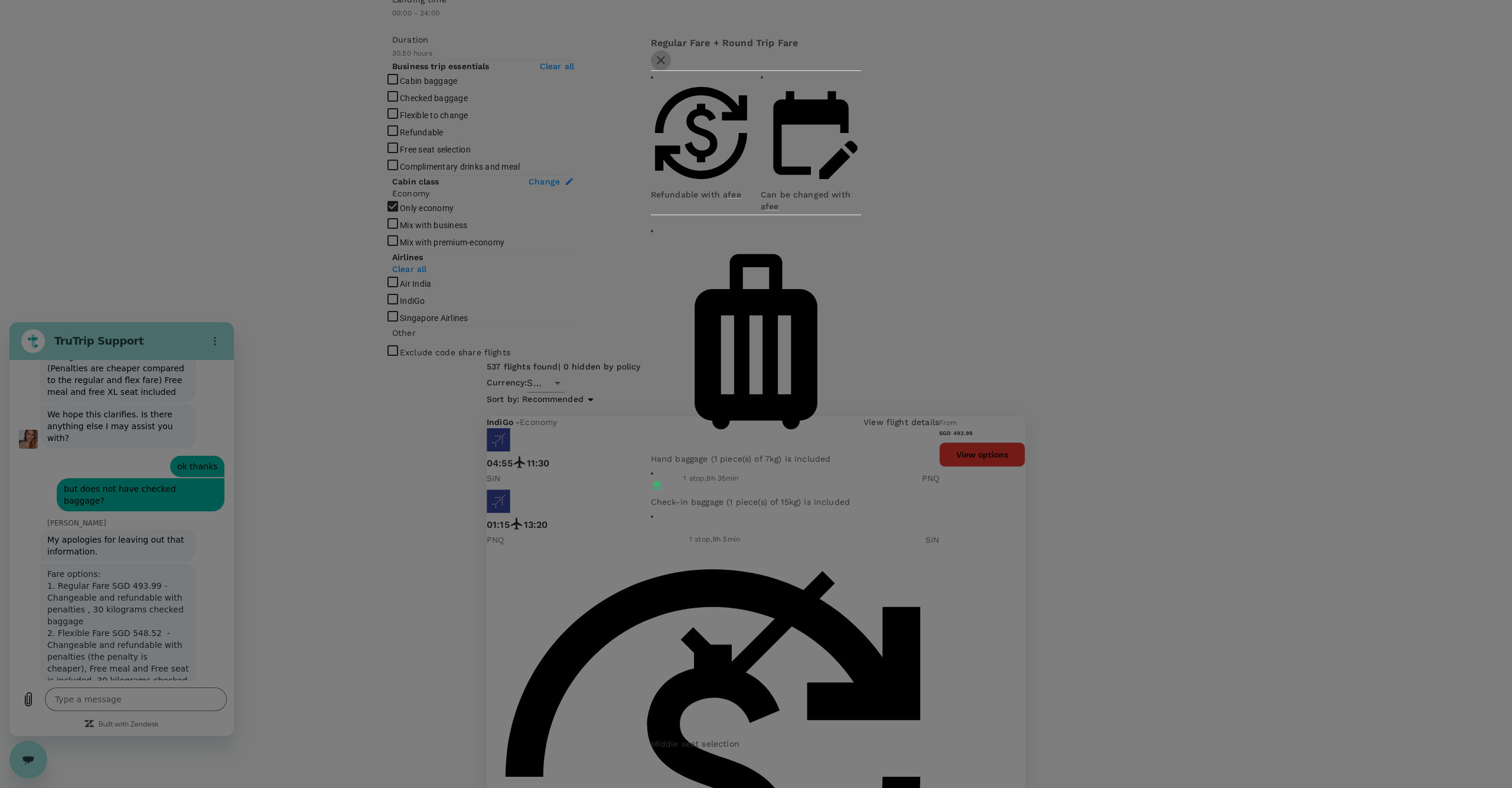
click at [668, 67] on icon "button" at bounding box center [660, 60] width 15 height 15
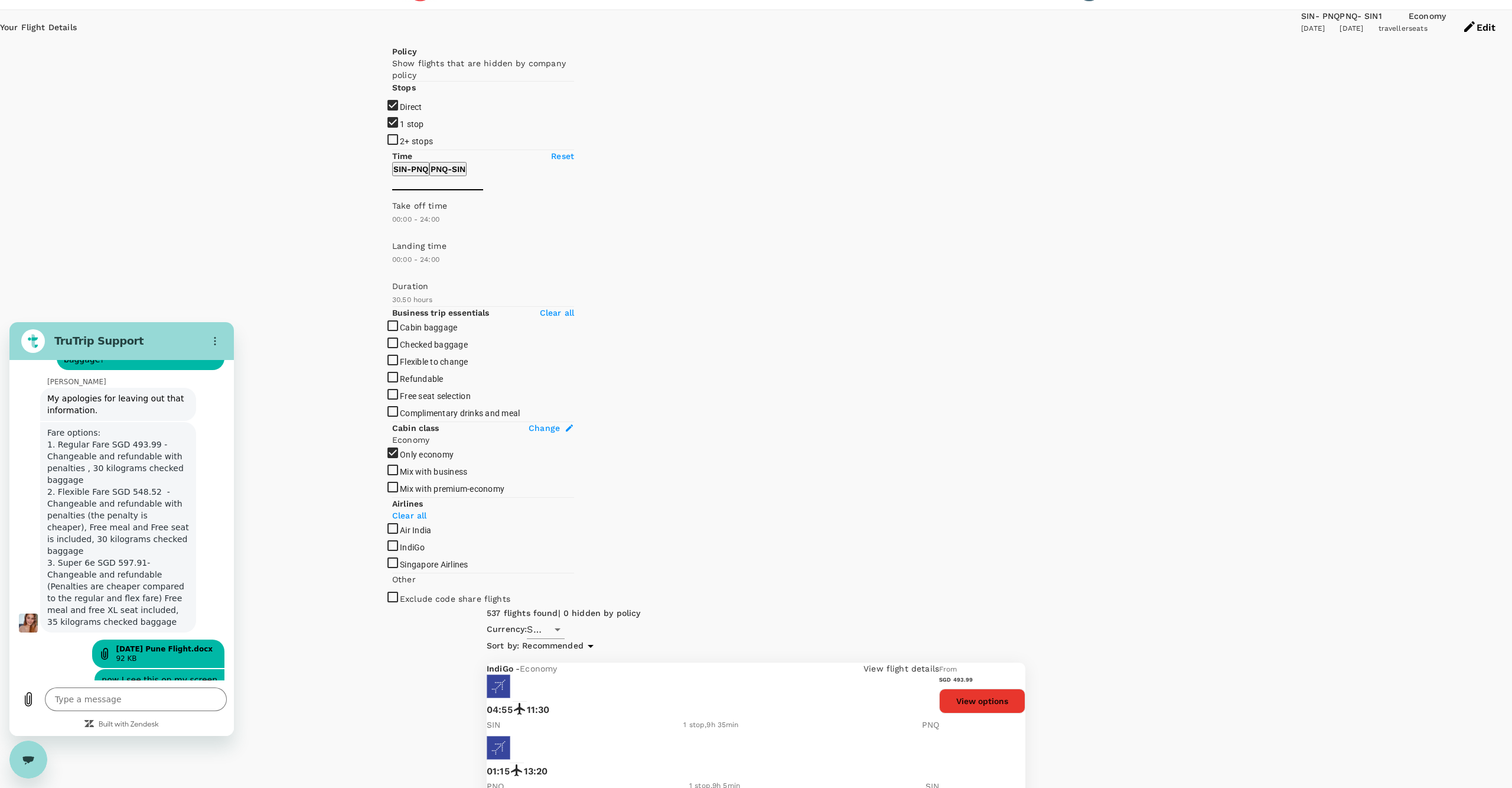
scroll to position [6991, 0]
drag, startPoint x: 92, startPoint y: 569, endPoint x: 157, endPoint y: 571, distance: 65.0
click at [157, 744] on span "For some reason, the information was not uploaded accurately on our system and …" at bounding box center [118, 802] width 151 height 116
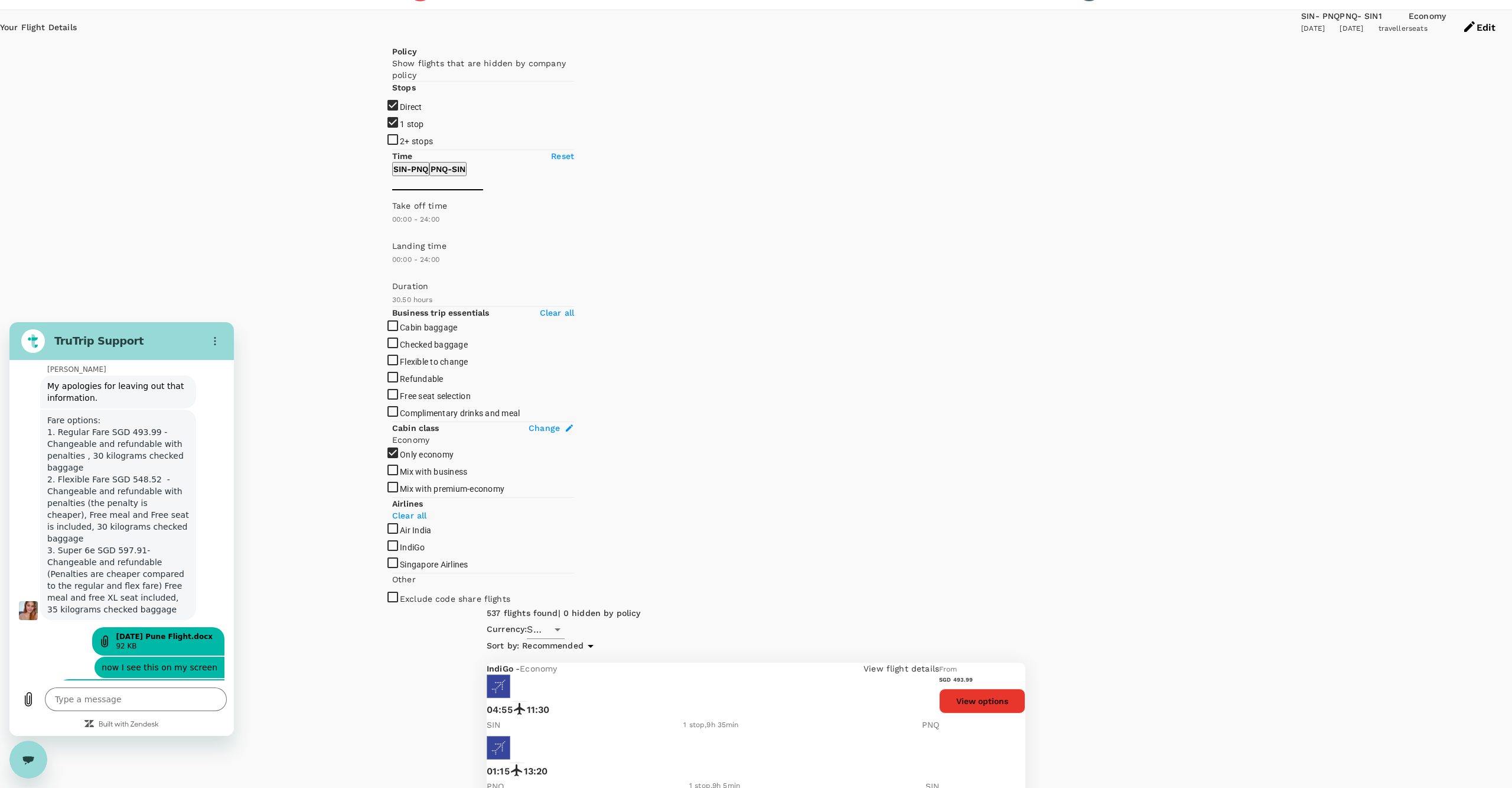
drag, startPoint x: 81, startPoint y: 589, endPoint x: 174, endPoint y: 603, distance: 94.0
click at [174, 730] on span "For some reason, the information was not uploaded accurately on our system and …" at bounding box center [118, 787] width 151 height 116
click at [161, 728] on span "For some reason, the information was not uploaded accurately on our system and …" at bounding box center [118, 785] width 151 height 116
drag, startPoint x: 91, startPoint y: 588, endPoint x: 185, endPoint y: 618, distance: 98.7
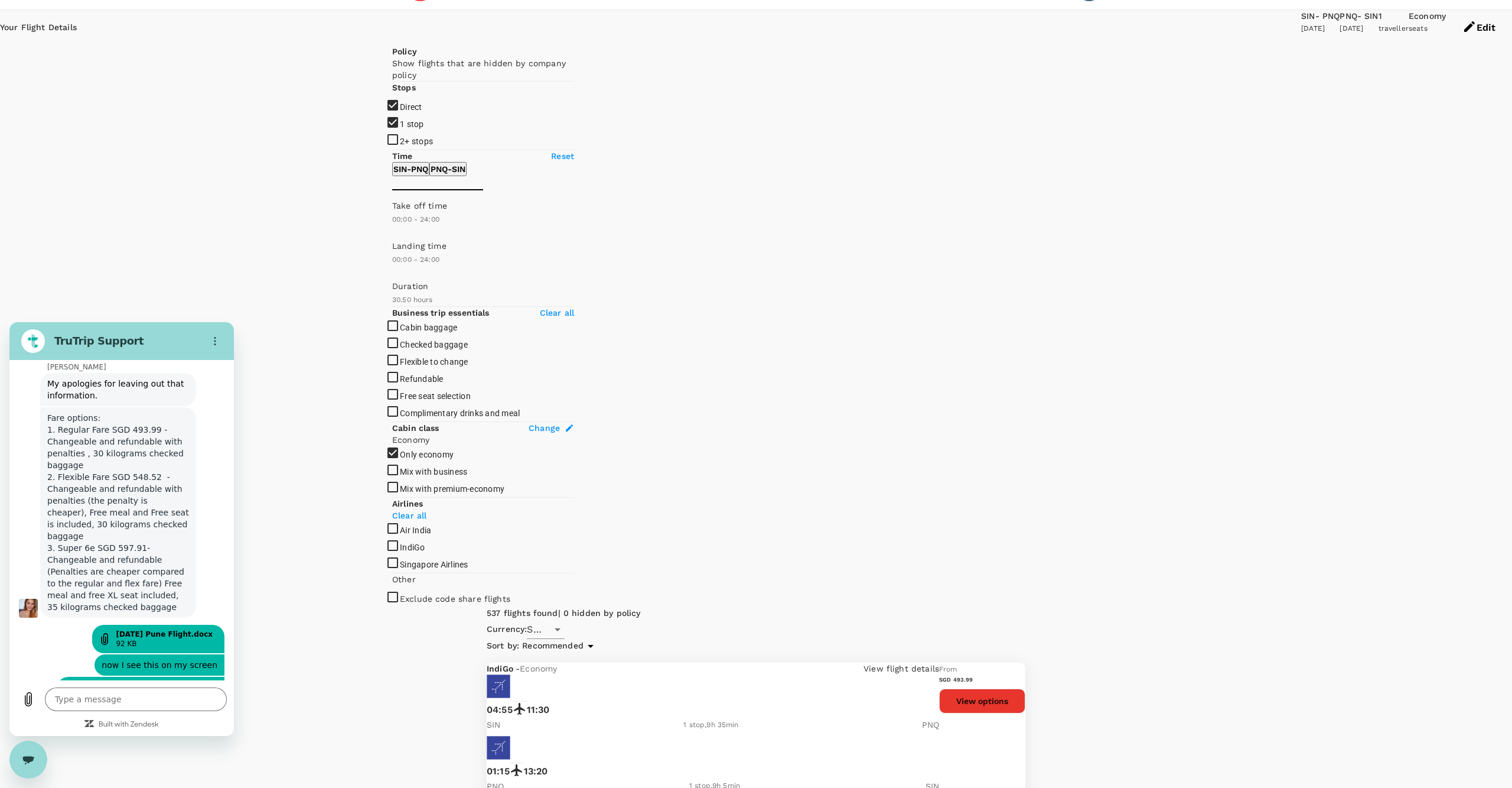
click at [185, 728] on span "For some reason, the information was not uploaded accurately on our system and …" at bounding box center [118, 785] width 151 height 116
click at [140, 698] on textarea at bounding box center [135, 699] width 182 height 23
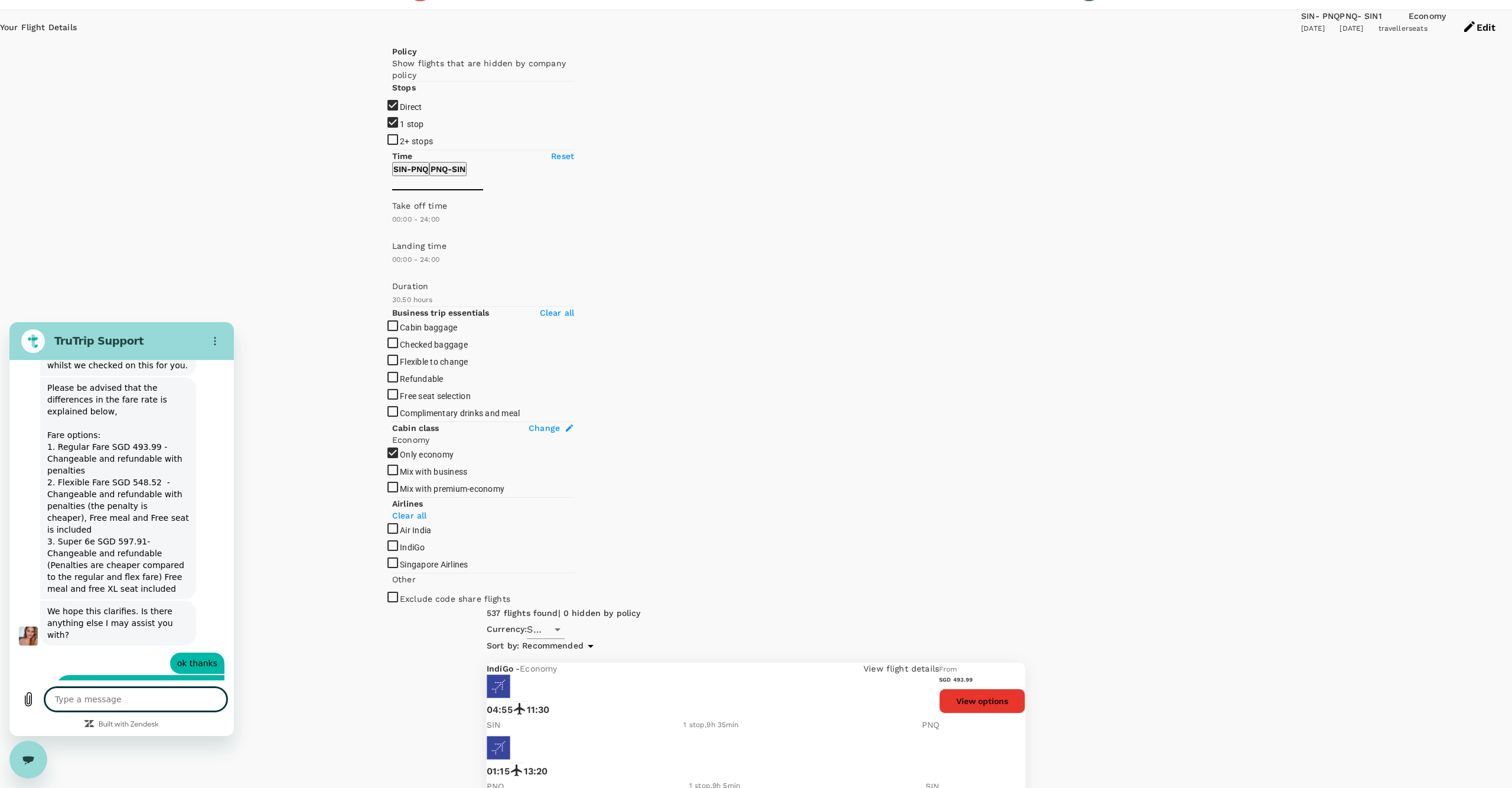
scroll to position [6690, 0]
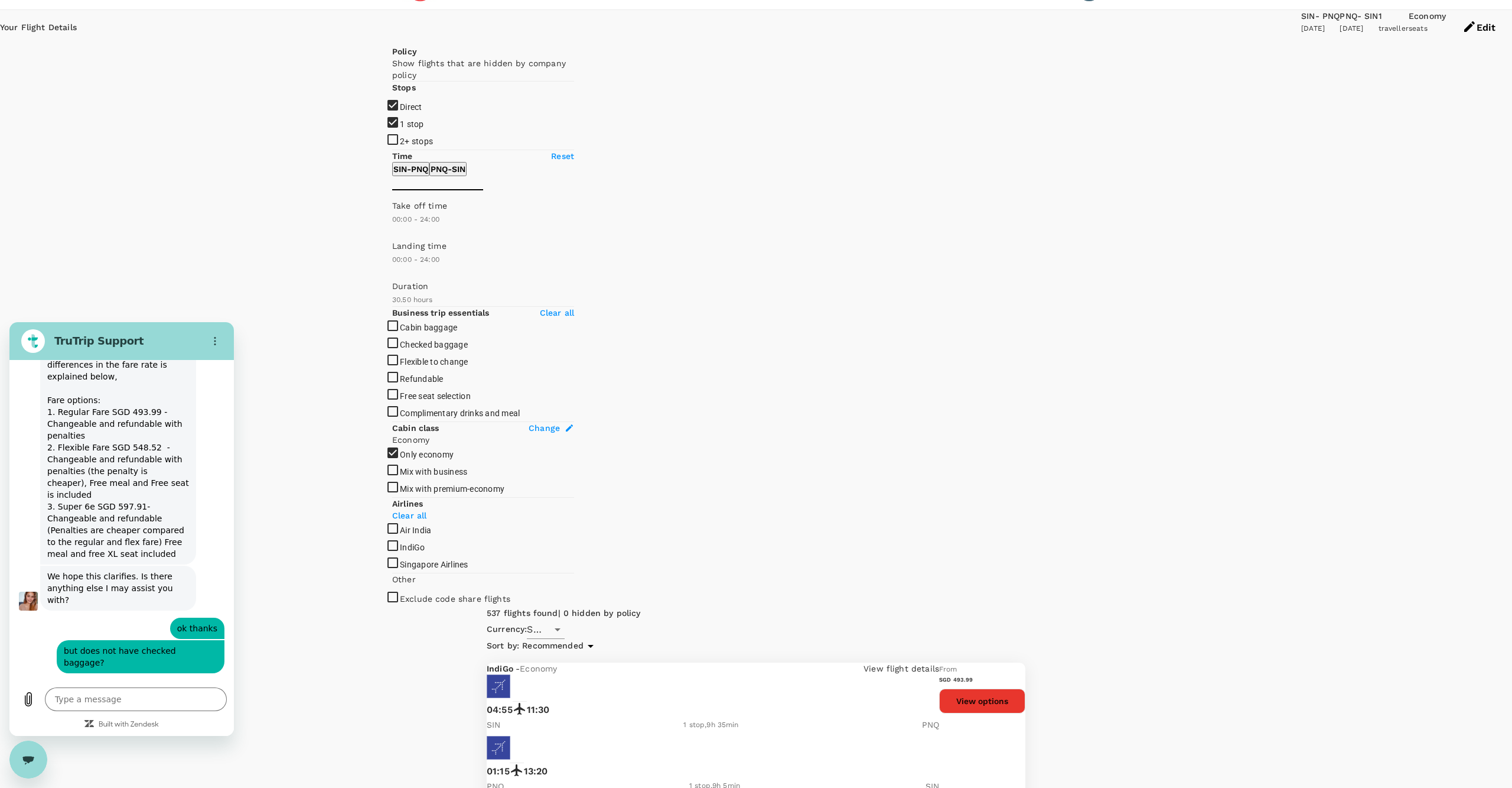
drag, startPoint x: 58, startPoint y: 597, endPoint x: 128, endPoint y: 649, distance: 87.2
copy span "Flexible Fare SGD 548.52 - Changeable and refundable with penalties (the penalt…"
click at [1025, 689] on button "View options" at bounding box center [982, 702] width 86 height 25
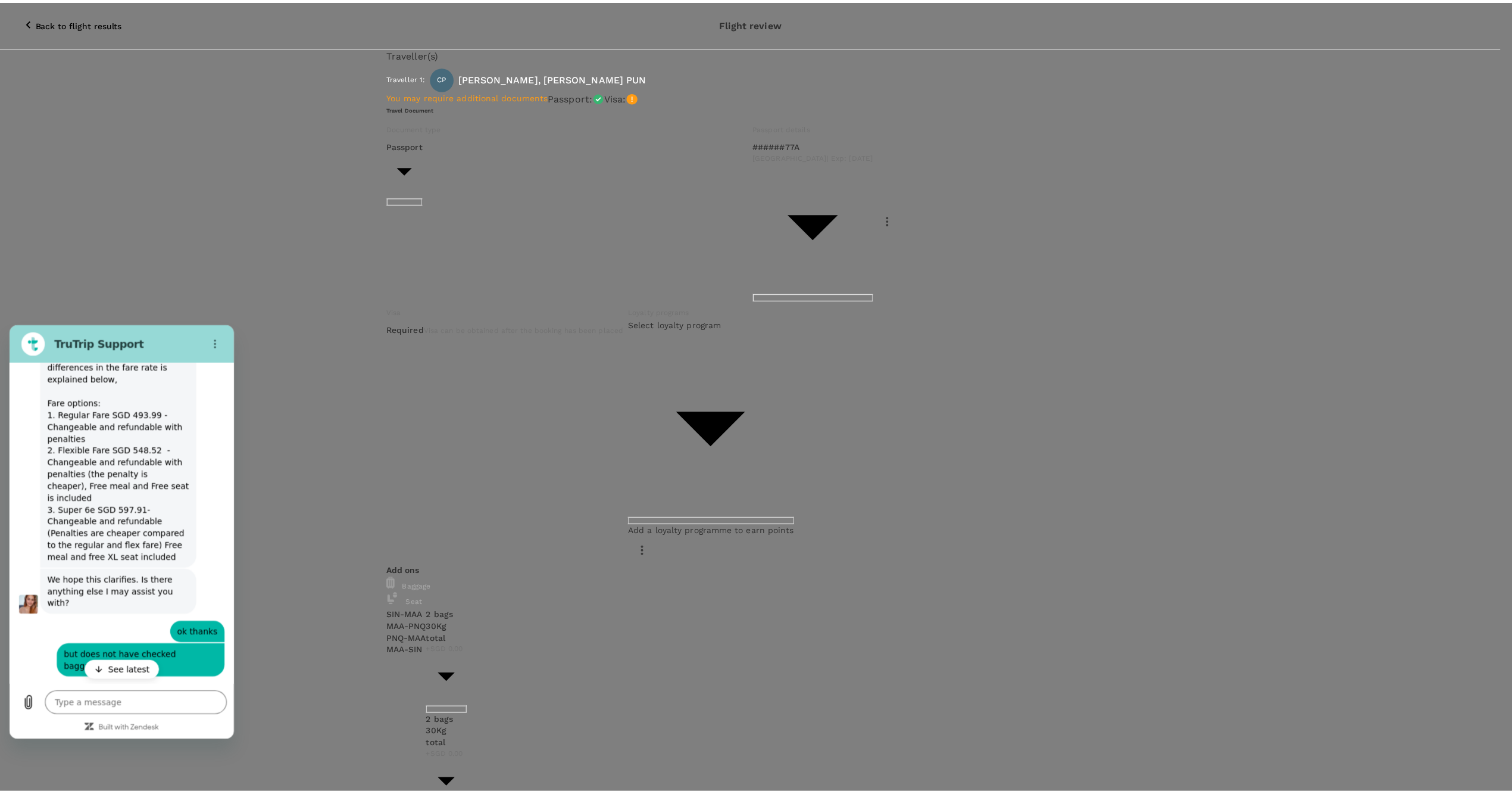
scroll to position [491, 0]
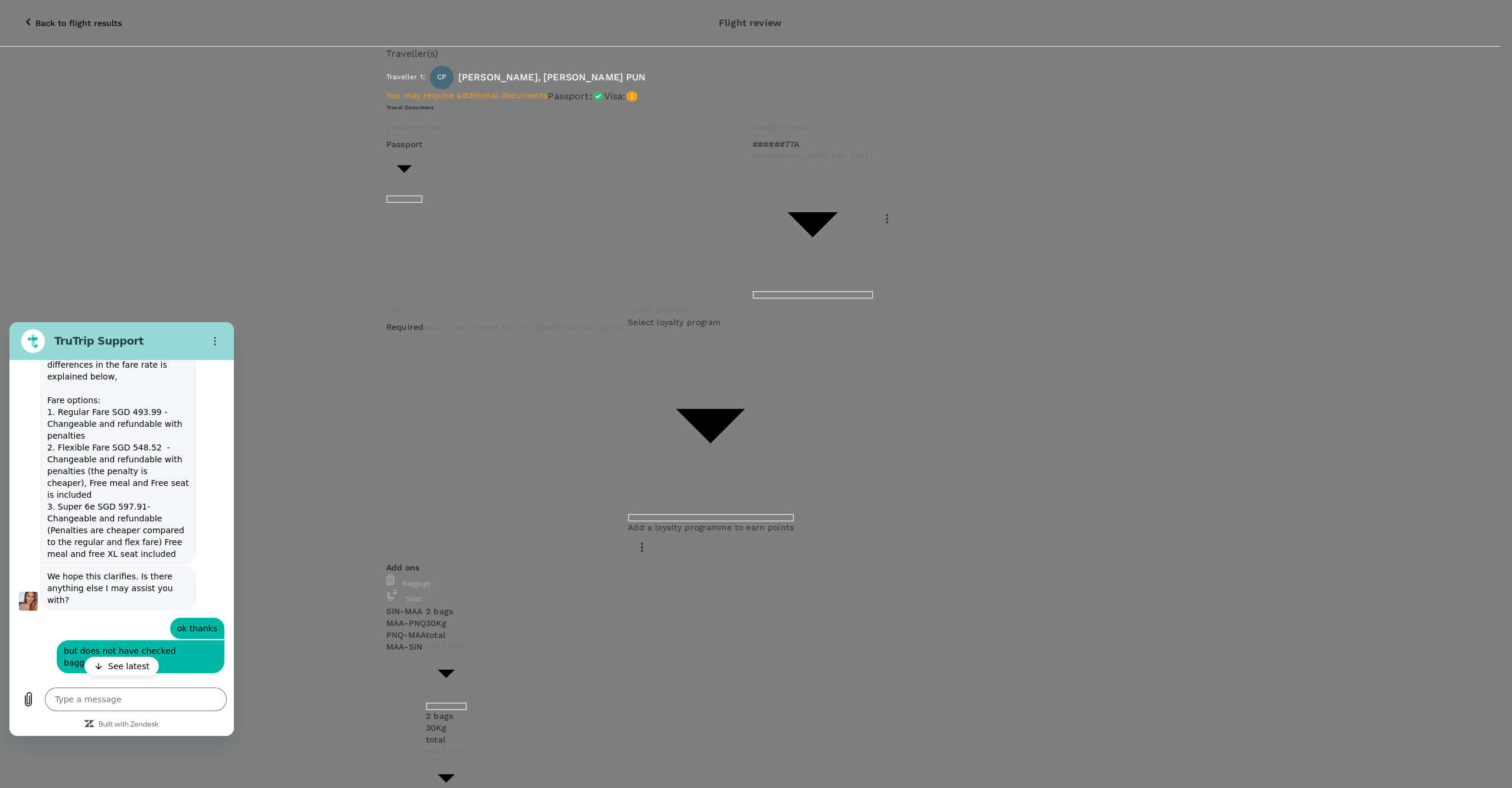
click at [181, 618] on div at bounding box center [756, 394] width 1512 height 788
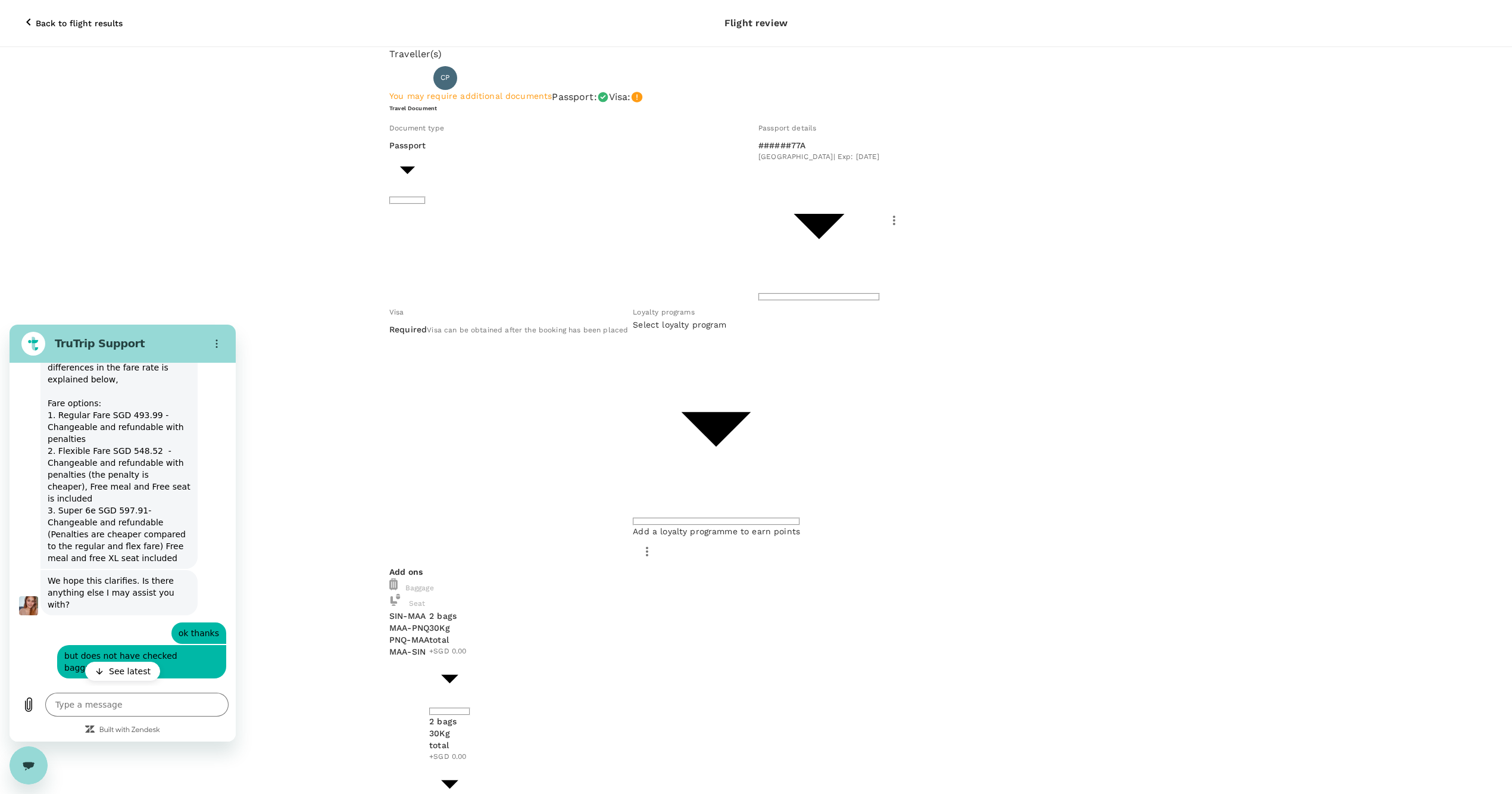
scroll to position [7187, 0]
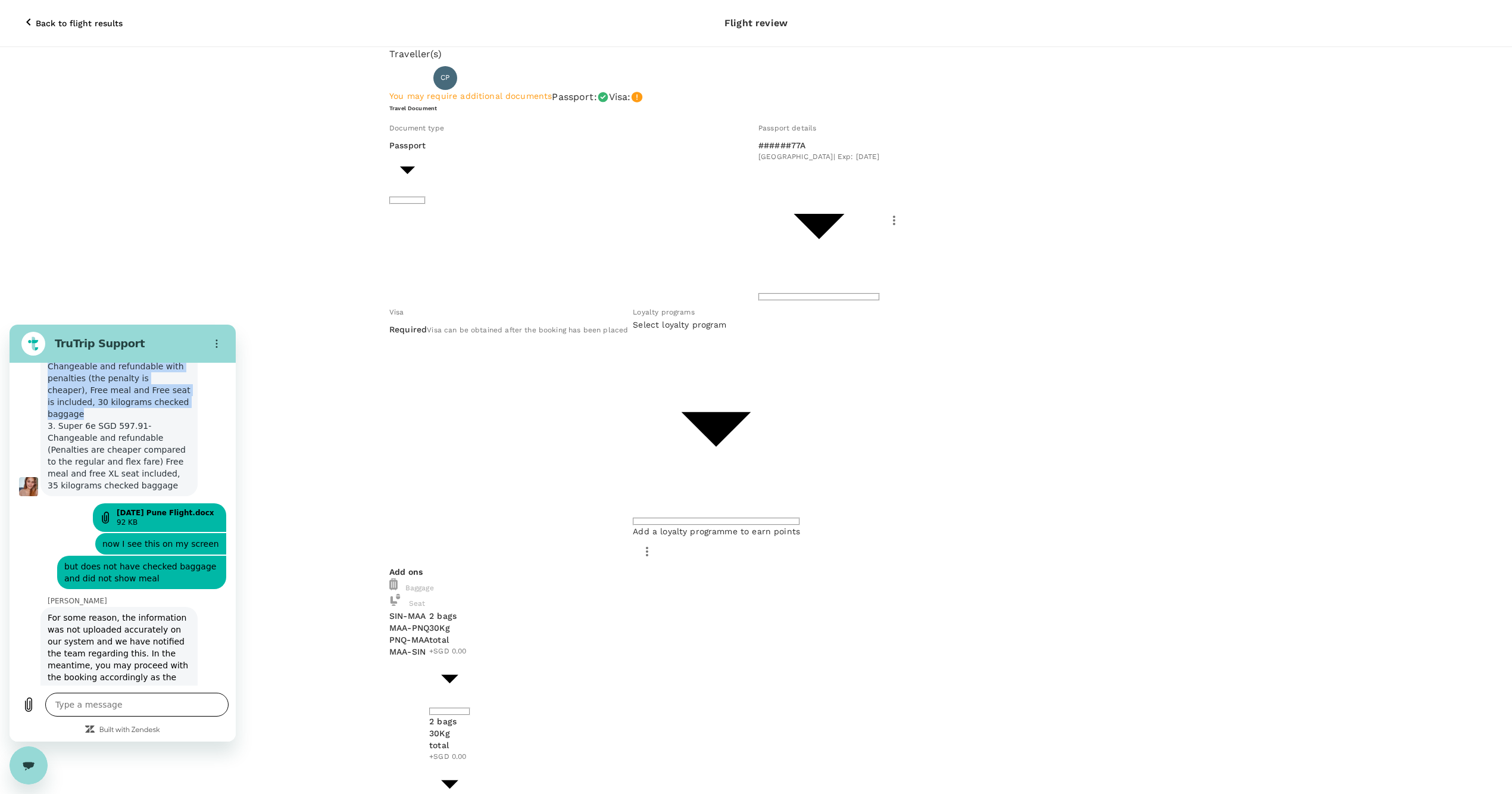
click at [93, 708] on textarea at bounding box center [136, 704] width 183 height 23
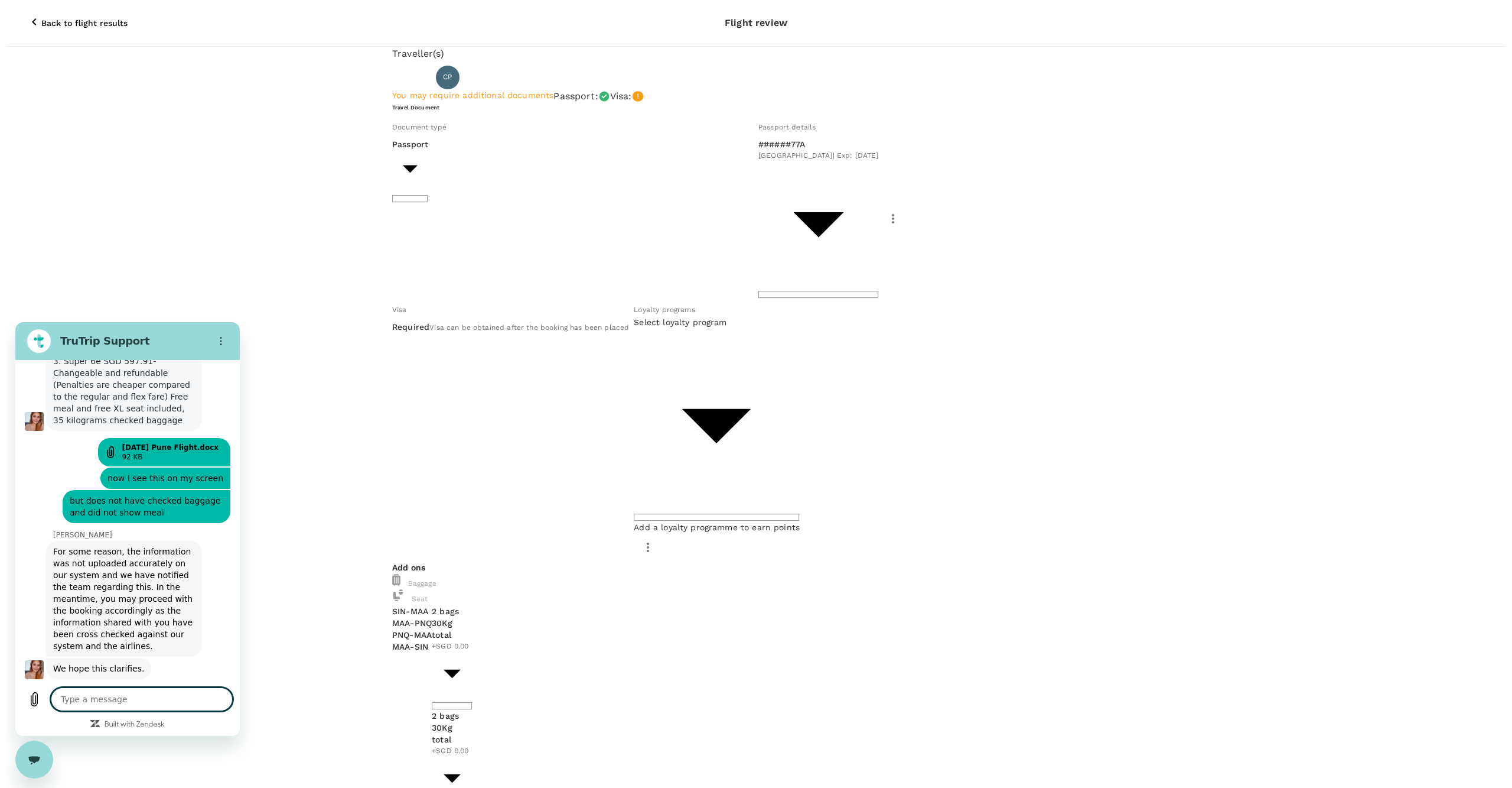
scroll to position [7197, 0]
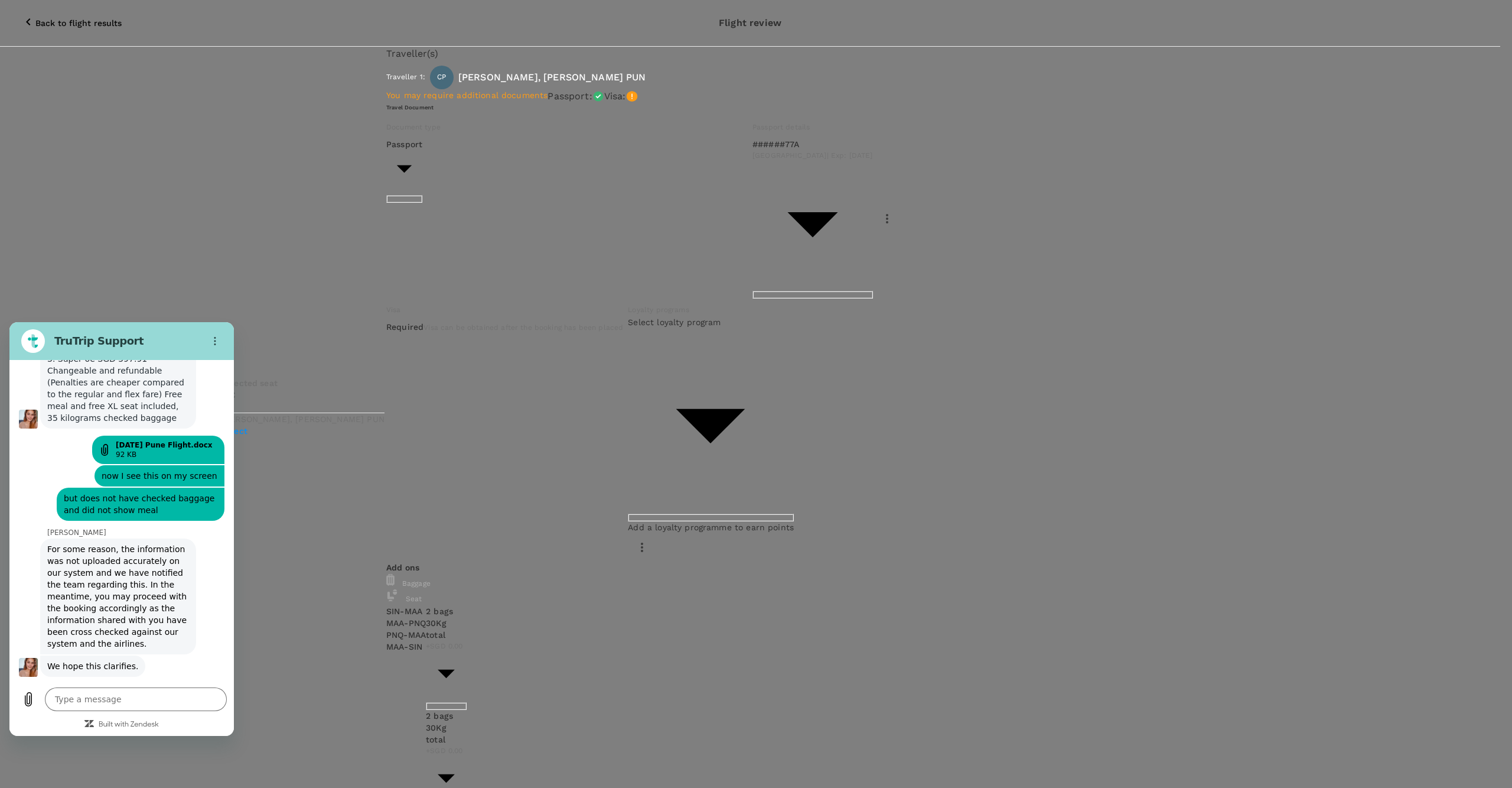
click at [192, 490] on div at bounding box center [756, 394] width 1512 height 788
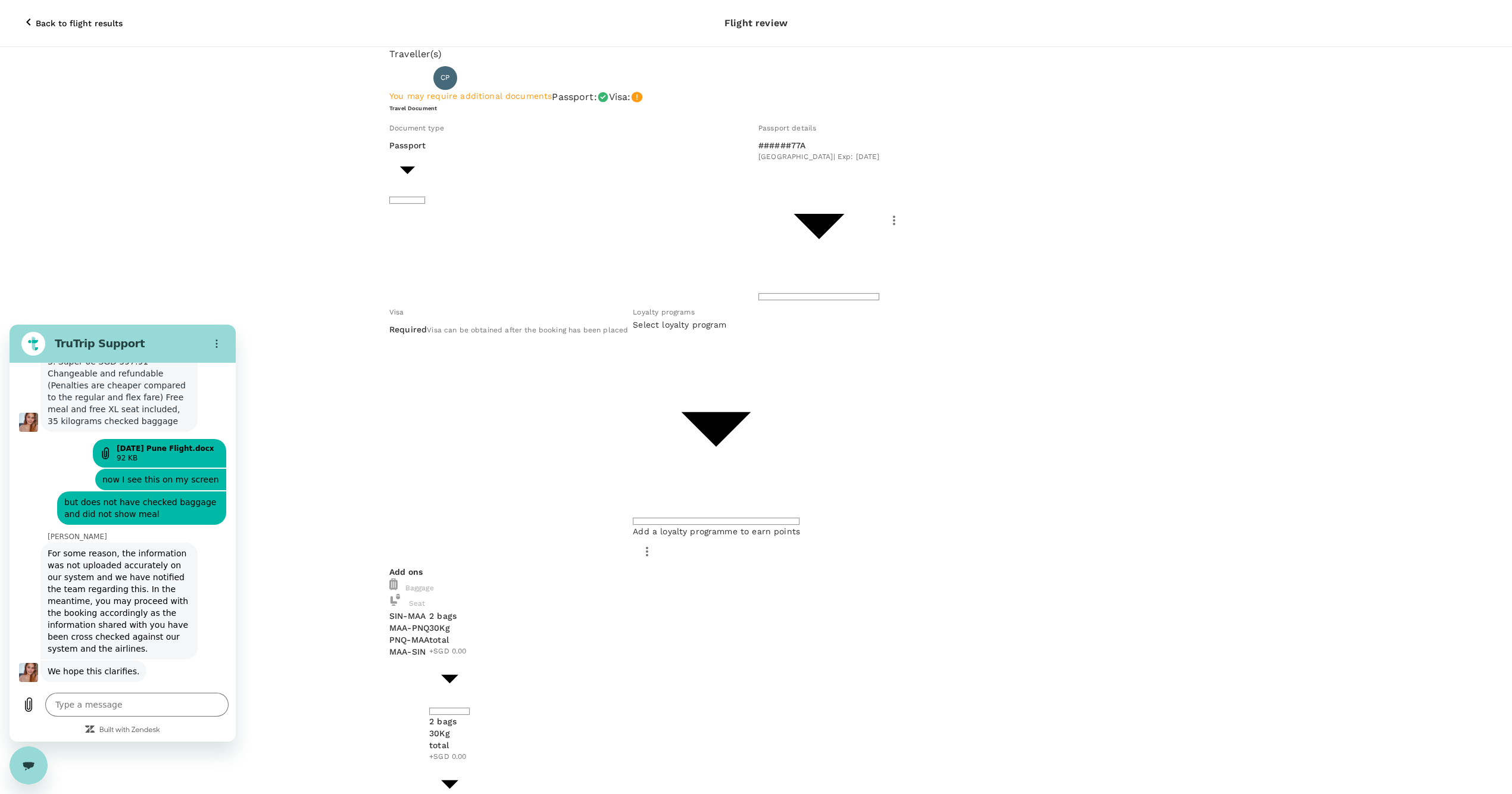
click at [224, 659] on div "Olivia says: We hope this clarifies." at bounding box center [126, 670] width 216 height 23
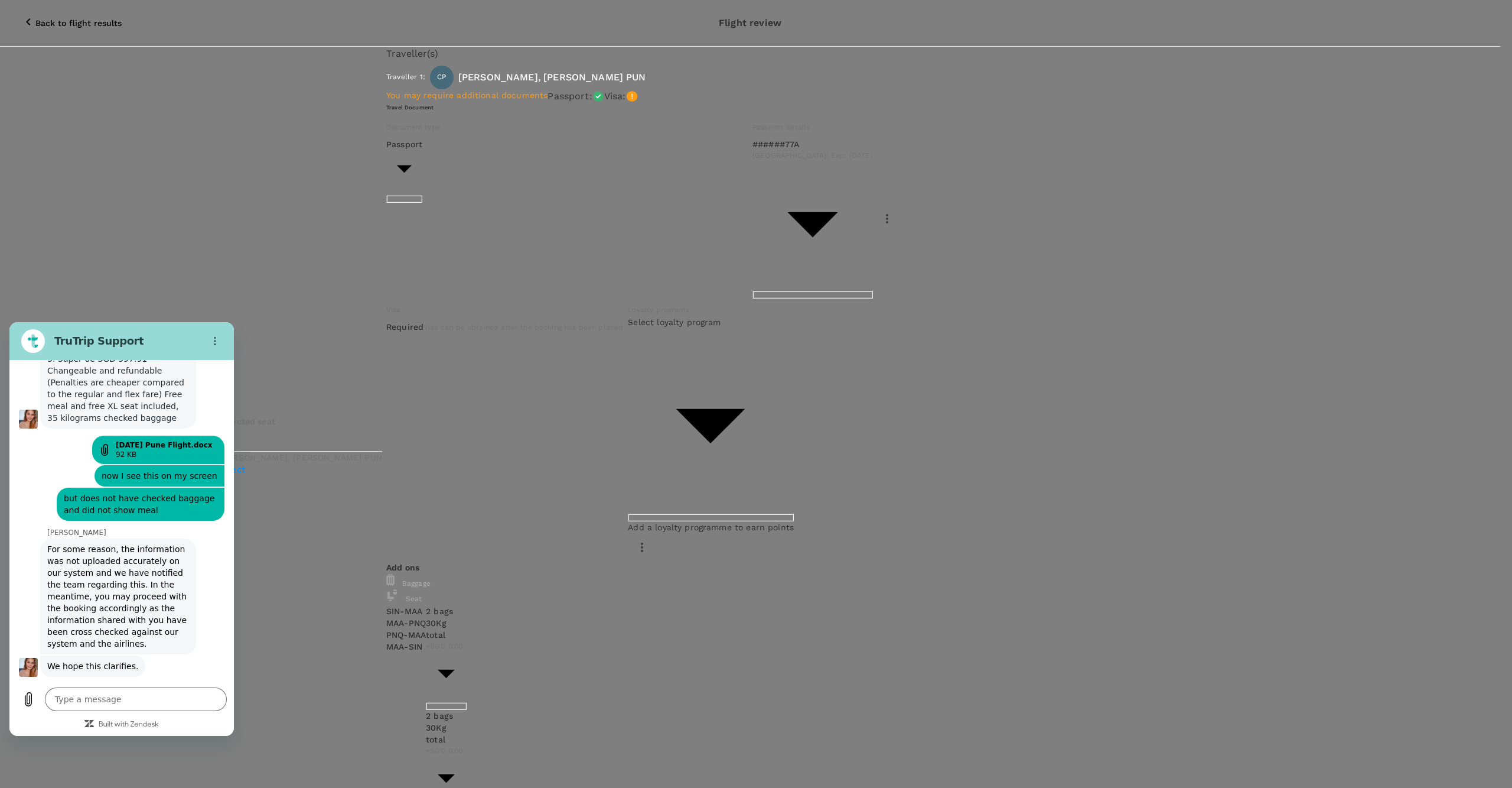
click at [383, 463] on div "Selected seat 11 C 0 CHEUK KEI, JUNIUS PUN Select" at bounding box center [301, 445] width 163 height 59
click at [381, 387] on p "Select" at bounding box center [299, 393] width 163 height 12
drag, startPoint x: 551, startPoint y: 528, endPoint x: 808, endPoint y: 541, distance: 257.3
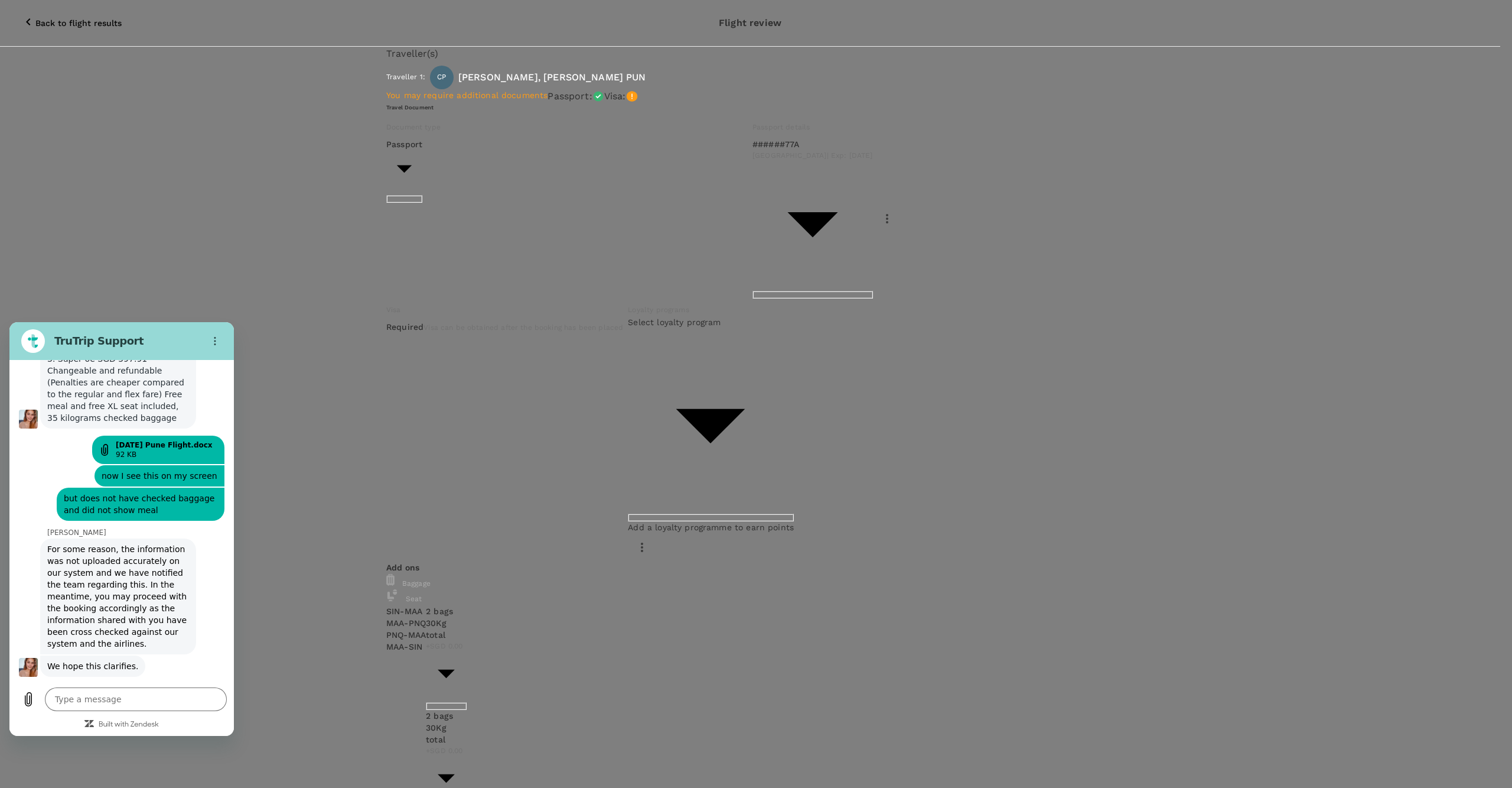
click at [808, 541] on div at bounding box center [756, 394] width 1512 height 788
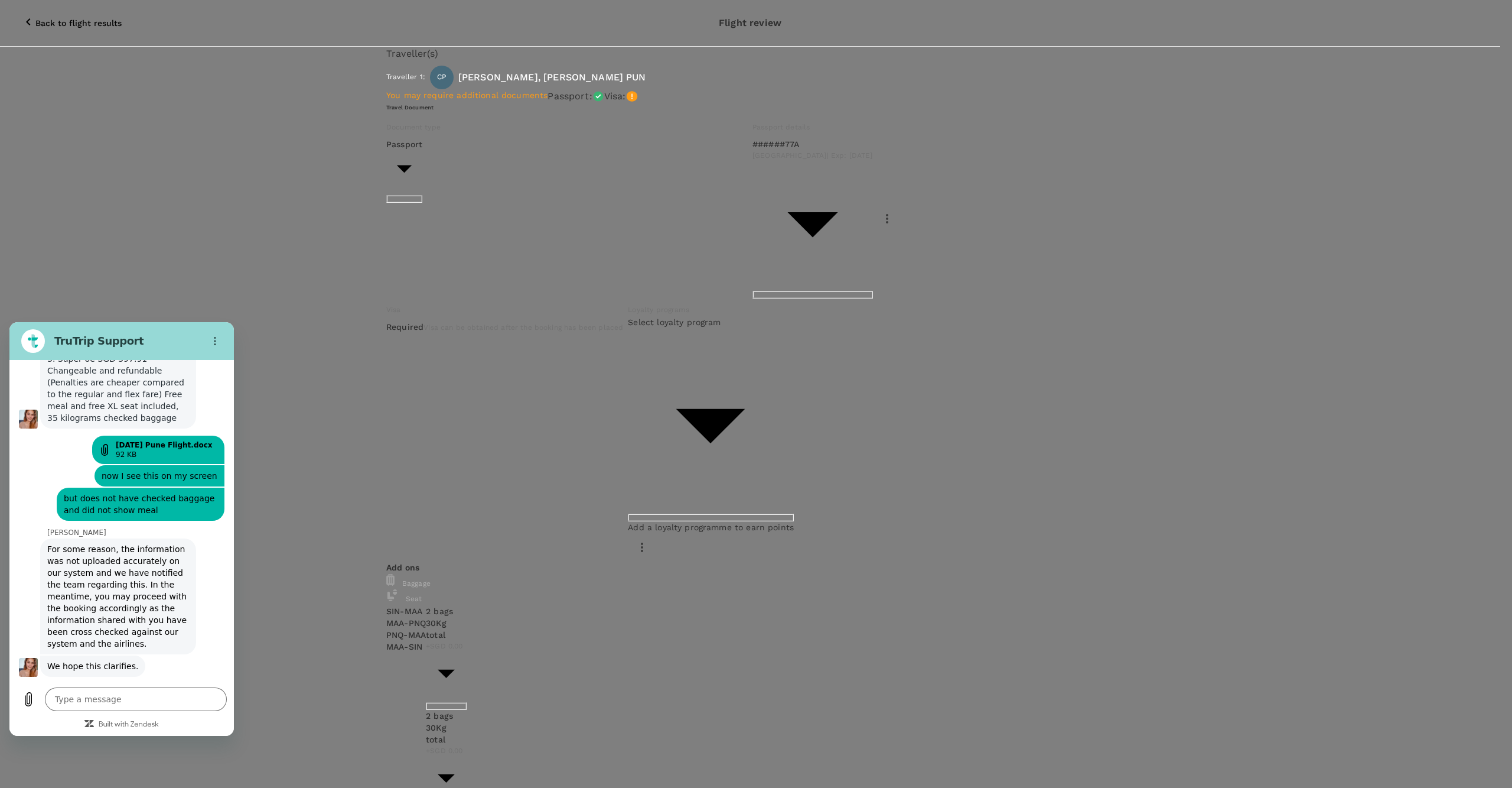
scroll to position [904, 0]
click at [351, 310] on p "Select" at bounding box center [269, 316] width 163 height 12
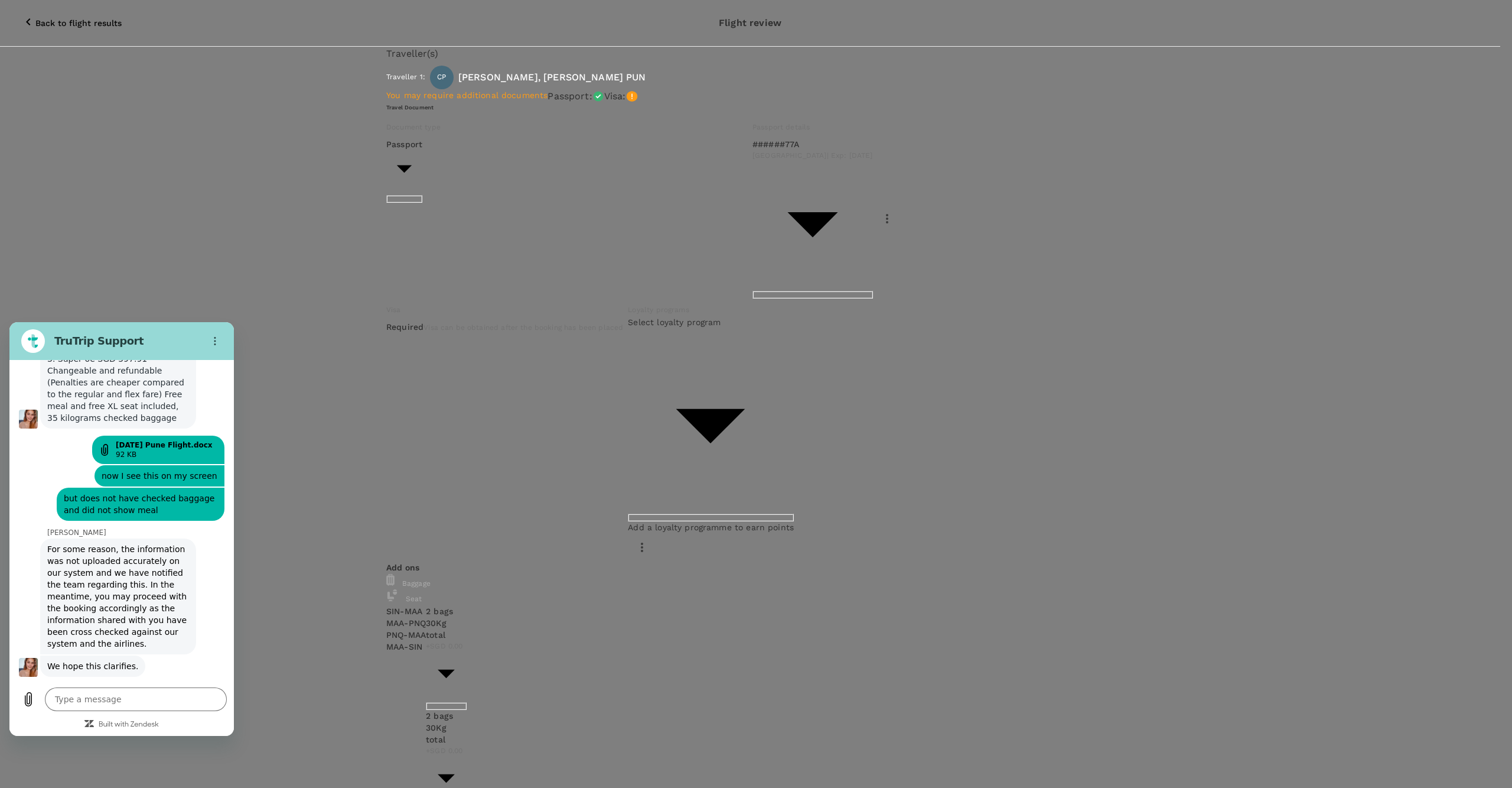
scroll to position [907, 0]
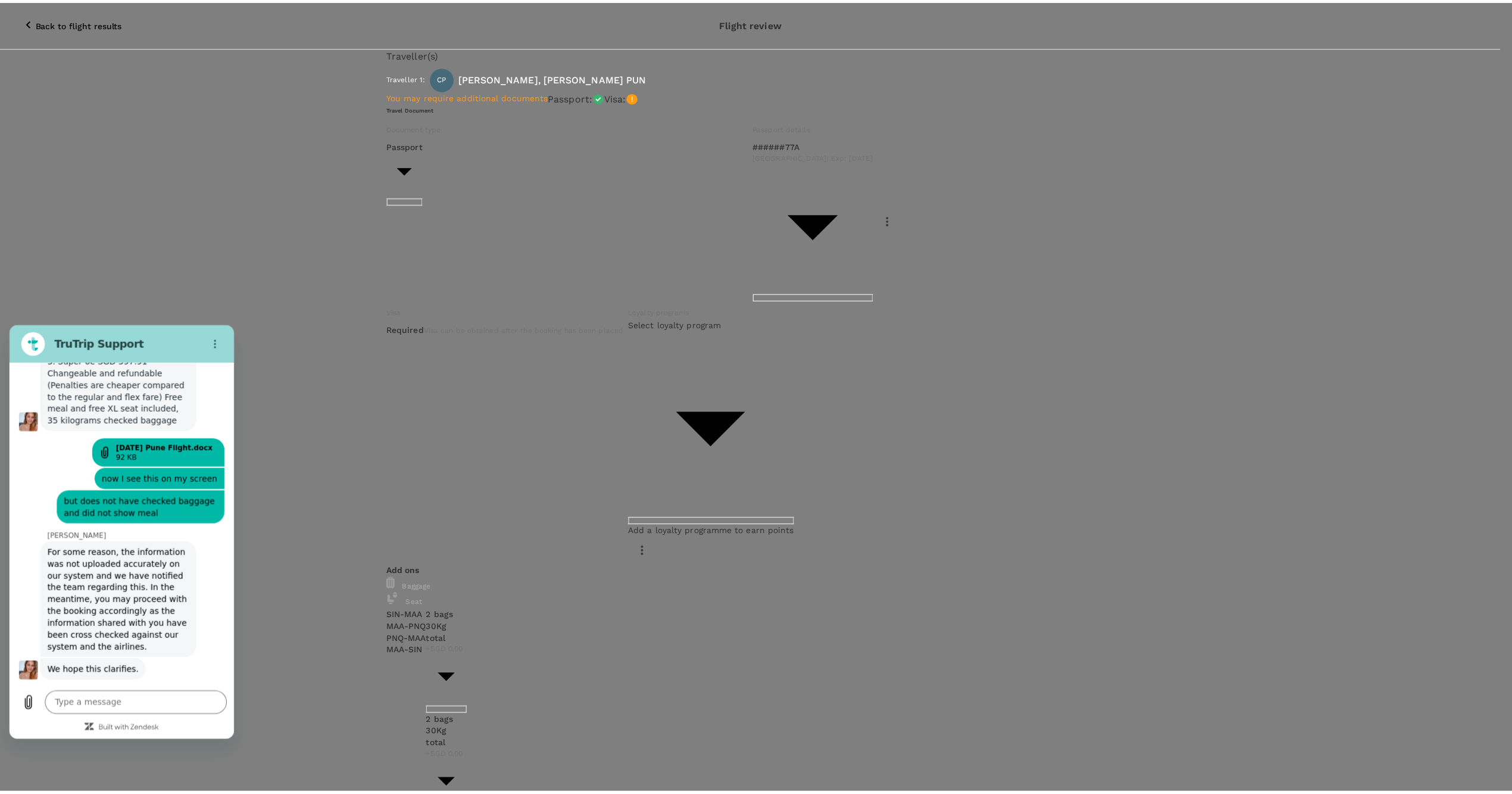
scroll to position [313, 0]
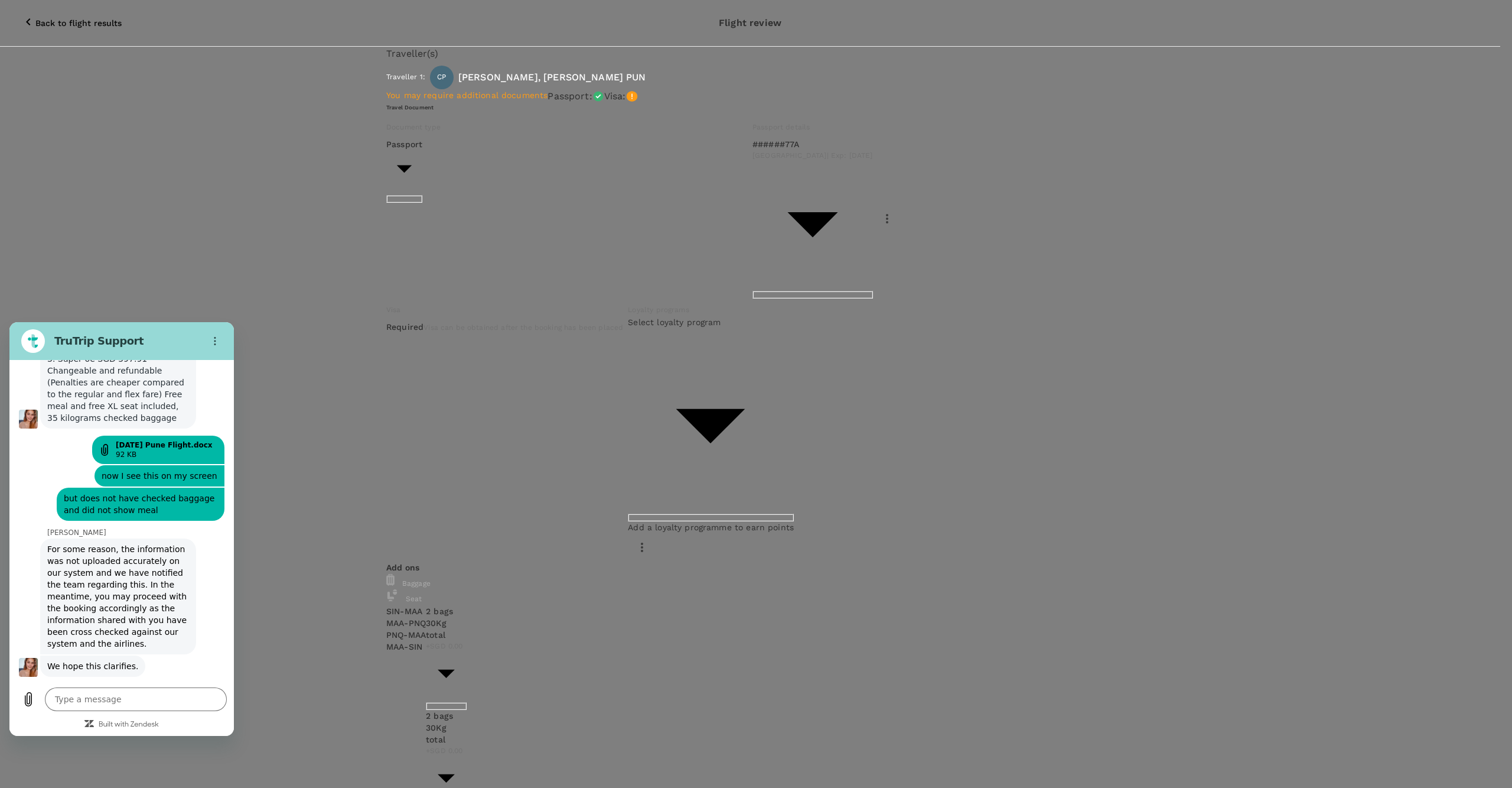
click at [313, 154] on p "Select" at bounding box center [231, 157] width 163 height 12
click at [790, 476] on div at bounding box center [756, 394] width 1512 height 788
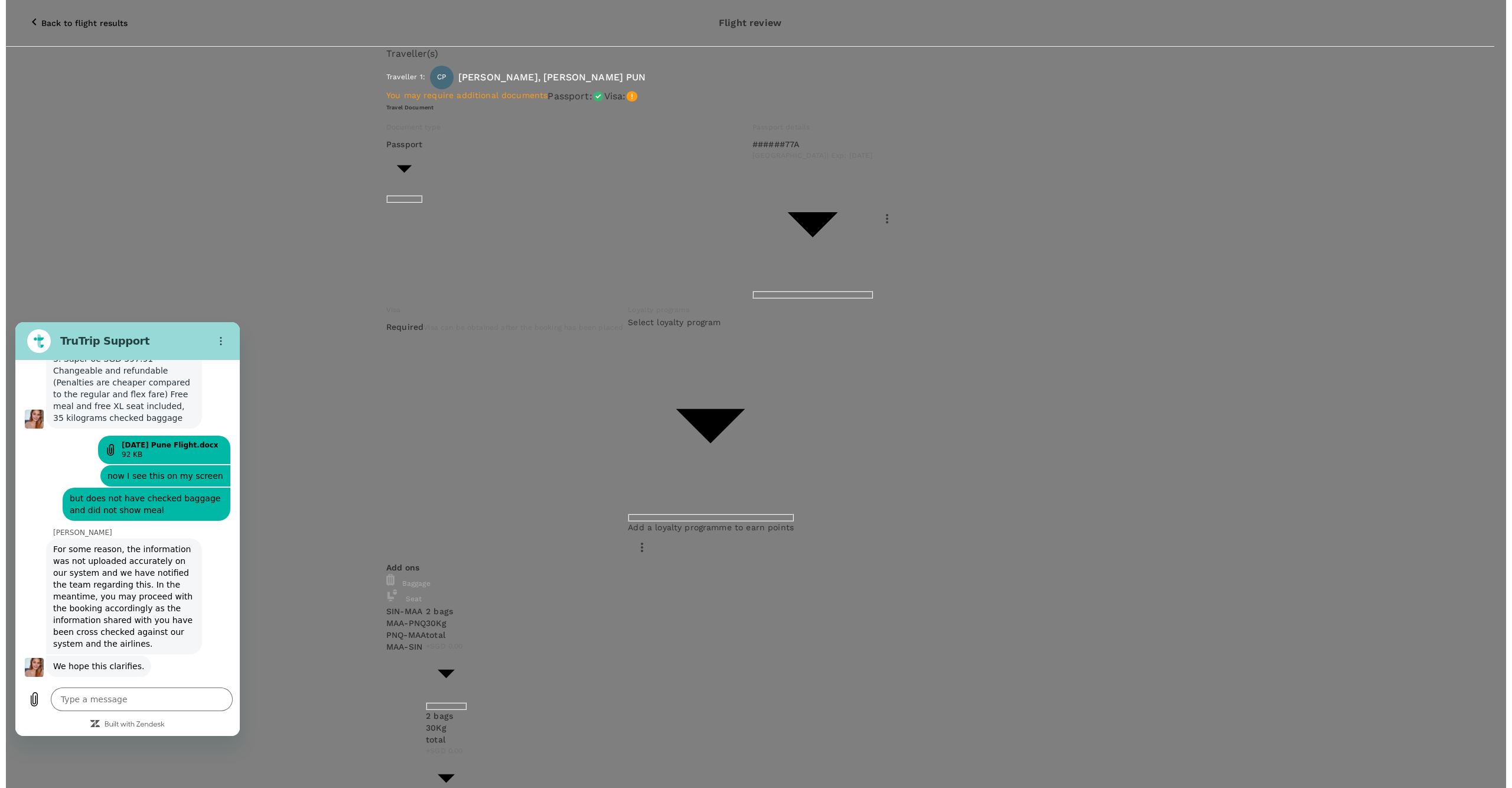
scroll to position [0, 0]
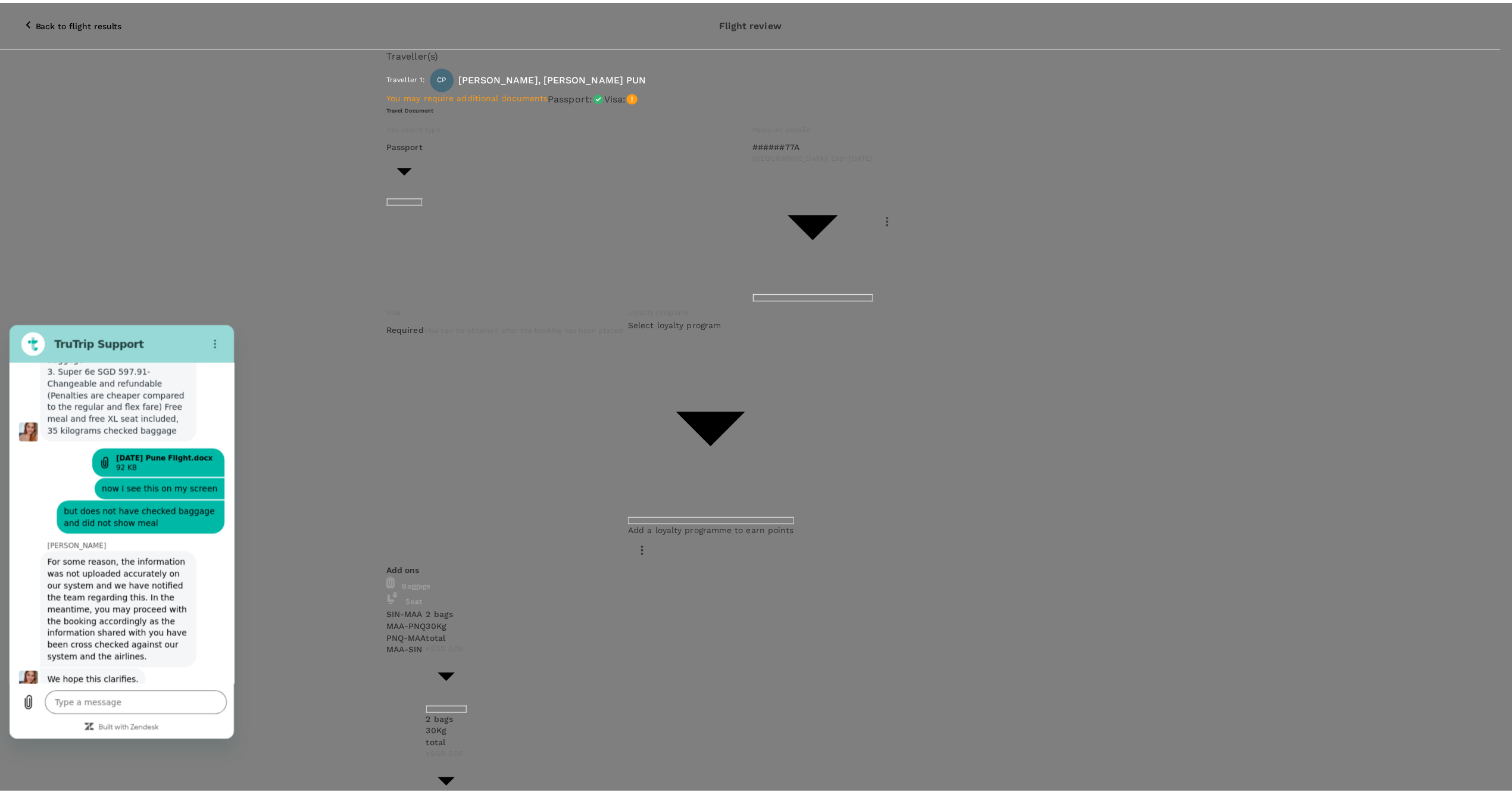
scroll to position [7252, 0]
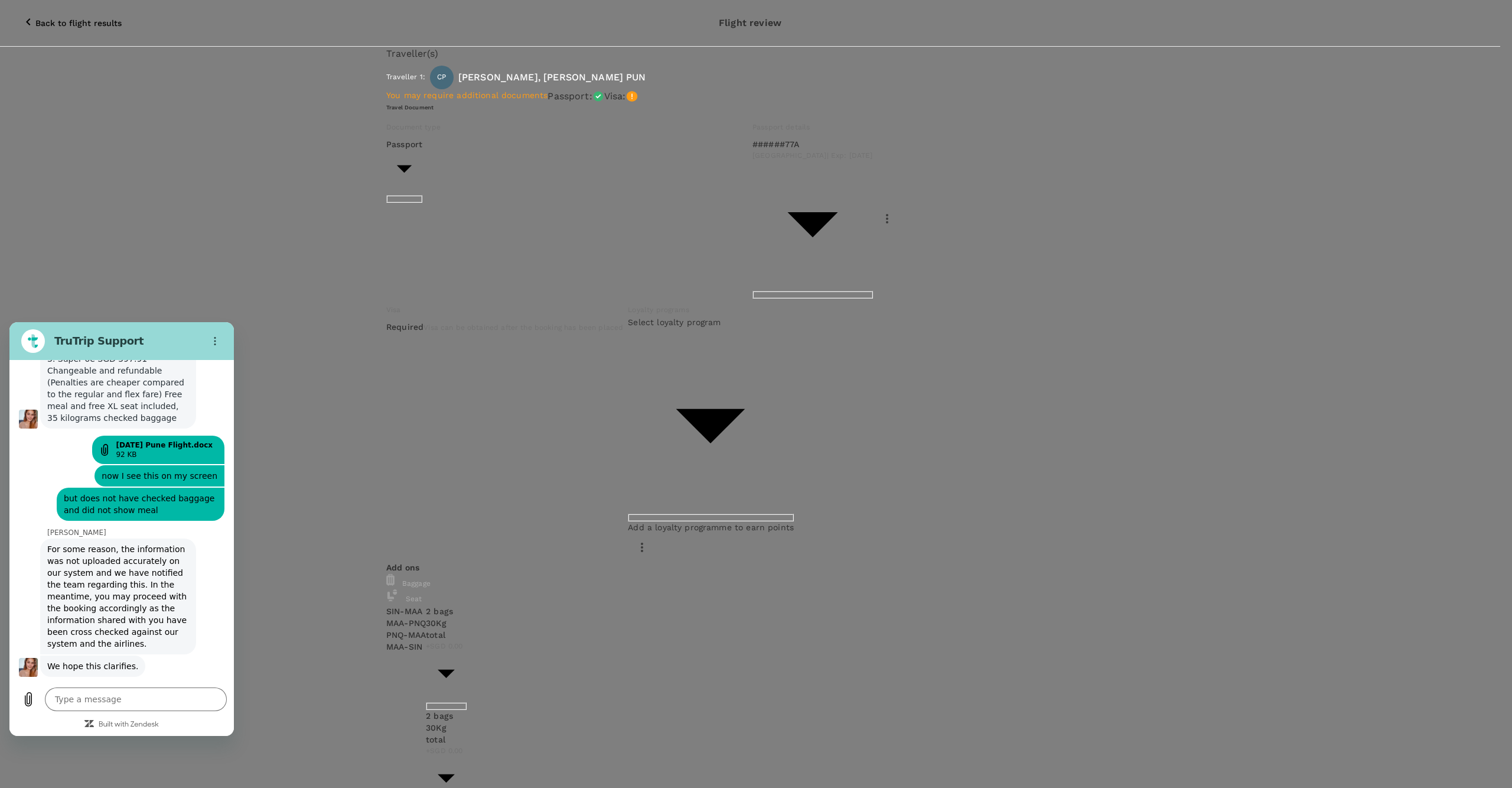
click at [381, 387] on p "Select" at bounding box center [299, 393] width 163 height 12
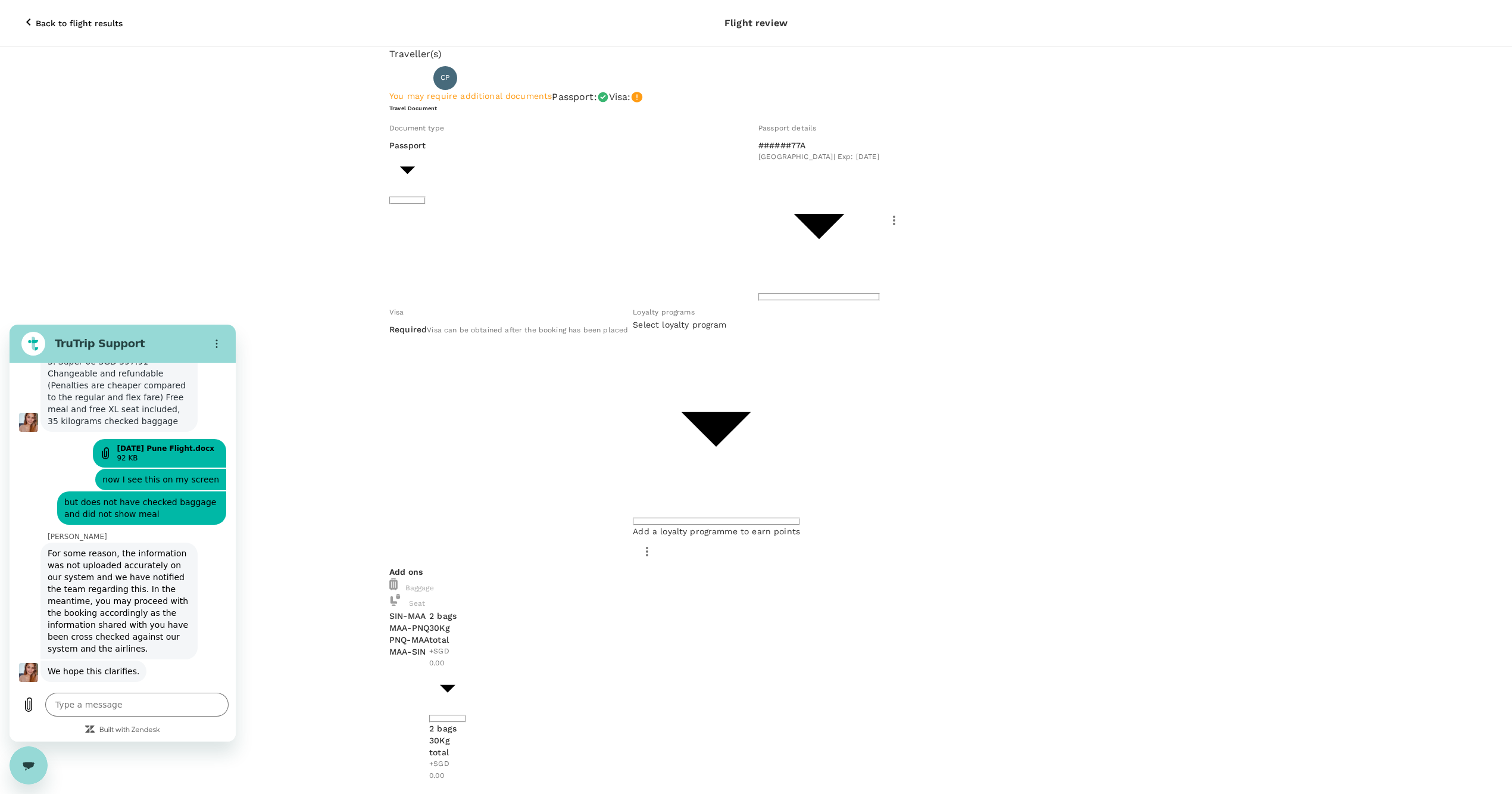
drag, startPoint x: 1075, startPoint y: 367, endPoint x: 1113, endPoint y: 367, distance: 38.0
drag, startPoint x: 1078, startPoint y: 369, endPoint x: 1116, endPoint y: 369, distance: 38.0
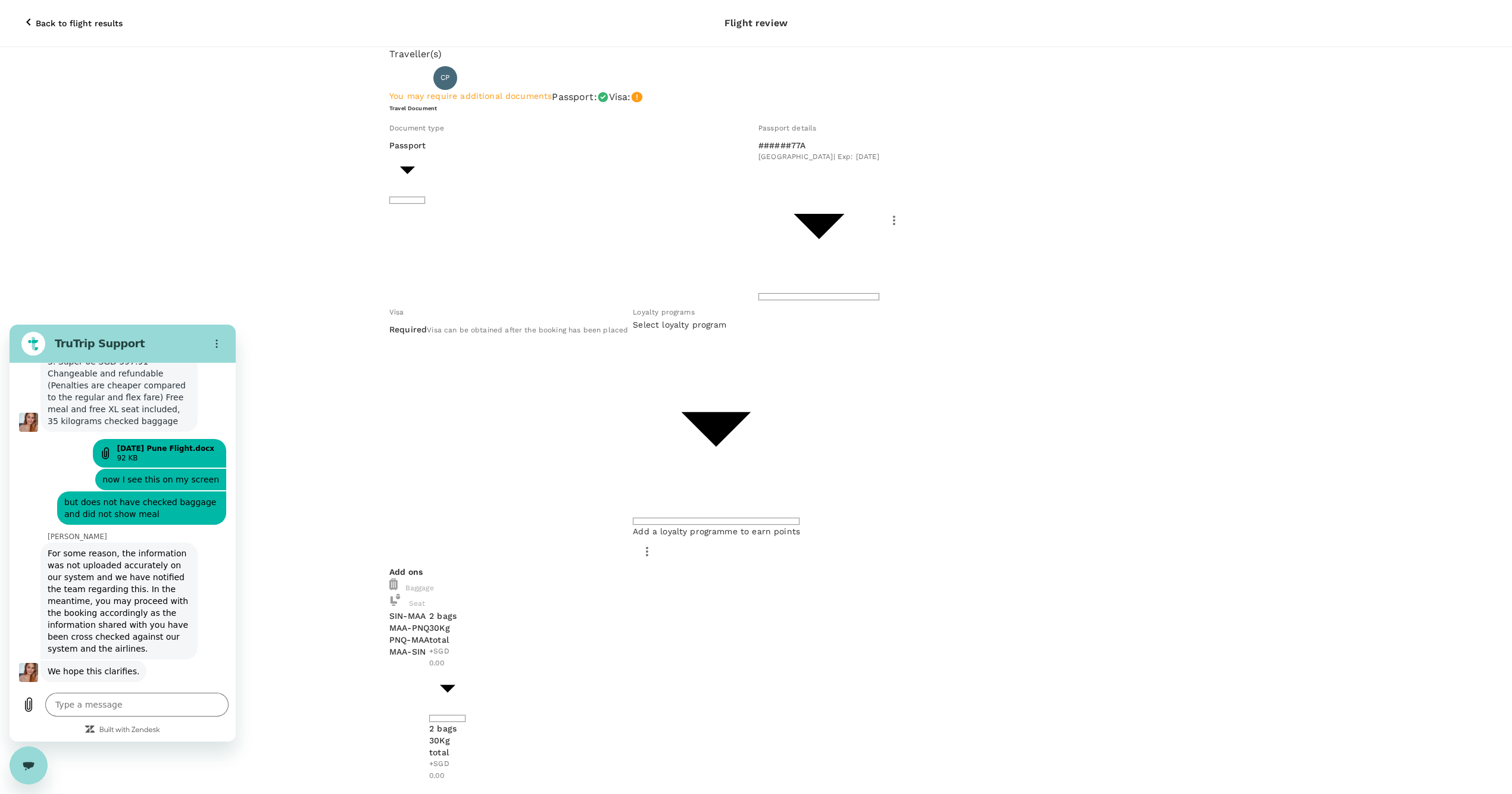
copy p "548.52"
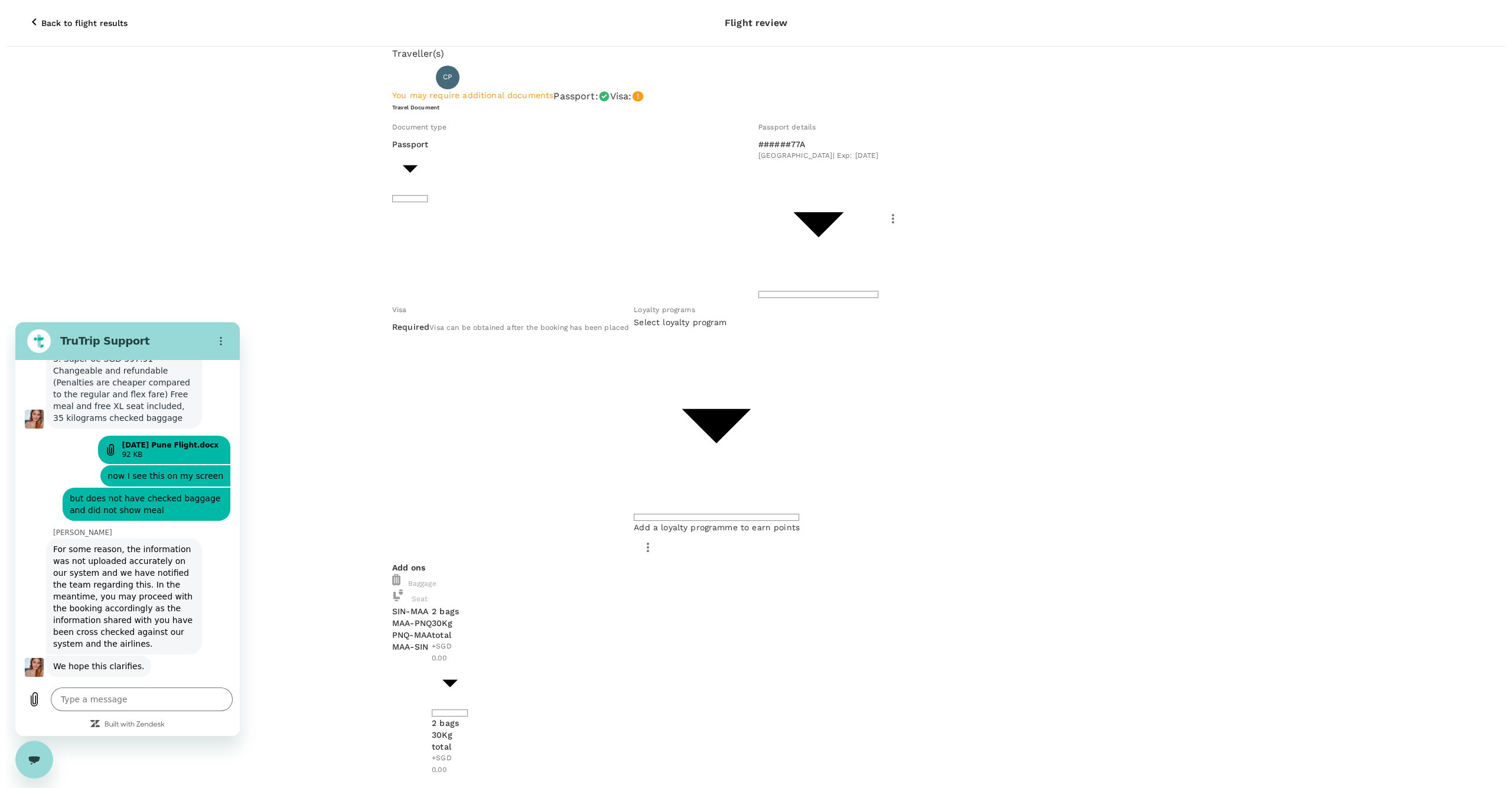
scroll to position [31, 0]
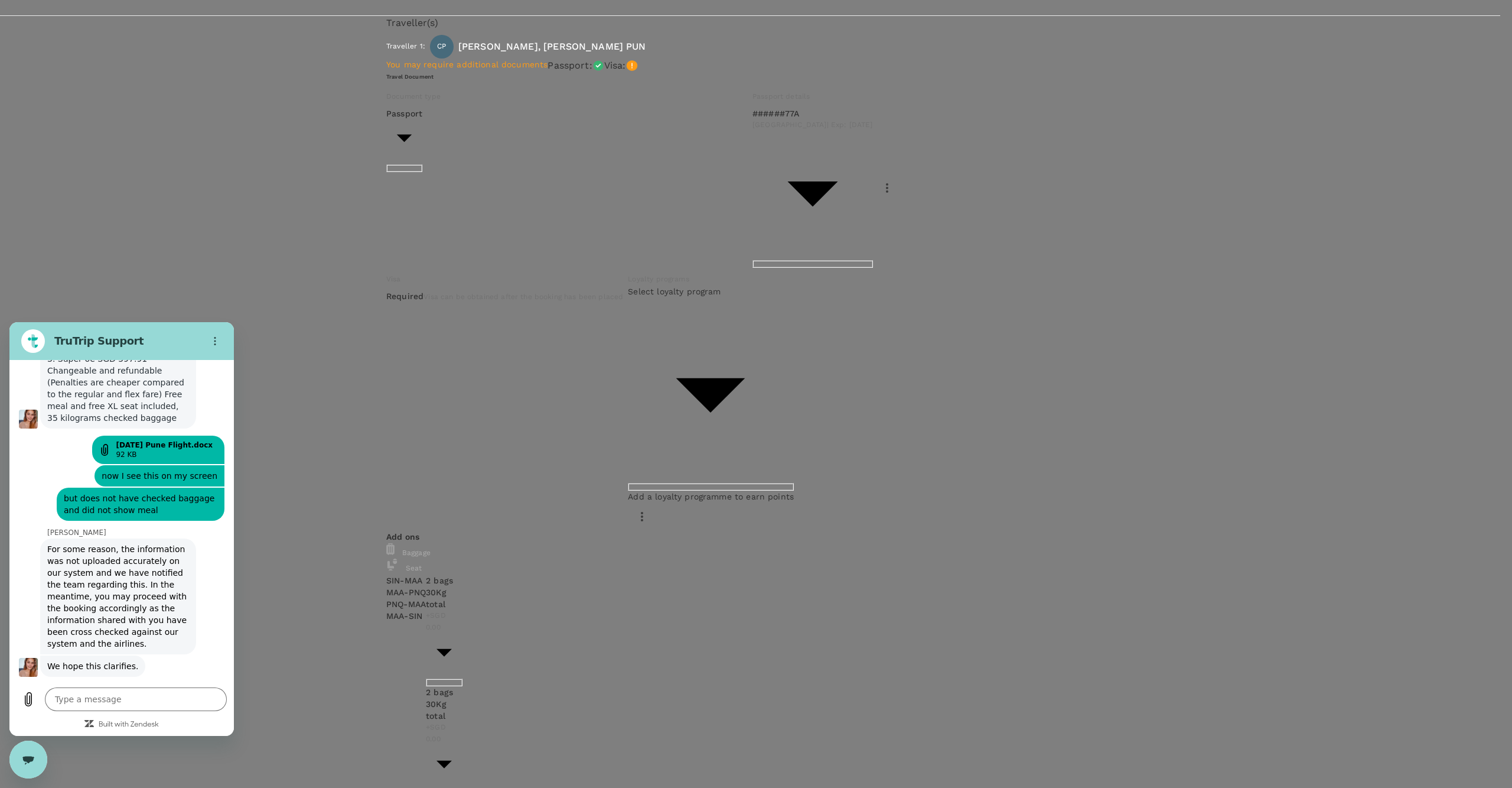
scroll to position [7242, 0]
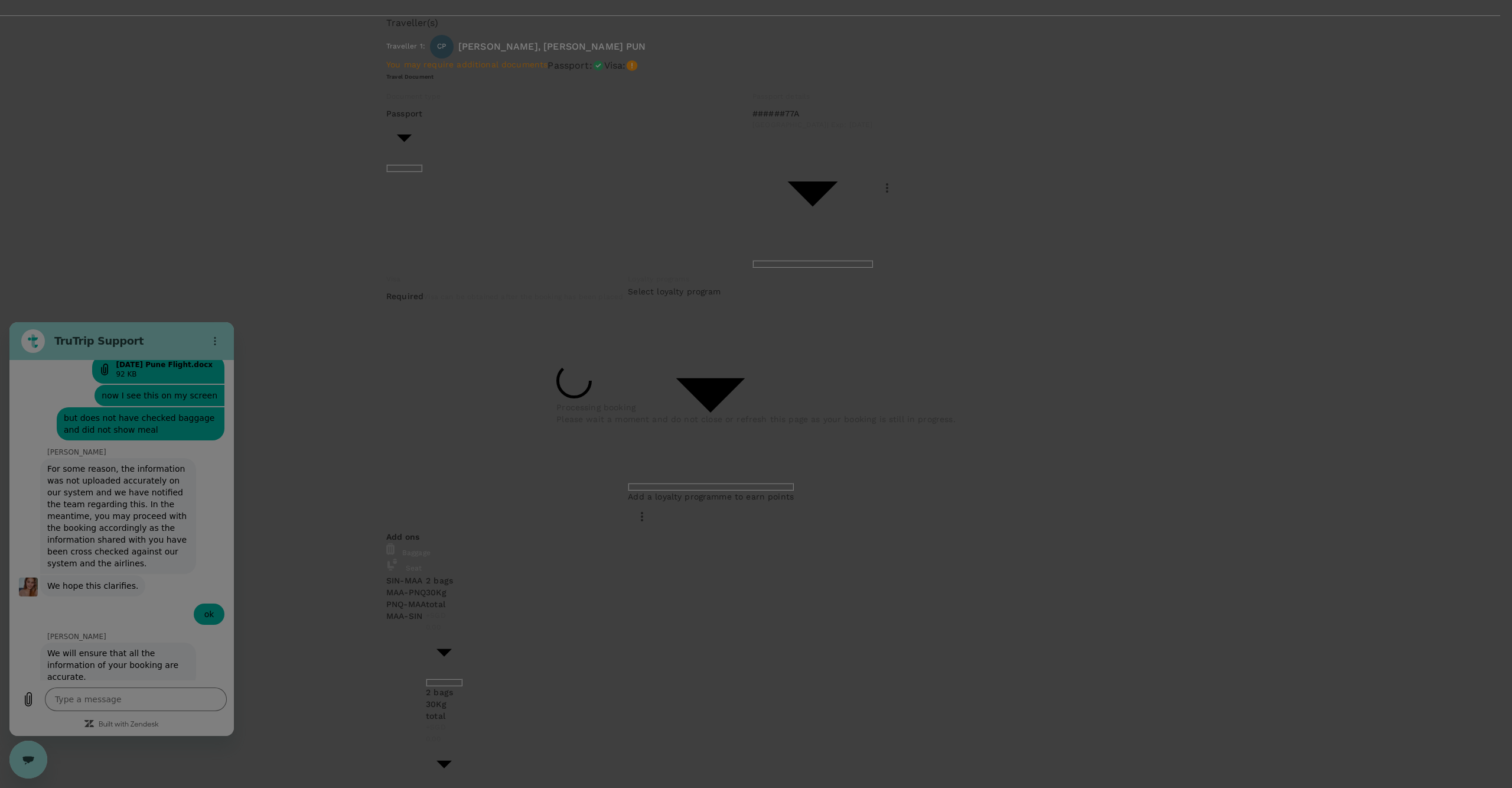
scroll to position [7277, 0]
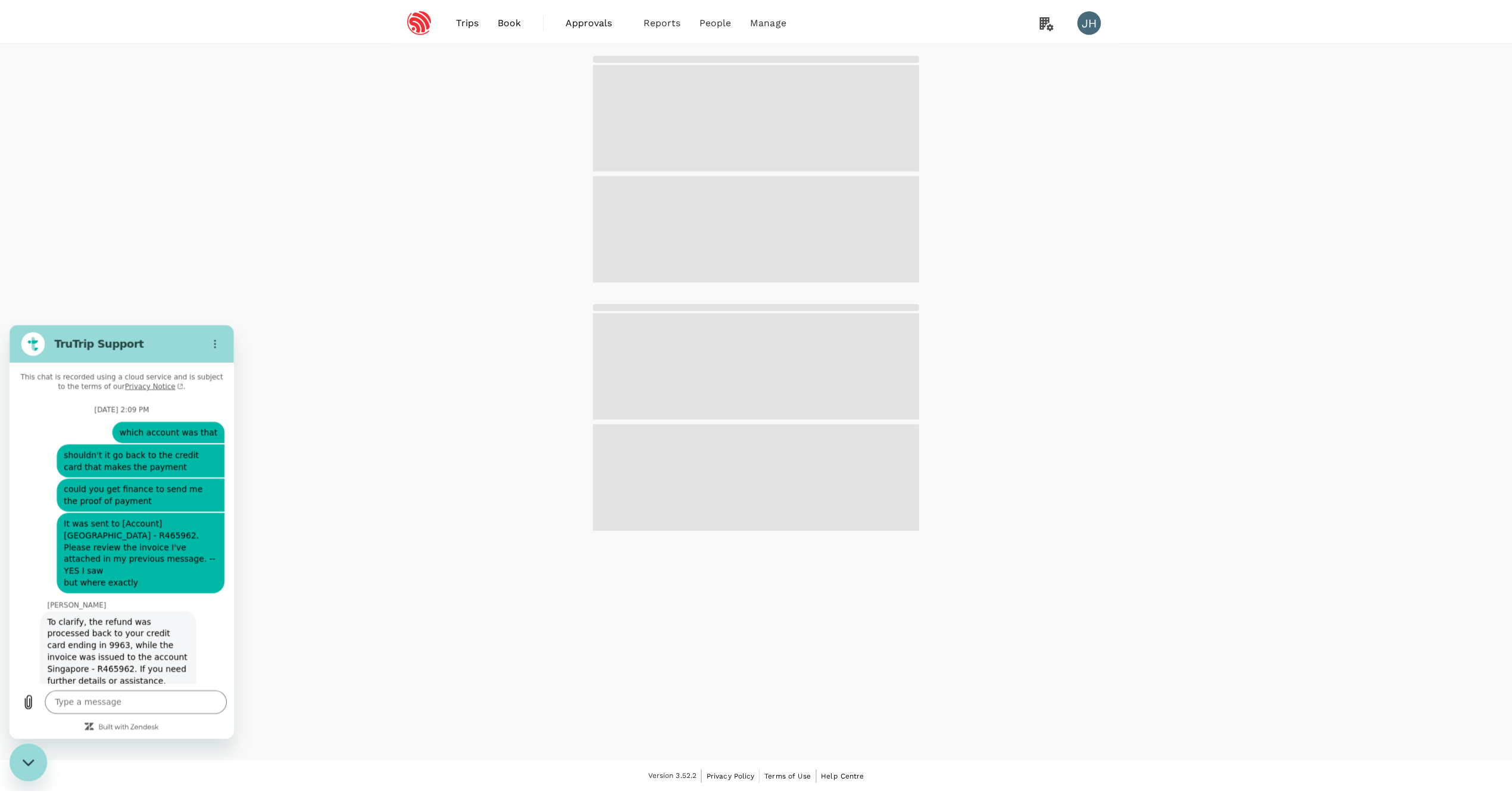
scroll to position [6245, 0]
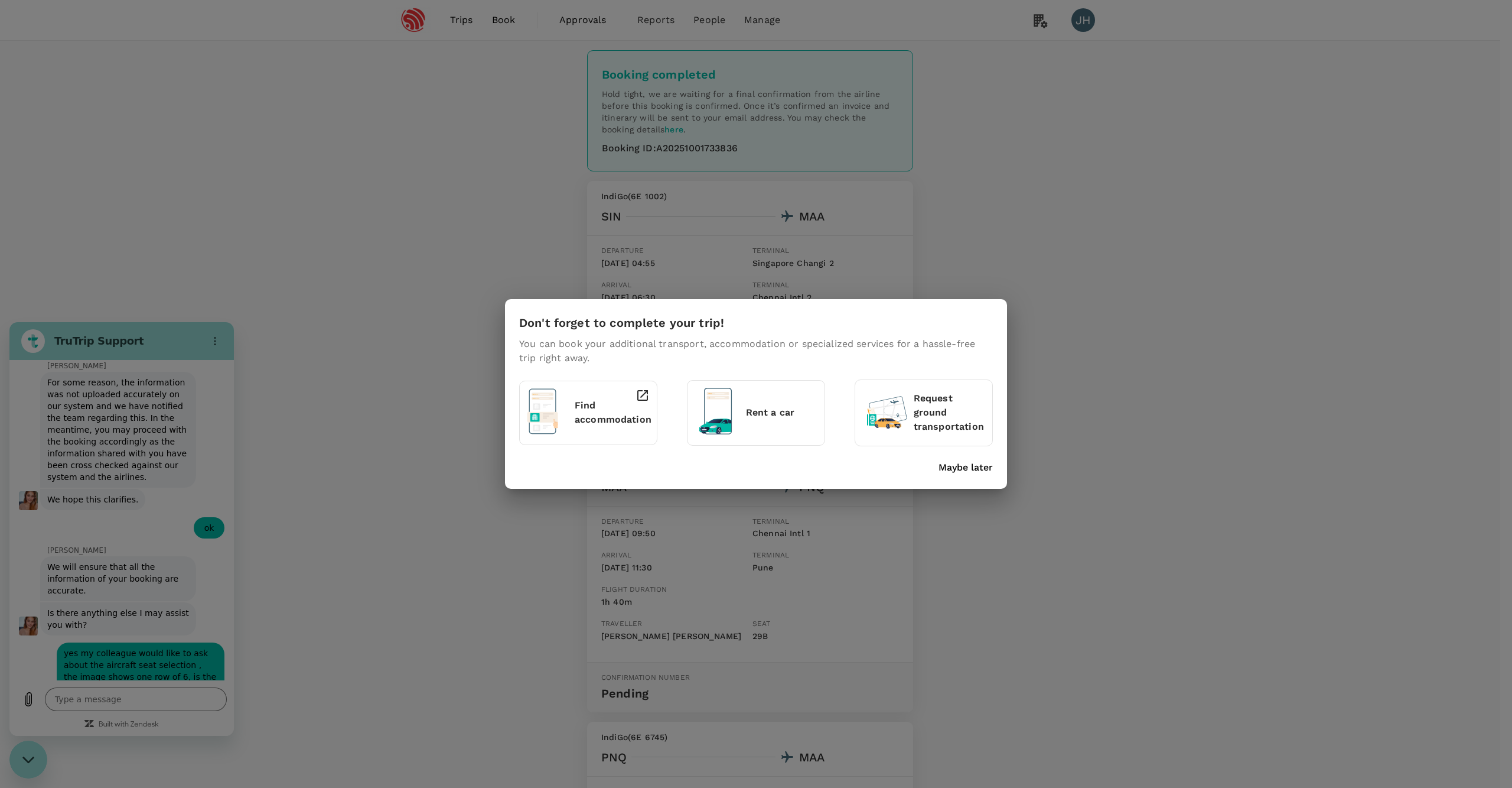
type textarea "x"
click at [959, 463] on p "Maybe later" at bounding box center [965, 467] width 54 height 15
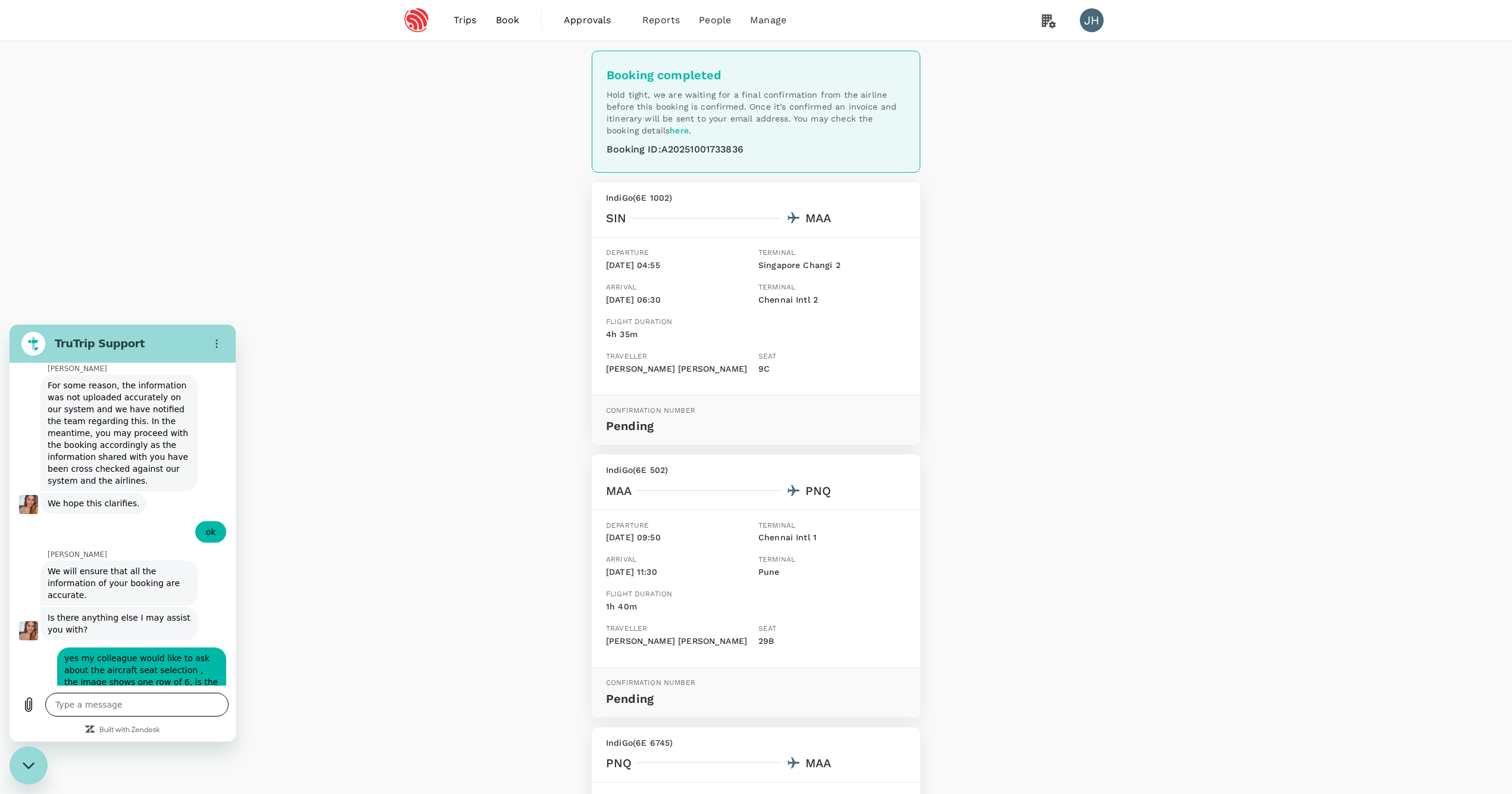
click at [144, 697] on textarea at bounding box center [136, 704] width 183 height 23
type textarea "o"
type textarea "x"
type textarea "ok"
type textarea "x"
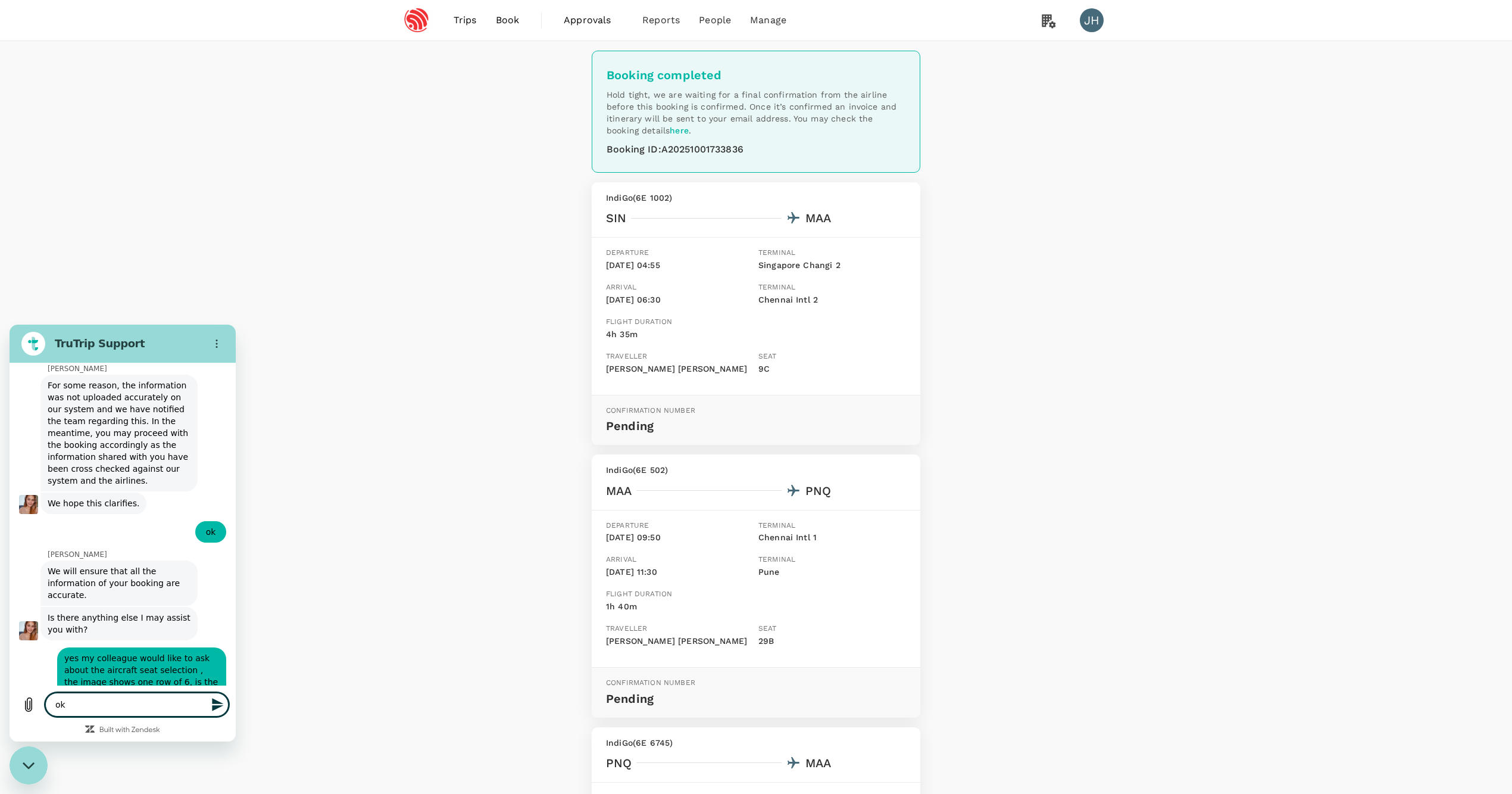
type textarea "oka"
type textarea "x"
type textarea "okay"
type textarea "x"
type textarea "okay"
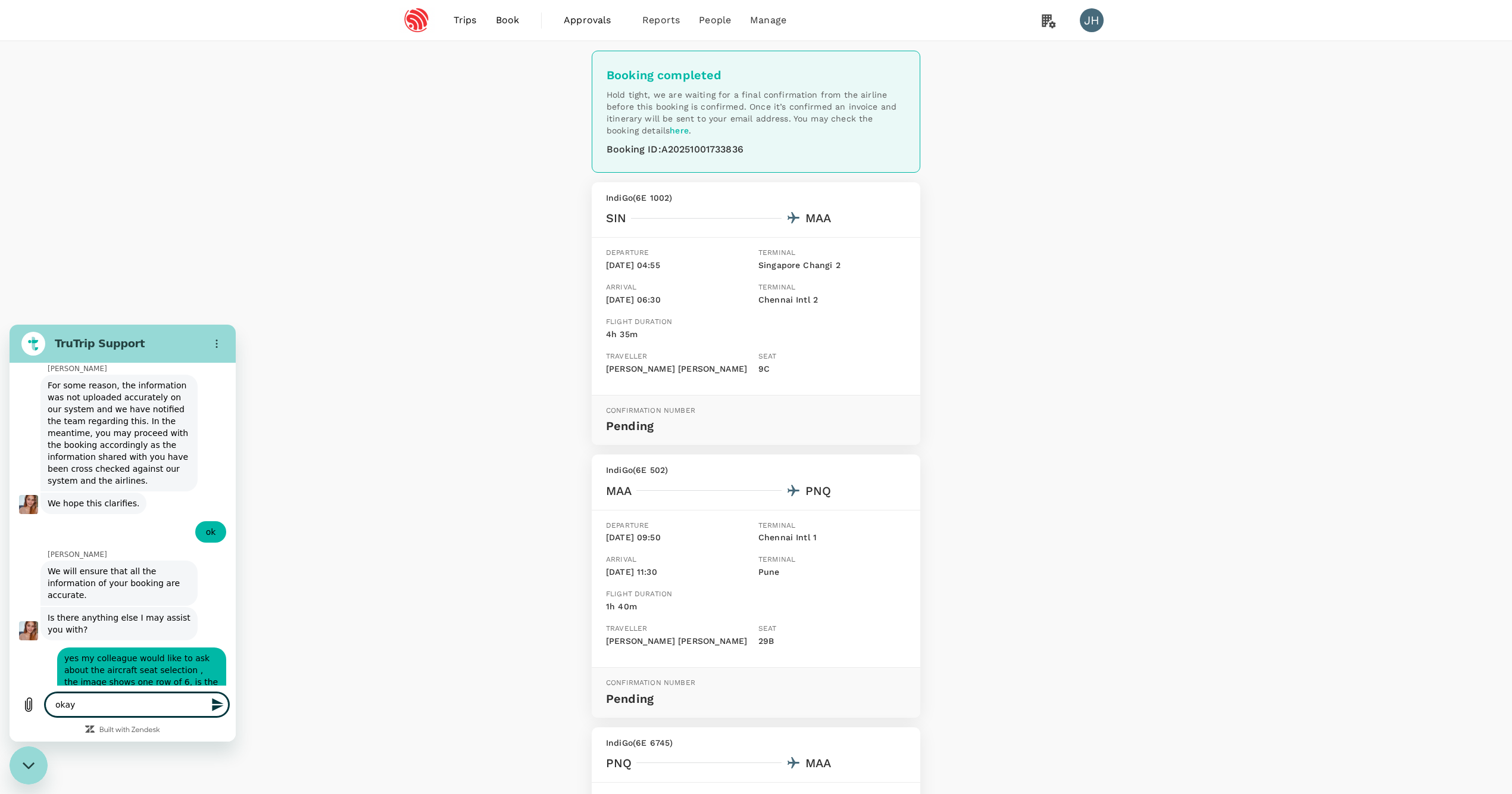
type textarea "x"
type textarea "okay t"
type textarea "x"
type textarea "okay th"
type textarea "x"
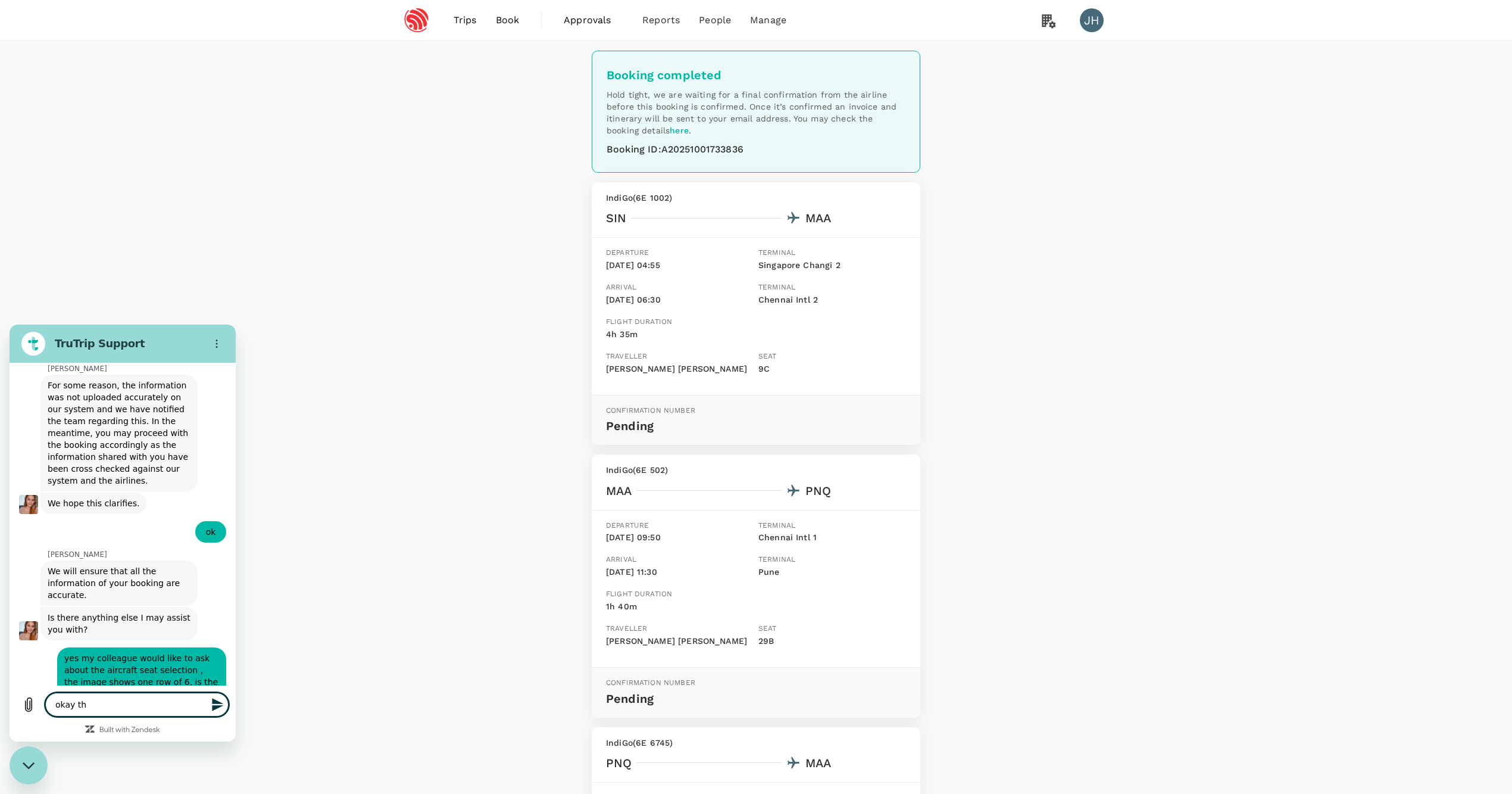
type textarea "okay tha"
type textarea "x"
type textarea "okay than"
type textarea "x"
type textarea "okay thank"
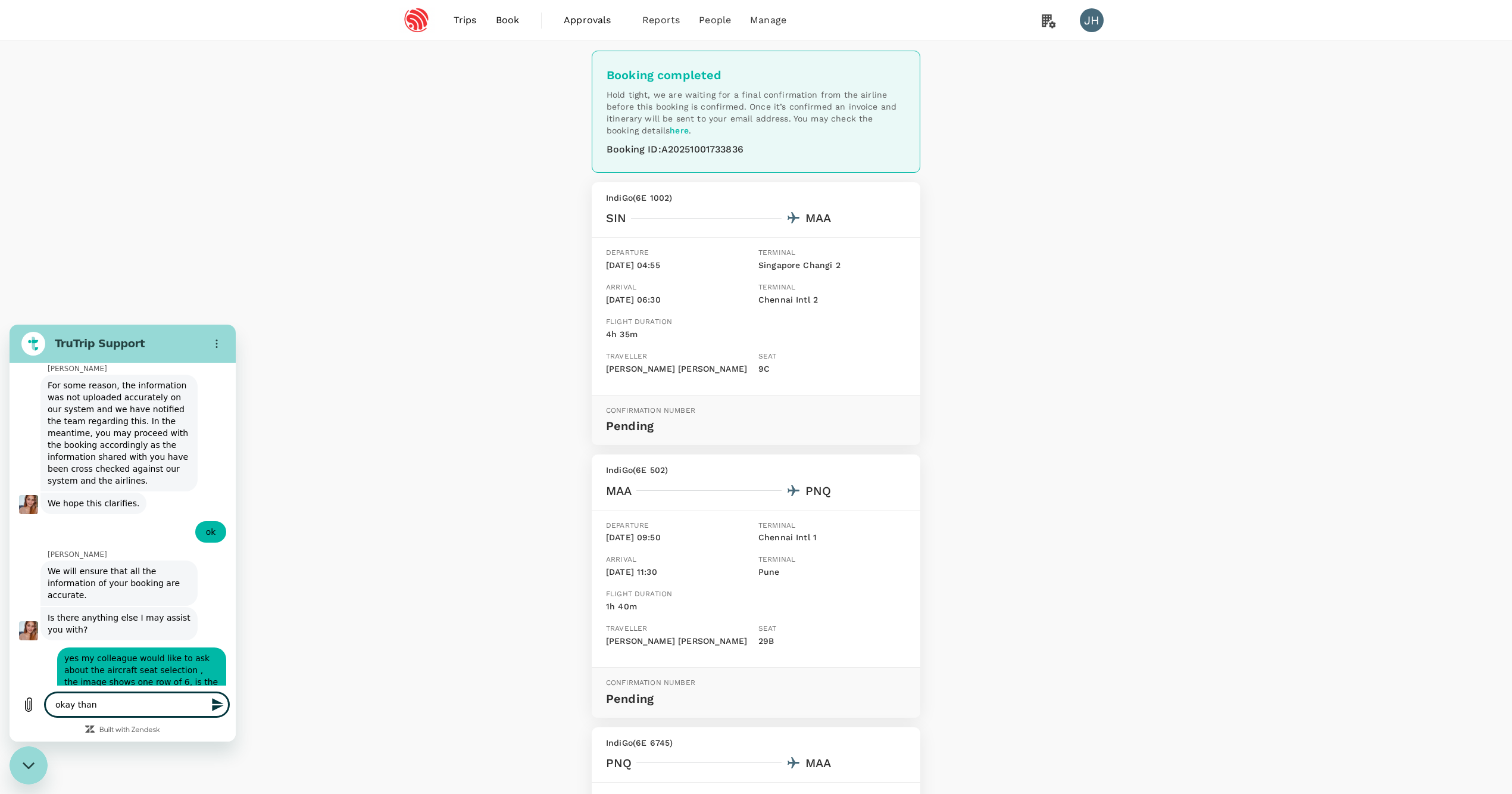
type textarea "x"
type textarea "okay thanks"
type textarea "x"
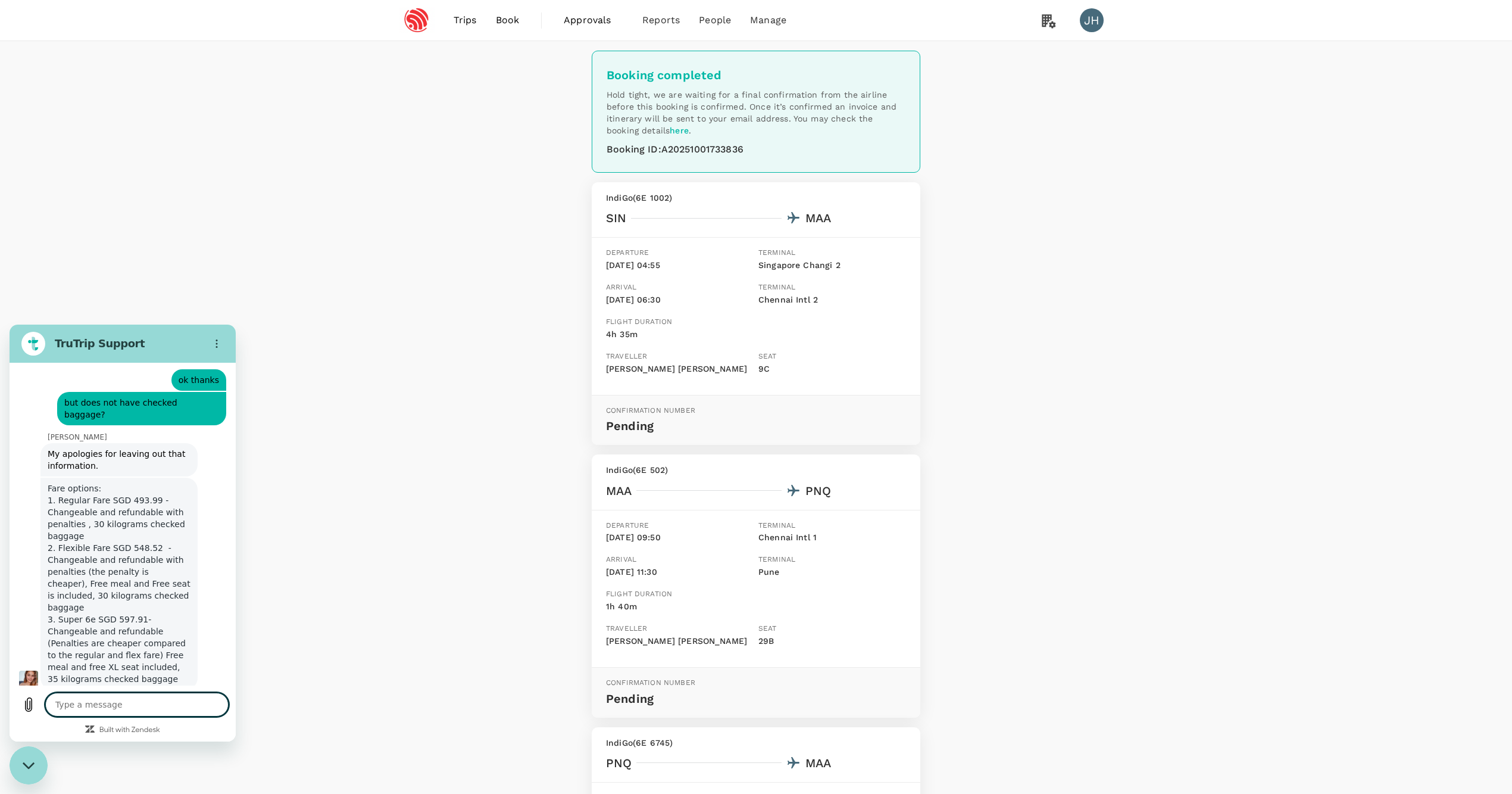
scroll to position [5781, 0]
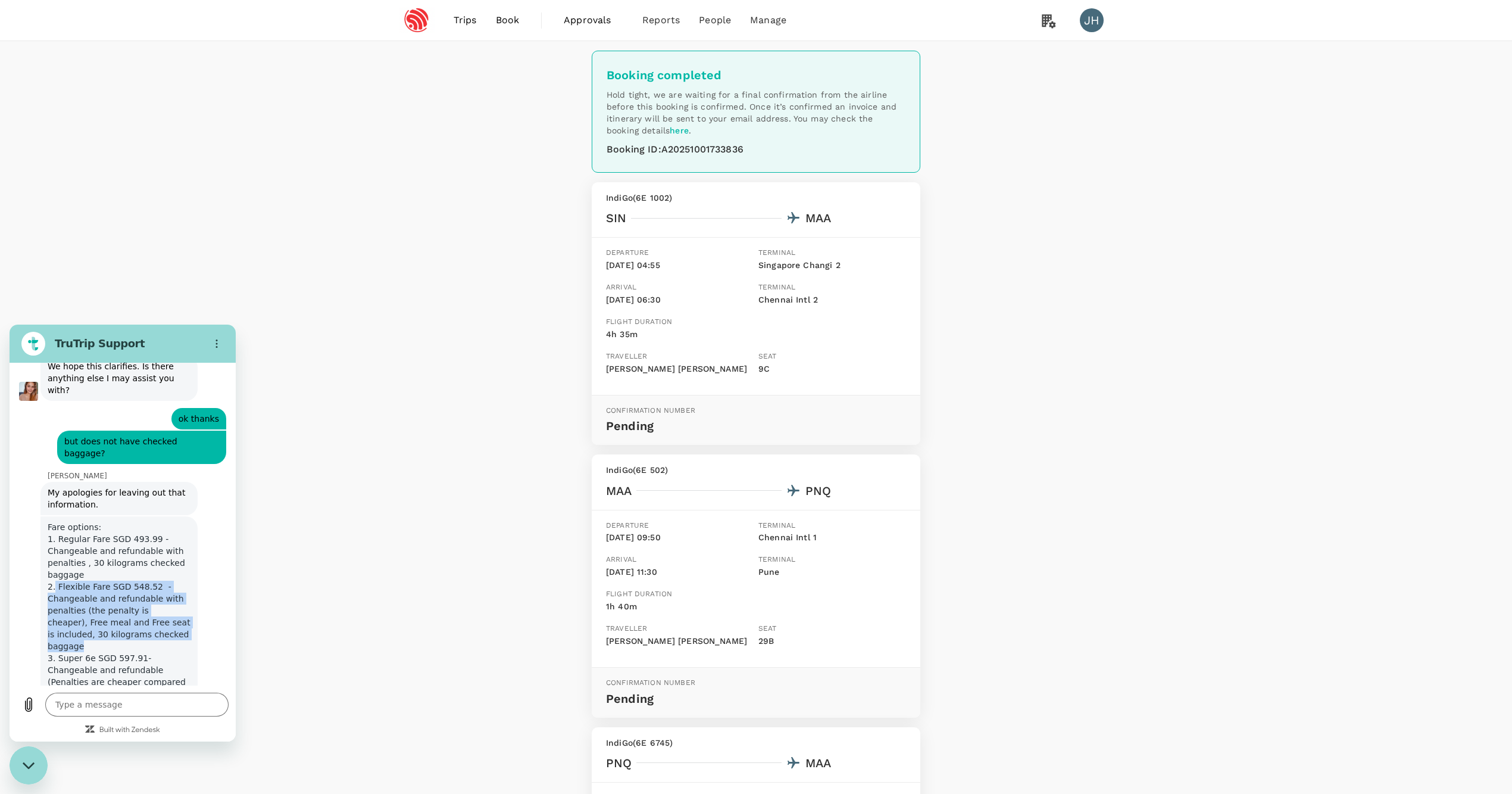
drag, startPoint x: 87, startPoint y: 468, endPoint x: 56, endPoint y: 408, distance: 67.5
click at [56, 516] on div "Fare options: 1. Regular Fare SGD 493.99 - Changeable and refundable with penal…" at bounding box center [119, 622] width 153 height 212
copy span "Flexible Fare SGD 548.52 - Changeable and refundable with penalties (the penalt…"
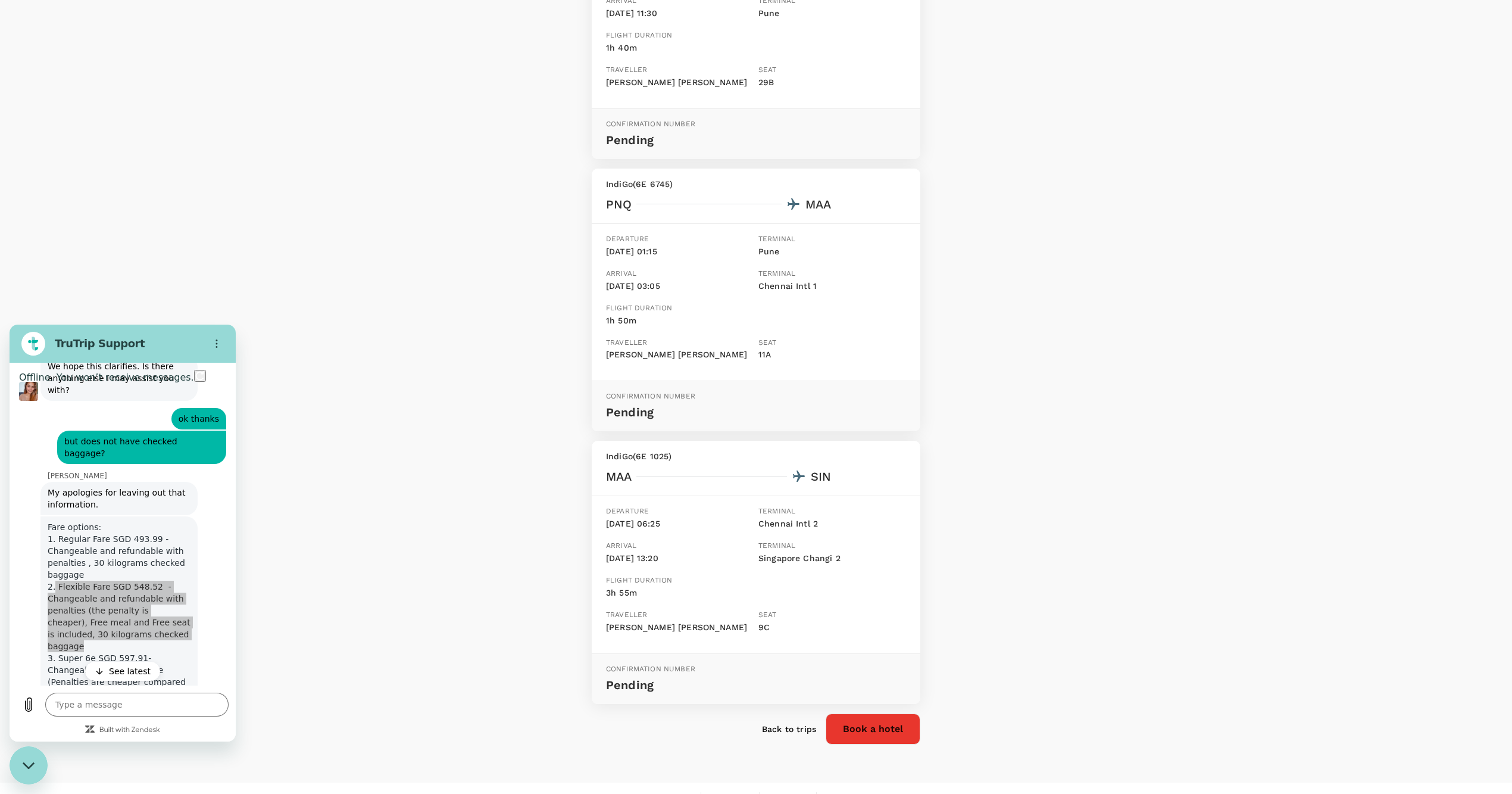
scroll to position [6372, 0]
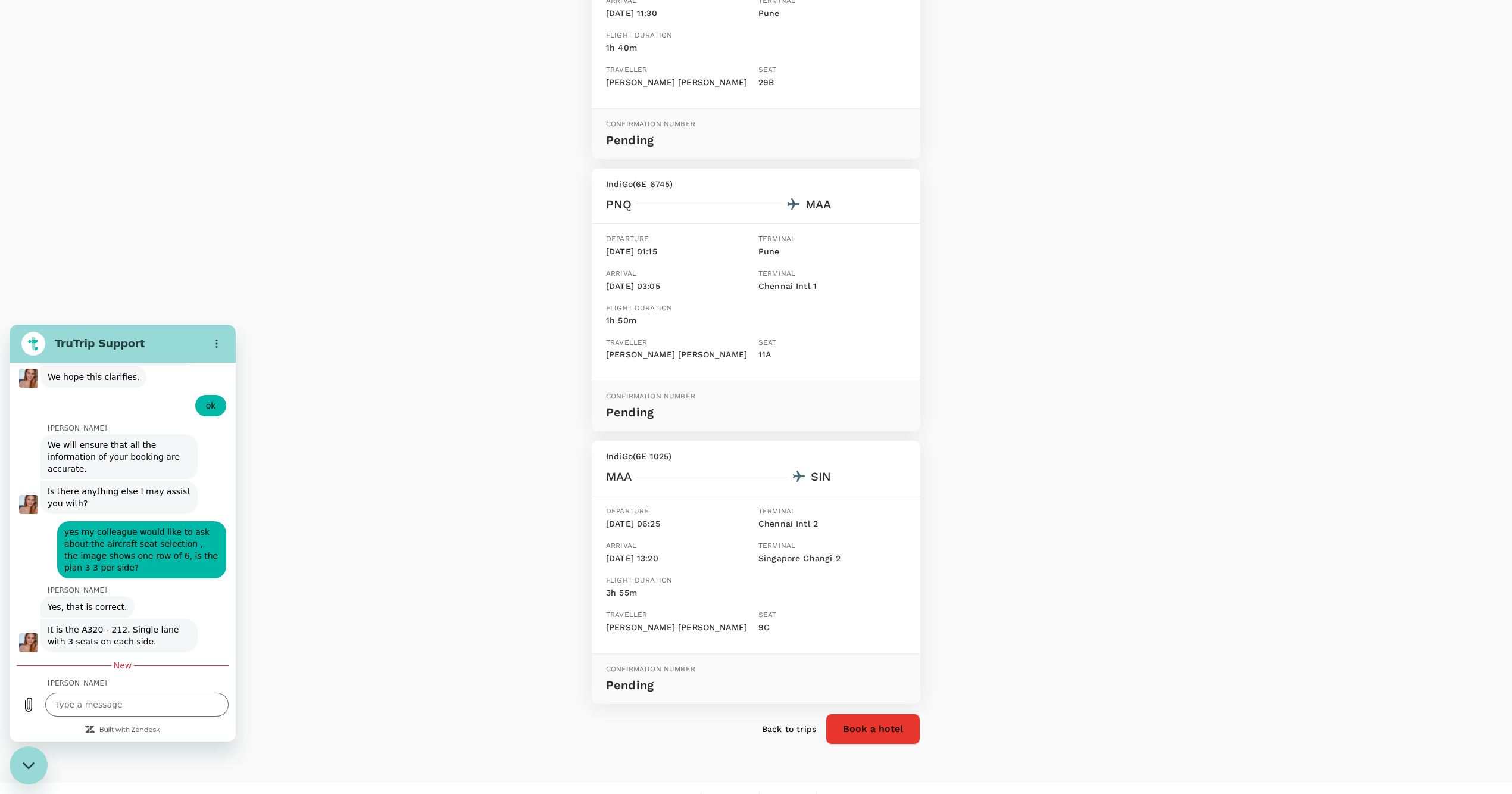
type textarea "x"
